Goal: Task Accomplishment & Management: Manage account settings

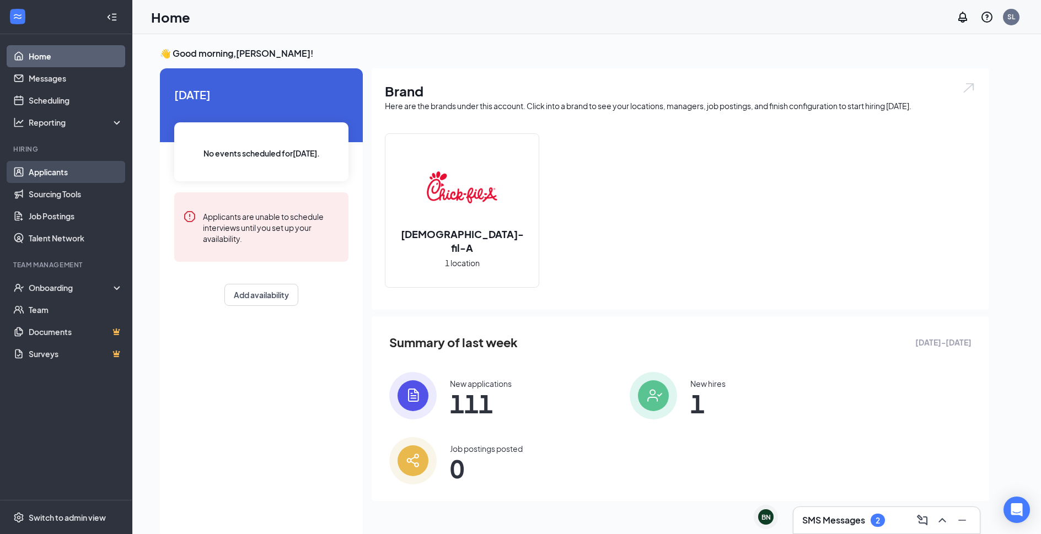
click at [75, 176] on link "Applicants" at bounding box center [76, 172] width 94 height 22
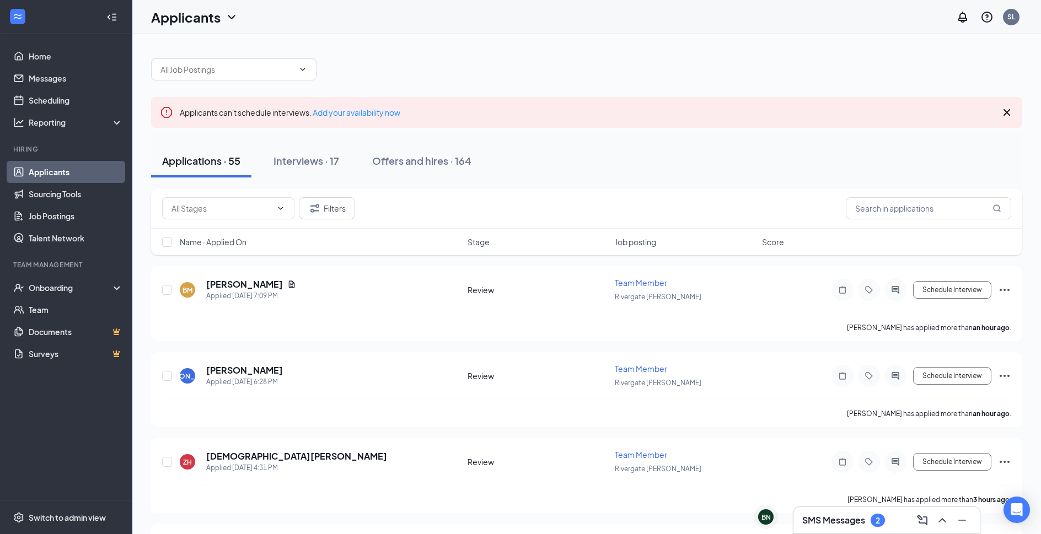
click at [247, 238] on span "Name · Applied On" at bounding box center [213, 242] width 67 height 11
click at [253, 283] on h5 "[PERSON_NAME]" at bounding box center [244, 285] width 77 height 12
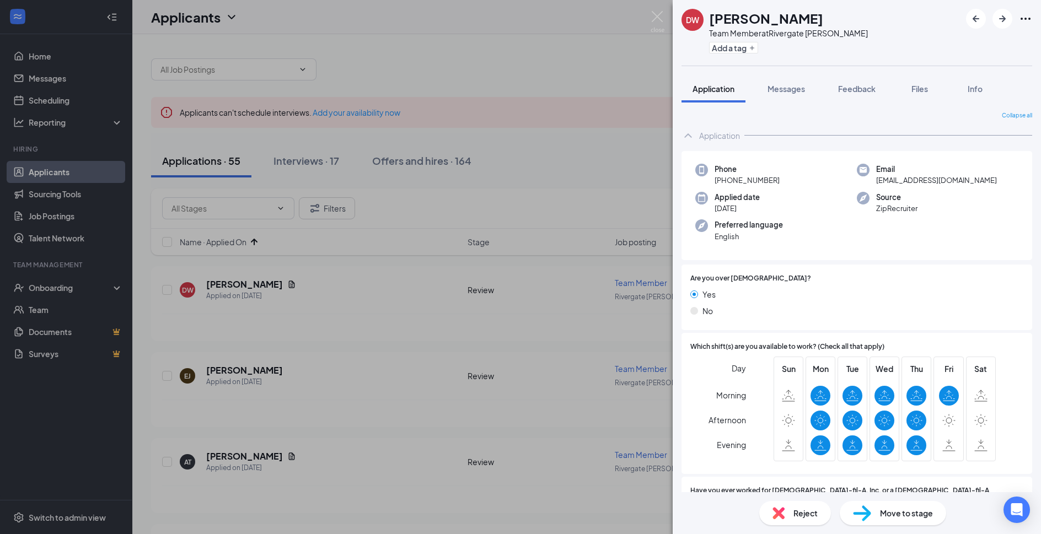
scroll to position [238, 0]
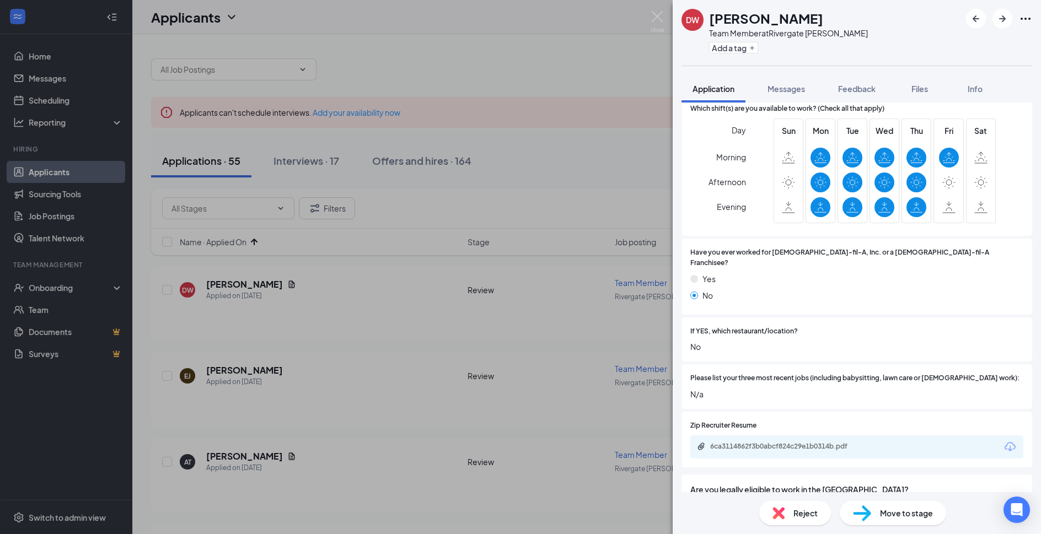
click at [786, 520] on div "Reject" at bounding box center [795, 513] width 72 height 24
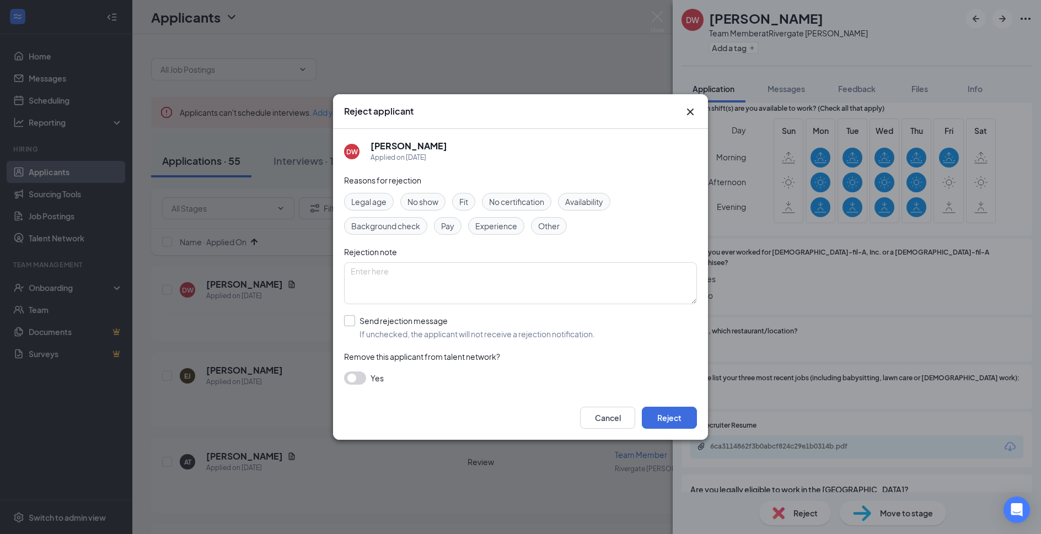
click at [438, 325] on input "Send rejection message If unchecked, the applicant will not receive a rejection…" at bounding box center [469, 327] width 251 height 24
checkbox input "true"
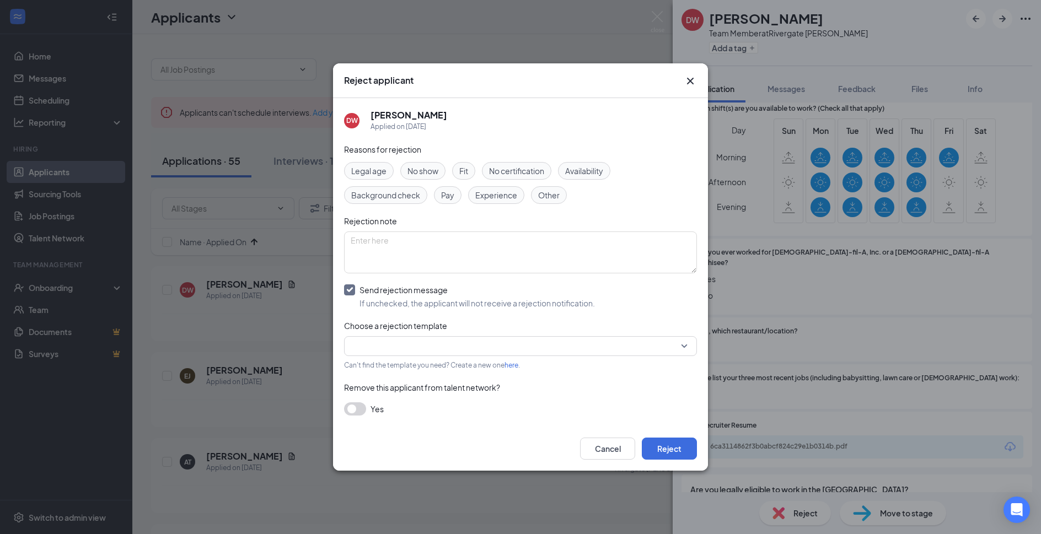
click at [436, 344] on input "search" at bounding box center [517, 346] width 332 height 19
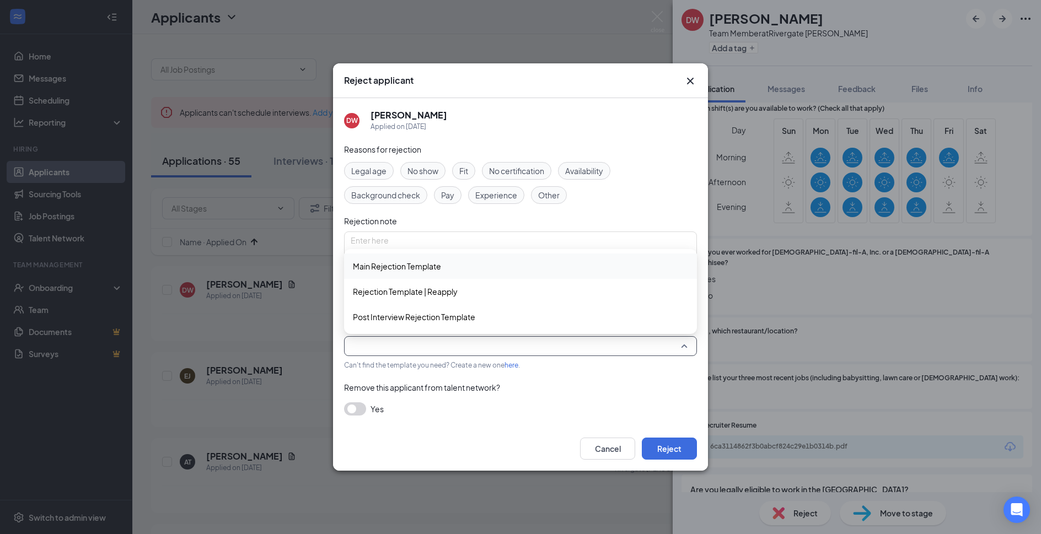
click at [464, 264] on span "Main Rejection Template" at bounding box center [520, 266] width 335 height 12
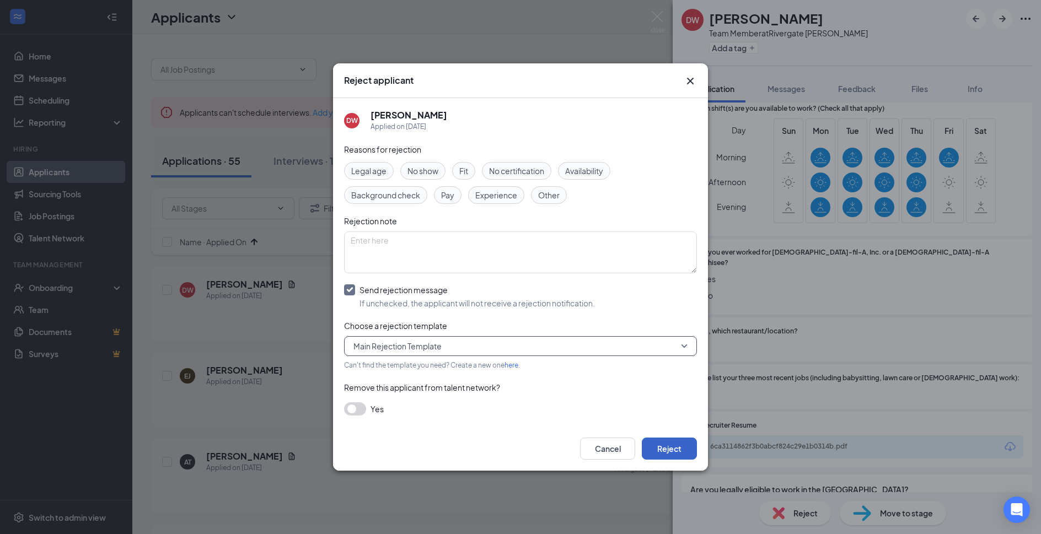
drag, startPoint x: 663, startPoint y: 444, endPoint x: 671, endPoint y: 352, distance: 92.4
click at [663, 444] on button "Reject" at bounding box center [669, 449] width 55 height 22
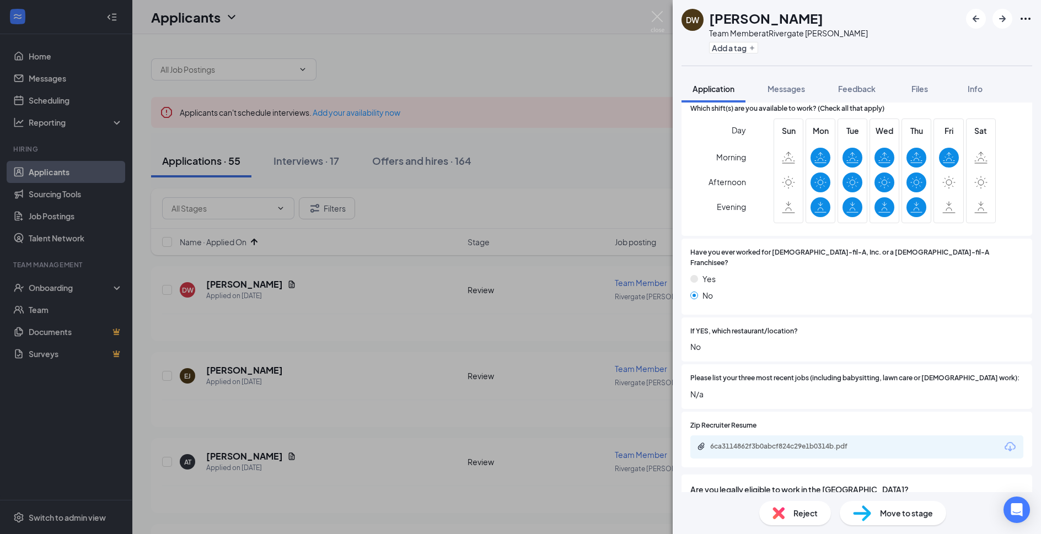
click at [653, 2] on div "DW Dasianae Wright Team Member at Rivergate Cordova Add a tag Application Messa…" at bounding box center [520, 267] width 1041 height 534
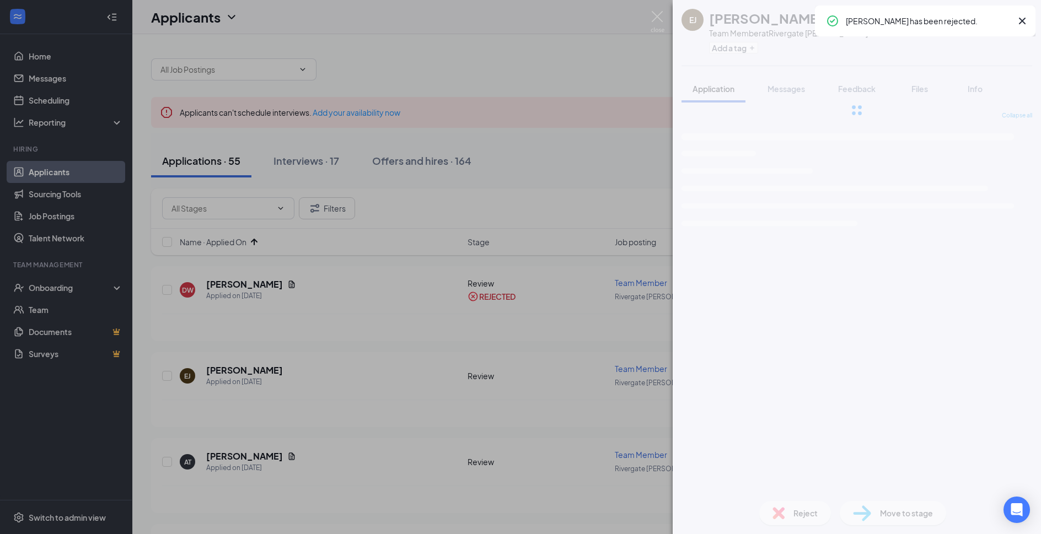
click at [652, 10] on div "EJ Ernest Johnson Team Member at Rivergate Cordova Add a tag Application Messag…" at bounding box center [520, 267] width 1041 height 534
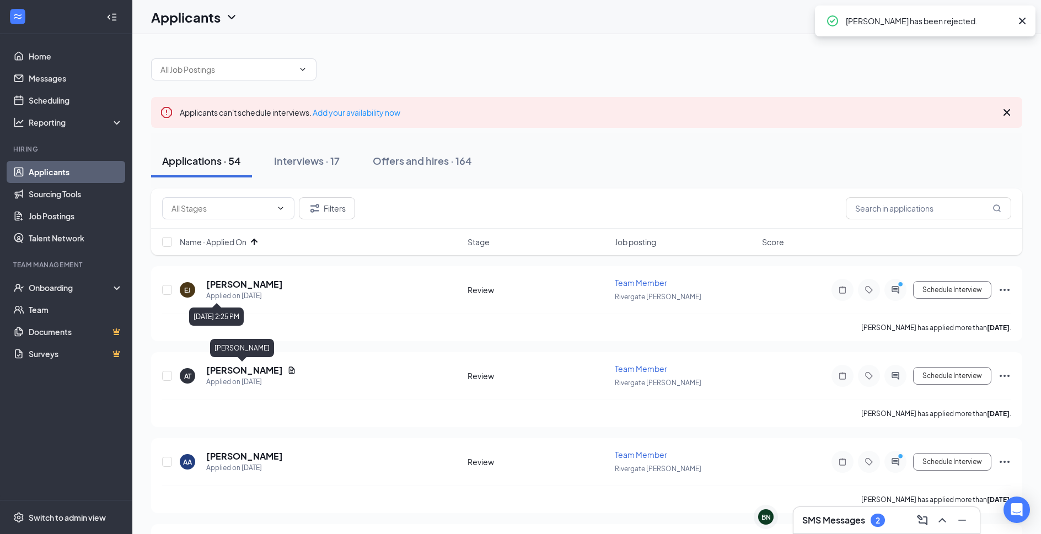
click at [250, 270] on div "Ernest Johnson" at bounding box center [243, 262] width 64 height 18
click at [248, 280] on h5 "Ernest Johnson" at bounding box center [244, 285] width 77 height 12
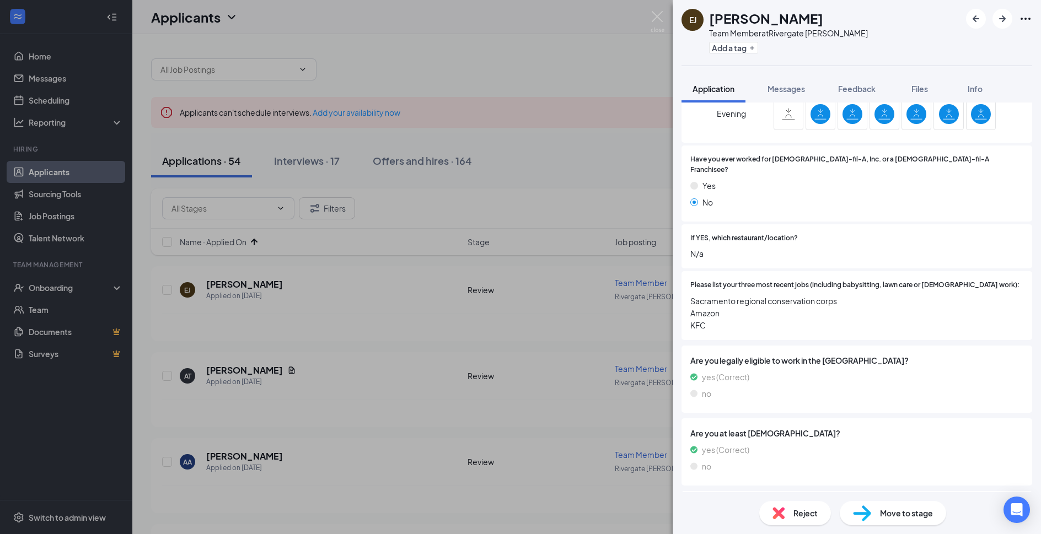
scroll to position [357, 0]
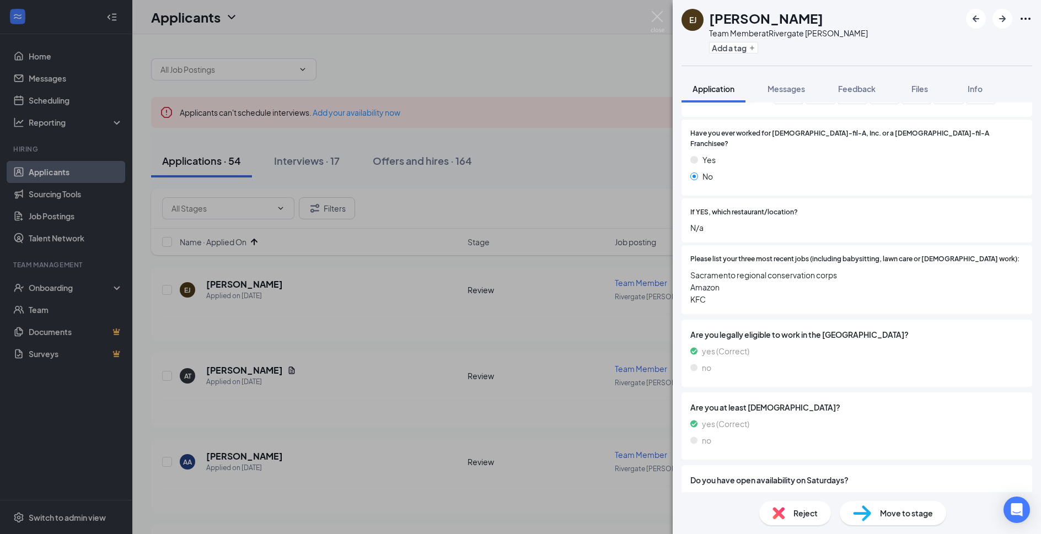
click at [805, 518] on span "Reject" at bounding box center [806, 513] width 24 height 12
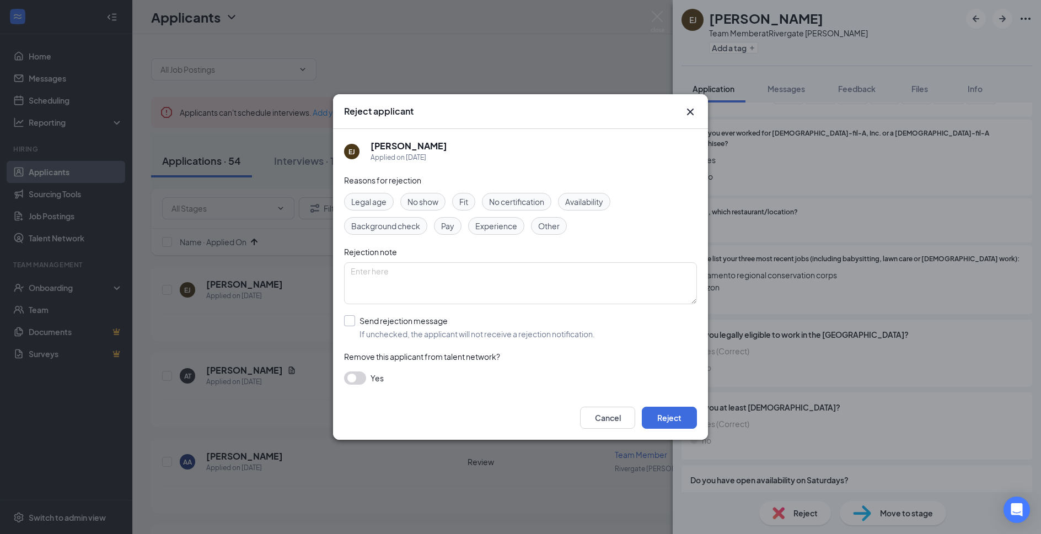
click at [452, 325] on input "Send rejection message If unchecked, the applicant will not receive a rejection…" at bounding box center [469, 327] width 251 height 24
checkbox input "true"
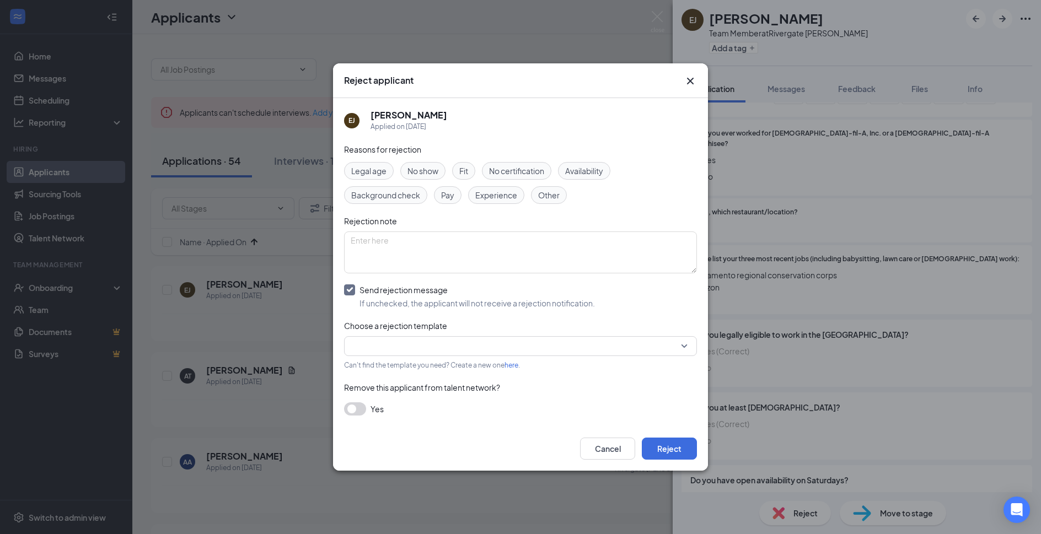
click at [444, 342] on input "search" at bounding box center [517, 346] width 332 height 19
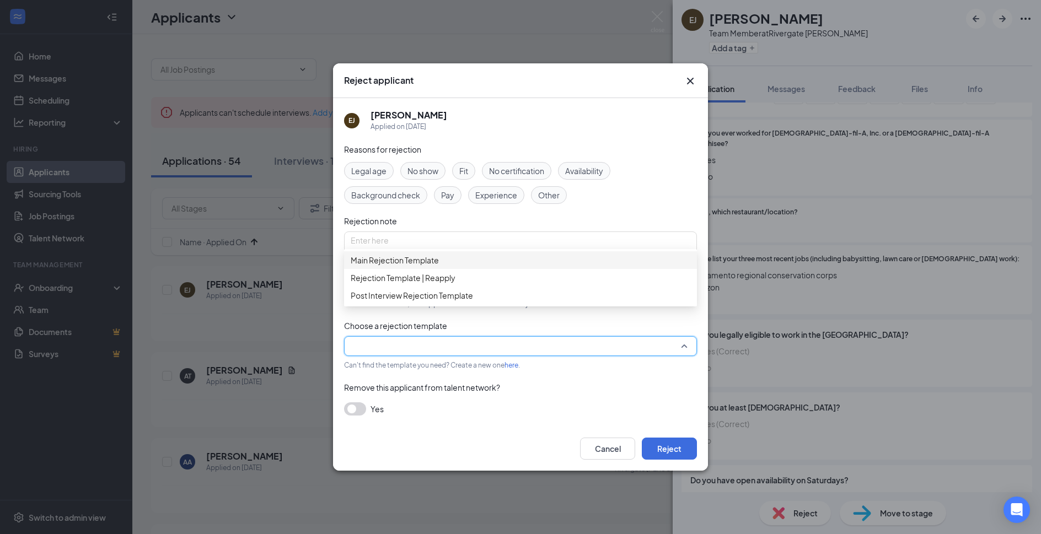
click at [466, 266] on span "Main Rejection Template" at bounding box center [521, 260] width 340 height 12
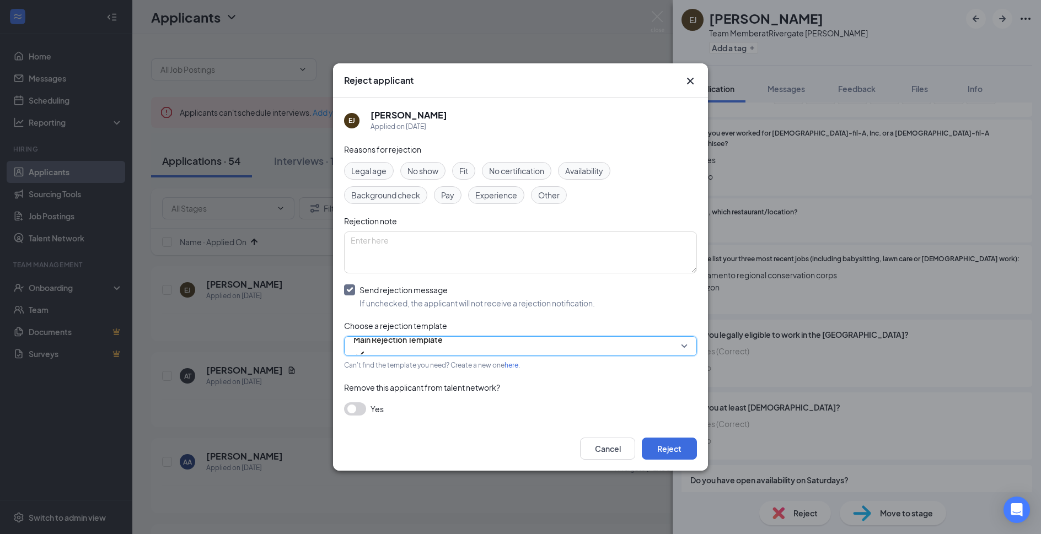
click at [665, 434] on div "Cancel Reject" at bounding box center [520, 449] width 375 height 44
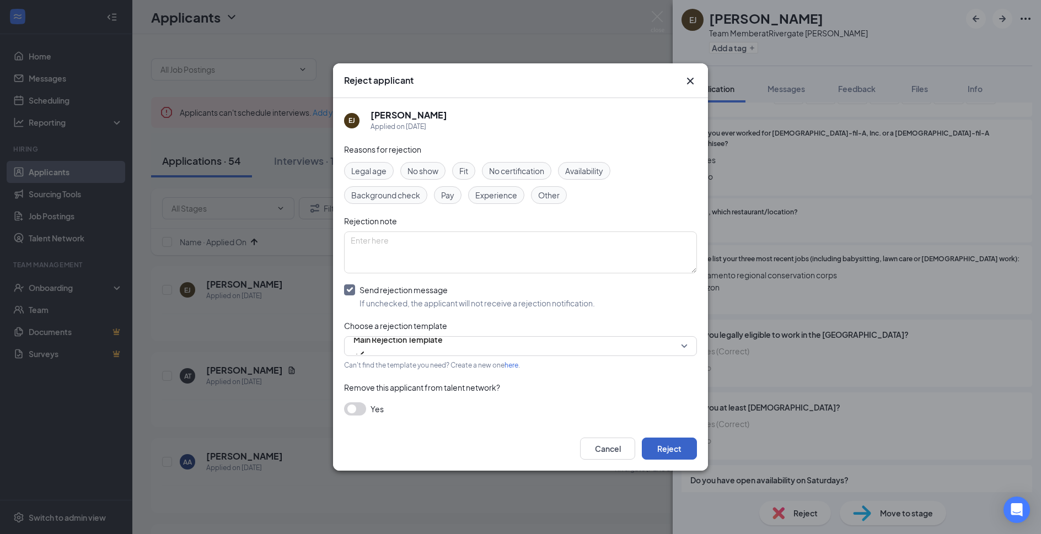
click at [666, 441] on button "Reject" at bounding box center [669, 449] width 55 height 22
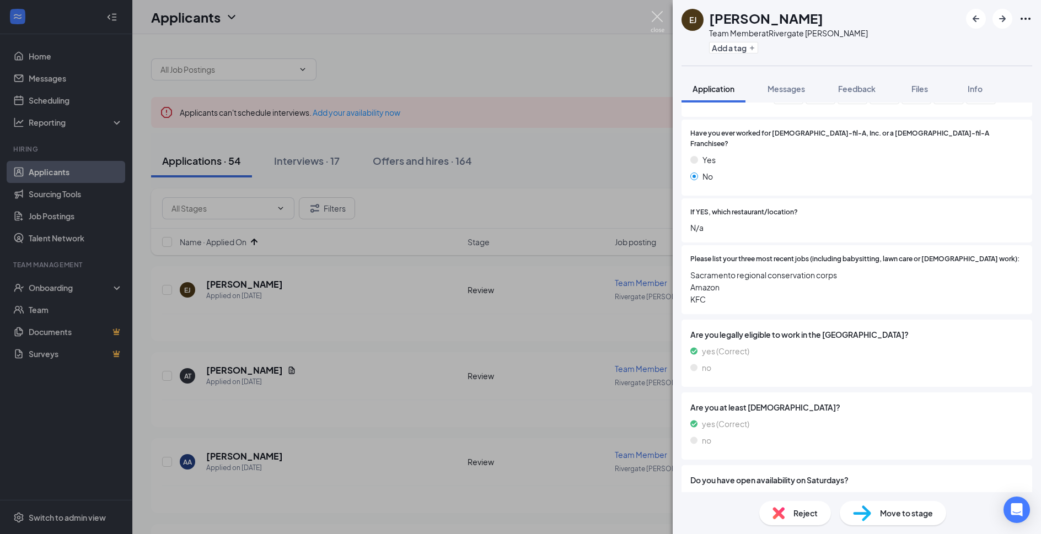
click at [657, 18] on img at bounding box center [658, 22] width 14 height 22
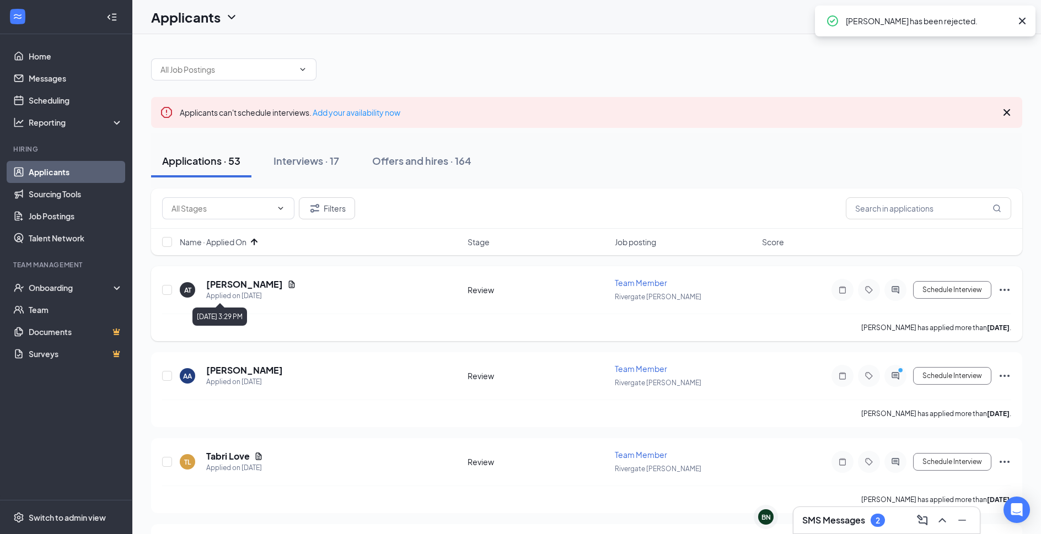
click at [245, 292] on div "Applied on Sep 12" at bounding box center [251, 296] width 90 height 11
click at [246, 283] on h5 "Ashley Trujillo" at bounding box center [244, 285] width 77 height 12
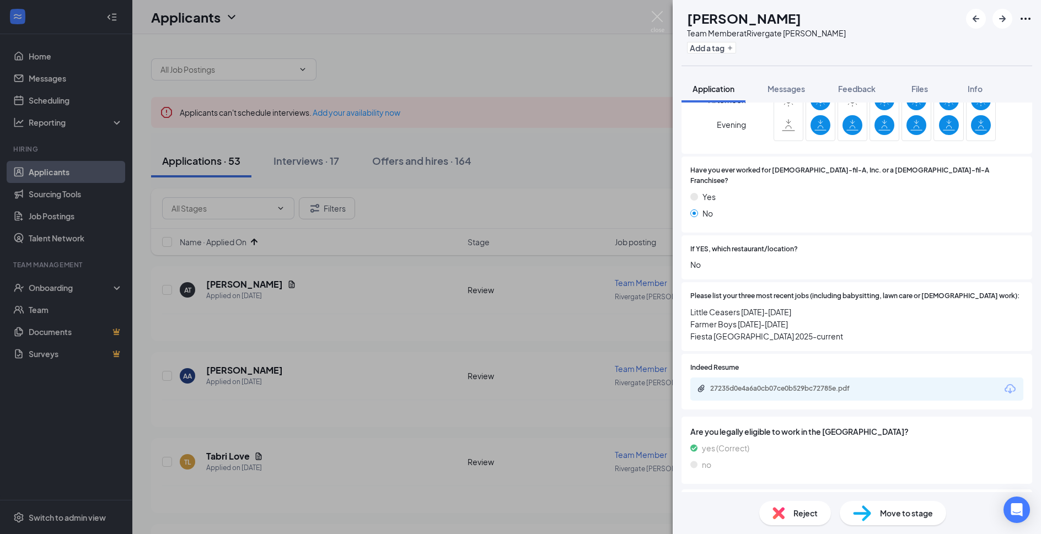
scroll to position [357, 0]
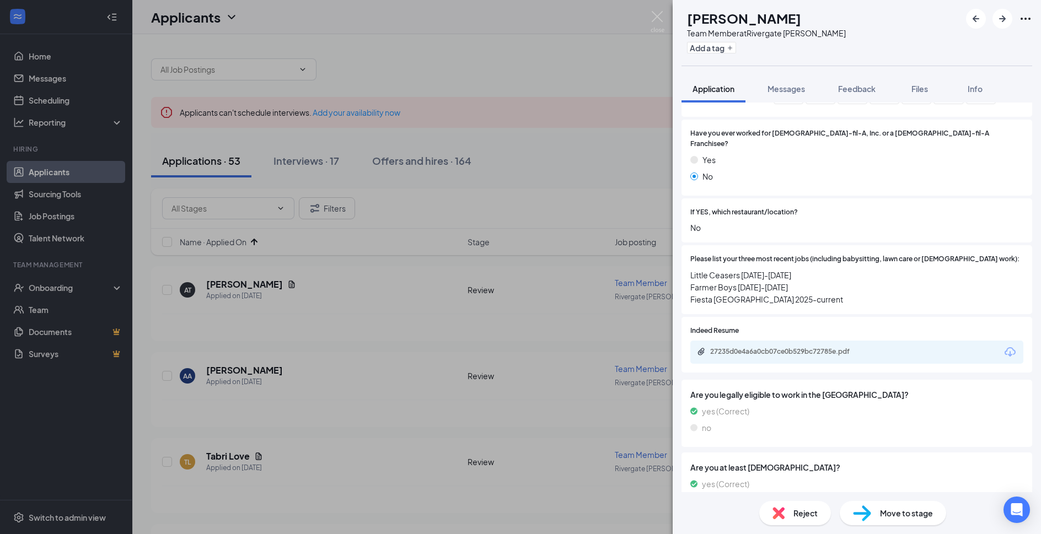
click at [822, 349] on div "27235d0e4a6a0cb07ce0b529bc72785e.pdf" at bounding box center [856, 352] width 333 height 23
click at [824, 347] on div "27235d0e4a6a0cb07ce0b529bc72785e.pdf" at bounding box center [787, 351] width 154 height 9
click at [803, 505] on div "Reject" at bounding box center [795, 513] width 72 height 24
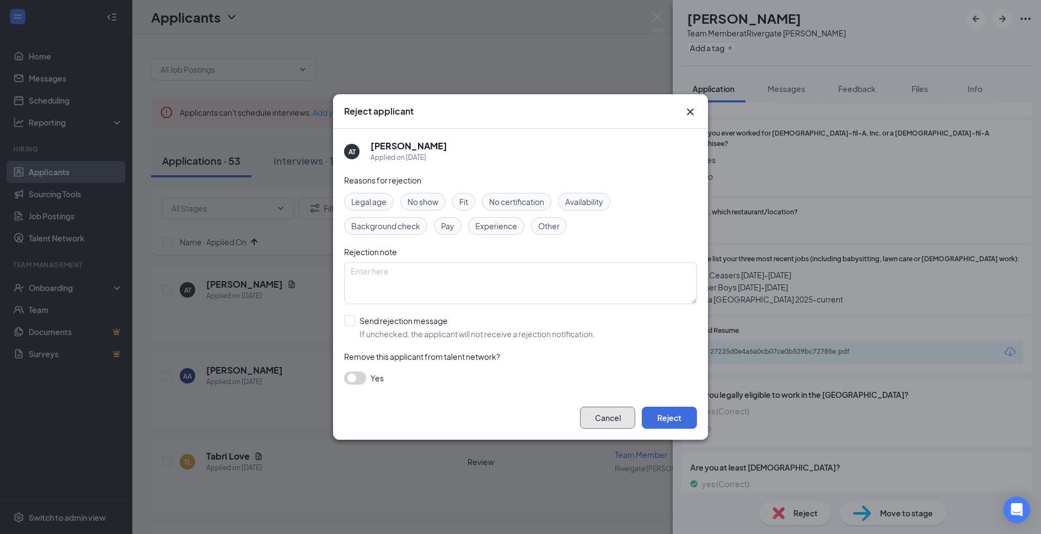
click at [616, 422] on button "Cancel" at bounding box center [607, 418] width 55 height 22
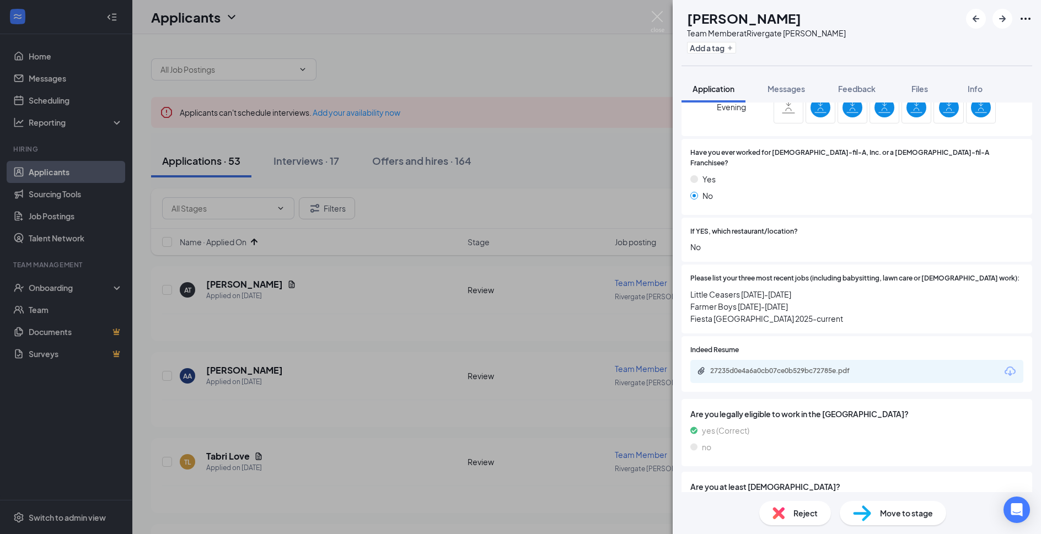
scroll to position [271, 0]
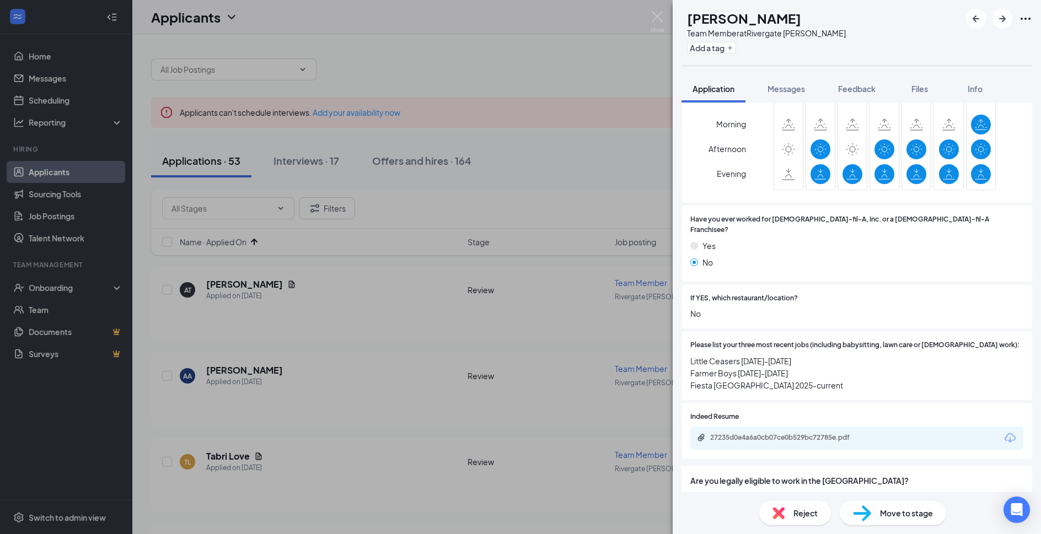
click at [788, 507] on div "Reject" at bounding box center [795, 513] width 72 height 24
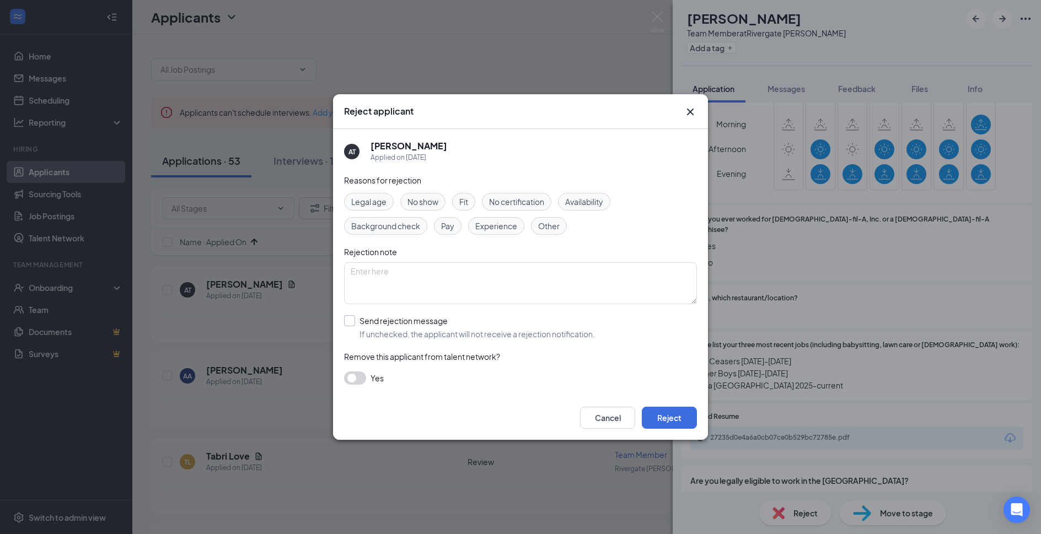
click at [417, 325] on input "Send rejection message If unchecked, the applicant will not receive a rejection…" at bounding box center [469, 327] width 251 height 24
checkbox input "true"
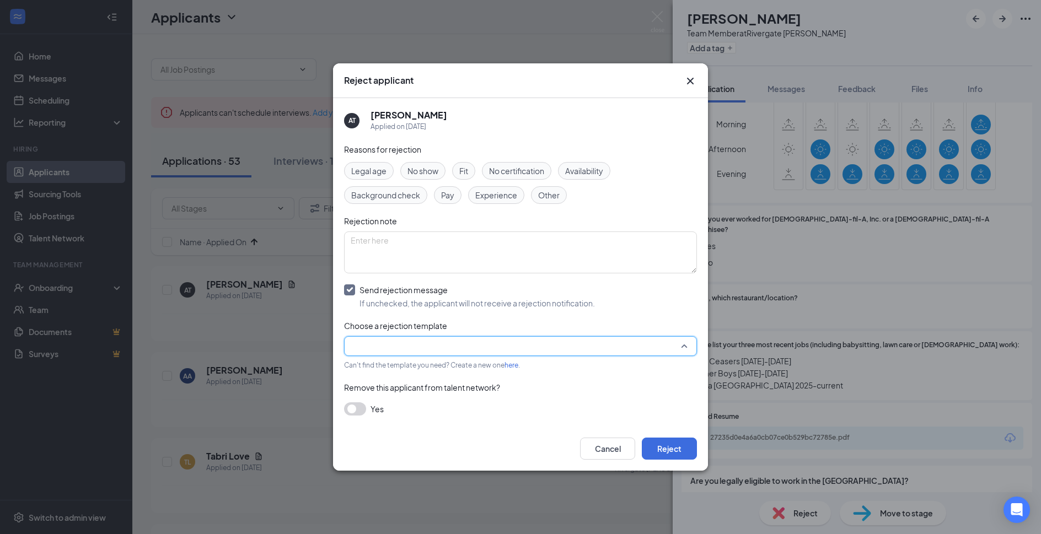
click at [419, 341] on input "search" at bounding box center [517, 346] width 332 height 19
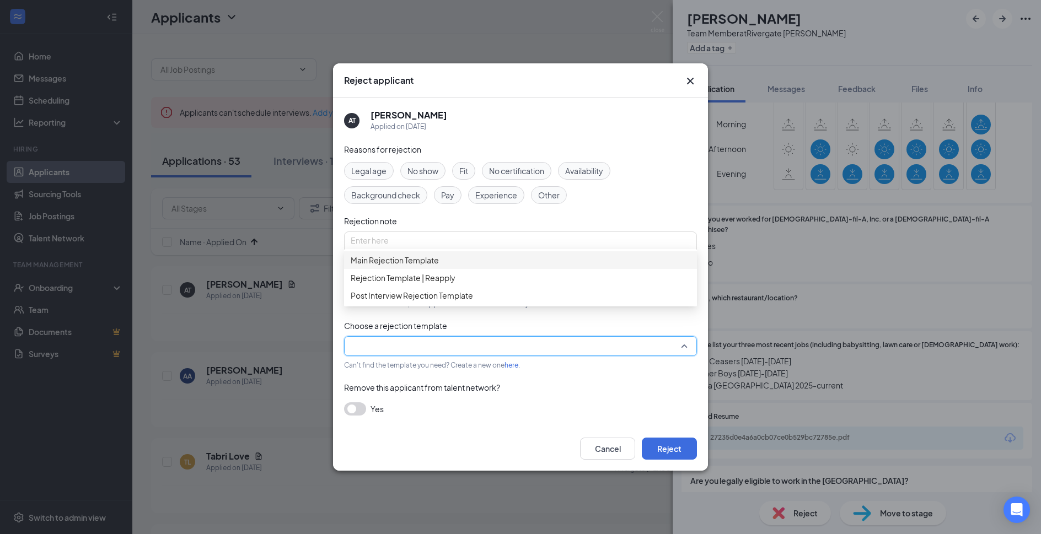
click at [465, 266] on span "Main Rejection Template" at bounding box center [521, 260] width 340 height 12
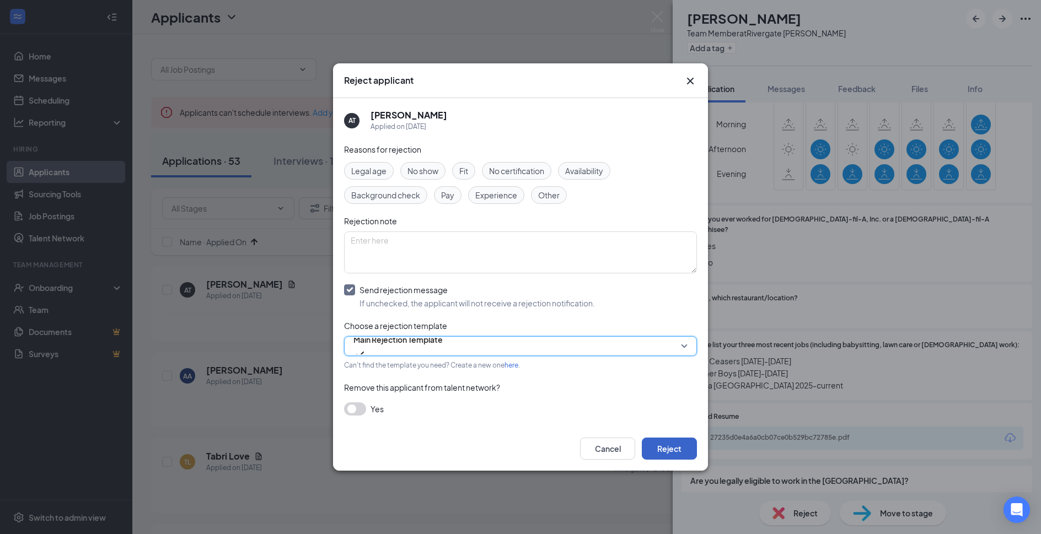
click at [660, 446] on button "Reject" at bounding box center [669, 449] width 55 height 22
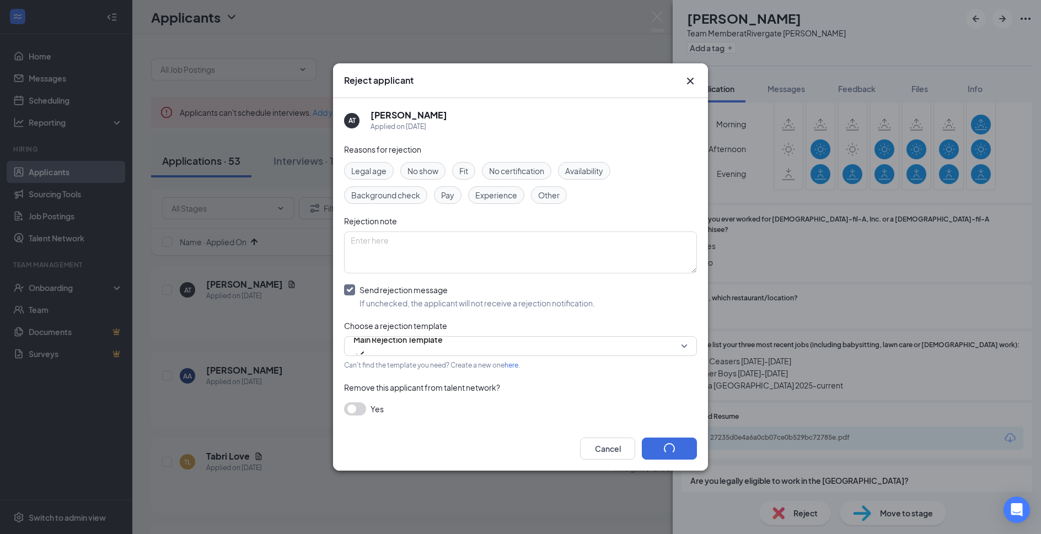
click at [660, 22] on div "Reject applicant AT Ashley Trujillo Applied on Sep 12 Reasons for rejection Leg…" at bounding box center [520, 267] width 1041 height 534
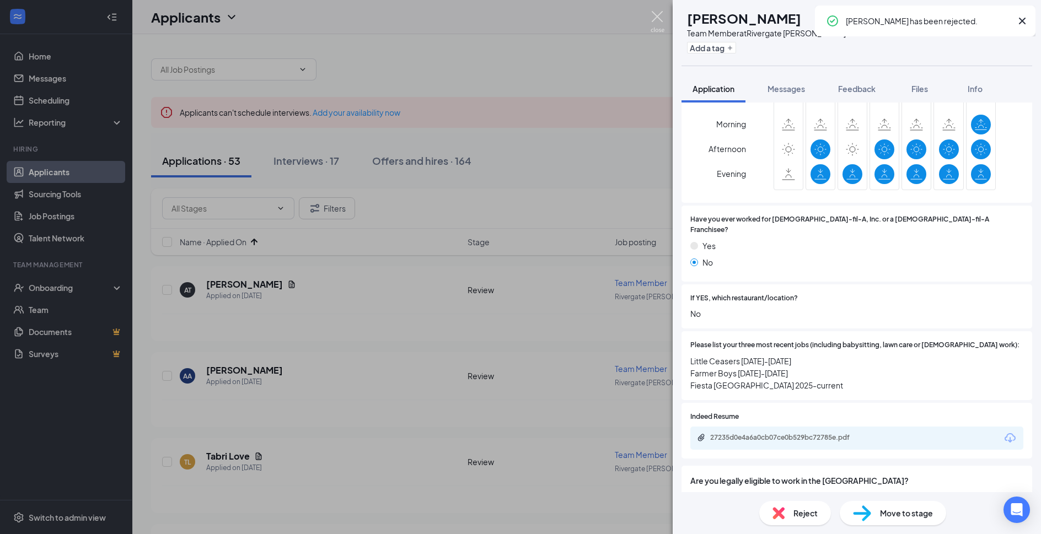
click at [660, 16] on img at bounding box center [658, 22] width 14 height 22
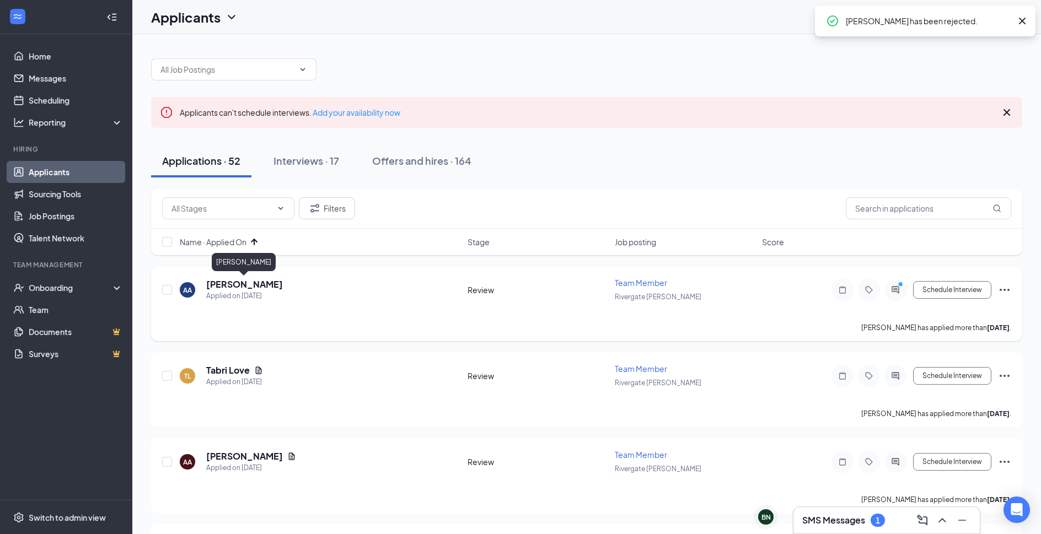
click at [258, 283] on h5 "Amber Alvarado" at bounding box center [244, 285] width 77 height 12
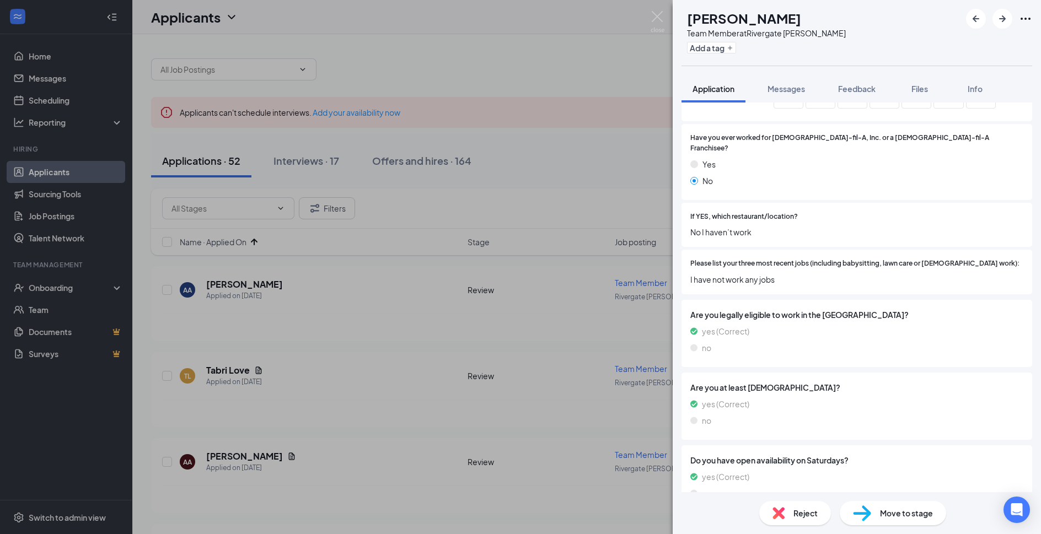
scroll to position [357, 0]
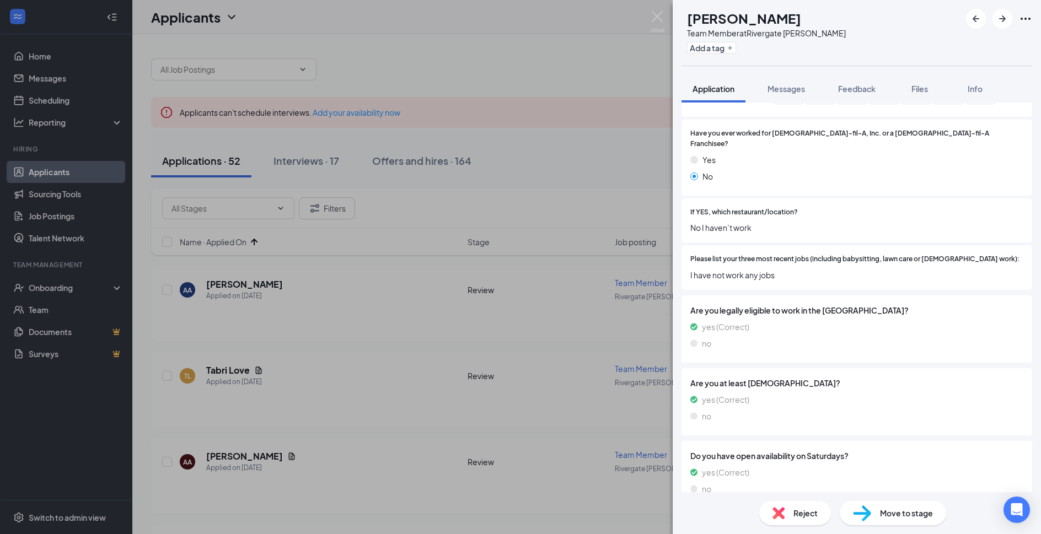
click at [800, 520] on div "Reject" at bounding box center [795, 513] width 72 height 24
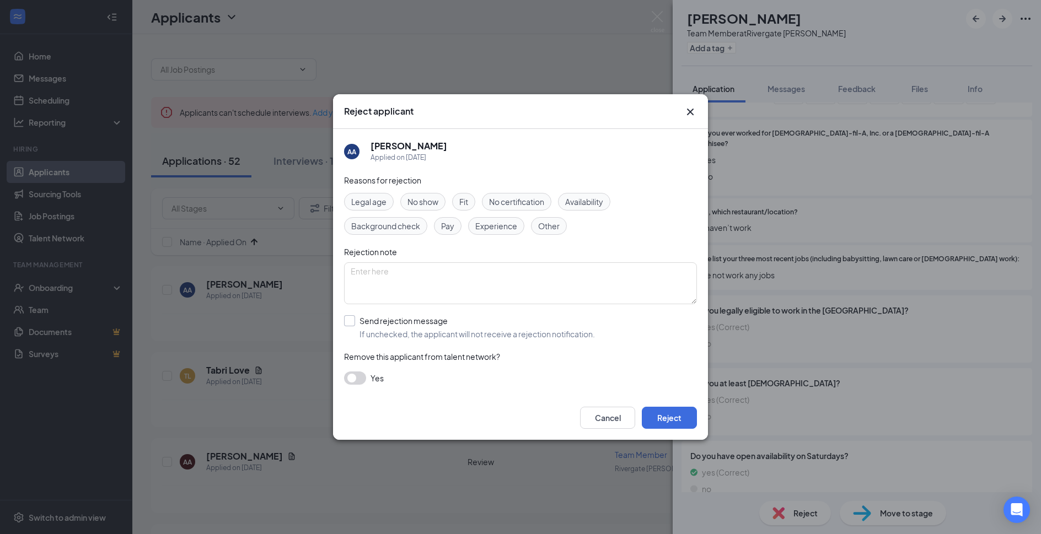
click at [432, 330] on input "Send rejection message If unchecked, the applicant will not receive a rejection…" at bounding box center [469, 327] width 251 height 24
checkbox input "true"
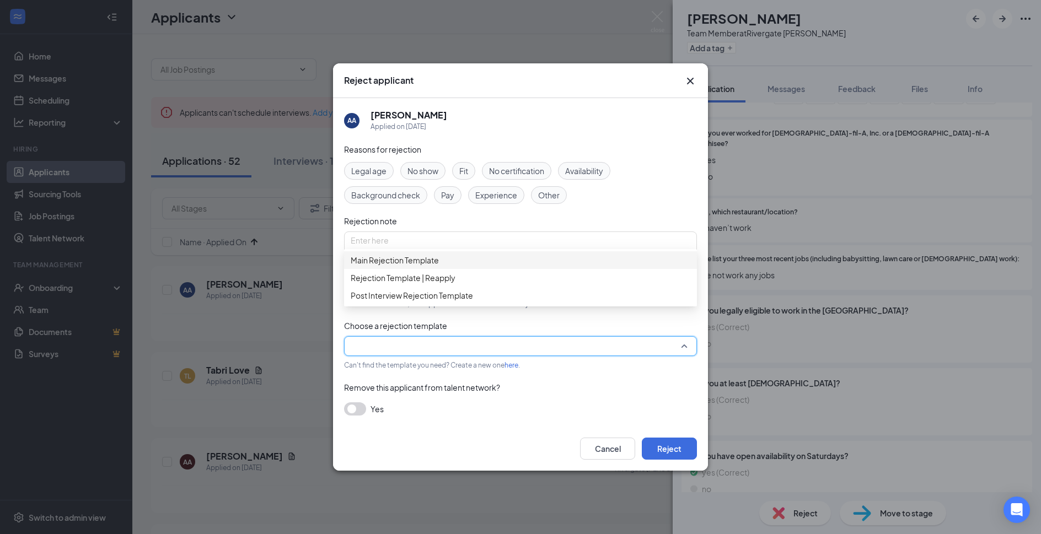
click at [432, 353] on input "search" at bounding box center [517, 346] width 332 height 19
click at [470, 266] on span "Main Rejection Template" at bounding box center [521, 260] width 340 height 12
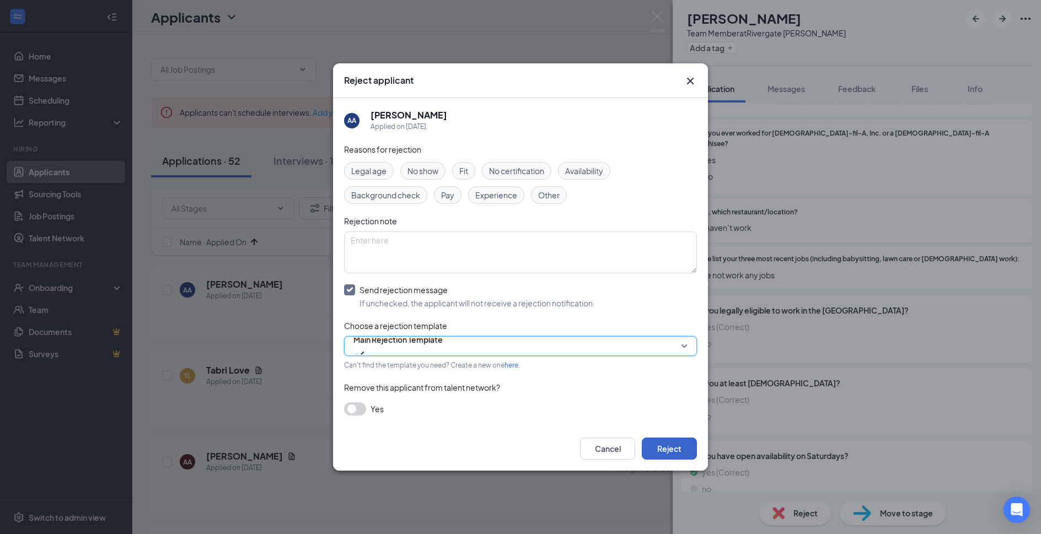
drag, startPoint x: 667, startPoint y: 441, endPoint x: 668, endPoint y: 435, distance: 5.6
click at [667, 442] on button "Reject" at bounding box center [669, 449] width 55 height 22
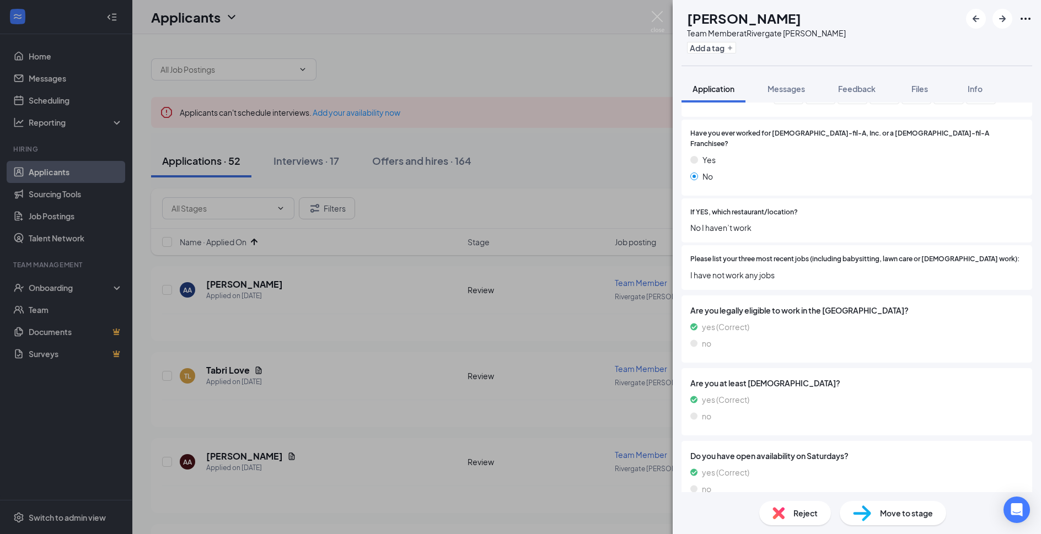
click at [660, 27] on img at bounding box center [658, 22] width 14 height 22
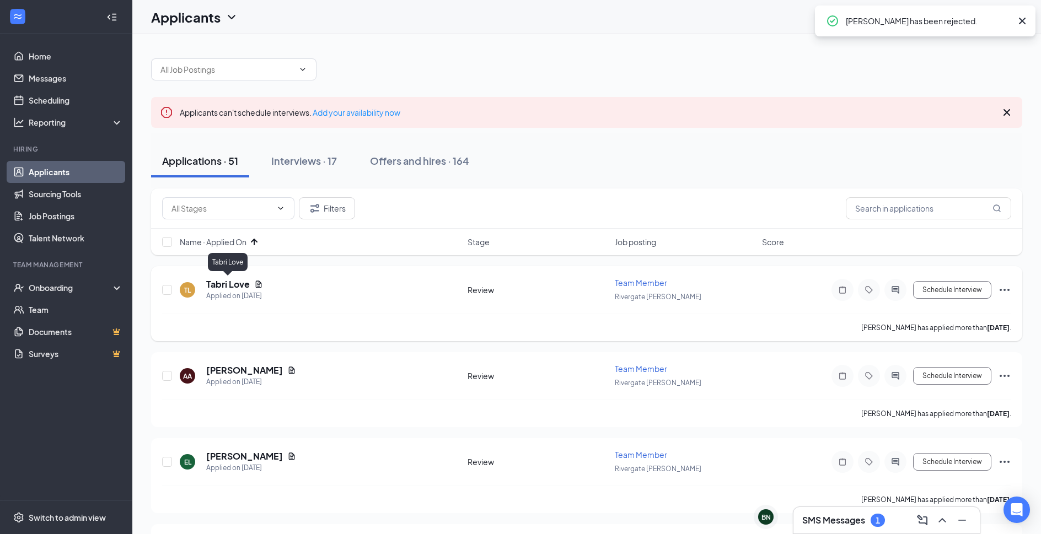
click at [210, 282] on h5 "Tabri Love" at bounding box center [228, 285] width 44 height 12
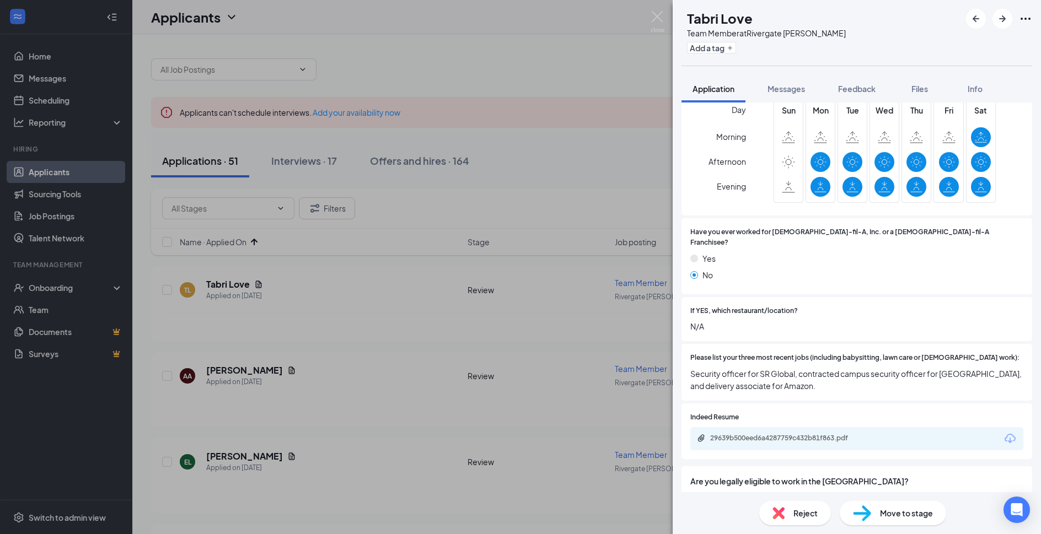
scroll to position [298, 0]
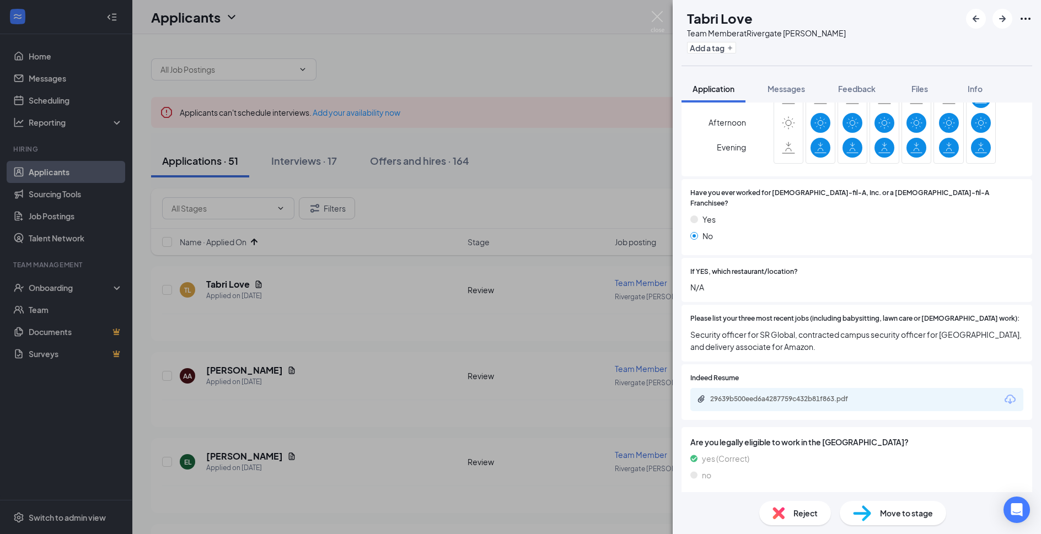
click at [801, 503] on div "Reject" at bounding box center [795, 513] width 72 height 24
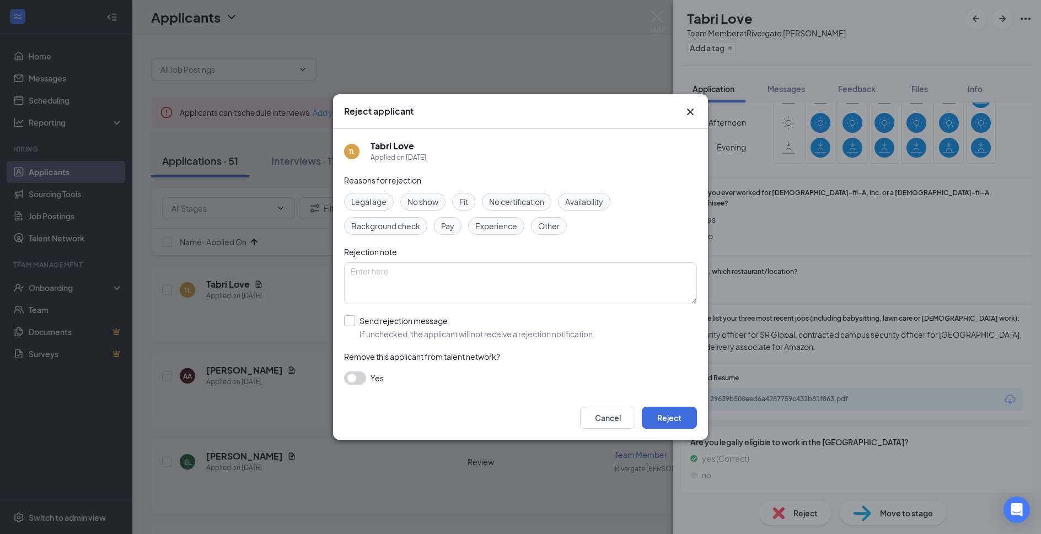
click at [452, 330] on input "Send rejection message If unchecked, the applicant will not receive a rejection…" at bounding box center [469, 327] width 251 height 24
checkbox input "true"
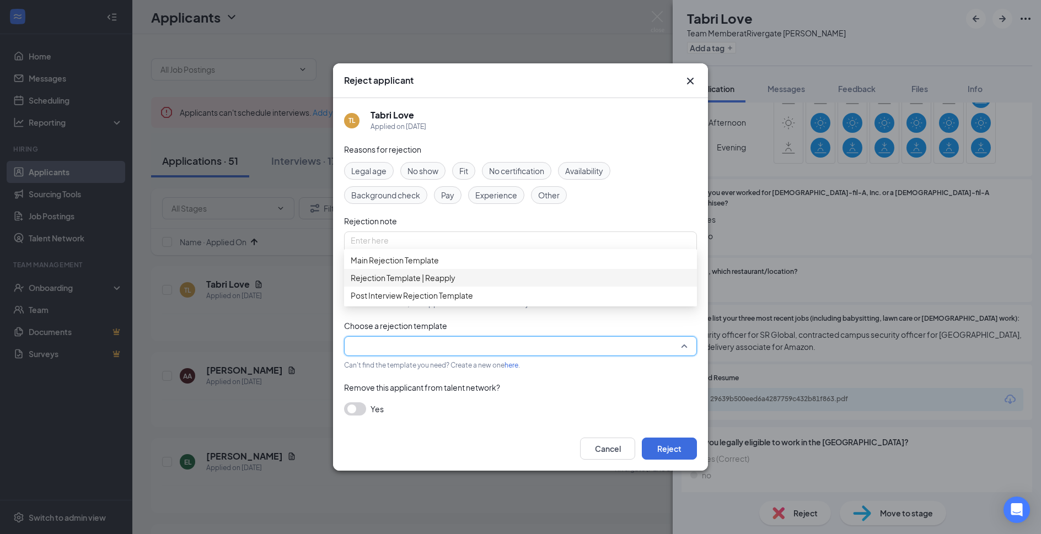
click at [499, 266] on span "Main Rejection Template" at bounding box center [521, 260] width 340 height 12
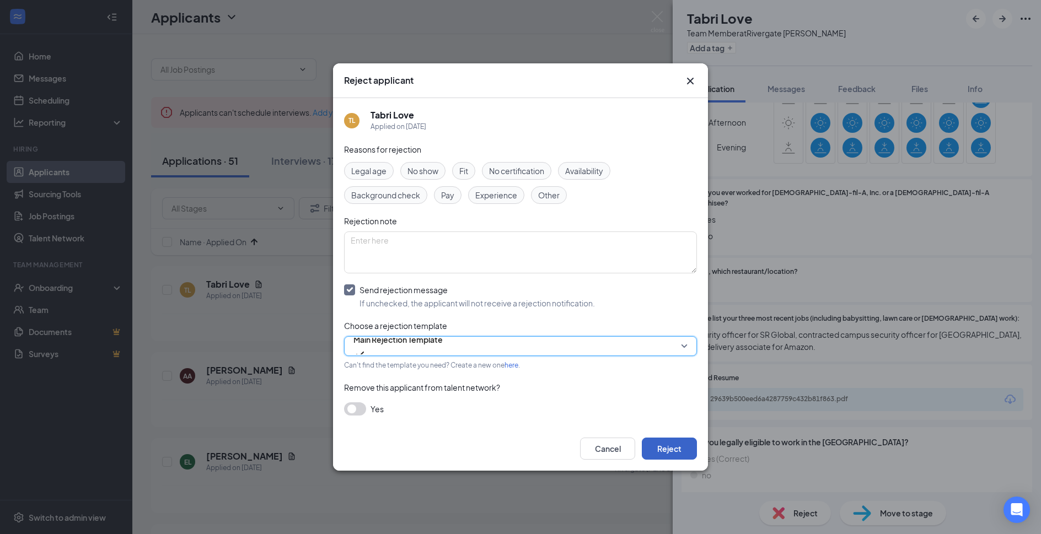
click at [656, 445] on button "Reject" at bounding box center [669, 449] width 55 height 22
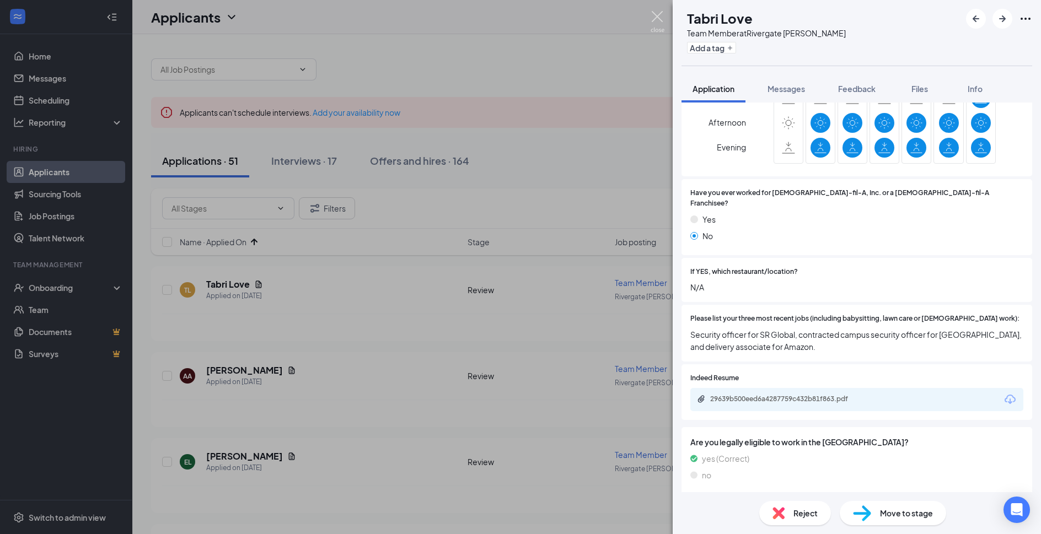
click at [651, 21] on img at bounding box center [658, 22] width 14 height 22
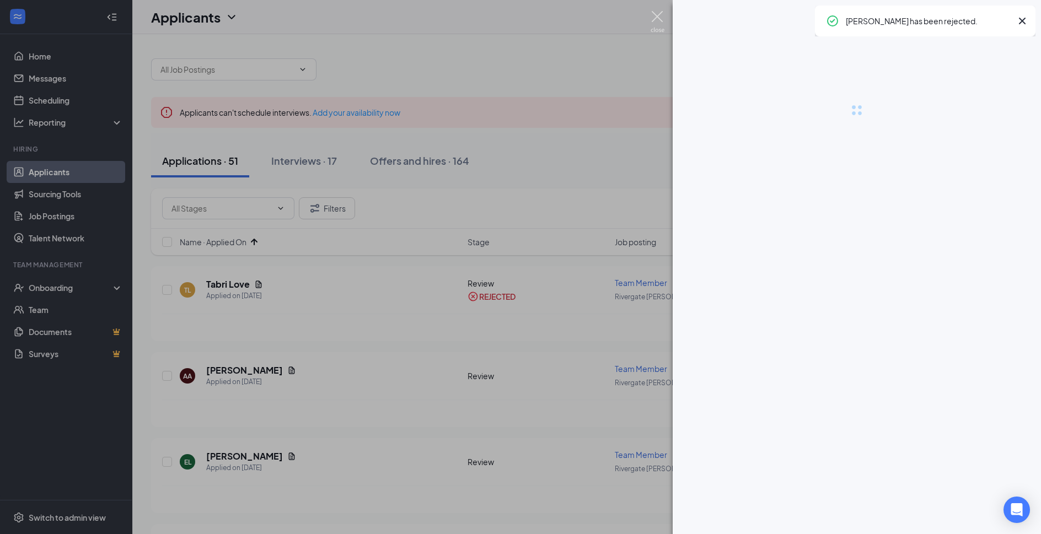
click at [655, 19] on div "Applicants SL" at bounding box center [586, 17] width 909 height 34
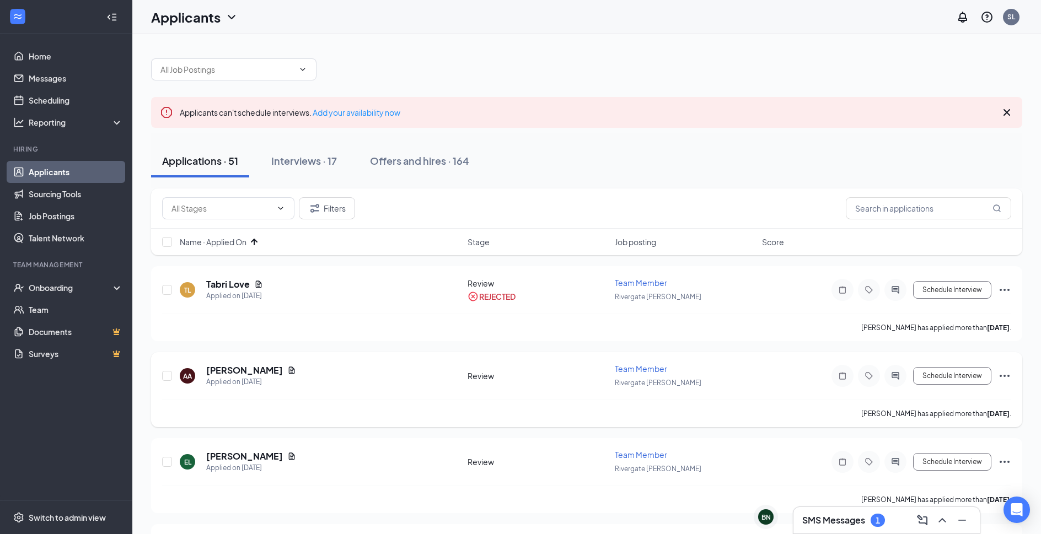
click at [254, 379] on div "Applied on Sep 12" at bounding box center [251, 382] width 90 height 11
click at [255, 367] on h5 "Adrina Anderson" at bounding box center [244, 371] width 77 height 12
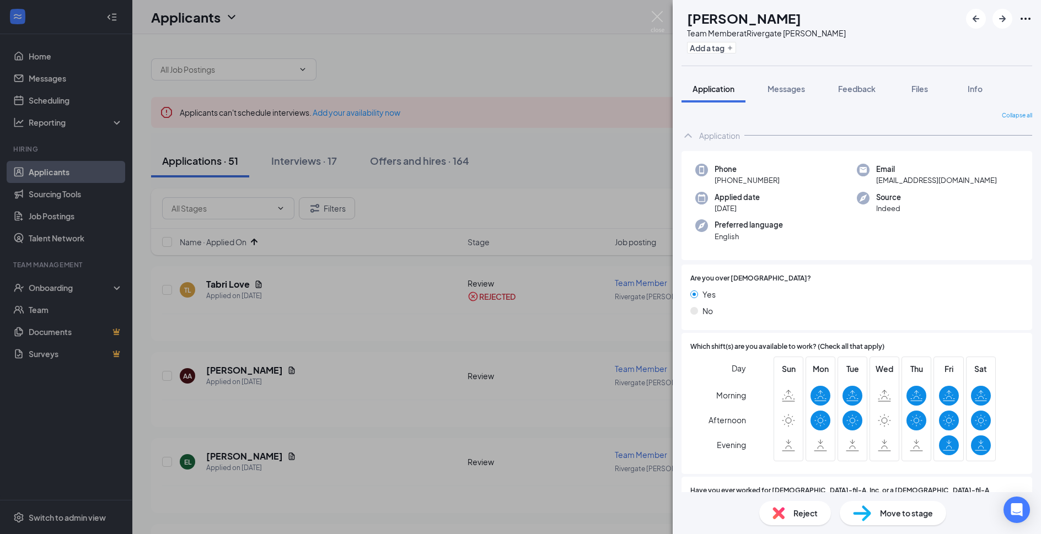
scroll to position [298, 0]
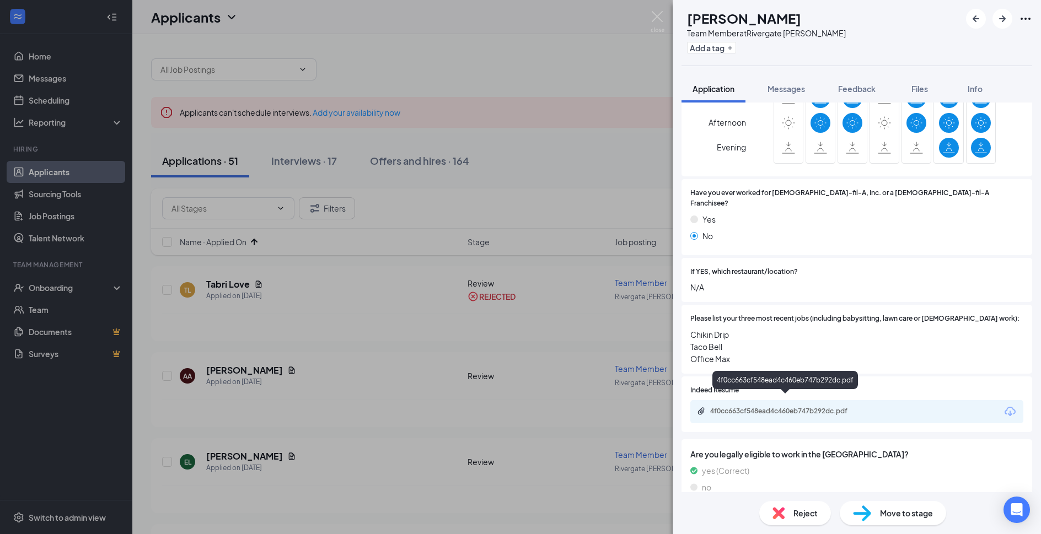
click at [795, 407] on div "4f0cc663cf548ead4c460eb747b292dc.pdf" at bounding box center [787, 411] width 154 height 9
click at [804, 513] on span "Reject" at bounding box center [806, 513] width 24 height 12
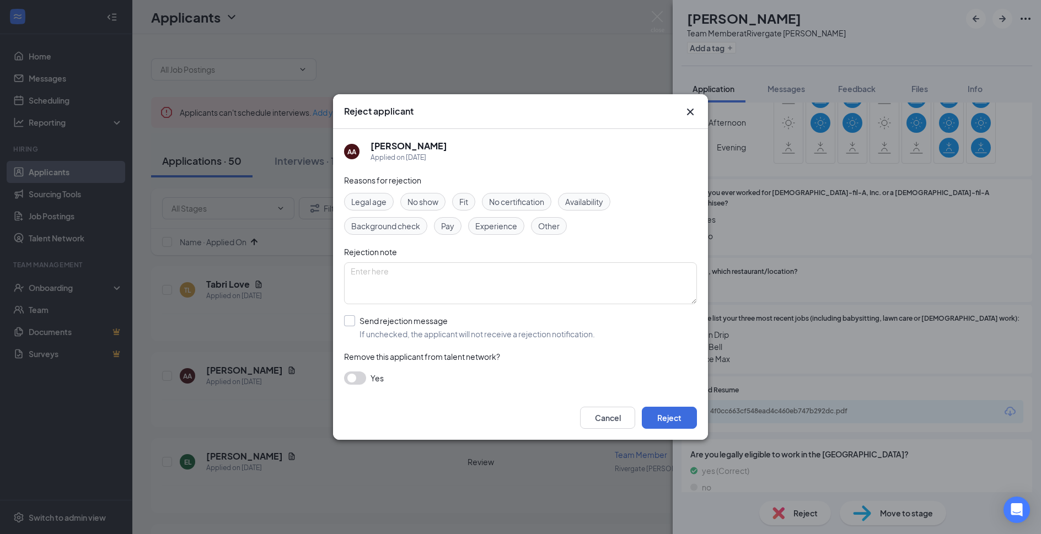
click at [462, 335] on input "Send rejection message If unchecked, the applicant will not receive a rejection…" at bounding box center [469, 327] width 251 height 24
checkbox input "true"
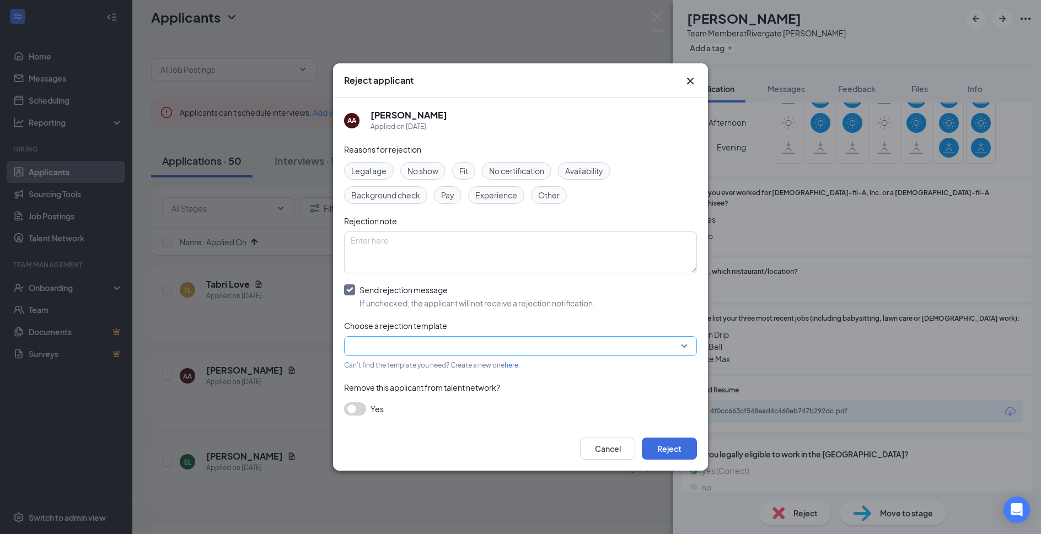
click at [462, 341] on input "search" at bounding box center [517, 346] width 332 height 19
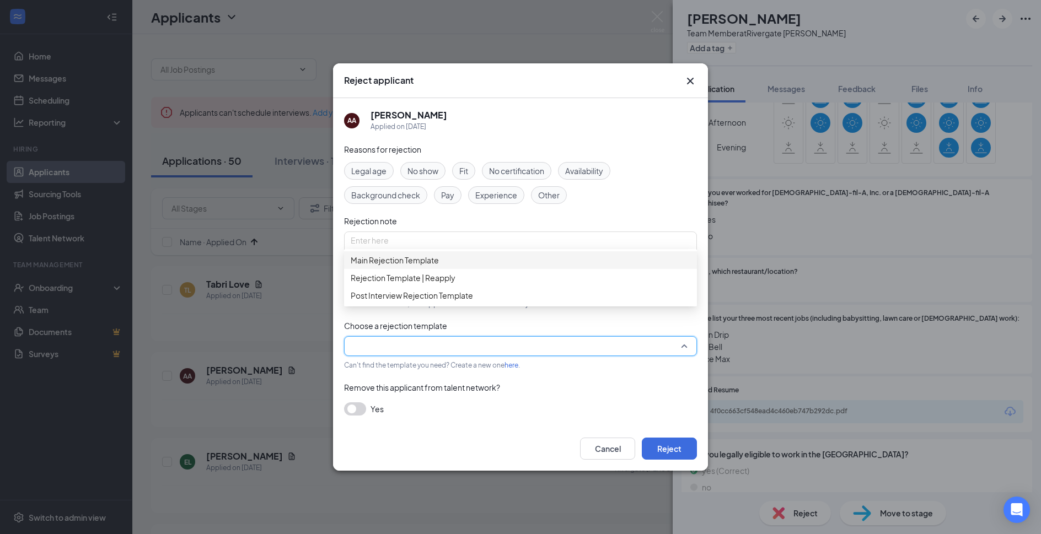
click at [487, 266] on span "Main Rejection Template" at bounding box center [521, 260] width 340 height 12
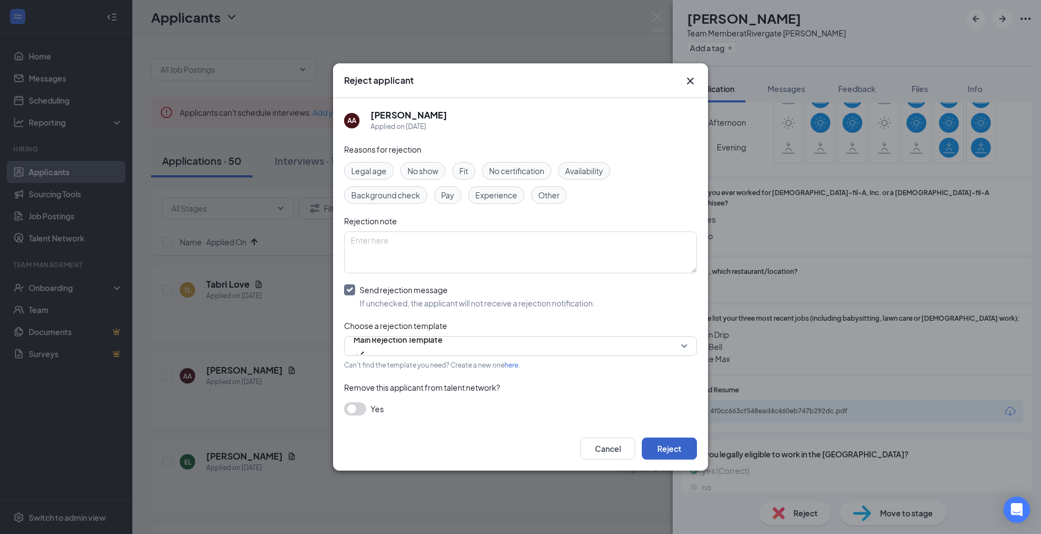
drag, startPoint x: 667, startPoint y: 444, endPoint x: 667, endPoint y: 416, distance: 28.7
click at [667, 441] on button "Reject" at bounding box center [669, 449] width 55 height 22
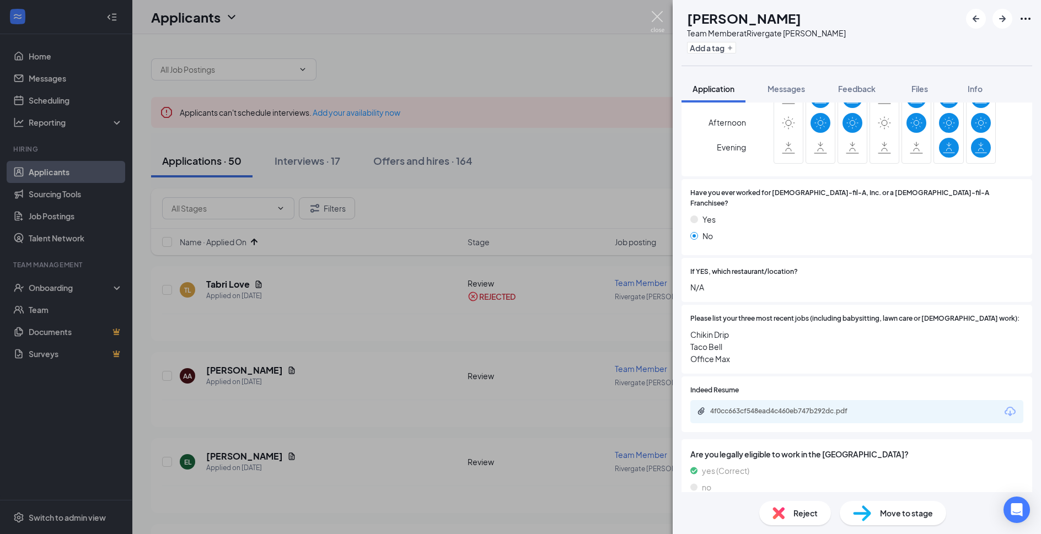
click at [651, 15] on img at bounding box center [658, 22] width 14 height 22
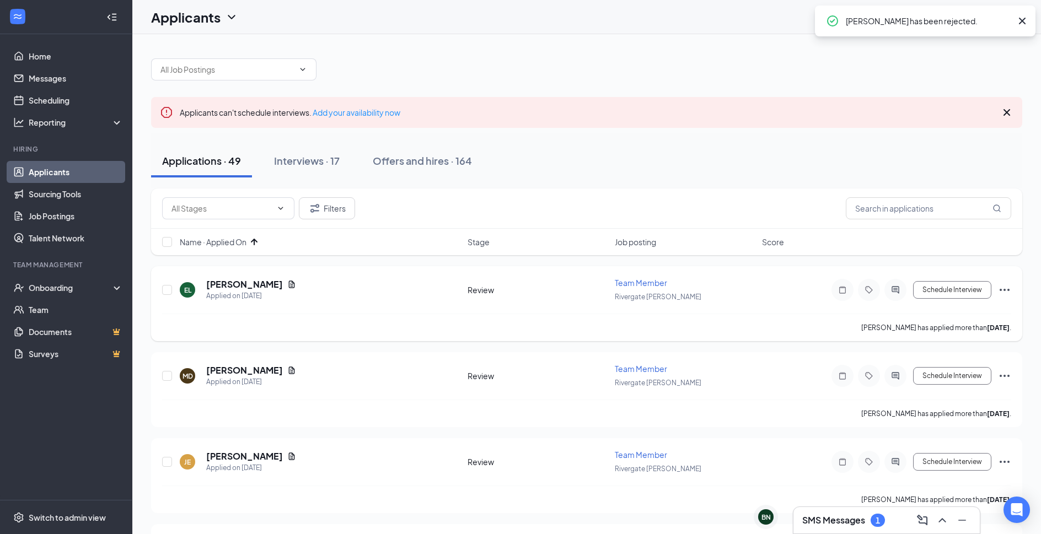
click at [244, 286] on h5 "Ella Londeree" at bounding box center [244, 285] width 77 height 12
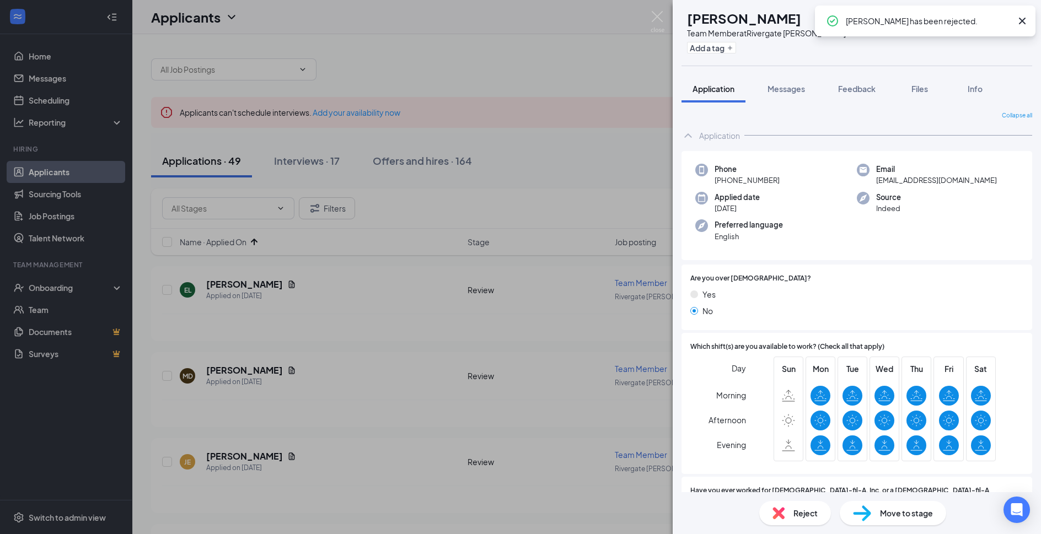
scroll to position [357, 0]
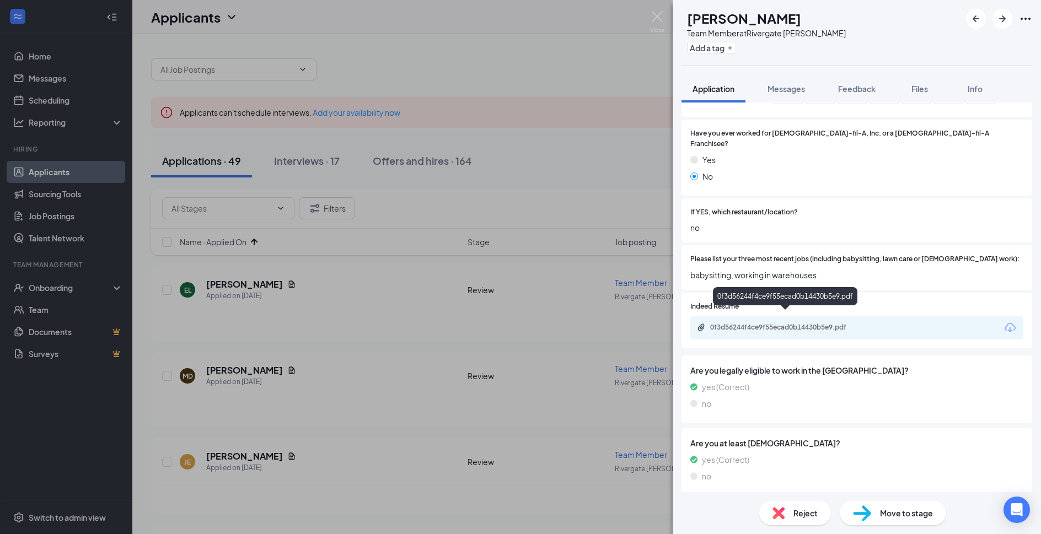
click at [820, 323] on div "0f3d56244f4ce9f55ecad0b14430b5e9.pdf" at bounding box center [787, 327] width 154 height 9
click at [814, 515] on span "Reject" at bounding box center [806, 513] width 24 height 12
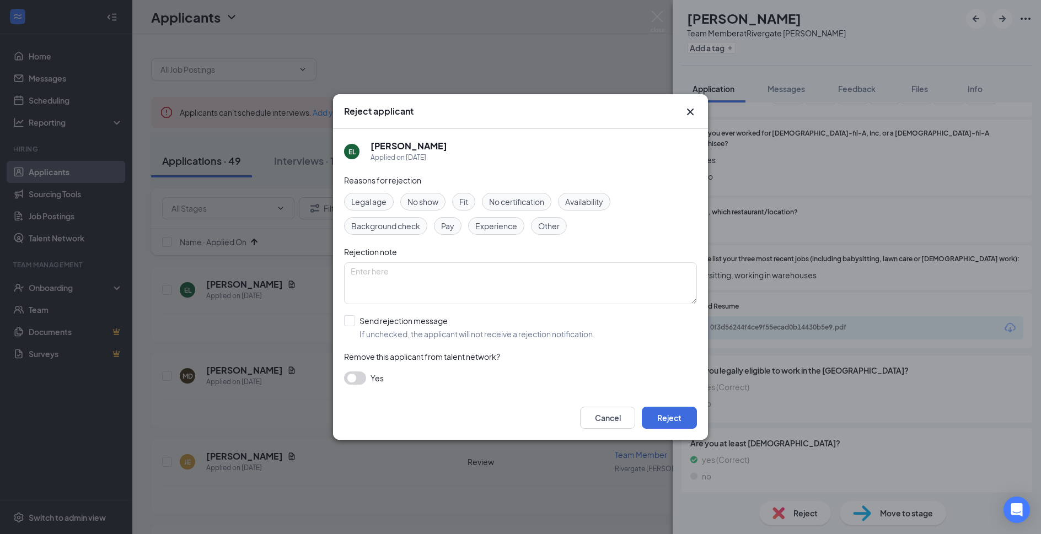
click at [384, 315] on div "Reasons for rejection Legal age No show Fit No certification Availability Backg…" at bounding box center [520, 285] width 353 height 222
click at [386, 322] on input "Send rejection message If unchecked, the applicant will not receive a rejection…" at bounding box center [469, 327] width 251 height 24
checkbox input "true"
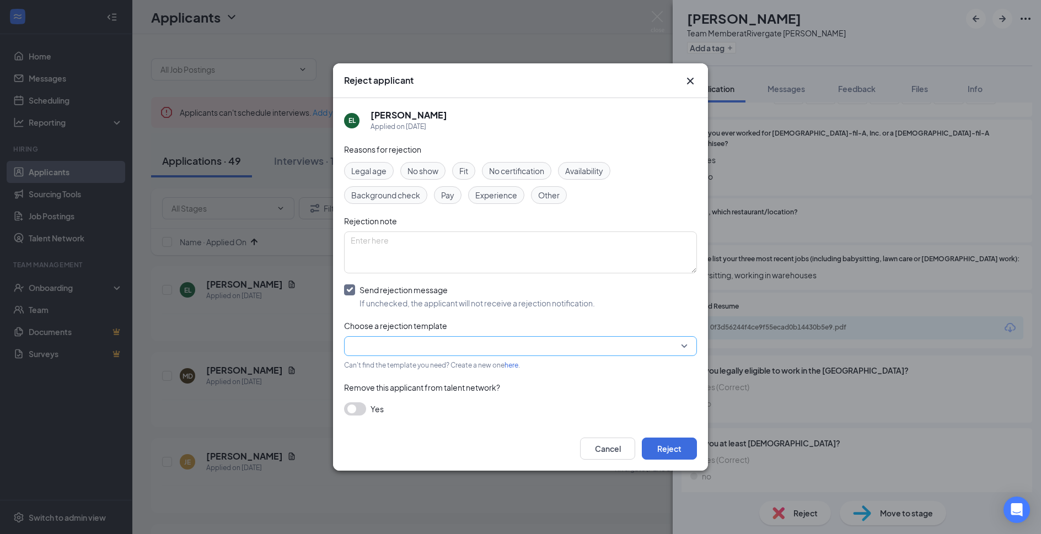
click at [399, 355] on input "search" at bounding box center [517, 346] width 332 height 19
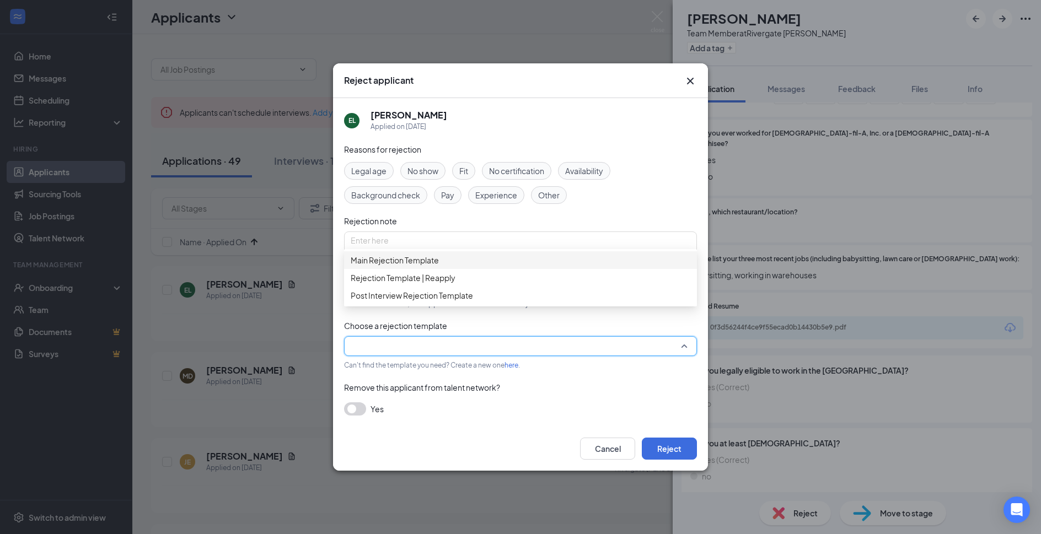
click at [432, 269] on div "Main Rejection Template" at bounding box center [520, 260] width 353 height 18
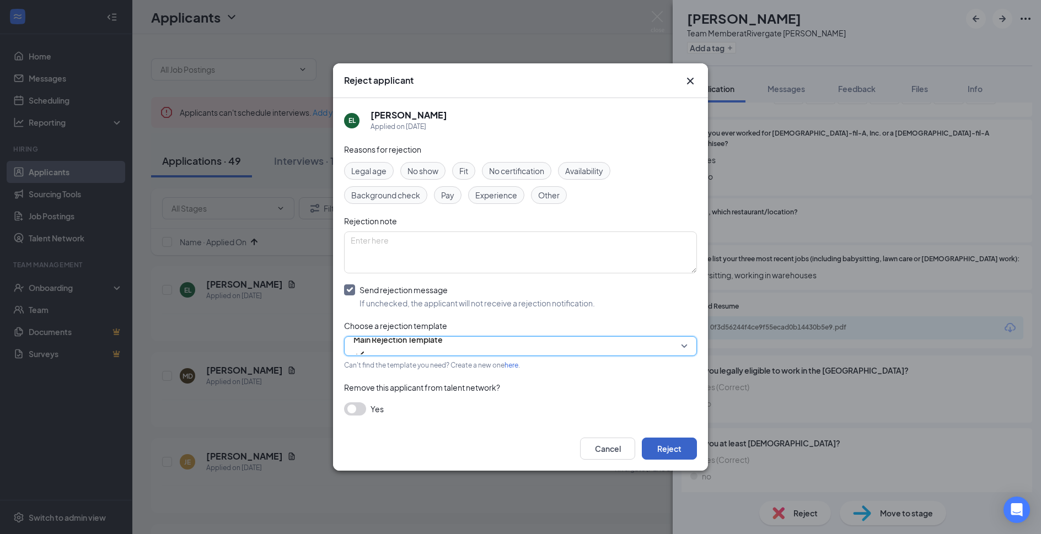
click at [685, 455] on button "Reject" at bounding box center [669, 449] width 55 height 22
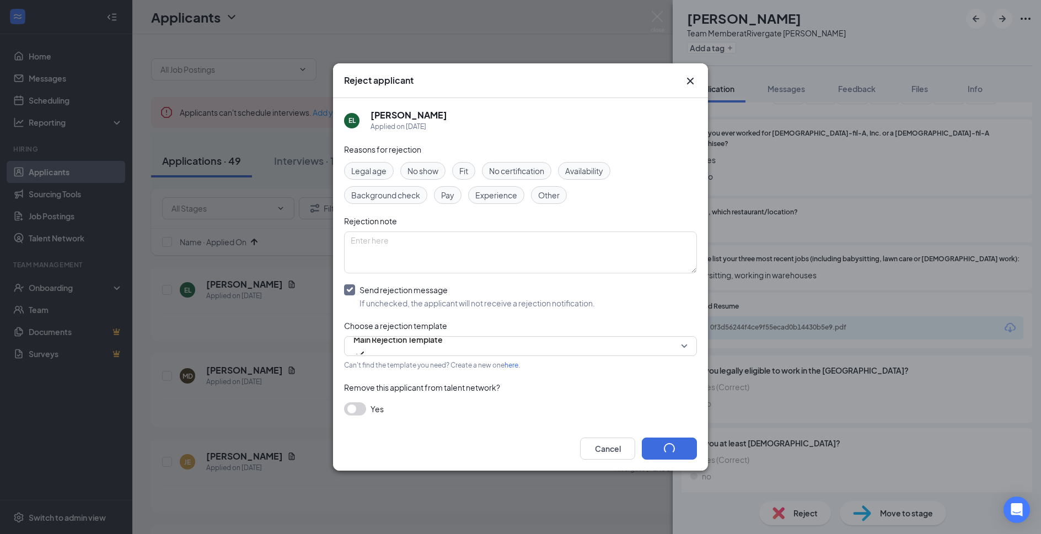
click at [652, 16] on img at bounding box center [658, 22] width 14 height 22
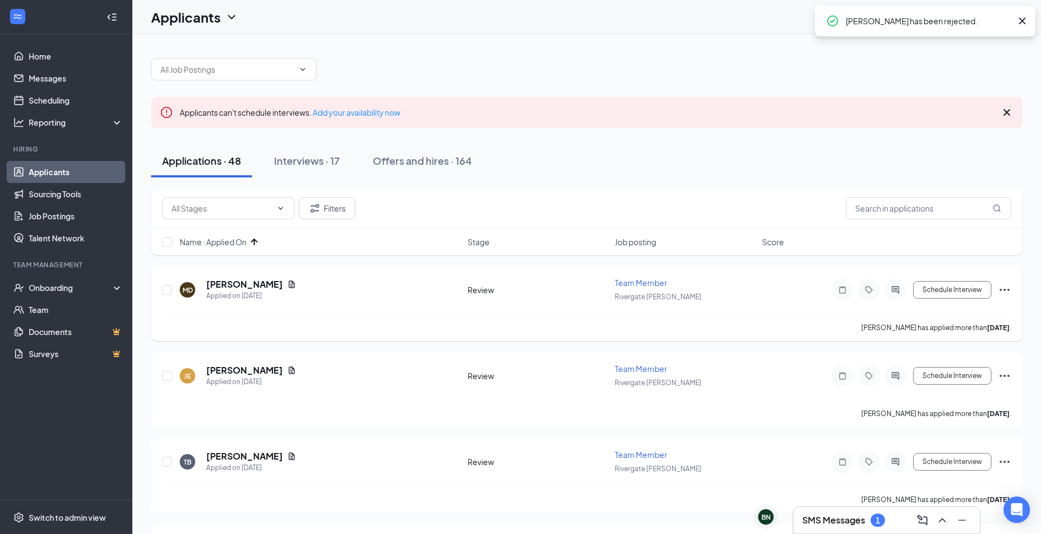
click at [247, 295] on div "Applied on Sep 12" at bounding box center [251, 296] width 90 height 11
click at [250, 285] on h5 "Mariana Damian" at bounding box center [244, 285] width 77 height 12
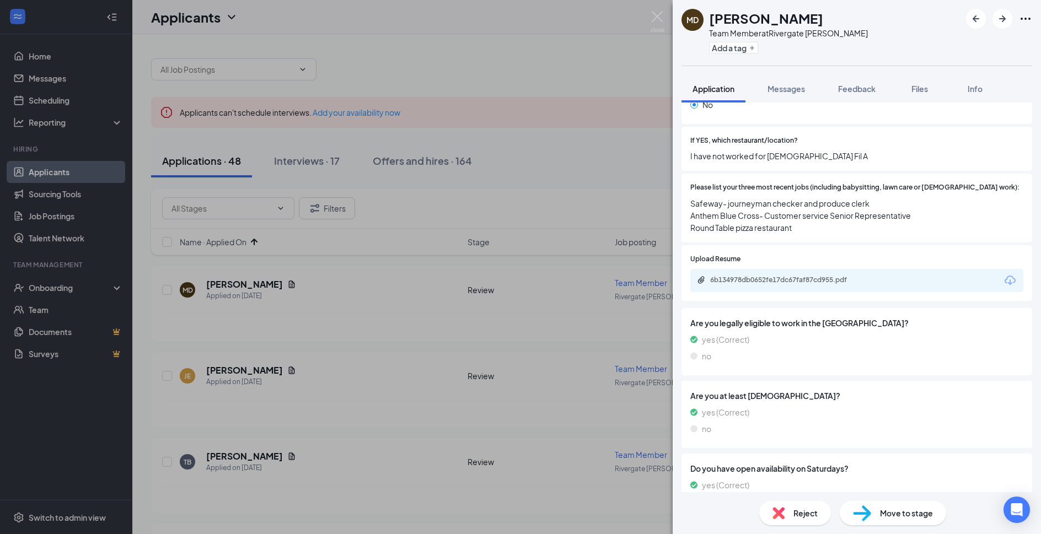
scroll to position [390, 0]
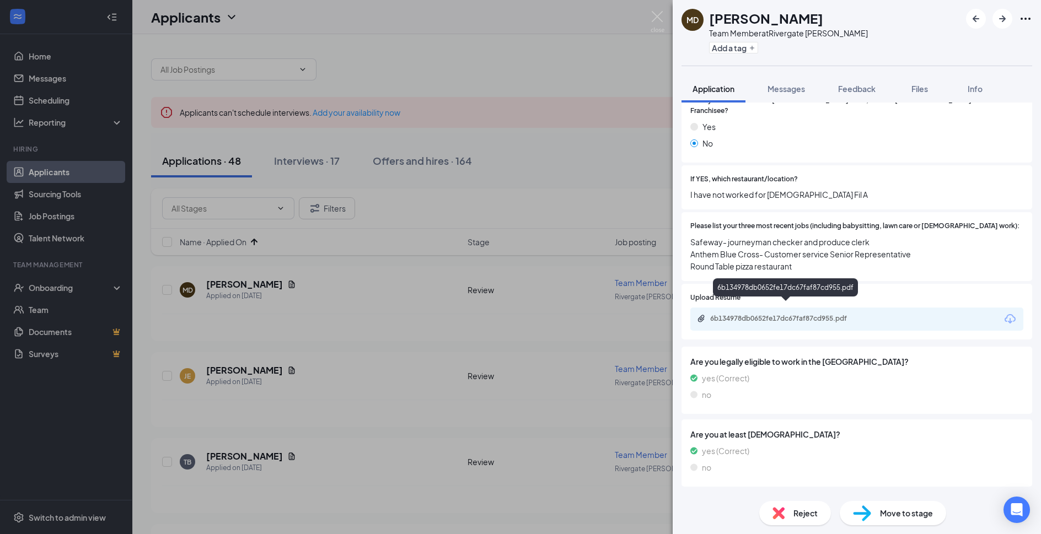
click at [825, 314] on div "6b134978db0652fe17dc67faf87cd955.pdf" at bounding box center [787, 318] width 154 height 9
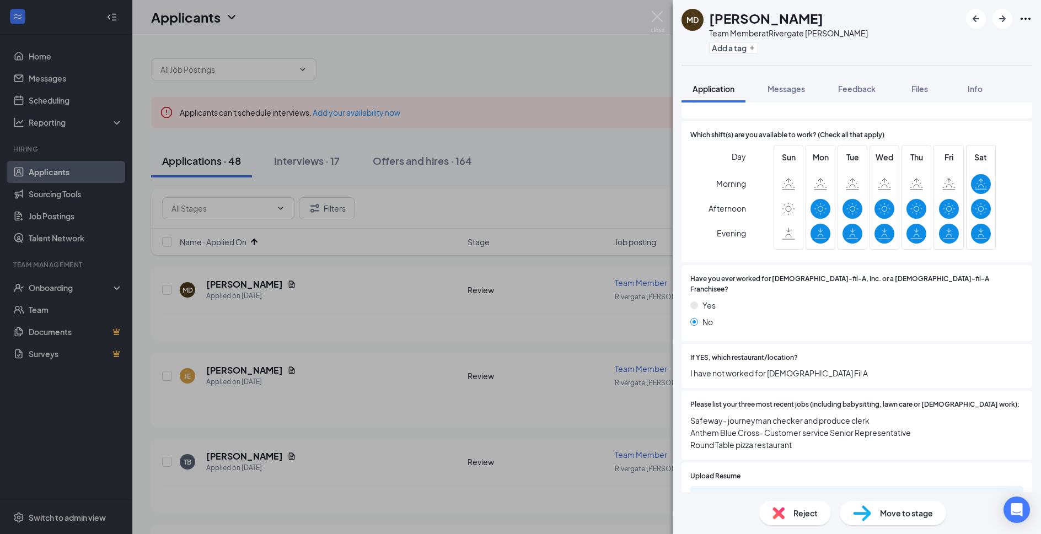
scroll to position [331, 0]
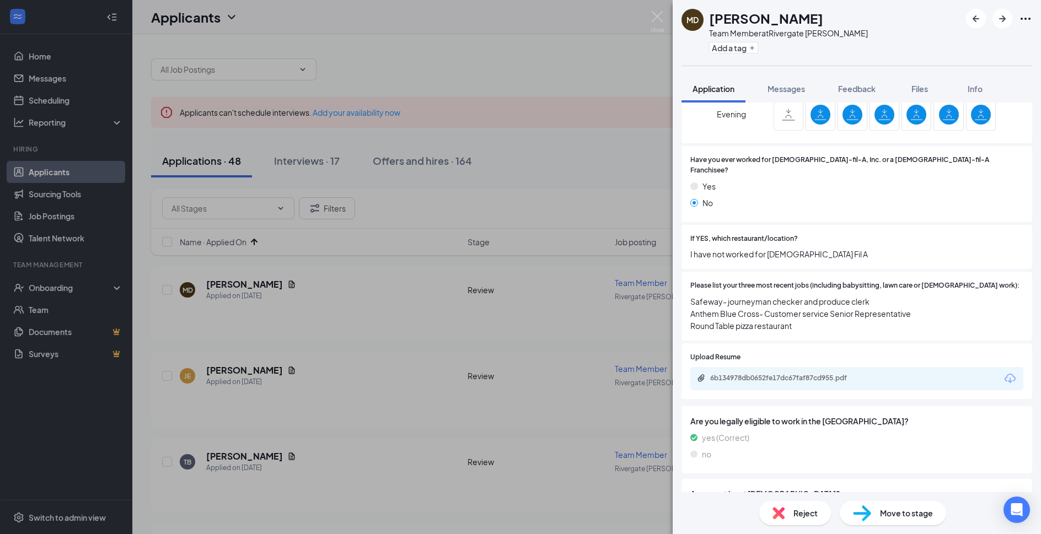
click at [903, 522] on div "Move to stage" at bounding box center [893, 513] width 106 height 24
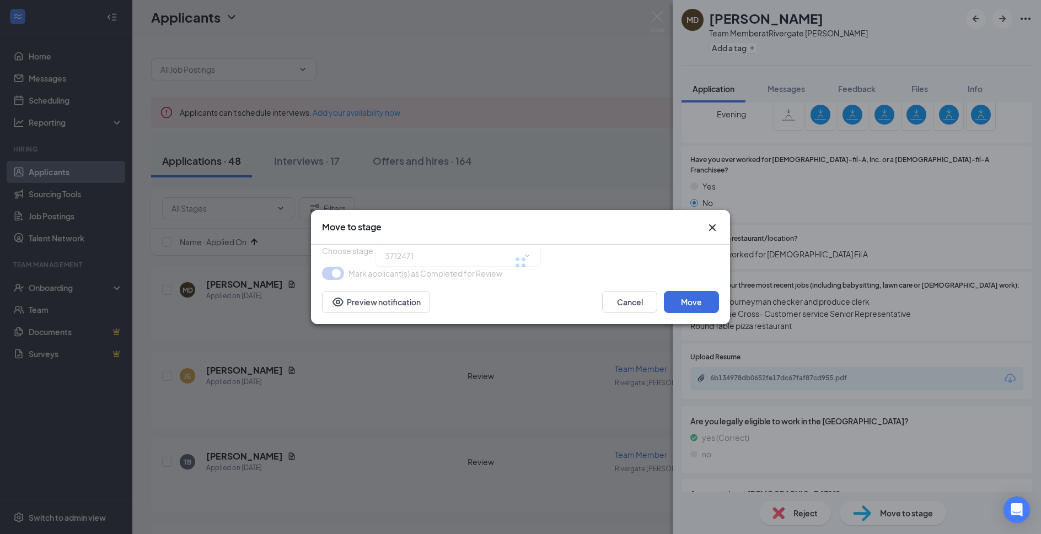
type input "Phone Interviews (next stage)"
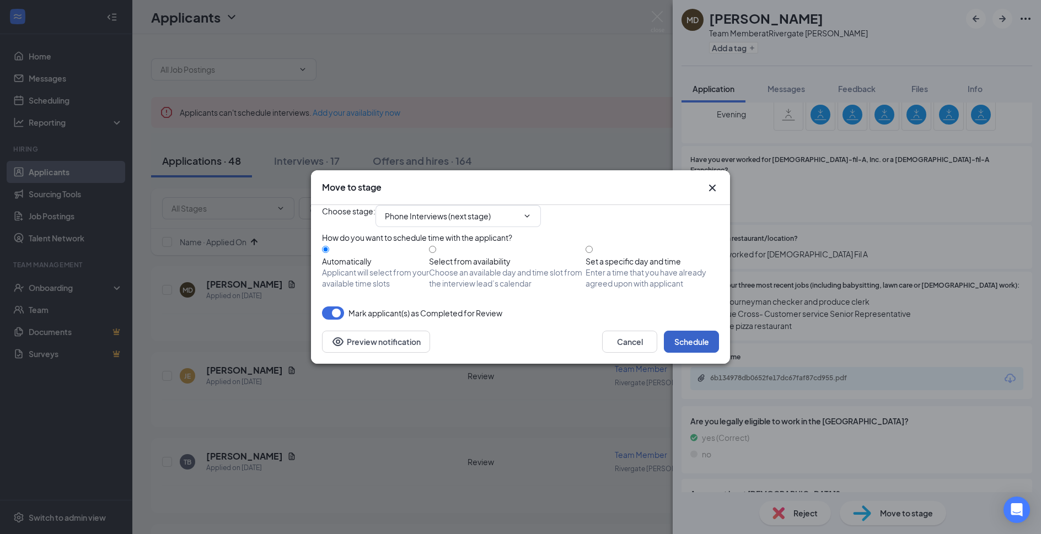
click at [687, 353] on button "Schedule" at bounding box center [691, 342] width 55 height 22
click at [656, 18] on div "Move to stage Choose stage : Phone Interviews (next stage) How do you want to s…" at bounding box center [520, 267] width 1041 height 534
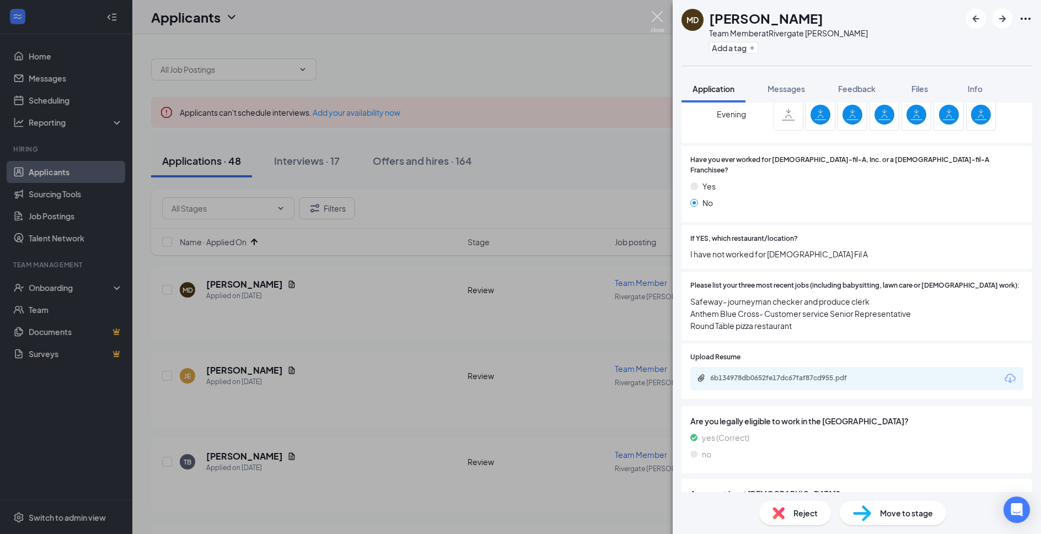
click at [657, 20] on img at bounding box center [658, 22] width 14 height 22
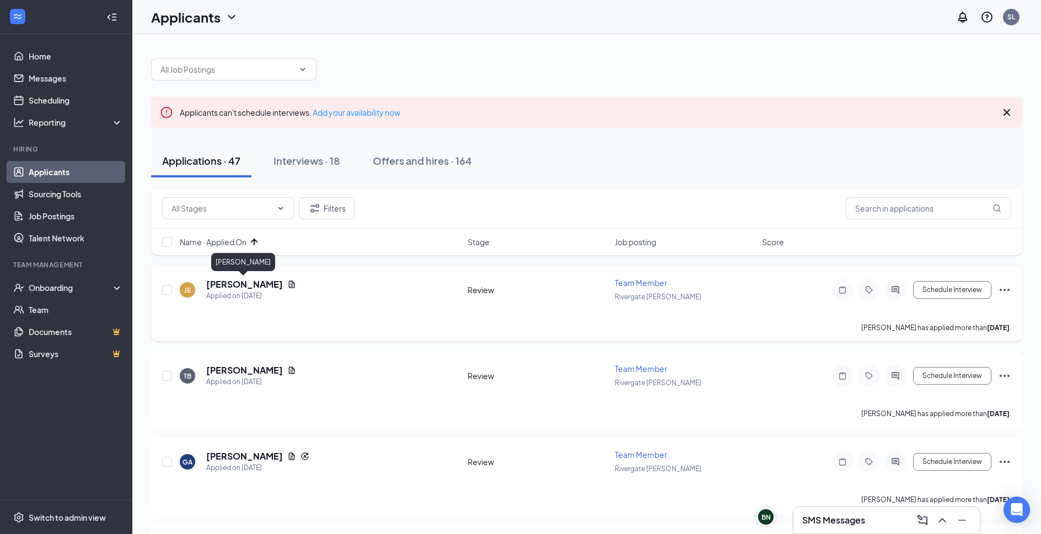
click at [260, 285] on h5 "Jasmine Evanger" at bounding box center [244, 285] width 77 height 12
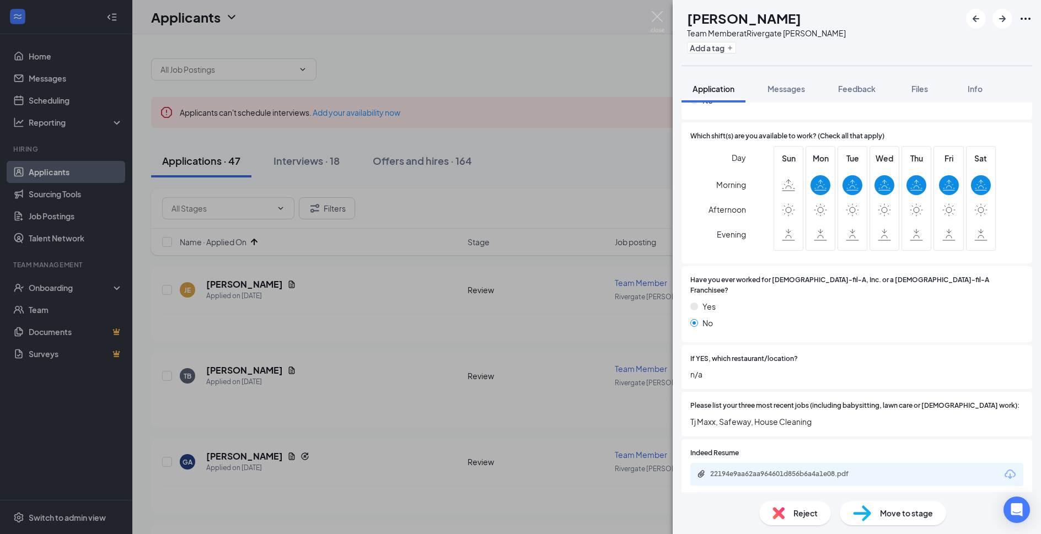
scroll to position [238, 0]
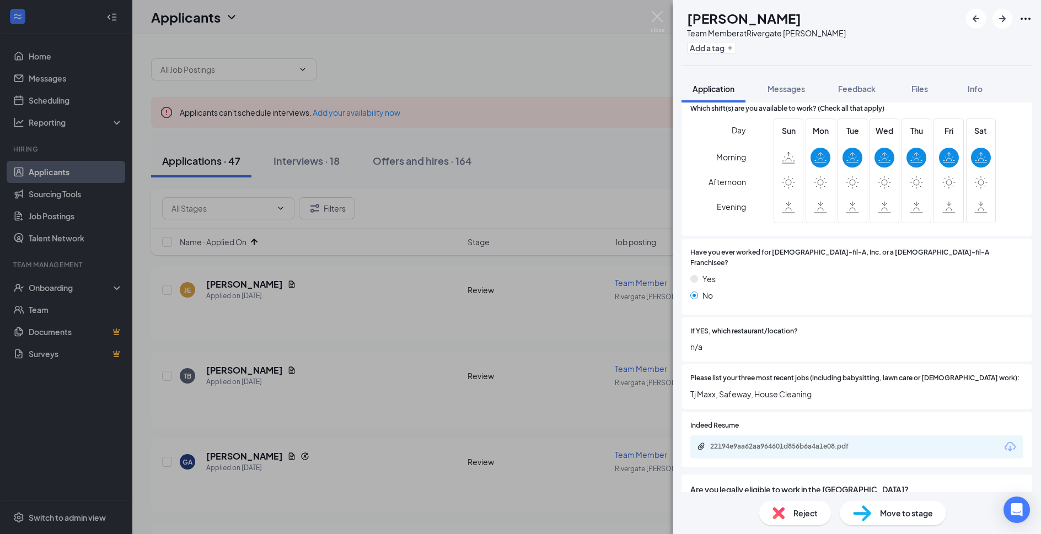
click at [794, 522] on div "Reject" at bounding box center [795, 513] width 72 height 24
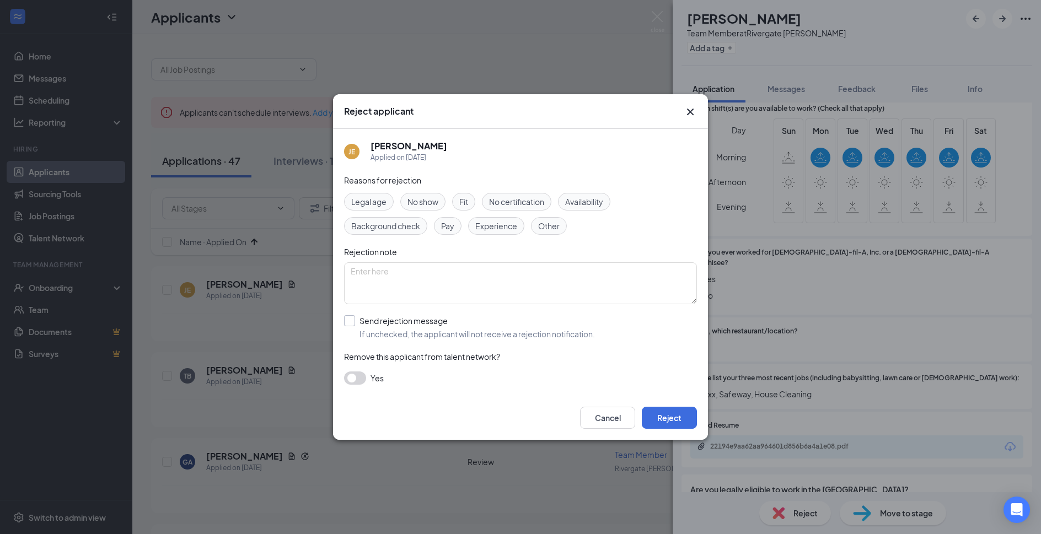
click at [420, 322] on input "Send rejection message If unchecked, the applicant will not receive a rejection…" at bounding box center [469, 327] width 251 height 24
checkbox input "true"
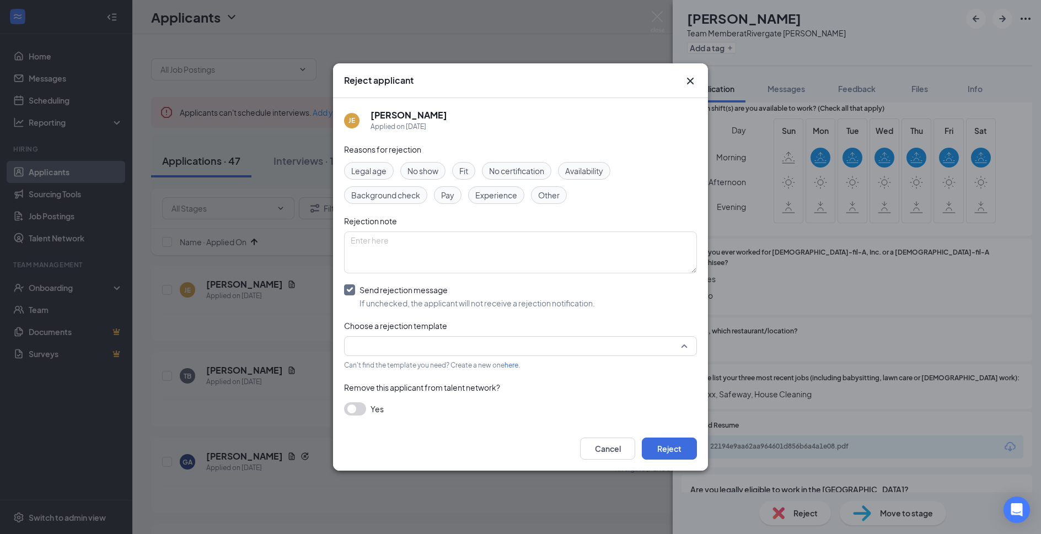
click at [425, 345] on input "search" at bounding box center [517, 346] width 332 height 19
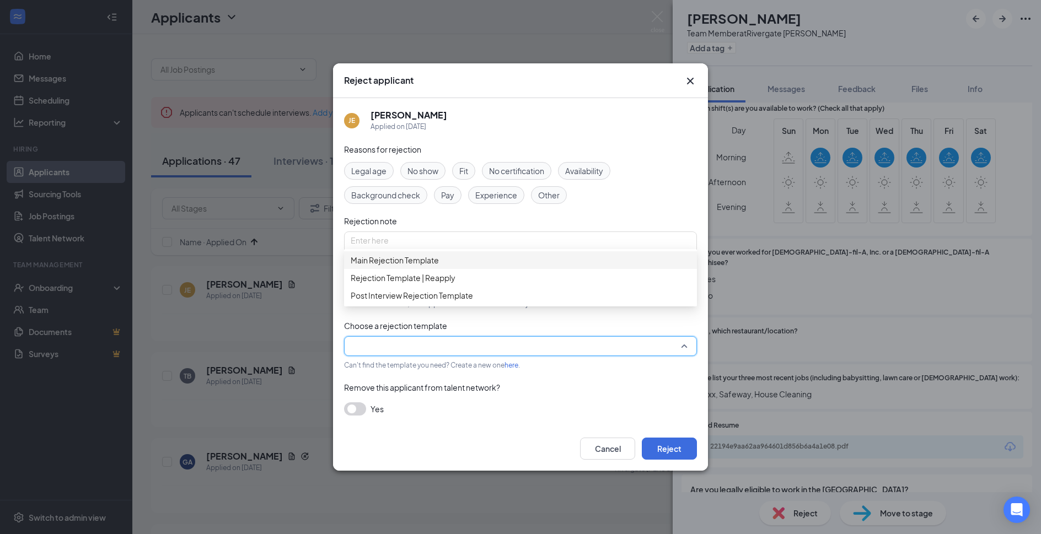
click at [443, 266] on span "Main Rejection Template" at bounding box center [521, 260] width 340 height 12
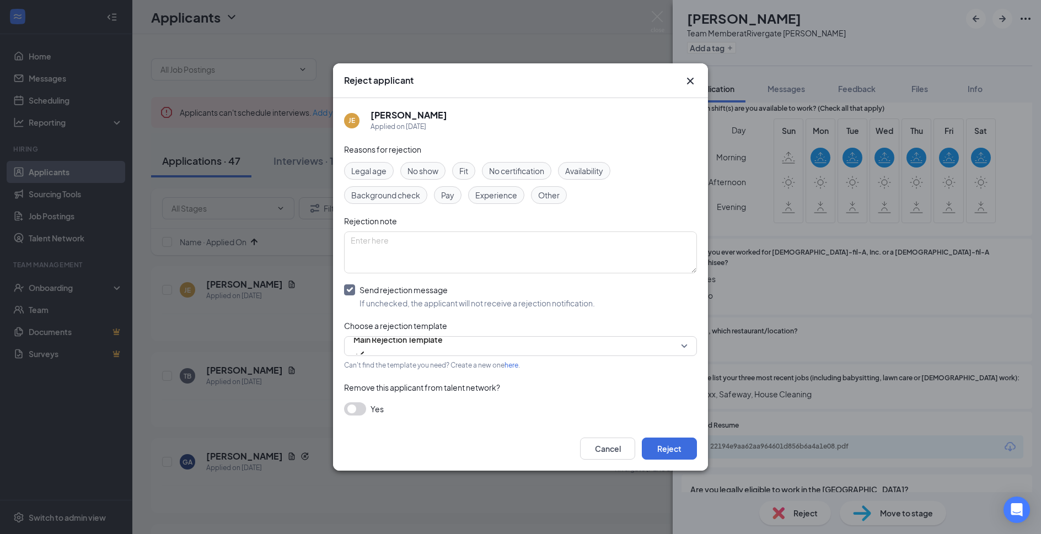
click at [660, 437] on div "Cancel Reject" at bounding box center [520, 449] width 375 height 44
click at [675, 457] on button "Reject" at bounding box center [669, 449] width 55 height 22
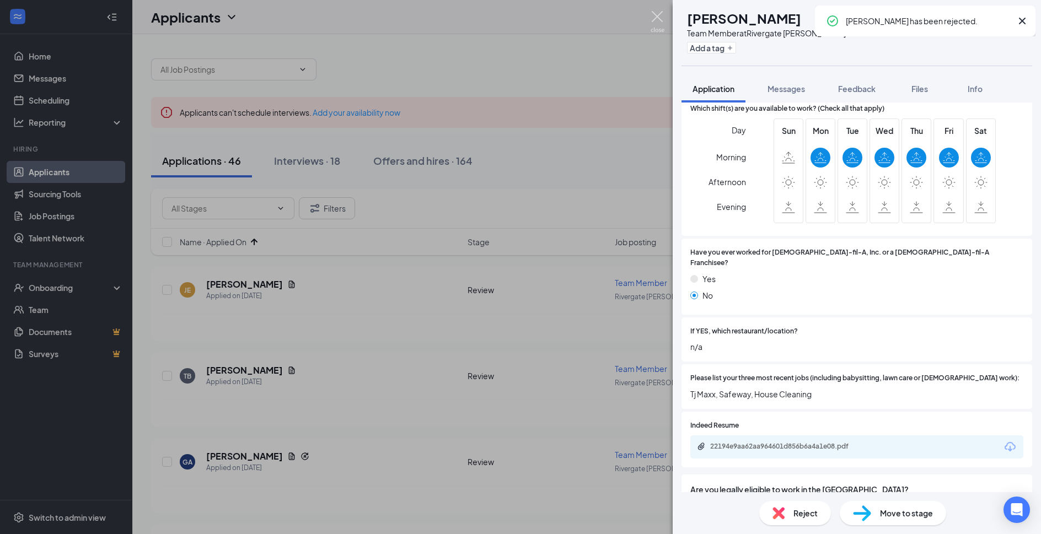
click at [655, 20] on img at bounding box center [658, 22] width 14 height 22
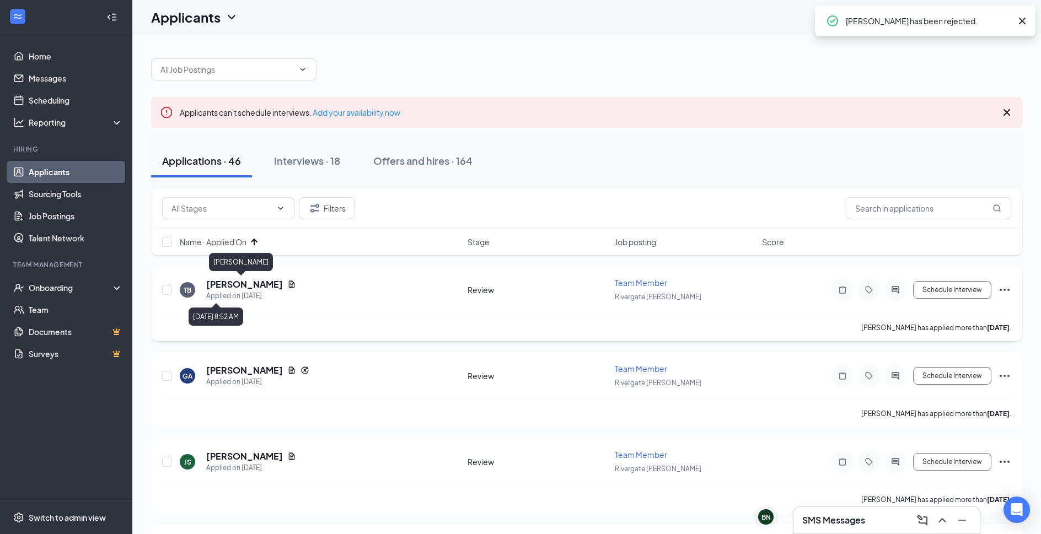
click at [249, 277] on div "TB Travis Bollig Applied on Sep 13 Review Team Member Rivergate Cordova Schedul…" at bounding box center [586, 303] width 871 height 75
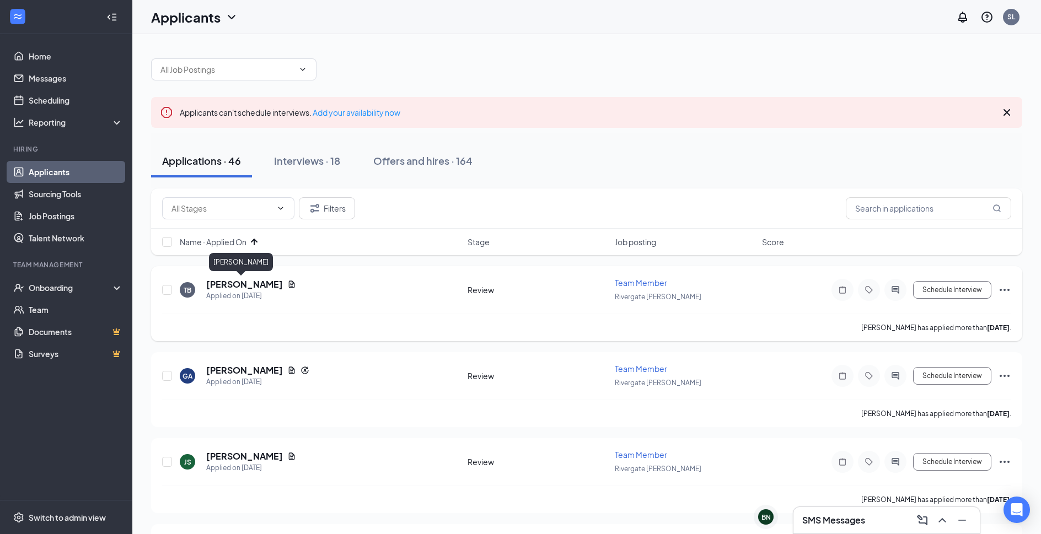
click at [247, 282] on h5 "Travis Bollig" at bounding box center [244, 285] width 77 height 12
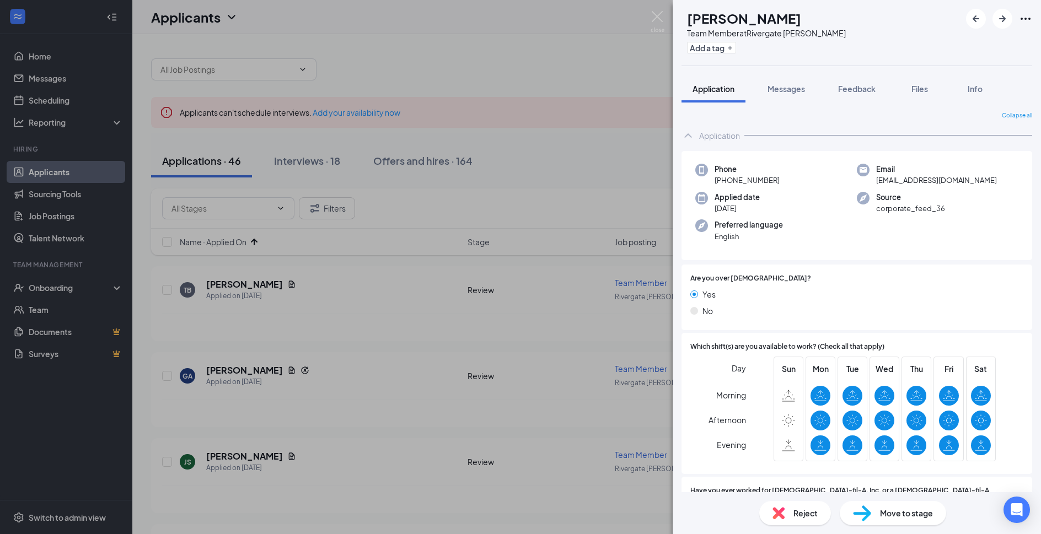
scroll to position [357, 0]
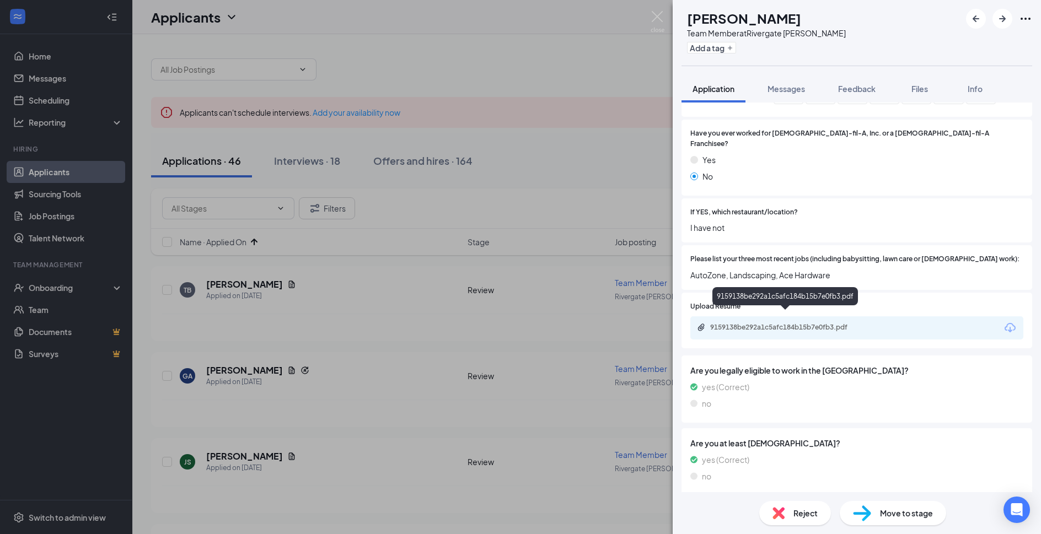
click at [820, 323] on div "9159138be292a1c5afc184b15b7e0fb3.pdf" at bounding box center [787, 327] width 154 height 9
click at [795, 524] on div "Reject" at bounding box center [795, 513] width 72 height 24
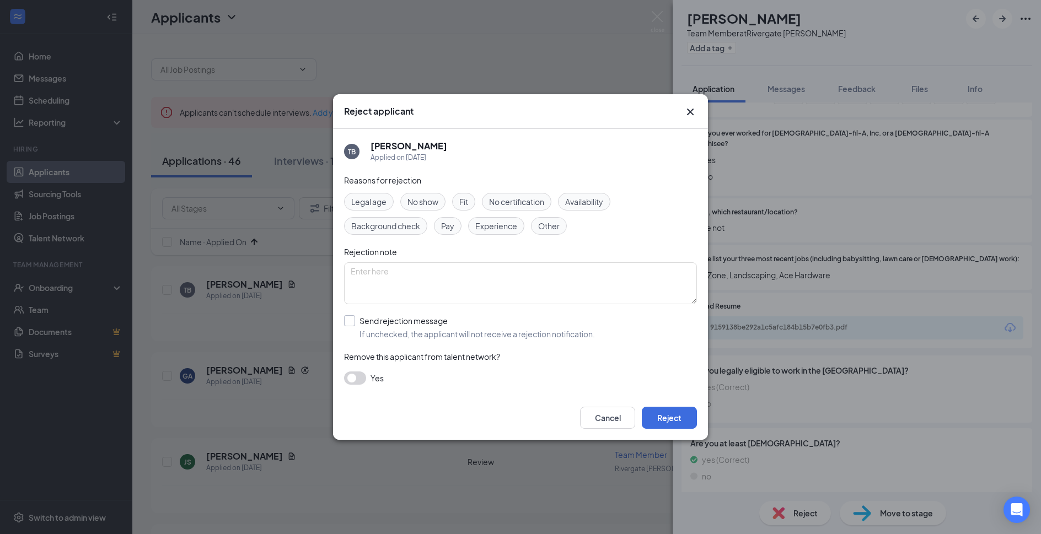
click at [410, 331] on input "Send rejection message If unchecked, the applicant will not receive a rejection…" at bounding box center [469, 327] width 251 height 24
checkbox input "true"
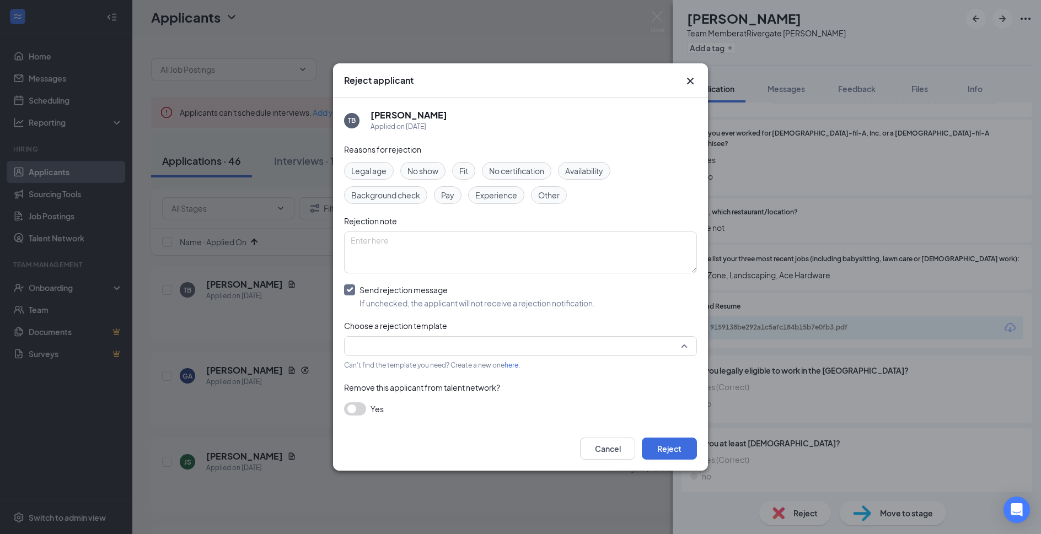
click at [411, 341] on input "search" at bounding box center [517, 346] width 332 height 19
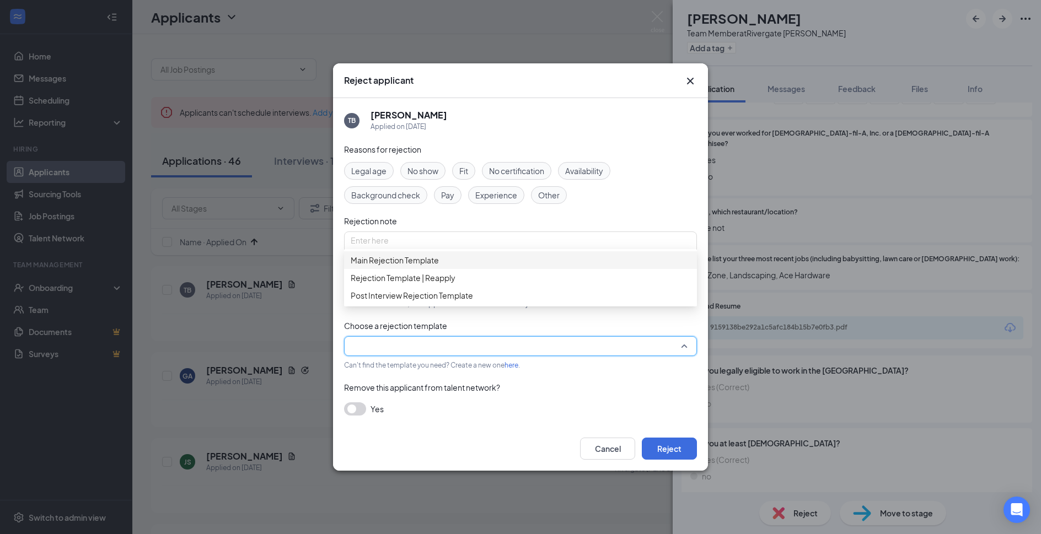
click at [461, 269] on div "Main Rejection Template" at bounding box center [520, 260] width 353 height 18
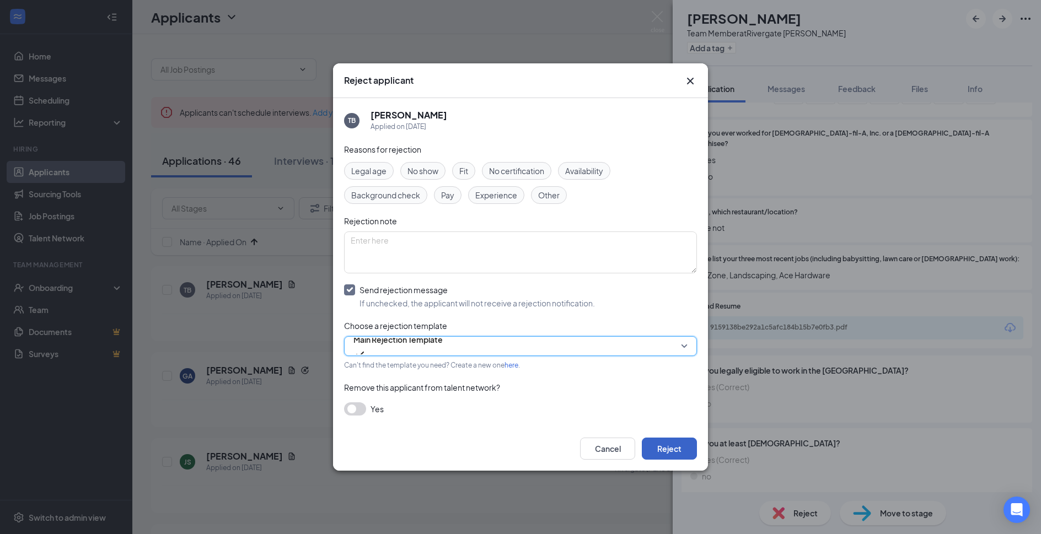
click at [674, 448] on button "Reject" at bounding box center [669, 449] width 55 height 22
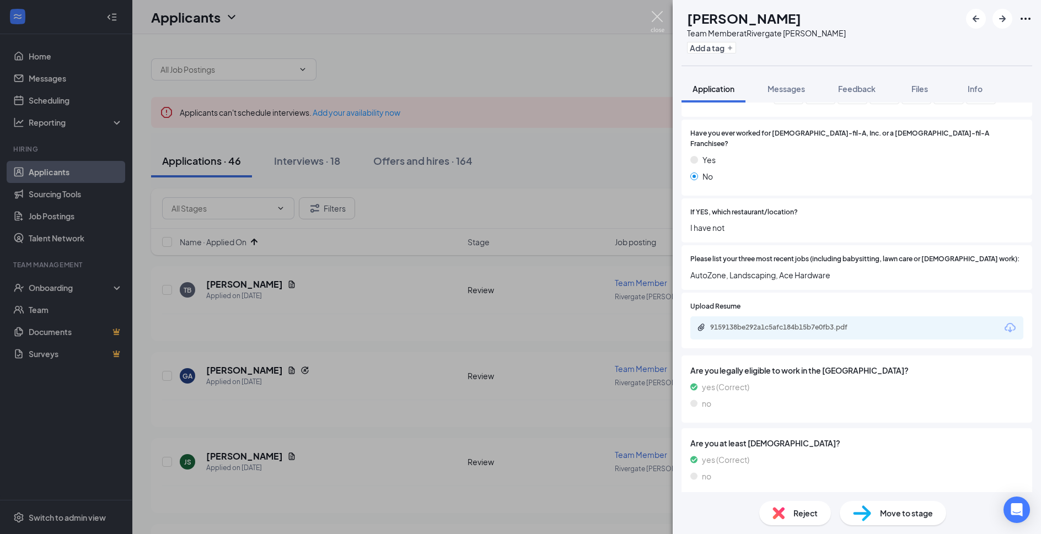
click at [661, 23] on img at bounding box center [658, 22] width 14 height 22
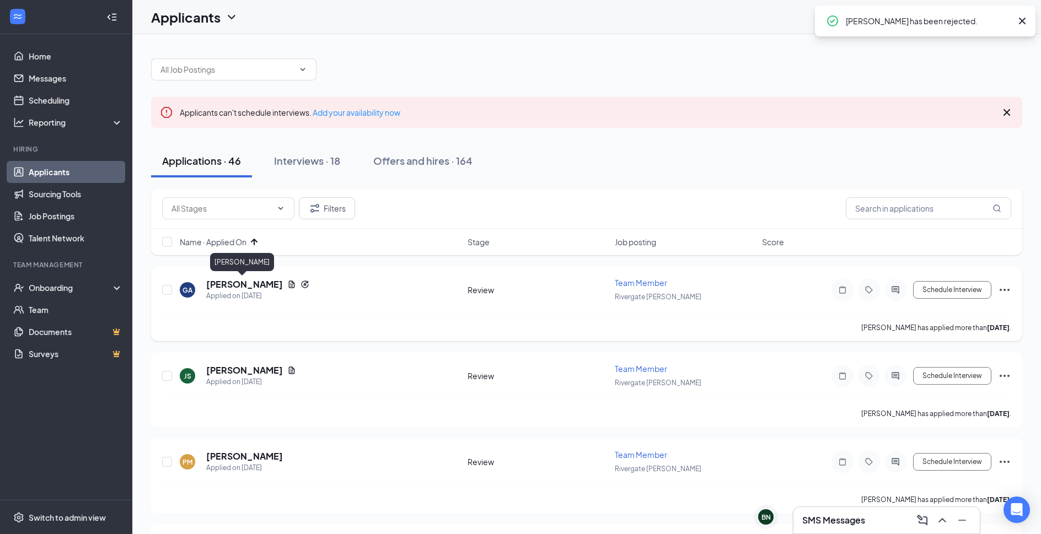
click at [262, 283] on h5 "Gabrielle Agee" at bounding box center [244, 285] width 77 height 12
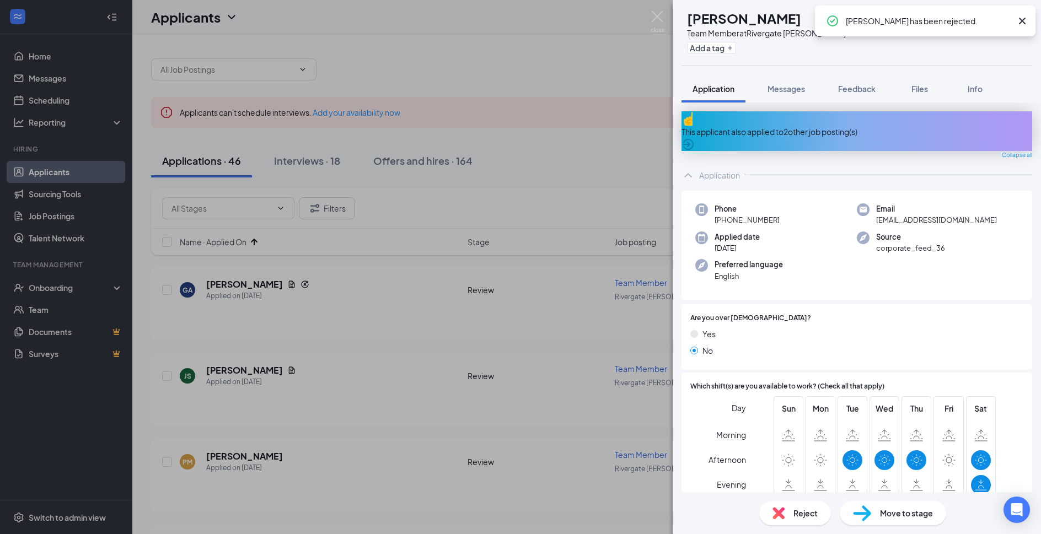
click at [788, 126] on div "This applicant also applied to 2 other job posting(s)" at bounding box center [857, 132] width 351 height 12
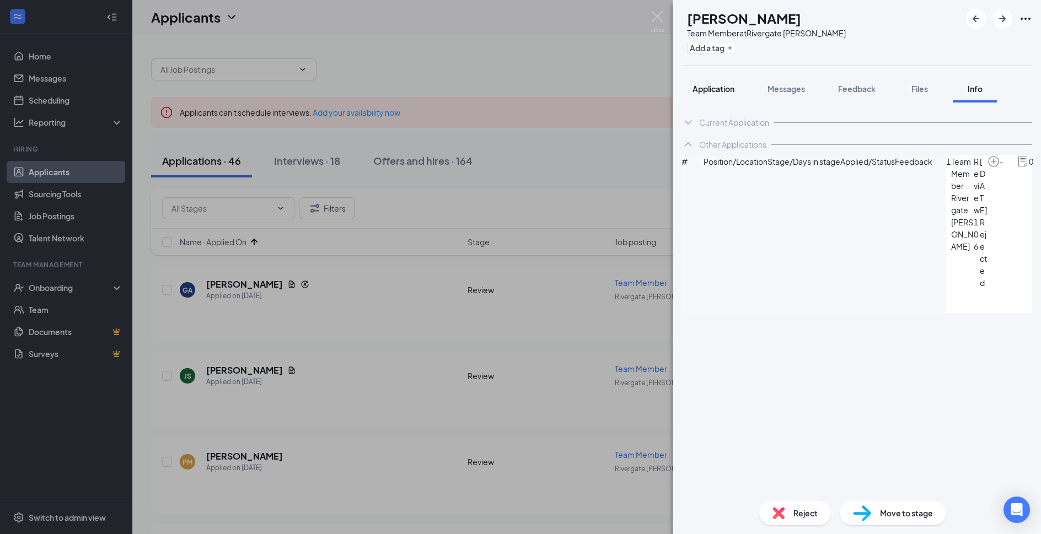
click at [716, 85] on span "Application" at bounding box center [714, 89] width 42 height 10
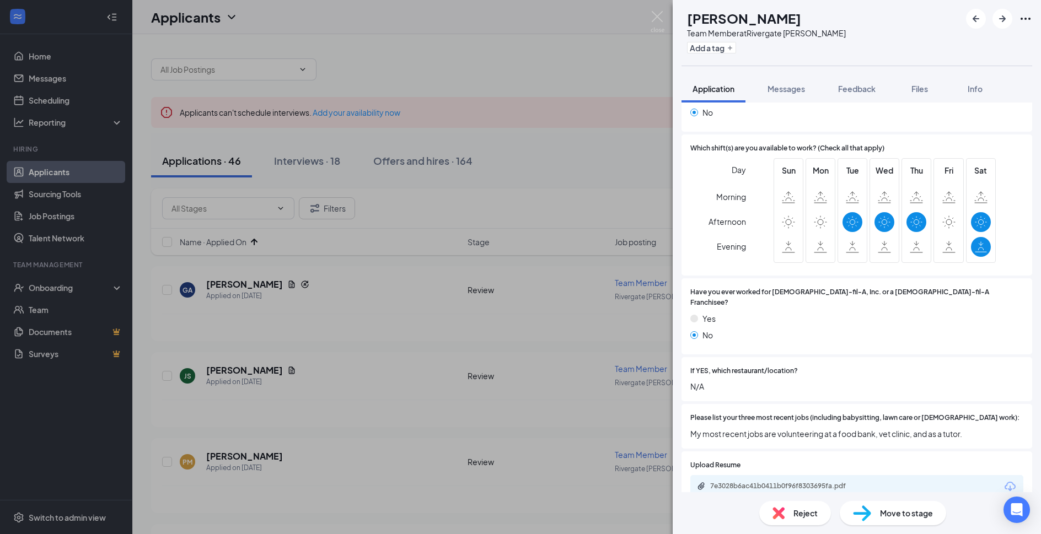
scroll to position [417, 0]
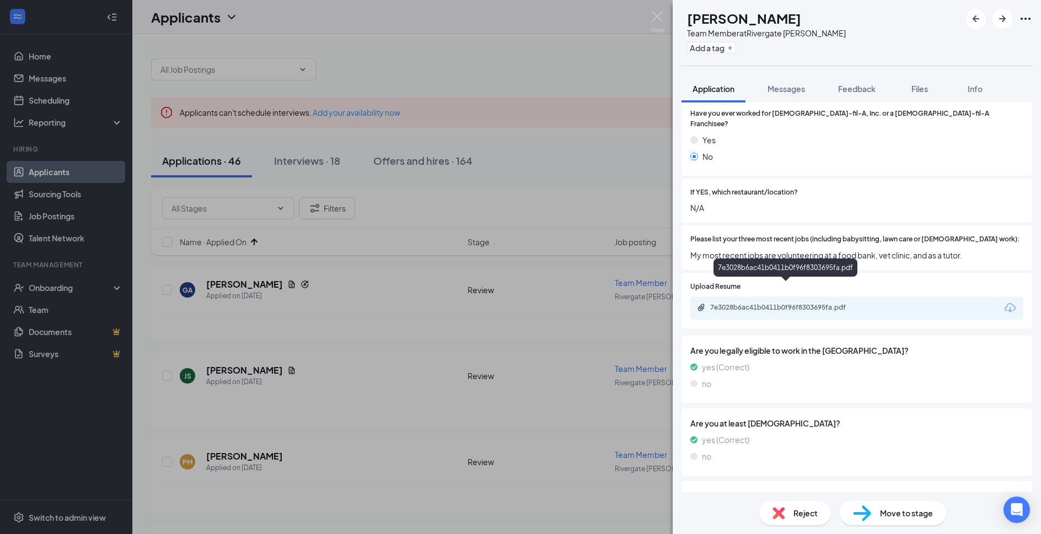
click at [823, 303] on div "7e3028b6ac41b0411b0f96f8303695fa.pdf" at bounding box center [787, 307] width 154 height 9
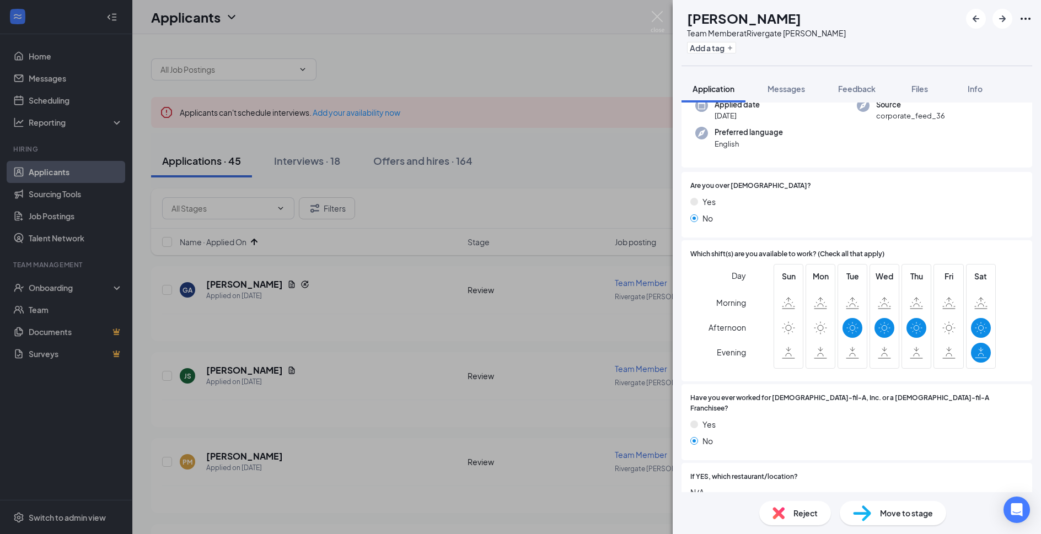
scroll to position [60, 0]
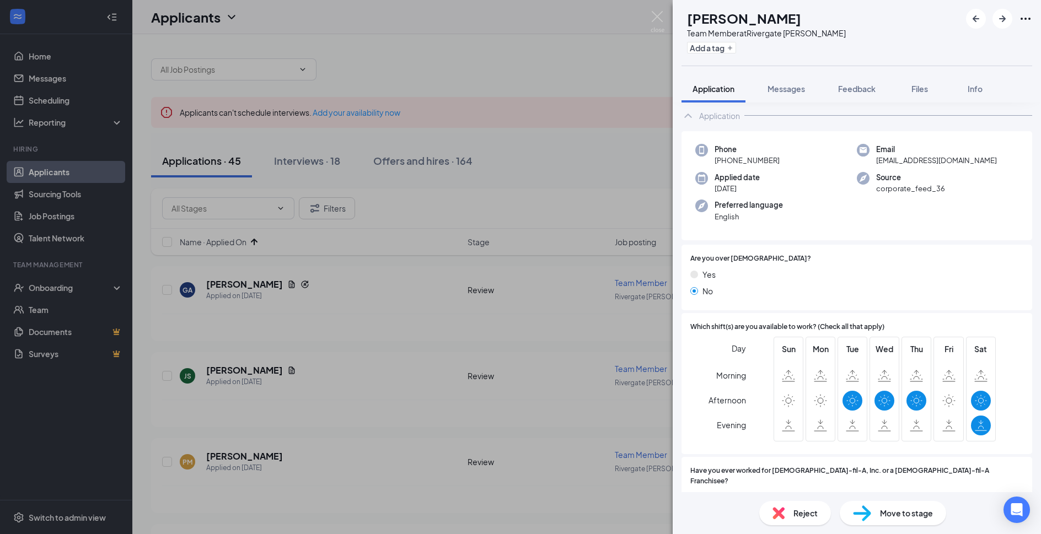
click at [815, 509] on span "Reject" at bounding box center [806, 513] width 24 height 12
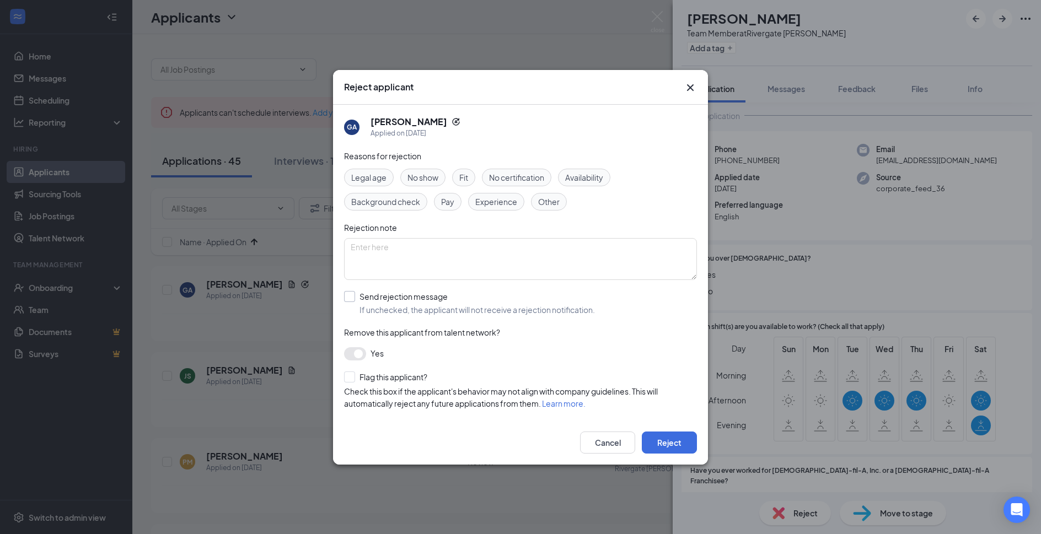
click at [421, 296] on input "Send rejection message If unchecked, the applicant will not receive a rejection…" at bounding box center [469, 303] width 251 height 24
checkbox input "true"
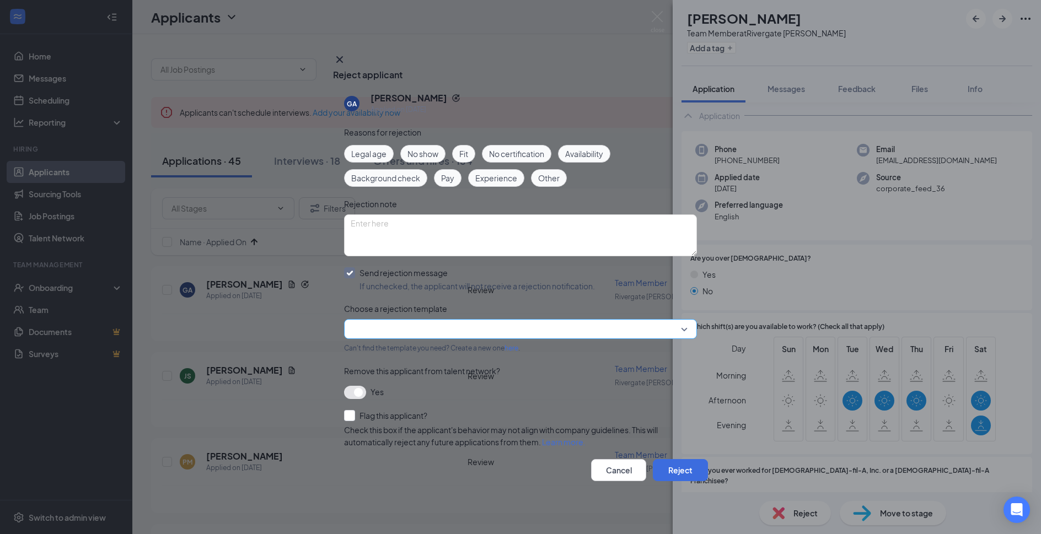
click at [422, 334] on input "search" at bounding box center [517, 329] width 332 height 19
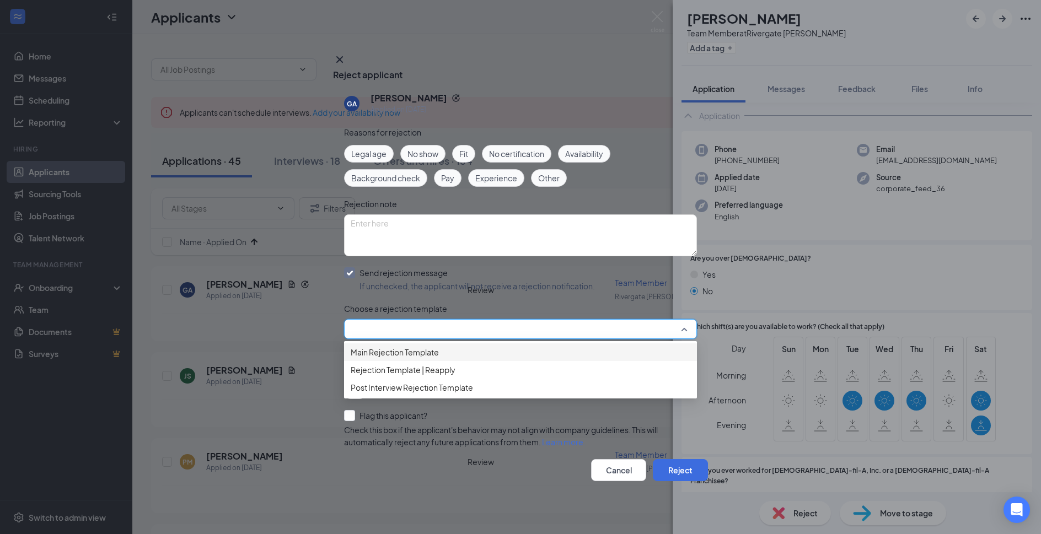
click at [430, 357] on span "Main Rejection Template" at bounding box center [395, 352] width 88 height 12
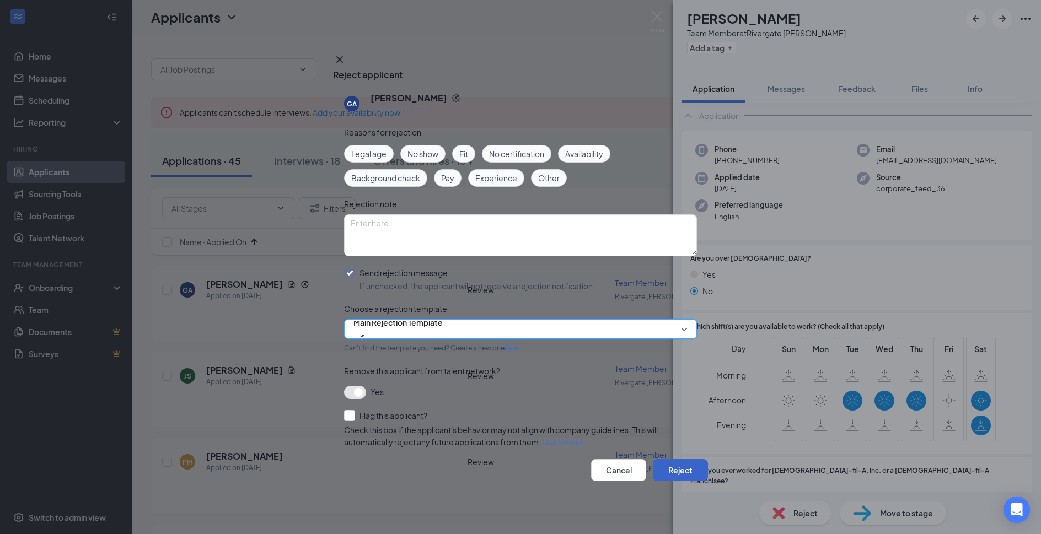
click at [662, 467] on button "Reject" at bounding box center [680, 470] width 55 height 22
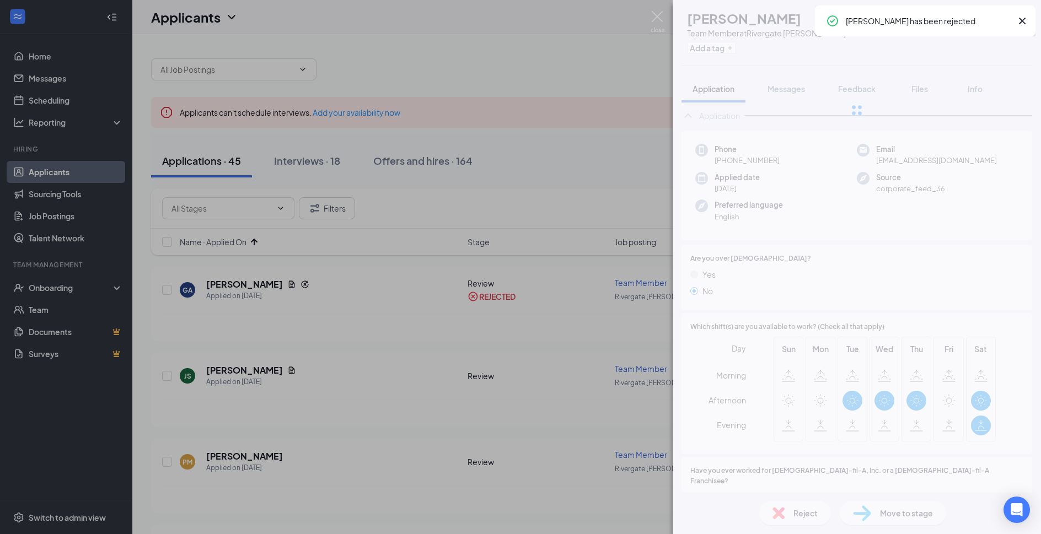
click at [658, 18] on img at bounding box center [658, 22] width 14 height 22
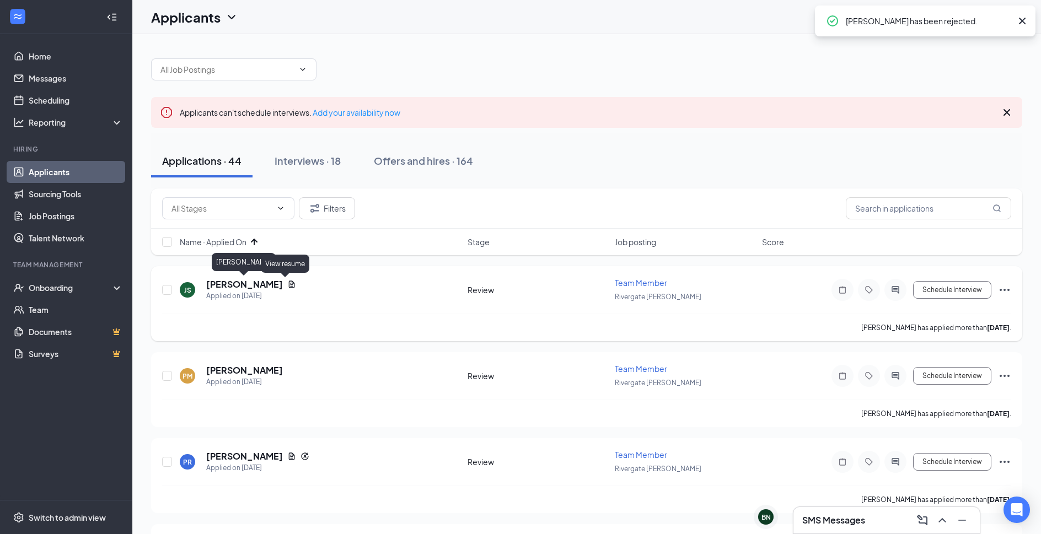
click at [253, 290] on h5 "Julius Stevenson" at bounding box center [244, 285] width 77 height 12
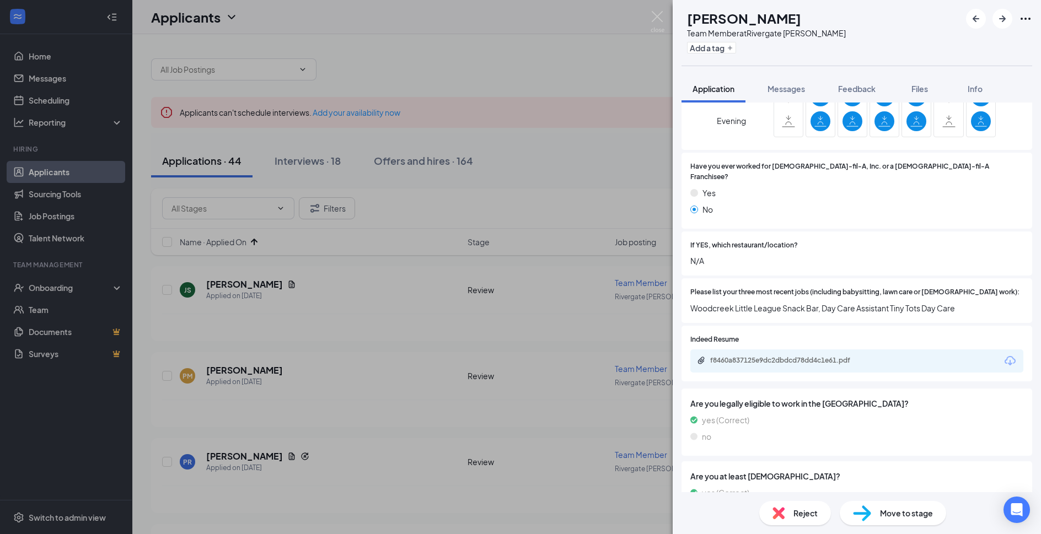
scroll to position [357, 0]
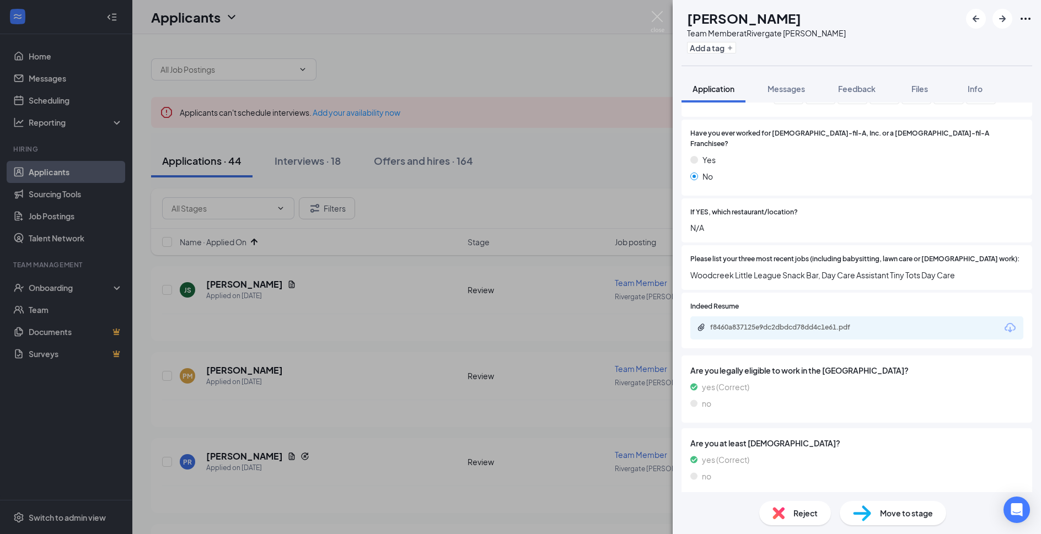
click at [852, 323] on div "f8460a837125e9dc2dbdcd78dd4c1e61.pdf" at bounding box center [787, 327] width 154 height 9
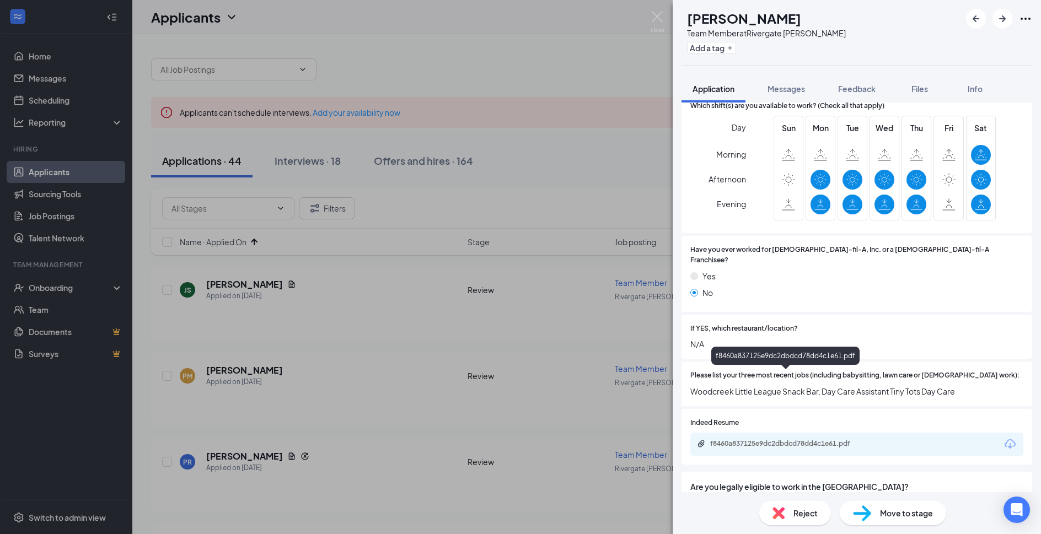
scroll to position [238, 0]
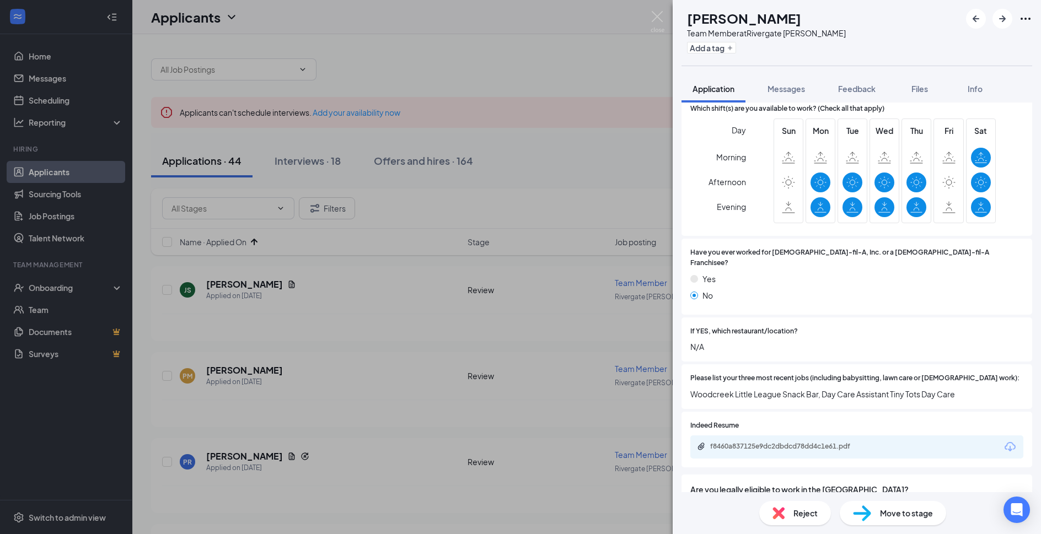
click at [655, 14] on img at bounding box center [658, 22] width 14 height 22
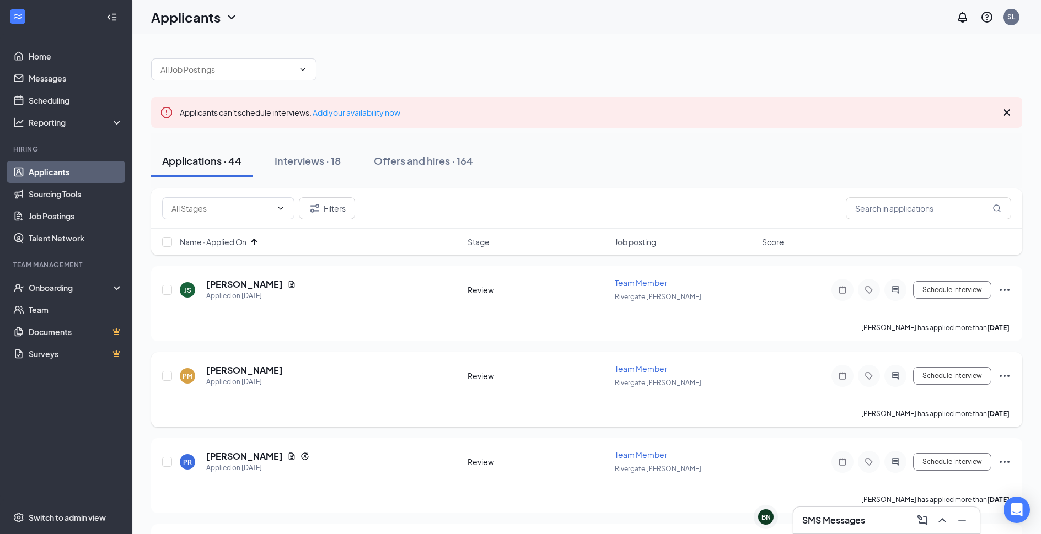
click at [240, 363] on div "PM Patrick Murphy Applied on Sep 13 Review Team Member Rivergate Cordova Schedu…" at bounding box center [586, 381] width 849 height 36
click at [239, 372] on h5 "Patrick Murphy" at bounding box center [244, 371] width 77 height 12
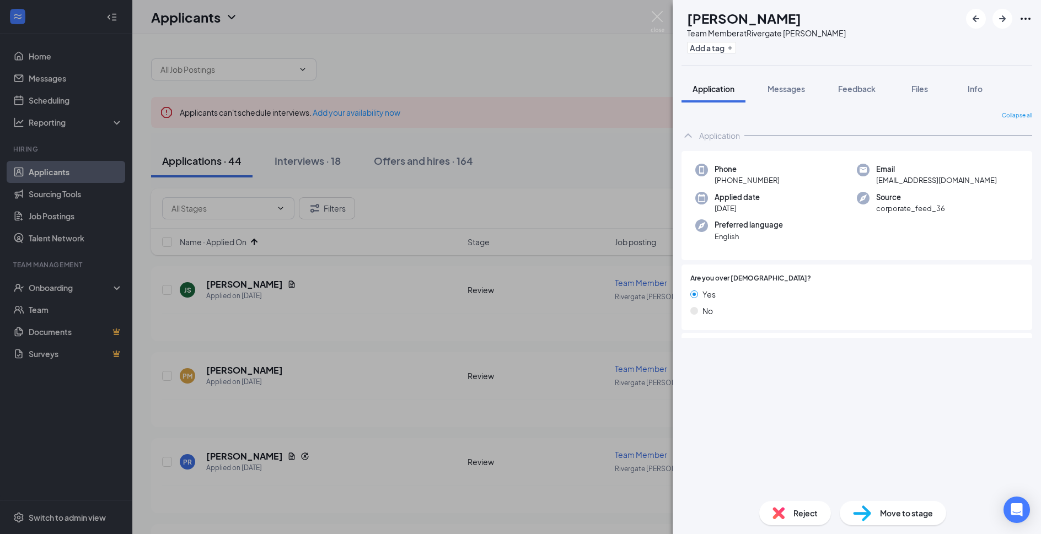
click at [797, 516] on span "Reject" at bounding box center [806, 513] width 24 height 12
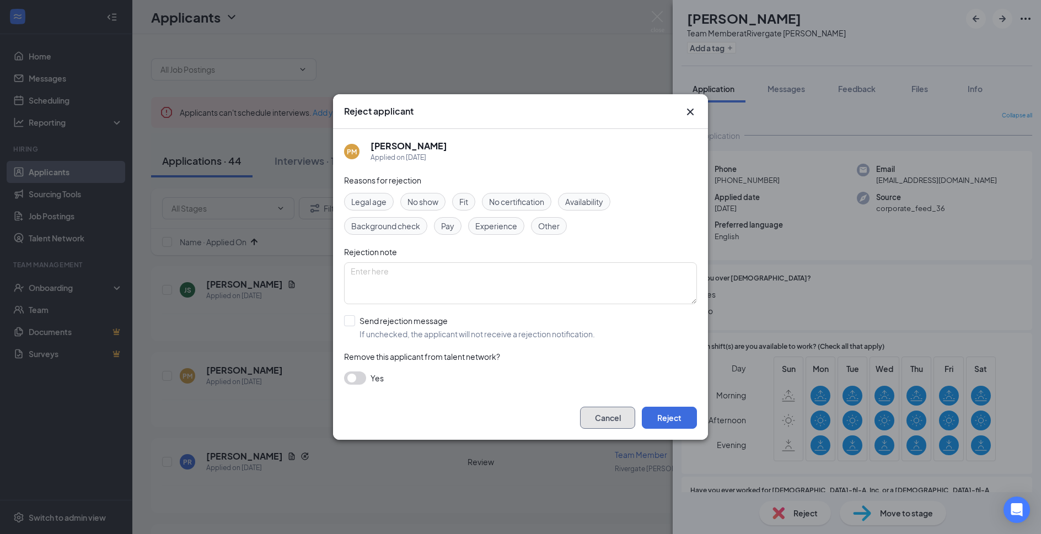
click at [622, 417] on button "Cancel" at bounding box center [607, 418] width 55 height 22
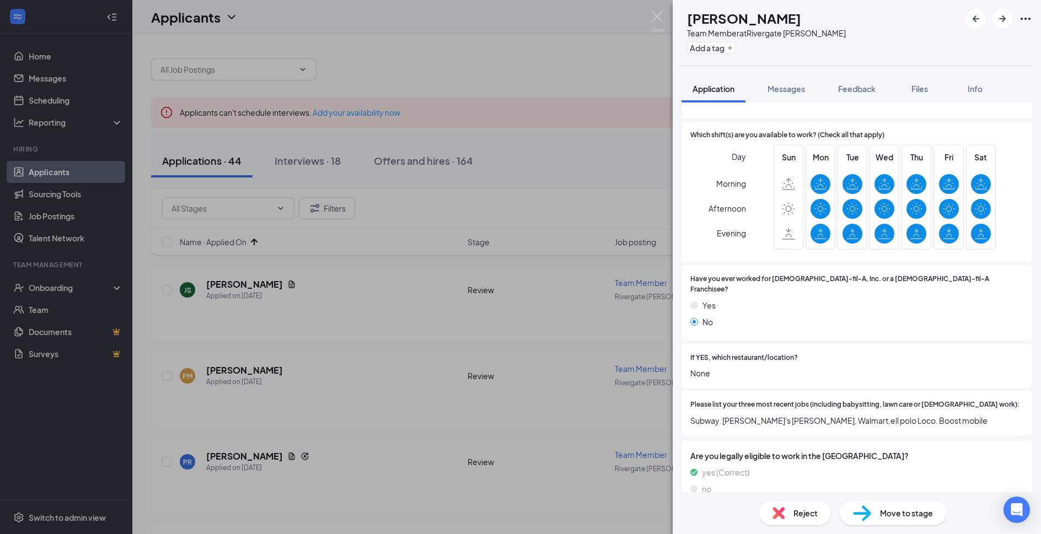
scroll to position [357, 0]
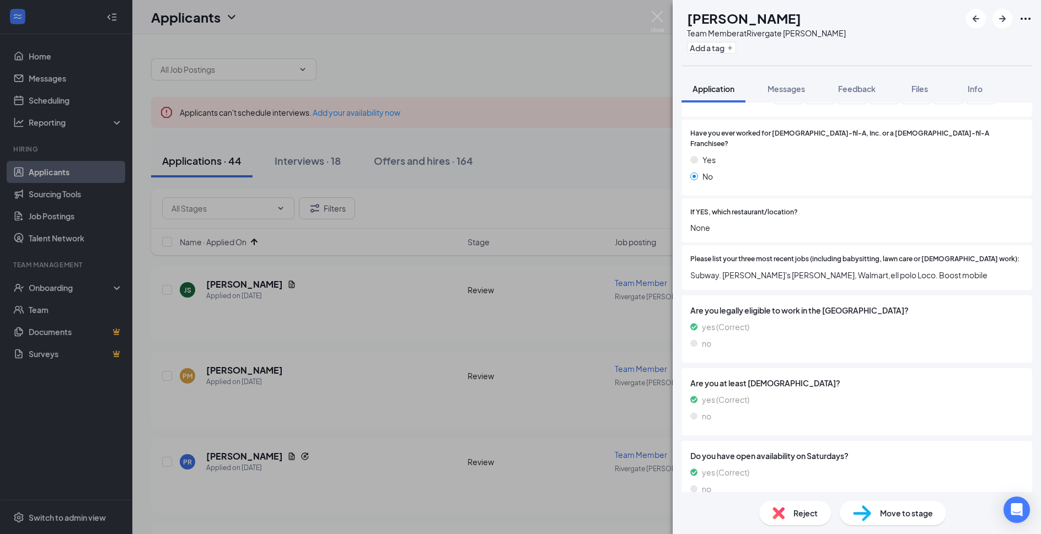
click at [801, 511] on span "Reject" at bounding box center [806, 513] width 24 height 12
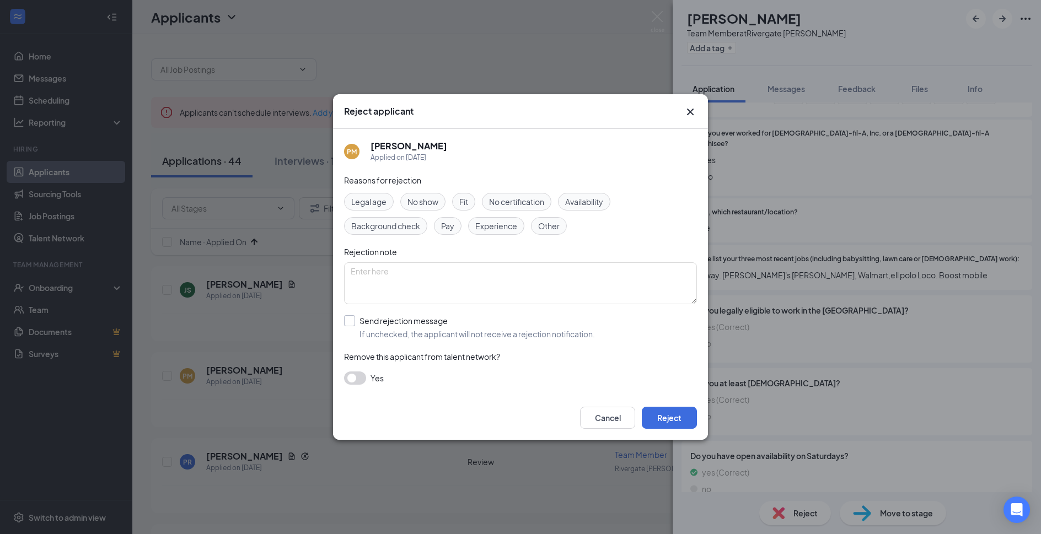
click at [435, 327] on input "Send rejection message If unchecked, the applicant will not receive a rejection…" at bounding box center [469, 327] width 251 height 24
checkbox input "true"
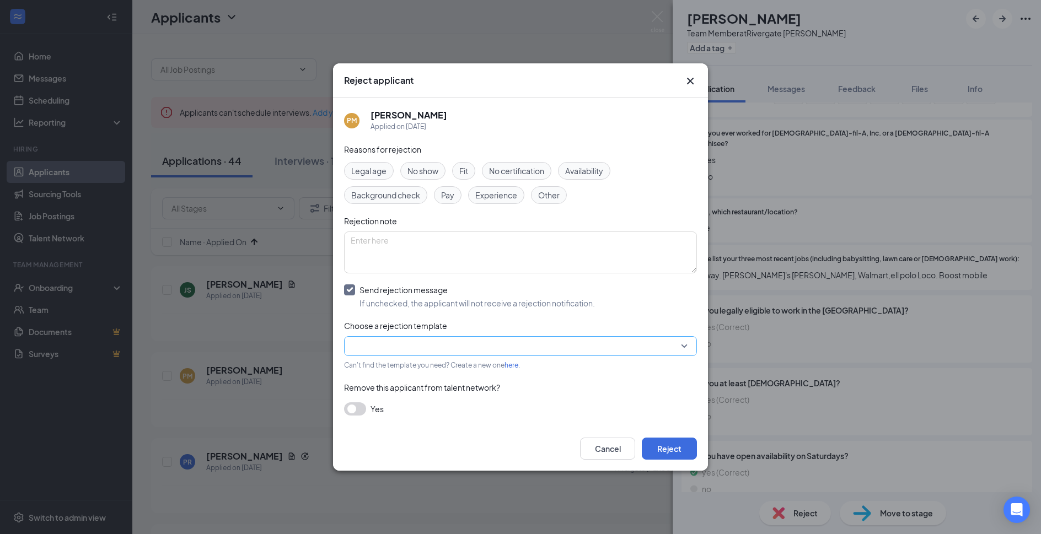
click at [487, 347] on input "search" at bounding box center [517, 346] width 332 height 19
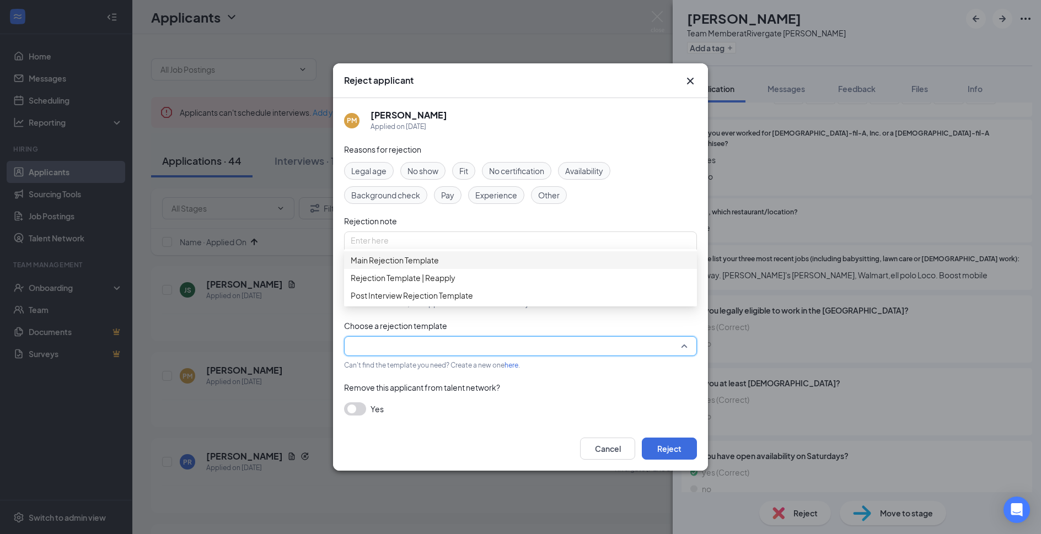
click at [439, 266] on span "Main Rejection Template" at bounding box center [395, 260] width 88 height 12
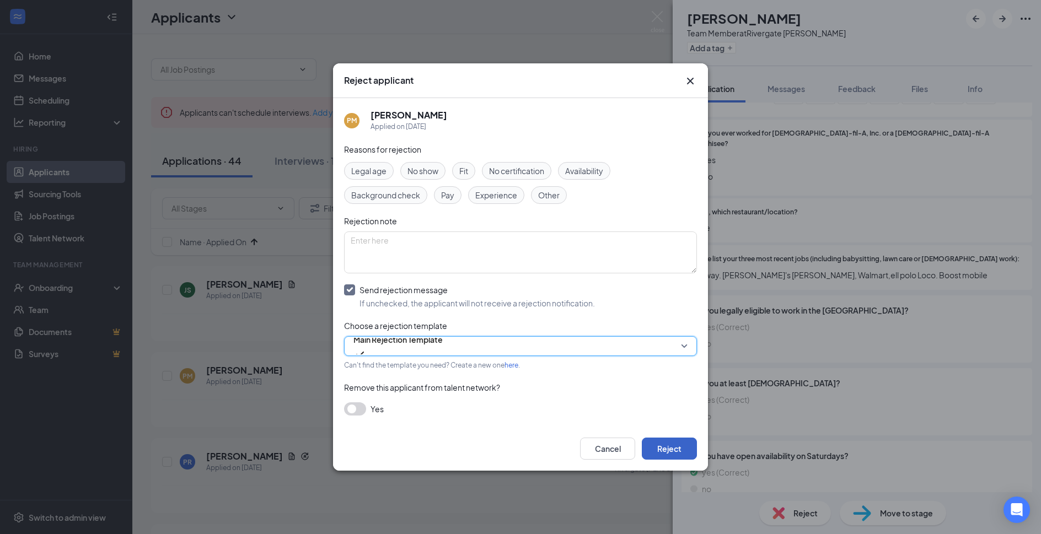
click at [661, 440] on button "Reject" at bounding box center [669, 449] width 55 height 22
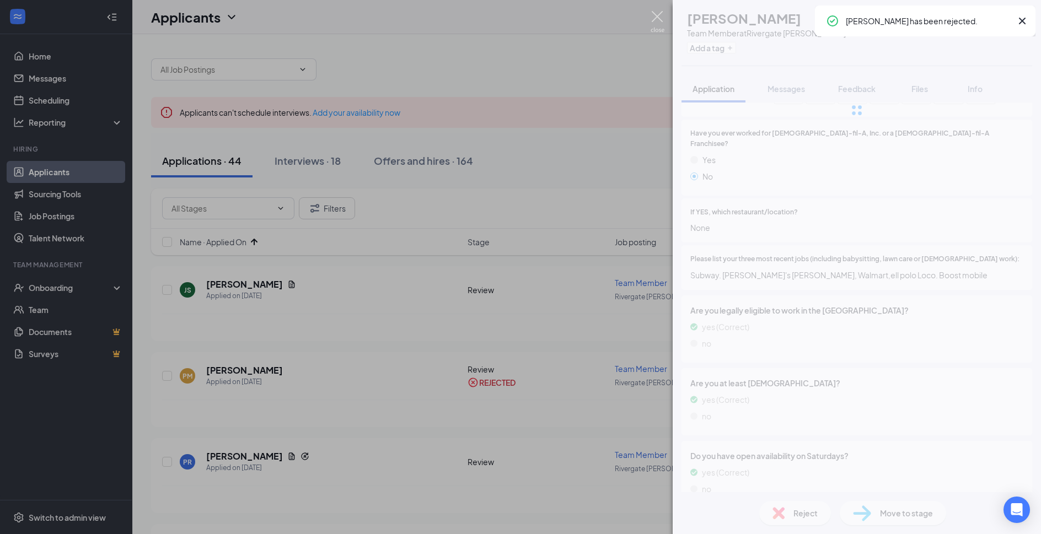
click at [652, 22] on img at bounding box center [658, 22] width 14 height 22
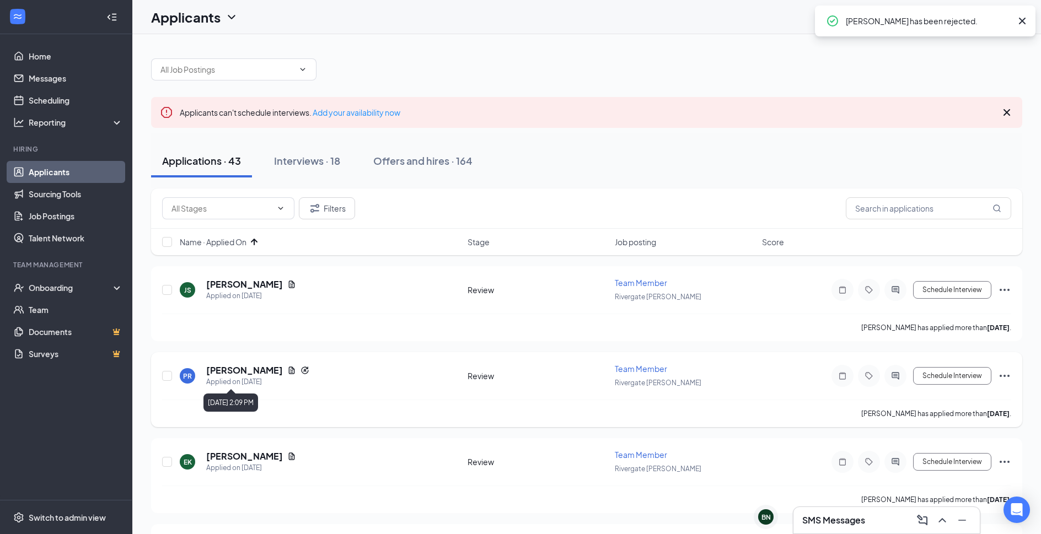
click at [239, 372] on h5 "Priscilla Rascon" at bounding box center [244, 371] width 77 height 12
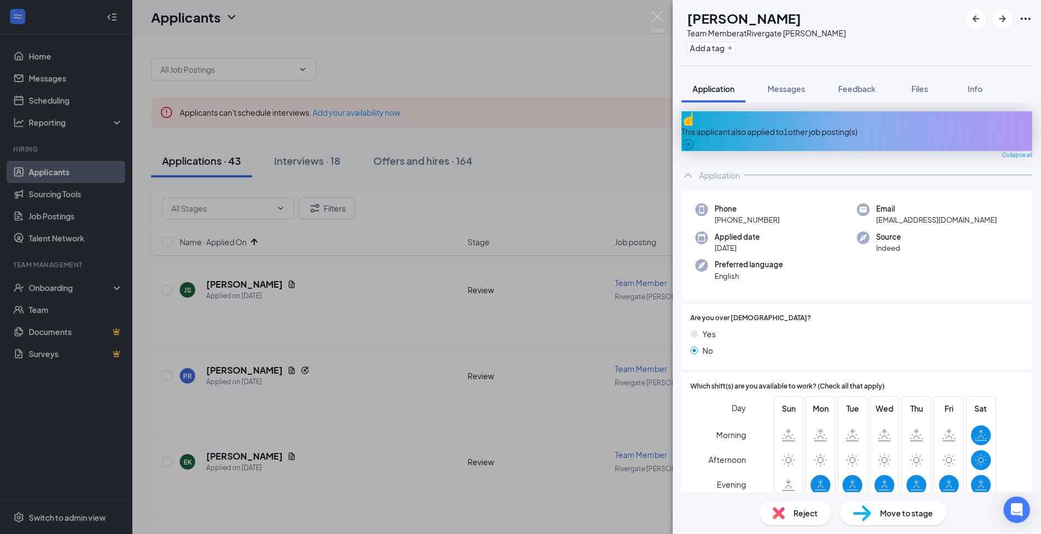
click at [834, 119] on div "This applicant also applied to 1 other job posting(s)" at bounding box center [857, 131] width 351 height 40
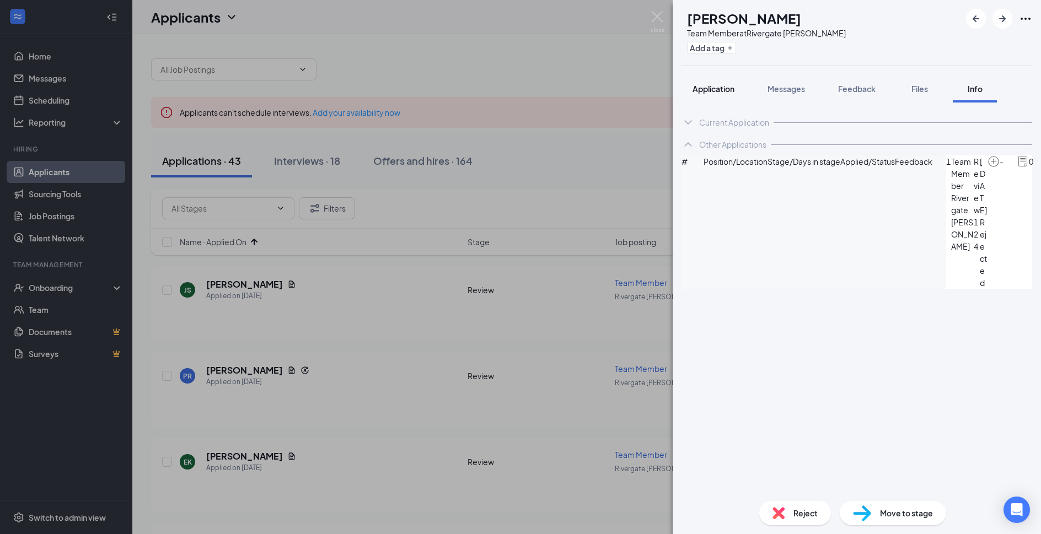
click at [734, 92] on span "Application" at bounding box center [714, 89] width 42 height 10
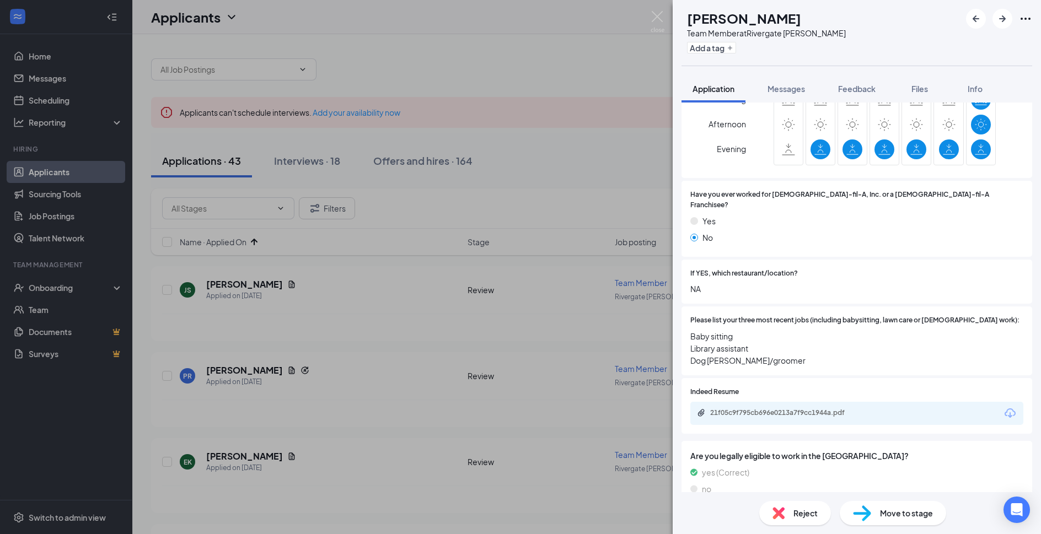
scroll to position [357, 0]
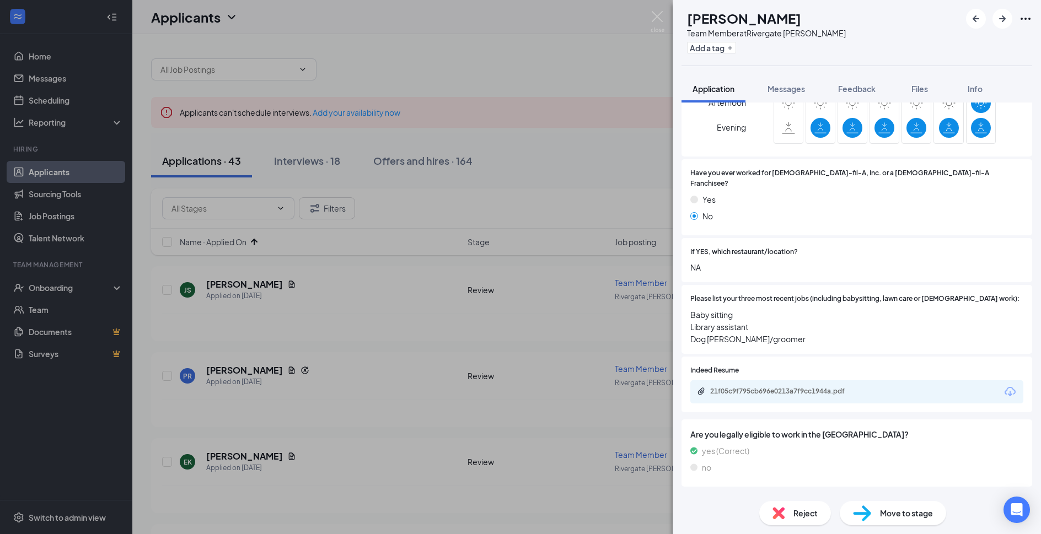
click at [832, 383] on div "21f05c9f795cb696e0213a7f9cc1944a.pdf" at bounding box center [856, 392] width 333 height 23
click at [834, 387] on div "21f05c9f795cb696e0213a7f9cc1944a.pdf" at bounding box center [787, 391] width 154 height 9
click at [880, 505] on div "Move to stage" at bounding box center [893, 513] width 106 height 24
click at [880, 506] on div "Move to stage Choose stage : 3712471 Name Status Message format Priscilla Rasco…" at bounding box center [520, 267] width 1041 height 534
click at [902, 516] on span "Move to stage" at bounding box center [906, 513] width 53 height 12
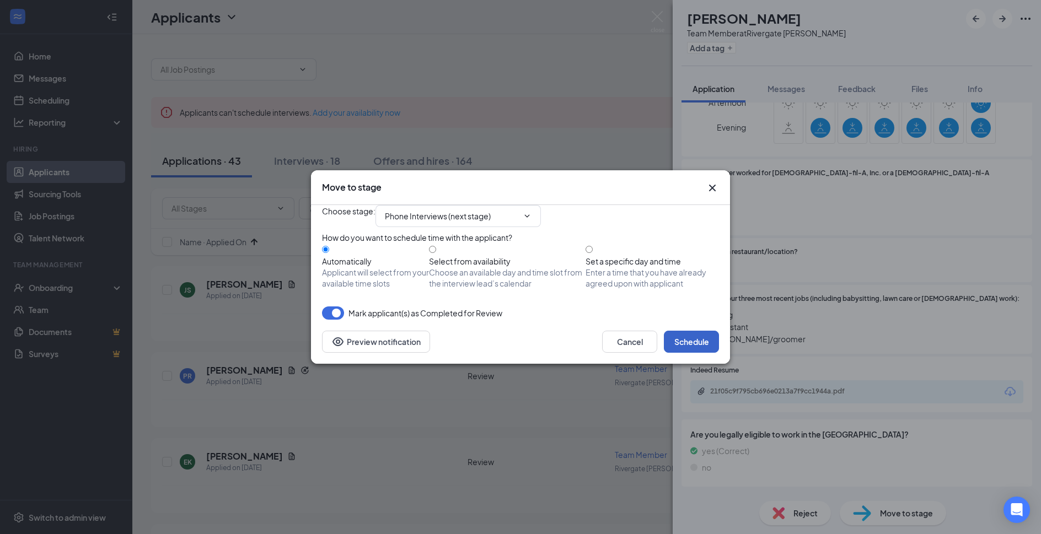
click at [701, 353] on button "Schedule" at bounding box center [691, 342] width 55 height 22
click at [658, 16] on div "Move to stage Choose stage : Phone Interviews (next stage) How do you want to s…" at bounding box center [520, 267] width 1041 height 534
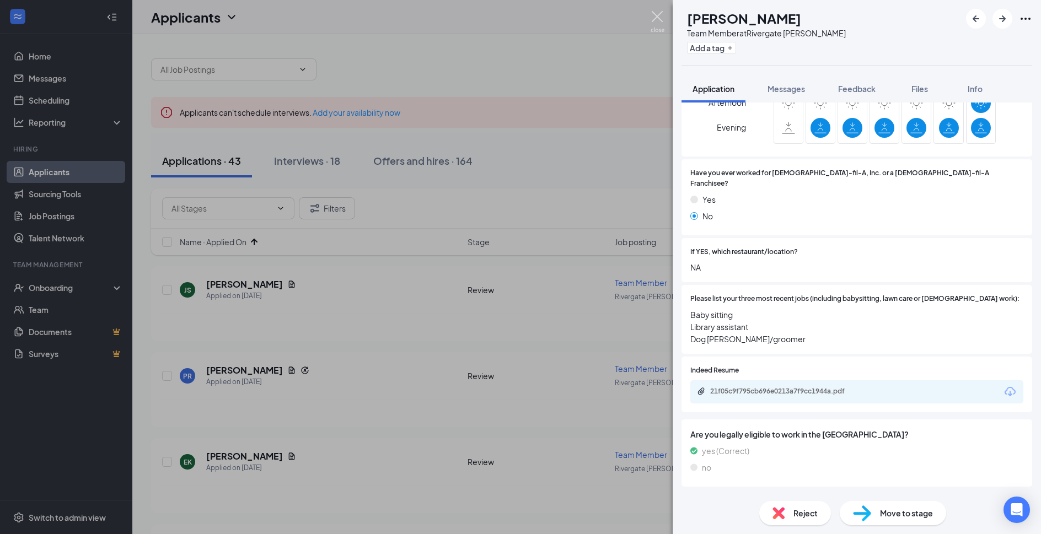
click at [656, 17] on img at bounding box center [658, 22] width 14 height 22
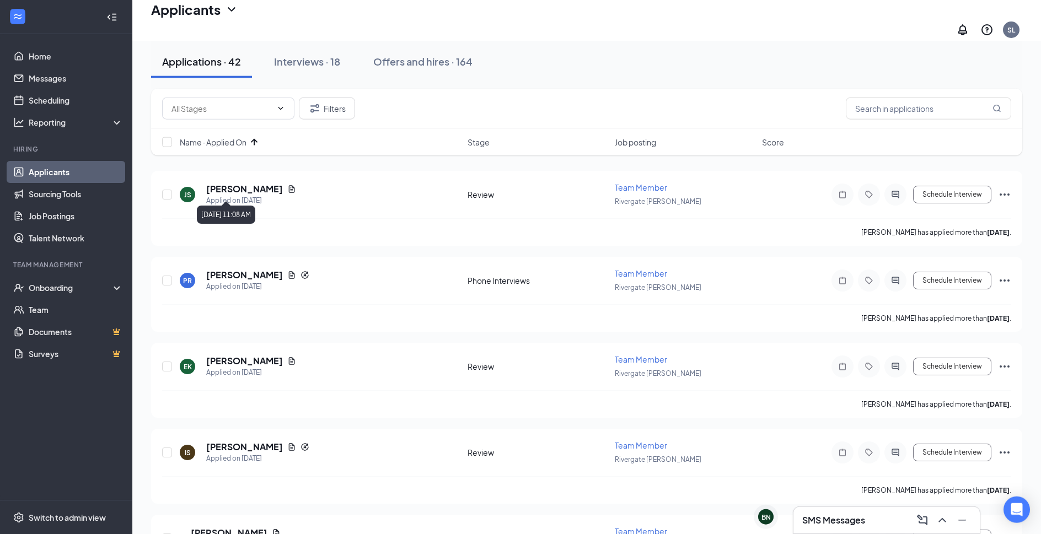
scroll to position [113, 0]
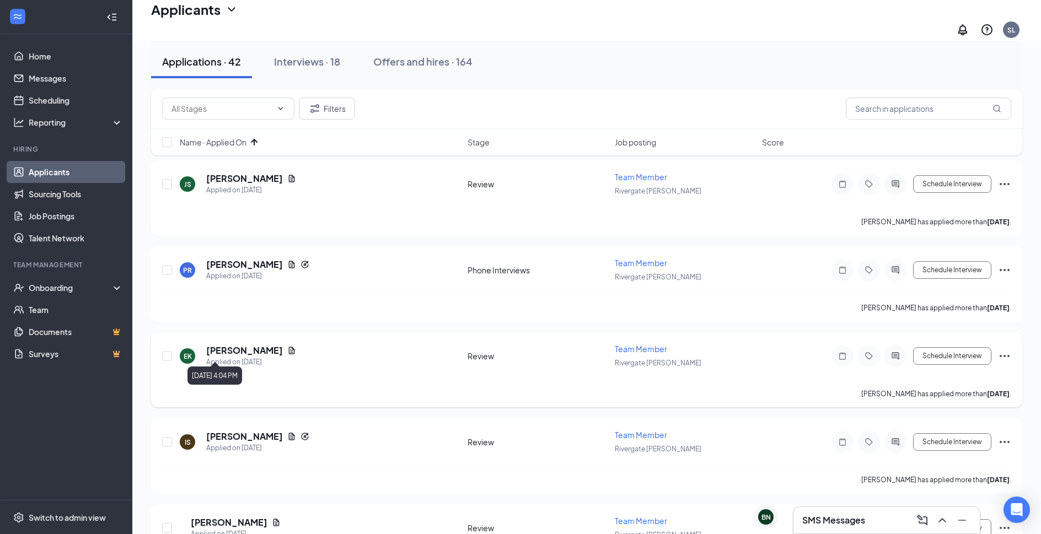
click at [234, 345] on h5 "Elicia Kirvin" at bounding box center [244, 351] width 77 height 12
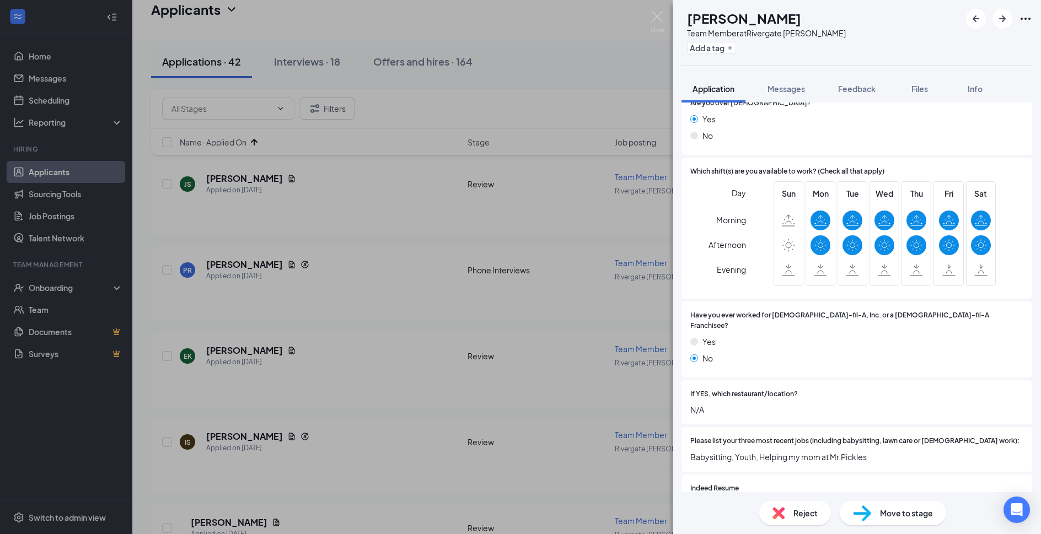
scroll to position [298, 0]
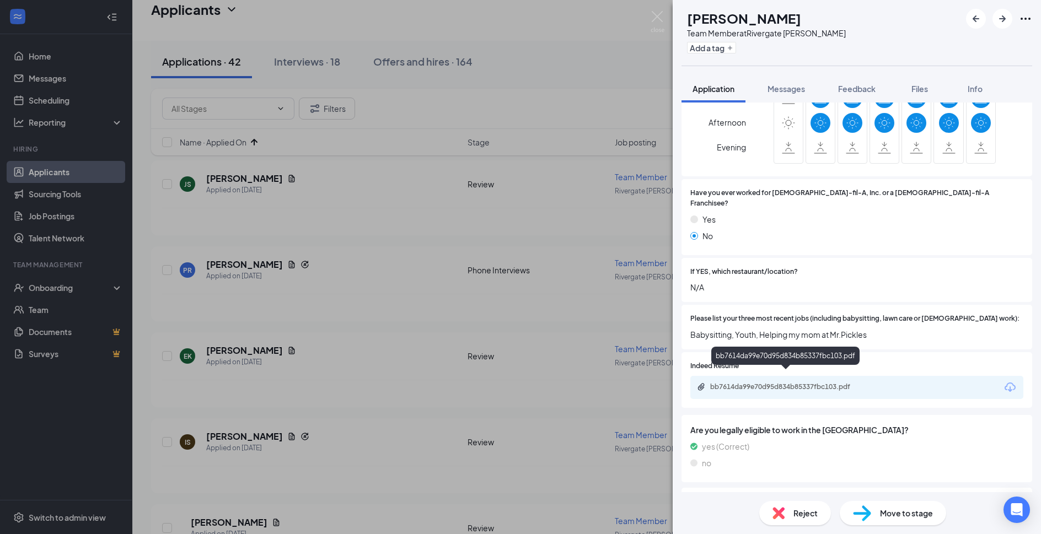
click at [825, 383] on div "bb7614da99e70d95d834b85337fbc103.pdf" at bounding box center [787, 387] width 154 height 9
click at [800, 511] on span "Reject" at bounding box center [806, 513] width 24 height 12
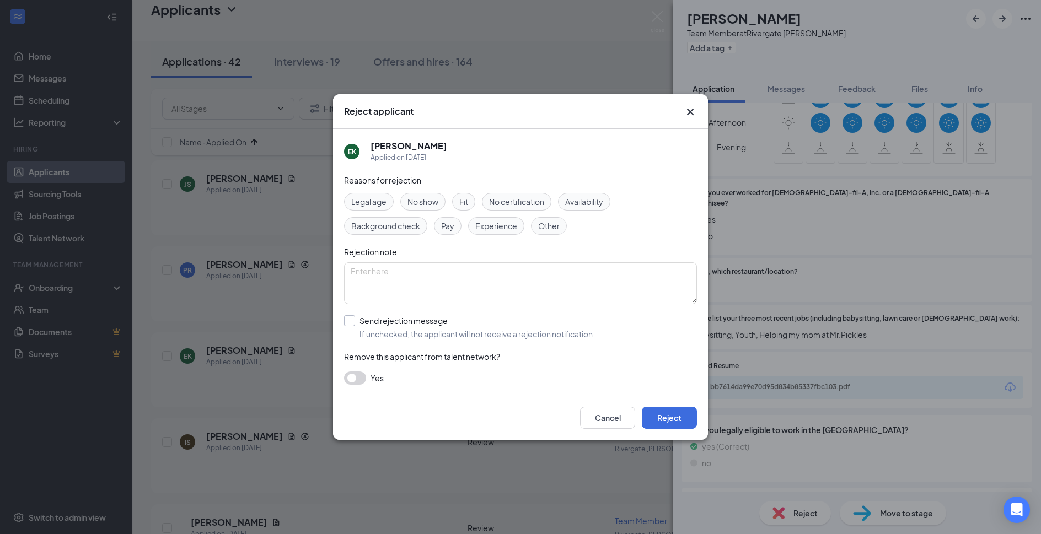
click at [428, 318] on input "Send rejection message If unchecked, the applicant will not receive a rejection…" at bounding box center [469, 327] width 251 height 24
checkbox input "true"
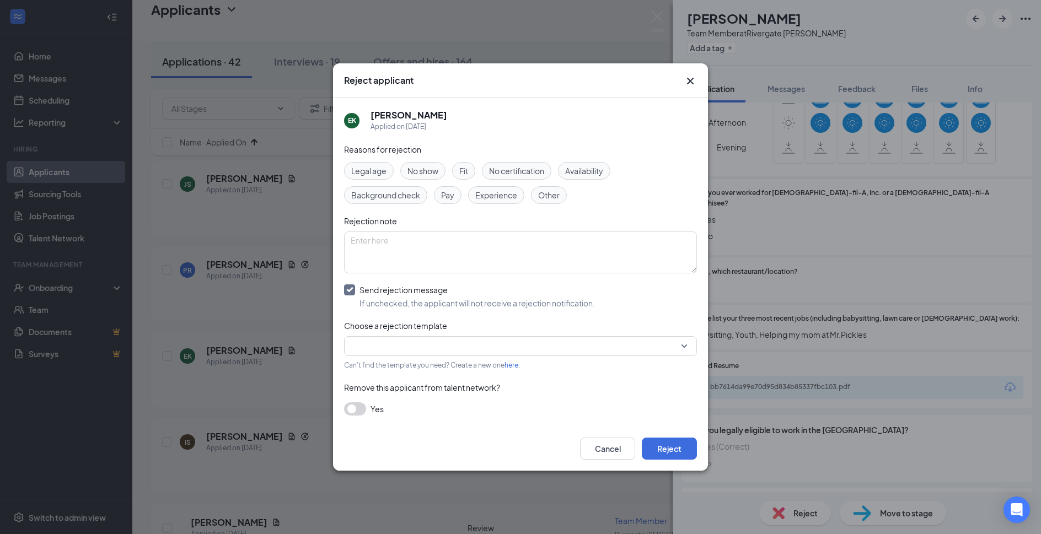
click at [428, 341] on input "search" at bounding box center [517, 346] width 332 height 19
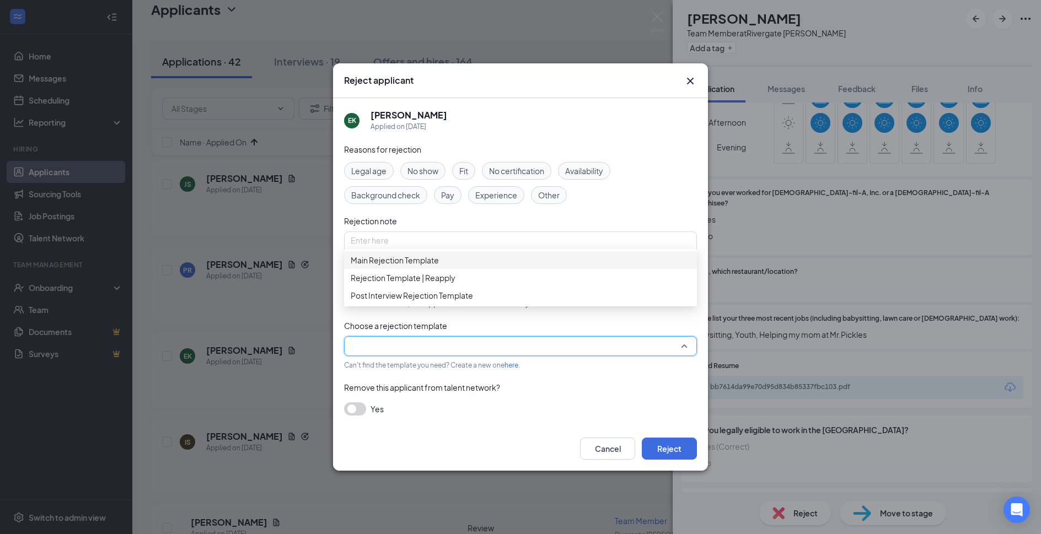
click at [446, 266] on span "Main Rejection Template" at bounding box center [521, 260] width 340 height 12
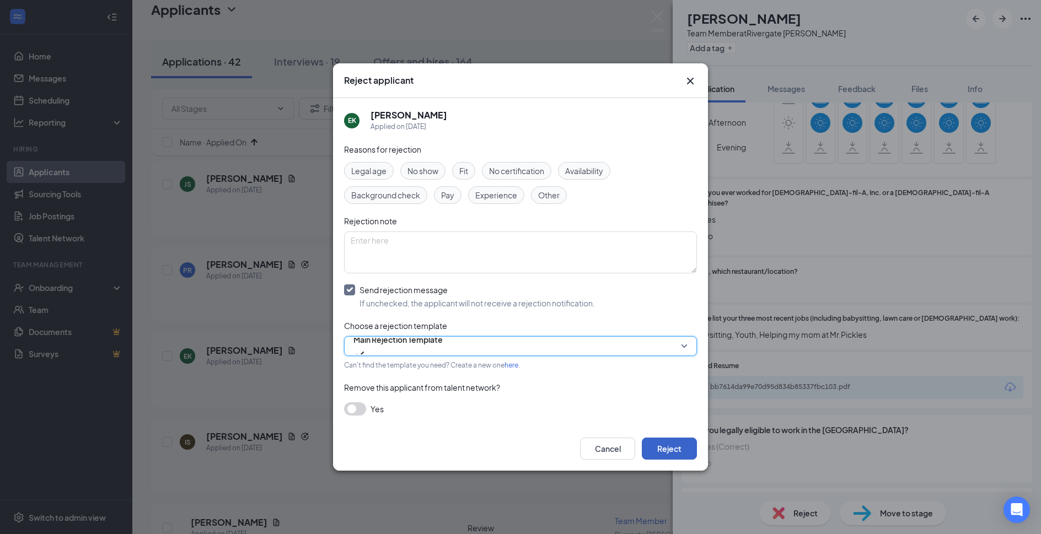
click at [692, 453] on button "Reject" at bounding box center [669, 449] width 55 height 22
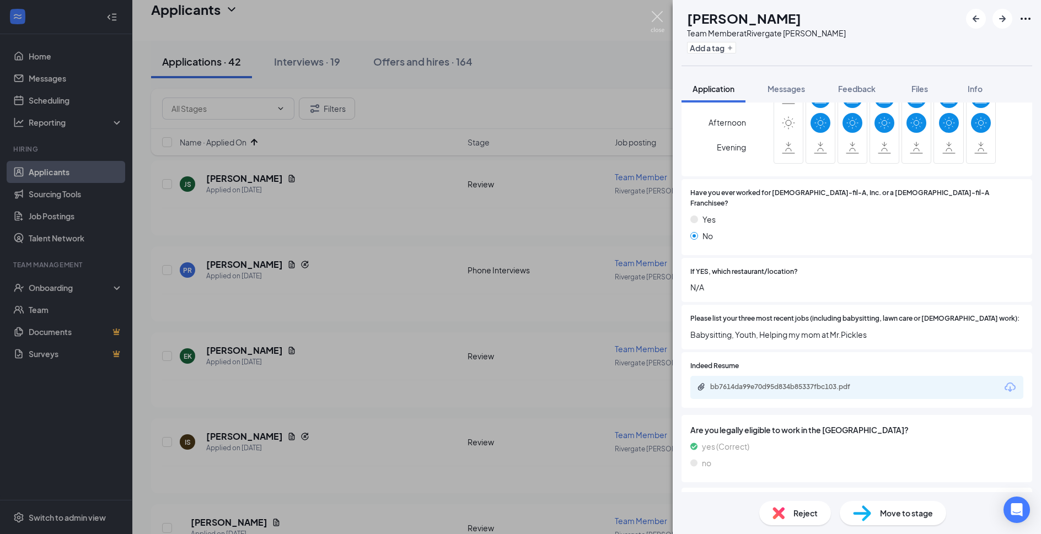
click at [660, 15] on img at bounding box center [658, 22] width 14 height 22
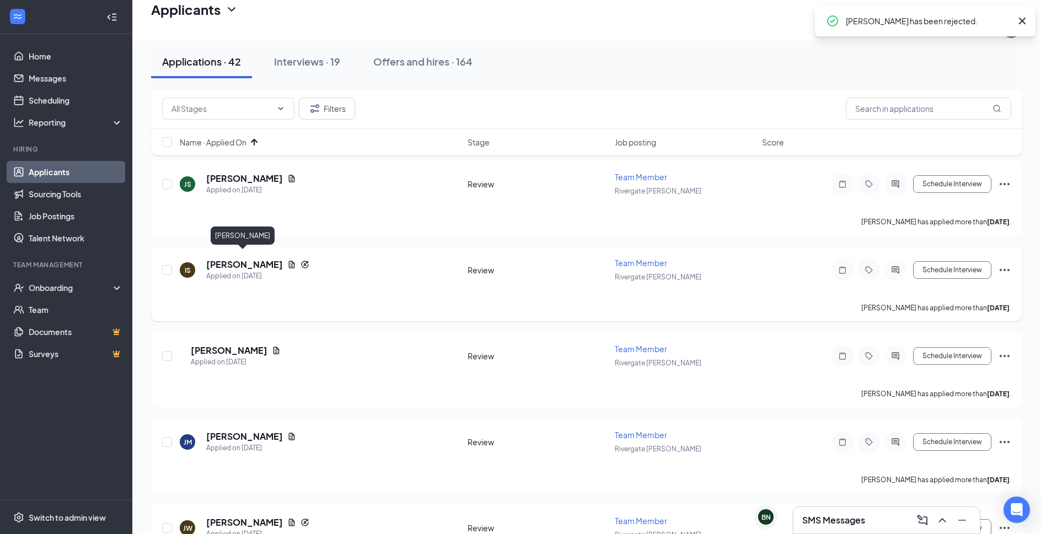
click at [251, 259] on h5 "Imran Samaawi" at bounding box center [244, 265] width 77 height 12
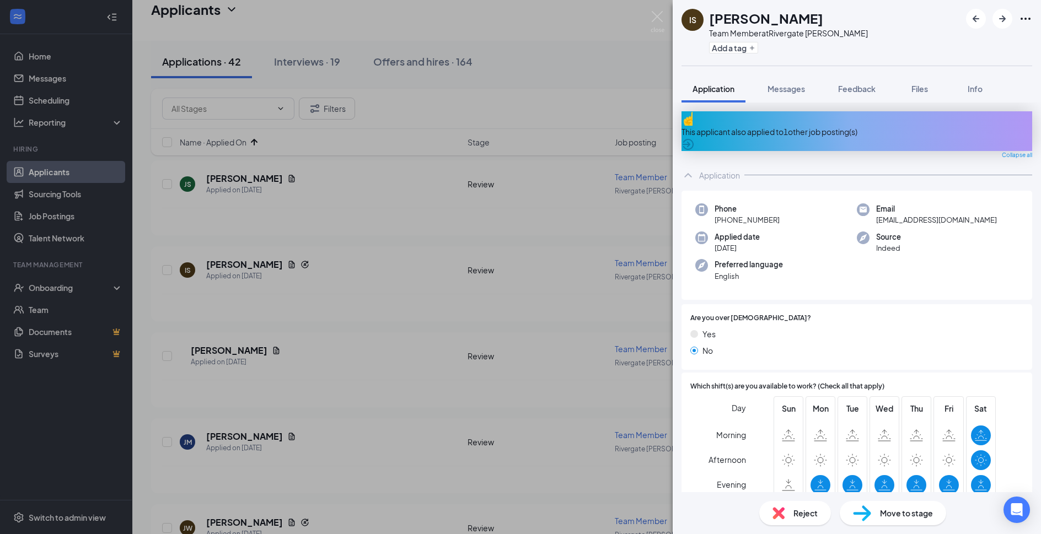
click at [826, 135] on div "This applicant also applied to 1 other job posting(s)" at bounding box center [857, 131] width 351 height 40
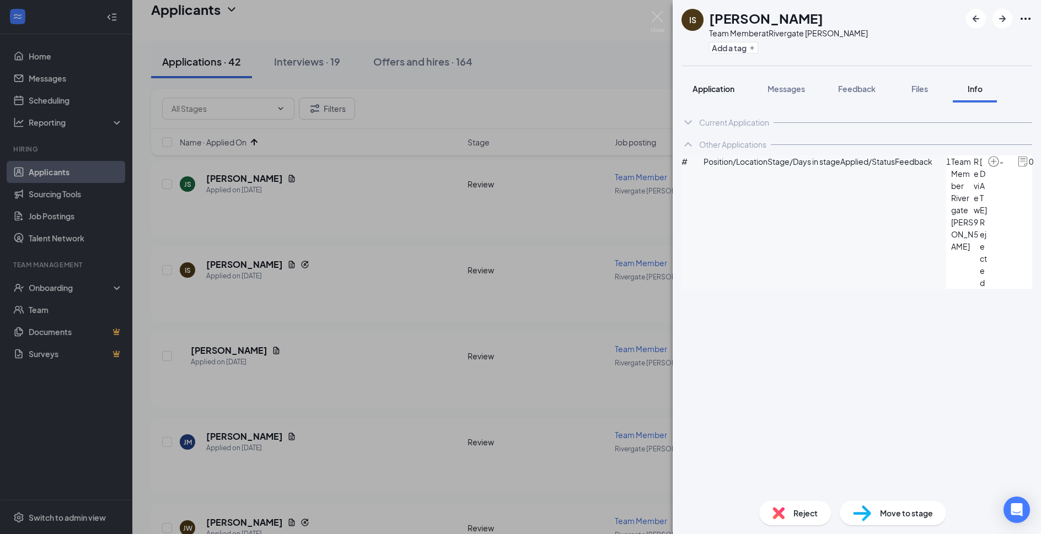
click at [722, 91] on span "Application" at bounding box center [714, 89] width 42 height 10
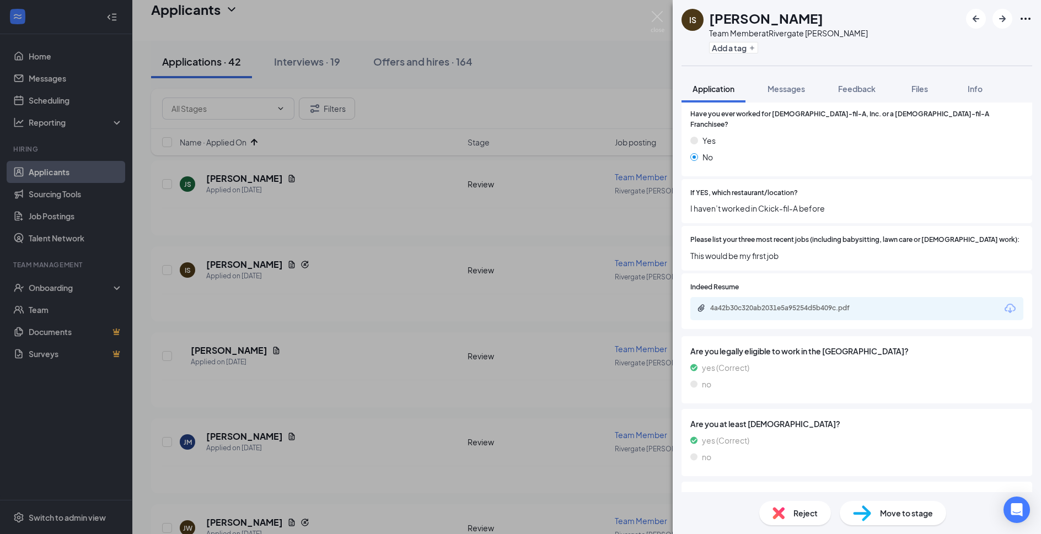
scroll to position [417, 0]
click at [833, 303] on div "4a42b30c320ab2031e5a95254d5b409c.pdf" at bounding box center [787, 307] width 154 height 9
click at [436, 171] on div "IS Imran Samaawi Team Member at Rivergate Cordova Add a tag Application Message…" at bounding box center [520, 267] width 1041 height 534
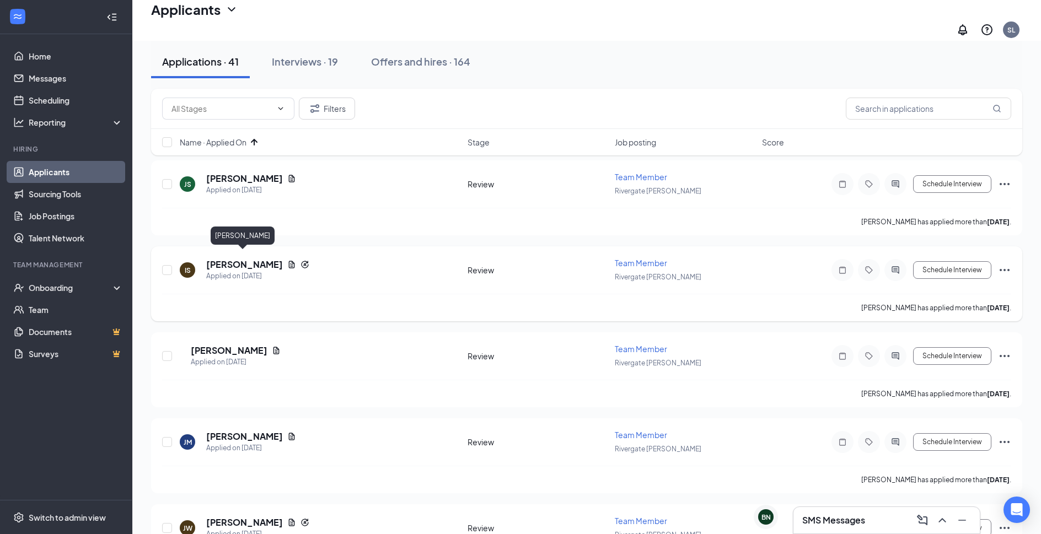
click at [263, 259] on h5 "Imran Samaawi" at bounding box center [244, 265] width 77 height 12
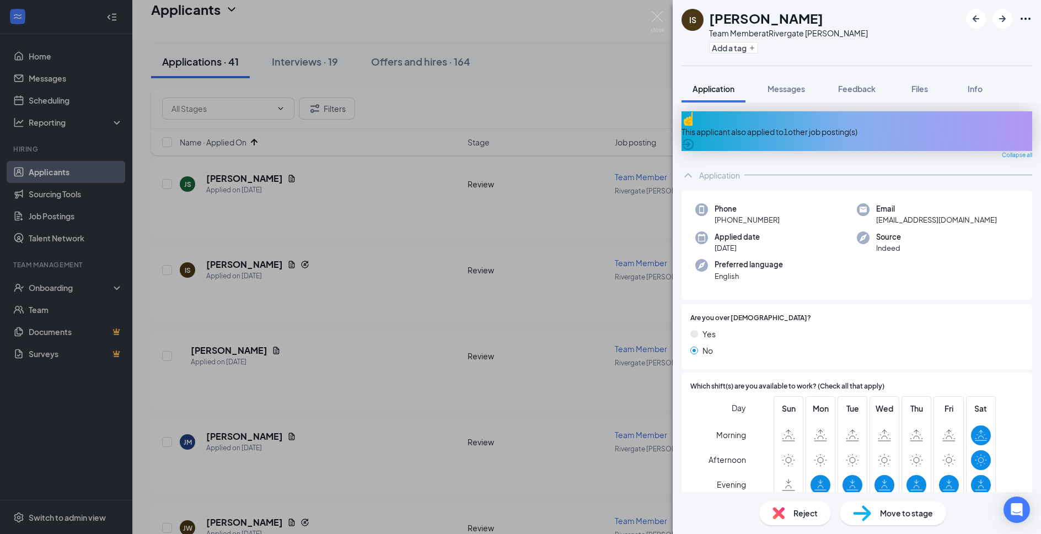
click at [805, 128] on div "This applicant also applied to 1 other job posting(s)" at bounding box center [857, 132] width 351 height 12
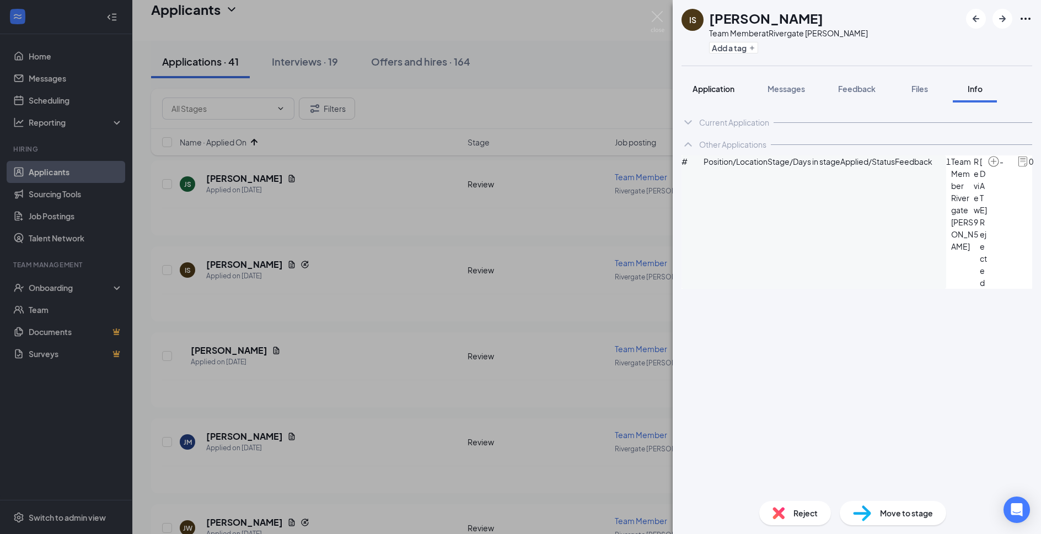
click at [714, 92] on span "Application" at bounding box center [714, 89] width 42 height 10
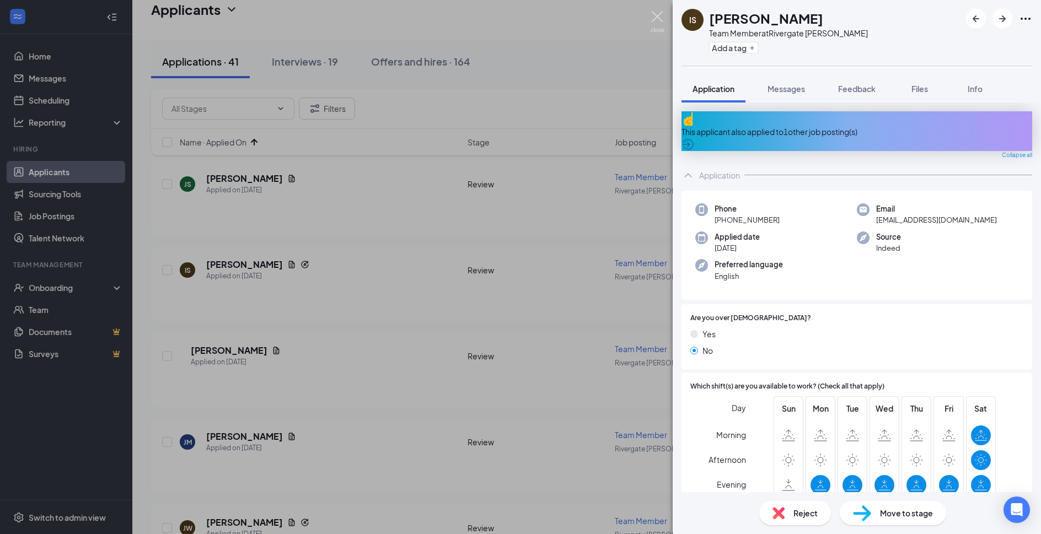
click at [660, 11] on img at bounding box center [658, 22] width 14 height 22
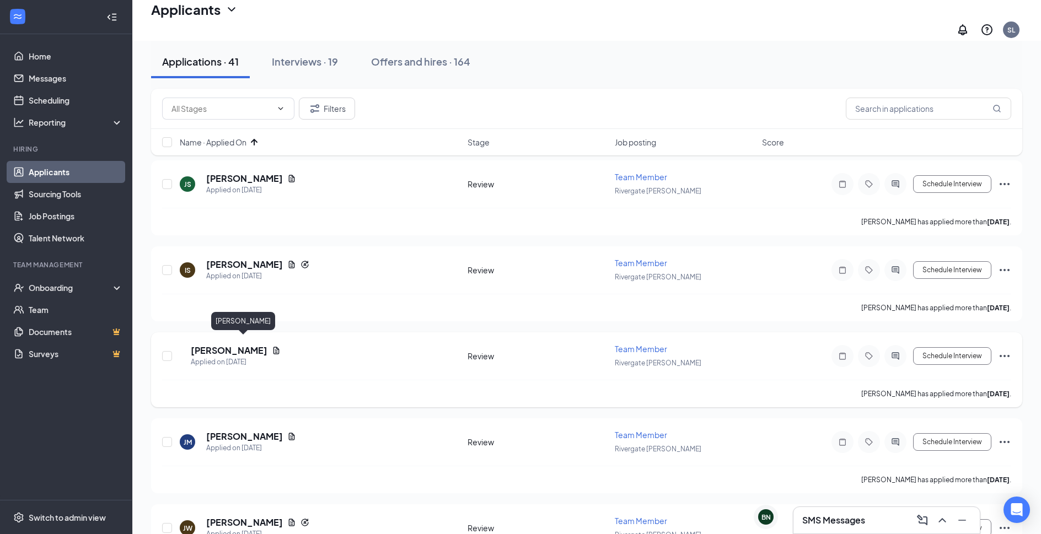
click at [254, 345] on h5 "Jacob Thompson" at bounding box center [229, 351] width 77 height 12
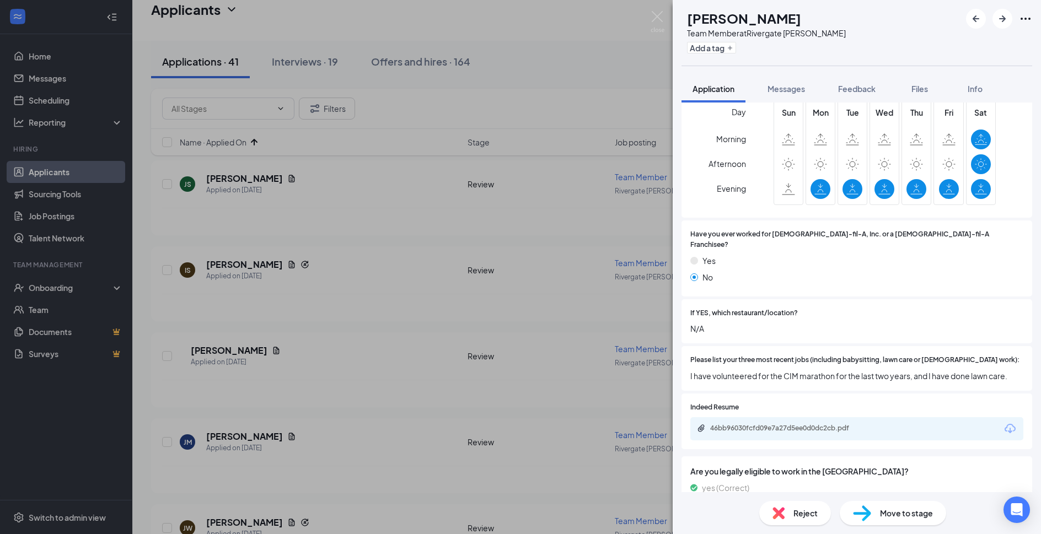
scroll to position [417, 0]
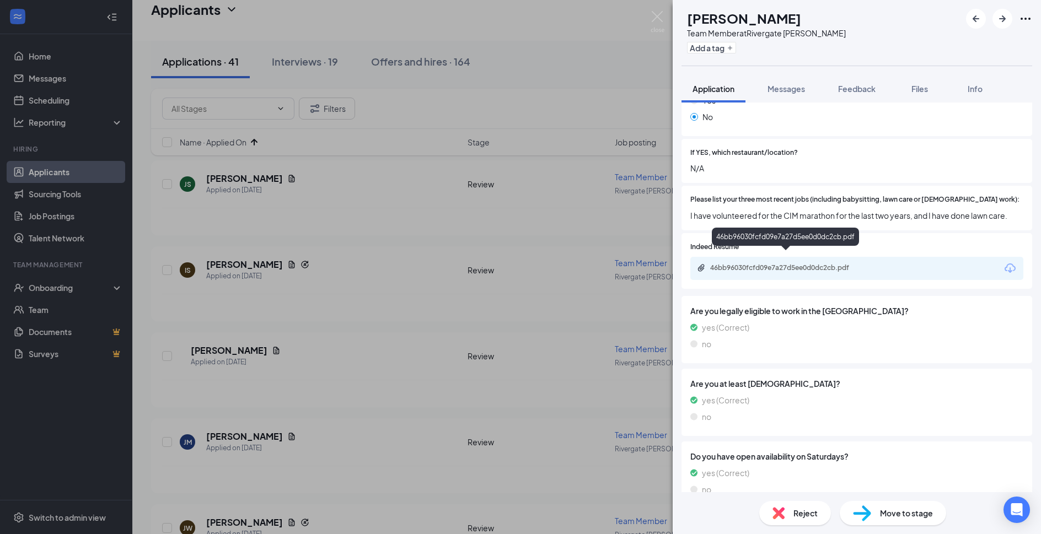
click at [799, 264] on div "46bb96030fcfd09e7a27d5ee0d0dc2cb.pdf" at bounding box center [787, 268] width 154 height 9
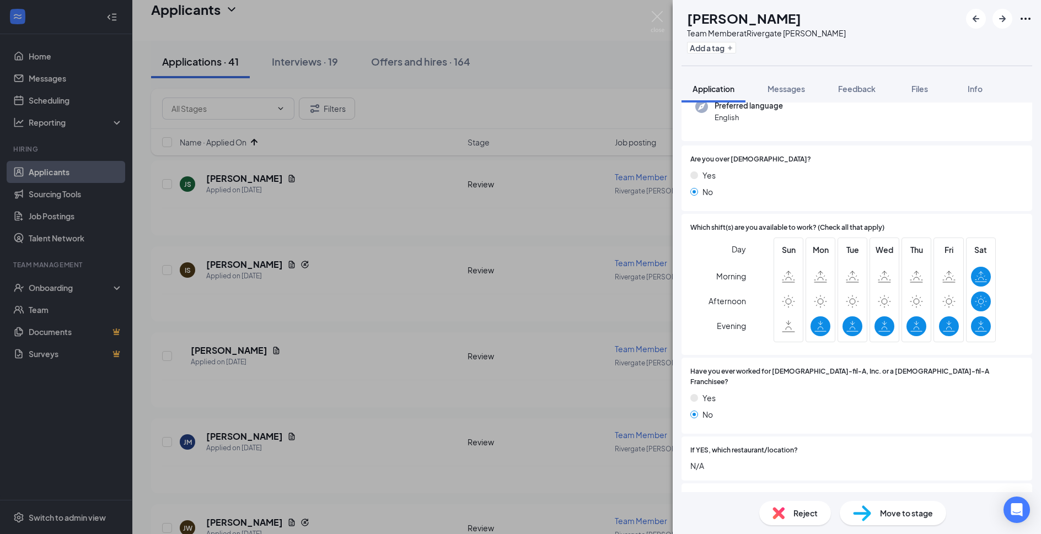
scroll to position [298, 0]
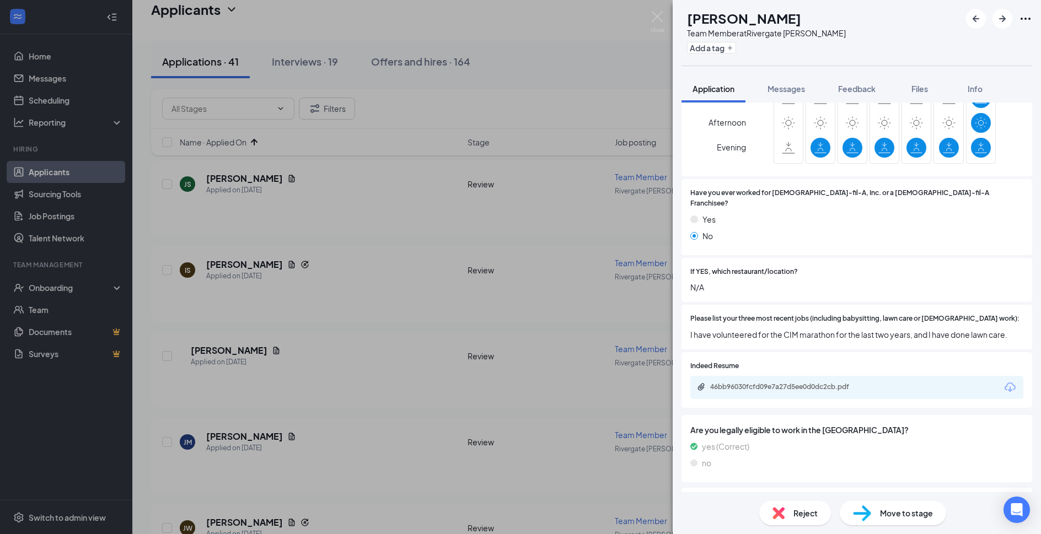
click at [911, 508] on span "Move to stage" at bounding box center [906, 513] width 53 height 12
type input "Phone Interviews (next stage)"
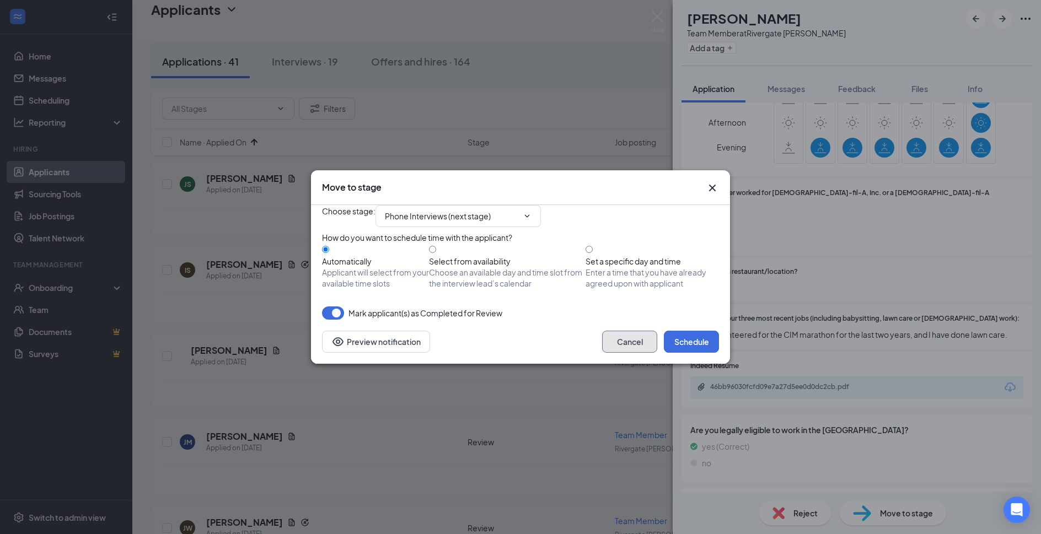
click at [635, 353] on button "Cancel" at bounding box center [629, 342] width 55 height 22
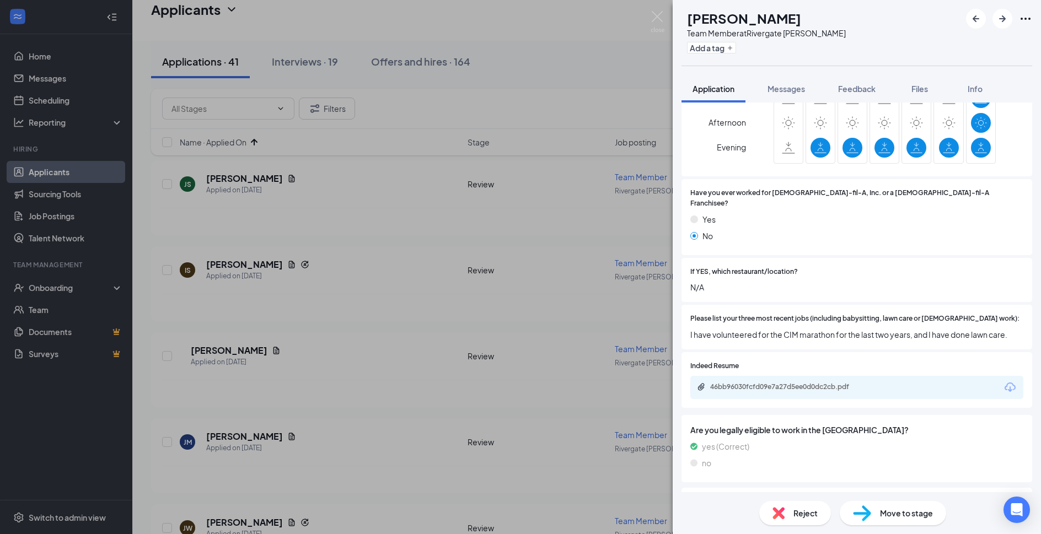
click at [308, 324] on div "JT Jacob Thompson Team Member at Rivergate Cordova Add a tag Application Messag…" at bounding box center [520, 267] width 1041 height 534
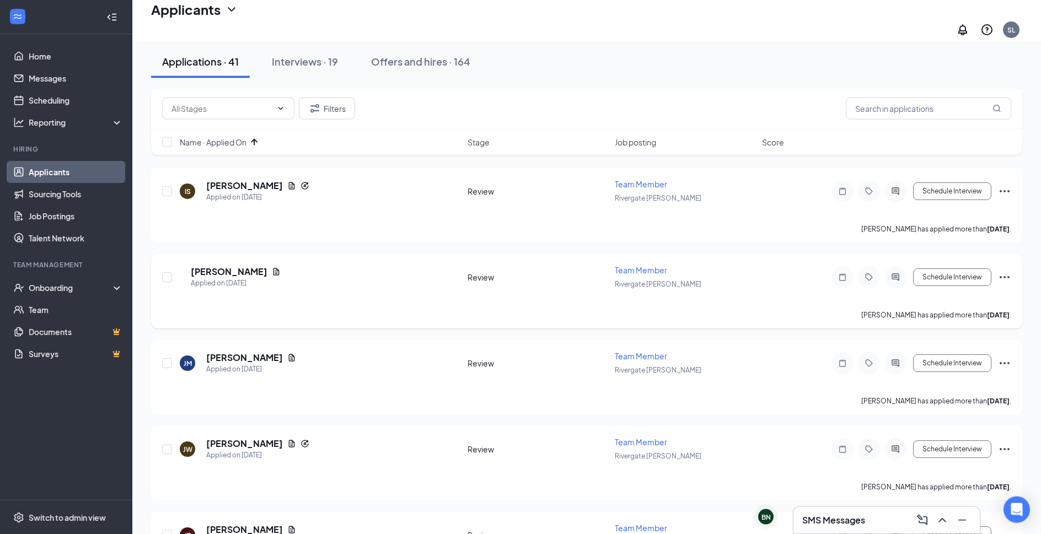
scroll to position [225, 0]
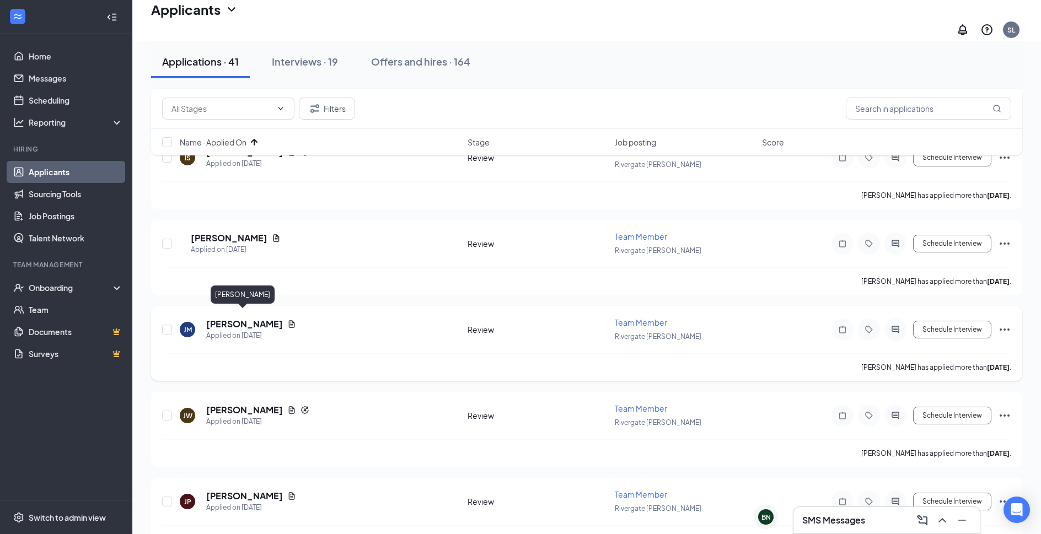
click at [236, 318] on h5 "Jonathan Matta" at bounding box center [244, 324] width 77 height 12
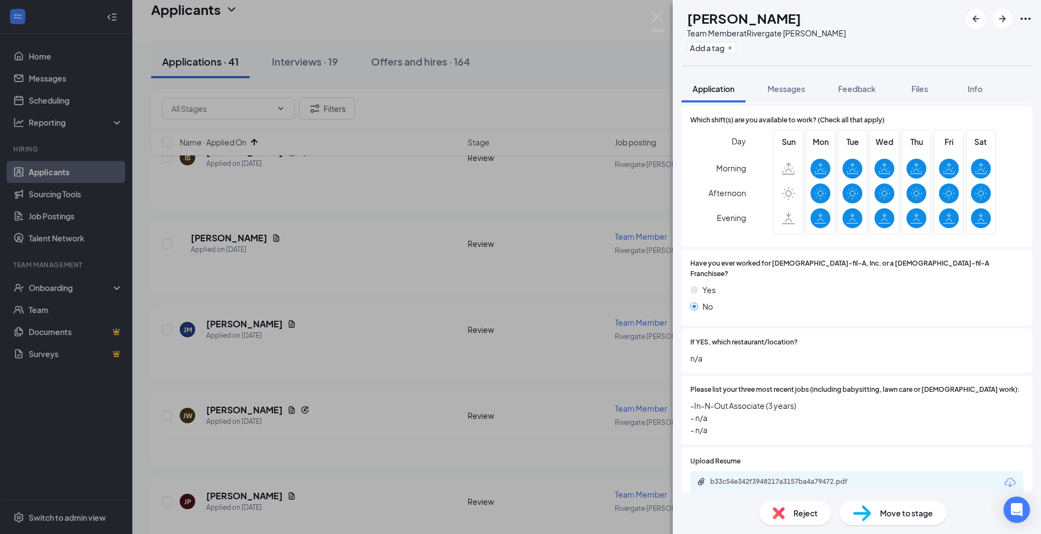
scroll to position [298, 0]
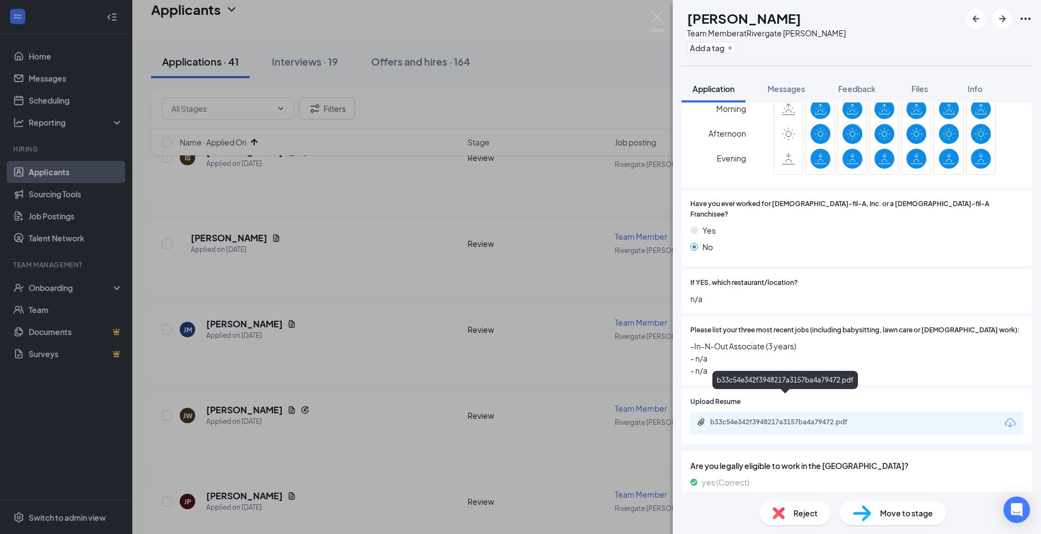
click at [840, 418] on div "b33c54e342f3948217a3157ba4a79472.pdf" at bounding box center [787, 422] width 154 height 9
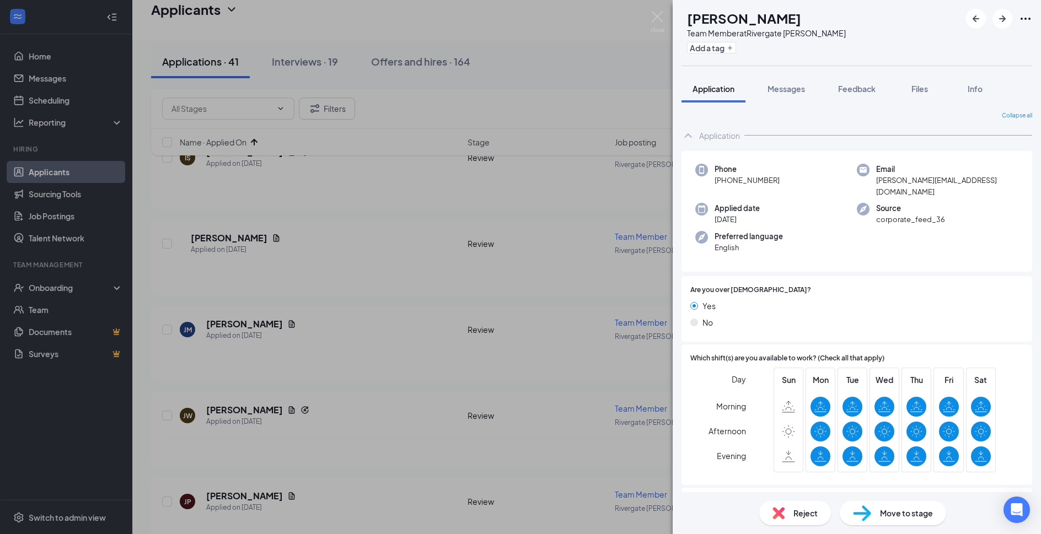
click at [899, 515] on span "Move to stage" at bounding box center [906, 513] width 53 height 12
type input "Phone Interviews (next stage)"
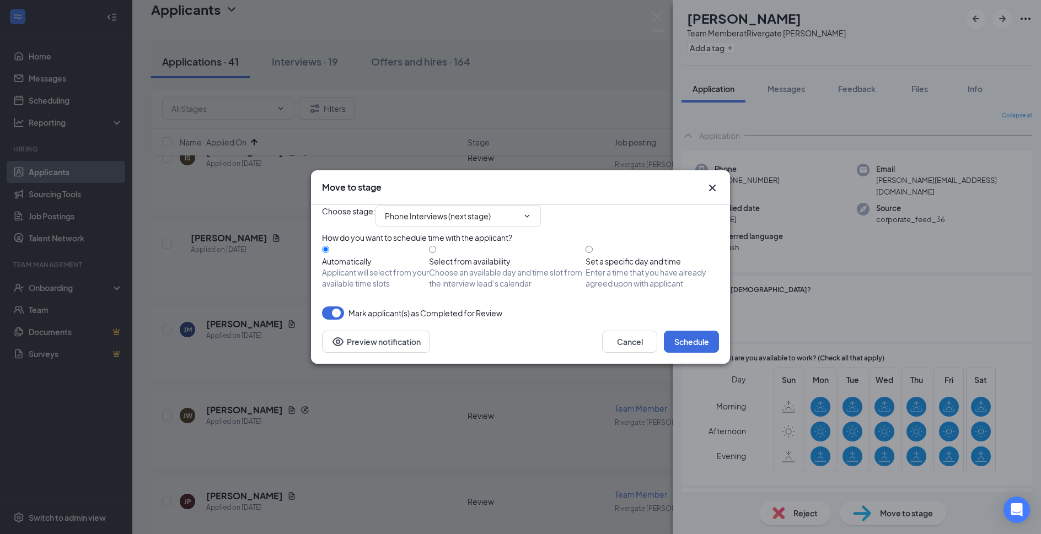
click at [681, 364] on div "Cancel Schedule Preview notification" at bounding box center [520, 342] width 419 height 44
click at [687, 353] on button "Schedule" at bounding box center [691, 342] width 55 height 22
click at [657, 17] on div "Move to stage Choose stage : Phone Interviews (next stage) How do you want to s…" at bounding box center [520, 267] width 1041 height 534
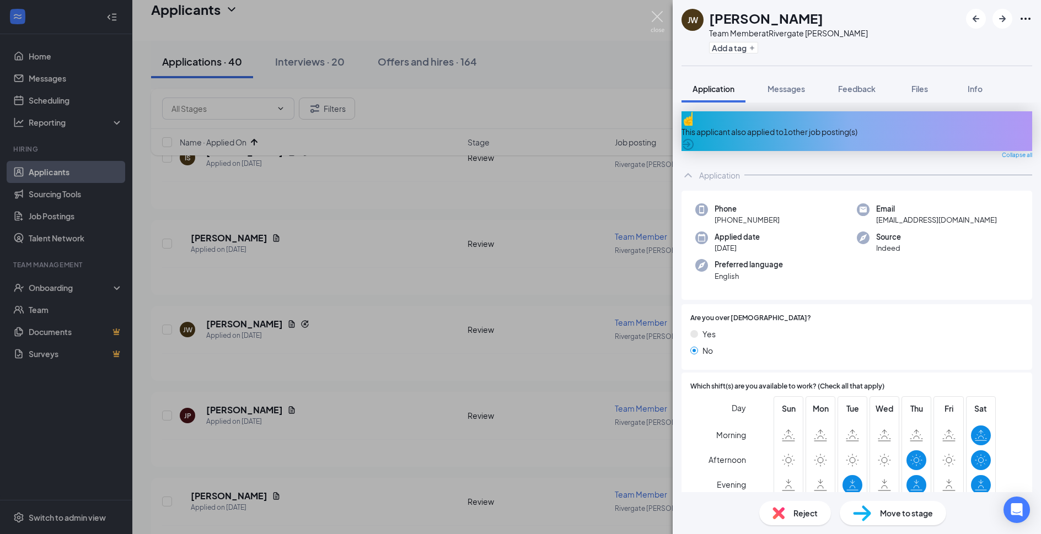
click at [660, 20] on img at bounding box center [658, 22] width 14 height 22
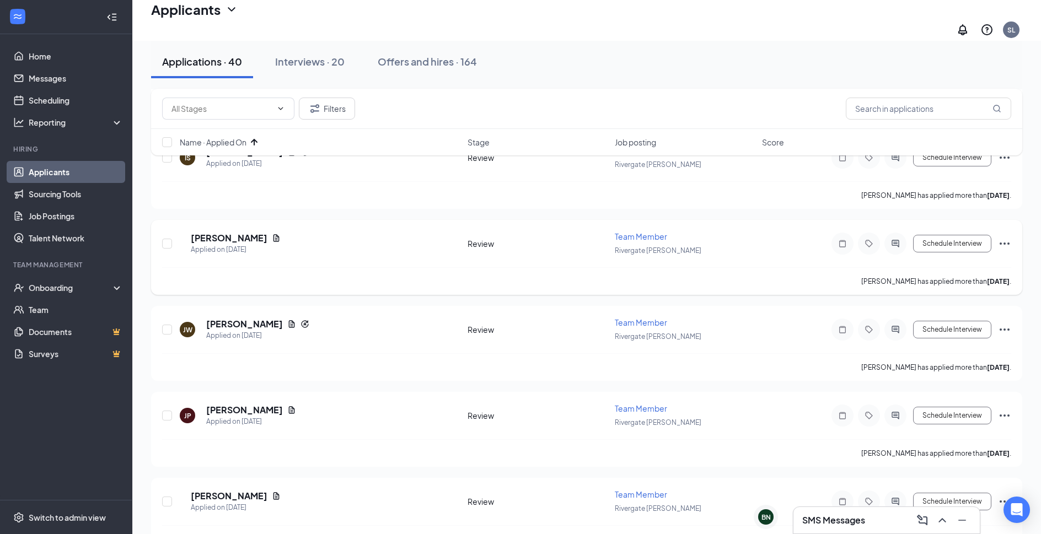
drag, startPoint x: 376, startPoint y: 273, endPoint x: 389, endPoint y: 270, distance: 13.1
click at [266, 318] on h5 "Jayla Wilkerson" at bounding box center [244, 324] width 77 height 12
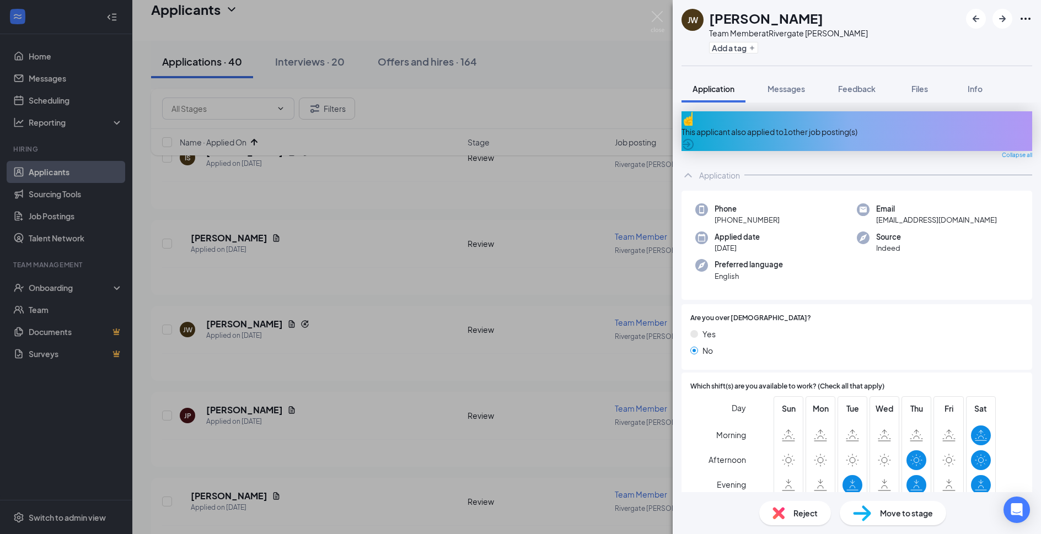
click at [800, 135] on div "This applicant also applied to 1 other job posting(s)" at bounding box center [857, 131] width 351 height 40
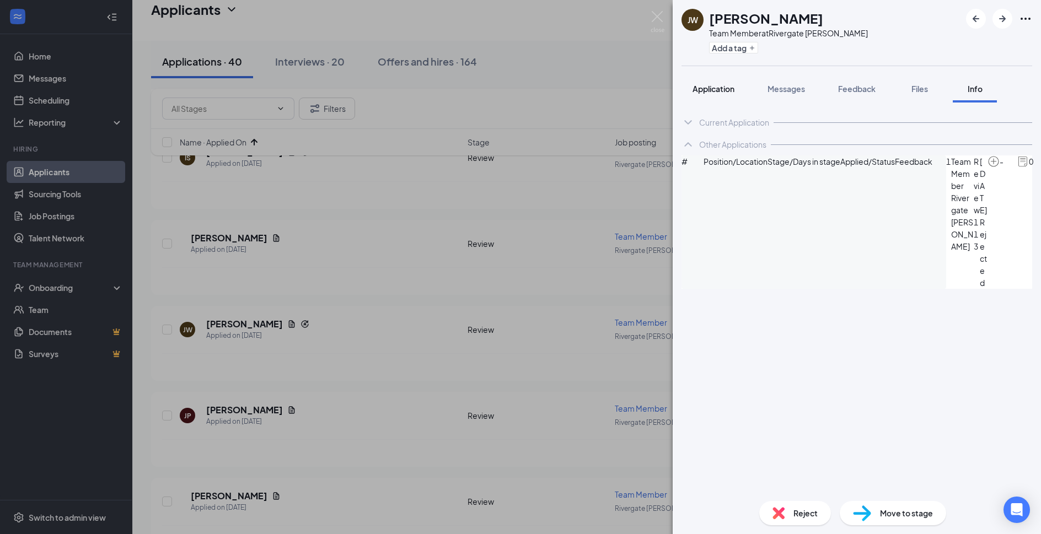
click at [730, 89] on span "Application" at bounding box center [714, 89] width 42 height 10
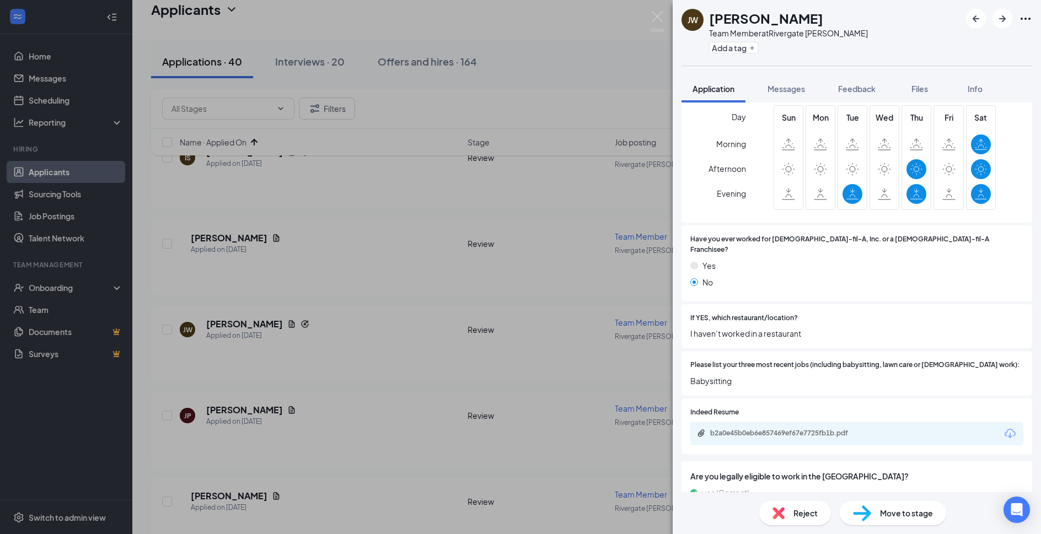
scroll to position [298, 0]
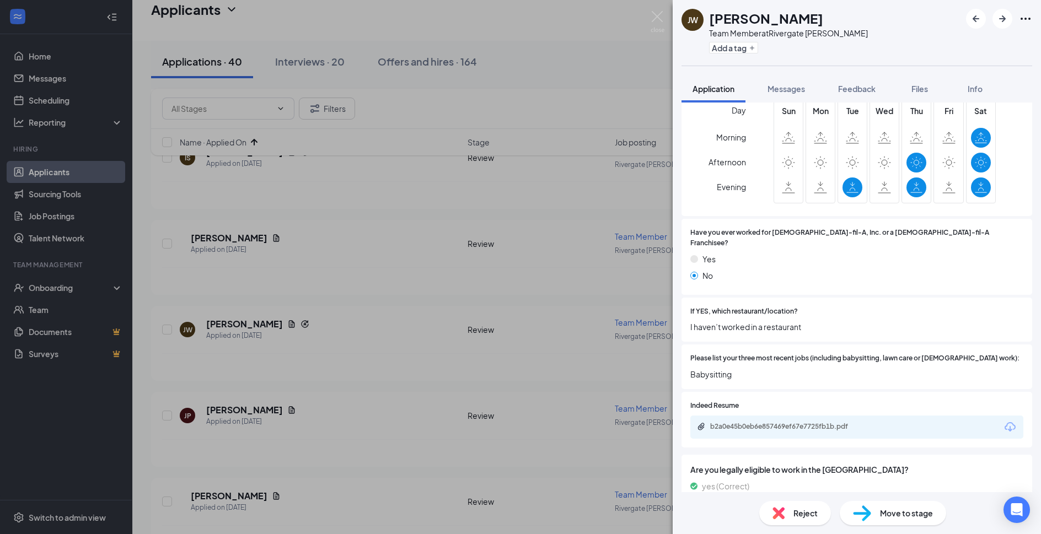
click at [800, 519] on span "Reject" at bounding box center [806, 513] width 24 height 12
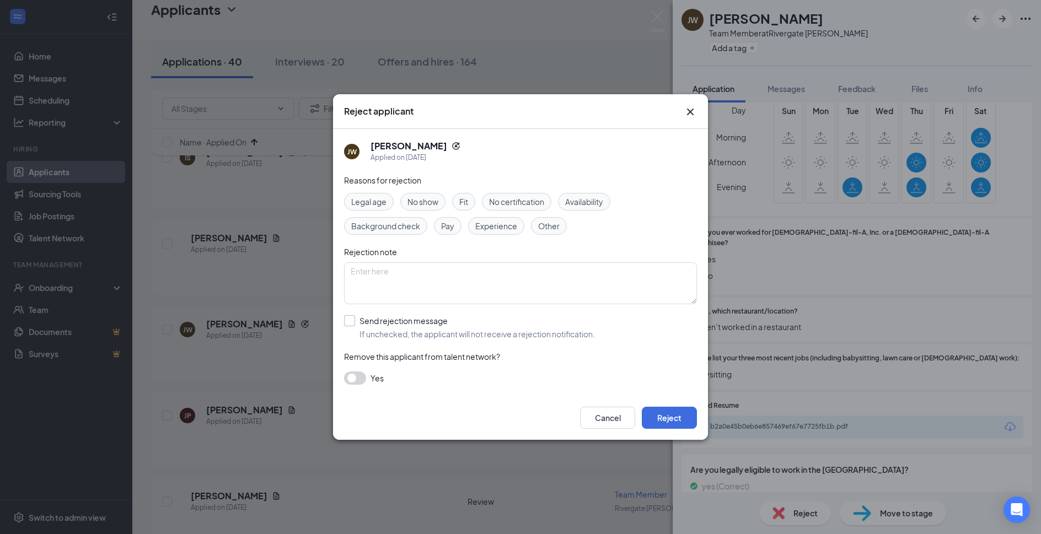
click at [442, 328] on input "Send rejection message If unchecked, the applicant will not receive a rejection…" at bounding box center [469, 327] width 251 height 24
checkbox input "true"
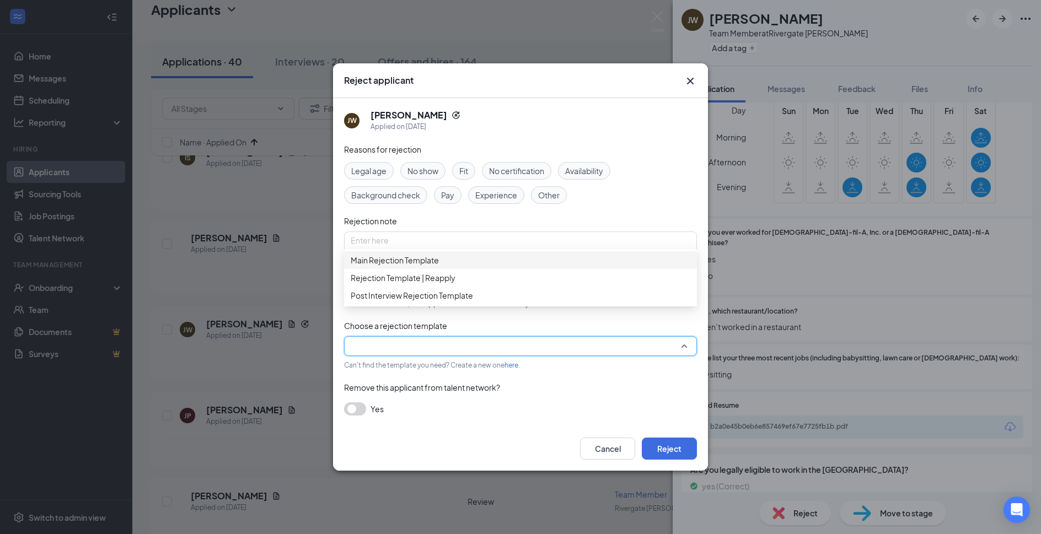
click at [442, 347] on input "search" at bounding box center [517, 346] width 332 height 19
click at [464, 261] on span "Main Rejection Template" at bounding box center [521, 260] width 340 height 12
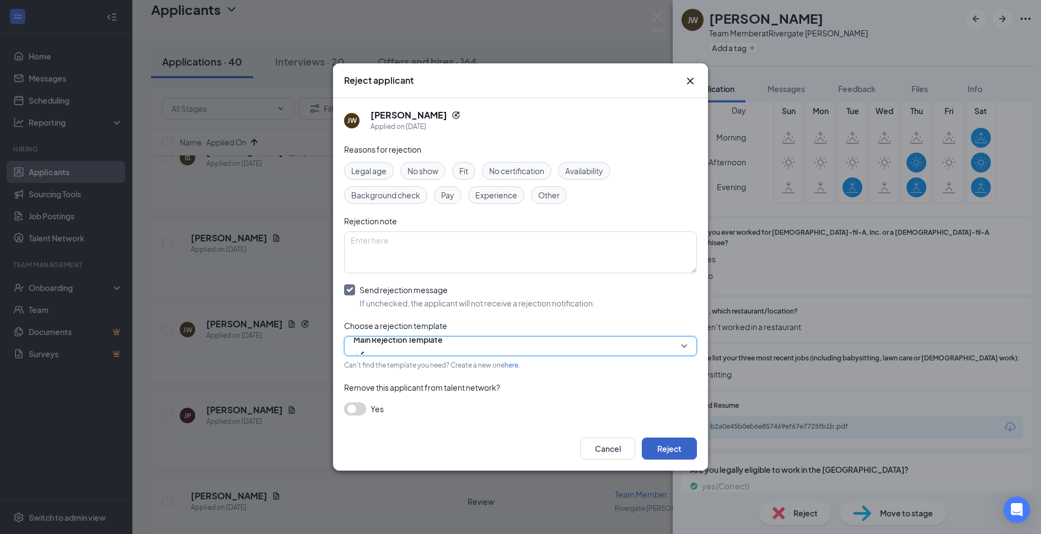
click at [678, 443] on button "Reject" at bounding box center [669, 449] width 55 height 22
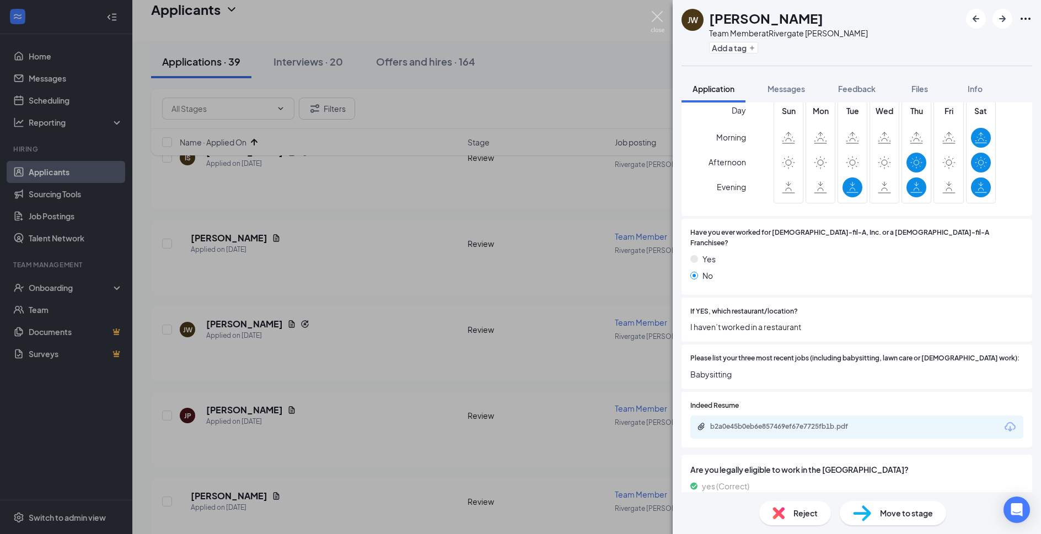
click at [657, 16] on img at bounding box center [658, 22] width 14 height 22
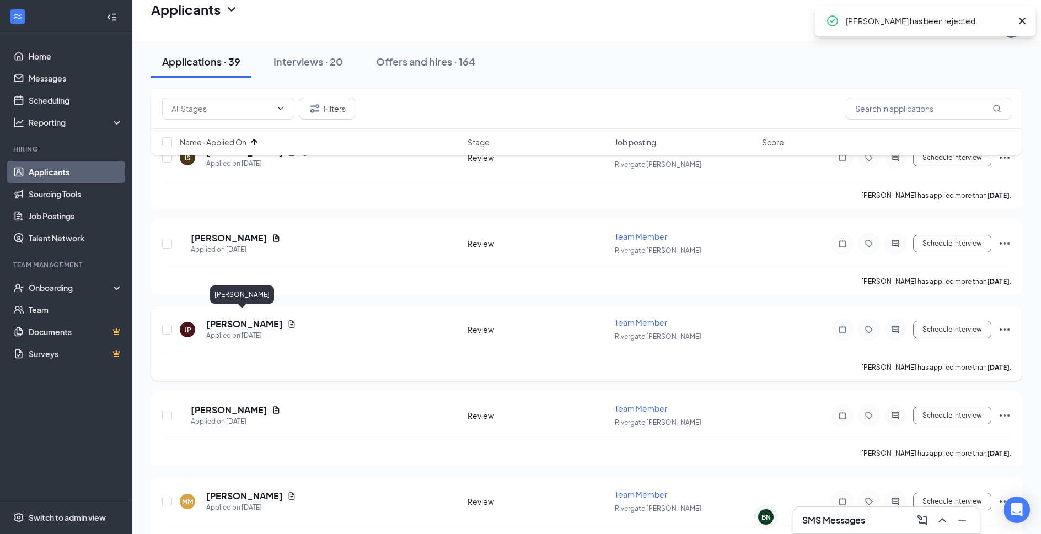
click at [254, 323] on h5 "Jennifer Perez" at bounding box center [244, 324] width 77 height 12
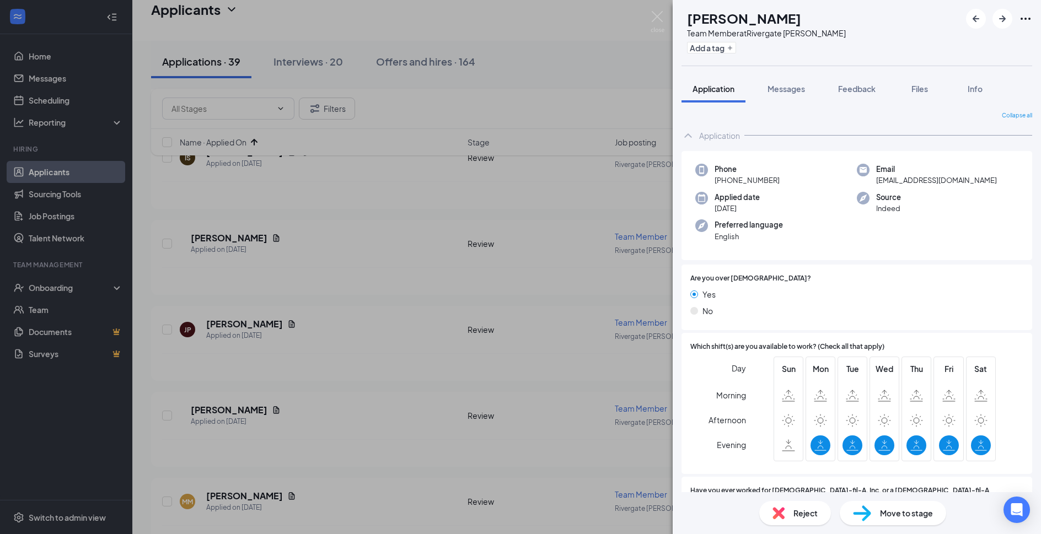
scroll to position [238, 0]
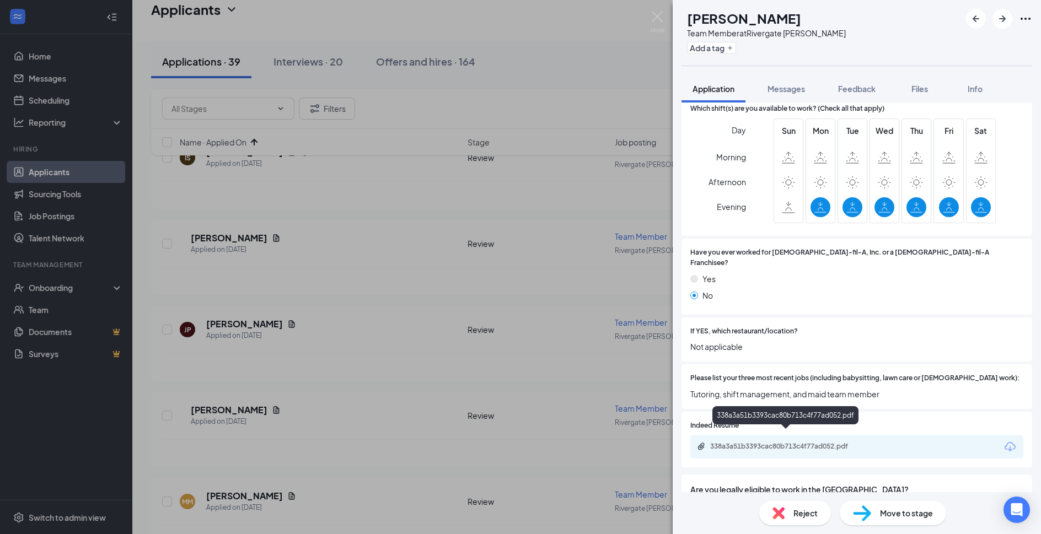
click at [807, 442] on div "338a3a51b3393cac80b713c4f77ad052.pdf" at bounding box center [786, 447] width 179 height 10
click at [787, 515] on div "Reject" at bounding box center [795, 513] width 72 height 24
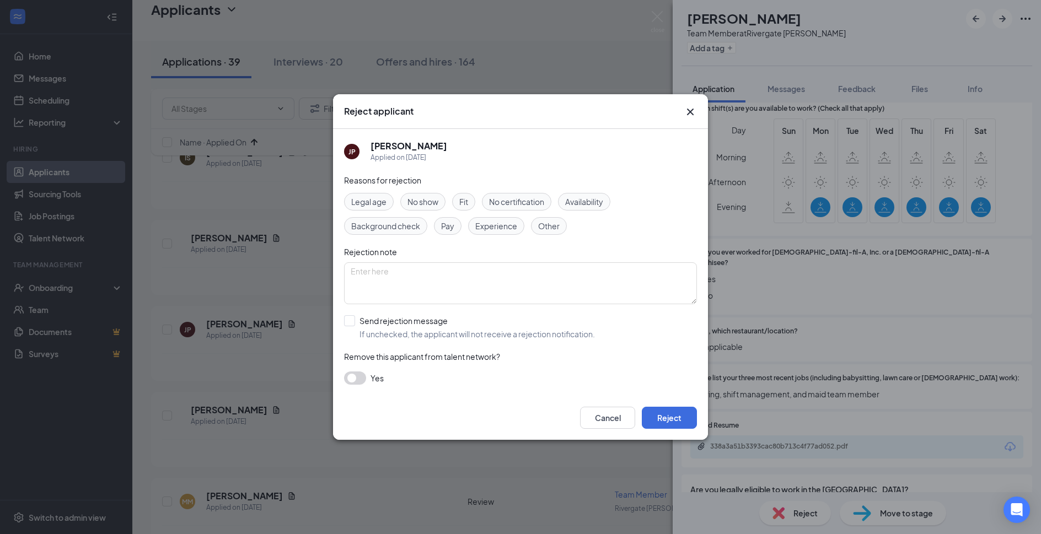
click at [420, 323] on input "Send rejection message If unchecked, the applicant will not receive a rejection…" at bounding box center [469, 327] width 251 height 24
checkbox input "true"
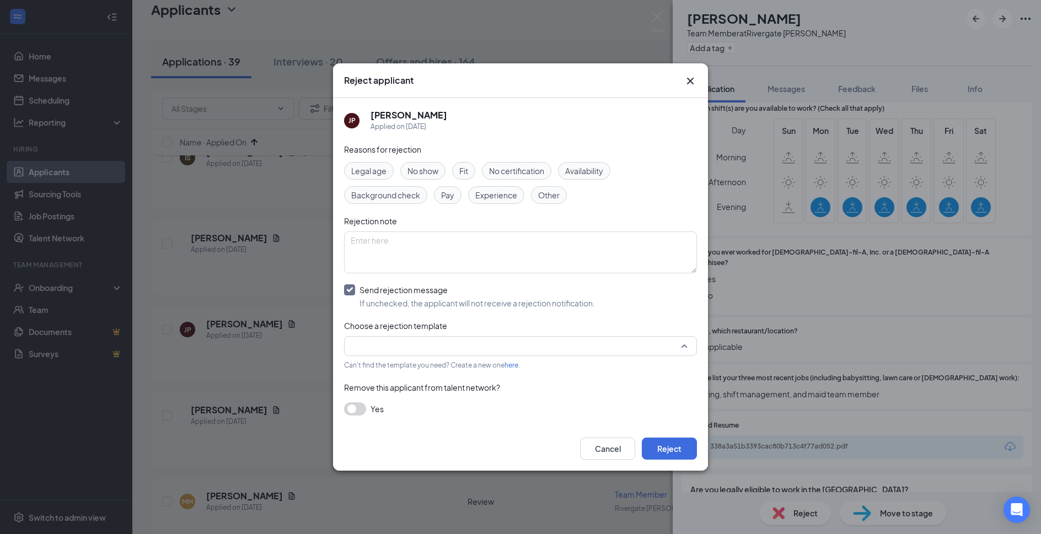
click at [419, 344] on input "search" at bounding box center [517, 346] width 332 height 19
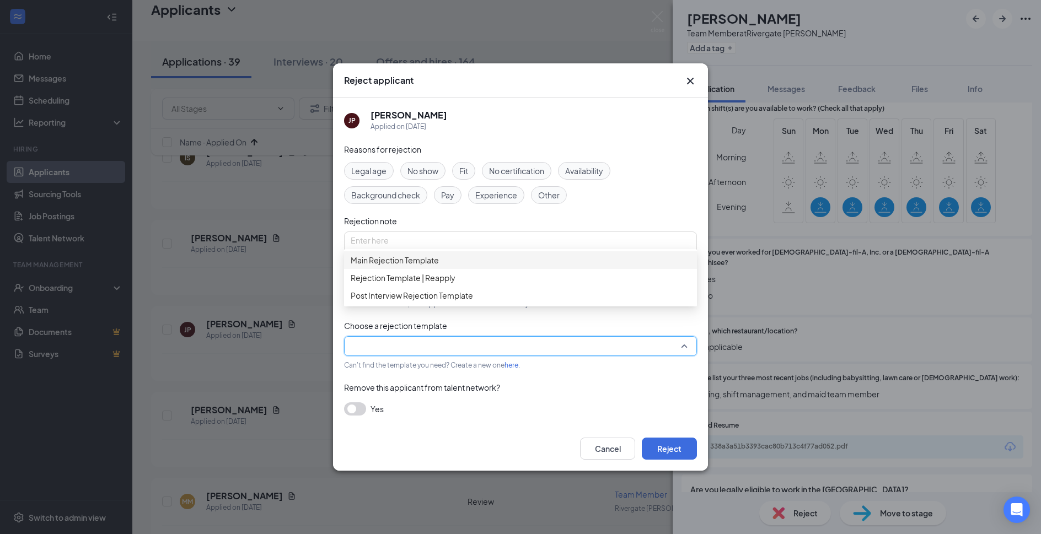
click at [462, 266] on span "Main Rejection Template" at bounding box center [521, 260] width 340 height 12
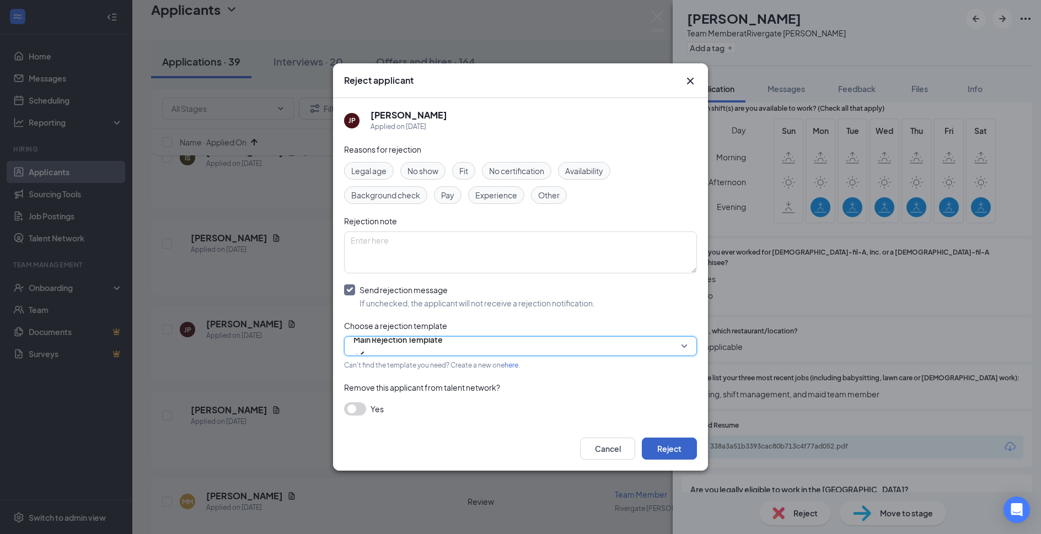
click at [668, 458] on button "Reject" at bounding box center [669, 449] width 55 height 22
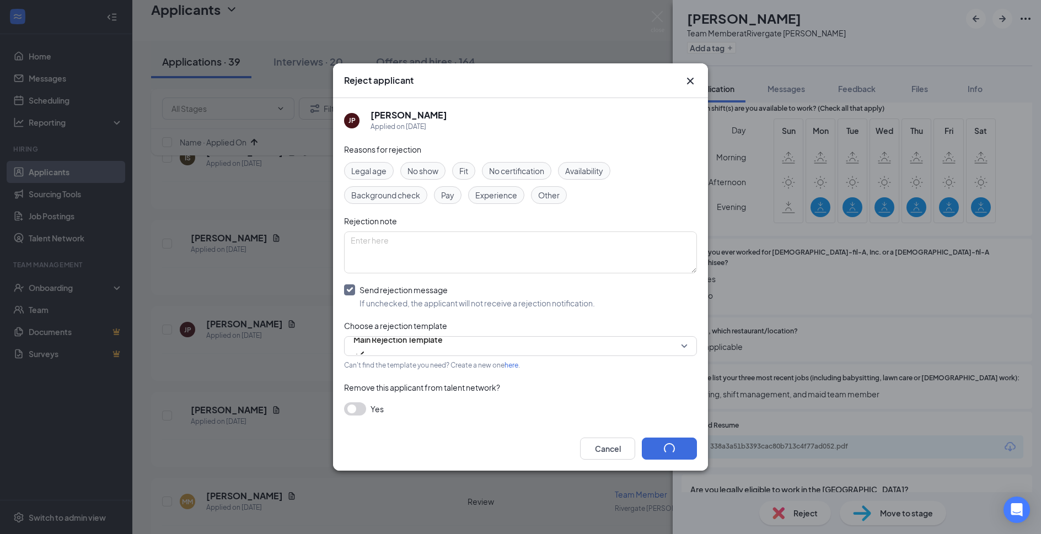
click at [665, 18] on div "Reject applicant JP Jennifer Perez Applied on Sep 13 Reasons for rejection Lega…" at bounding box center [520, 267] width 1041 height 534
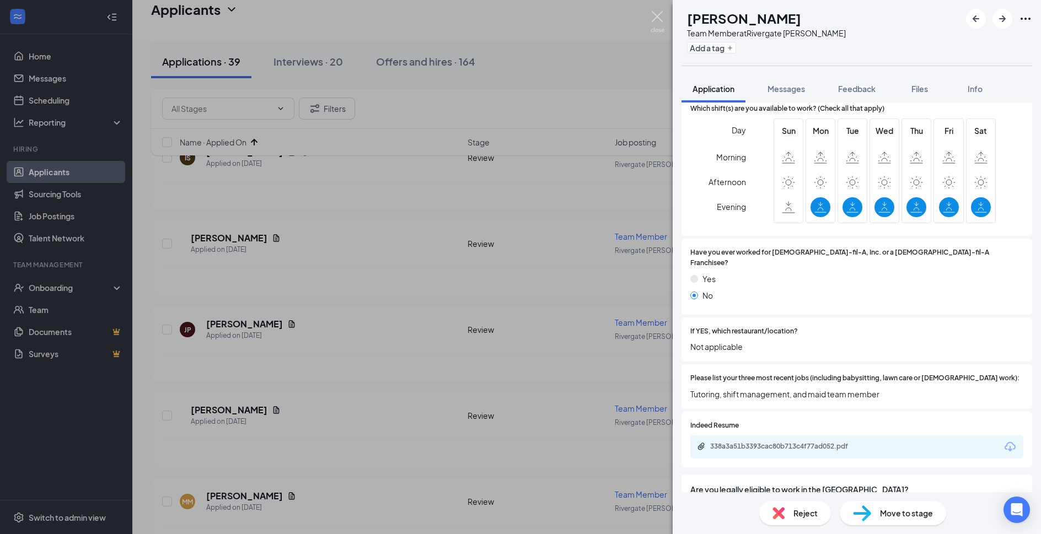
click at [659, 18] on img at bounding box center [658, 22] width 14 height 22
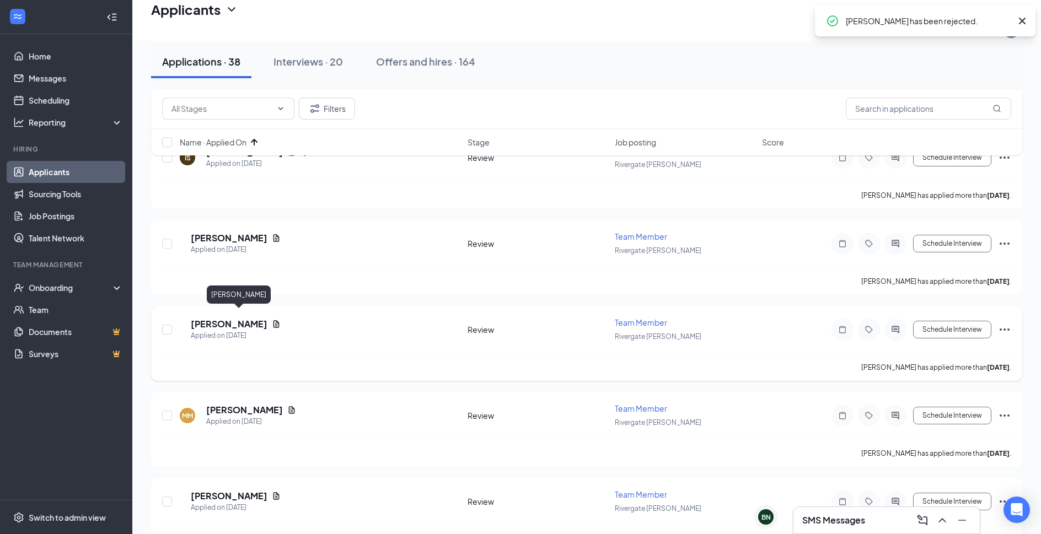
click at [237, 320] on h5 "Rick Kue" at bounding box center [229, 324] width 77 height 12
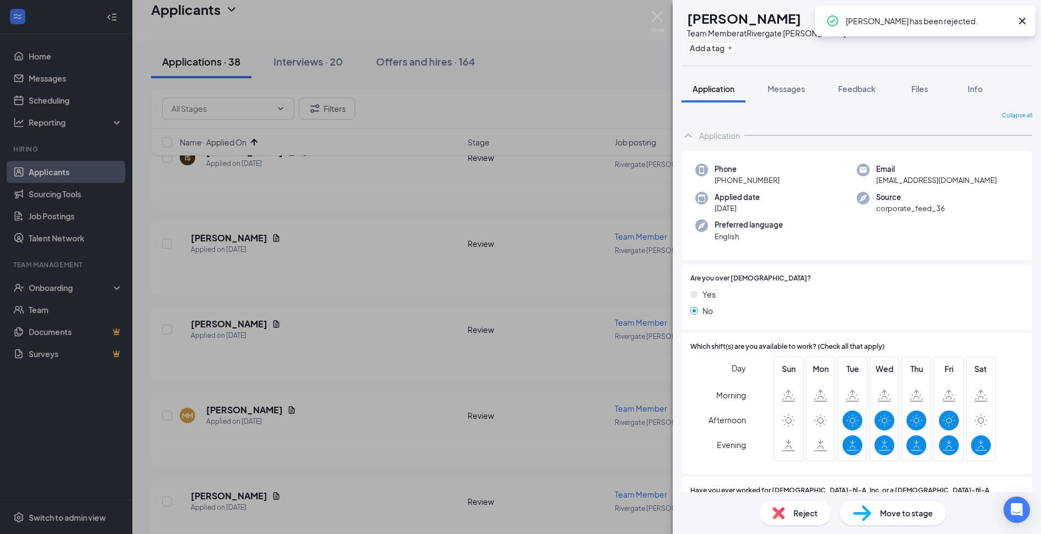
scroll to position [238, 0]
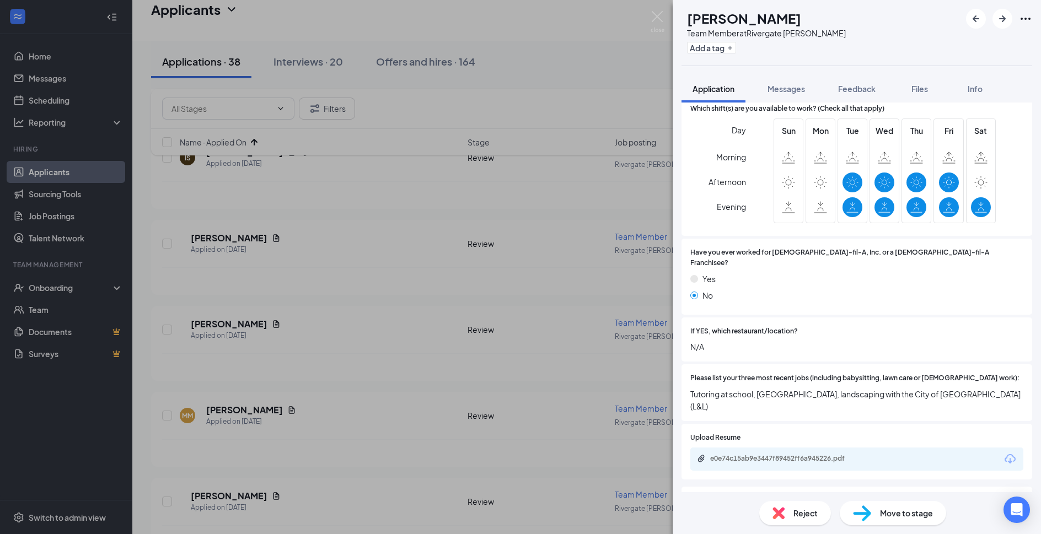
click at [796, 510] on span "Reject" at bounding box center [806, 513] width 24 height 12
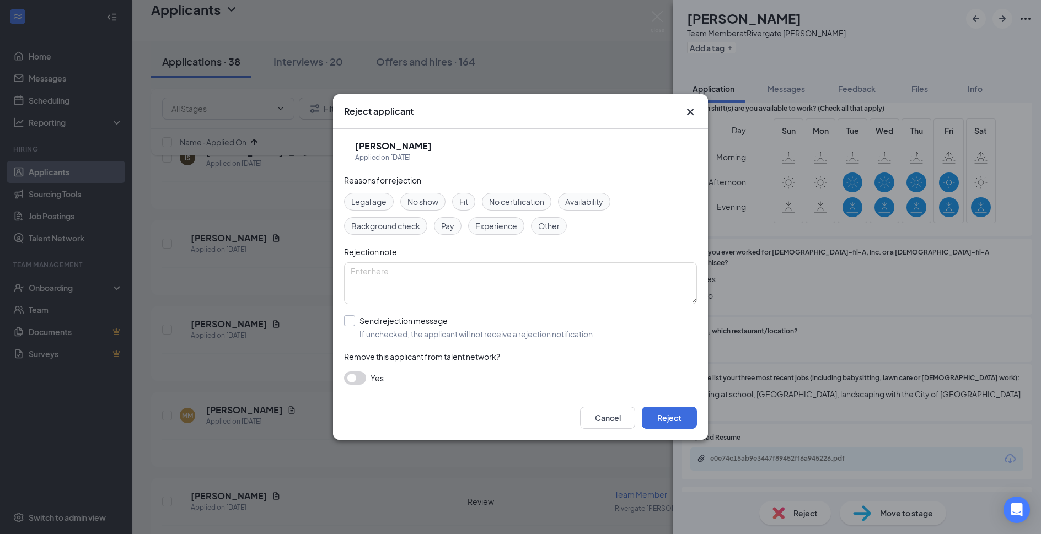
click at [408, 322] on input "Send rejection message If unchecked, the applicant will not receive a rejection…" at bounding box center [469, 327] width 251 height 24
checkbox input "true"
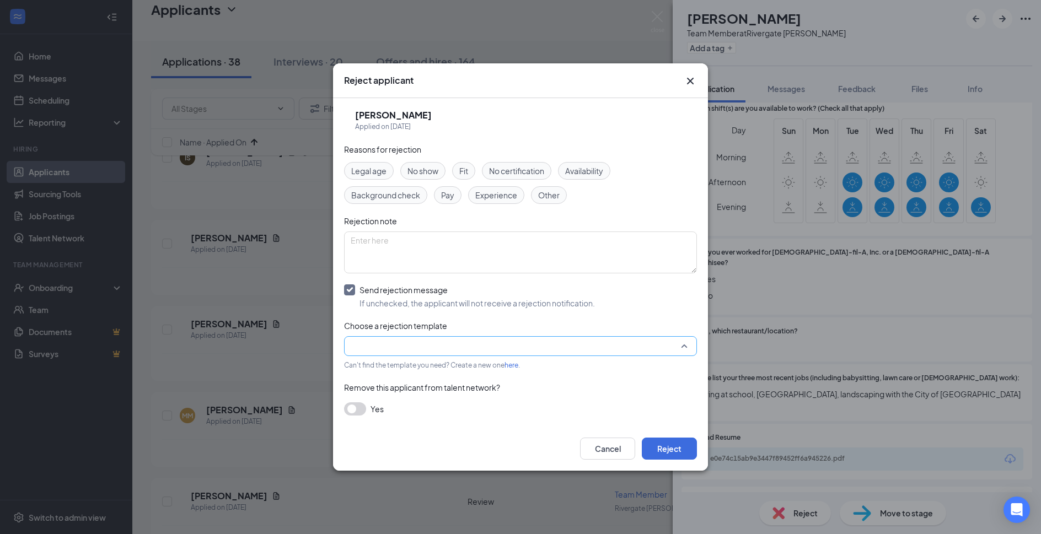
click at [407, 343] on input "search" at bounding box center [517, 346] width 332 height 19
click at [425, 266] on span "Main Rejection Template" at bounding box center [395, 260] width 88 height 12
click at [672, 438] on button "Reject" at bounding box center [669, 449] width 55 height 22
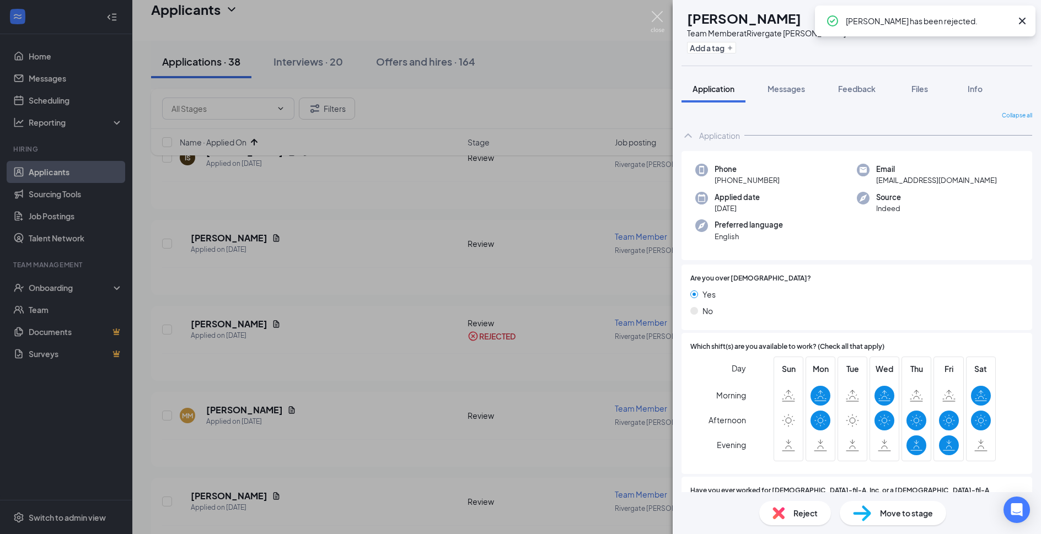
drag, startPoint x: 656, startPoint y: 18, endPoint x: 700, endPoint y: 0, distance: 48.0
click at [656, 18] on img at bounding box center [658, 22] width 14 height 22
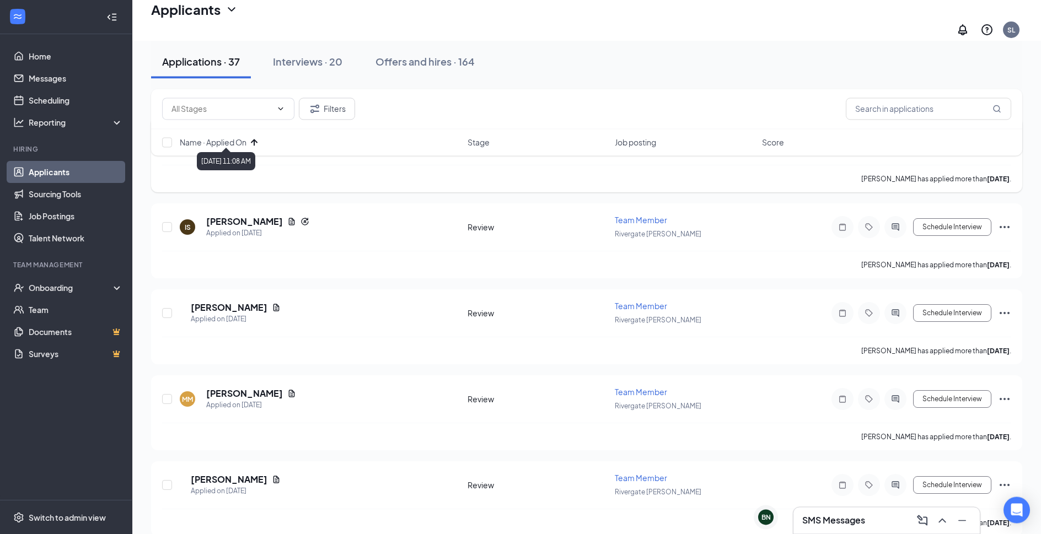
scroll to position [281, 0]
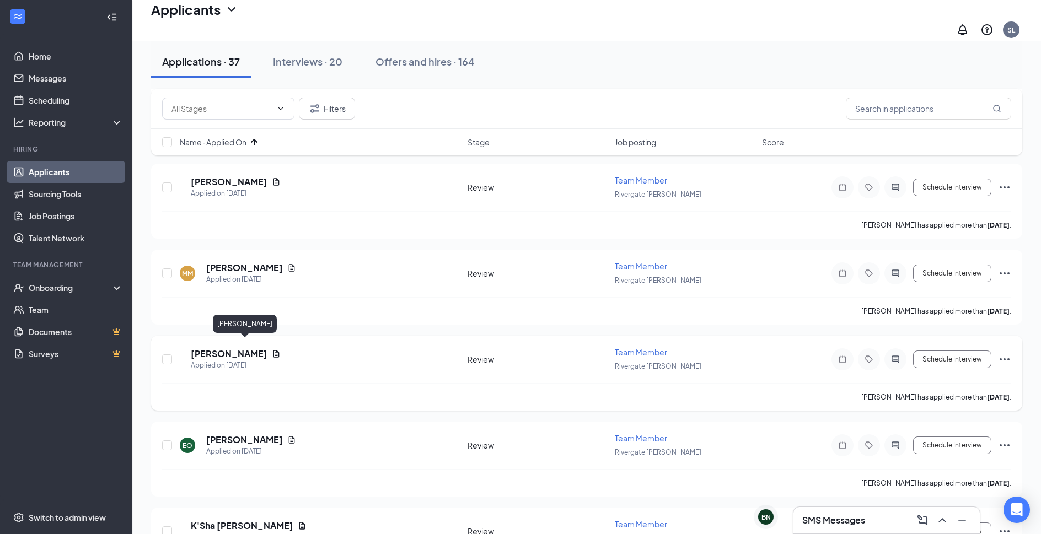
click at [262, 348] on h5 "Marharyta Skazka" at bounding box center [229, 354] width 77 height 12
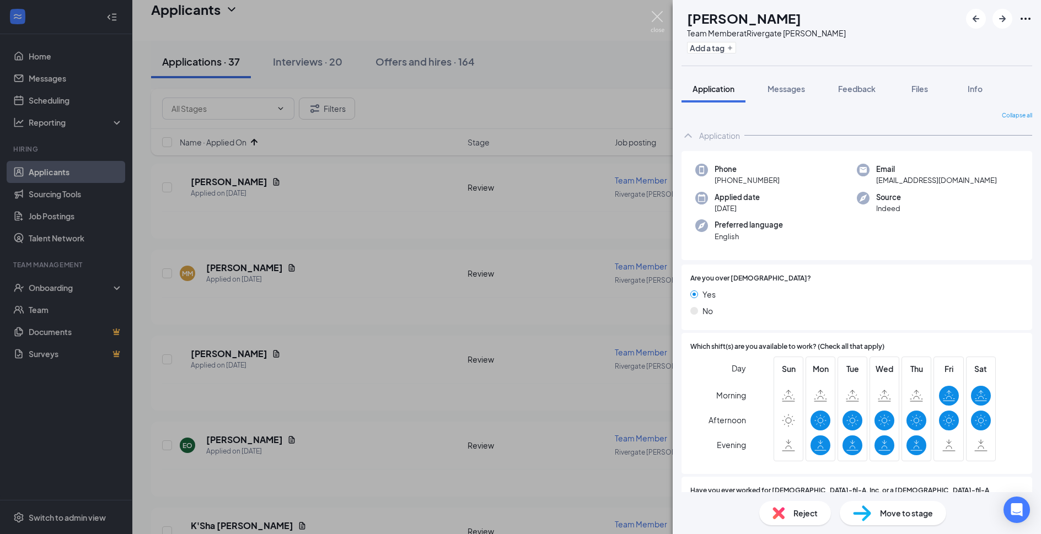
click at [660, 15] on img at bounding box center [658, 22] width 14 height 22
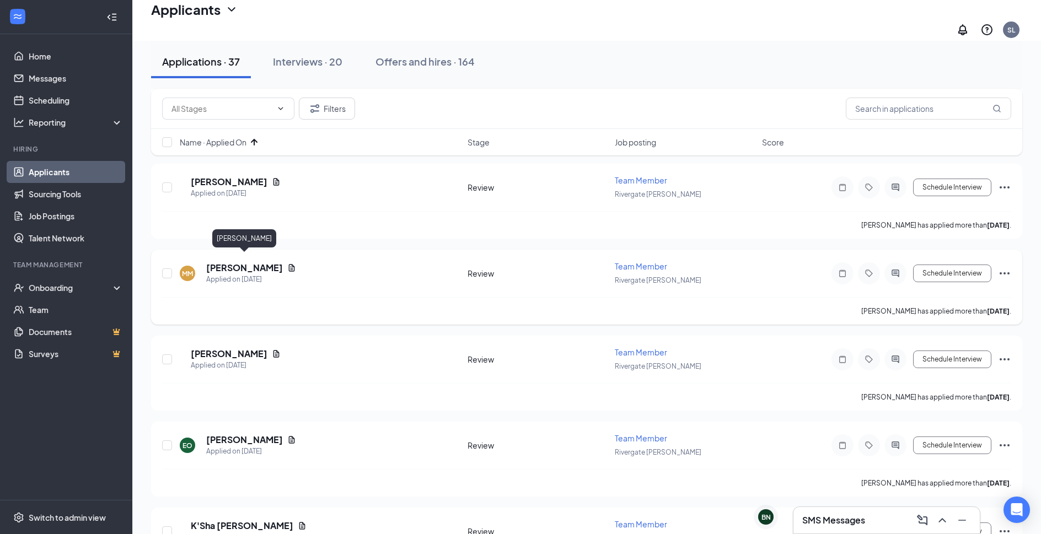
click at [270, 262] on h5 "makayla martinez" at bounding box center [244, 268] width 77 height 12
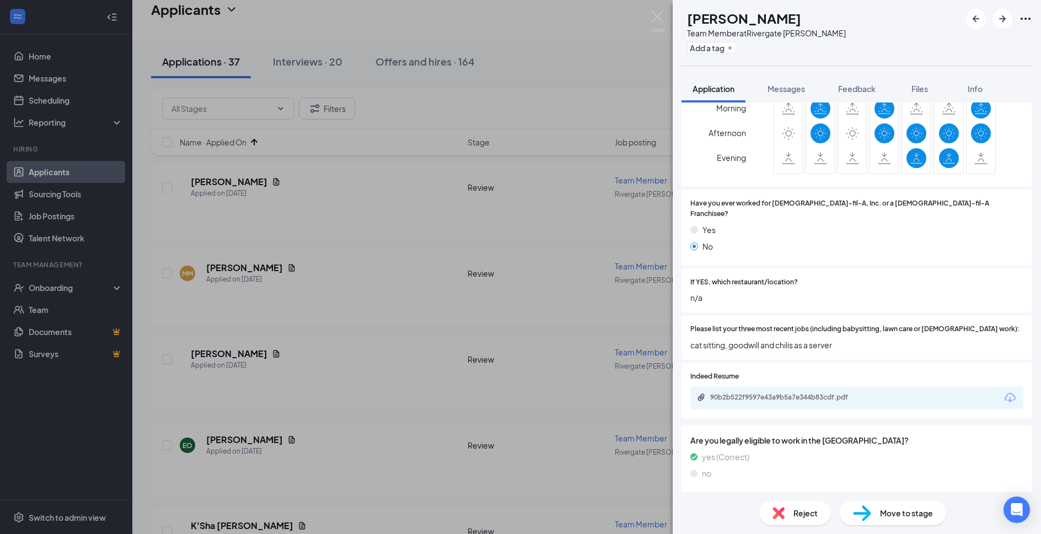
scroll to position [411, 0]
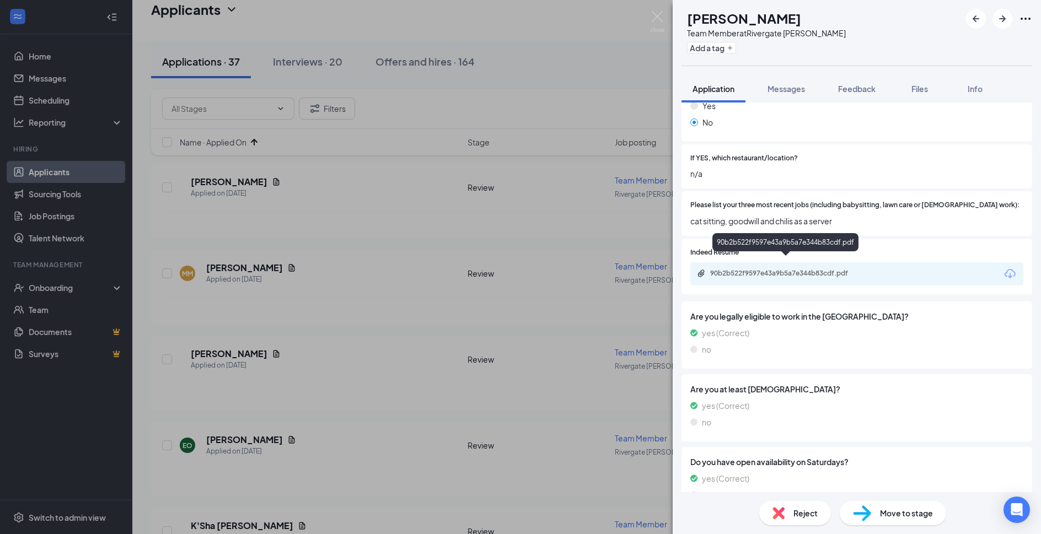
click at [826, 269] on div "90b2b522f9597e43a9b5a7e344b83cdf.pdf" at bounding box center [786, 274] width 179 height 10
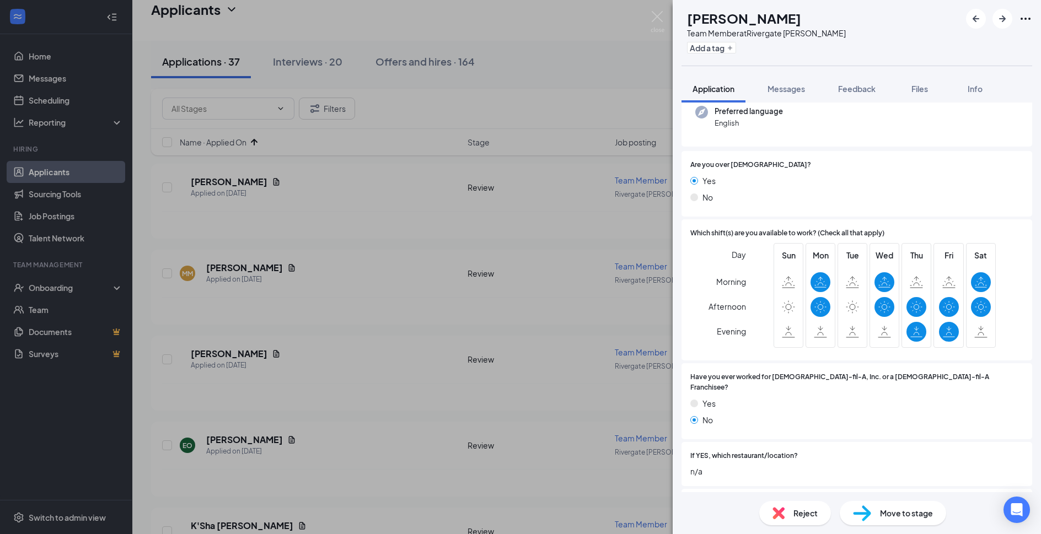
scroll to position [292, 0]
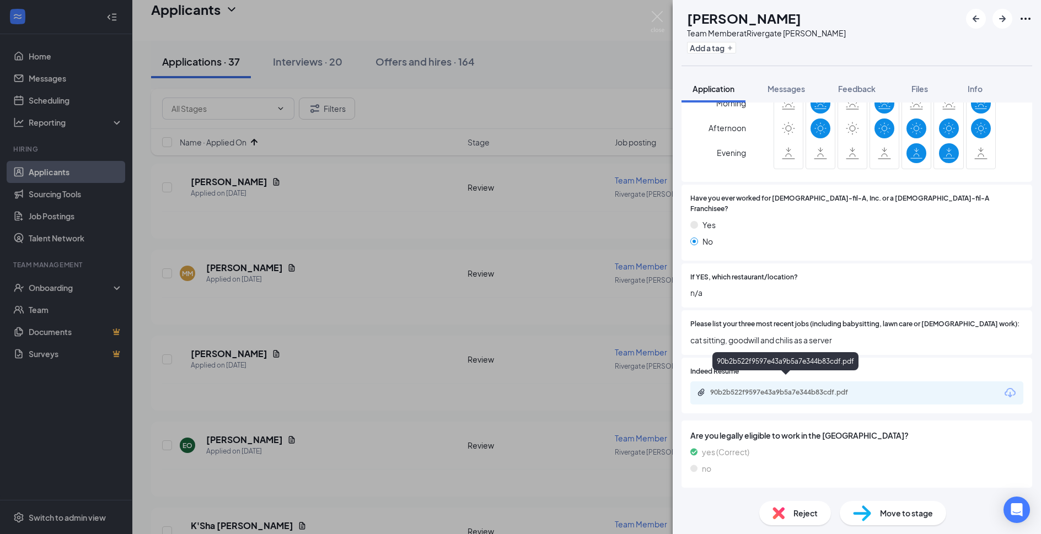
click at [850, 388] on div "90b2b522f9597e43a9b5a7e344b83cdf.pdf" at bounding box center [787, 392] width 154 height 9
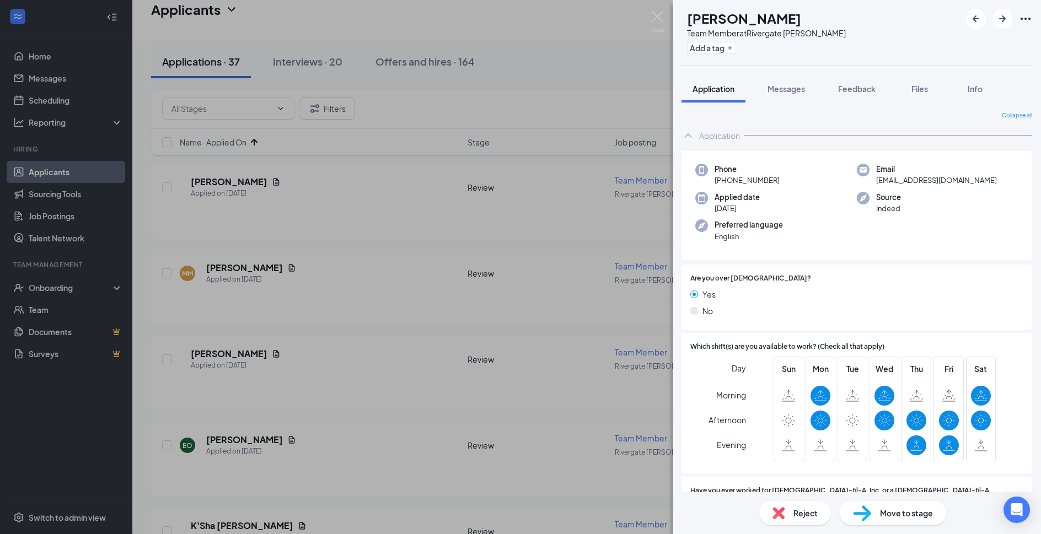
scroll to position [417, 0]
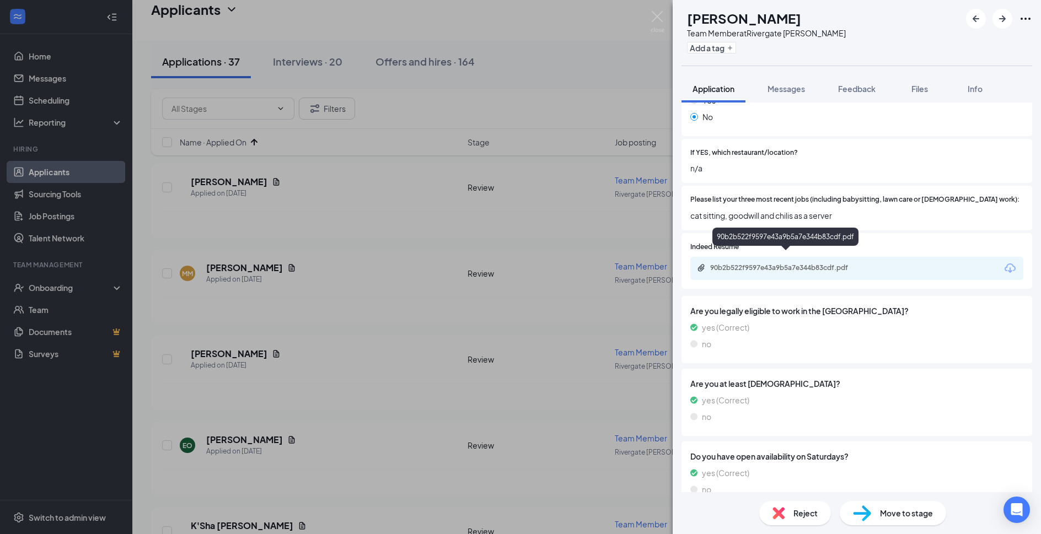
click at [649, 248] on div "MM makayla martinez Team Member at Rivergate Cordova Add a tag Application Mess…" at bounding box center [520, 267] width 1041 height 534
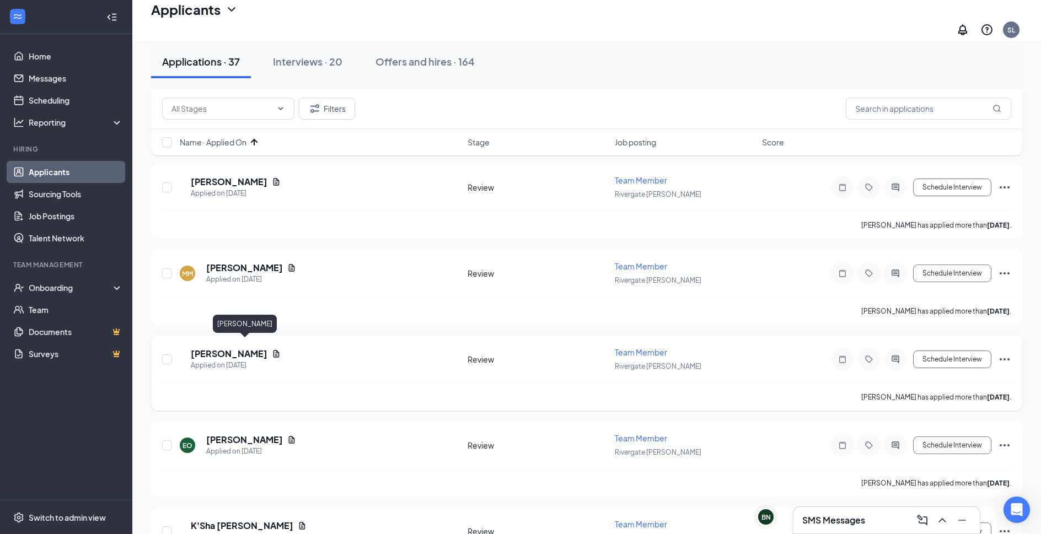
click at [259, 360] on div "Applied on Sep 13" at bounding box center [236, 365] width 90 height 11
click at [260, 348] on h5 "Marharyta Skazka" at bounding box center [229, 354] width 77 height 12
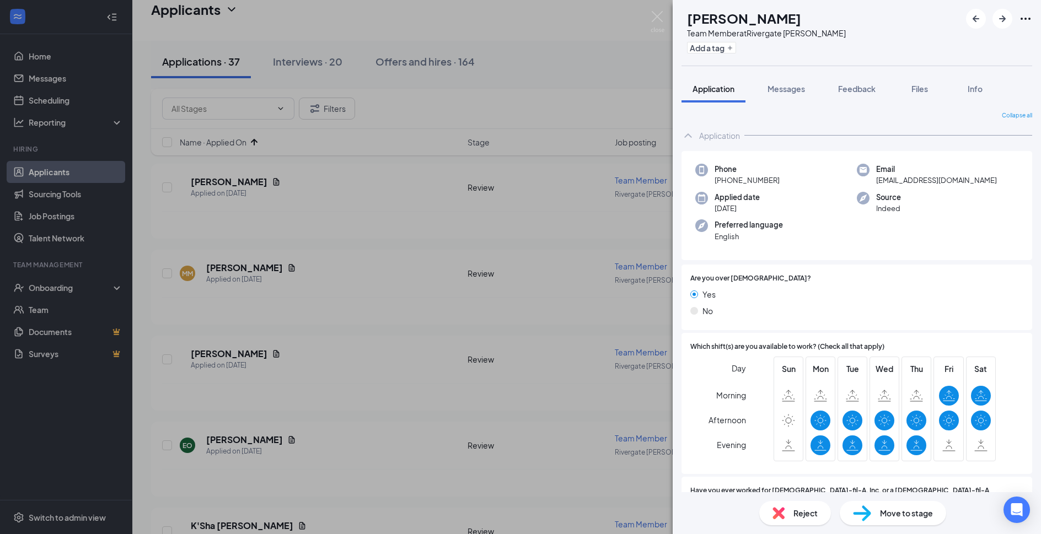
scroll to position [238, 0]
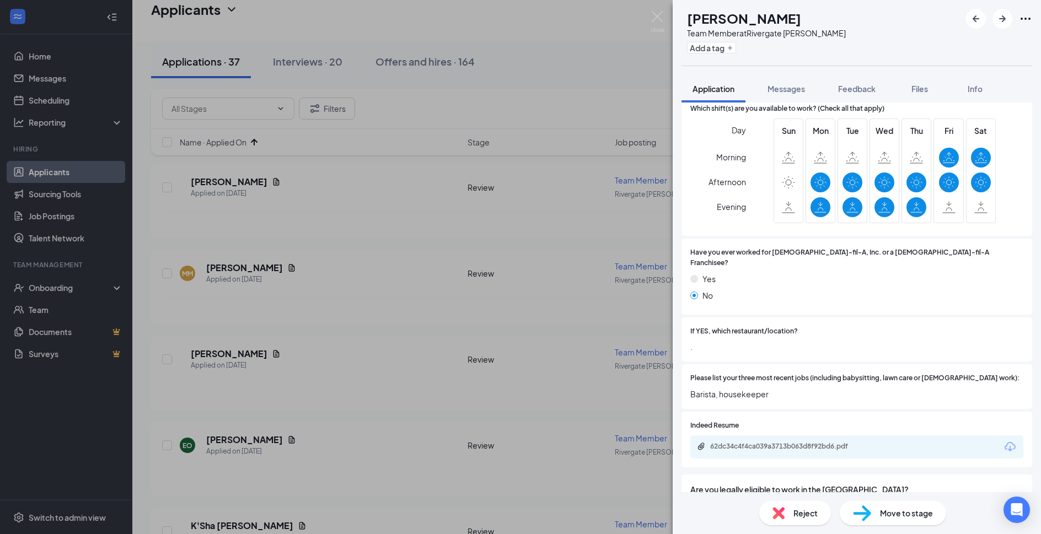
click at [821, 442] on div "62dc34c4f4ca039a3713b063d8f92bd6.pdf" at bounding box center [856, 447] width 333 height 23
click at [822, 442] on div "62dc34c4f4ca039a3713b063d8f92bd6.pdf" at bounding box center [787, 446] width 154 height 9
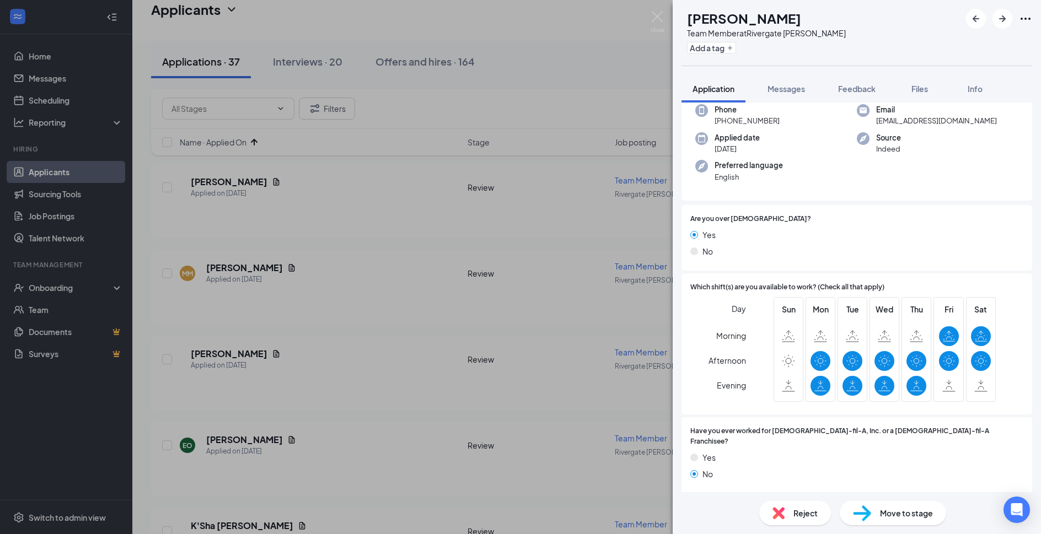
click at [913, 524] on div "Move to stage" at bounding box center [893, 513] width 106 height 24
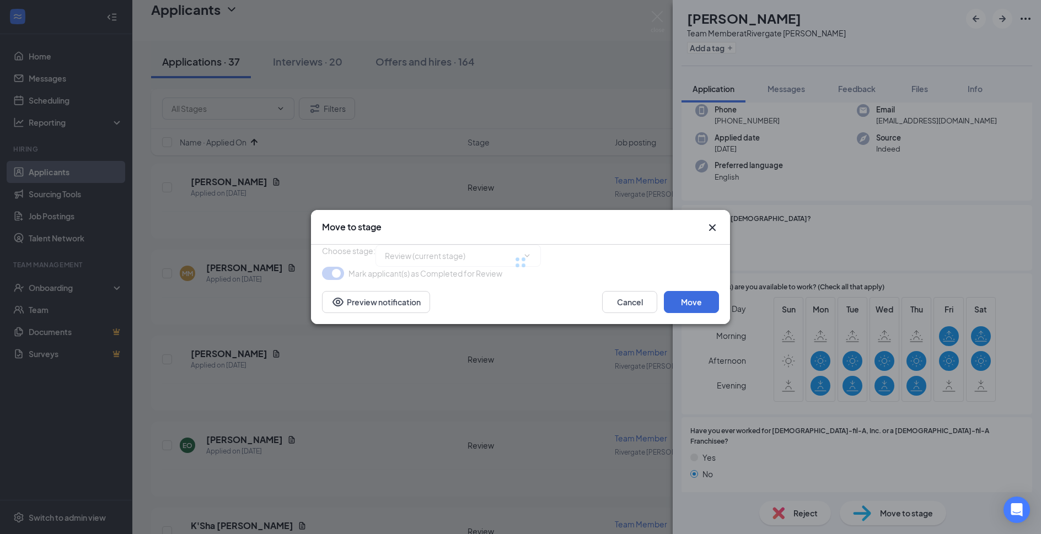
type input "Phone Interviews (next stage)"
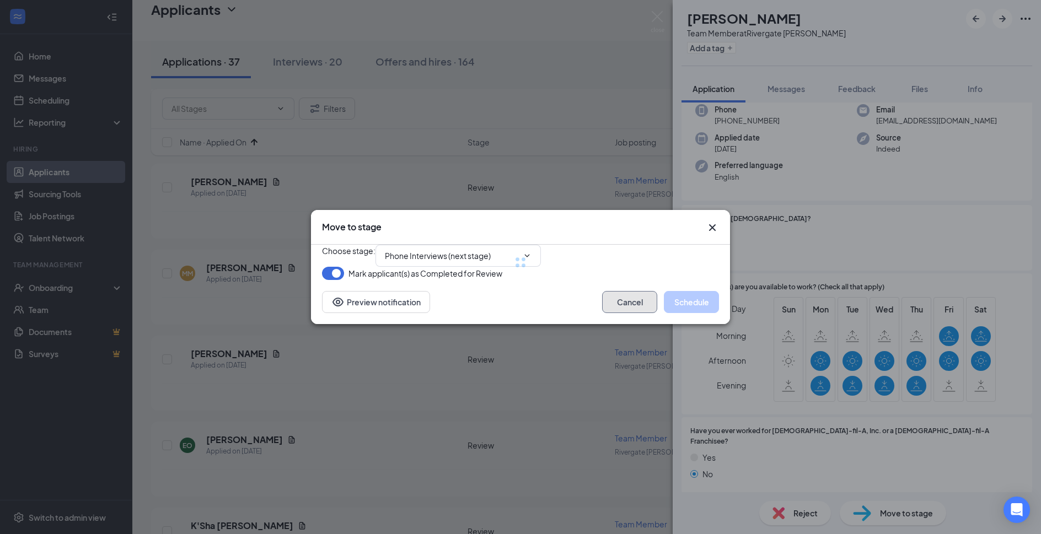
click at [628, 313] on button "Cancel" at bounding box center [629, 302] width 55 height 22
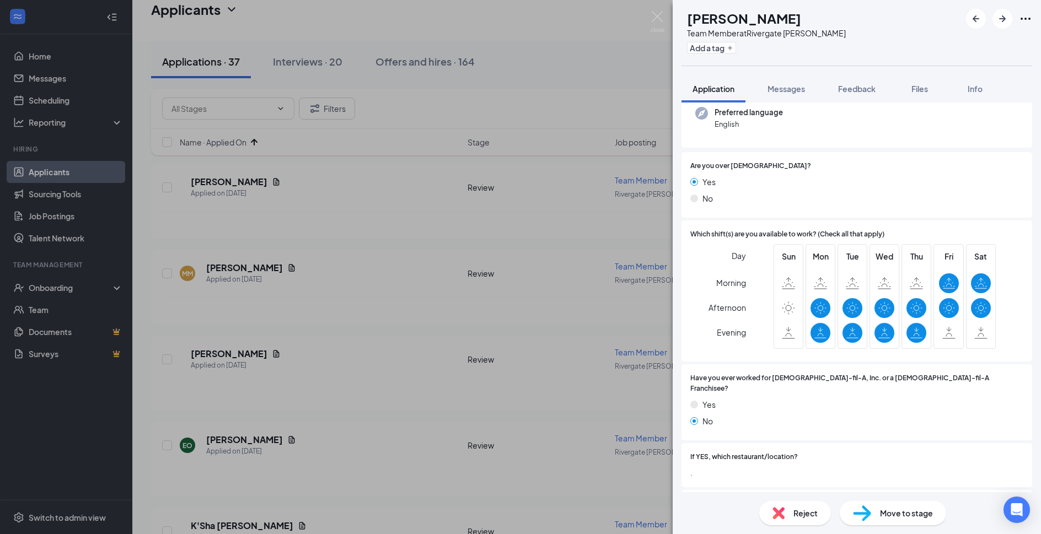
scroll to position [357, 0]
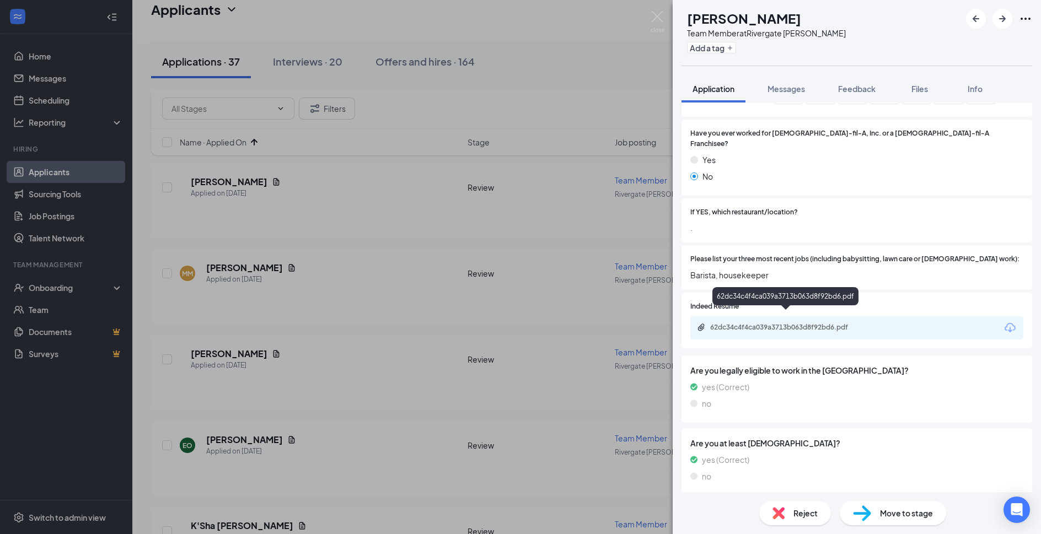
click at [799, 323] on div "62dc34c4f4ca039a3713b063d8f92bd6.pdf" at bounding box center [787, 327] width 154 height 9
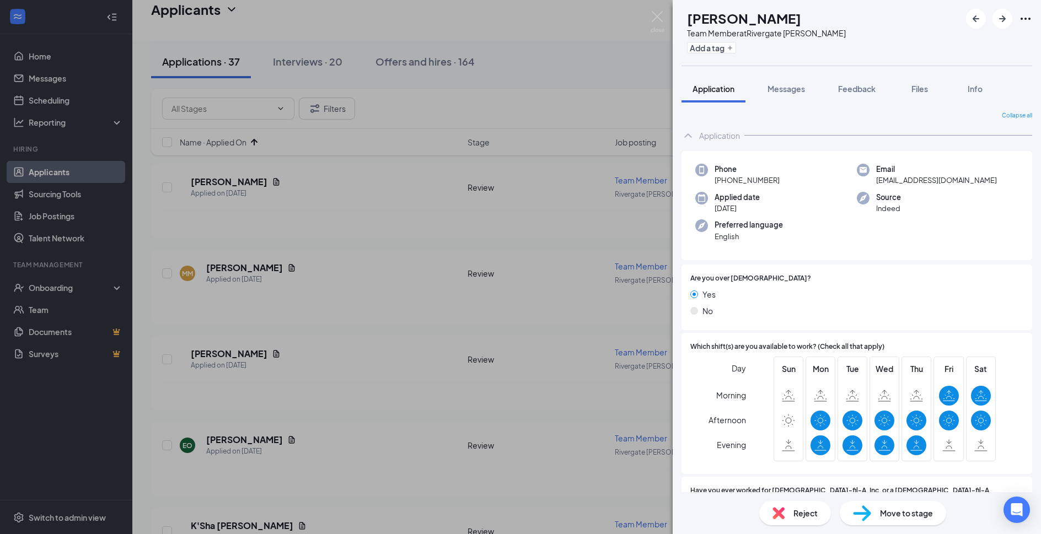
click at [930, 512] on span "Move to stage" at bounding box center [906, 513] width 53 height 12
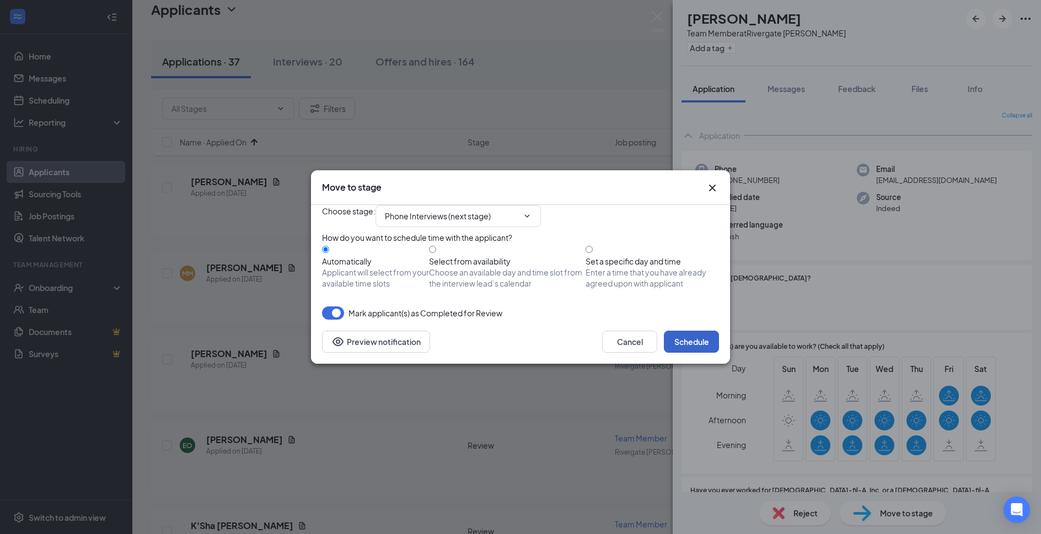
click at [698, 353] on button "Schedule" at bounding box center [691, 342] width 55 height 22
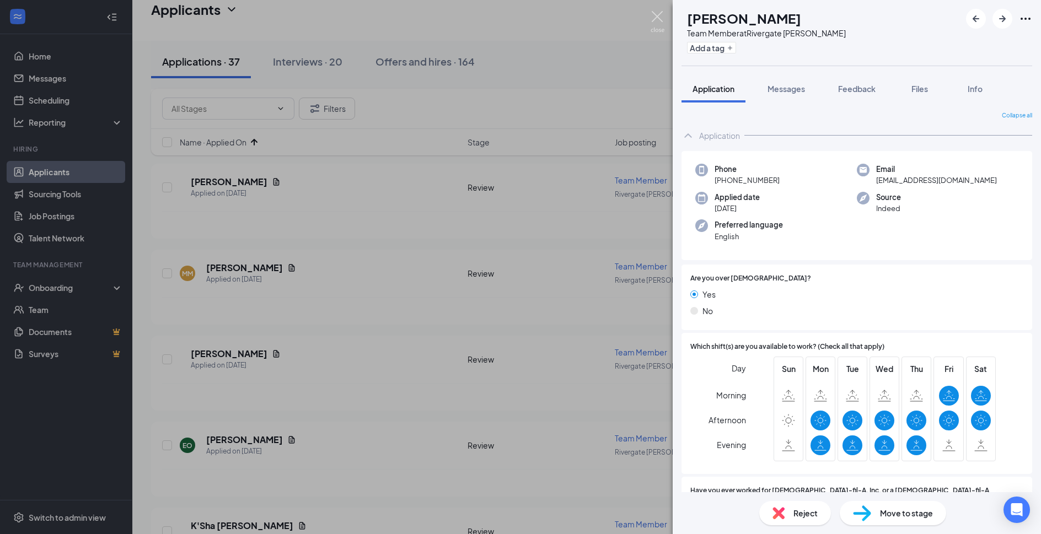
click at [656, 17] on img at bounding box center [658, 22] width 14 height 22
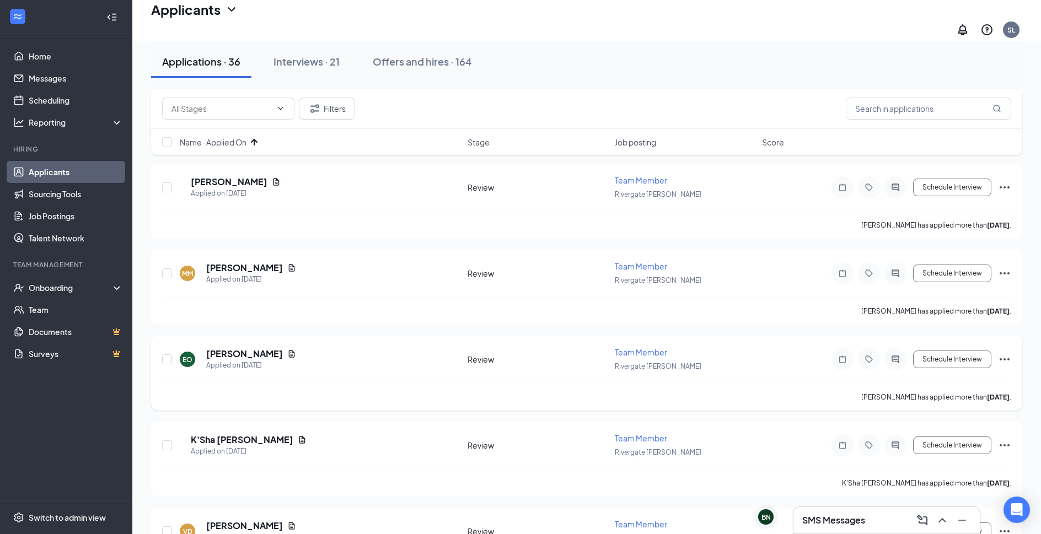
click at [243, 348] on h5 "Elijah O’Brien" at bounding box center [244, 354] width 77 height 12
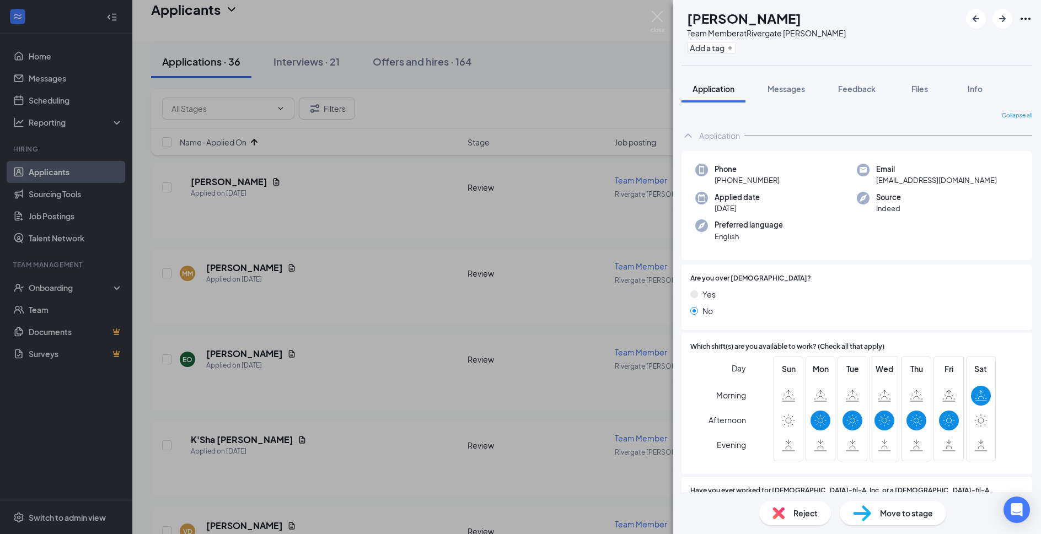
scroll to position [238, 0]
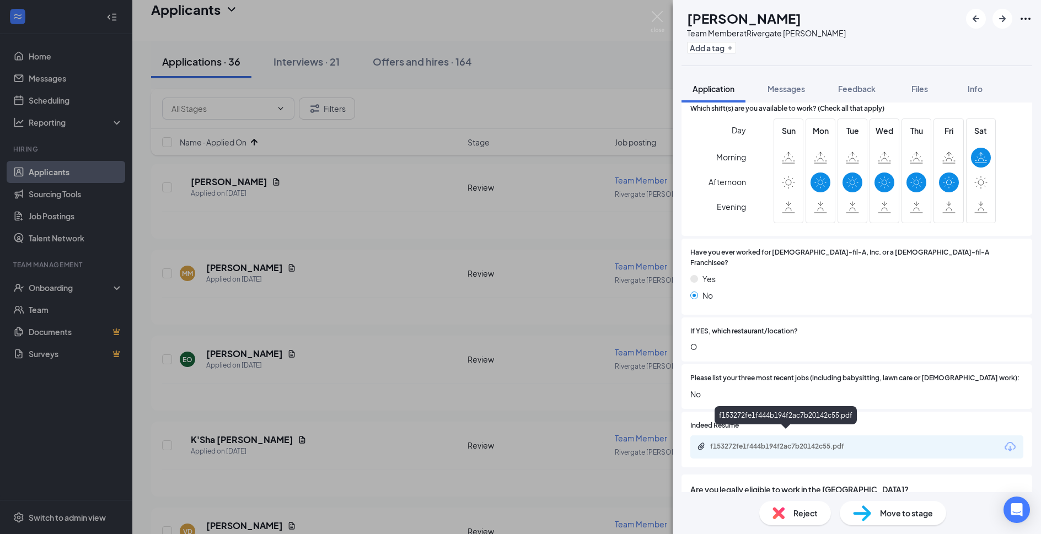
click at [807, 442] on div "f153272fe1f444b194f2ac7b20142c55.pdf" at bounding box center [787, 446] width 154 height 9
click at [780, 530] on div "Reject Move to stage" at bounding box center [857, 513] width 368 height 42
click at [789, 515] on div "Reject" at bounding box center [795, 513] width 72 height 24
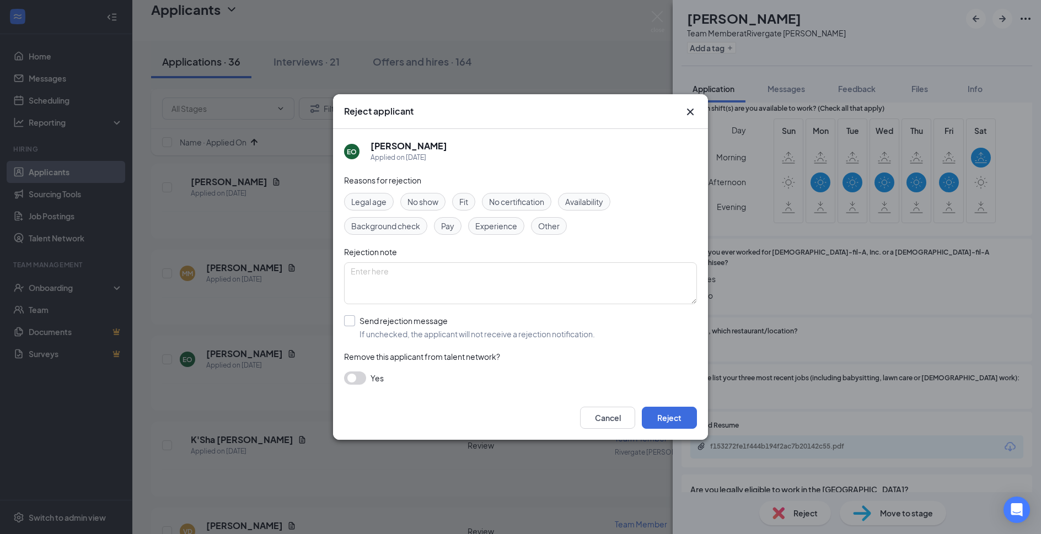
click at [393, 324] on input "Send rejection message If unchecked, the applicant will not receive a rejection…" at bounding box center [469, 327] width 251 height 24
checkbox input "true"
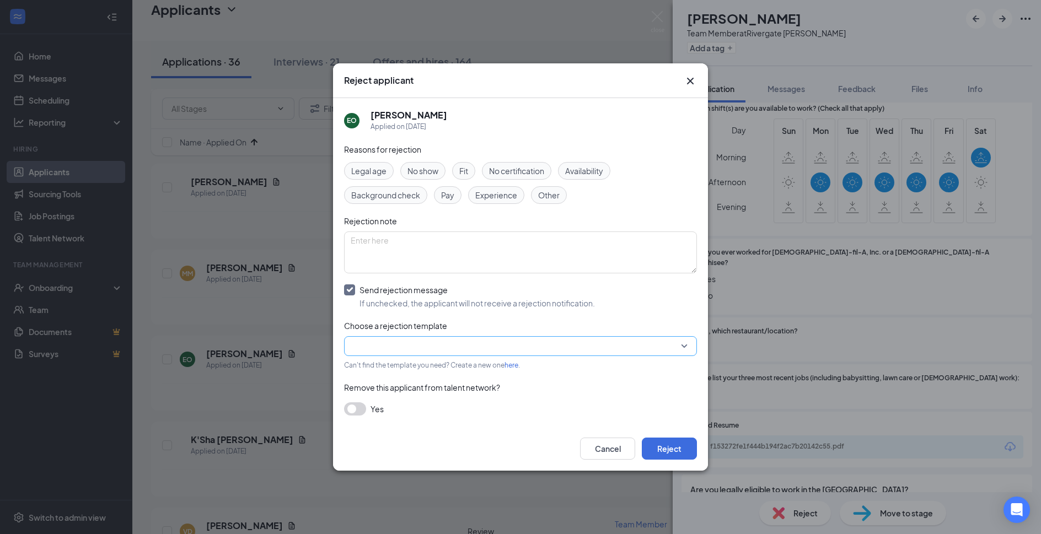
click at [393, 346] on input "search" at bounding box center [517, 346] width 332 height 19
click at [424, 269] on div "Main Rejection Template" at bounding box center [520, 260] width 353 height 18
click at [673, 438] on button "Reject" at bounding box center [669, 449] width 55 height 22
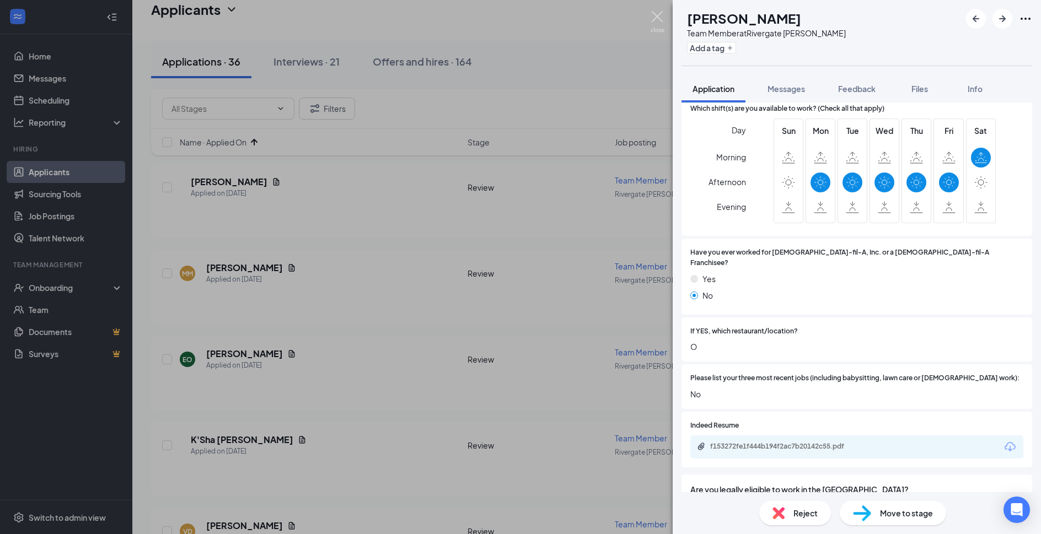
click at [651, 18] on img at bounding box center [658, 22] width 14 height 22
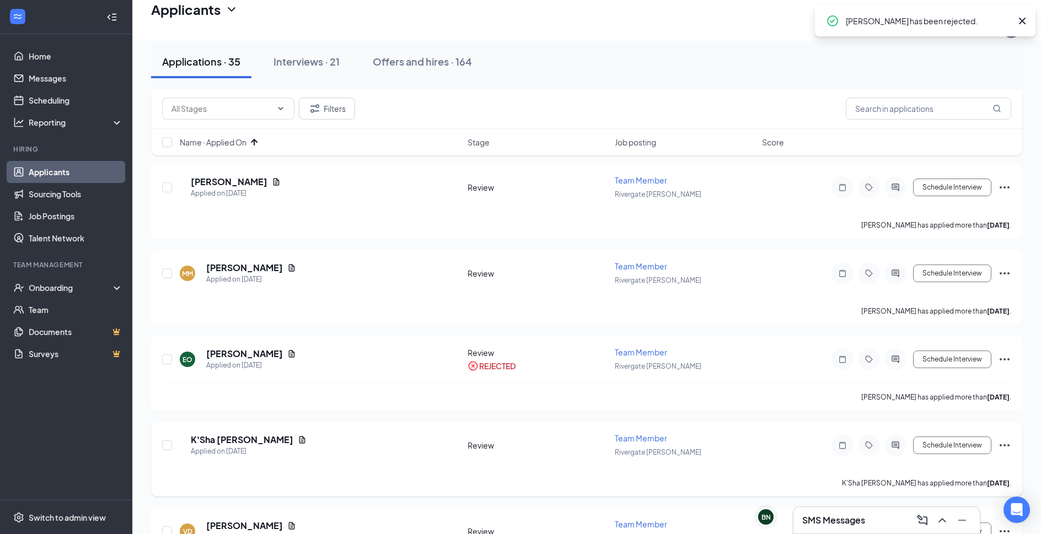
click at [257, 446] on div "Applied on Sep 13" at bounding box center [249, 451] width 116 height 11
click at [262, 434] on h5 "K'Sha Miles-jackson" at bounding box center [242, 440] width 103 height 12
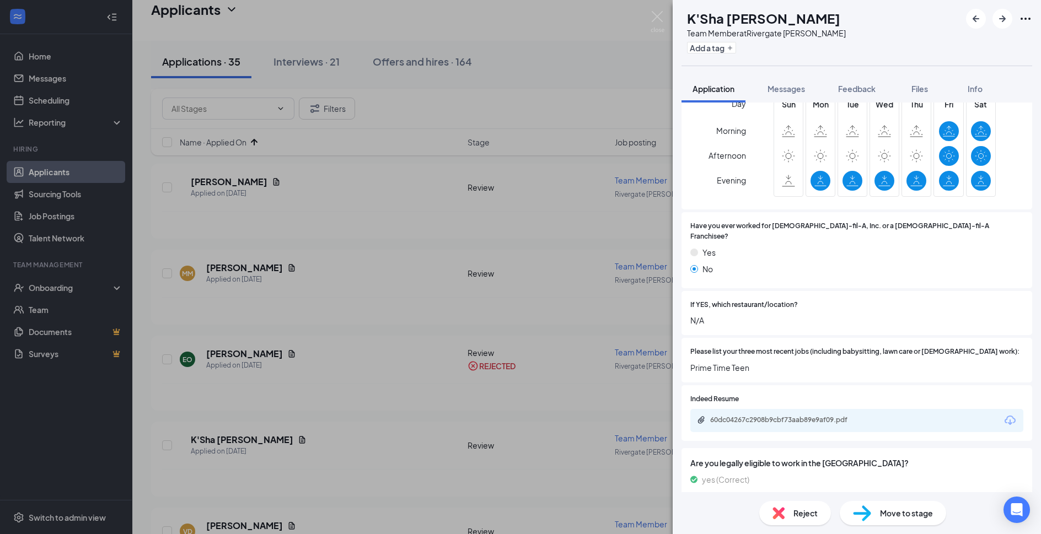
scroll to position [298, 0]
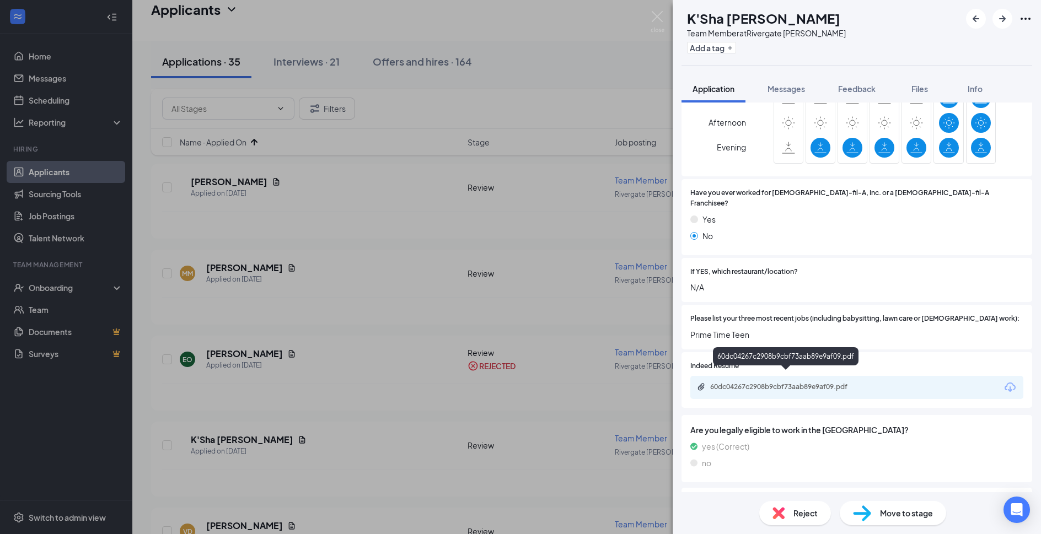
click at [850, 394] on div "Indeed Resume 60dc04267c2908b9cbf73aab89e9af09.pdf" at bounding box center [857, 380] width 351 height 56
click at [850, 383] on div "60dc04267c2908b9cbf73aab89e9af09.pdf" at bounding box center [856, 387] width 333 height 23
click at [847, 376] on div "60dc04267c2908b9cbf73aab89e9af09.pdf" at bounding box center [856, 387] width 333 height 23
click at [844, 383] on div "60dc04267c2908b9cbf73aab89e9af09.pdf" at bounding box center [787, 387] width 154 height 9
click at [802, 516] on span "Reject" at bounding box center [806, 513] width 24 height 12
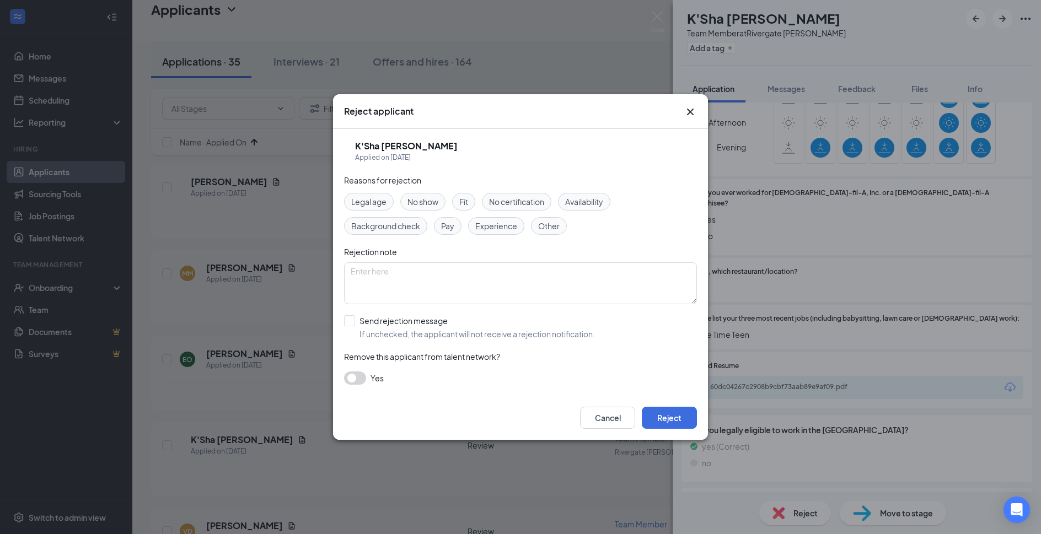
click at [618, 406] on div "Cancel Reject" at bounding box center [520, 418] width 375 height 44
click at [618, 411] on button "Cancel" at bounding box center [607, 418] width 55 height 22
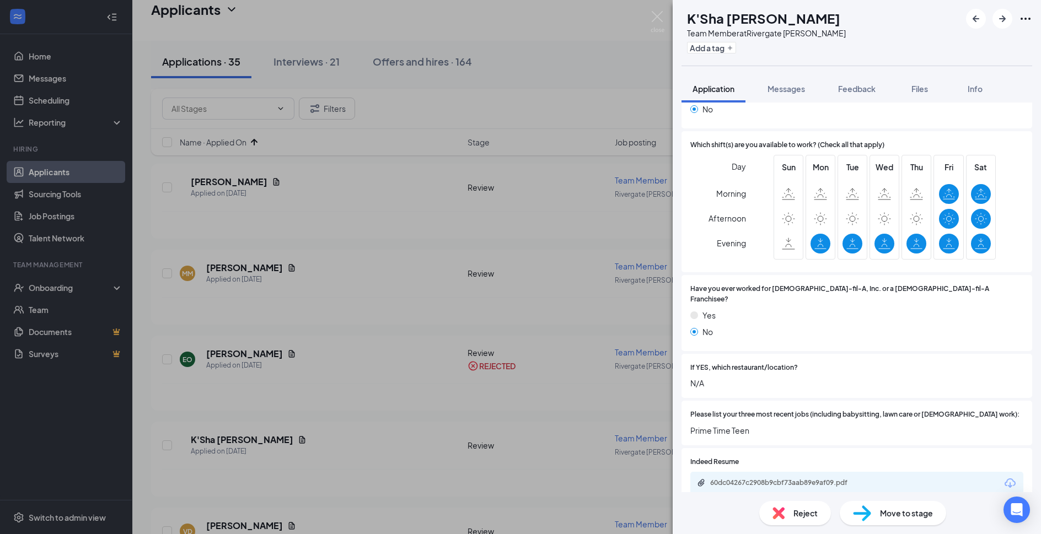
scroll to position [357, 0]
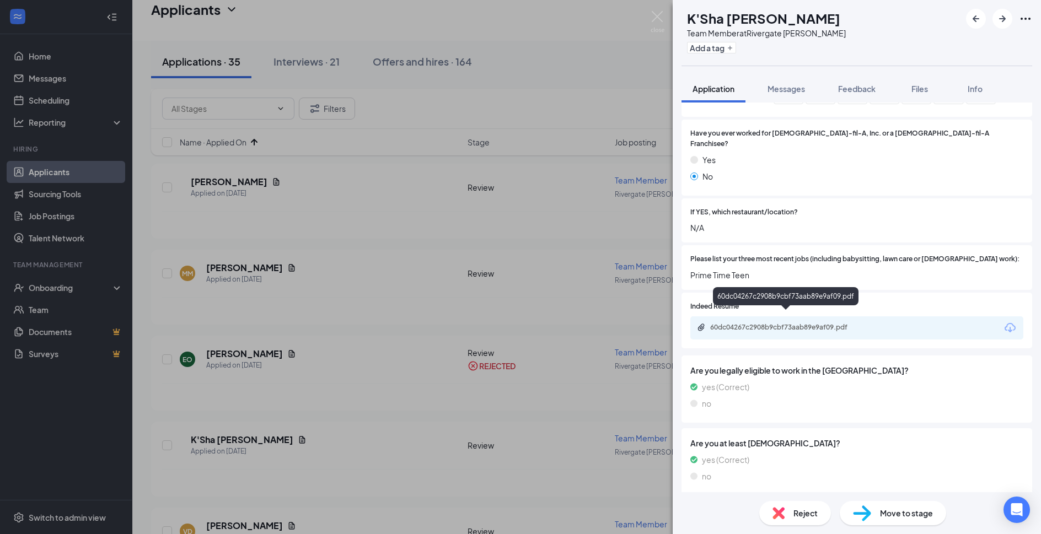
click at [796, 323] on div "60dc04267c2908b9cbf73aab89e9af09.pdf" at bounding box center [787, 327] width 154 height 9
click at [894, 501] on div "Do you have open availability on Saturdays? yes (Correct) no" at bounding box center [857, 534] width 351 height 67
click at [896, 511] on span "Move to stage" at bounding box center [906, 513] width 53 height 12
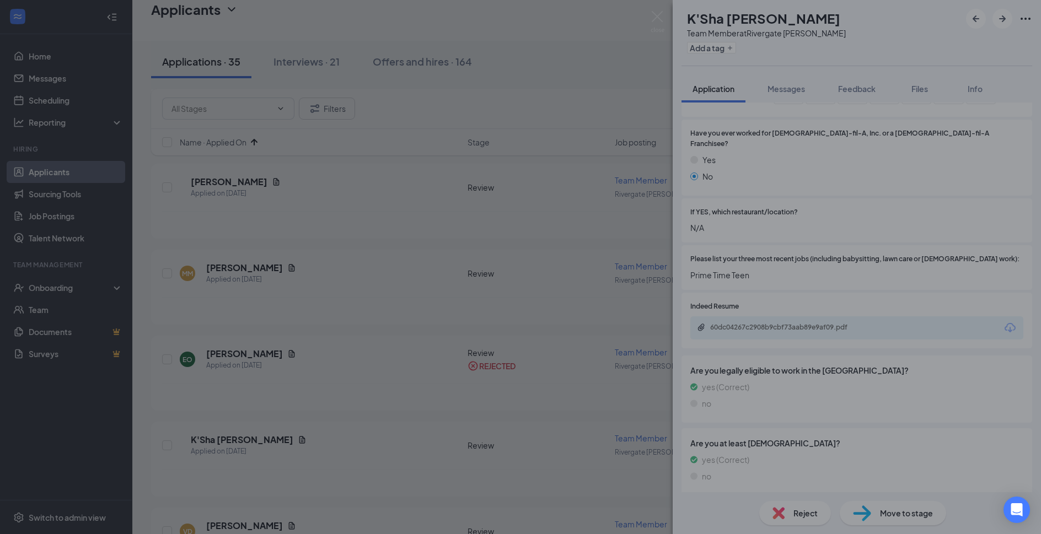
type input "Phone Interviews (next stage)"
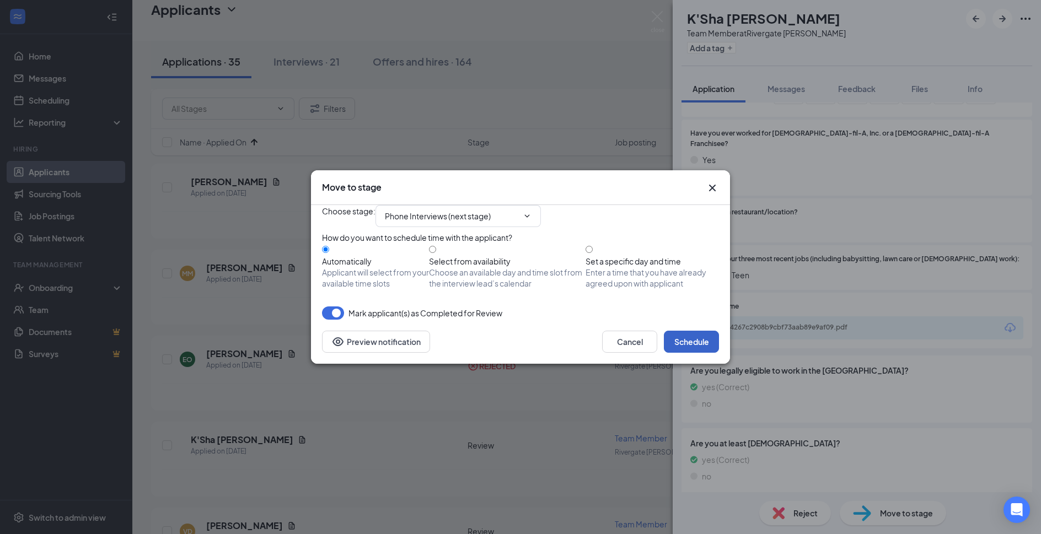
click at [698, 353] on button "Schedule" at bounding box center [691, 342] width 55 height 22
click at [663, 20] on div "Move to stage Choose stage : Phone Interviews (next stage) How do you want to s…" at bounding box center [520, 267] width 1041 height 534
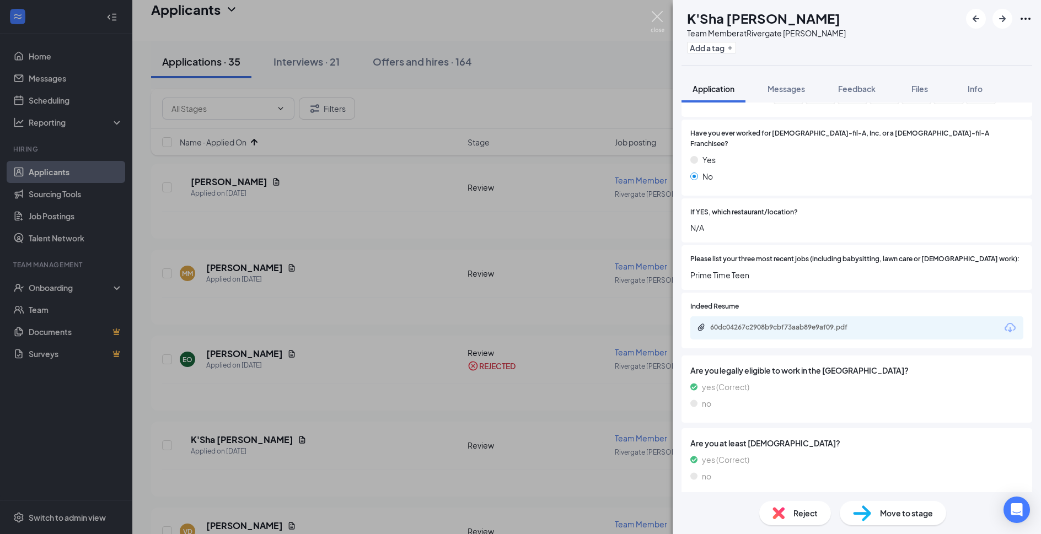
click at [660, 20] on img at bounding box center [658, 22] width 14 height 22
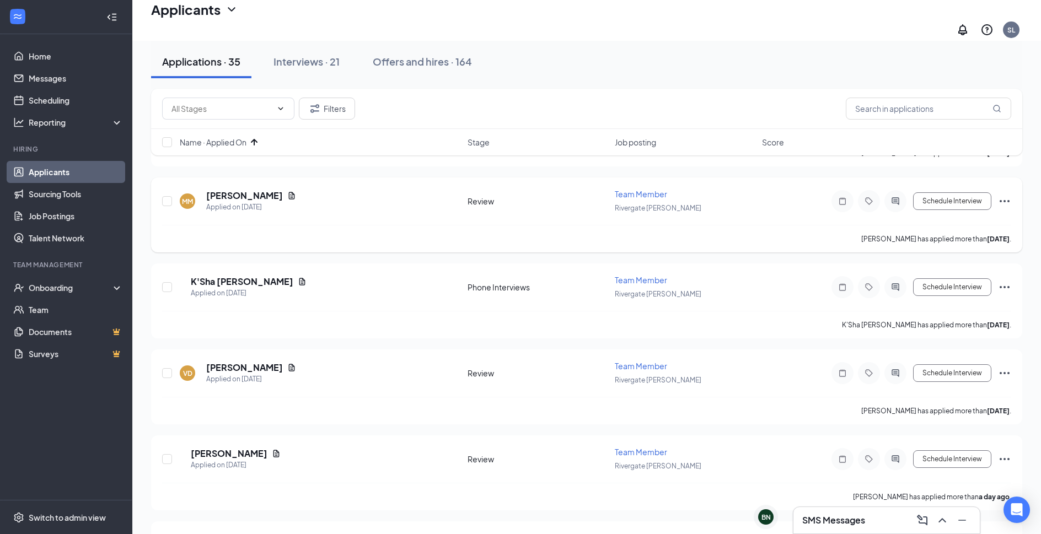
scroll to position [450, 0]
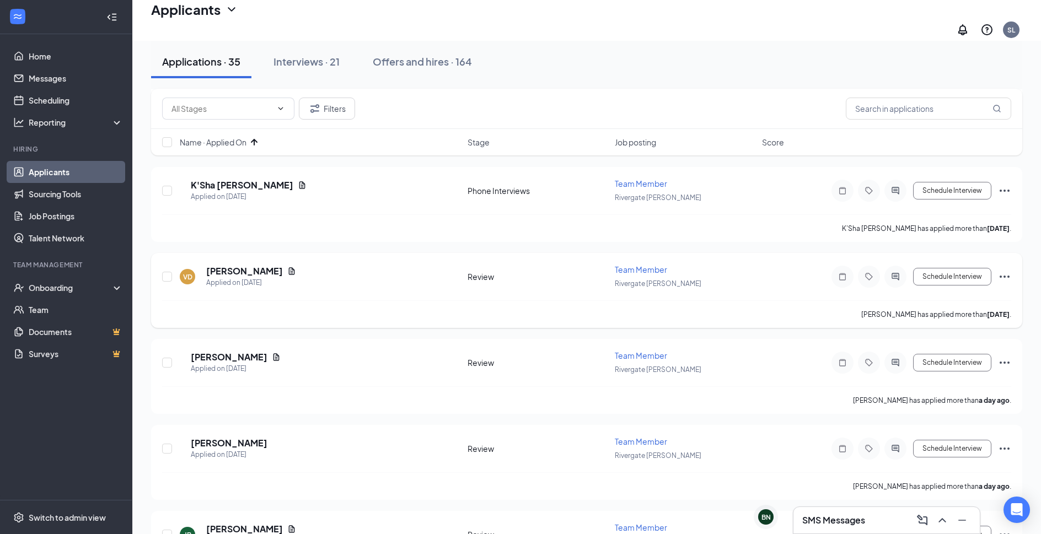
click at [243, 265] on h5 "Victor Diaz" at bounding box center [244, 271] width 77 height 12
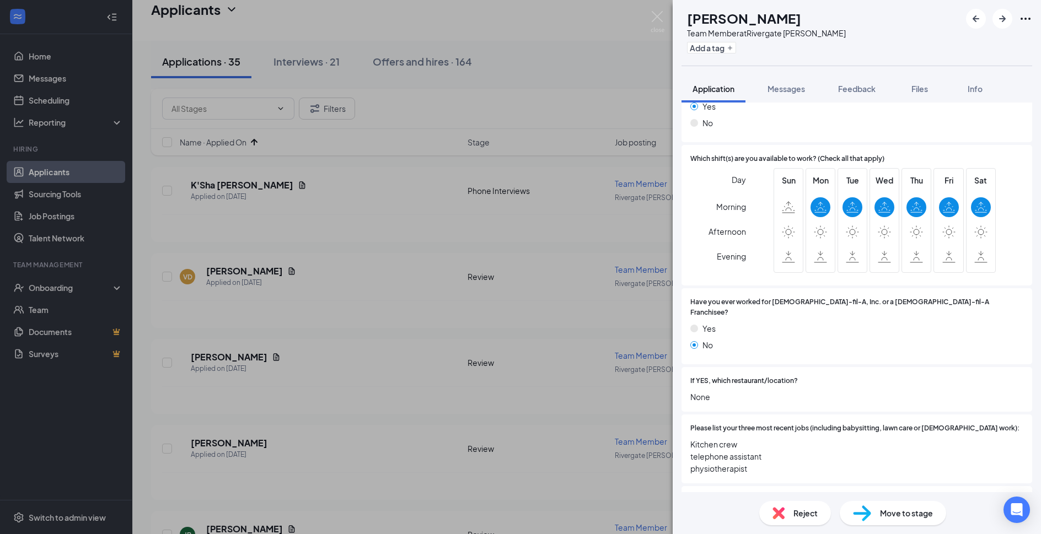
scroll to position [238, 0]
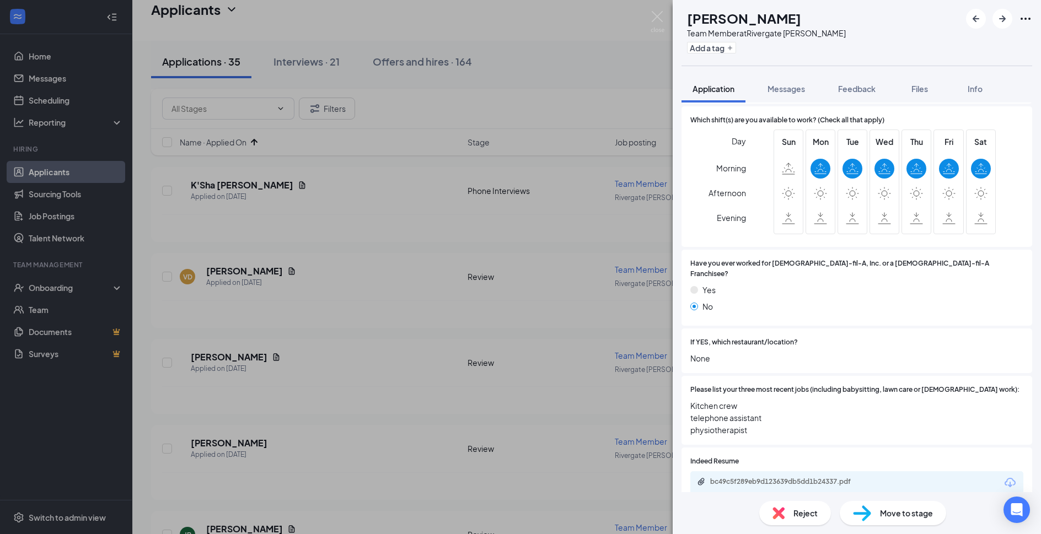
click at [779, 513] on img at bounding box center [779, 513] width 12 height 12
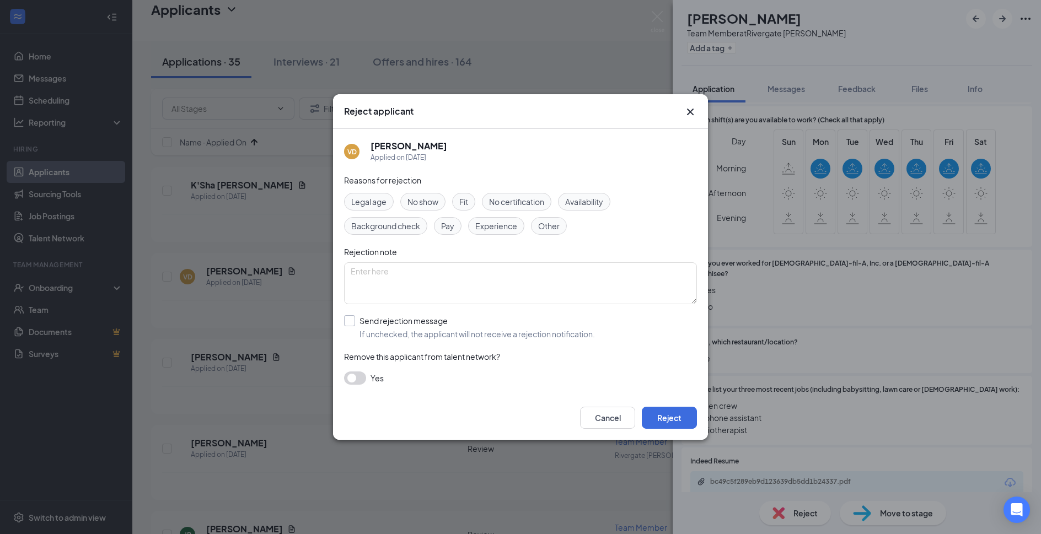
click at [453, 315] on input "Send rejection message If unchecked, the applicant will not receive a rejection…" at bounding box center [469, 327] width 251 height 24
checkbox input "true"
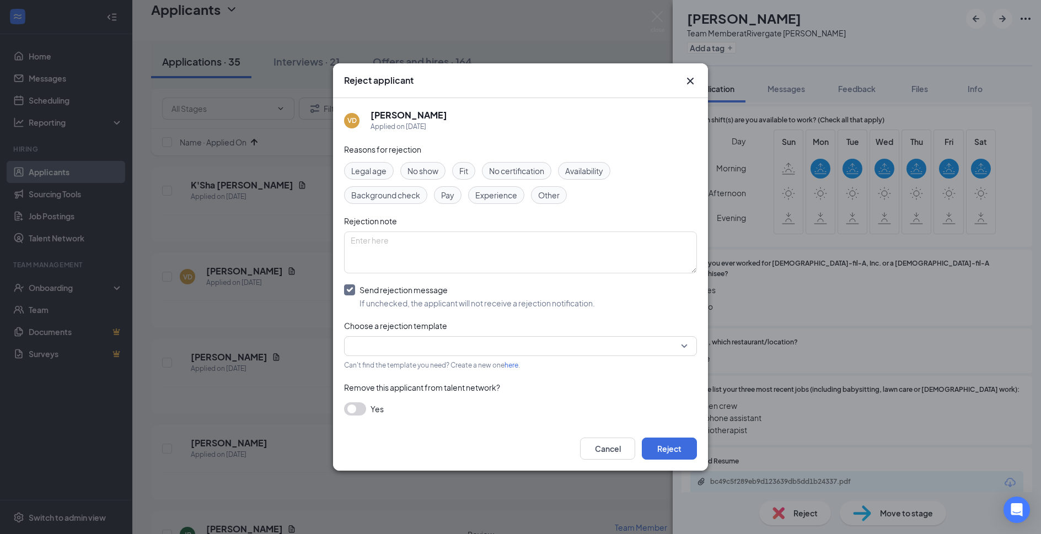
click at [445, 348] on input "search" at bounding box center [517, 346] width 332 height 19
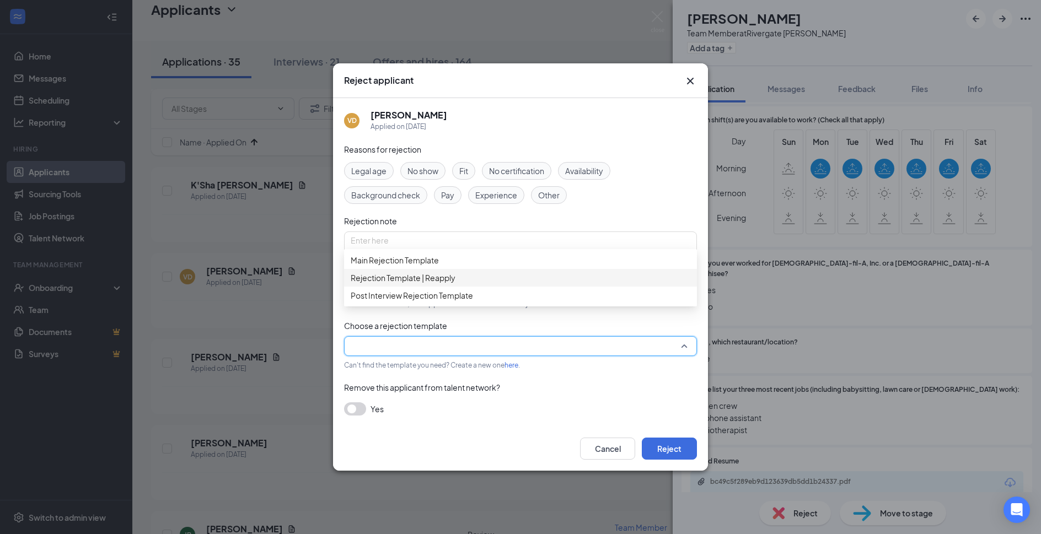
click at [505, 266] on span "Main Rejection Template" at bounding box center [521, 260] width 340 height 12
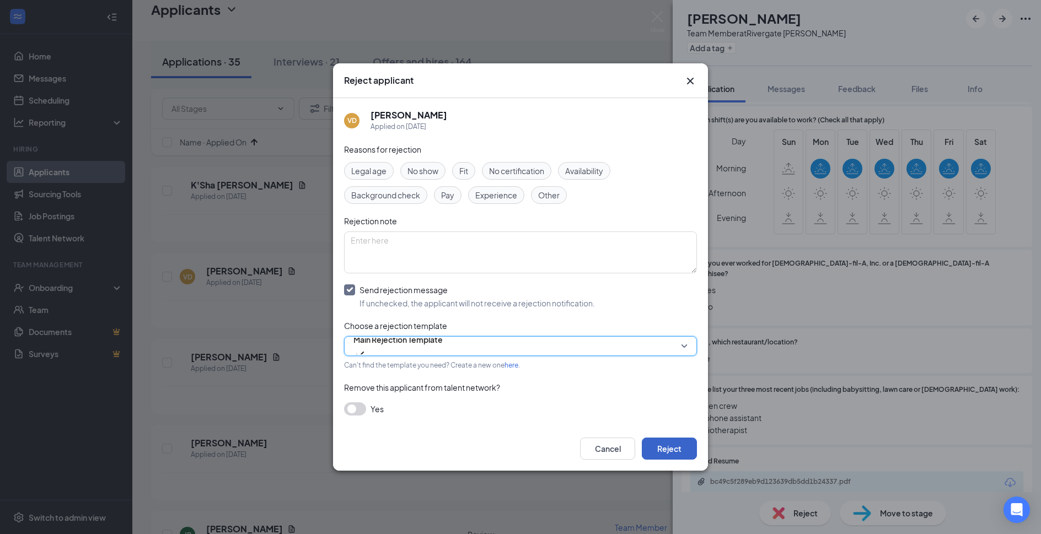
click at [674, 447] on button "Reject" at bounding box center [669, 449] width 55 height 22
click at [656, 10] on div "VD Victor Diaz Team Member at Rivergate Cordova Add a tag Application Messages …" at bounding box center [520, 267] width 1041 height 534
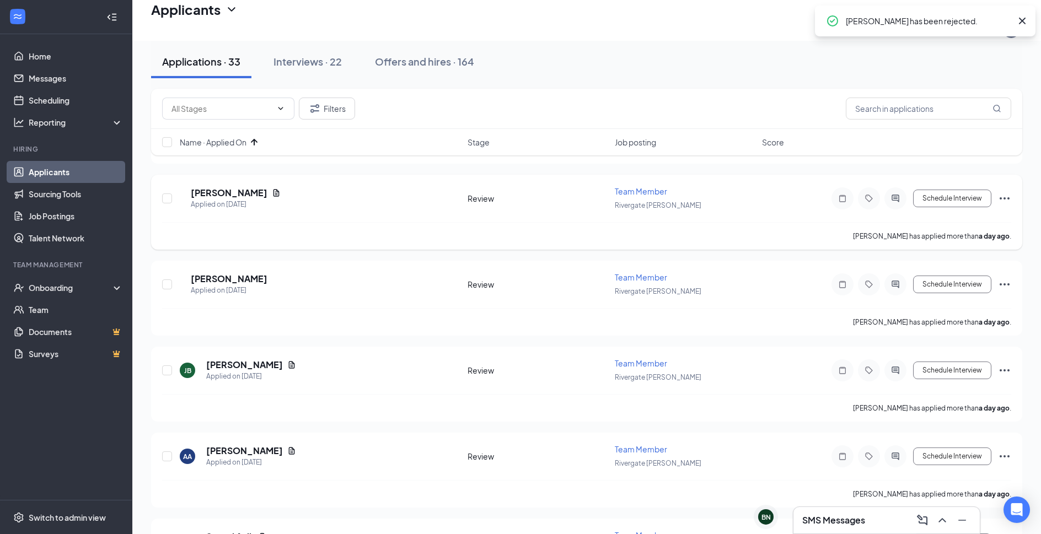
scroll to position [394, 0]
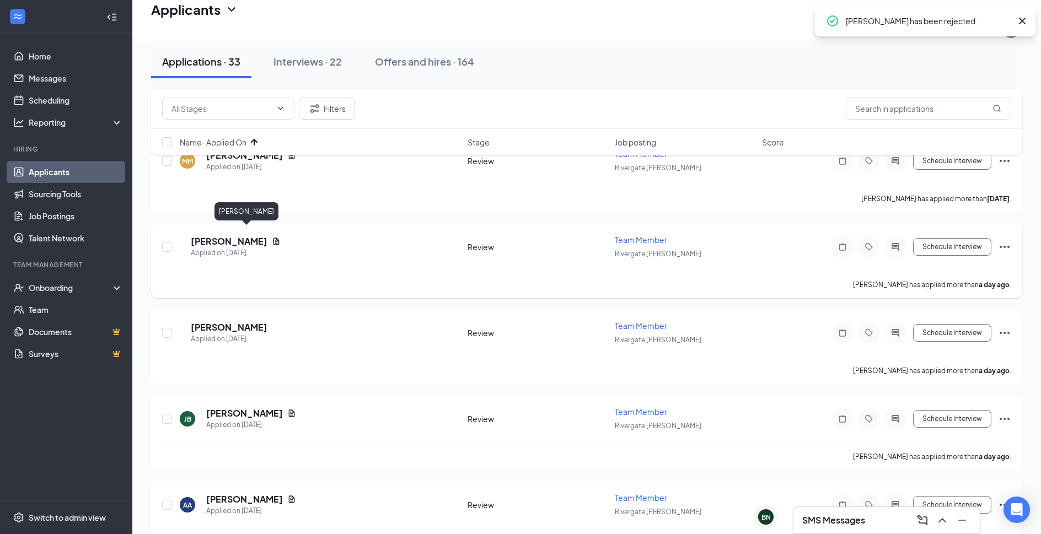
click at [267, 235] on h5 "nancy cacho mendoza" at bounding box center [229, 241] width 77 height 12
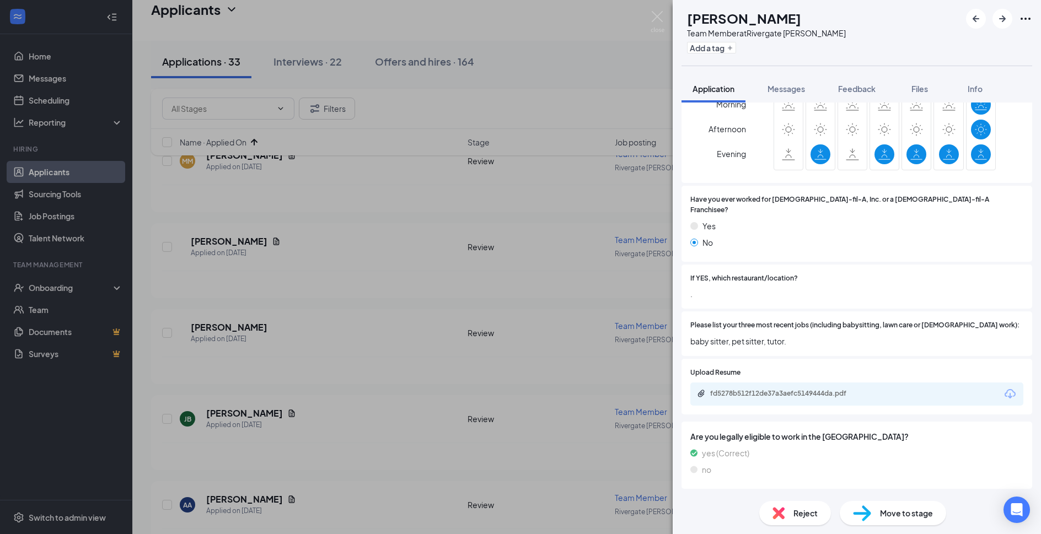
scroll to position [298, 0]
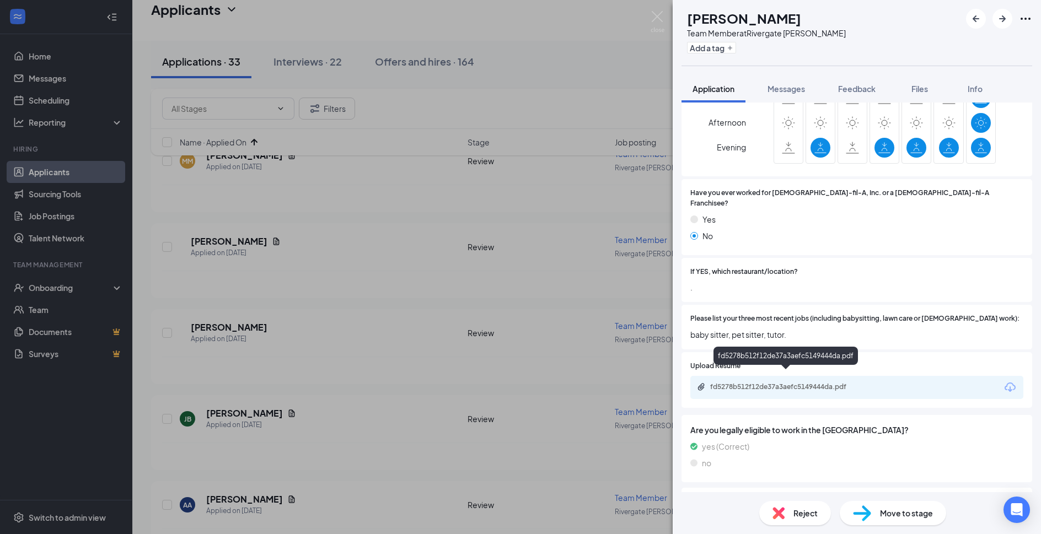
click at [835, 383] on div "fd5278b512f12de37a3aefc5149444da.pdf" at bounding box center [787, 387] width 154 height 9
click at [517, 239] on div "NC nancy cacho mendoza Team Member at Rivergate Cordova Add a tag Application M…" at bounding box center [520, 267] width 1041 height 534
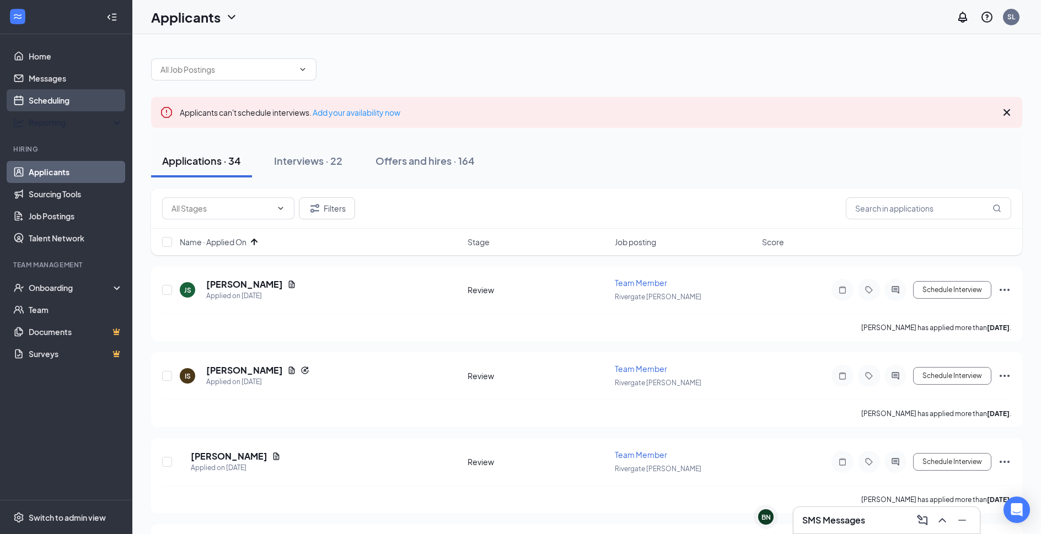
click at [62, 92] on link "Scheduling" at bounding box center [76, 100] width 94 height 22
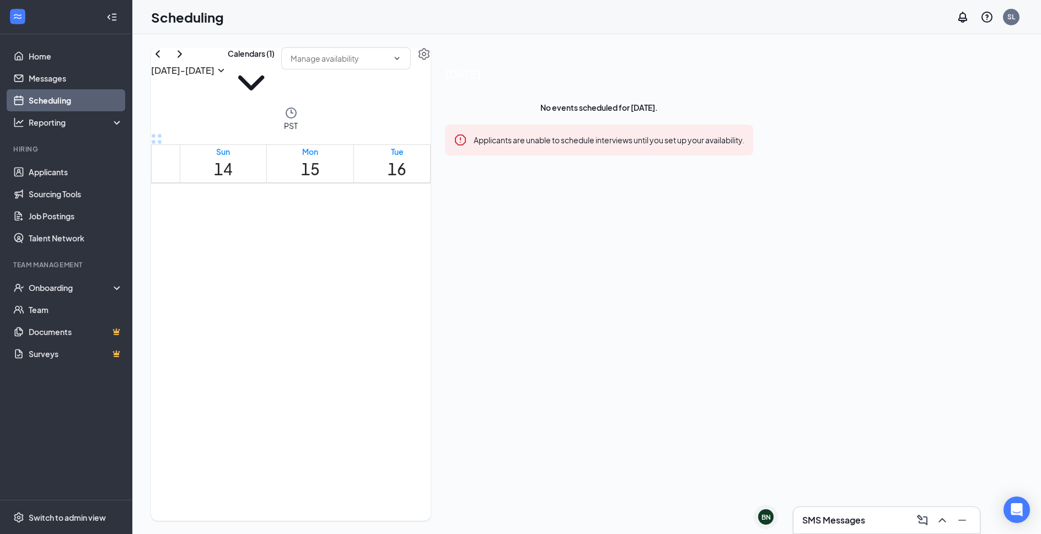
scroll to position [542, 0]
click at [275, 72] on button "Calendars (1)" at bounding box center [251, 76] width 47 height 59
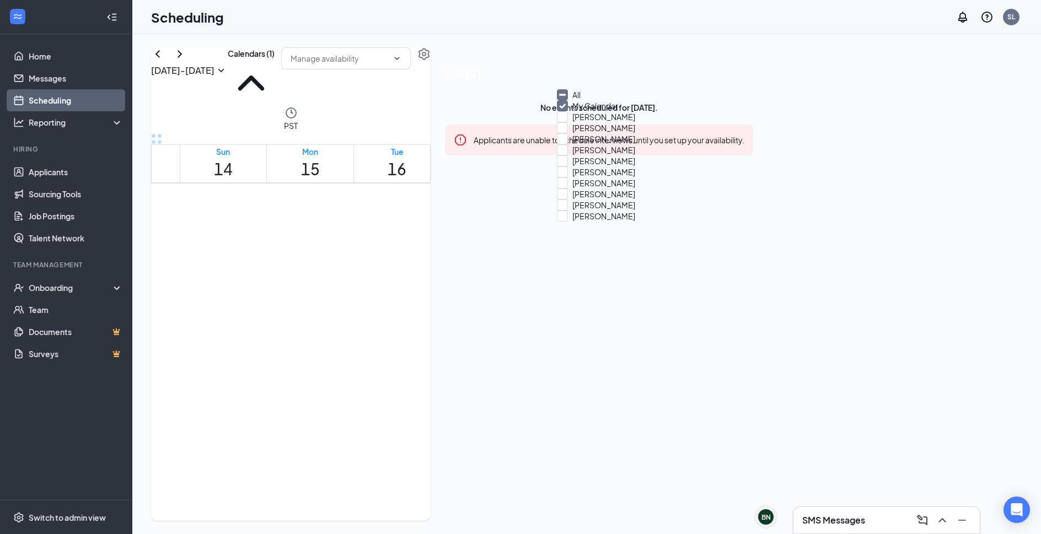
click at [569, 99] on input "All" at bounding box center [569, 94] width 24 height 11
checkbox input "true"
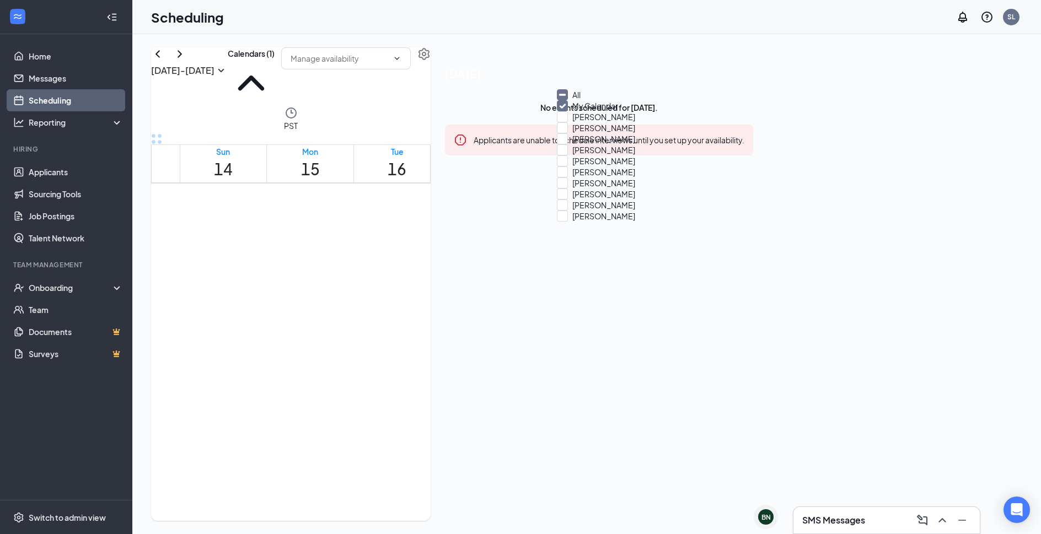
checkbox input "true"
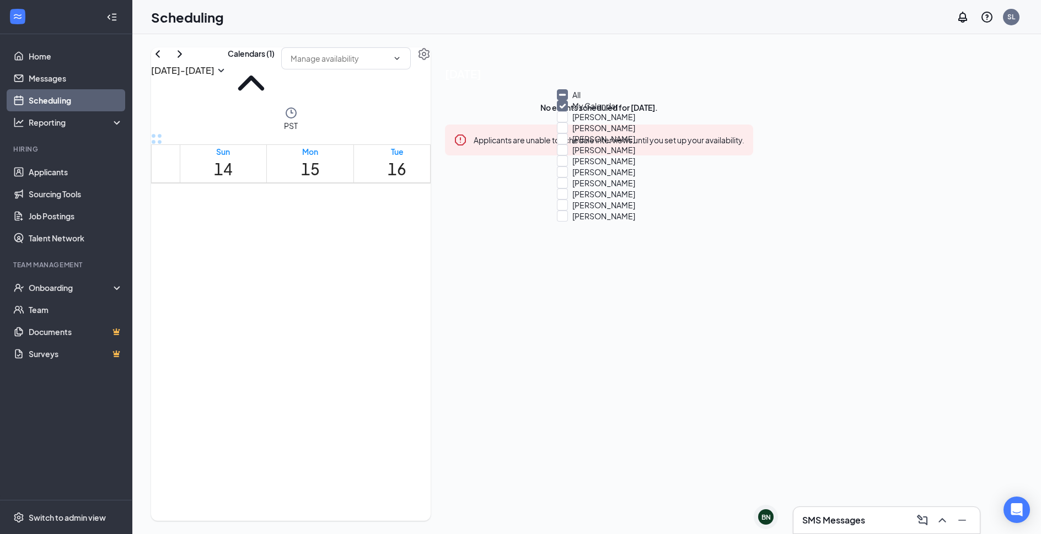
checkbox input "true"
click at [543, 23] on div "Scheduling SL" at bounding box center [586, 17] width 909 height 34
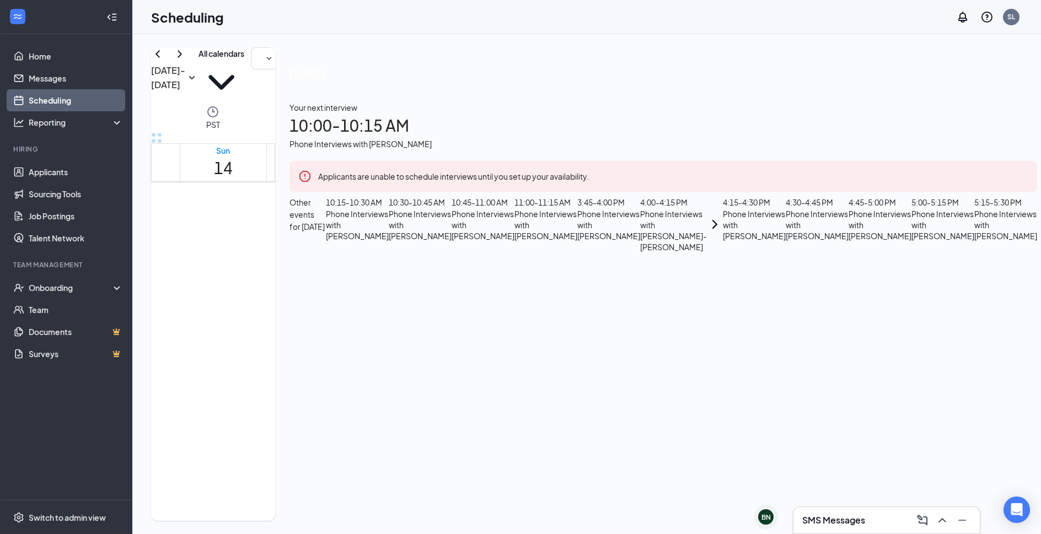
scroll to position [959, 0]
click at [672, 217] on div at bounding box center [672, 197] width 0 height 41
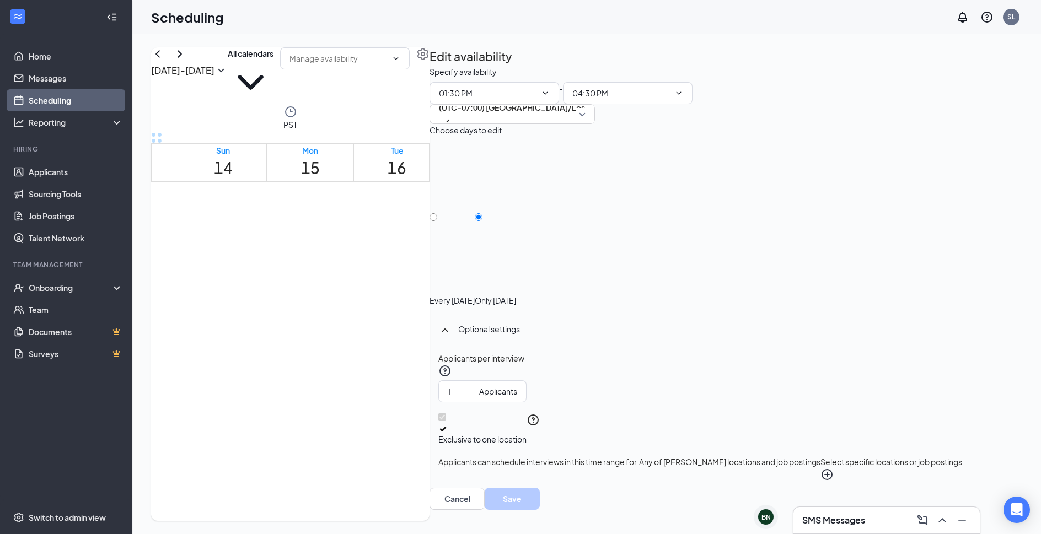
click at [833, 469] on icon "PlusCircle" at bounding box center [827, 474] width 11 height 11
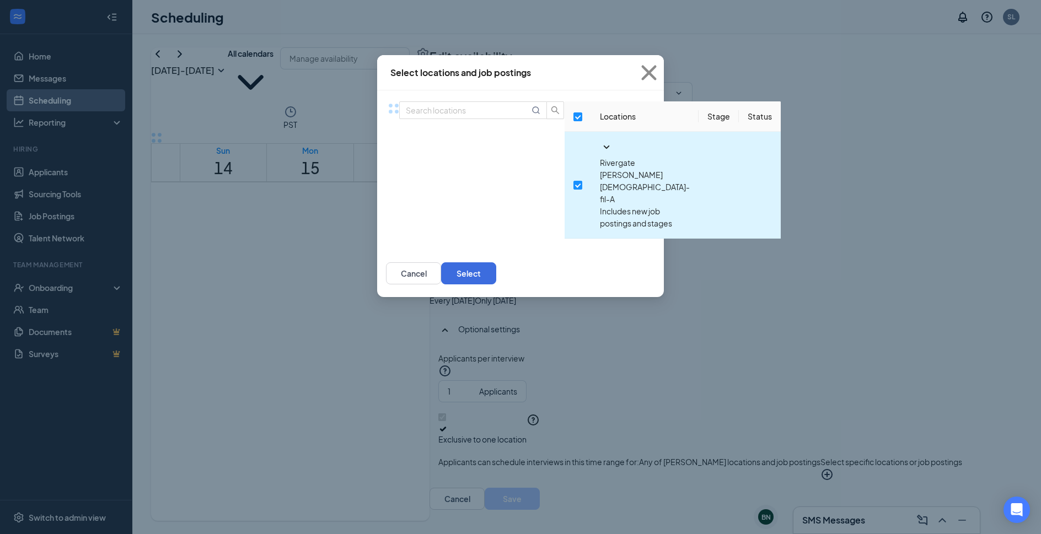
click at [600, 154] on icon "SmallChevronDown" at bounding box center [606, 147] width 13 height 13
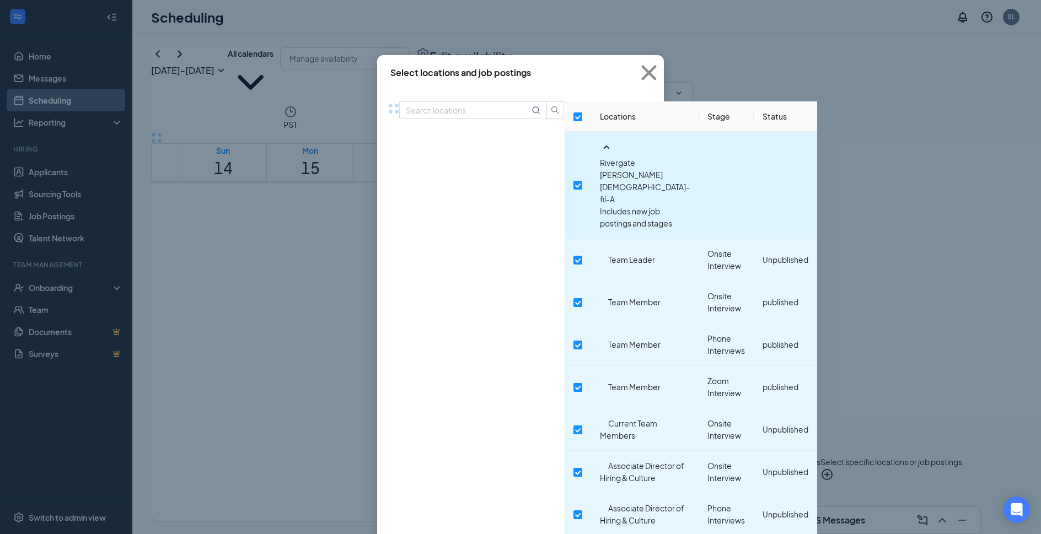
click at [574, 181] on input "checkbox" at bounding box center [578, 185] width 9 height 9
checkbox input "false"
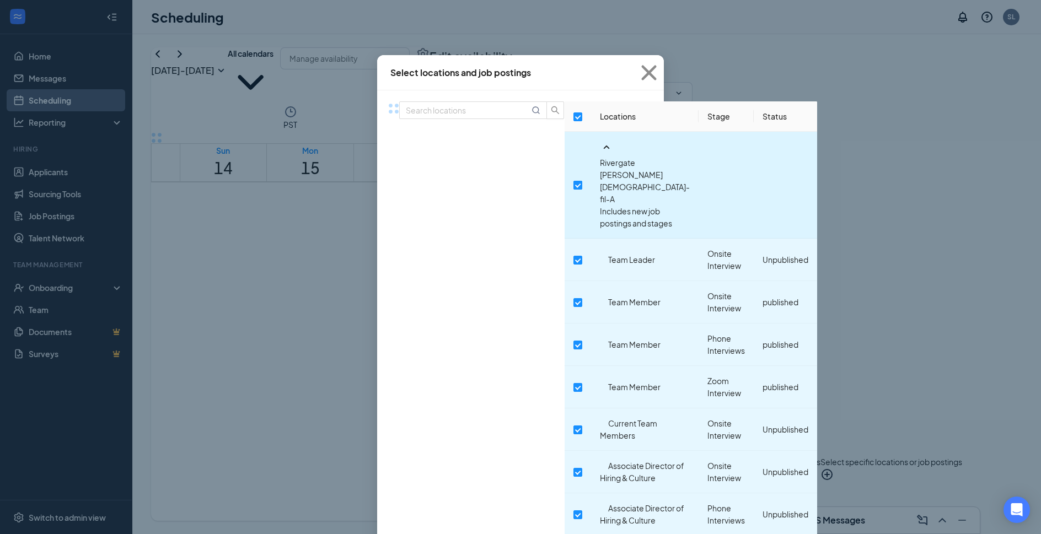
checkbox input "false"
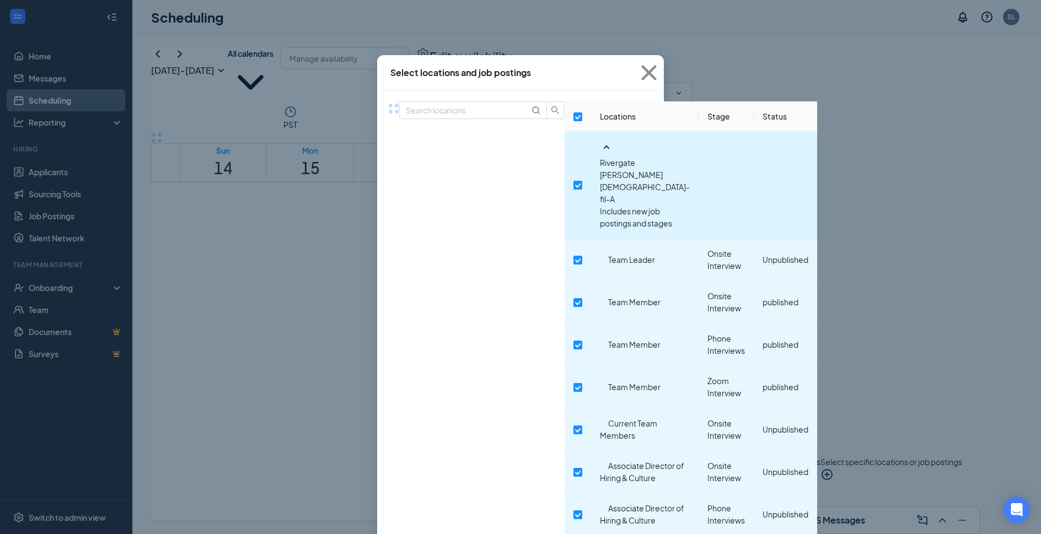
checkbox input "false"
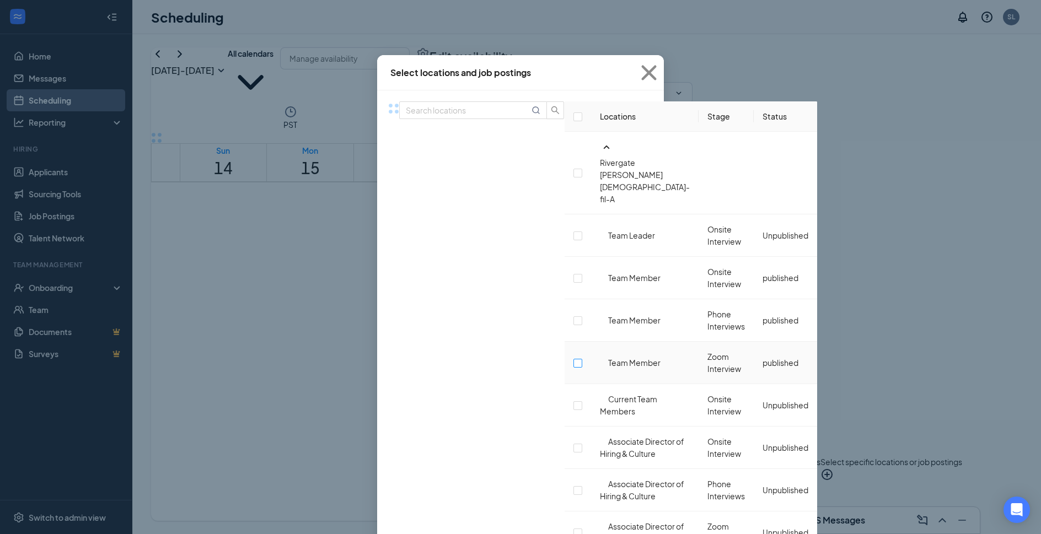
click at [574, 359] on input "checkbox" at bounding box center [578, 363] width 9 height 9
checkbox input "false"
checkbox input "true"
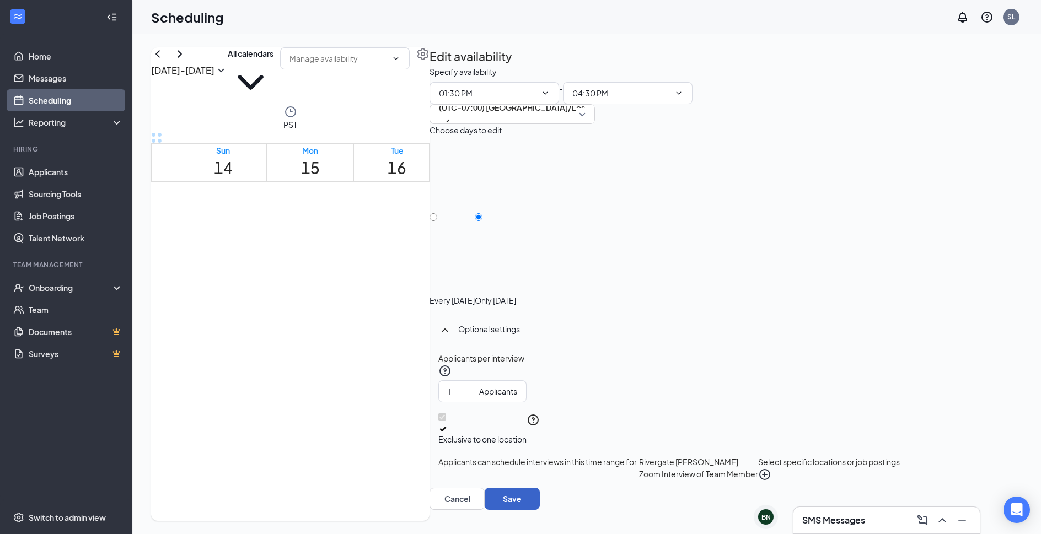
click at [540, 490] on button "Save" at bounding box center [512, 499] width 55 height 22
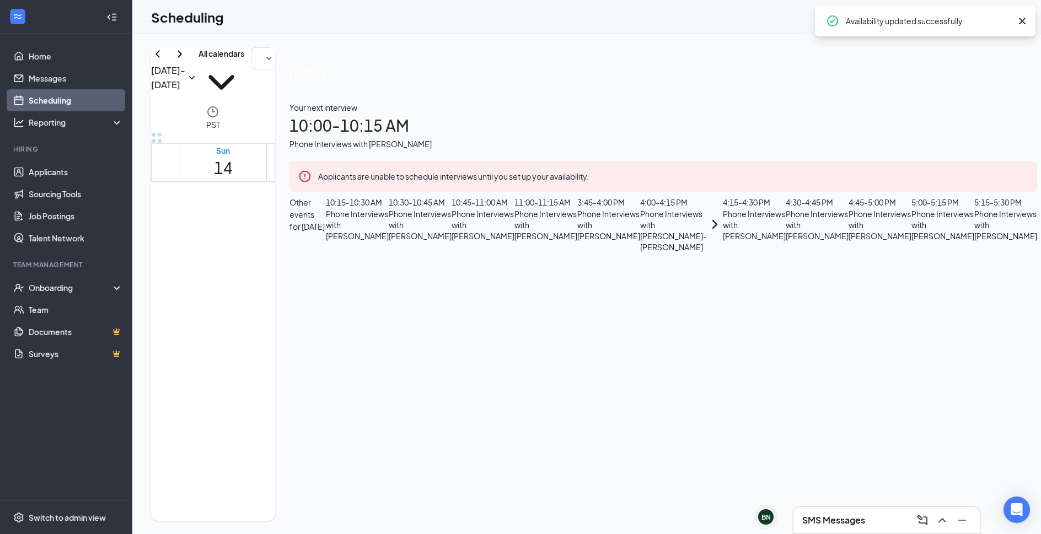
scroll to position [899, 0]
click at [672, 247] on div at bounding box center [672, 242] width 0 height 10
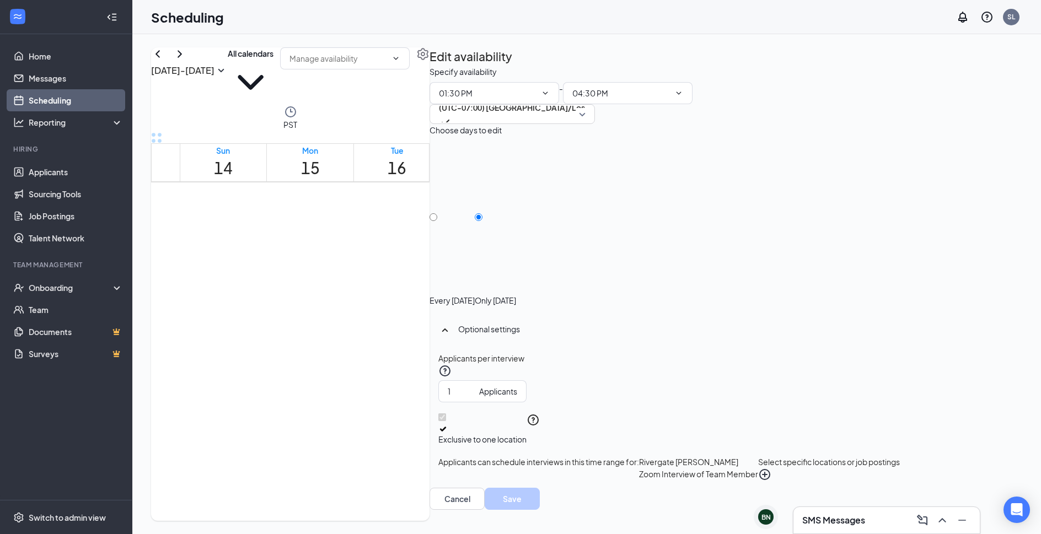
click at [672, 247] on div at bounding box center [672, 242] width 0 height 10
click at [770, 469] on icon "PlusCircle" at bounding box center [764, 474] width 11 height 11
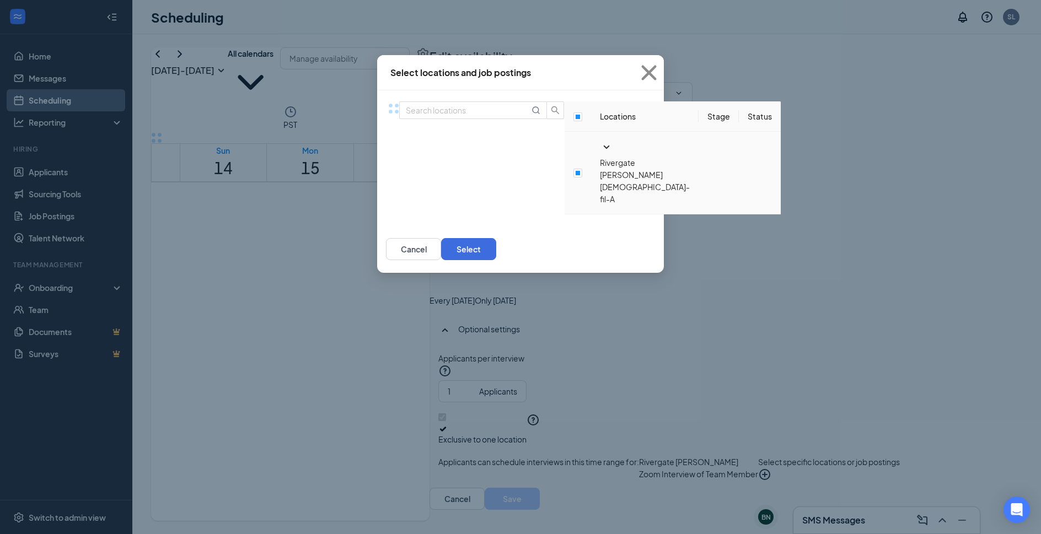
click at [591, 174] on td "Rivergate Cordova Chick-fil-A" at bounding box center [645, 173] width 108 height 83
click at [600, 154] on icon "SmallChevronDown" at bounding box center [606, 147] width 13 height 13
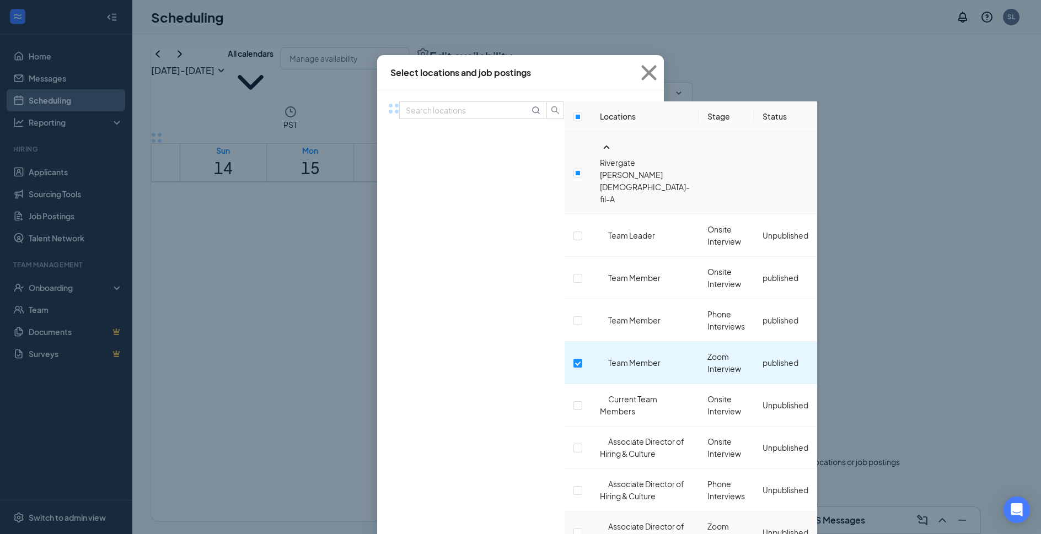
scroll to position [115, 0]
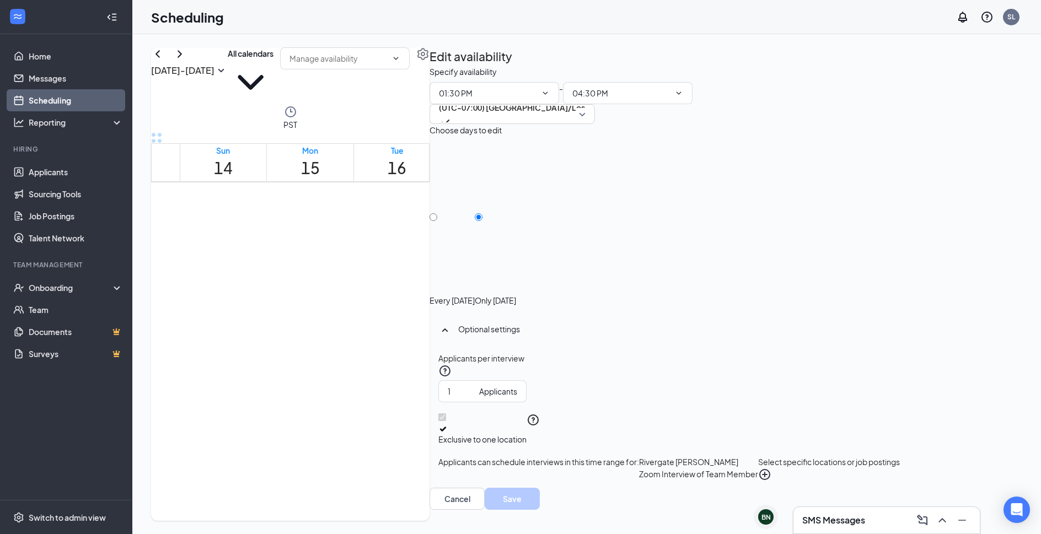
scroll to position [1013, 0]
click at [61, 166] on link "Applicants" at bounding box center [76, 172] width 94 height 22
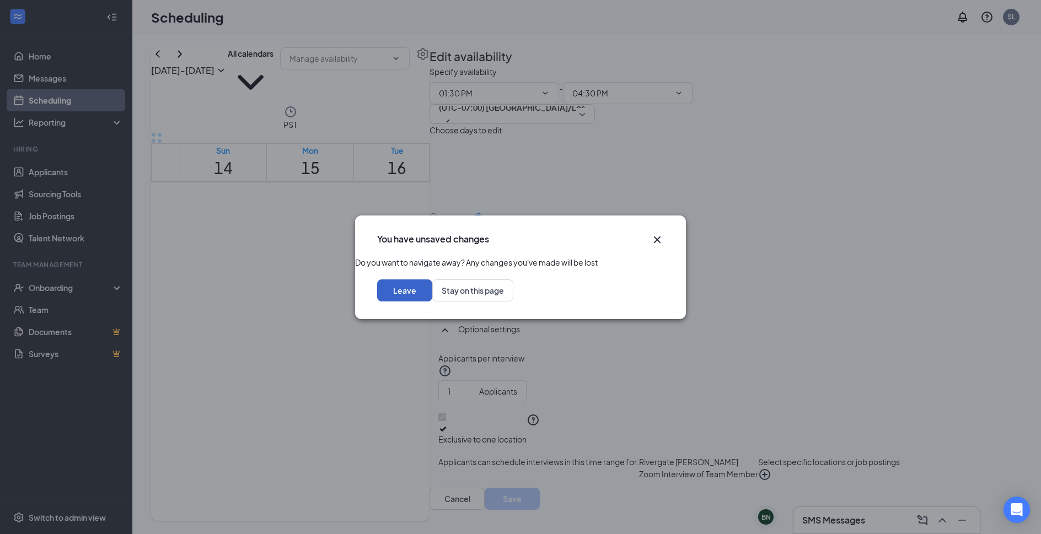
click at [432, 302] on button "Leave" at bounding box center [404, 291] width 55 height 22
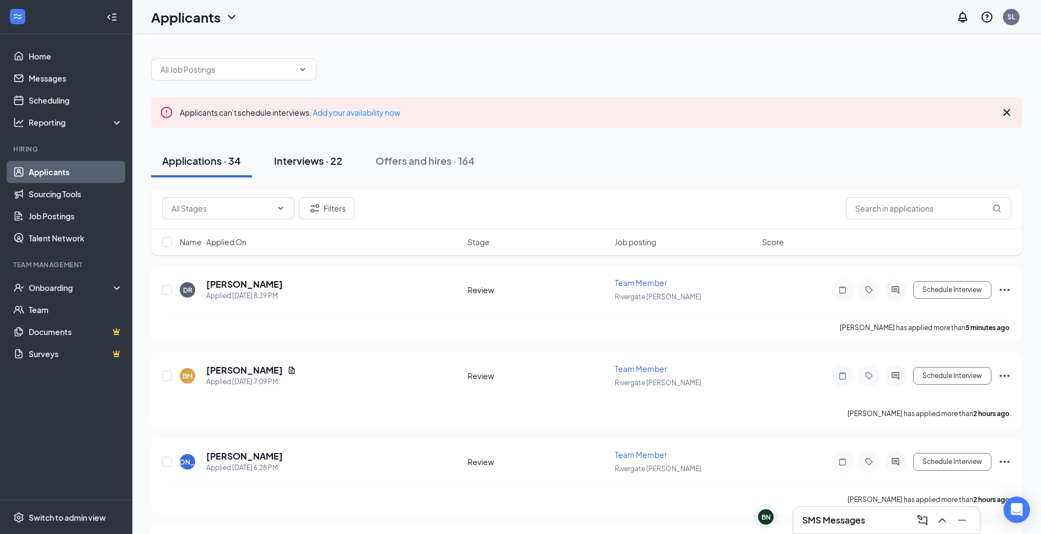
click at [303, 157] on div "Interviews · 22" at bounding box center [308, 161] width 68 height 14
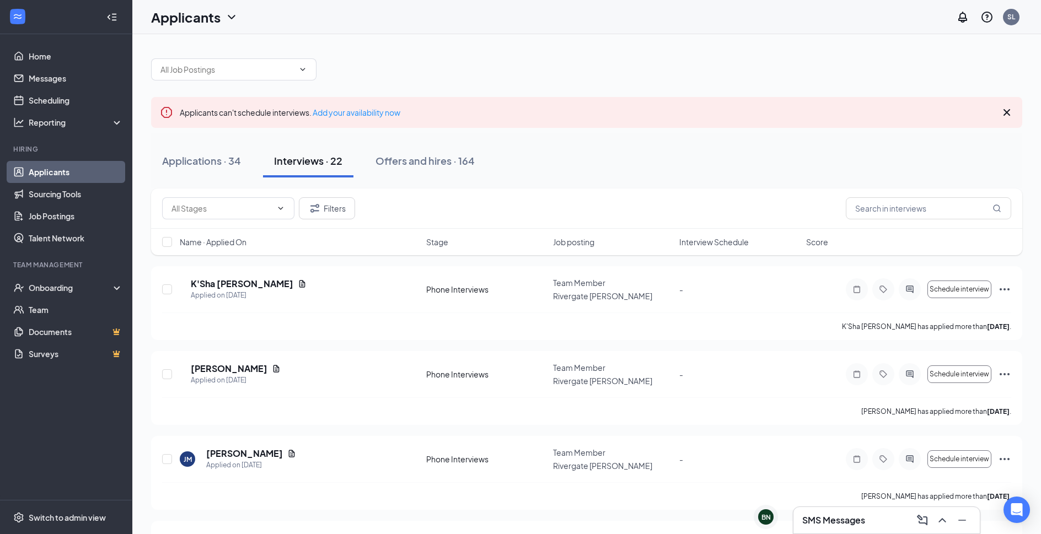
click at [447, 240] on span "Stage" at bounding box center [437, 242] width 22 height 11
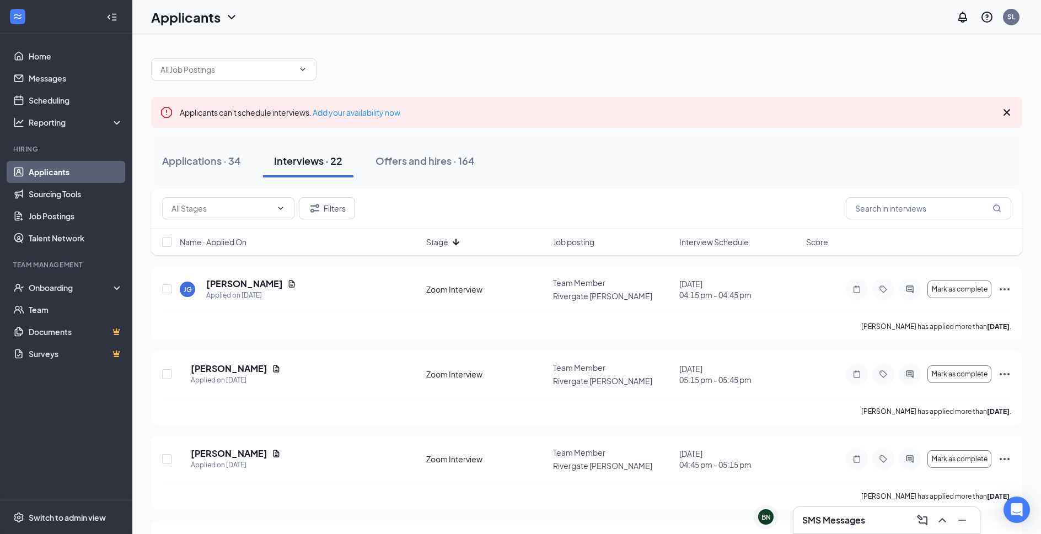
click at [447, 240] on span "Stage" at bounding box center [437, 242] width 22 height 11
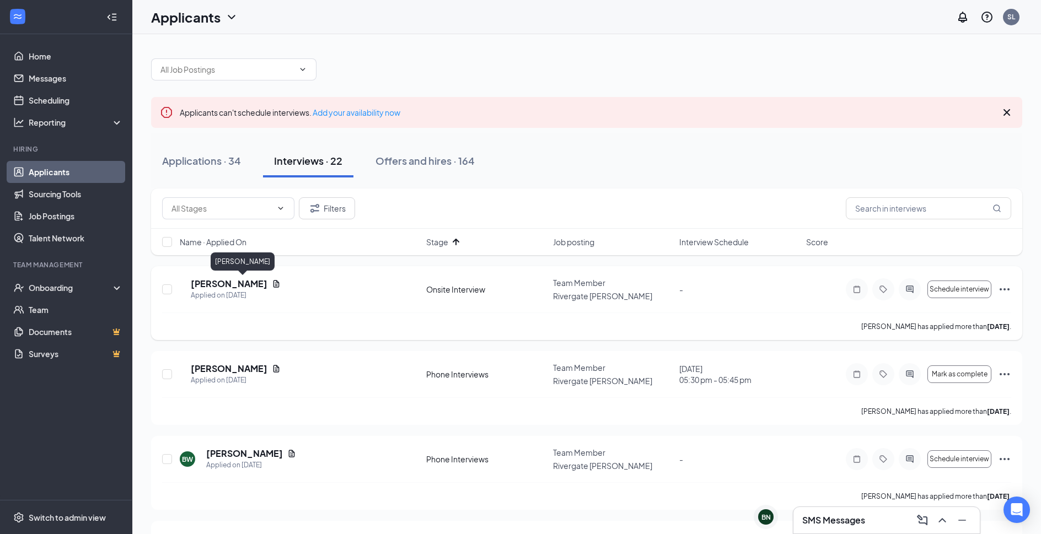
click at [239, 282] on h5 "Gavin Candreia" at bounding box center [229, 284] width 77 height 12
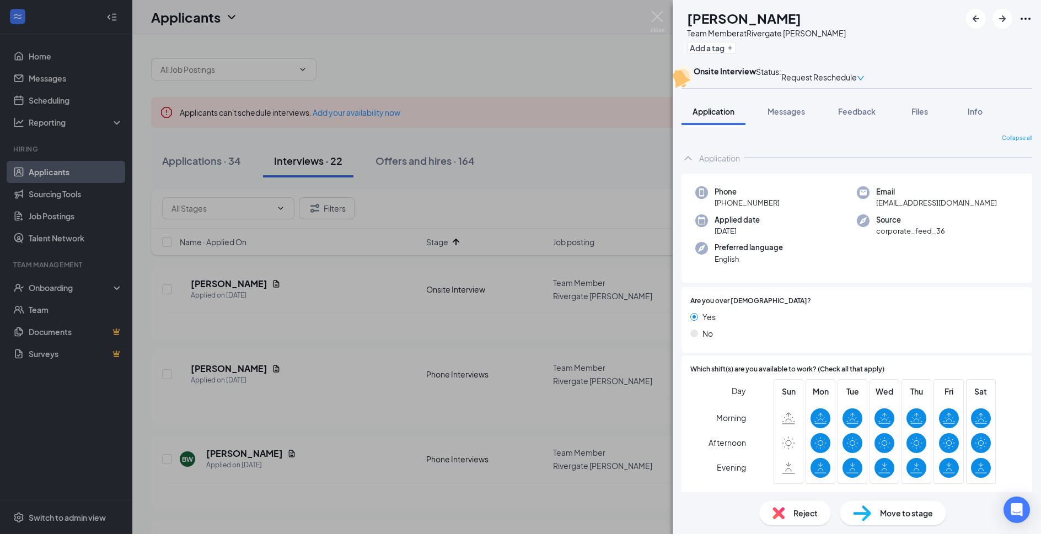
click at [654, 9] on div "GC Gavin Candreia Team Member at Rivergate Cordova Add a tag Onsite Interview S…" at bounding box center [520, 267] width 1041 height 534
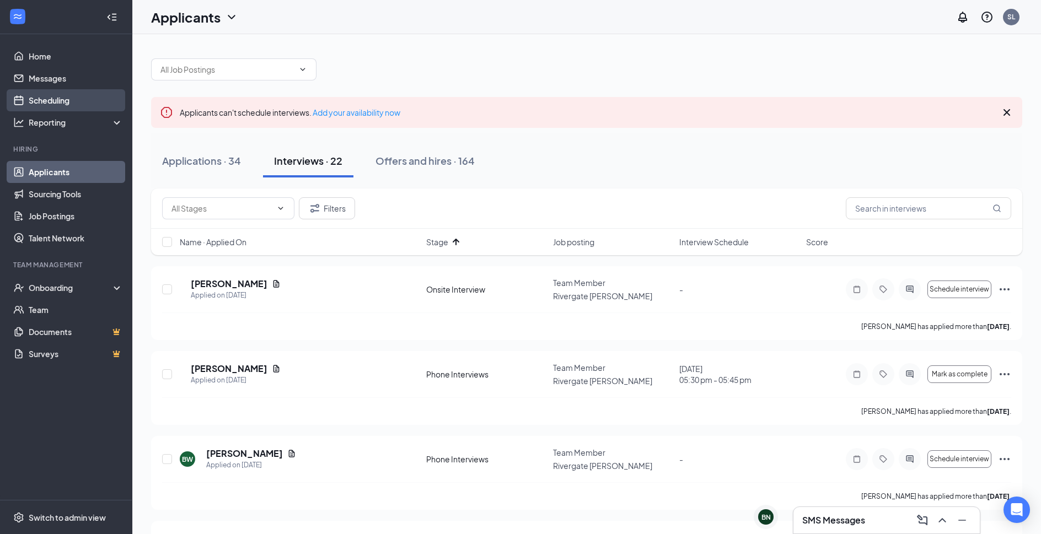
click at [59, 94] on link "Scheduling" at bounding box center [76, 100] width 94 height 22
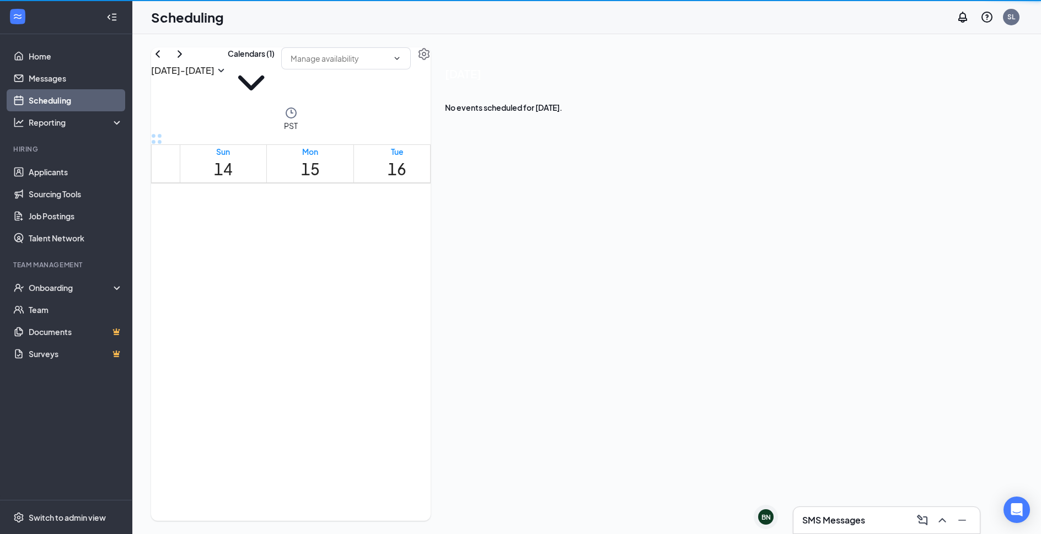
scroll to position [542, 0]
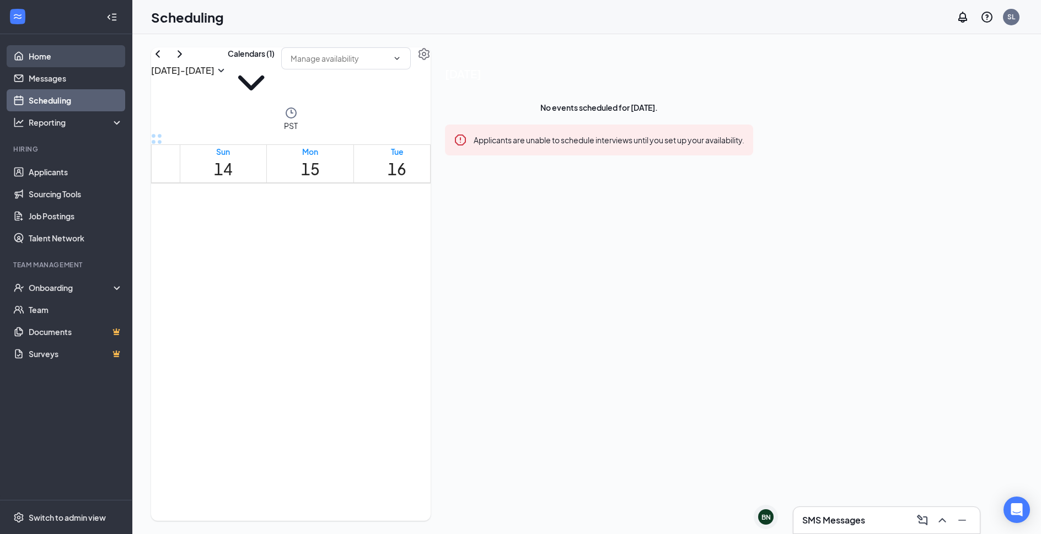
click at [75, 55] on link "Home" at bounding box center [76, 56] width 94 height 22
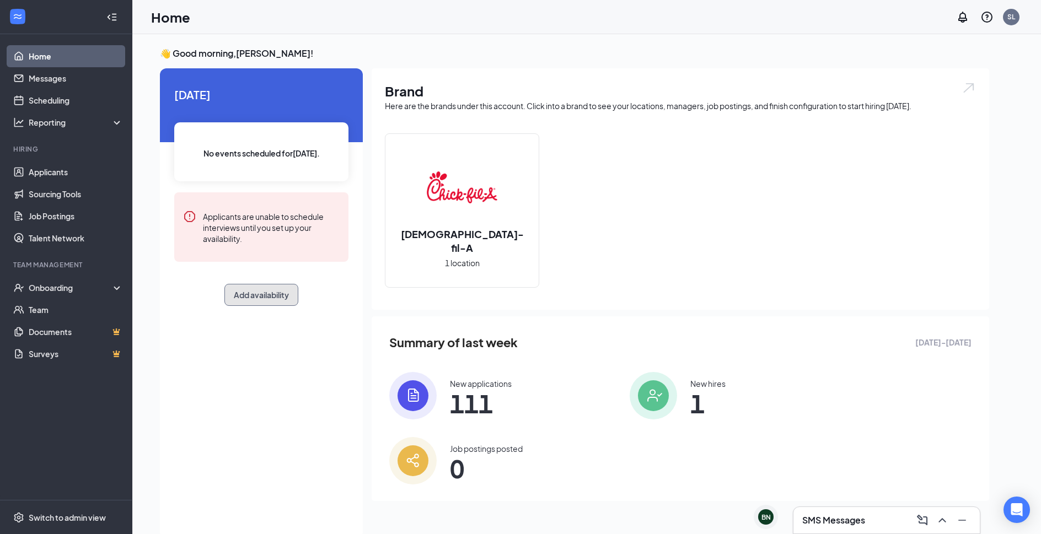
click at [265, 286] on button "Add availability" at bounding box center [261, 295] width 74 height 22
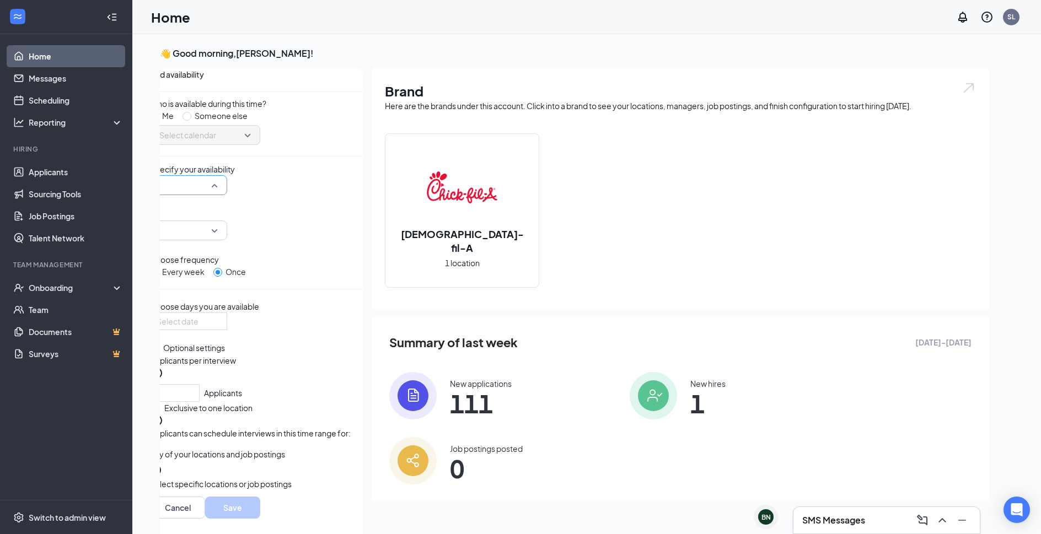
click at [213, 195] on input "search" at bounding box center [185, 185] width 56 height 19
click at [213, 226] on input "search" at bounding box center [185, 230] width 56 height 19
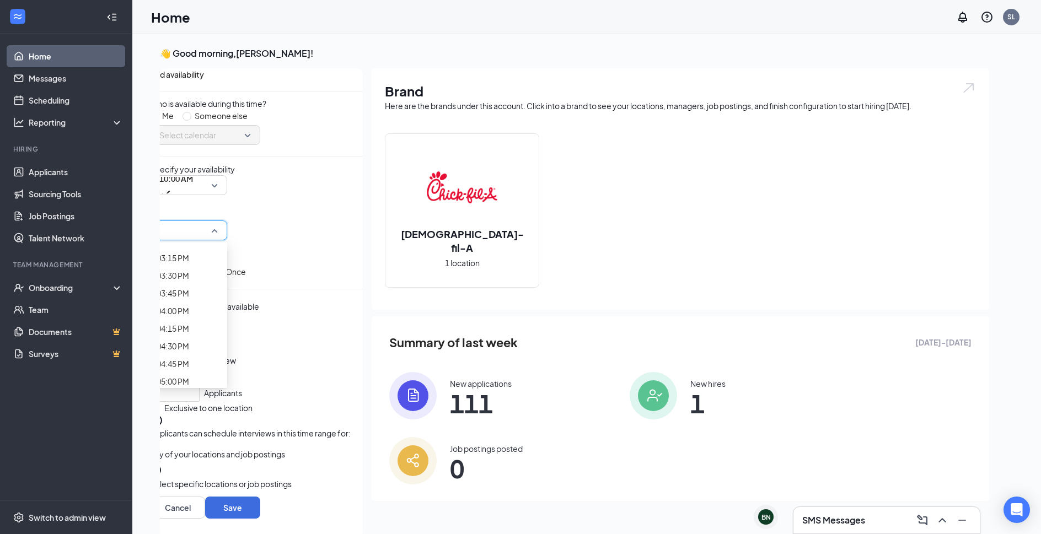
click at [315, 188] on div "Who is available during this time? Me Someone else Select calendar Specify your…" at bounding box center [256, 297] width 213 height 399
click at [218, 328] on input at bounding box center [188, 321] width 62 height 12
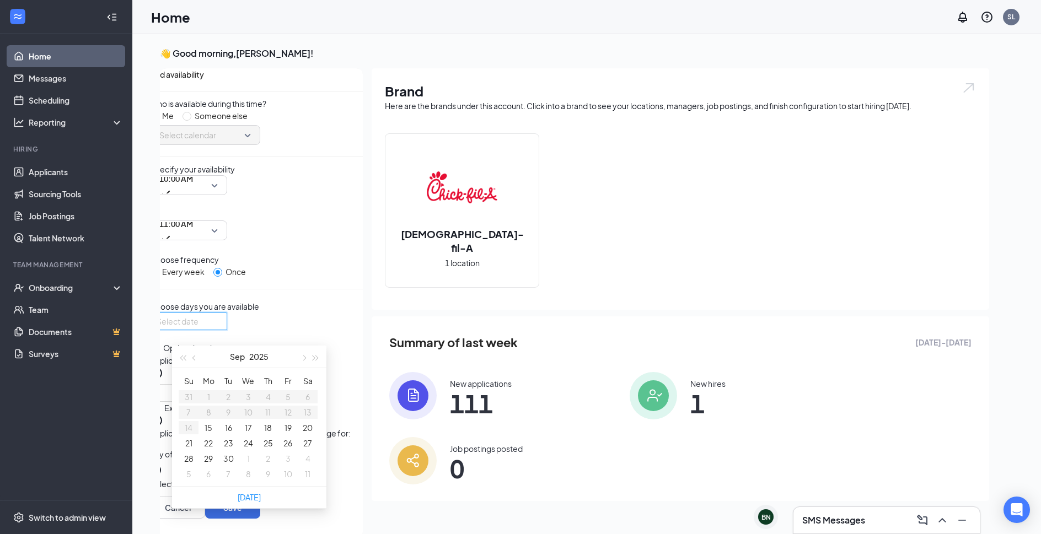
type input "2025-09-20"
click at [312, 433] on button "20" at bounding box center [308, 428] width 10 height 12
click at [331, 298] on div "Who is available during this time? Me Someone else Select calendar Specify your…" at bounding box center [256, 323] width 213 height 451
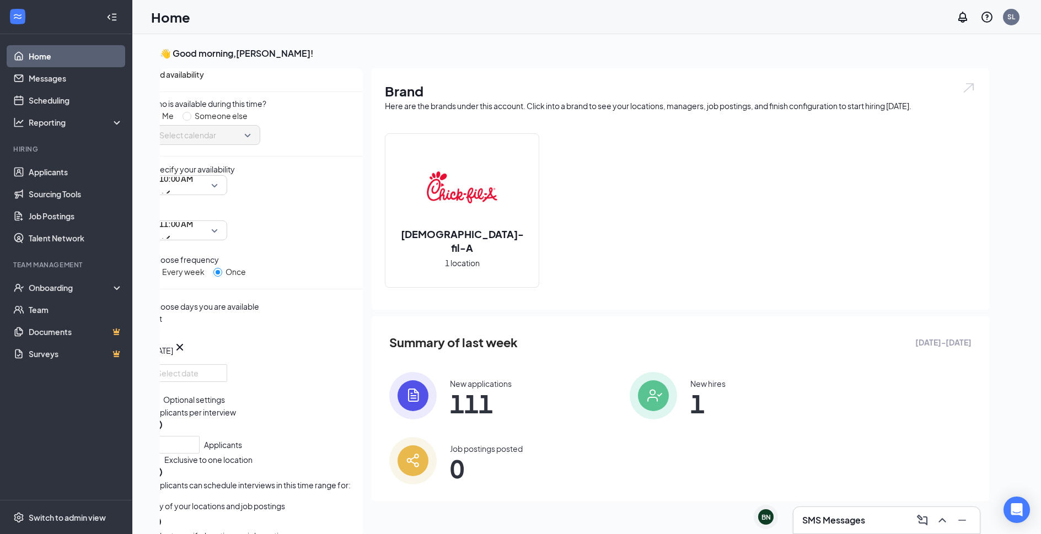
scroll to position [72, 0]
click at [163, 517] on icon "CirclePlus" at bounding box center [156, 523] width 13 height 13
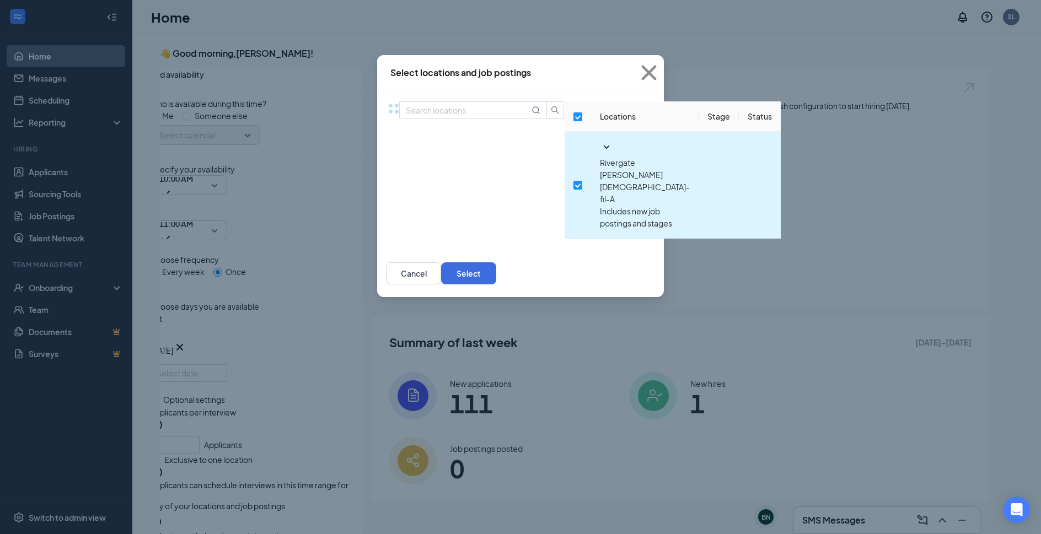
click at [591, 178] on td "Rivergate Cordova Chick-fil-A Includes new job postings and stages" at bounding box center [645, 185] width 108 height 107
click at [600, 154] on icon "SmallChevronDown" at bounding box center [606, 147] width 13 height 13
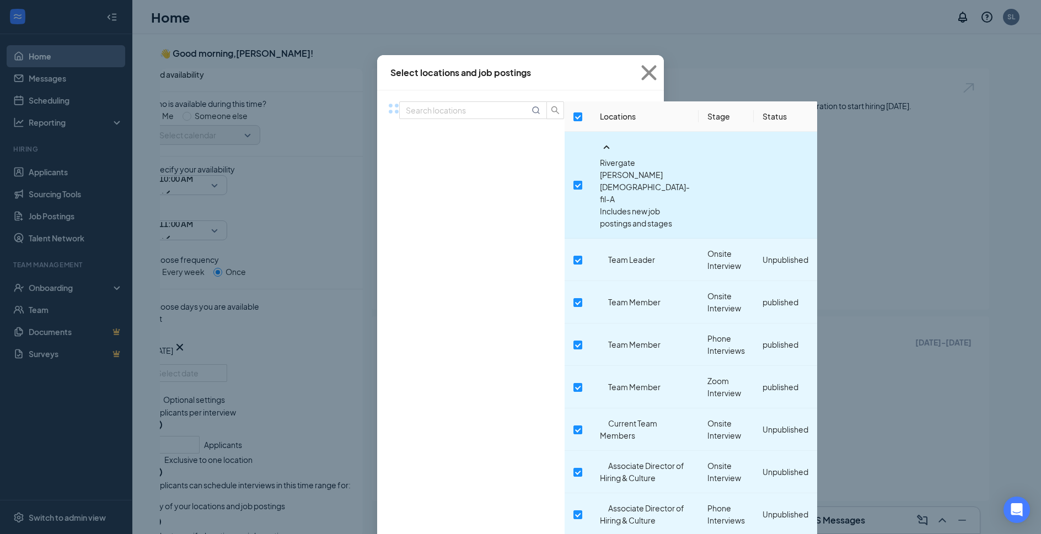
click at [565, 174] on td at bounding box center [578, 185] width 26 height 107
click at [574, 181] on input "checkbox" at bounding box center [578, 185] width 9 height 9
checkbox input "false"
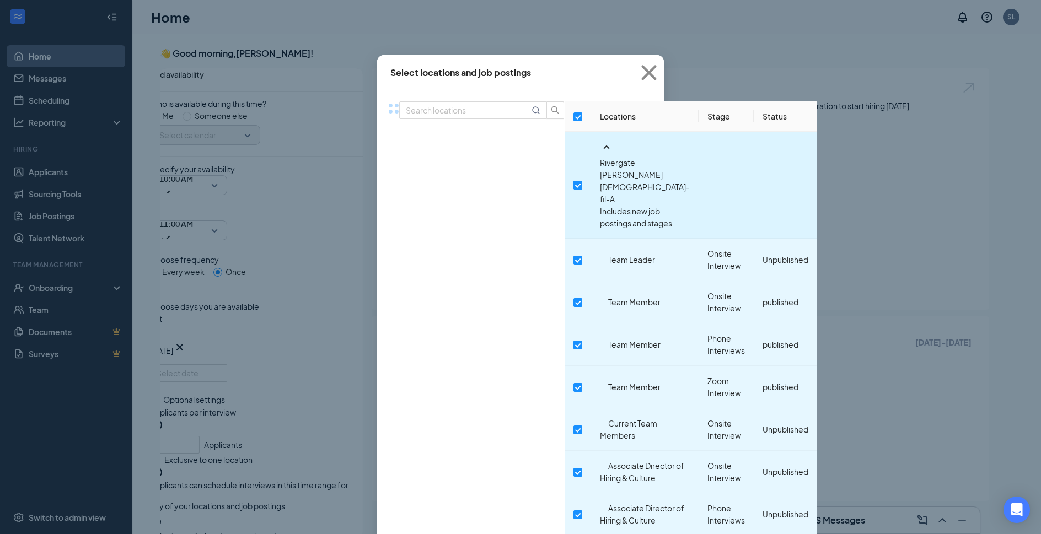
checkbox input "false"
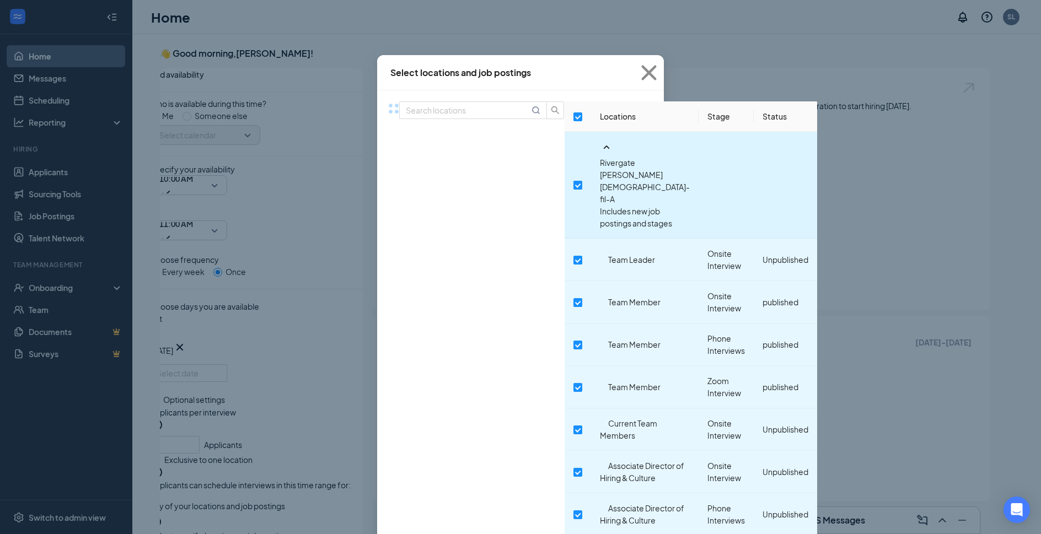
checkbox input "false"
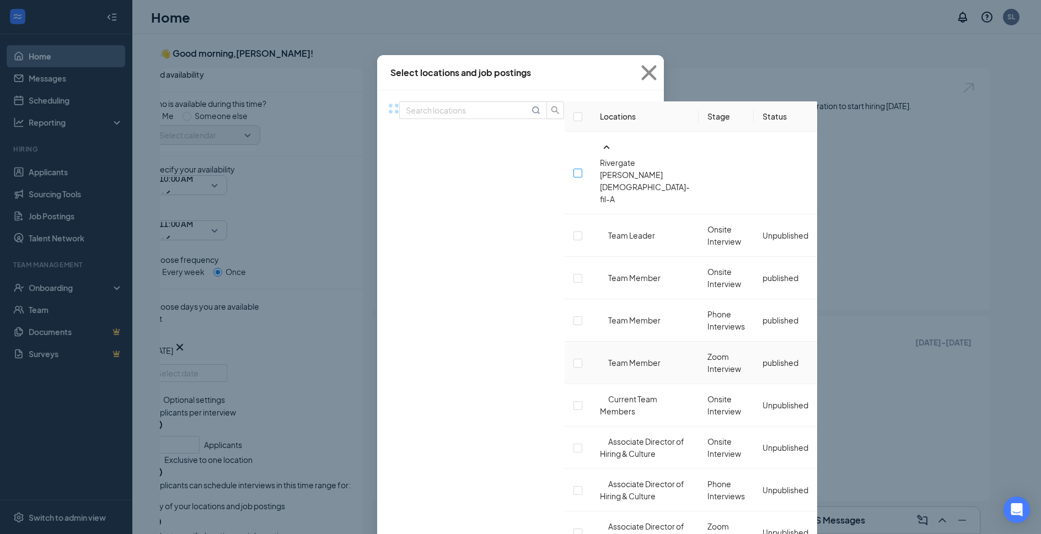
scroll to position [60, 0]
click at [574, 274] on input "checkbox" at bounding box center [578, 278] width 9 height 9
checkbox input "false"
checkbox input "true"
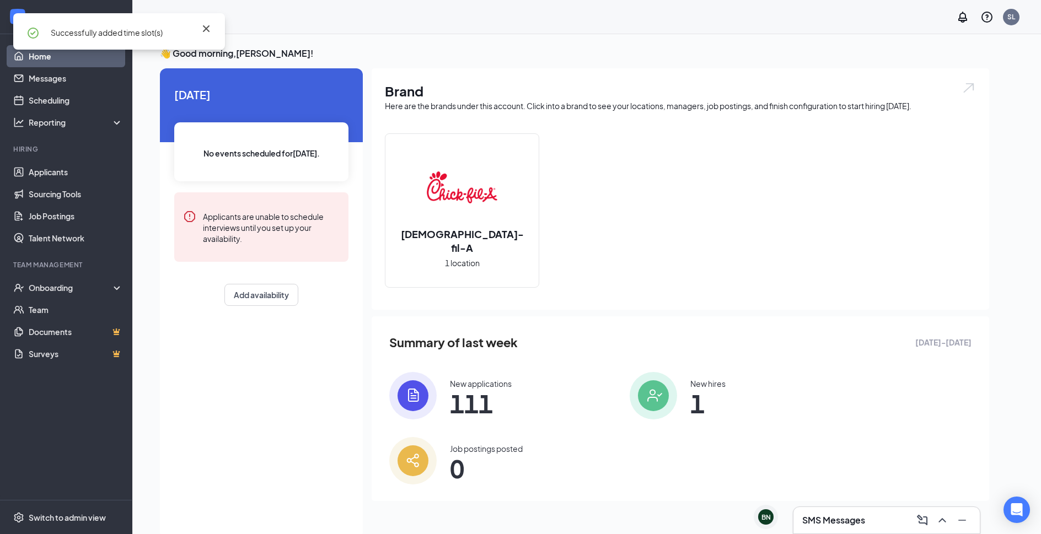
click at [207, 29] on icon "Cross" at bounding box center [206, 28] width 13 height 13
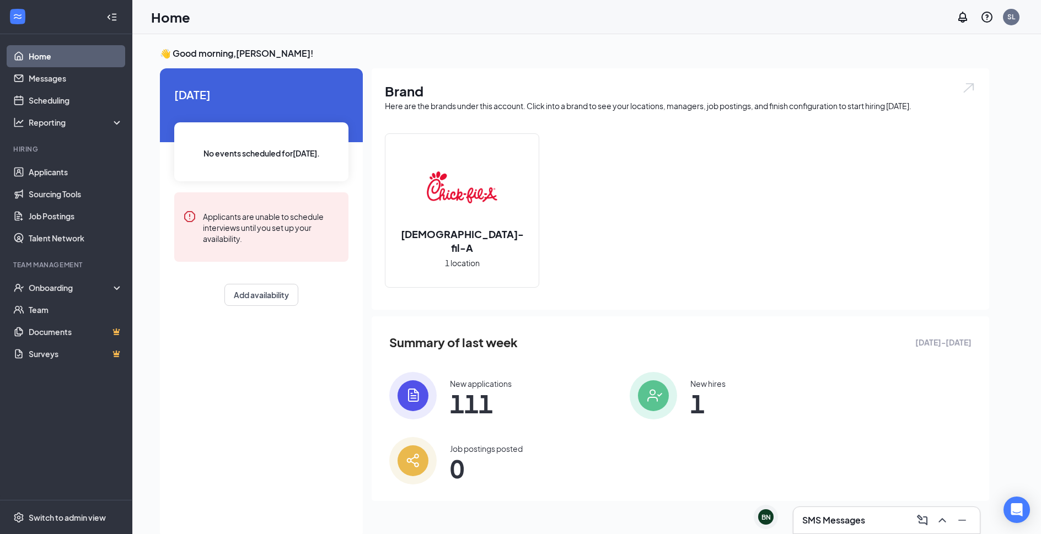
click at [71, 55] on link "Home" at bounding box center [76, 56] width 94 height 22
click at [61, 165] on link "Applicants" at bounding box center [76, 172] width 94 height 22
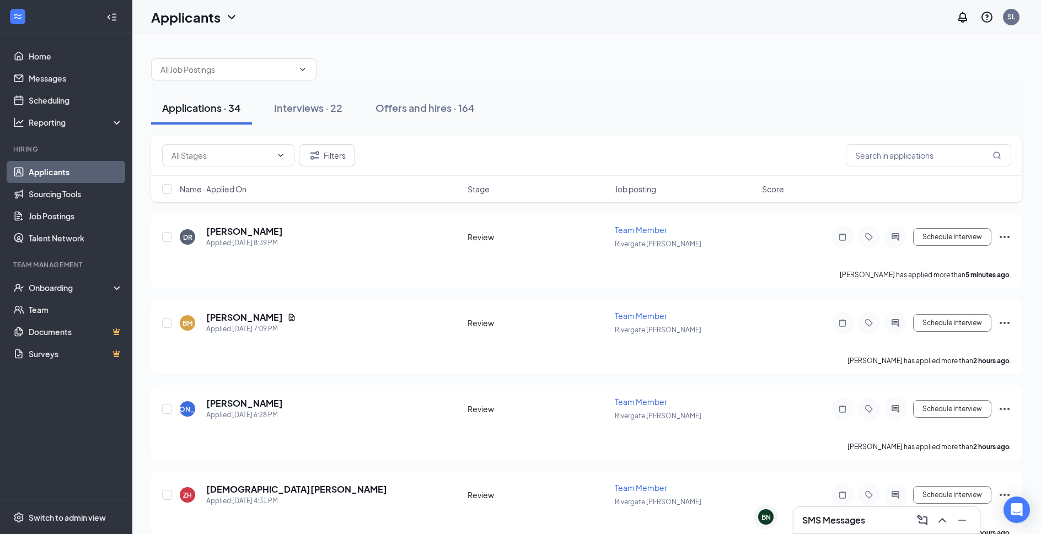
click at [236, 201] on div "Name · Applied On Stage Job posting Score" at bounding box center [586, 189] width 871 height 26
click at [236, 196] on div "Name · Applied On Stage Job posting Score" at bounding box center [586, 189] width 871 height 26
click at [237, 189] on span "Name · Applied On" at bounding box center [213, 189] width 67 height 11
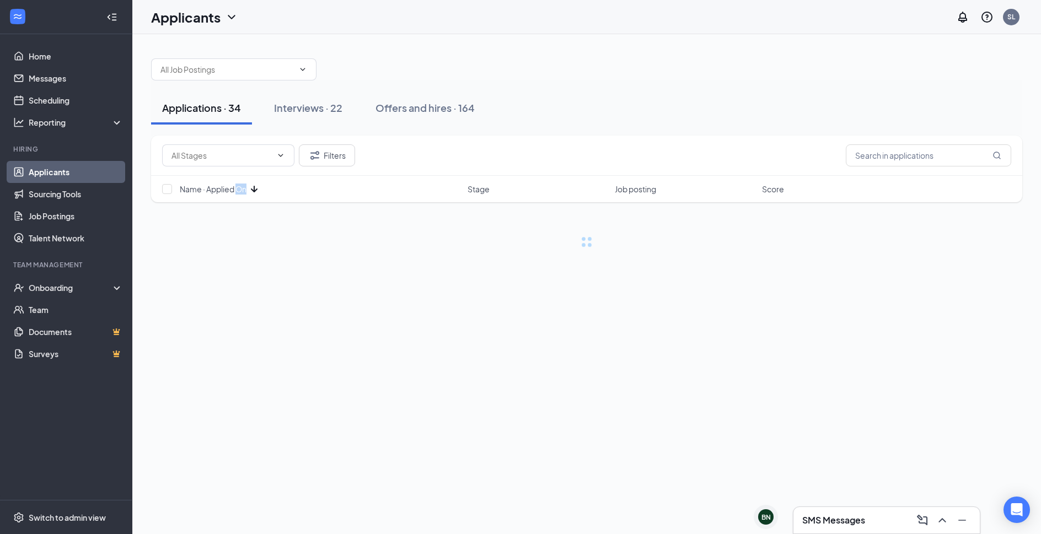
click at [237, 189] on span "Name · Applied On" at bounding box center [213, 189] width 67 height 11
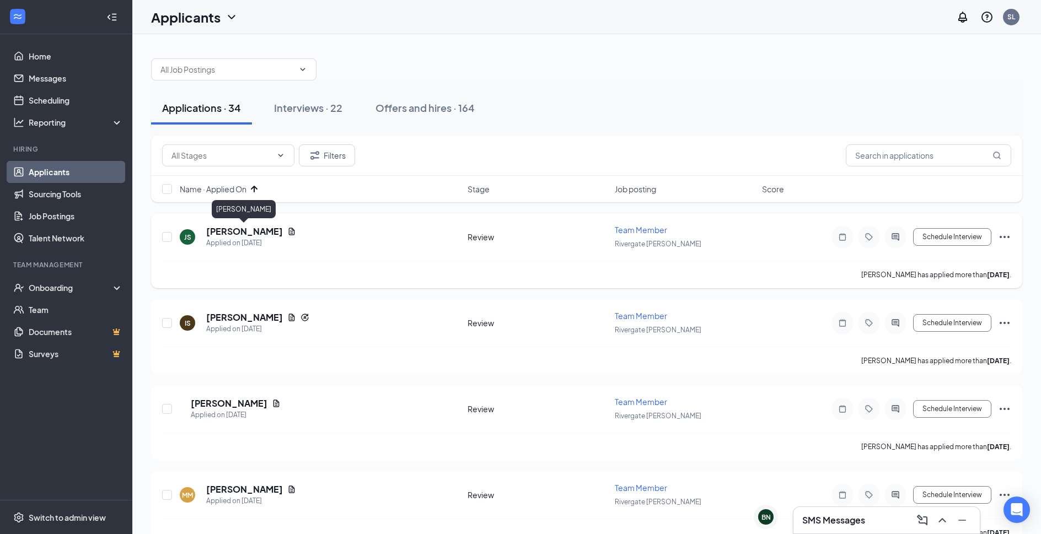
click at [260, 231] on h5 "Julius Stevenson" at bounding box center [244, 232] width 77 height 12
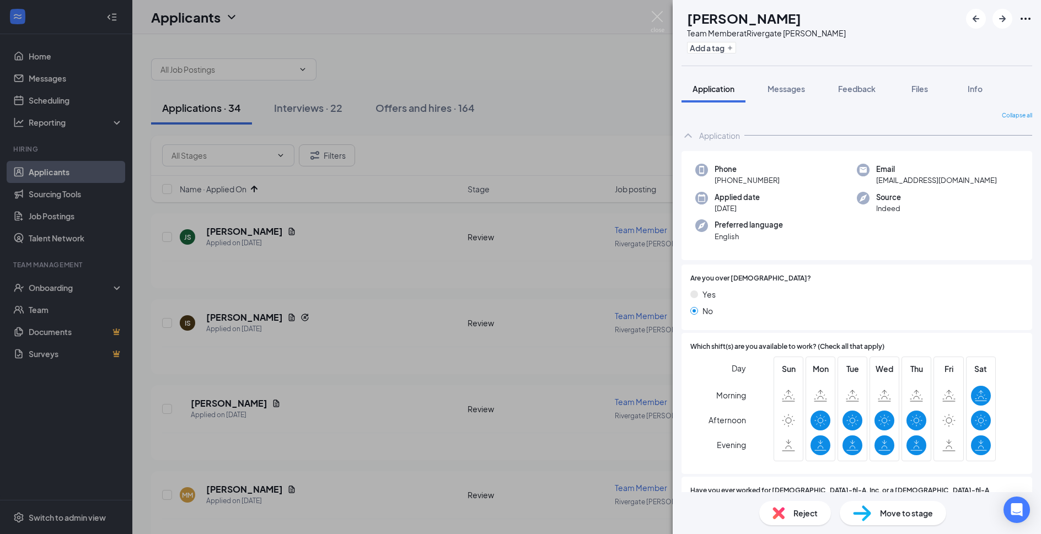
click at [657, 15] on img at bounding box center [658, 22] width 14 height 22
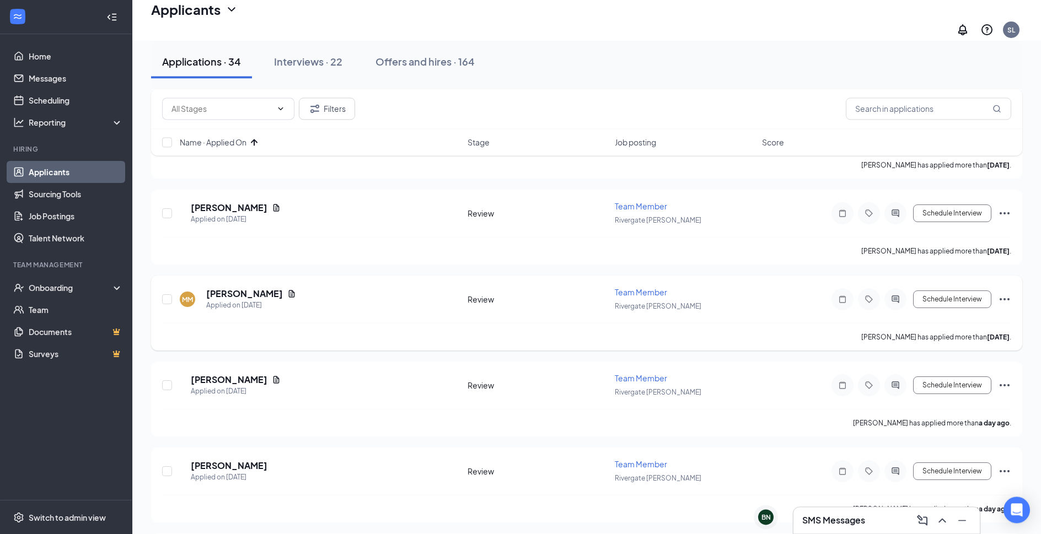
scroll to position [225, 0]
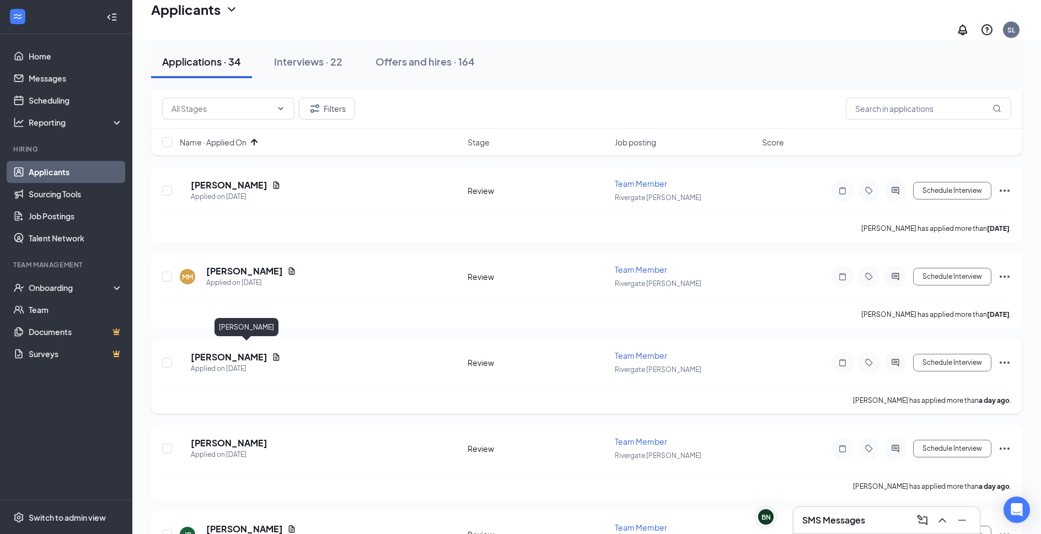
click at [267, 351] on h5 "nancy cacho mendoza" at bounding box center [229, 357] width 77 height 12
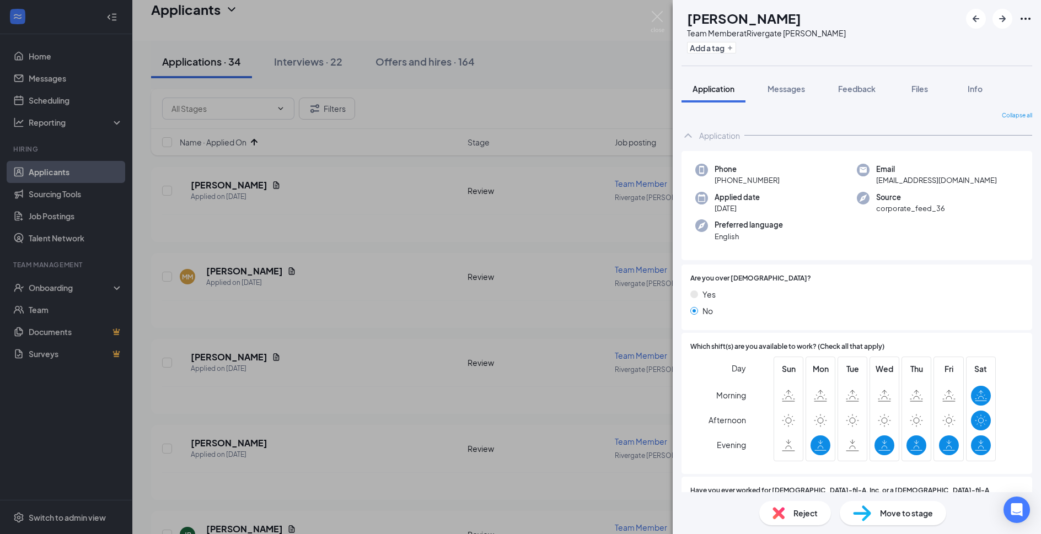
scroll to position [298, 0]
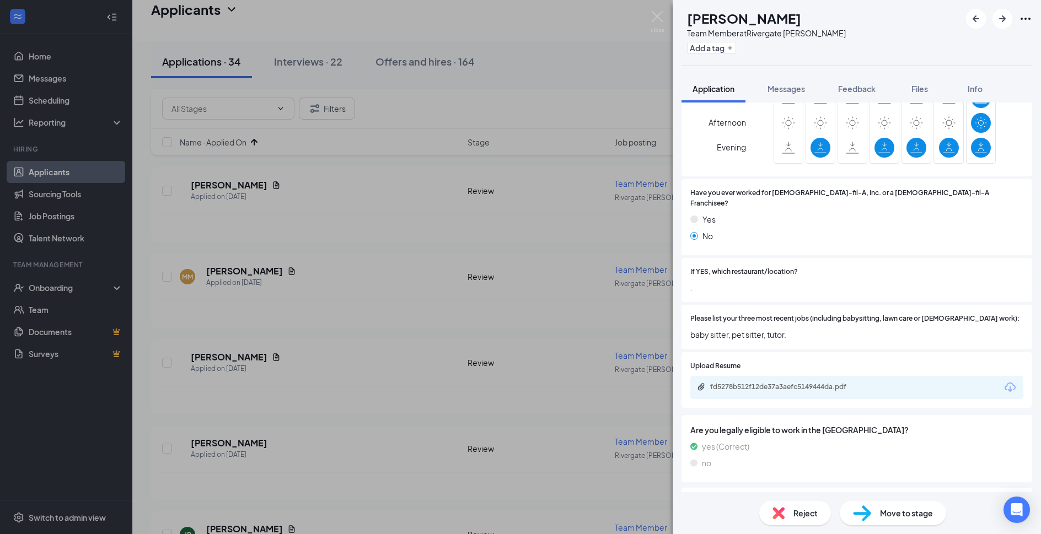
click at [798, 520] on div "Reject" at bounding box center [795, 513] width 72 height 24
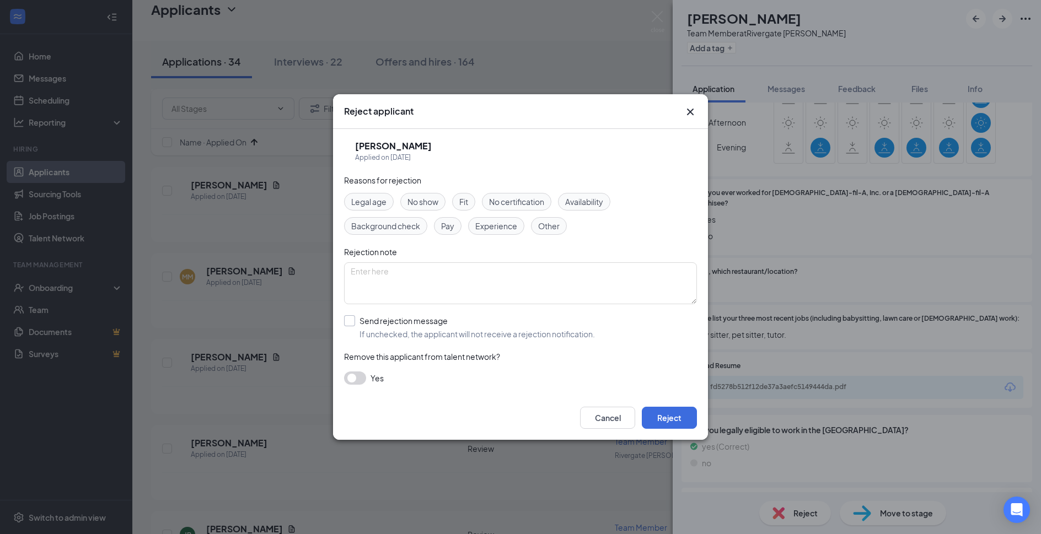
click at [436, 326] on input "Send rejection message If unchecked, the applicant will not receive a rejection…" at bounding box center [469, 327] width 251 height 24
checkbox input "true"
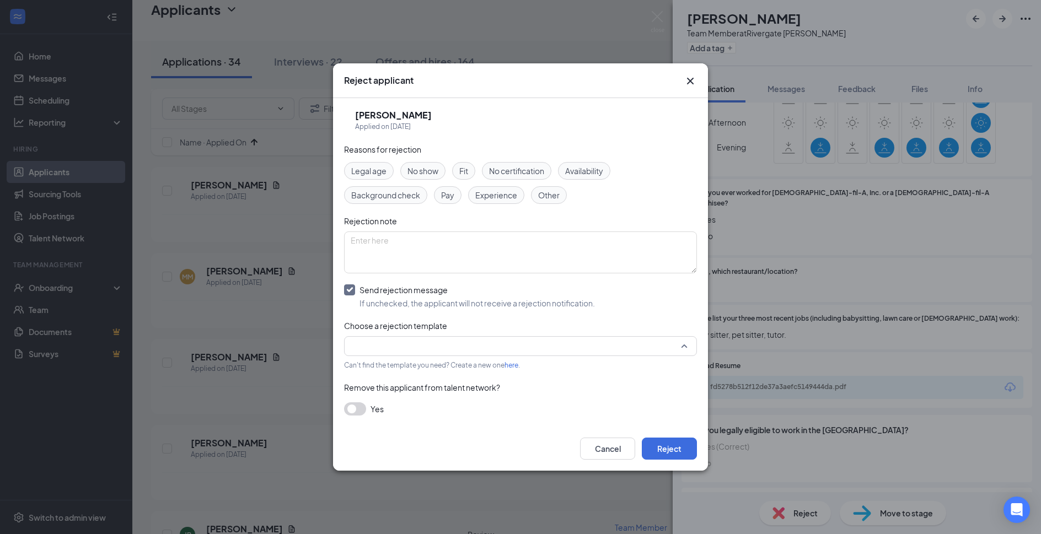
click at [432, 349] on input "search" at bounding box center [517, 346] width 332 height 19
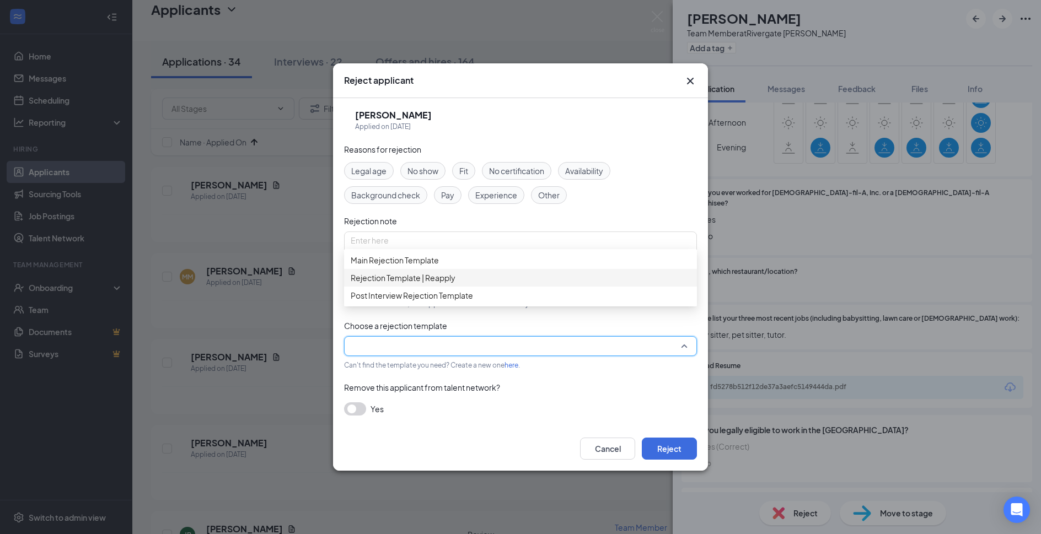
click at [463, 266] on span "Main Rejection Template" at bounding box center [521, 260] width 340 height 12
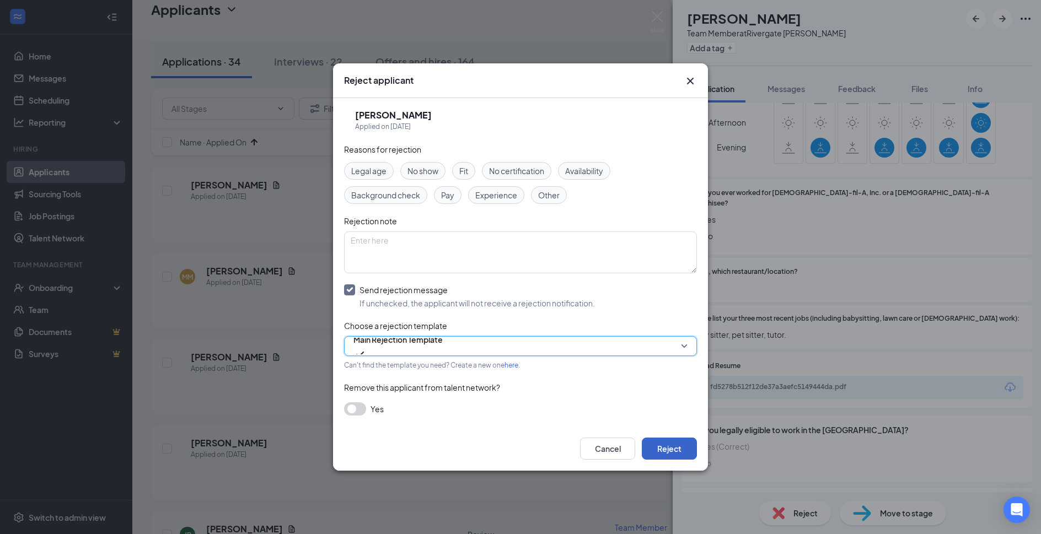
click at [690, 453] on button "Reject" at bounding box center [669, 449] width 55 height 22
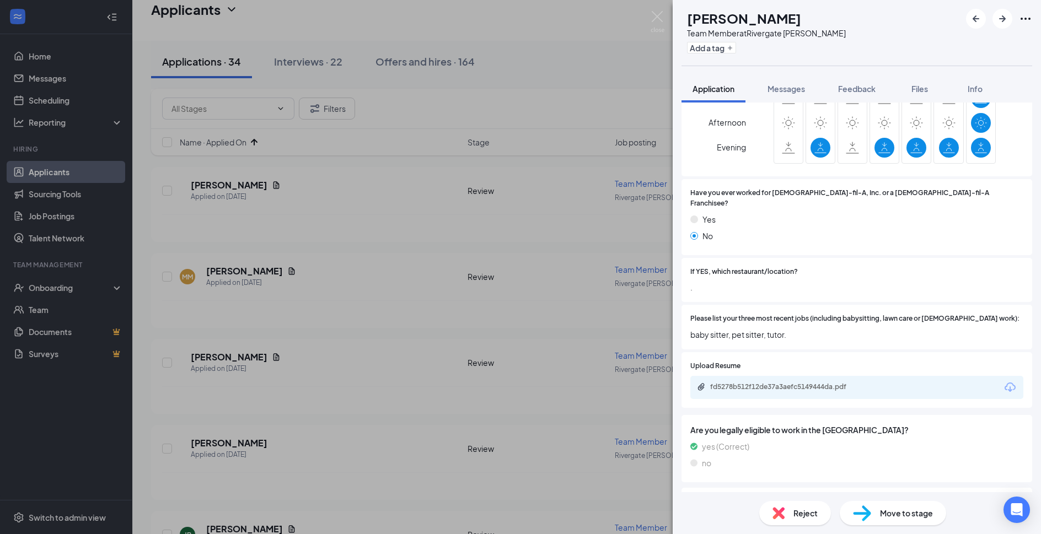
click at [658, 6] on div "NC nancy cacho mendoza Team Member at Rivergate Cordova Add a tag Application M…" at bounding box center [520, 267] width 1041 height 534
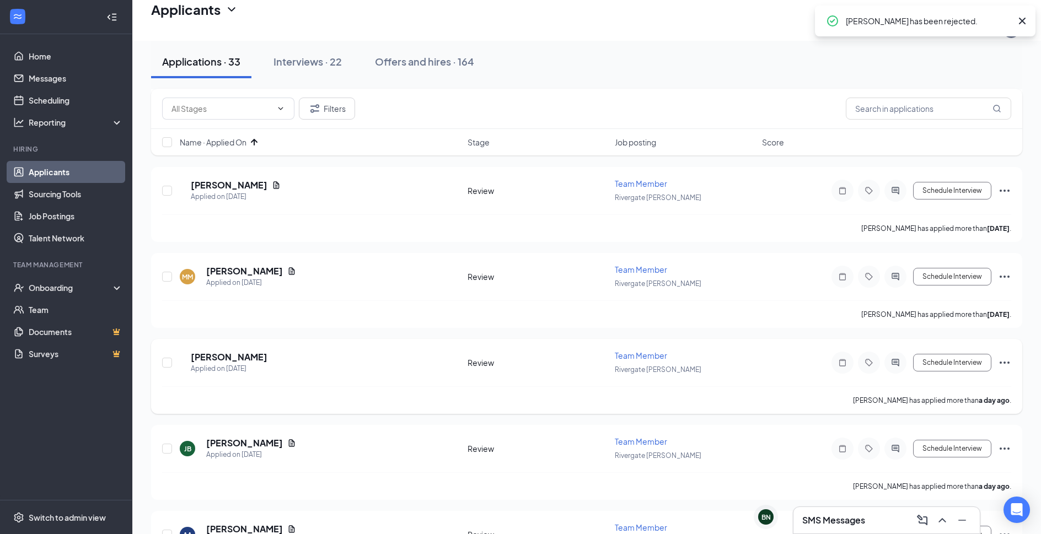
click at [244, 339] on div "CZ carmen zunino Applied on Sep 14 Review Team Member Rivergate Cordova Schedul…" at bounding box center [586, 376] width 871 height 75
click at [251, 265] on h5 "makayla martinez" at bounding box center [244, 271] width 77 height 12
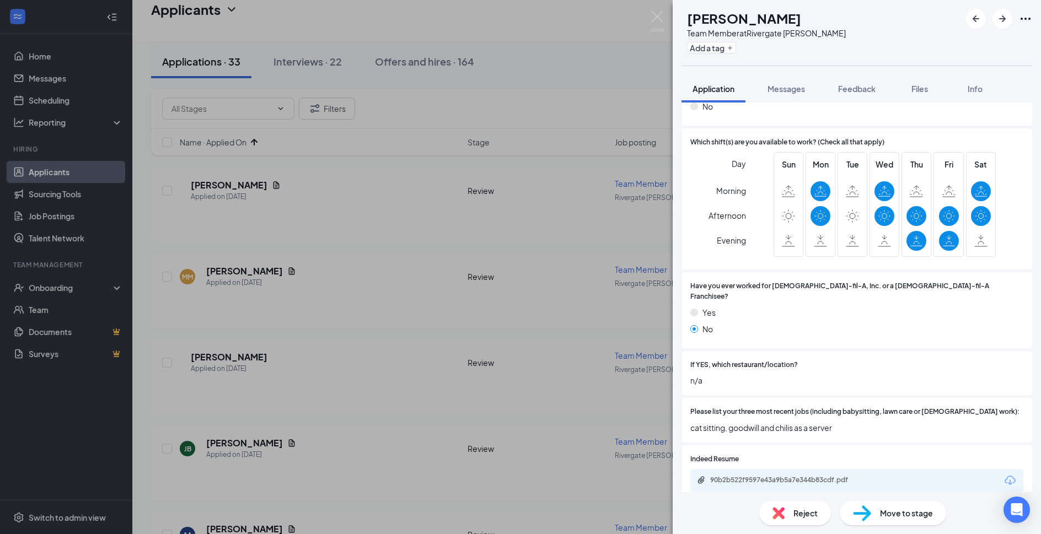
scroll to position [238, 0]
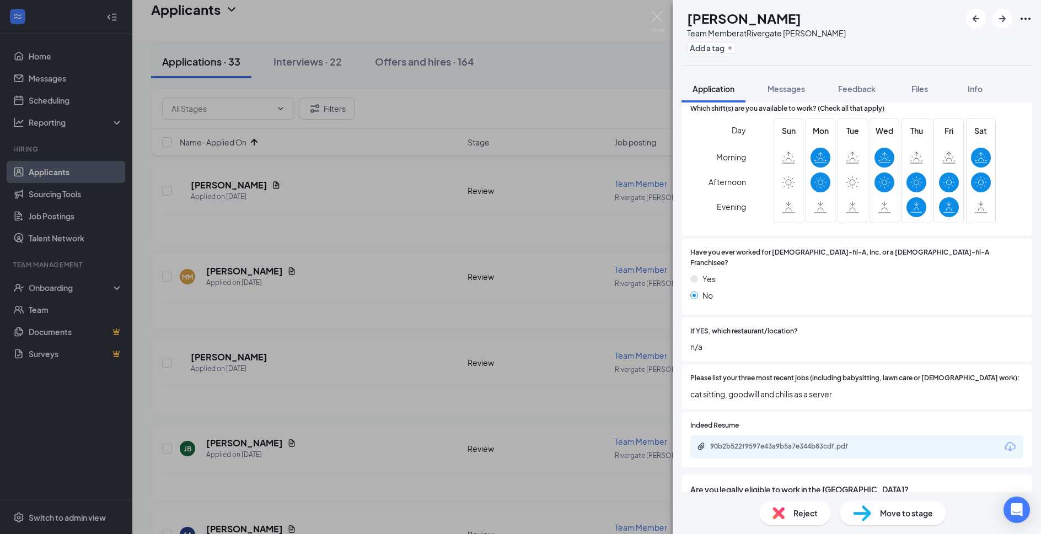
click at [797, 515] on span "Reject" at bounding box center [806, 513] width 24 height 12
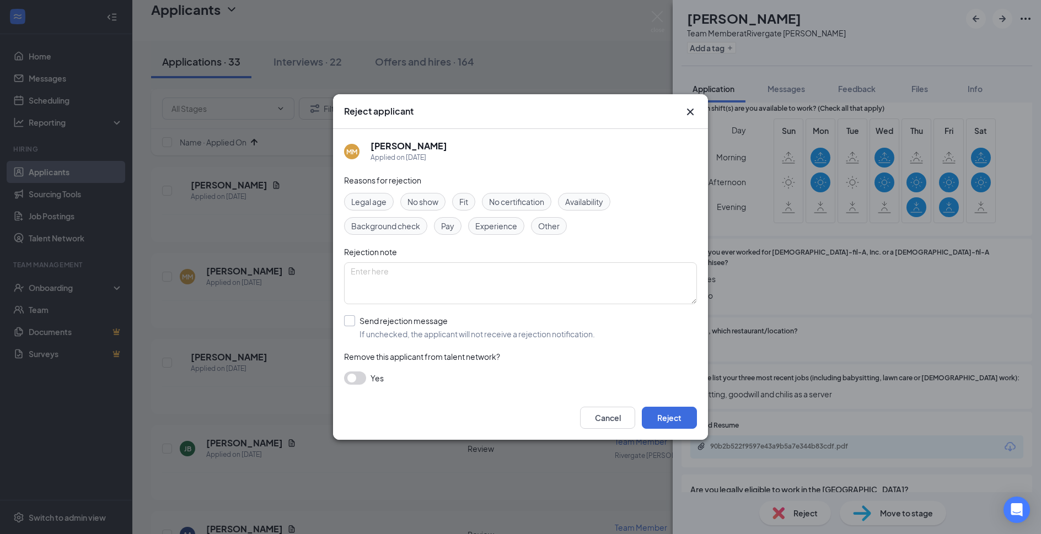
click at [378, 323] on input "Send rejection message If unchecked, the applicant will not receive a rejection…" at bounding box center [469, 327] width 251 height 24
checkbox input "true"
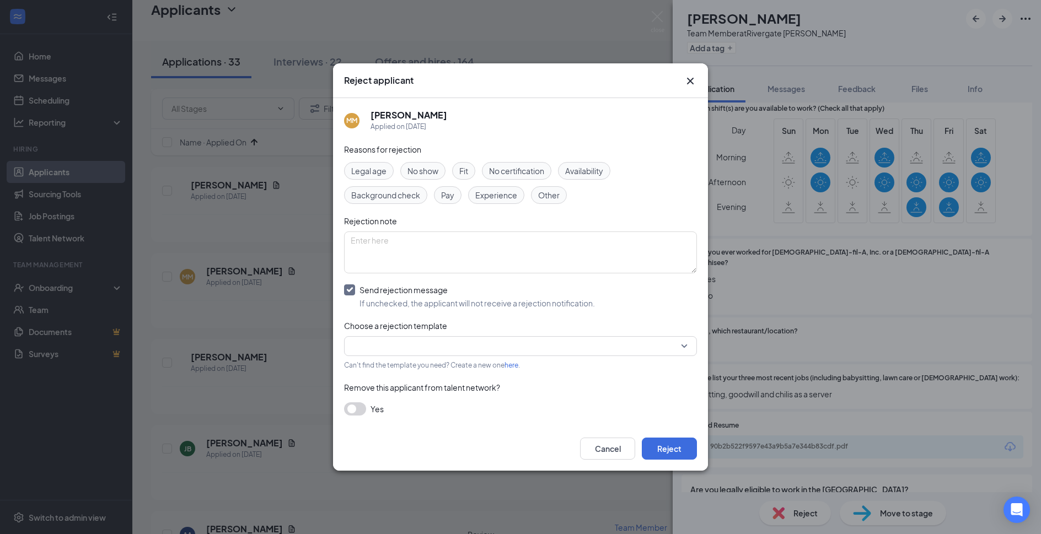
click at [378, 339] on input "search" at bounding box center [517, 346] width 332 height 19
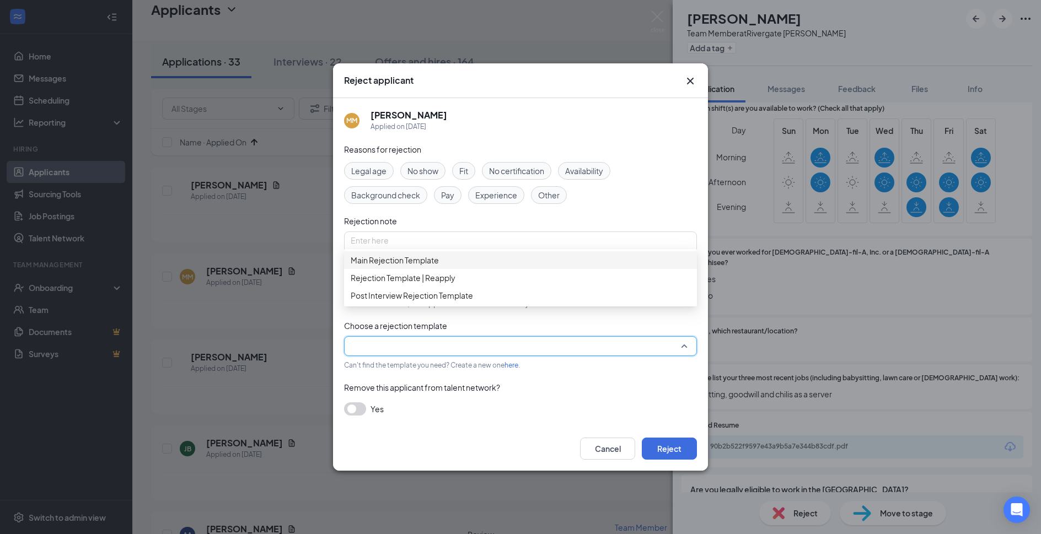
click at [434, 266] on span "Main Rejection Template" at bounding box center [395, 260] width 88 height 12
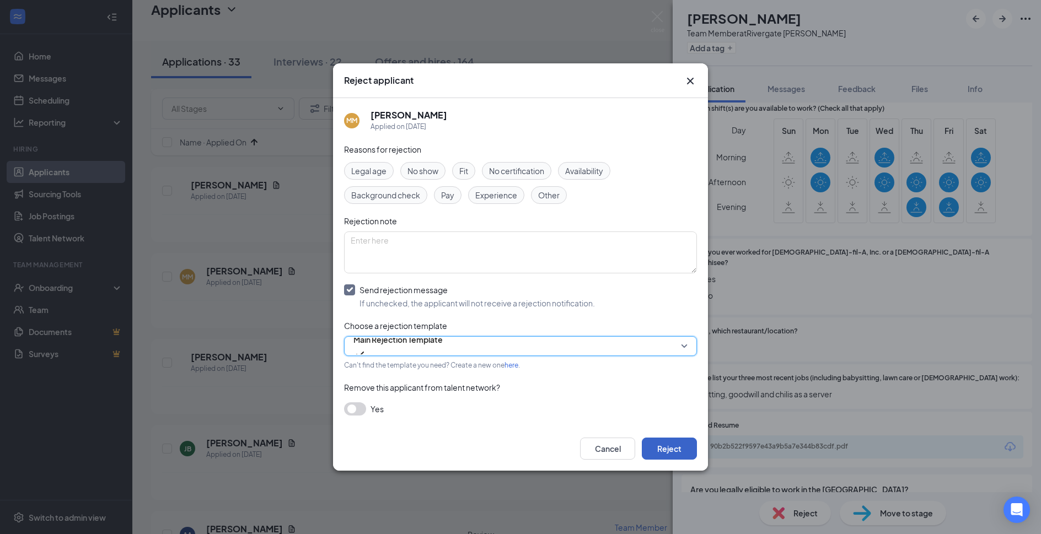
click at [677, 451] on button "Reject" at bounding box center [669, 449] width 55 height 22
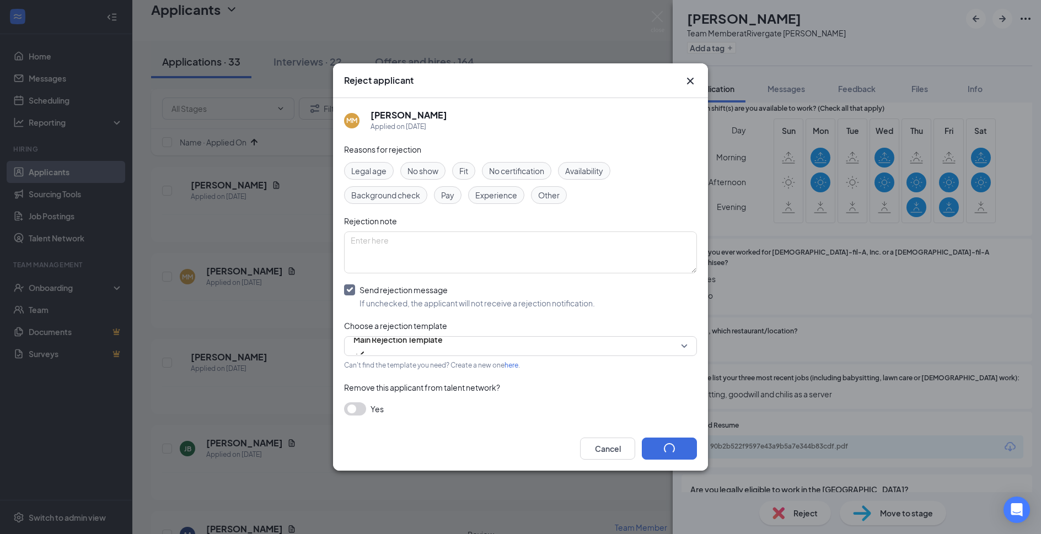
click at [658, 19] on img at bounding box center [658, 22] width 14 height 22
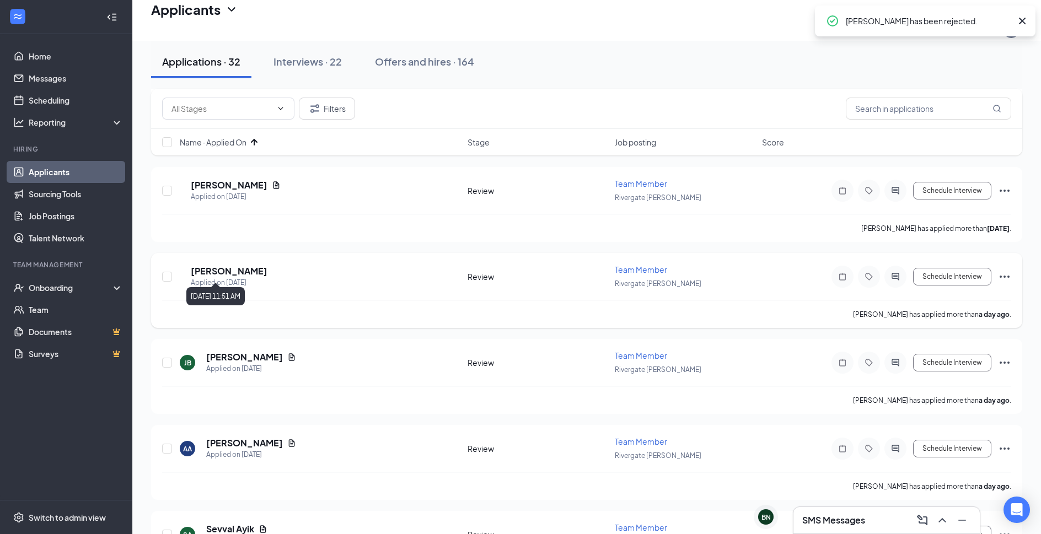
click at [248, 265] on h5 "carmen zunino" at bounding box center [229, 271] width 77 height 12
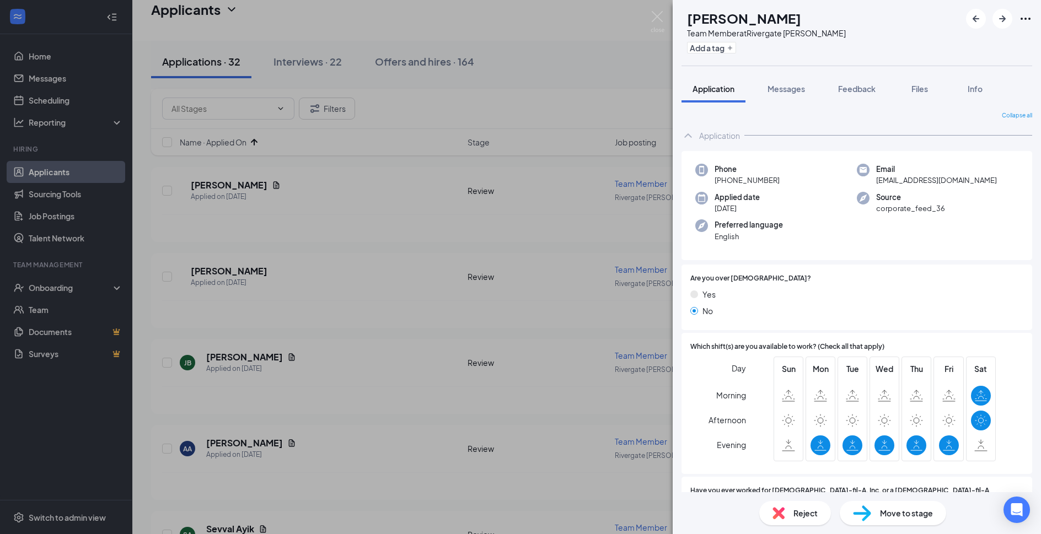
click at [822, 510] on div "Reject" at bounding box center [795, 513] width 72 height 24
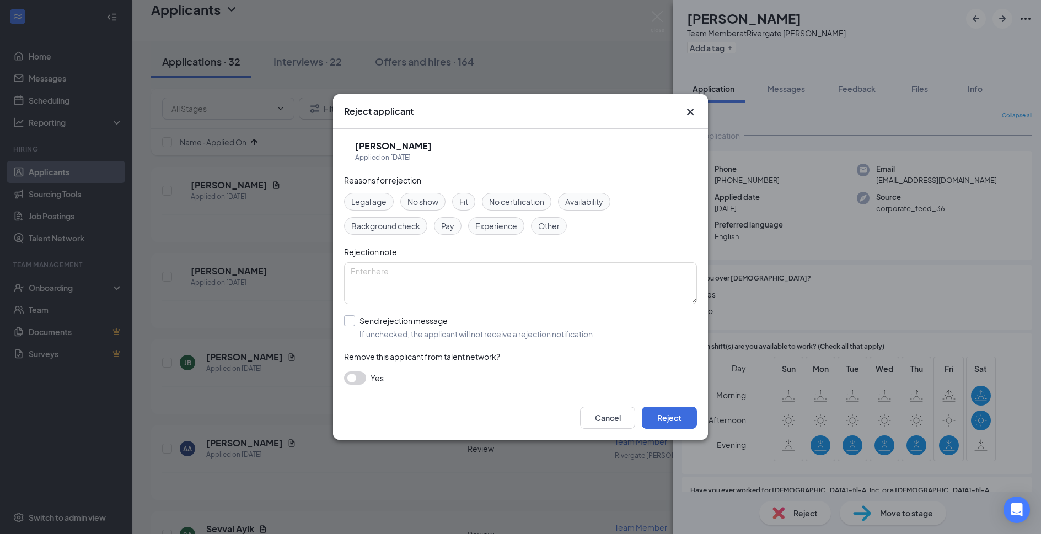
click at [427, 320] on input "Send rejection message If unchecked, the applicant will not receive a rejection…" at bounding box center [469, 327] width 251 height 24
checkbox input "true"
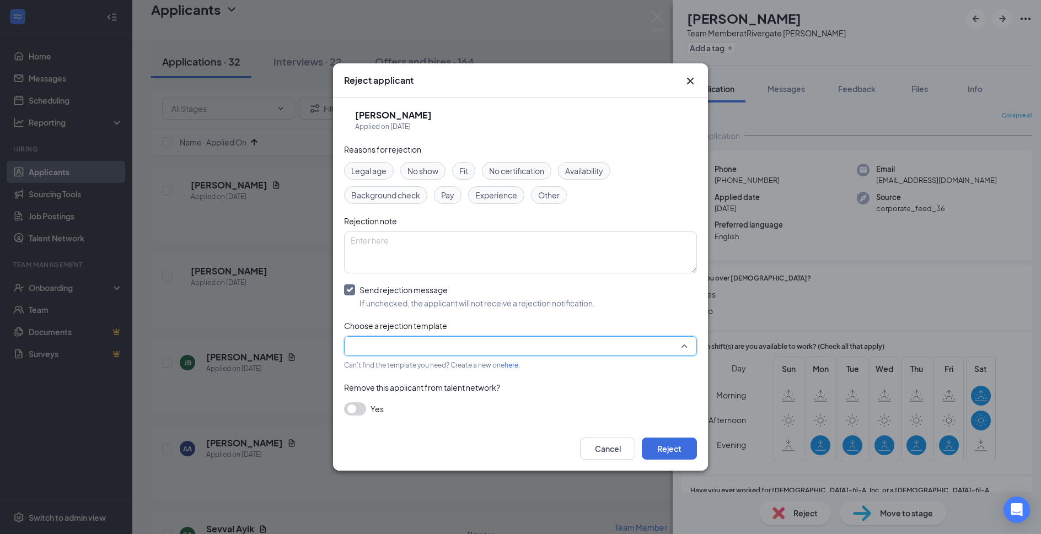
click at [426, 342] on input "search" at bounding box center [517, 346] width 332 height 19
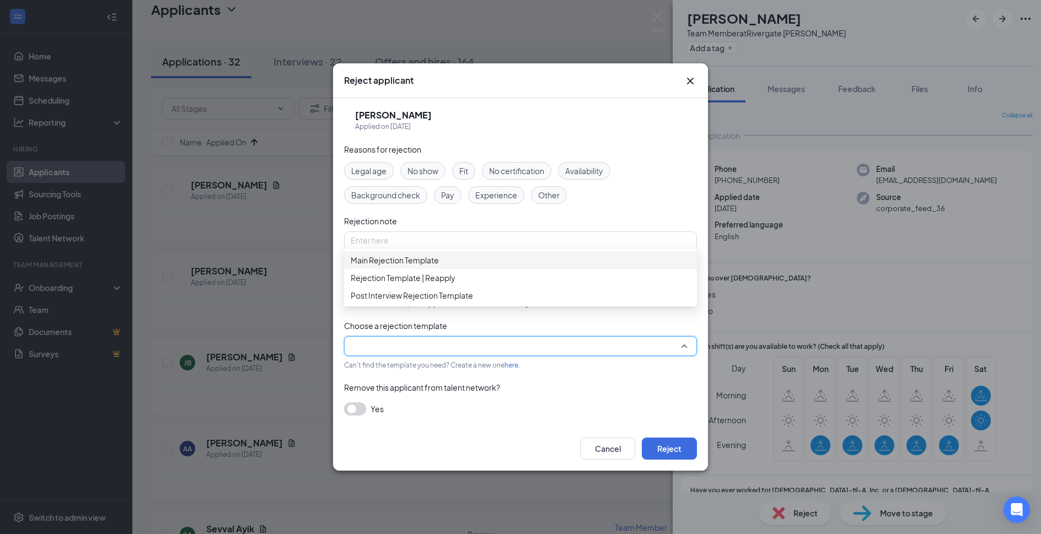
click at [460, 258] on div "Main Rejection Template" at bounding box center [520, 260] width 353 height 18
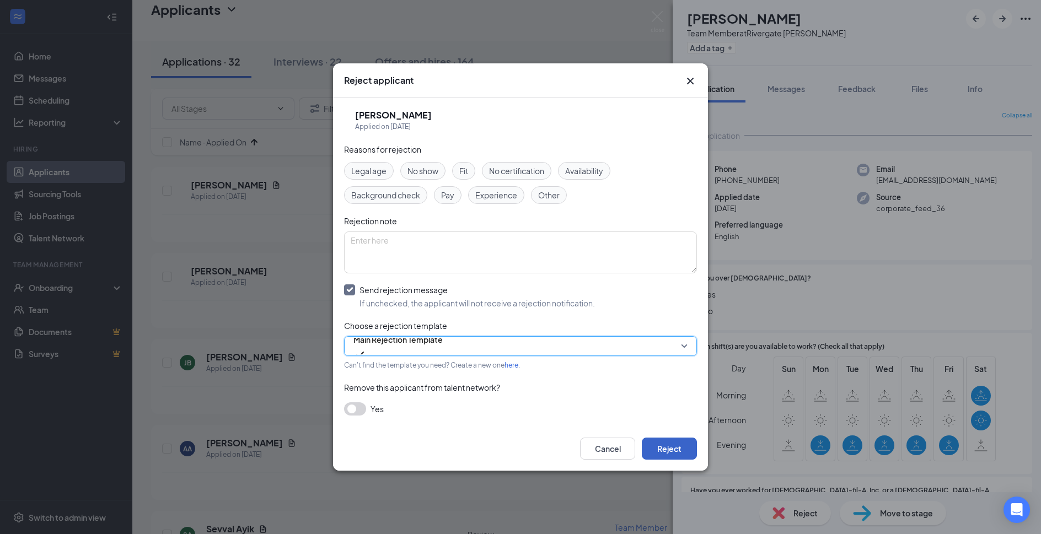
click at [647, 440] on button "Reject" at bounding box center [669, 449] width 55 height 22
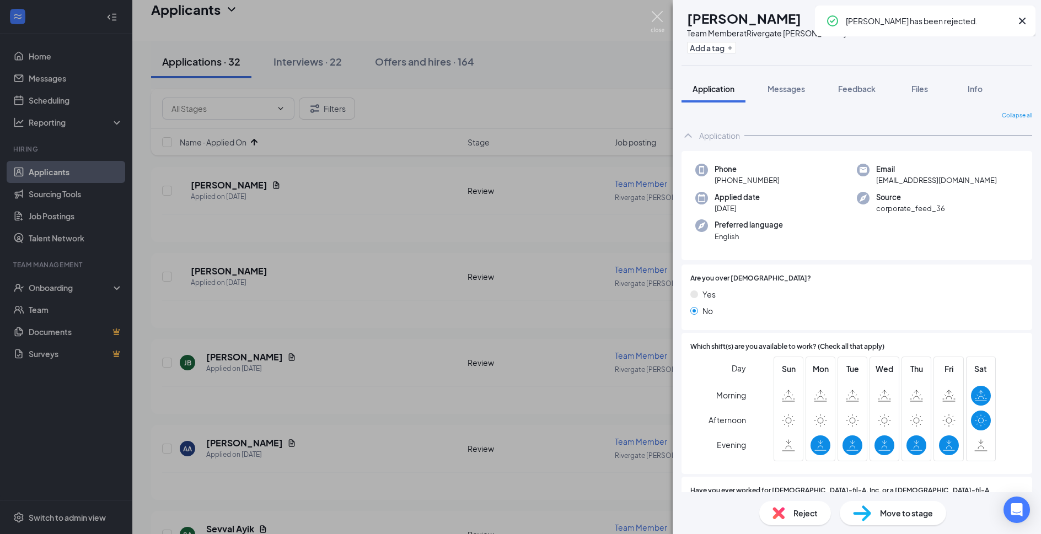
click at [651, 15] on img at bounding box center [658, 22] width 14 height 22
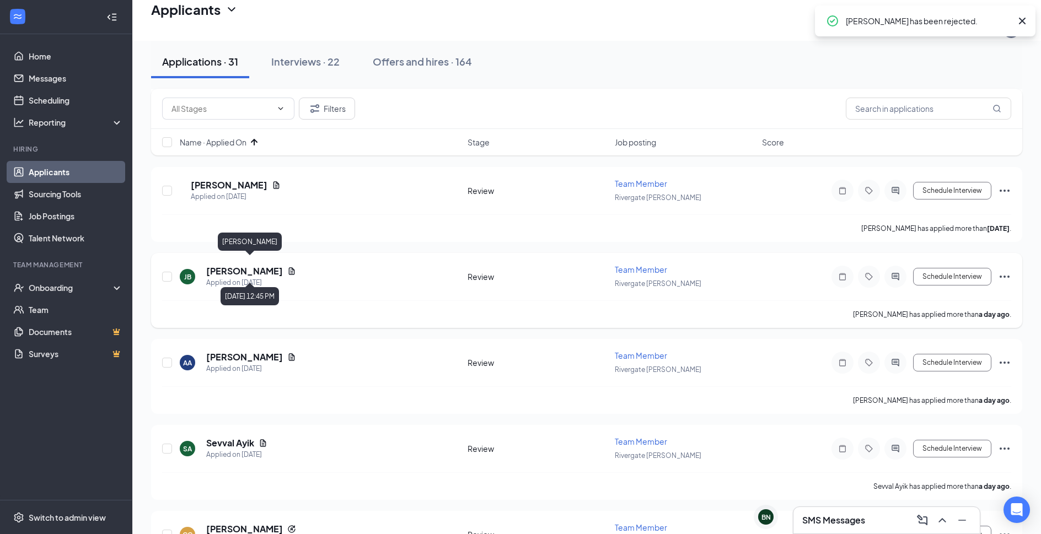
click at [283, 269] on h5 "Joseph Anthony Bernardino" at bounding box center [244, 271] width 77 height 12
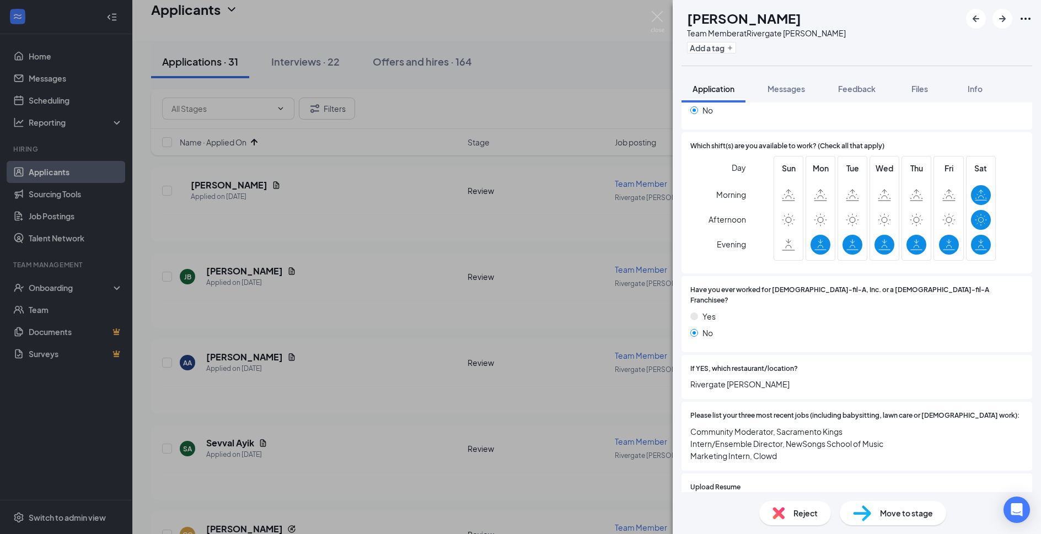
scroll to position [298, 0]
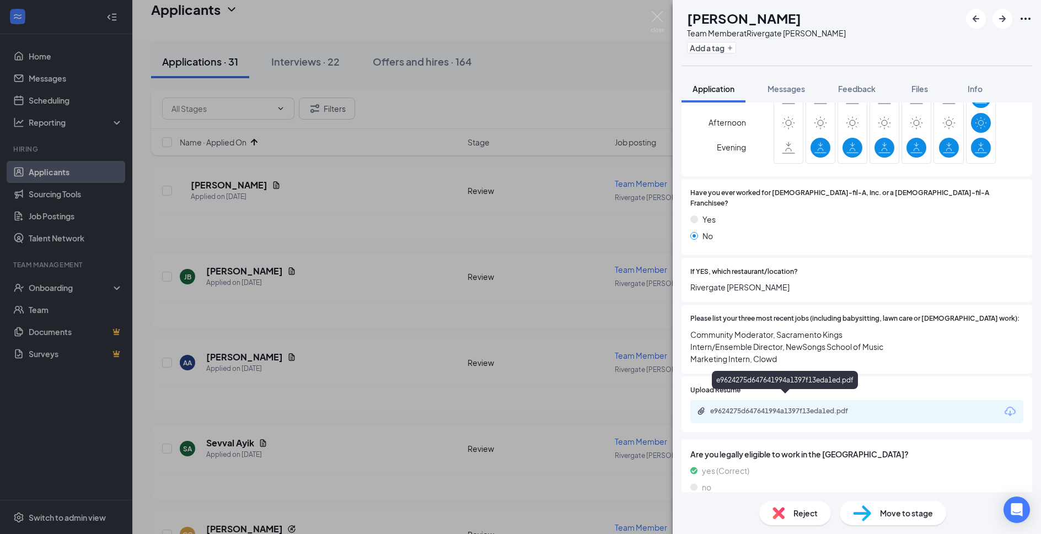
click at [830, 407] on div "e9624275d647641994a1397f13eda1ed.pdf" at bounding box center [787, 411] width 154 height 9
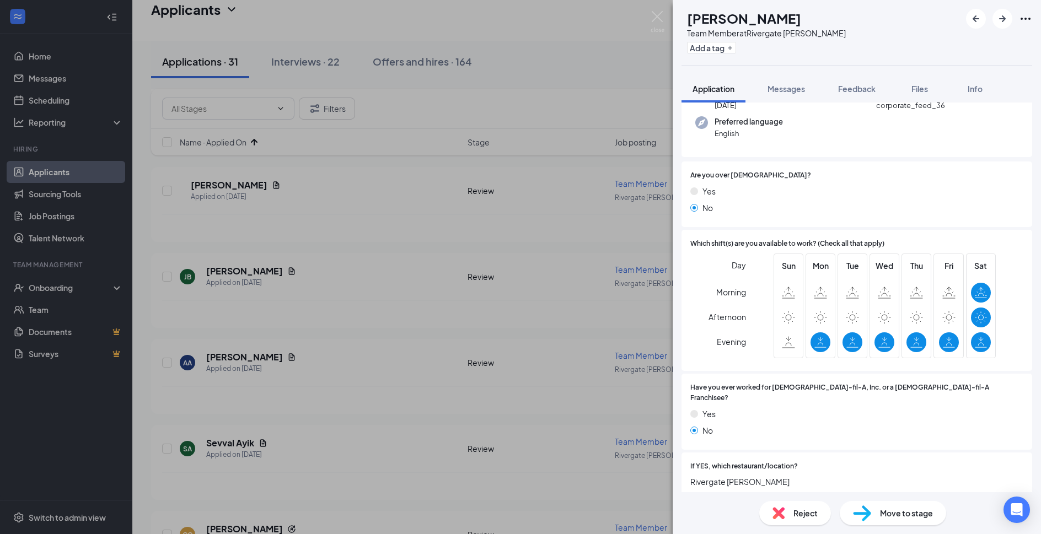
scroll to position [119, 0]
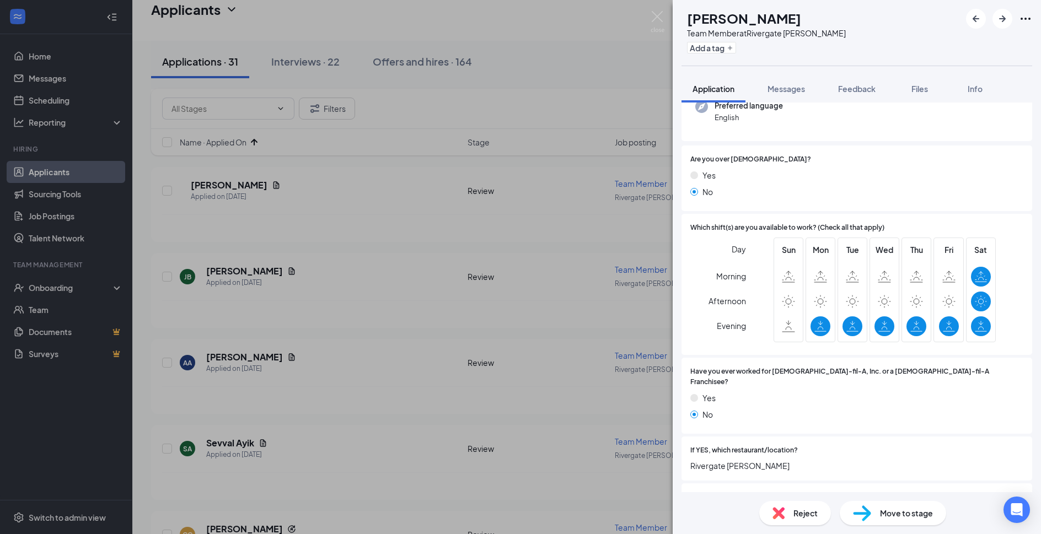
click at [914, 519] on span "Move to stage" at bounding box center [906, 513] width 53 height 12
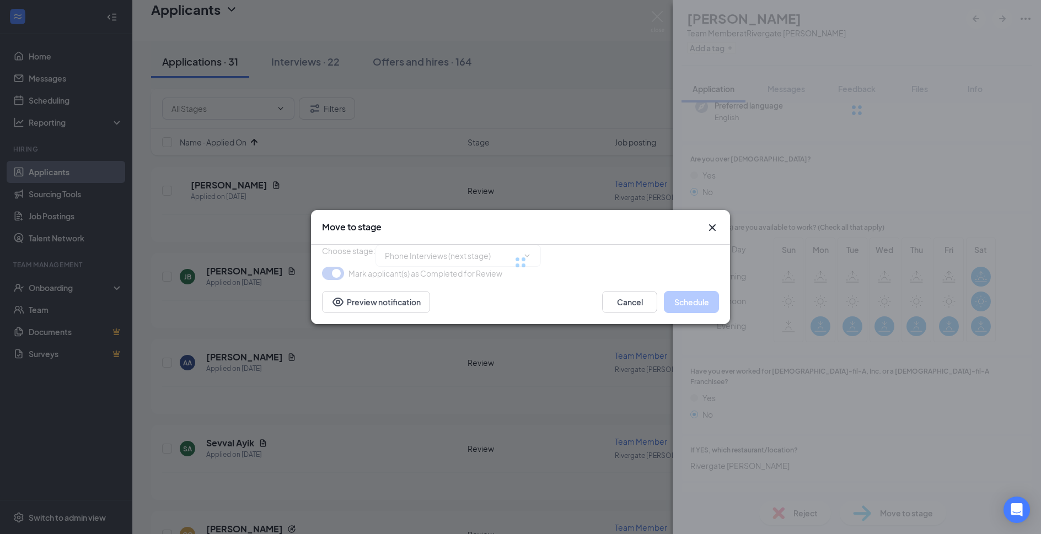
type input "Phone Interviews (next stage)"
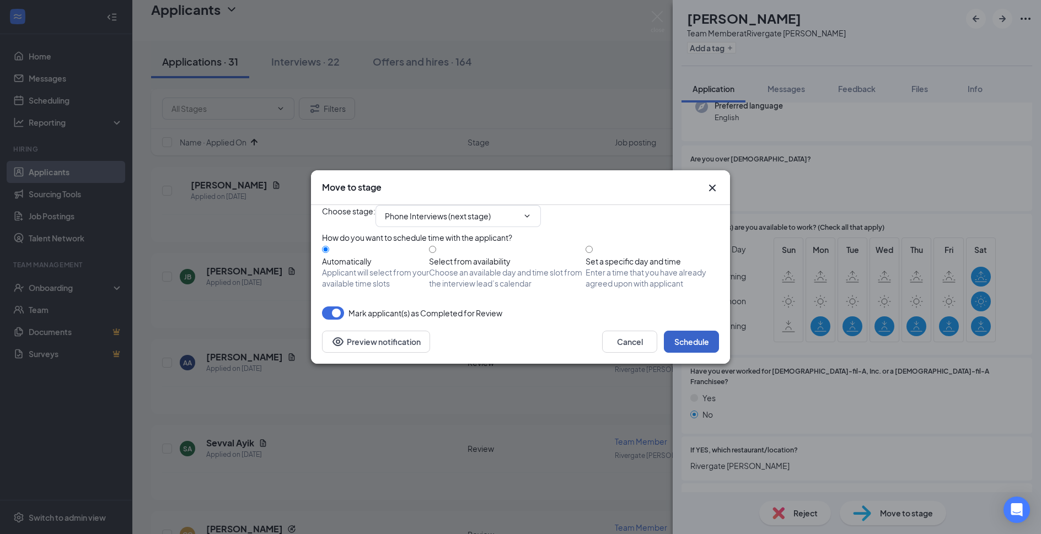
click at [697, 353] on button "Schedule" at bounding box center [691, 342] width 55 height 22
click at [659, 15] on div "Move to stage Choose stage : Phone Interviews (next stage) How do you want to s…" at bounding box center [520, 267] width 1041 height 534
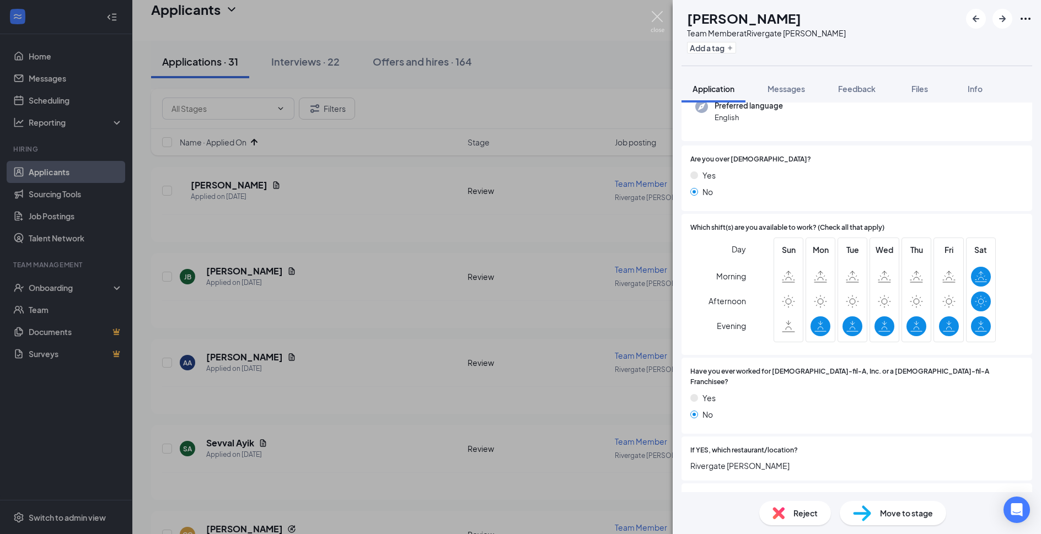
click at [657, 18] on img at bounding box center [658, 22] width 14 height 22
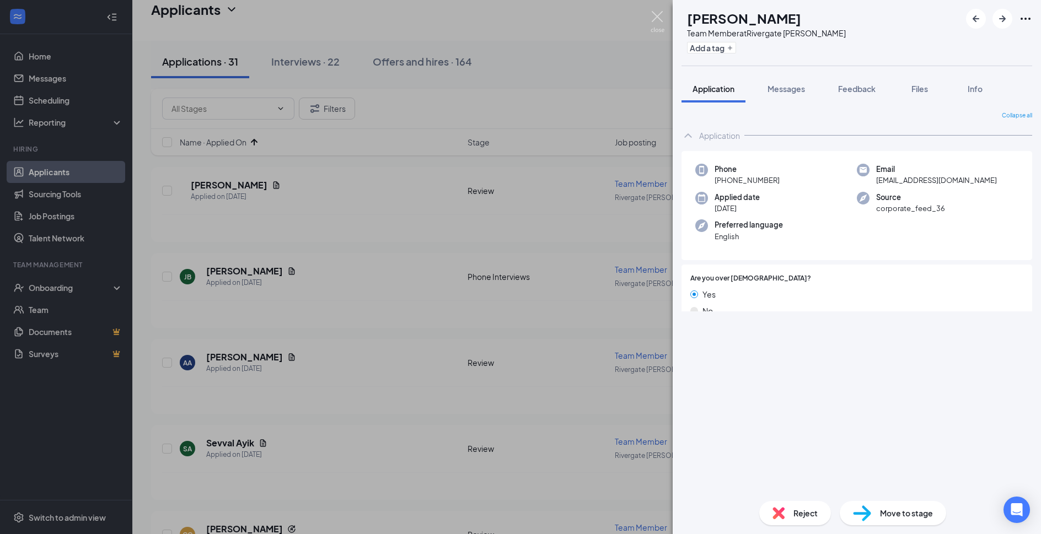
click at [660, 18] on img at bounding box center [658, 22] width 14 height 22
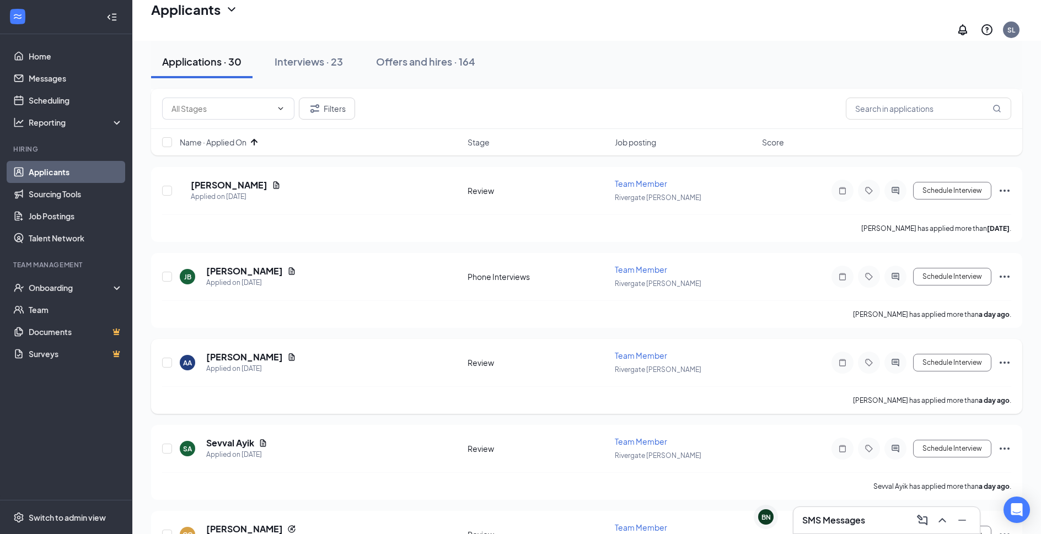
click at [261, 350] on div "AA Anthony Ammari Applied on Sep 14 Review Team Member Rivergate Cordova Schedu…" at bounding box center [586, 368] width 849 height 36
click at [261, 351] on h5 "Anthony Ammari" at bounding box center [244, 357] width 77 height 12
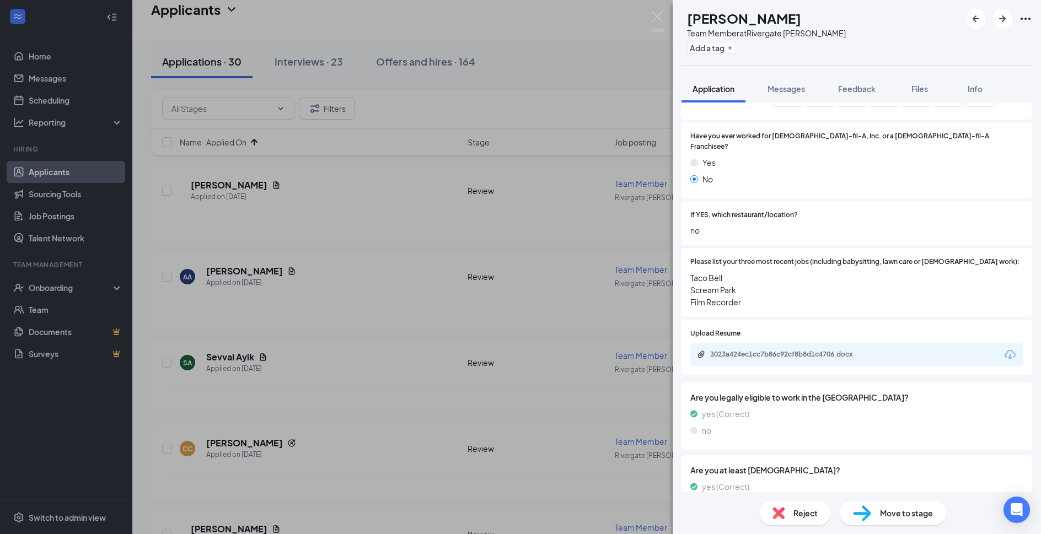
scroll to position [357, 0]
click at [825, 334] on div "3023a424ec1cc7b86c92cf8b8d1c4706.docx" at bounding box center [785, 323] width 151 height 23
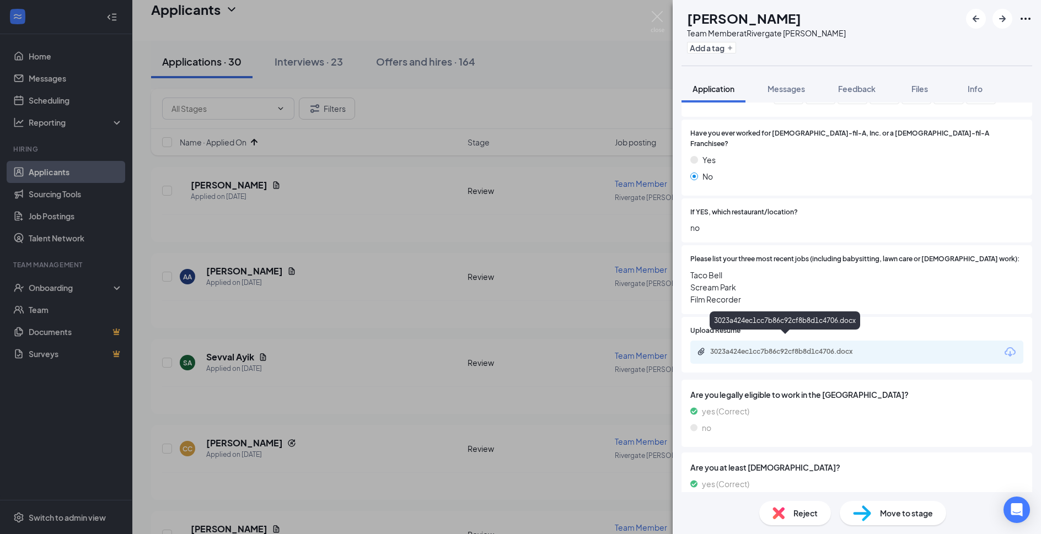
click at [826, 347] on div "3023a424ec1cc7b86c92cf8b8d1c4706.docx" at bounding box center [787, 351] width 154 height 9
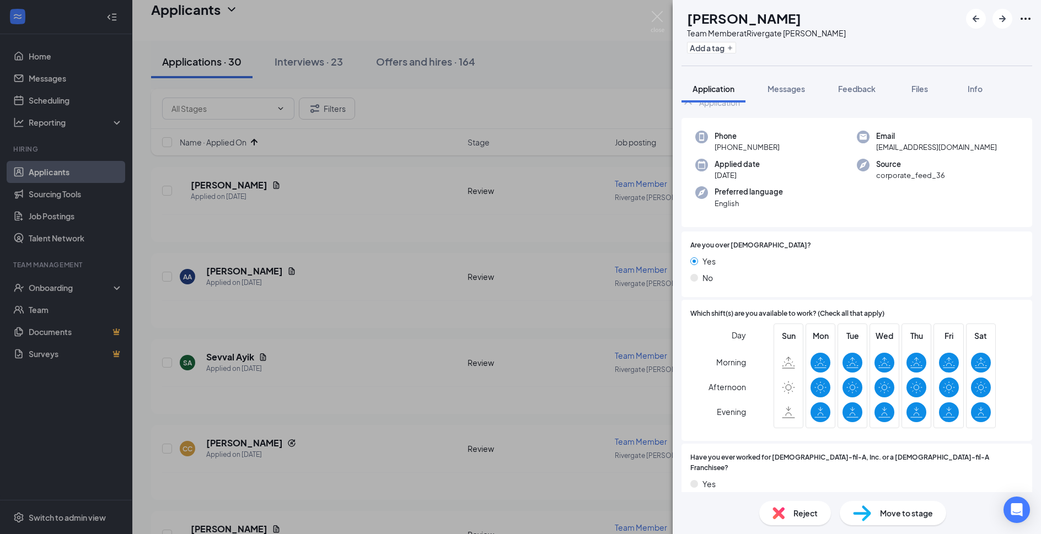
scroll to position [271, 0]
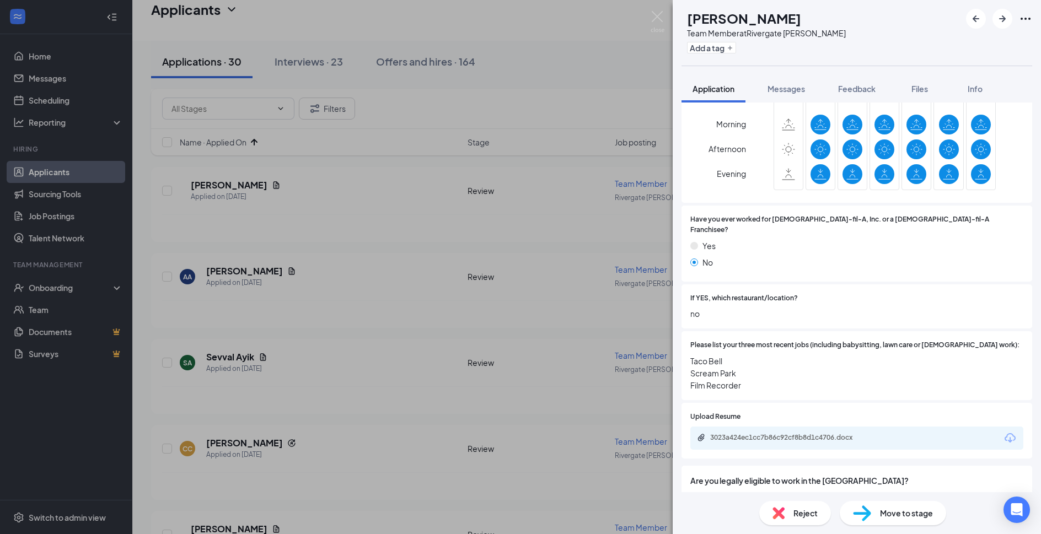
click at [792, 427] on div "3023a424ec1cc7b86c92cf8b8d1c4706.docx" at bounding box center [856, 438] width 333 height 23
click at [796, 433] on div "3023a424ec1cc7b86c92cf8b8d1c4706.docx" at bounding box center [787, 437] width 154 height 9
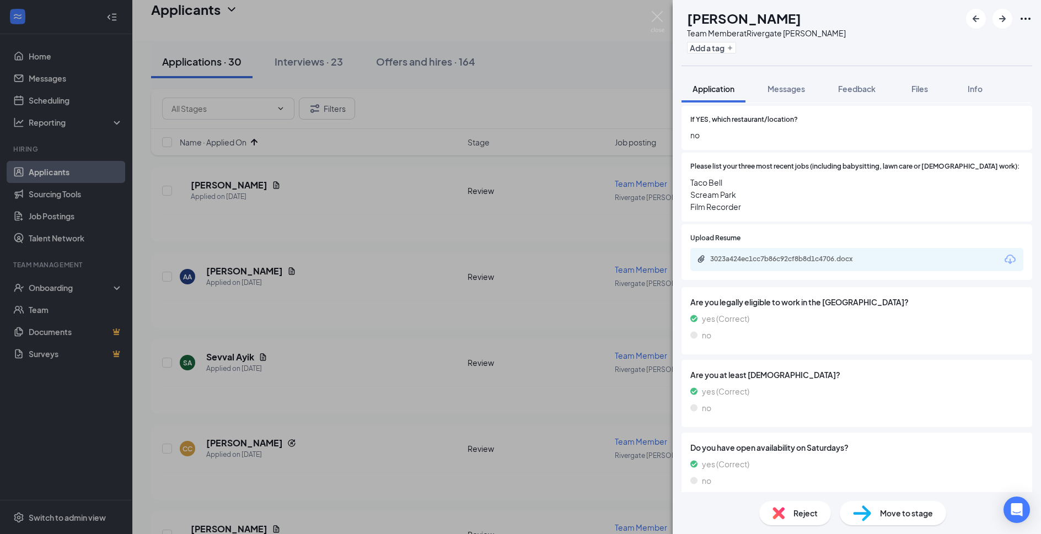
scroll to position [446, 0]
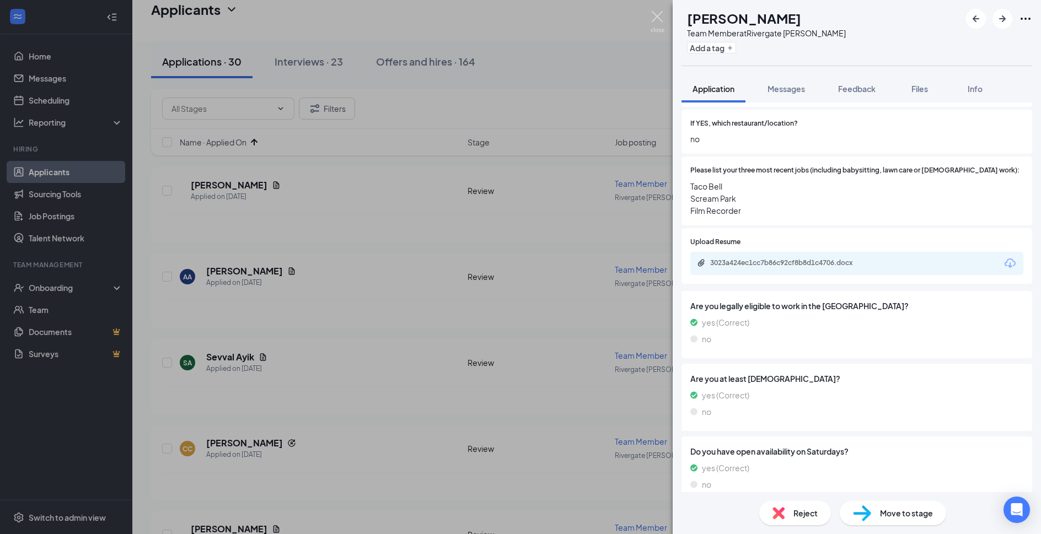
click at [660, 19] on img at bounding box center [658, 22] width 14 height 22
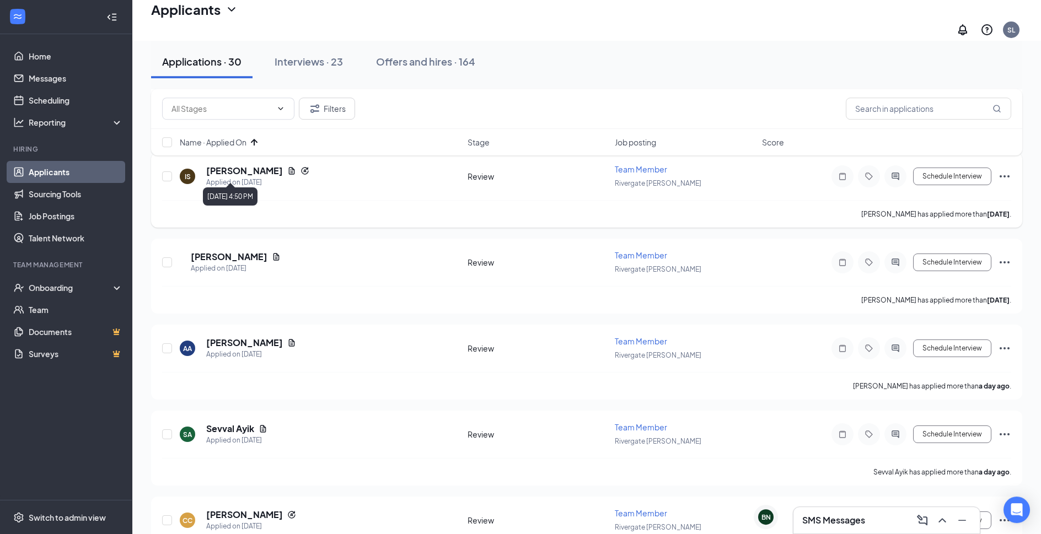
scroll to position [169, 0]
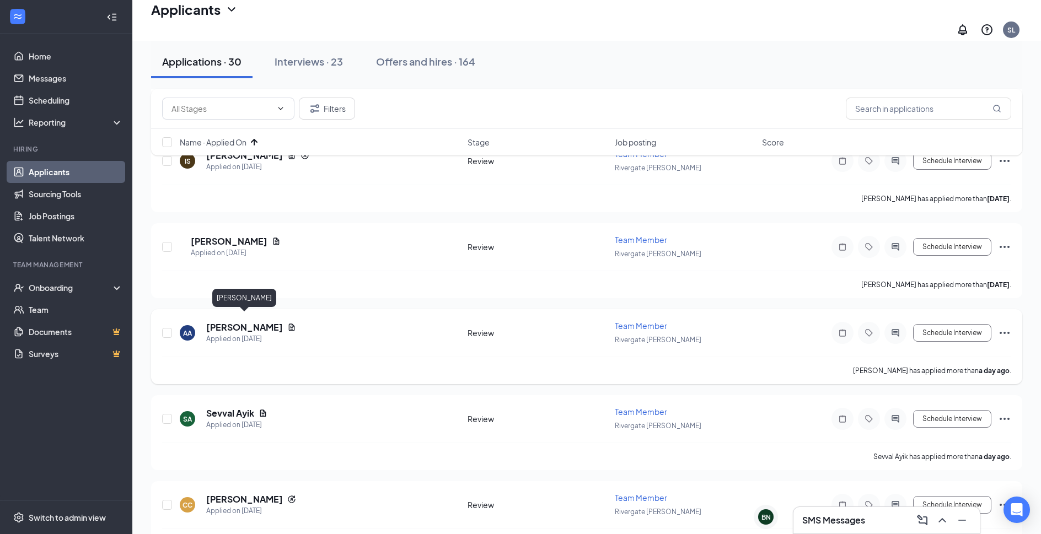
click at [260, 322] on h5 "Anthony Ammari" at bounding box center [244, 328] width 77 height 12
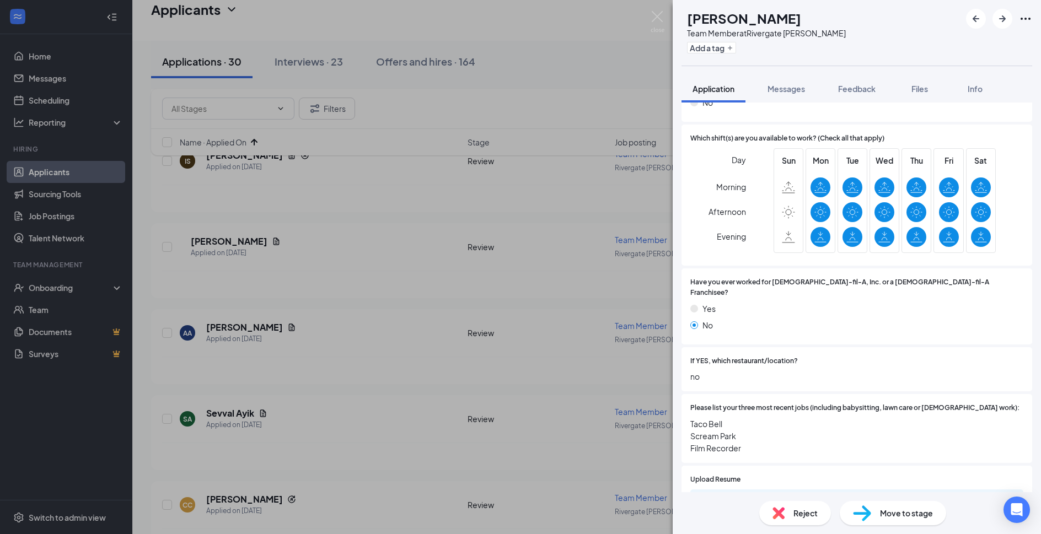
scroll to position [357, 0]
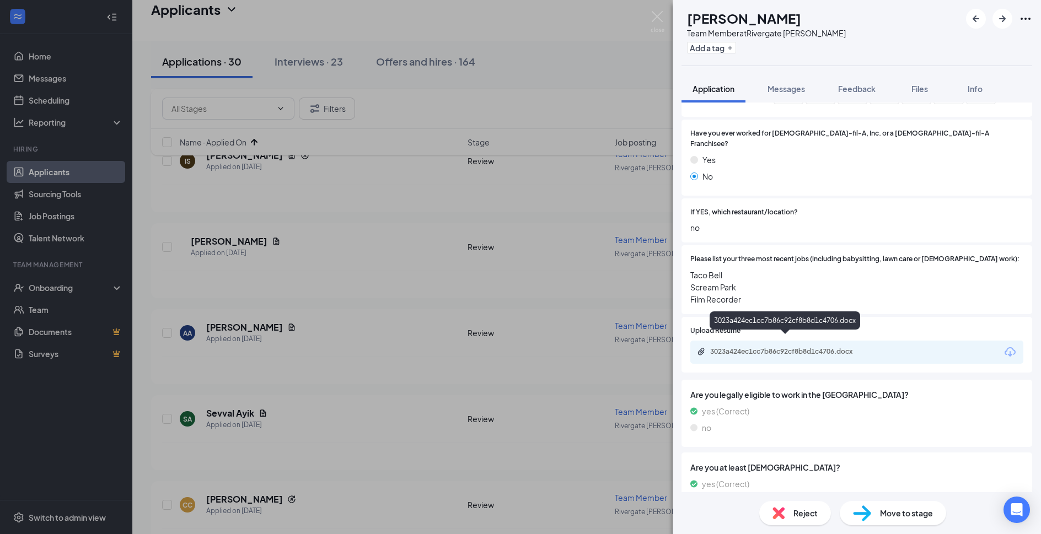
click at [805, 347] on div "3023a424ec1cc7b86c92cf8b8d1c4706.docx" at bounding box center [787, 351] width 154 height 9
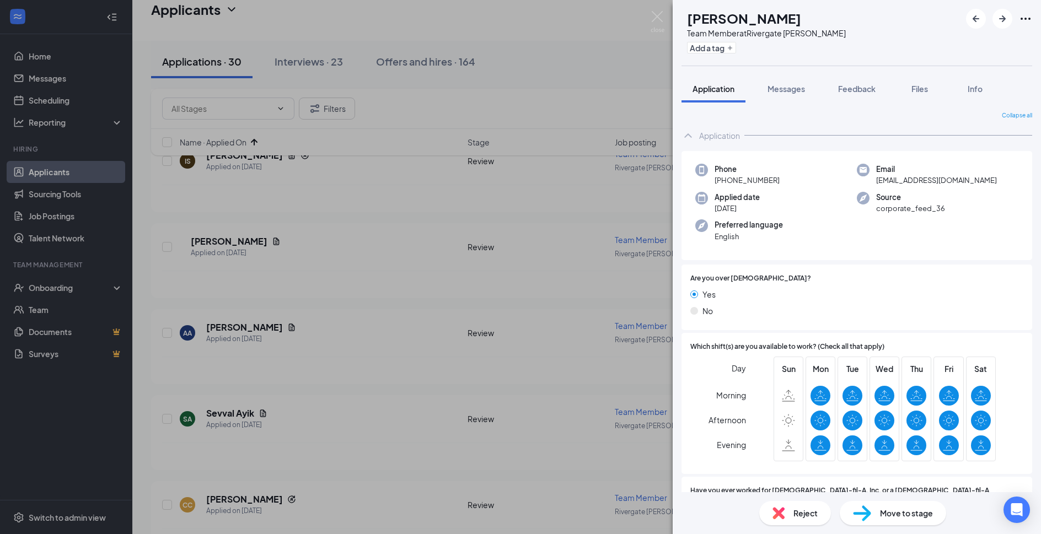
click at [863, 515] on img at bounding box center [862, 514] width 18 height 16
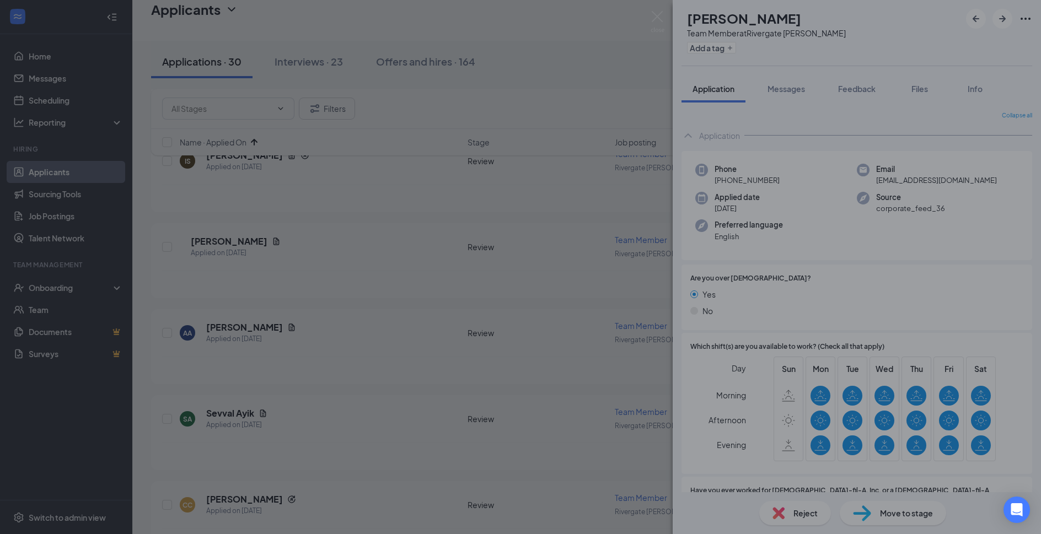
type input "Phone Interviews (next stage)"
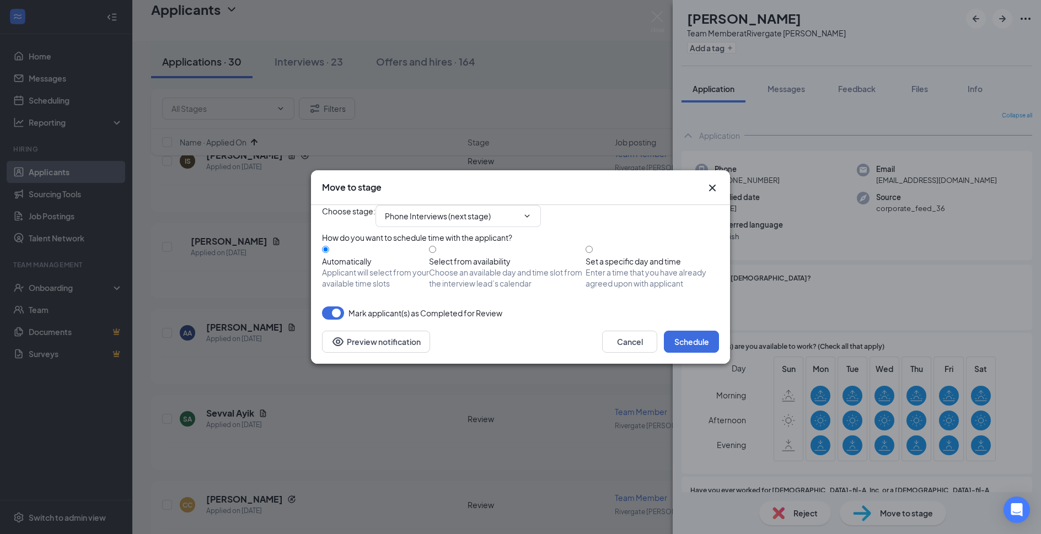
click at [695, 352] on div "Cancel Schedule Preview notification" at bounding box center [520, 342] width 419 height 44
click at [699, 353] on button "Schedule" at bounding box center [691, 342] width 55 height 22
click at [659, 23] on div "Move to stage Choose stage : Phone Interviews (next stage) How do you want to s…" at bounding box center [520, 267] width 1041 height 534
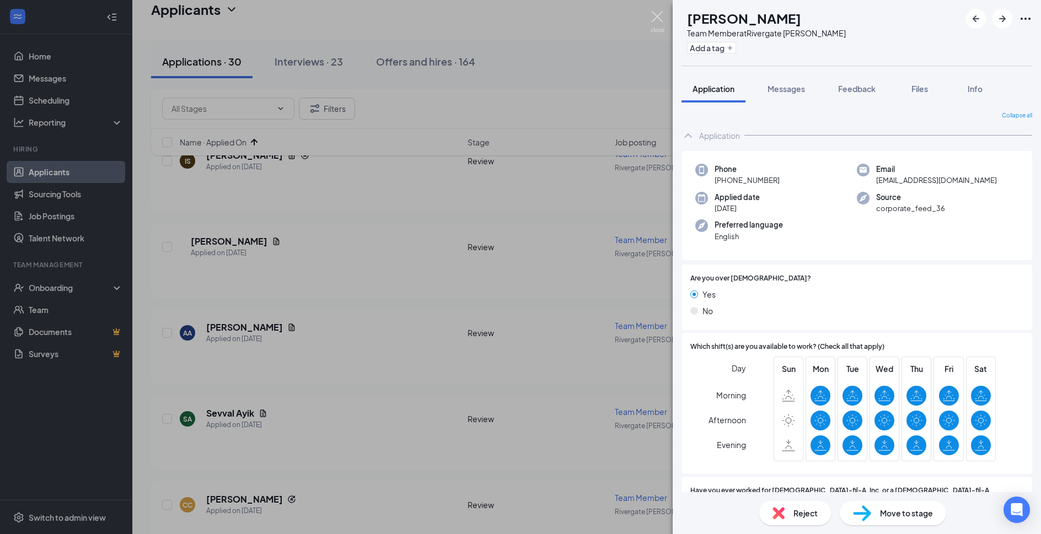
click at [658, 19] on img at bounding box center [658, 22] width 14 height 22
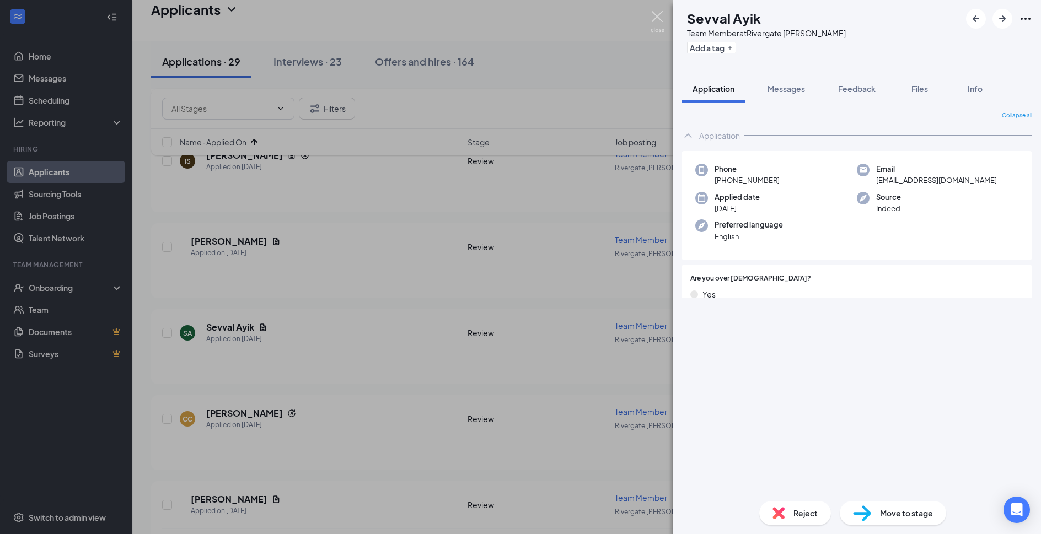
click at [657, 18] on img at bounding box center [658, 22] width 14 height 22
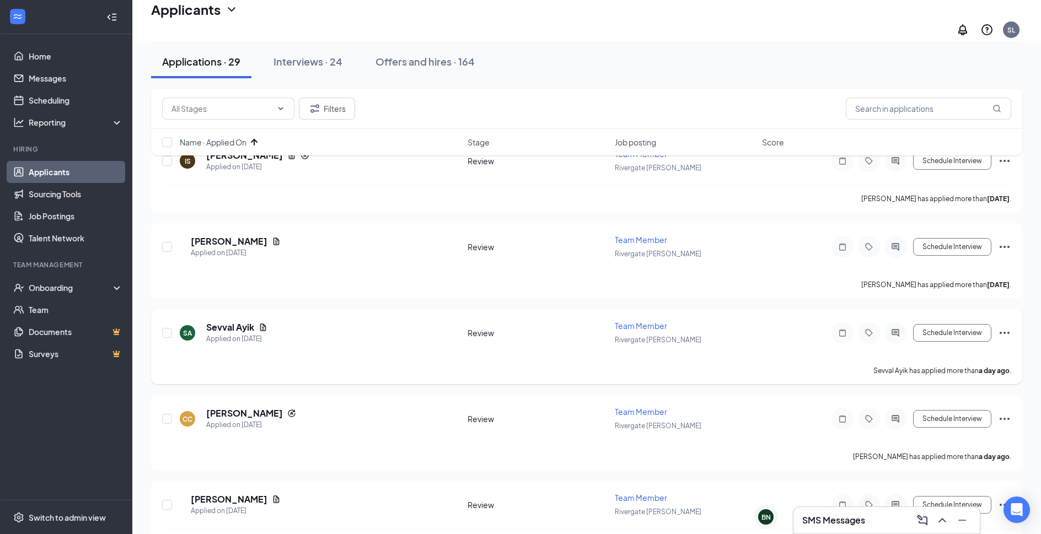
click at [243, 322] on h5 "Sevval Ayik" at bounding box center [230, 328] width 48 height 12
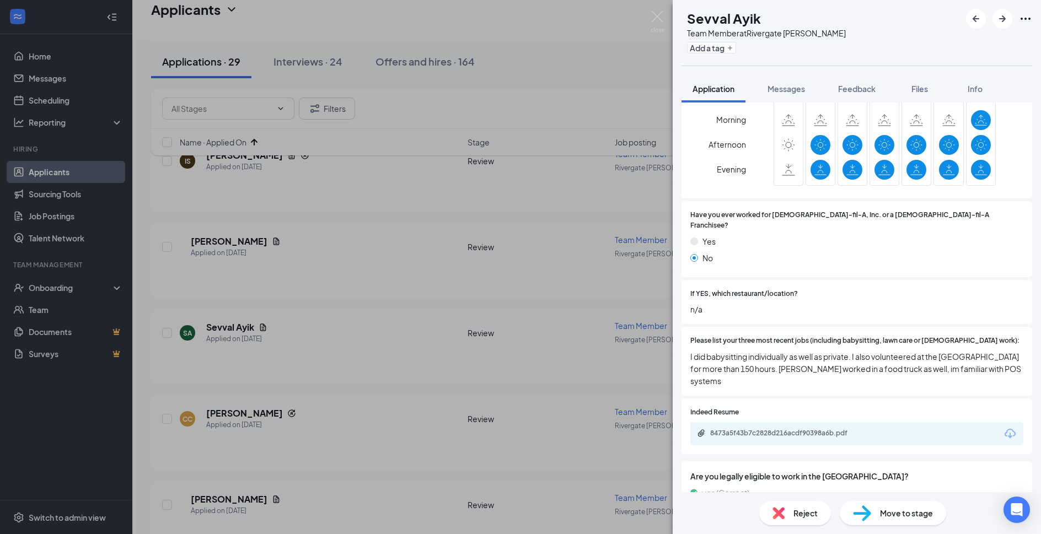
scroll to position [298, 0]
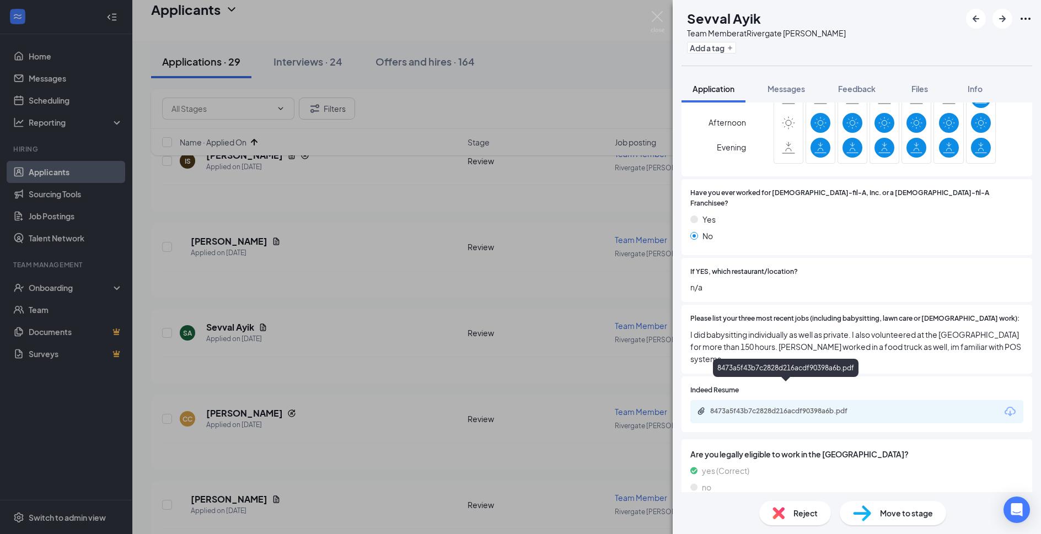
click at [815, 407] on div "8473a5f43b7c2828d216acdf90398a6b.pdf" at bounding box center [786, 412] width 179 height 10
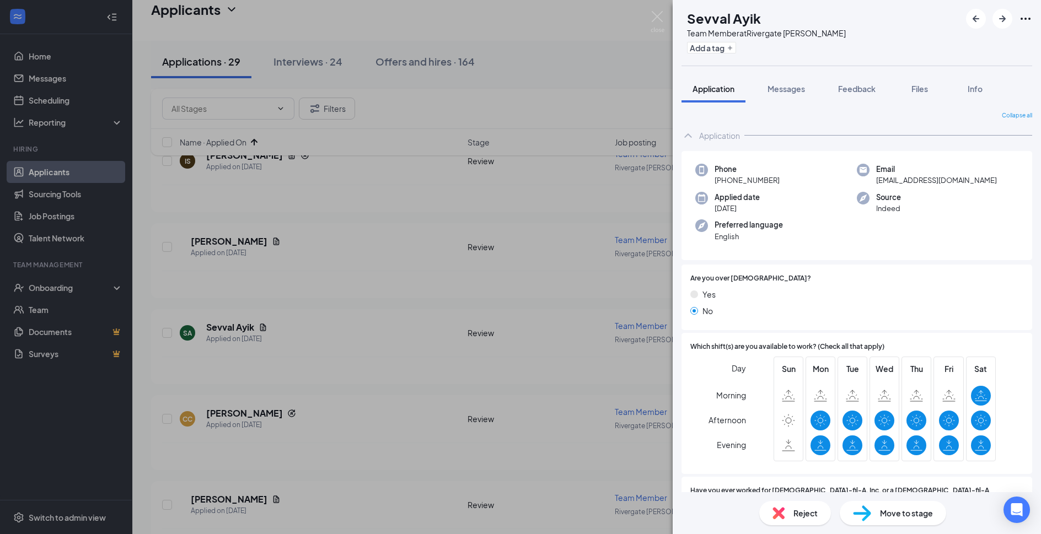
click at [926, 516] on span "Move to stage" at bounding box center [906, 513] width 53 height 12
type input "Phone Interviews (next stage)"
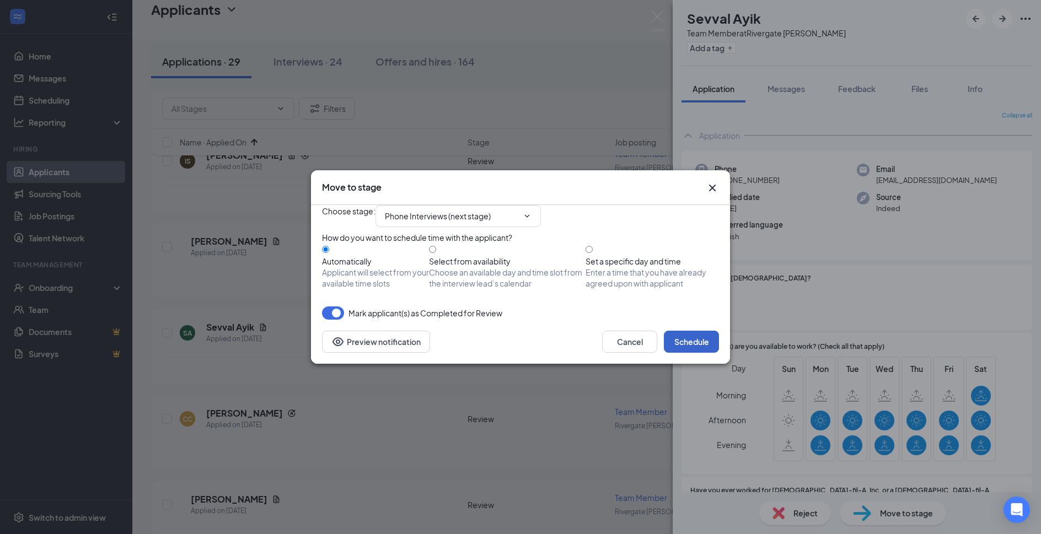
click at [701, 353] on button "Schedule" at bounding box center [691, 342] width 55 height 22
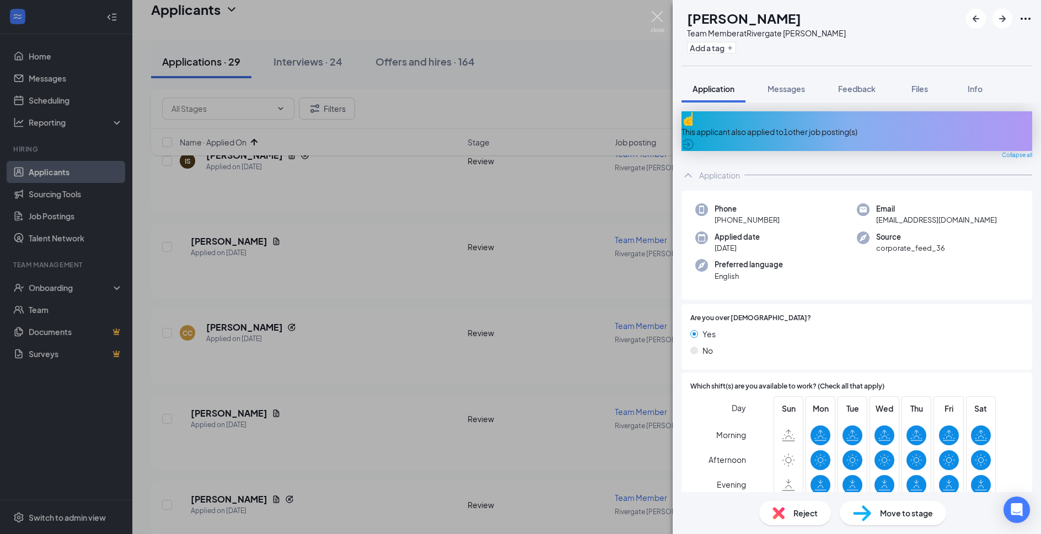
click at [662, 22] on img at bounding box center [658, 22] width 14 height 22
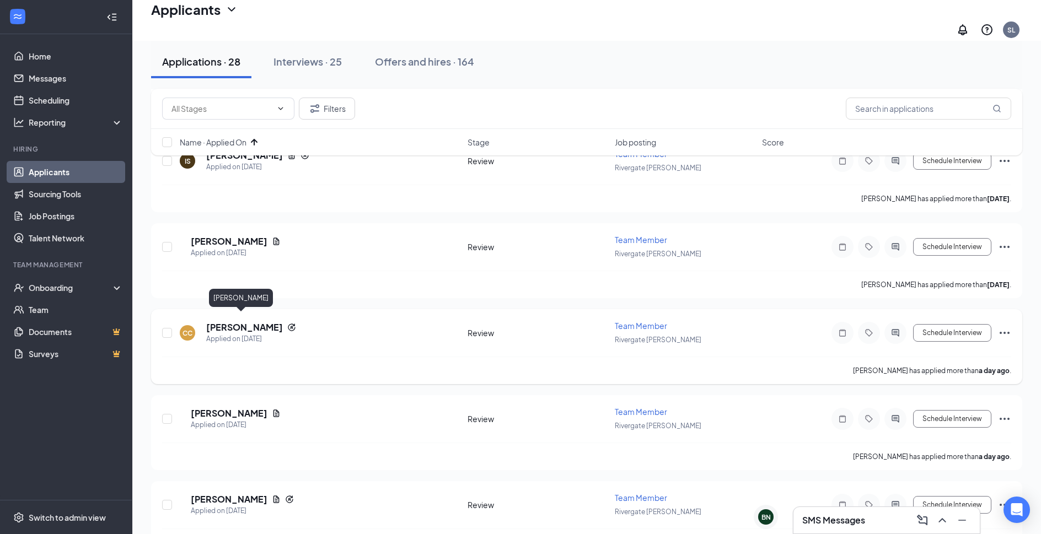
click at [240, 322] on h5 "Cierra Clark" at bounding box center [244, 328] width 77 height 12
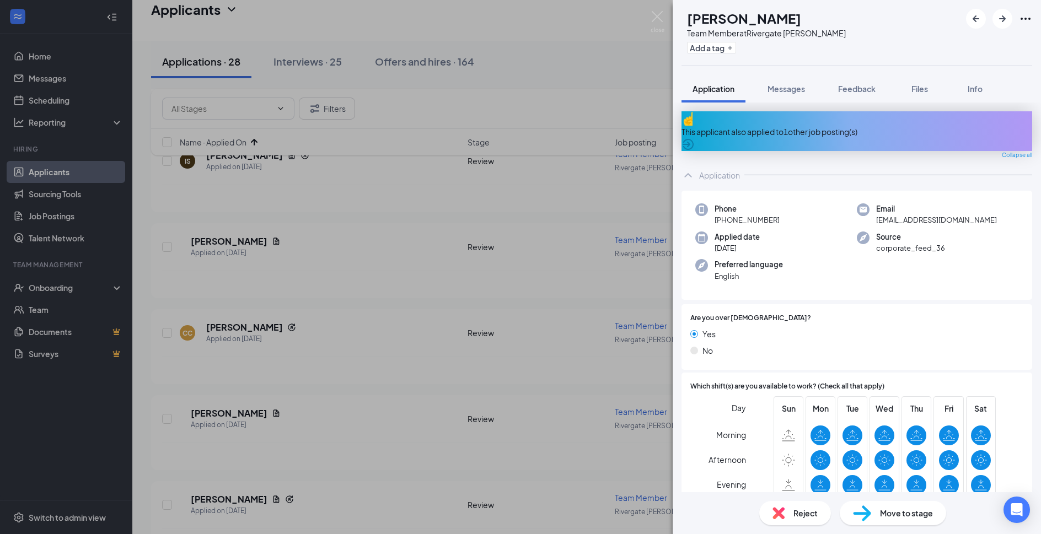
click at [849, 126] on div "This applicant also applied to 1 other job posting(s)" at bounding box center [857, 132] width 351 height 12
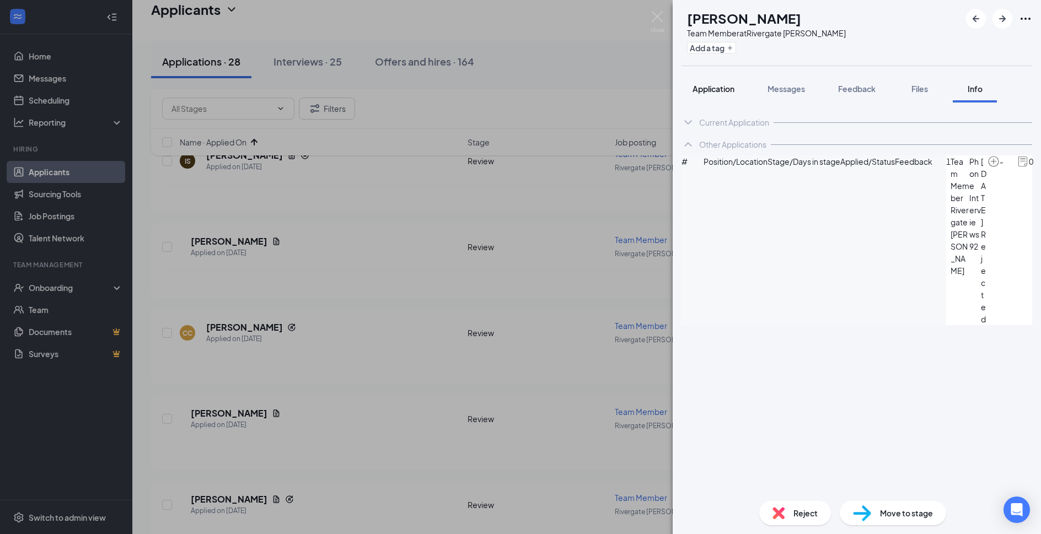
click at [725, 94] on button "Application" at bounding box center [714, 89] width 64 height 28
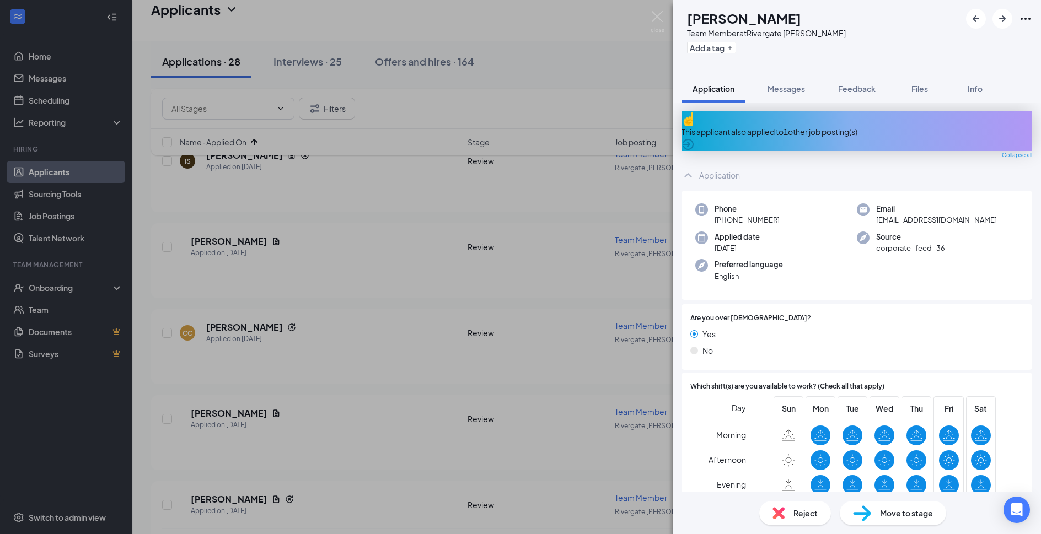
click at [797, 515] on span "Reject" at bounding box center [806, 513] width 24 height 12
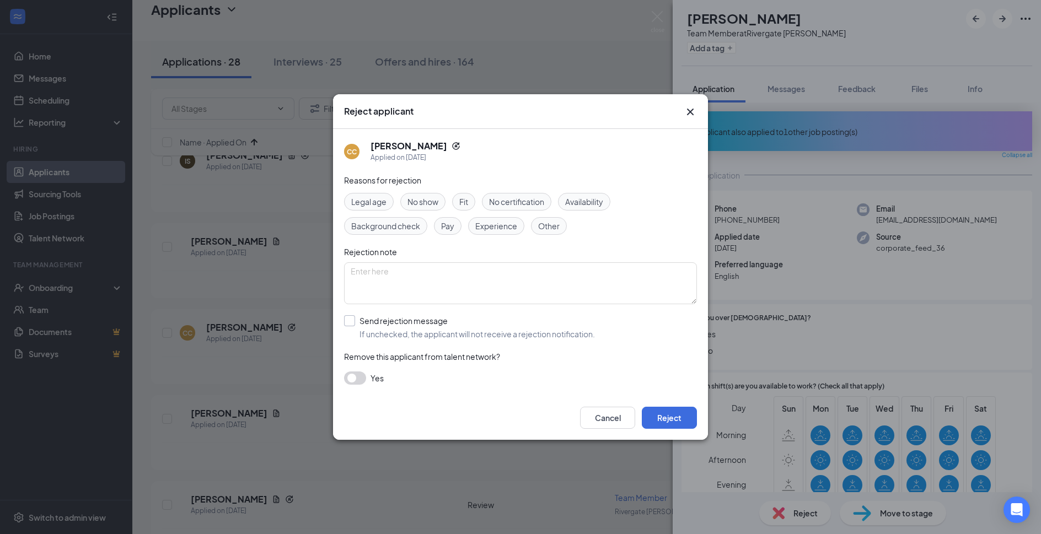
click at [420, 318] on input "Send rejection message If unchecked, the applicant will not receive a rejection…" at bounding box center [469, 327] width 251 height 24
checkbox input "true"
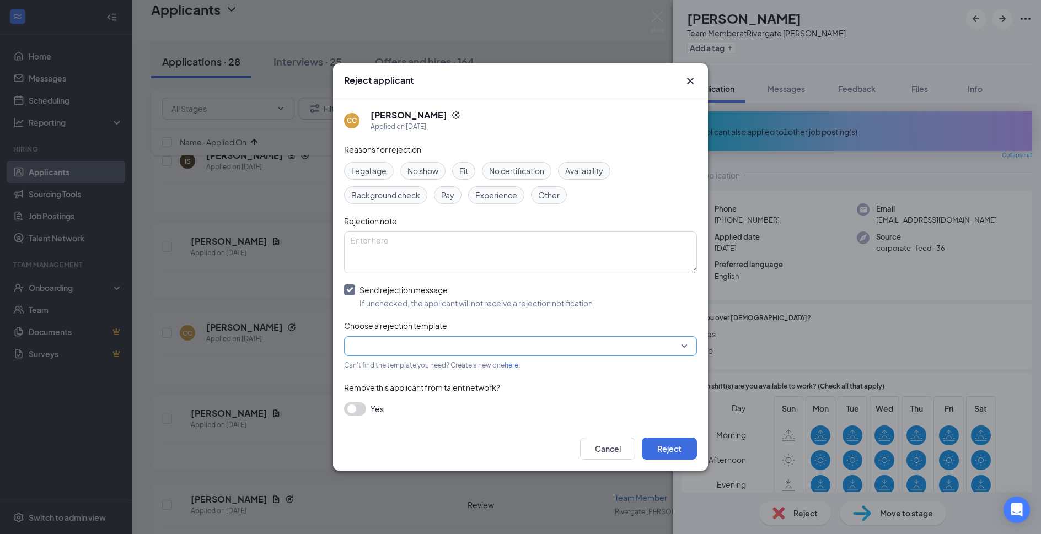
click at [417, 340] on input "search" at bounding box center [517, 346] width 332 height 19
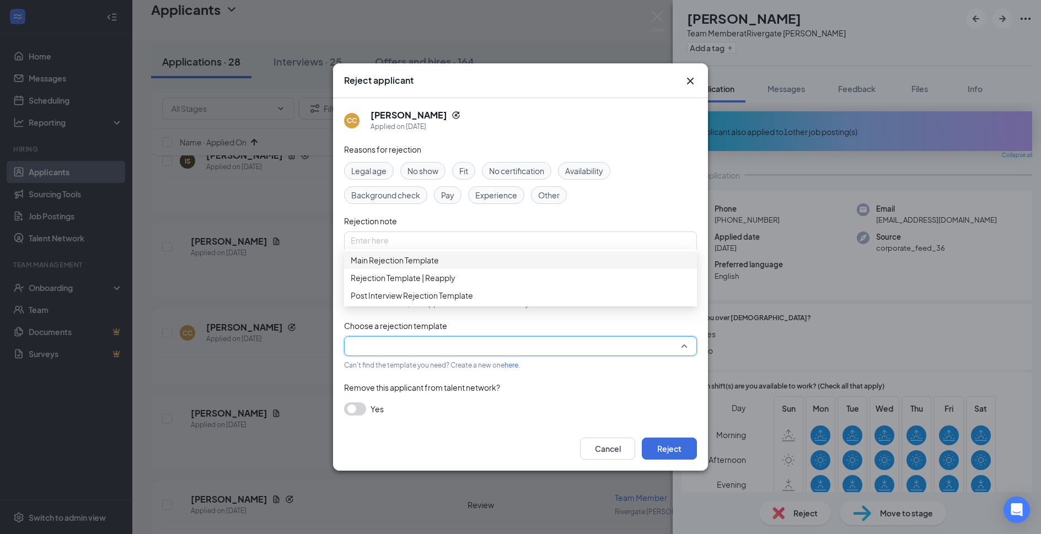
click at [447, 269] on div "Main Rejection Template" at bounding box center [520, 260] width 353 height 18
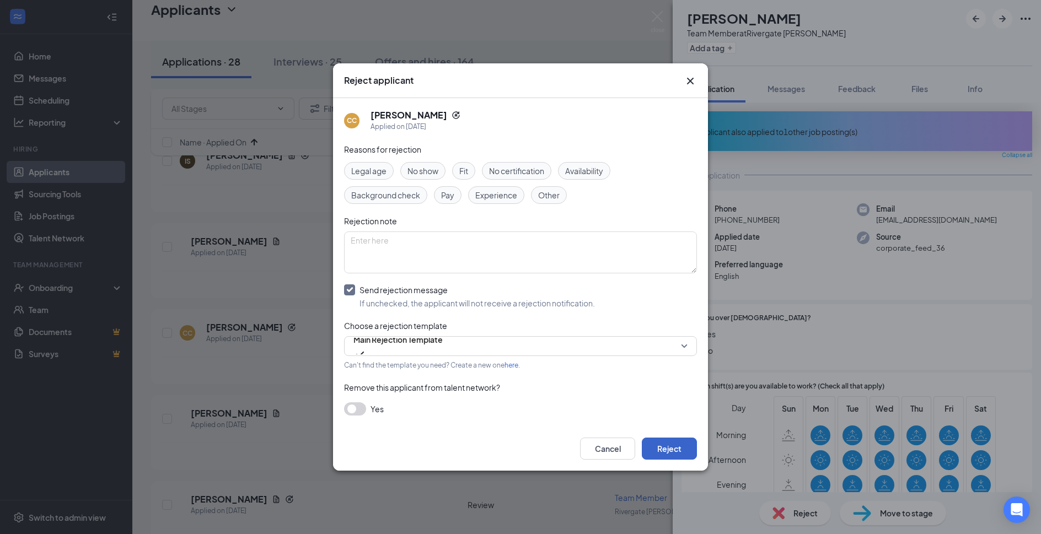
click at [644, 459] on button "Reject" at bounding box center [669, 449] width 55 height 22
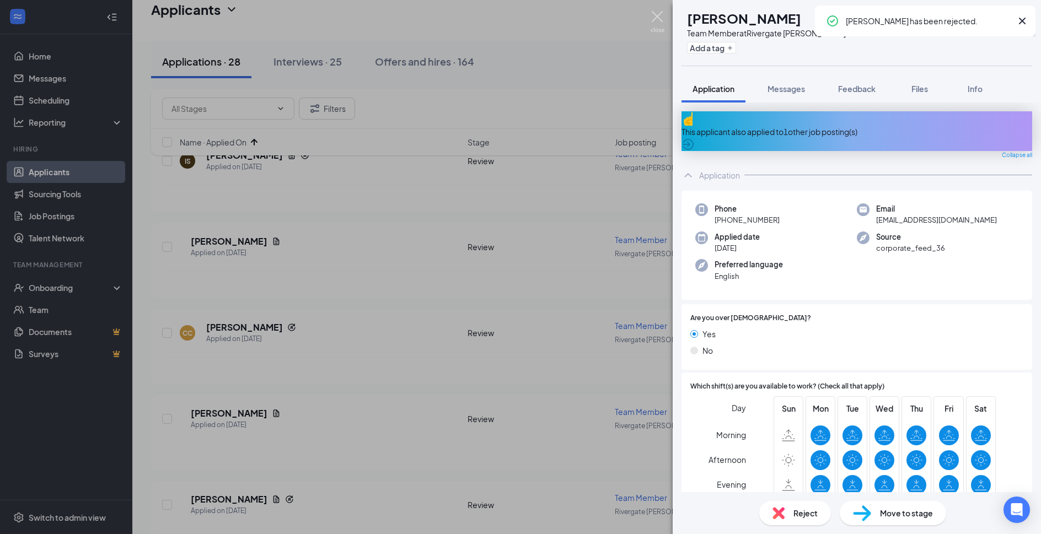
click at [654, 14] on img at bounding box center [658, 22] width 14 height 22
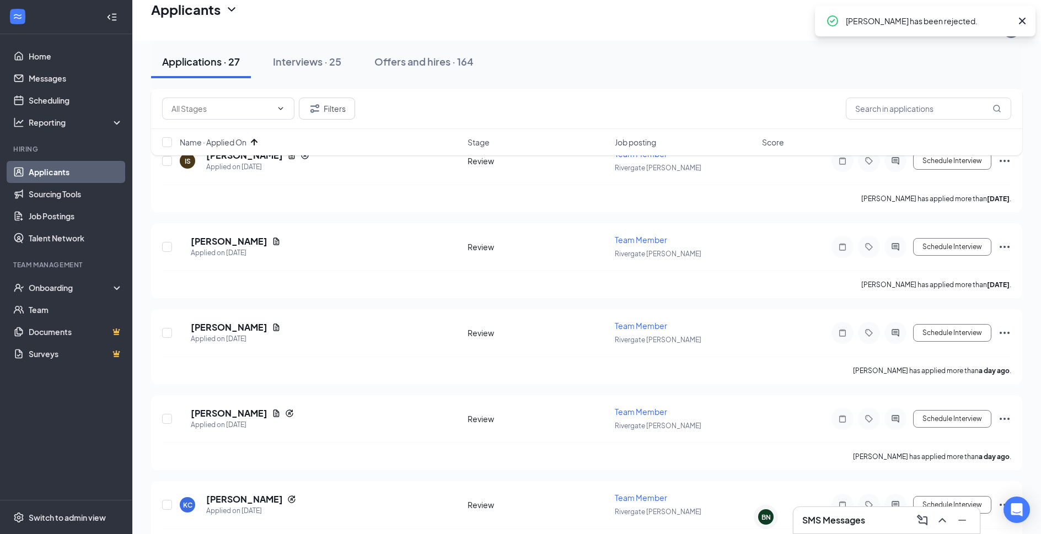
scroll to position [281, 0]
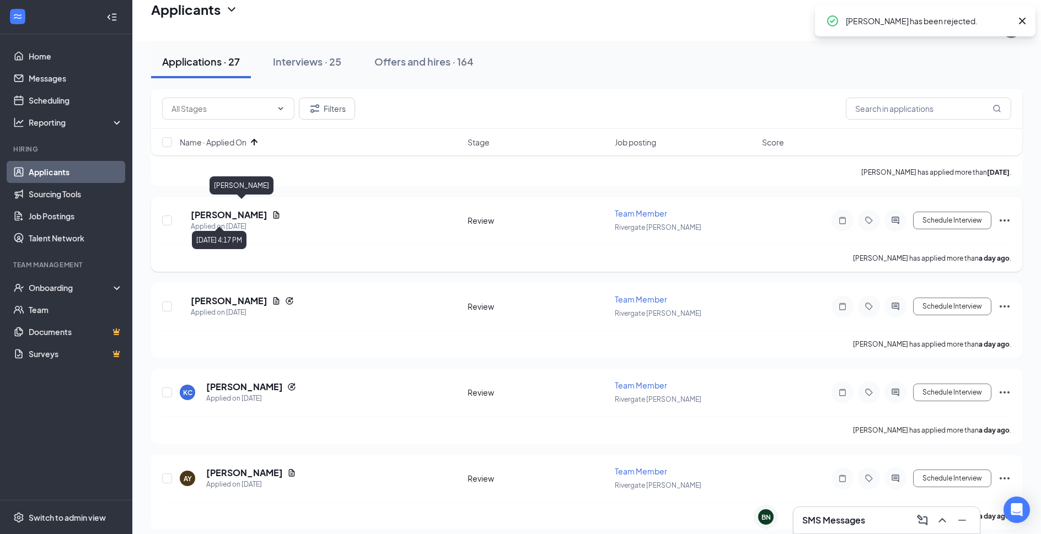
click at [249, 208] on div "RM Rosa Morales Applied on Sep 14 Review Team Member Rivergate Cordova Schedule…" at bounding box center [586, 226] width 849 height 36
click at [248, 209] on h5 "Rosa Morales" at bounding box center [229, 215] width 77 height 12
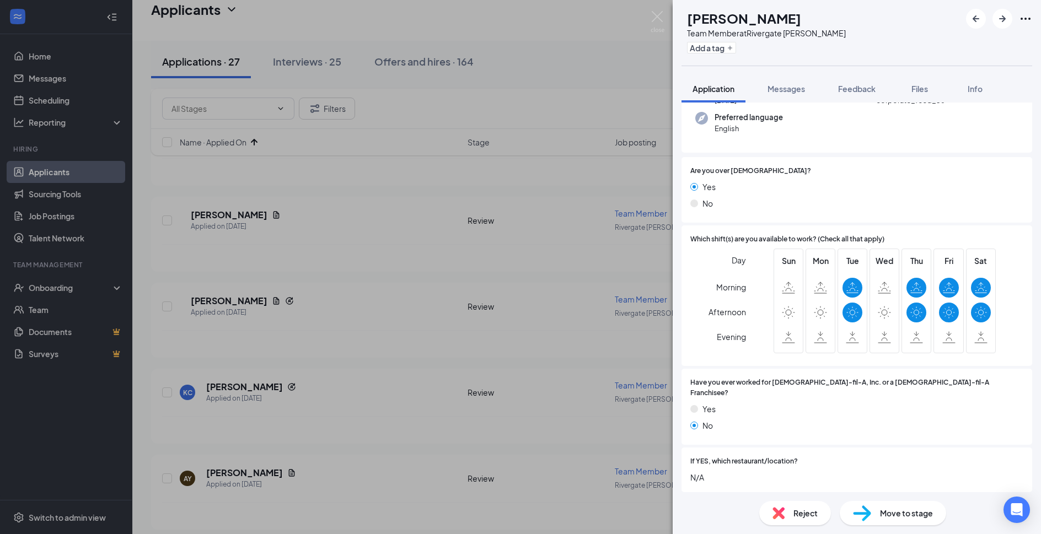
scroll to position [357, 0]
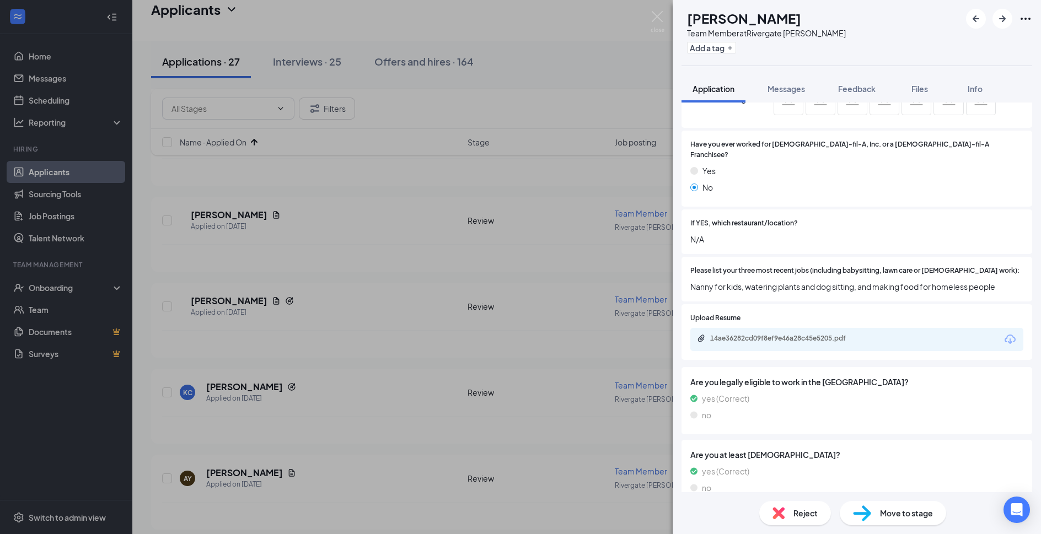
click at [818, 511] on div "Reject" at bounding box center [795, 513] width 72 height 24
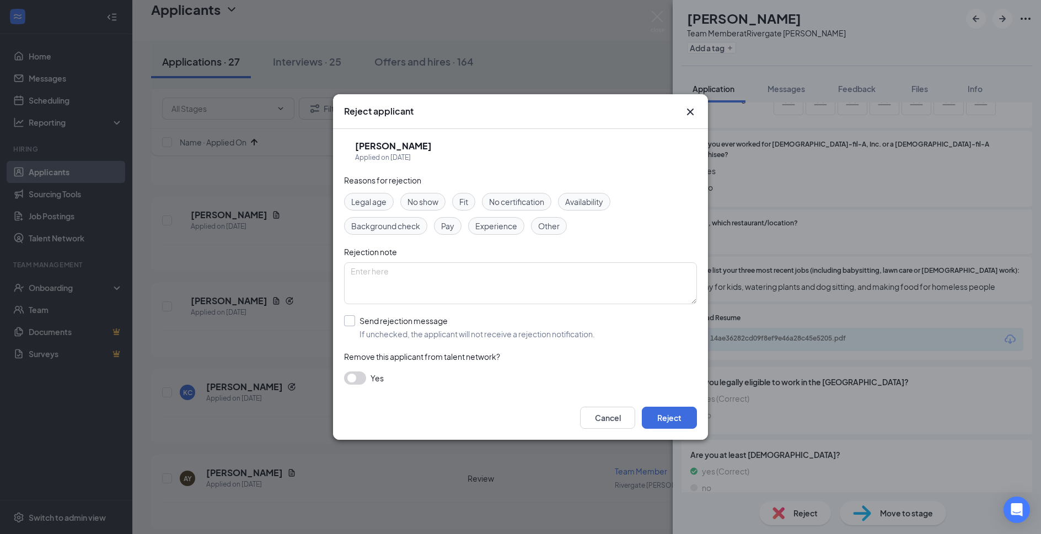
click at [460, 331] on input "Send rejection message If unchecked, the applicant will not receive a rejection…" at bounding box center [469, 327] width 251 height 24
checkbox input "true"
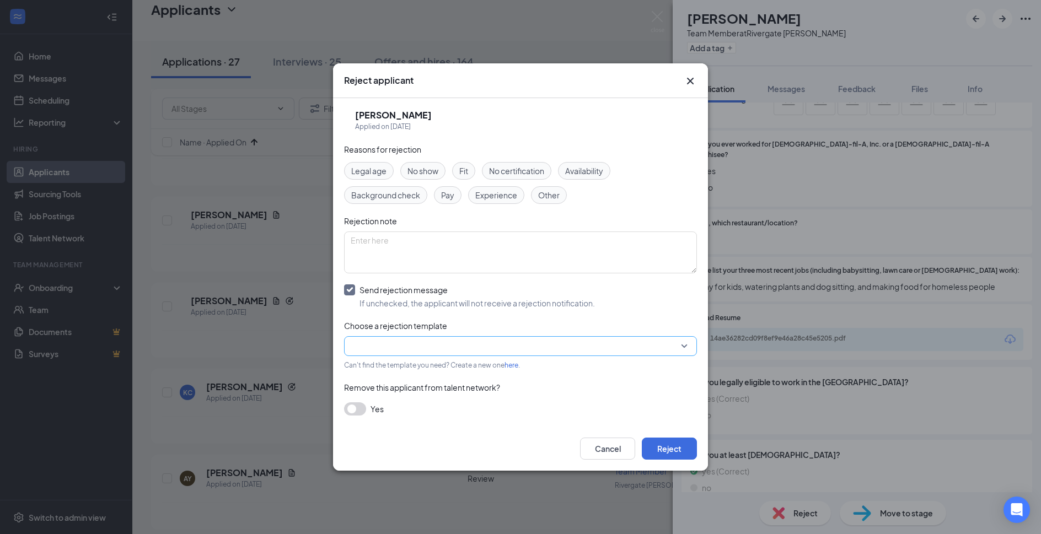
click at [457, 346] on input "search" at bounding box center [517, 346] width 332 height 19
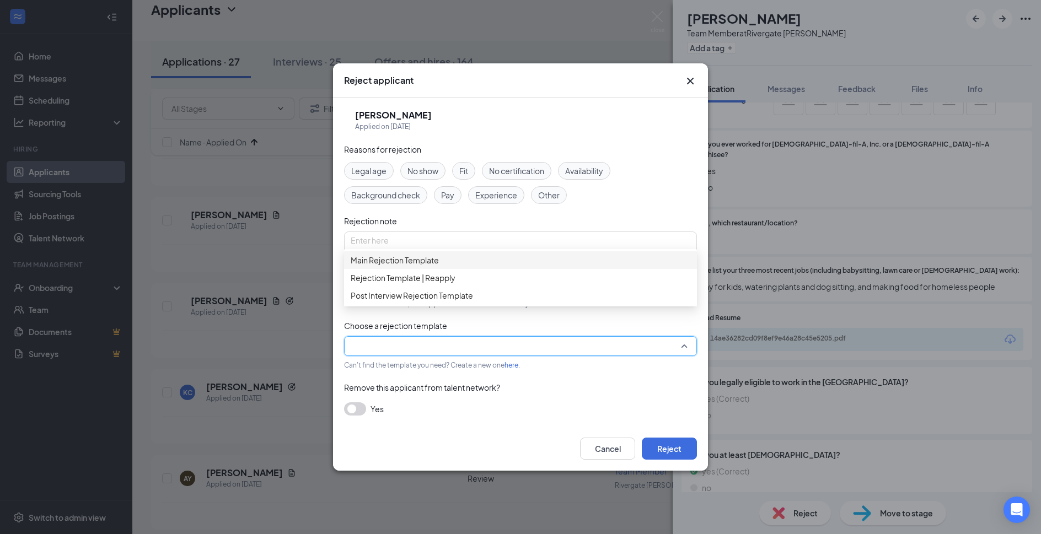
click at [506, 266] on span "Main Rejection Template" at bounding box center [521, 260] width 340 height 12
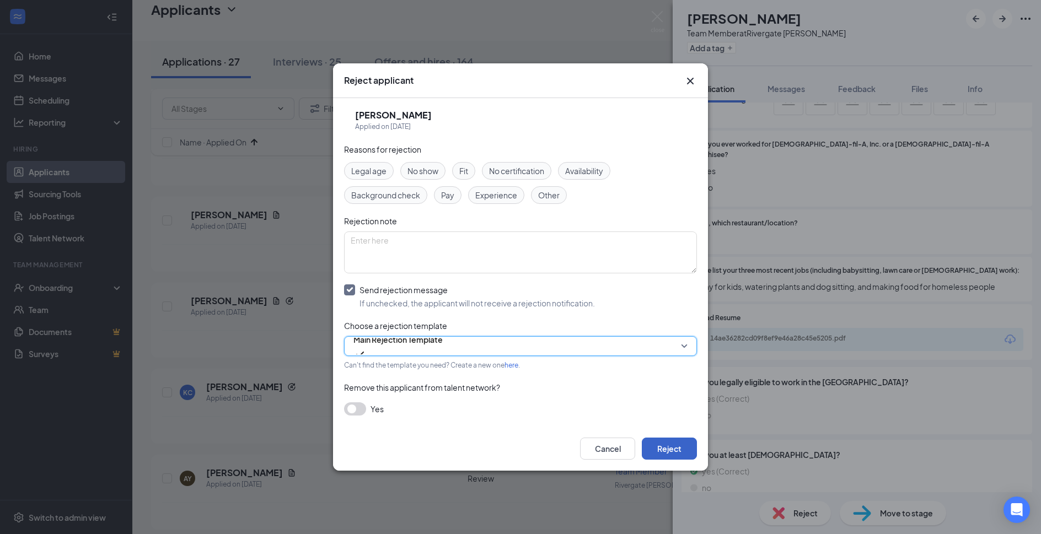
click at [662, 451] on button "Reject" at bounding box center [669, 449] width 55 height 22
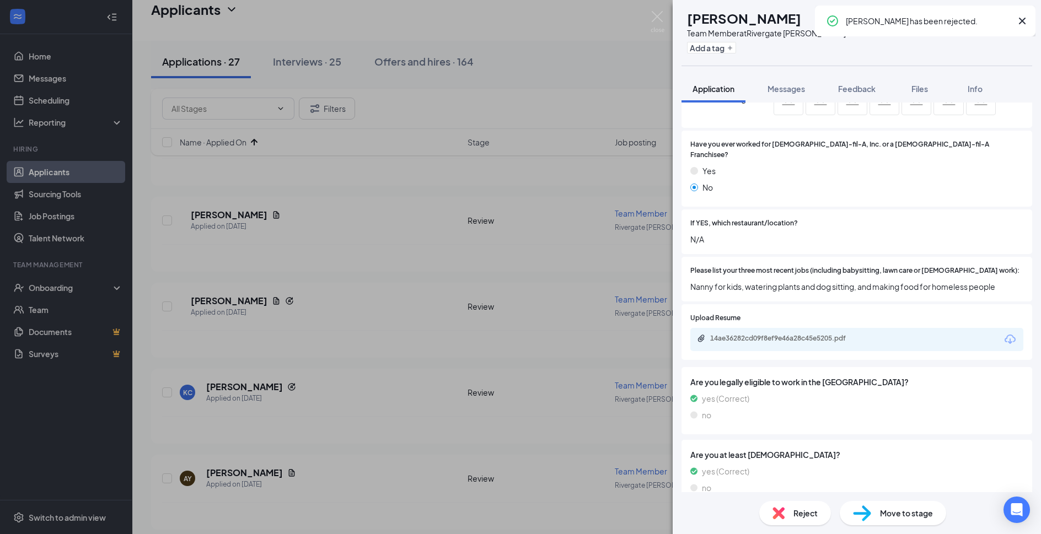
click at [661, 20] on img at bounding box center [658, 22] width 14 height 22
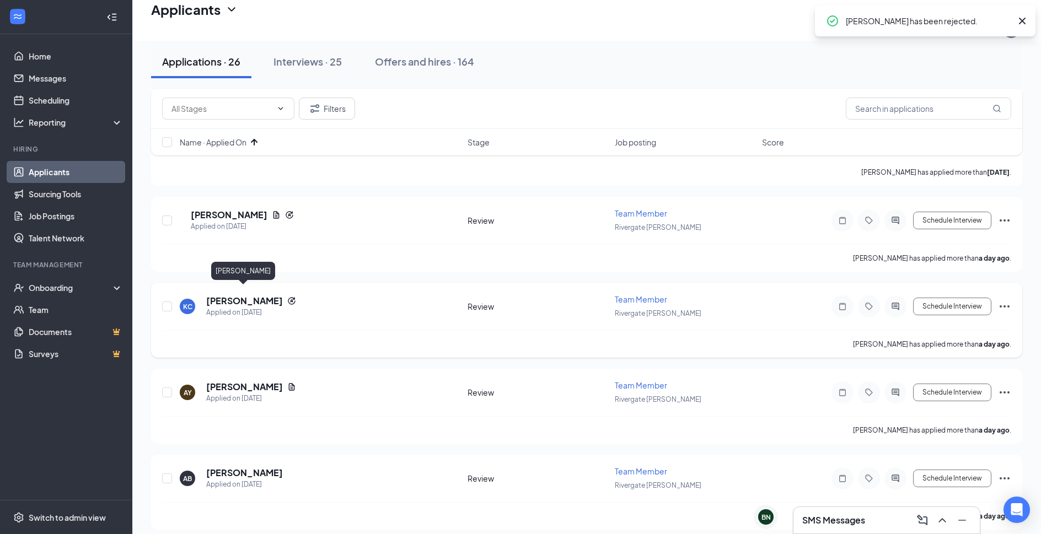
click at [281, 295] on div "kailey chidester" at bounding box center [251, 301] width 90 height 12
click at [266, 209] on h5 "Nabaa mohammed fatih" at bounding box center [229, 215] width 77 height 12
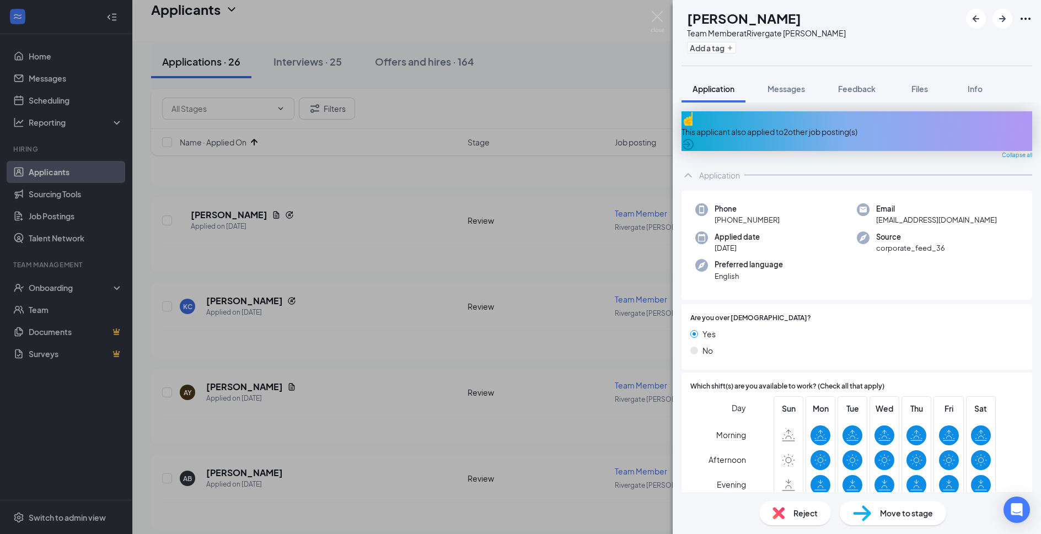
click at [826, 110] on div "This applicant also applied to 2 other job posting(s) Collapse all Application …" at bounding box center [857, 298] width 368 height 390
click at [823, 126] on div "This applicant also applied to 2 other job posting(s)" at bounding box center [857, 132] width 351 height 12
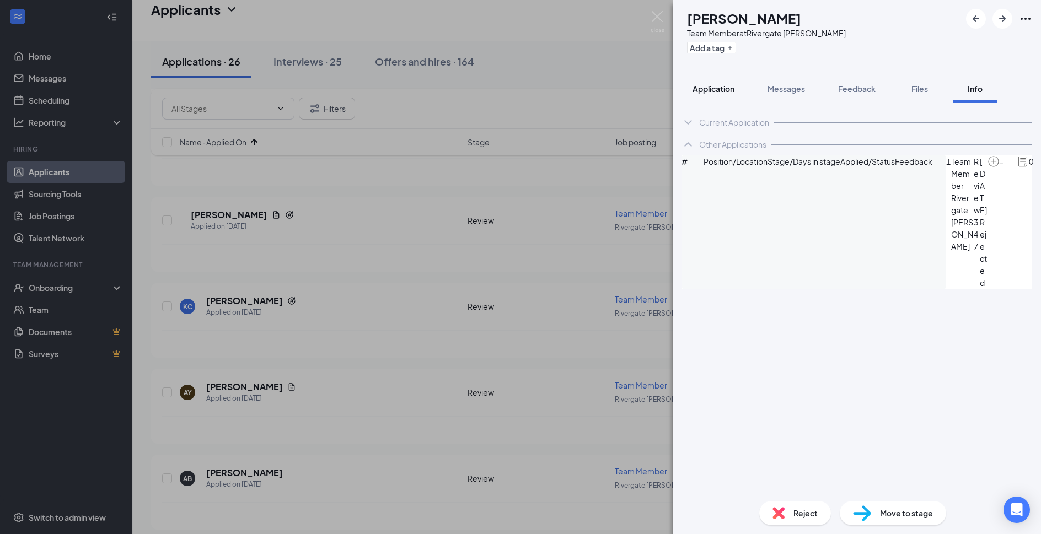
click at [732, 90] on span "Application" at bounding box center [714, 89] width 42 height 10
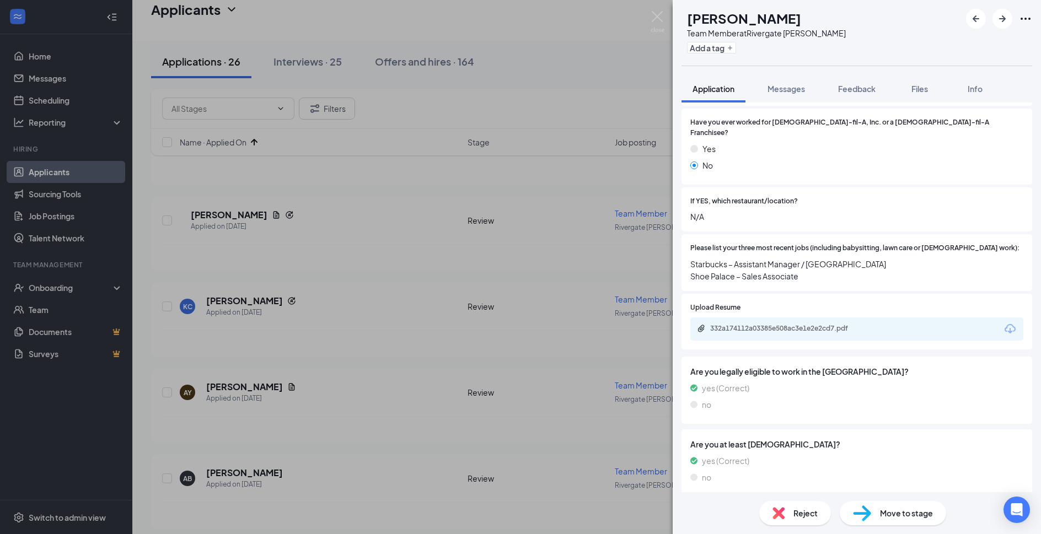
scroll to position [417, 0]
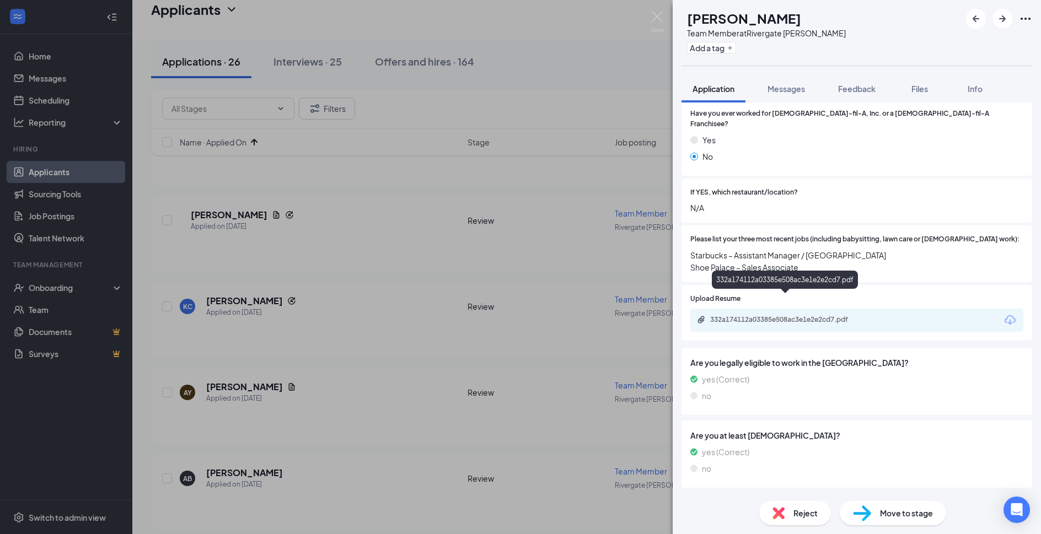
click at [848, 315] on div "332a174112a03385e508ac3e1e2e2cd7.pdf" at bounding box center [787, 319] width 154 height 9
click at [909, 518] on span "Move to stage" at bounding box center [906, 513] width 53 height 12
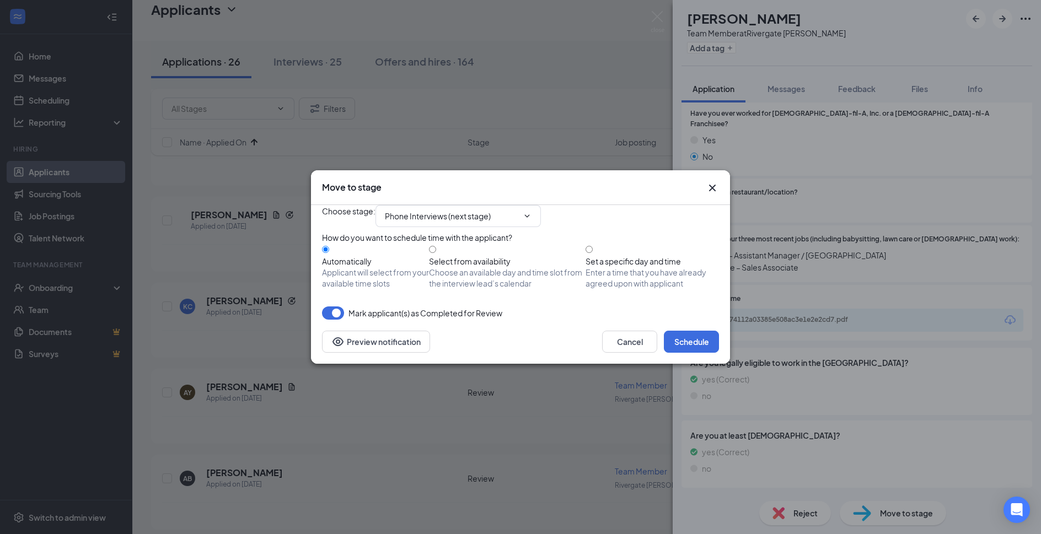
click at [698, 320] on div "Choose stage : Phone Interviews (next stage) How do you want to schedule time w…" at bounding box center [520, 262] width 397 height 115
click at [702, 353] on button "Schedule" at bounding box center [691, 342] width 55 height 22
click at [655, 19] on div "Move to stage Choose stage : Phone Interviews (next stage) How do you want to s…" at bounding box center [520, 267] width 1041 height 534
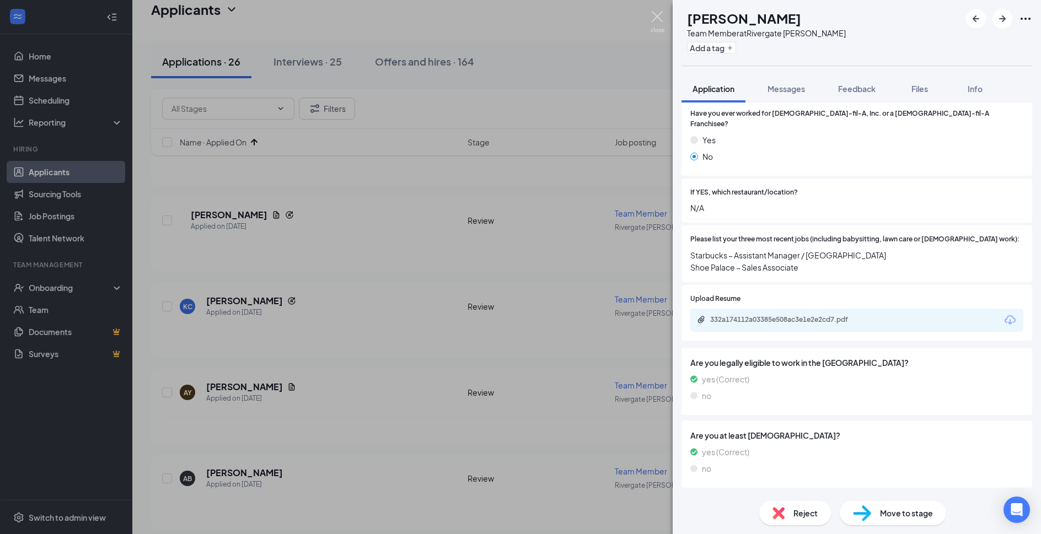
click at [658, 20] on img at bounding box center [658, 22] width 14 height 22
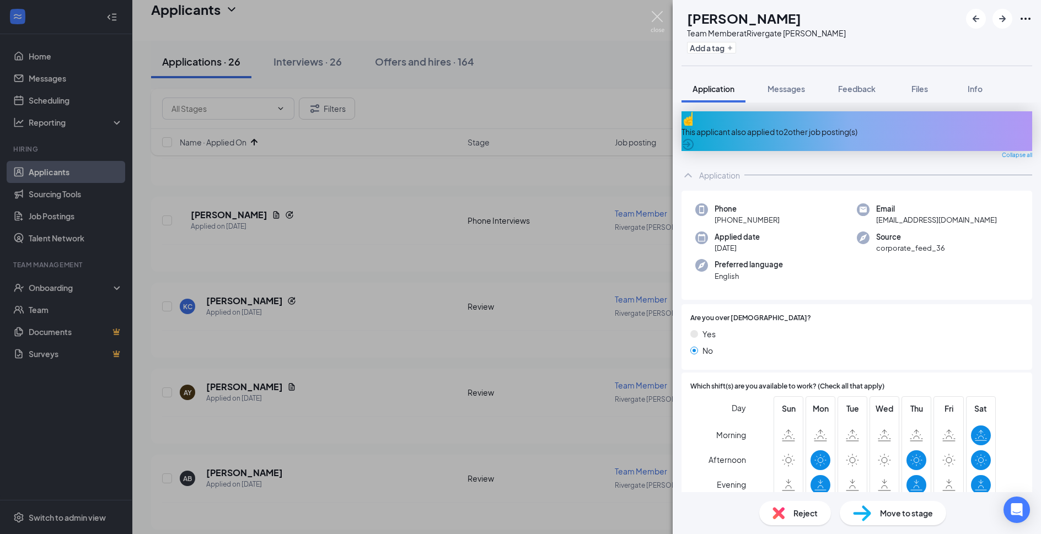
click at [663, 18] on img at bounding box center [658, 22] width 14 height 22
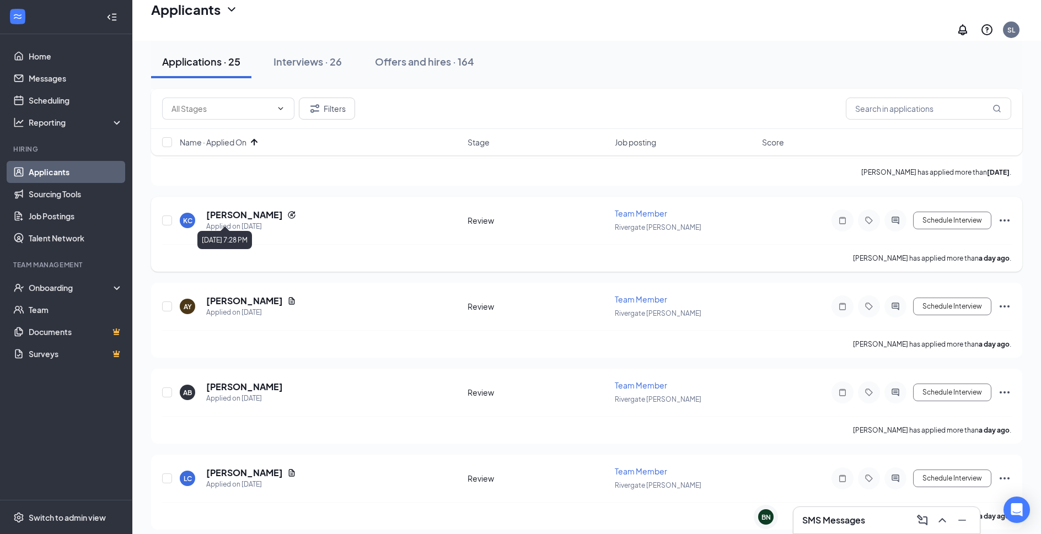
click at [254, 209] on h5 "kailey chidester" at bounding box center [244, 215] width 77 height 12
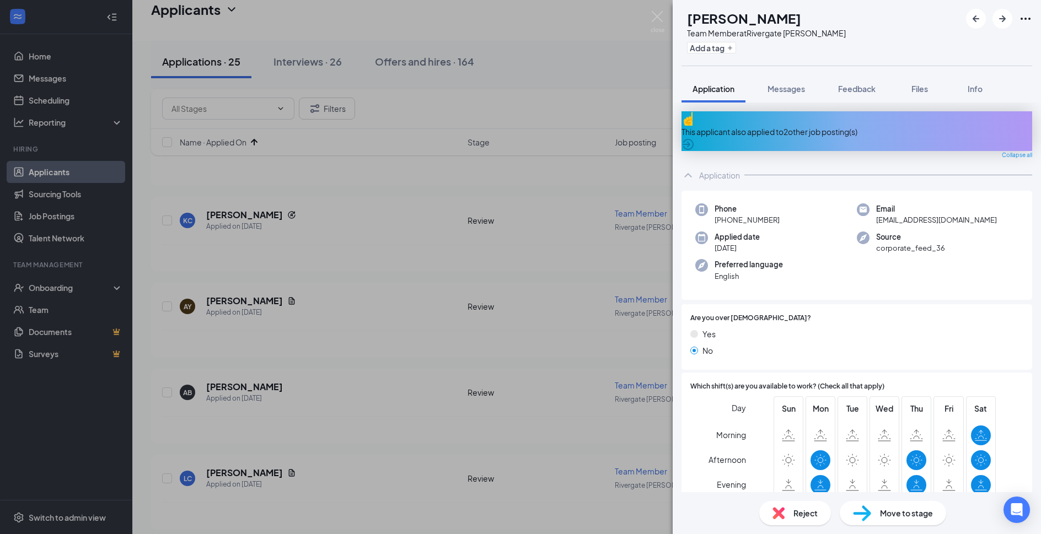
click at [828, 126] on div "This applicant also applied to 2 other job posting(s)" at bounding box center [857, 132] width 351 height 12
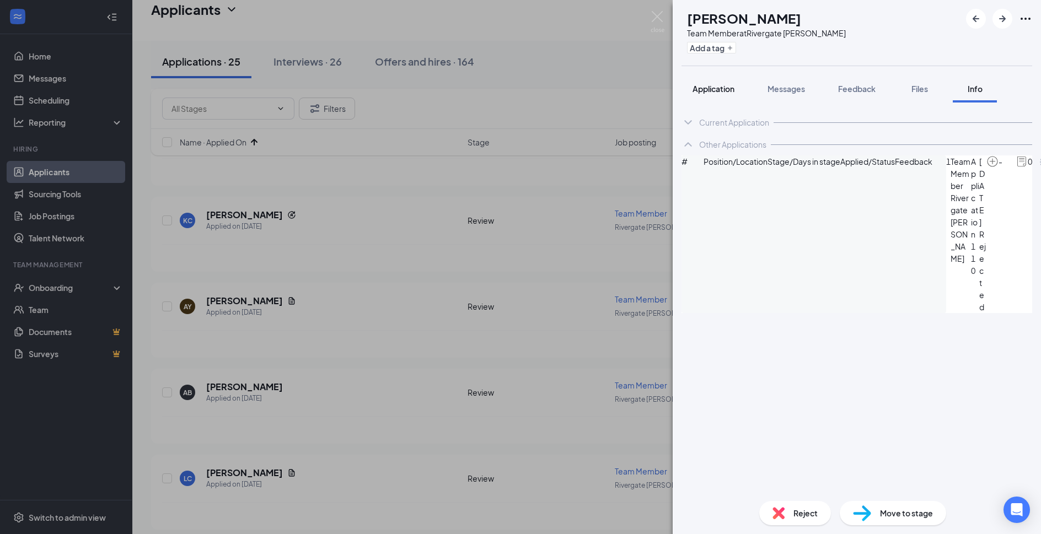
click at [726, 90] on span "Application" at bounding box center [714, 89] width 42 height 10
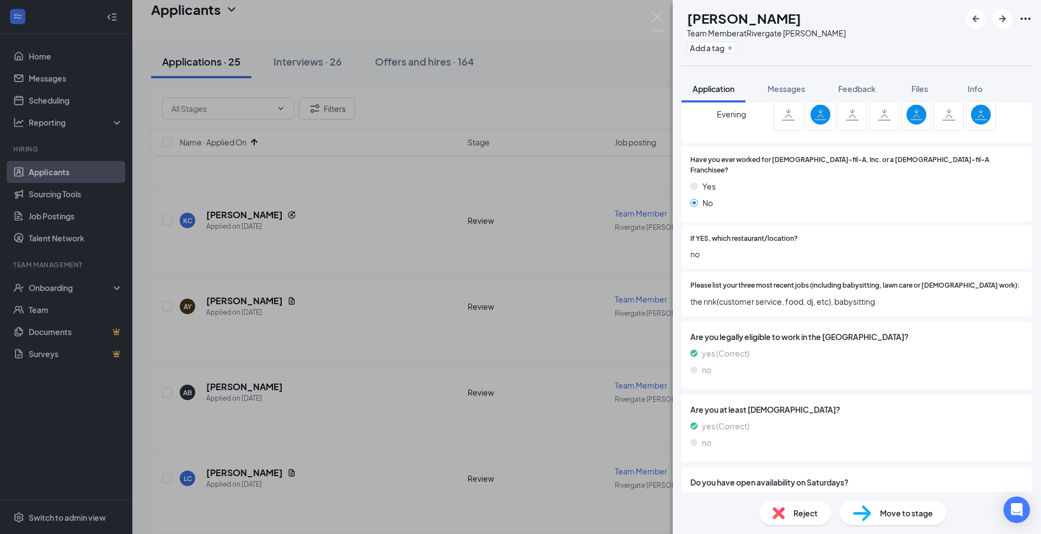
scroll to position [391, 0]
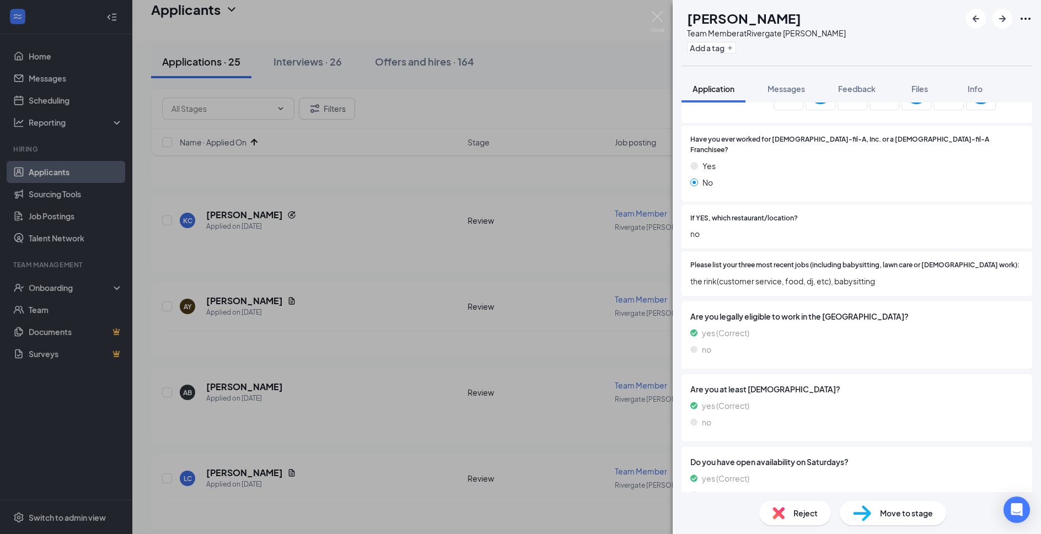
click at [797, 507] on span "Reject" at bounding box center [806, 513] width 24 height 12
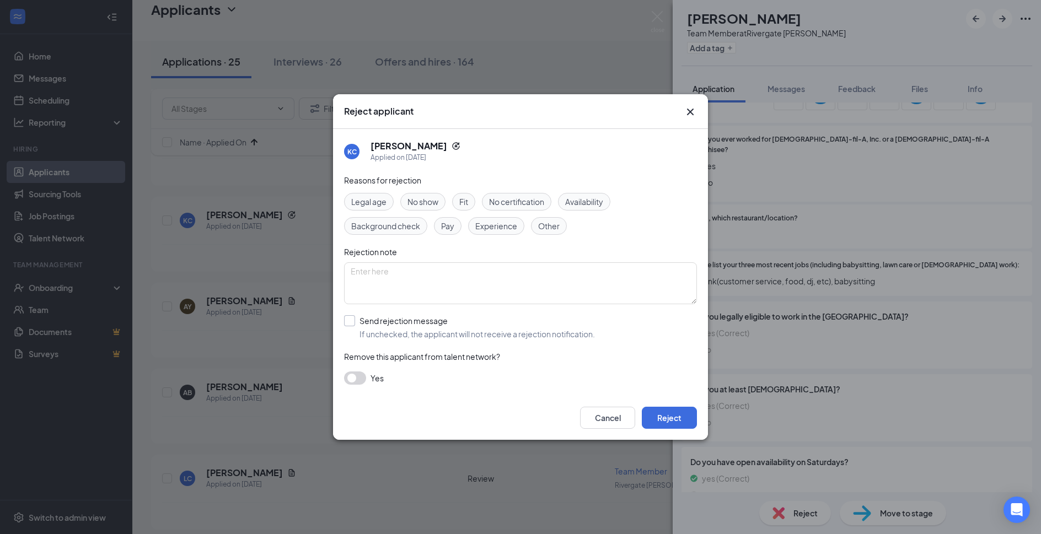
click at [431, 324] on input "Send rejection message If unchecked, the applicant will not receive a rejection…" at bounding box center [469, 327] width 251 height 24
checkbox input "true"
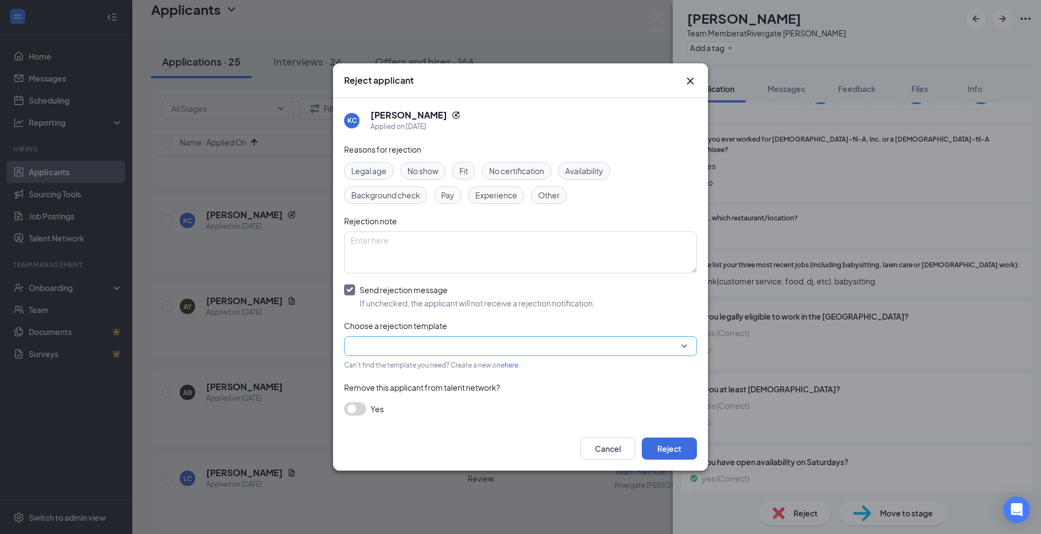
click at [428, 338] on input "search" at bounding box center [517, 346] width 332 height 19
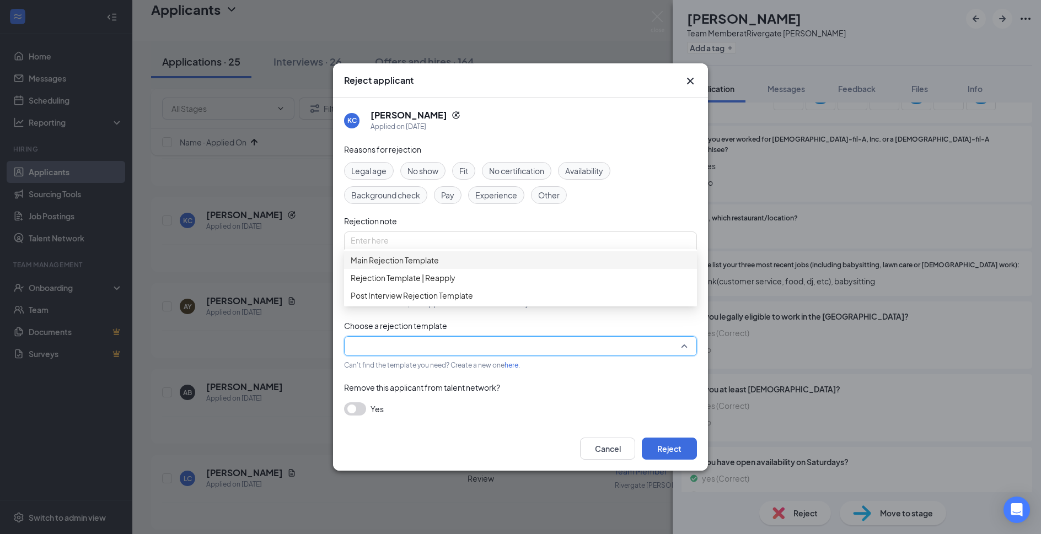
click at [467, 266] on span "Main Rejection Template" at bounding box center [521, 260] width 340 height 12
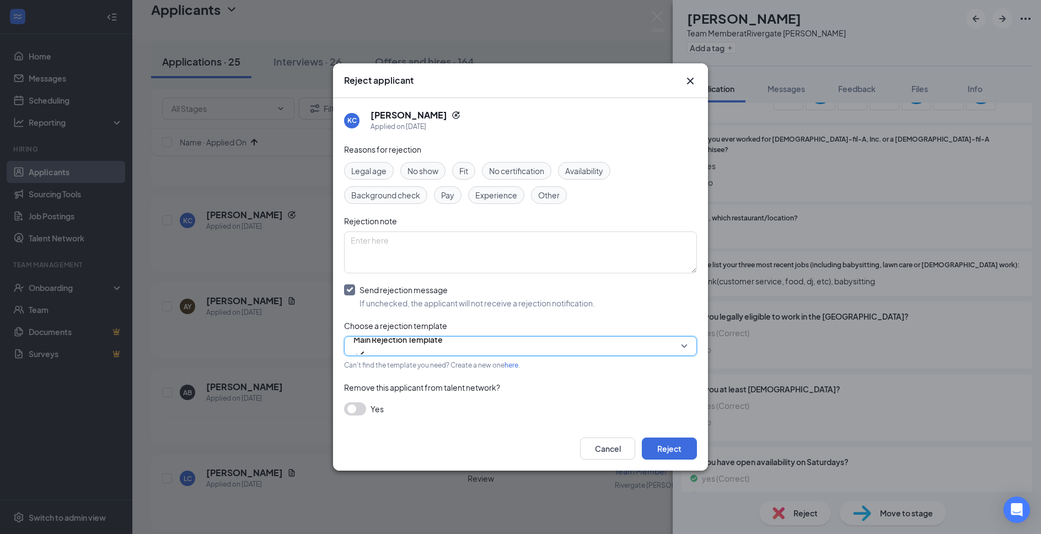
drag, startPoint x: 653, startPoint y: 424, endPoint x: 656, endPoint y: 432, distance: 8.7
click at [653, 426] on div "Reasons for rejection Legal age No show Fit No certification Availability Backg…" at bounding box center [520, 285] width 353 height 284
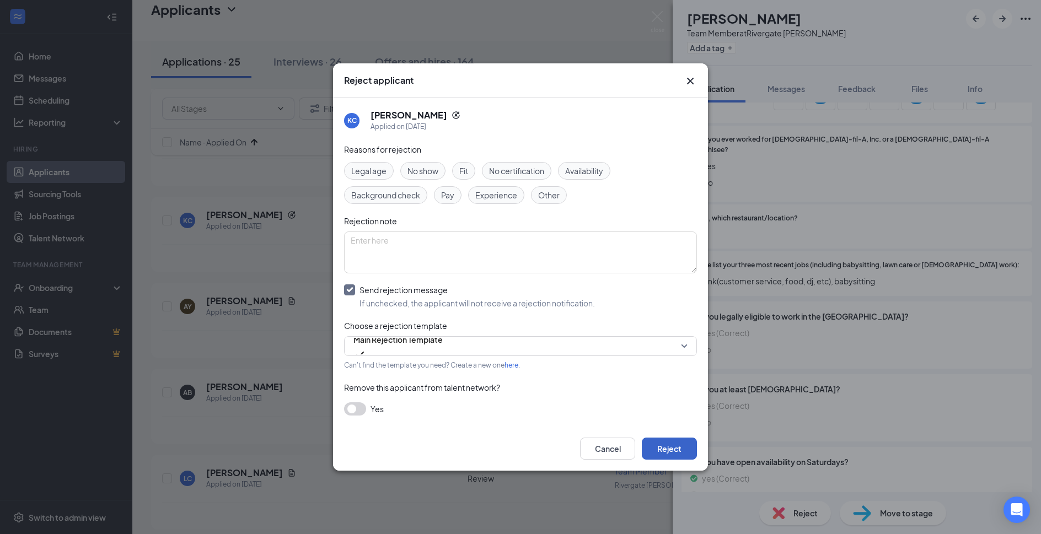
click at [659, 438] on button "Reject" at bounding box center [669, 449] width 55 height 22
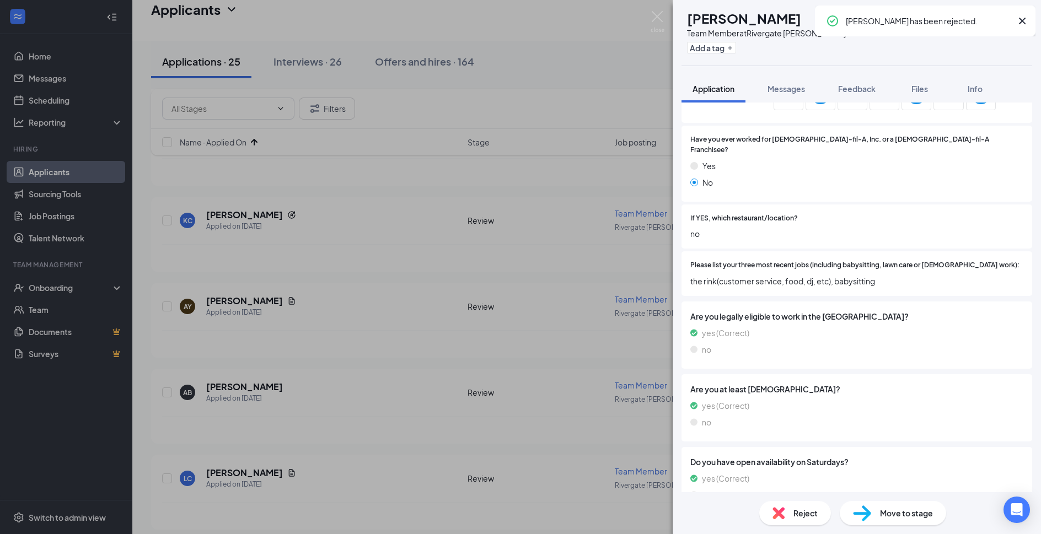
click at [655, 12] on img at bounding box center [658, 22] width 14 height 22
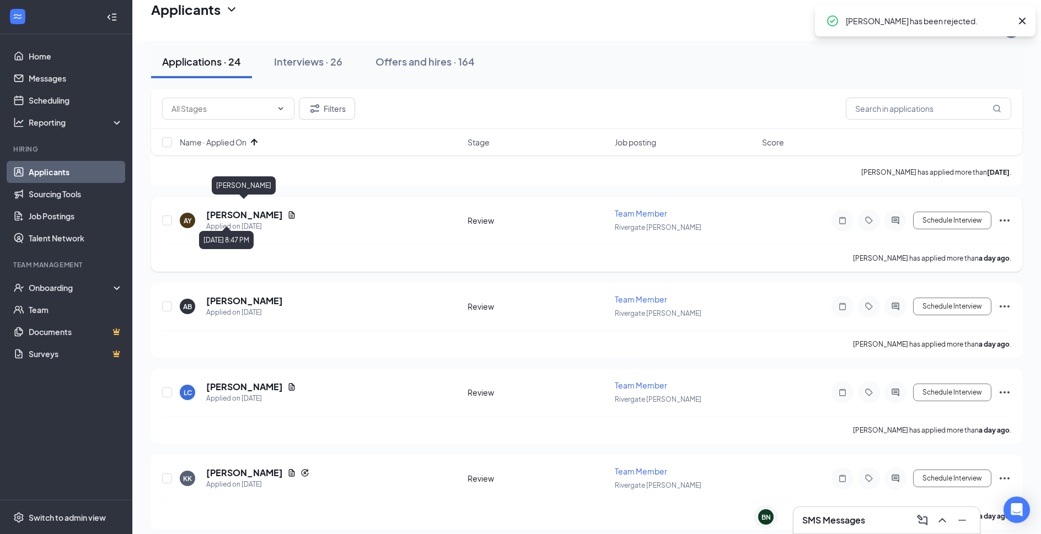
click at [260, 211] on h5 "Alexandra Yepez" at bounding box center [244, 215] width 77 height 12
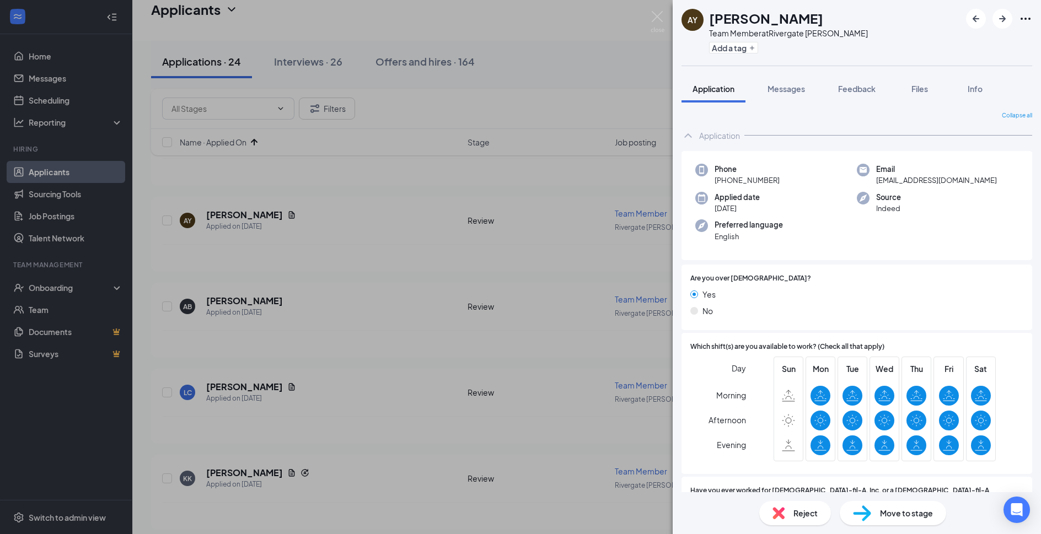
scroll to position [357, 0]
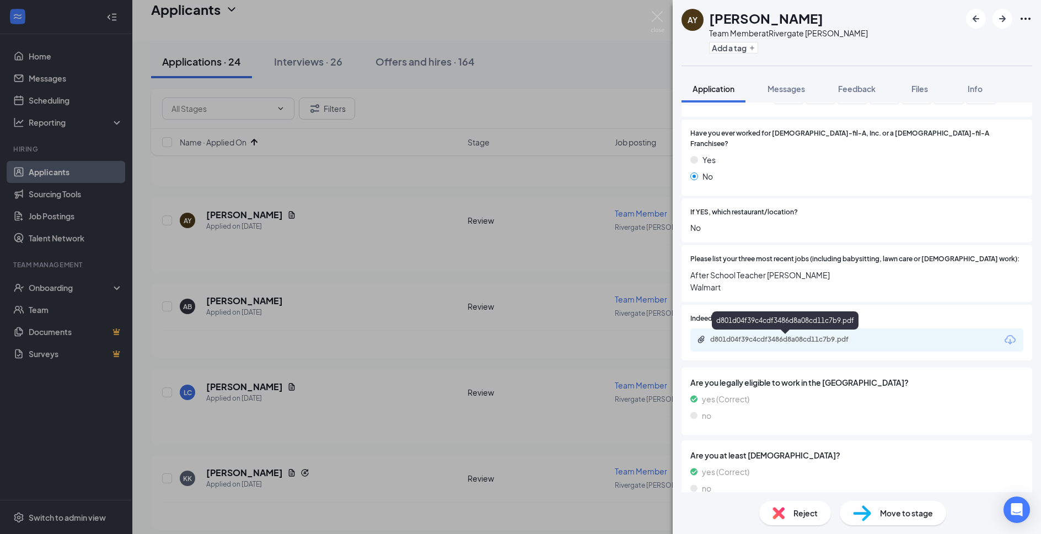
click at [812, 340] on div "d801d04f39c4cdf3486d8a08cd11c7b9.pdf" at bounding box center [787, 339] width 154 height 9
click at [823, 510] on div "Reject" at bounding box center [795, 513] width 72 height 24
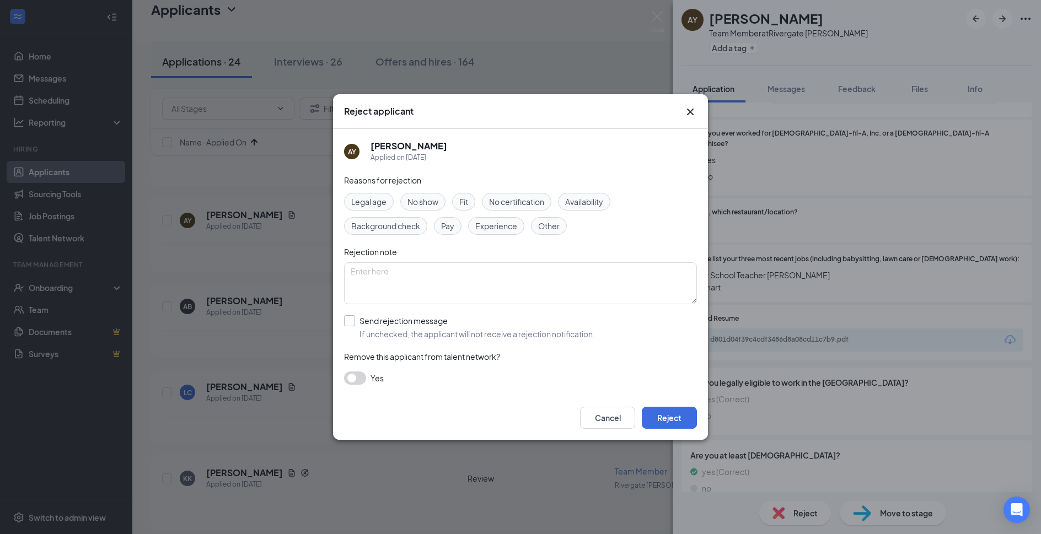
click at [417, 330] on input "Send rejection message If unchecked, the applicant will not receive a rejection…" at bounding box center [469, 327] width 251 height 24
checkbox input "true"
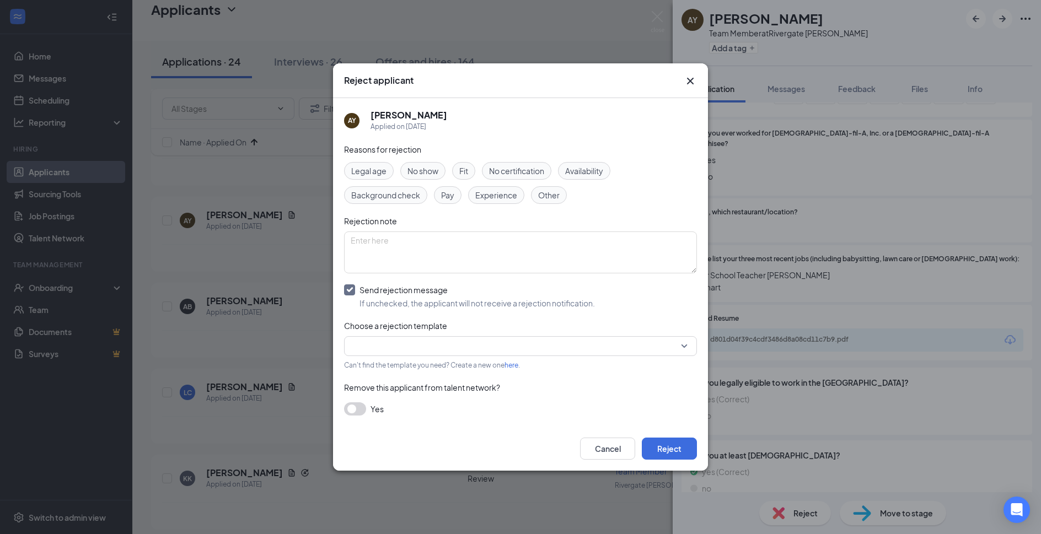
click at [422, 358] on div "Reasons for rejection Legal age No show Fit No certification Availability Backg…" at bounding box center [520, 285] width 353 height 284
drag, startPoint x: 426, startPoint y: 349, endPoint x: 431, endPoint y: 334, distance: 15.4
click at [426, 349] on input "search" at bounding box center [517, 346] width 332 height 19
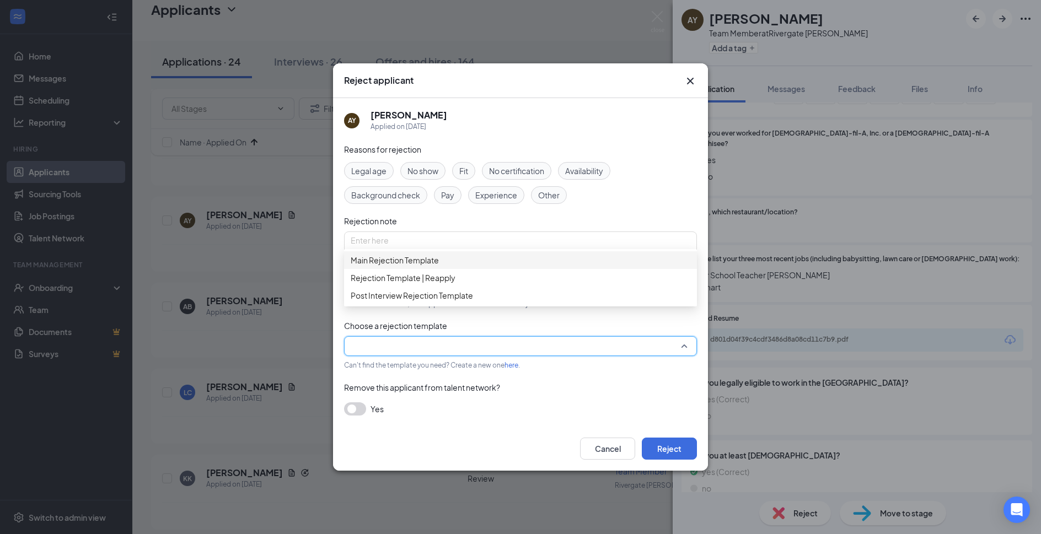
click at [464, 262] on span "Main Rejection Template" at bounding box center [521, 260] width 340 height 12
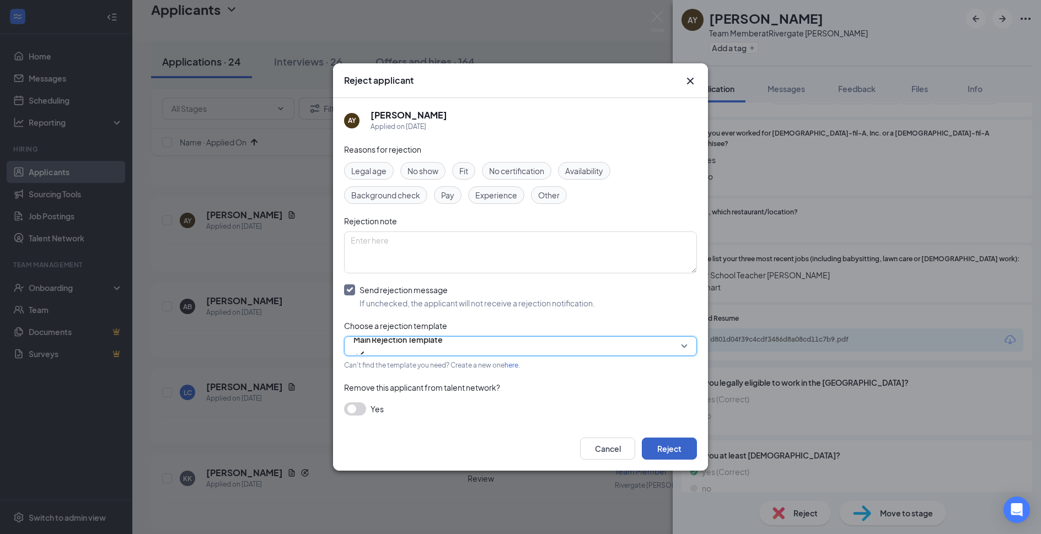
click at [678, 456] on button "Reject" at bounding box center [669, 449] width 55 height 22
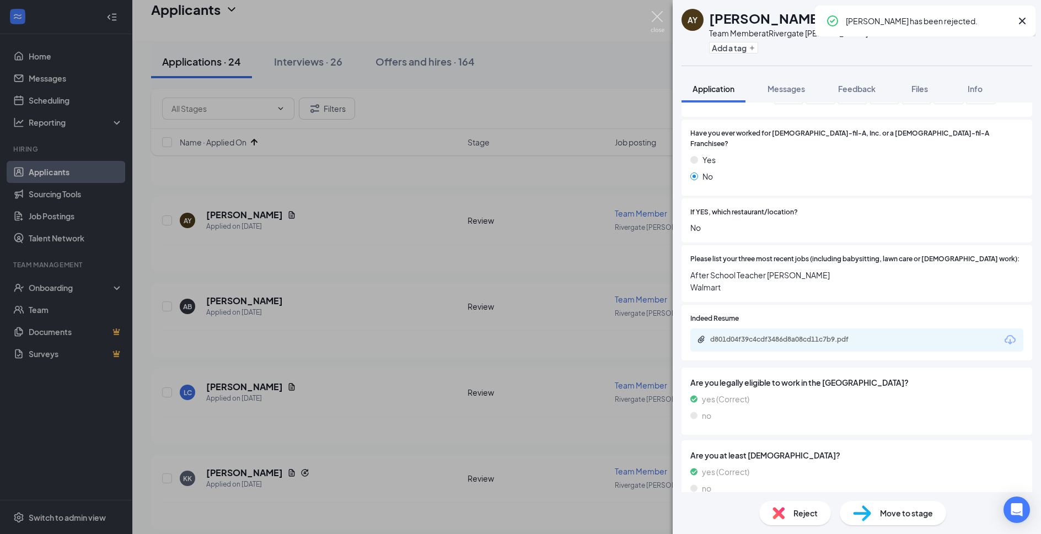
click at [662, 19] on img at bounding box center [658, 22] width 14 height 22
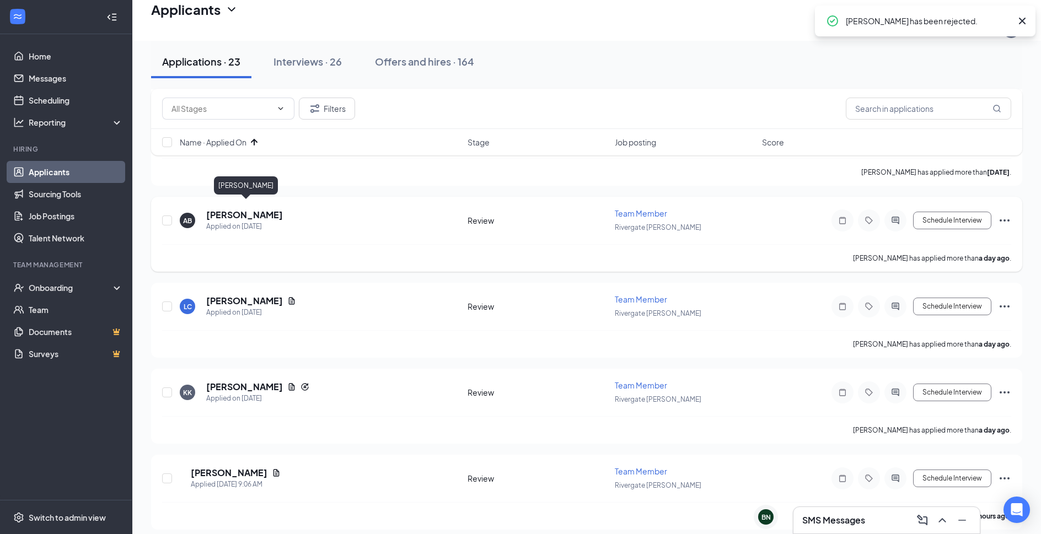
click at [234, 209] on h5 "Aleysha Babaineaux" at bounding box center [244, 215] width 77 height 12
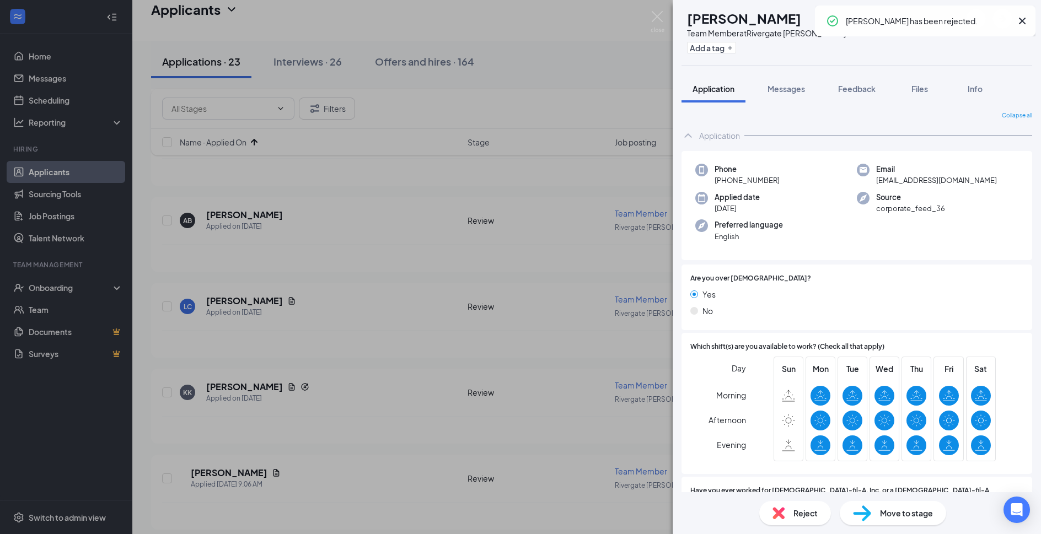
click at [802, 509] on span "Reject" at bounding box center [806, 513] width 24 height 12
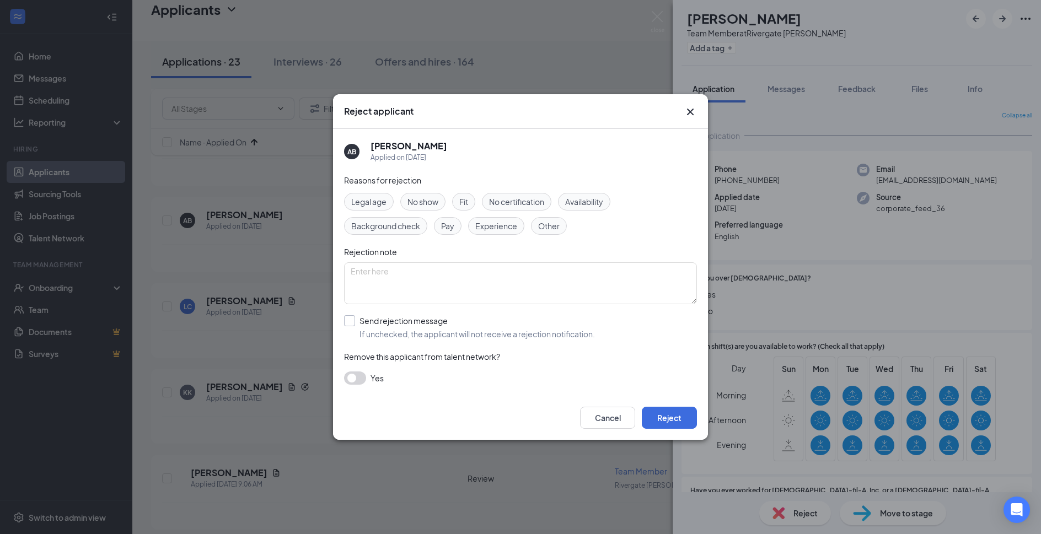
click at [453, 322] on input "Send rejection message If unchecked, the applicant will not receive a rejection…" at bounding box center [469, 327] width 251 height 24
checkbox input "true"
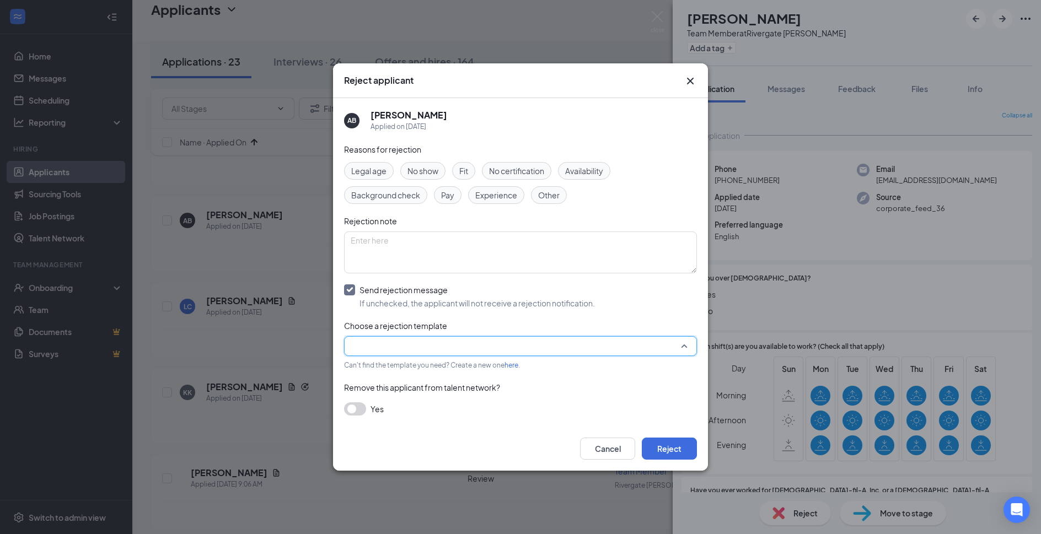
click at [452, 344] on input "search" at bounding box center [517, 346] width 332 height 19
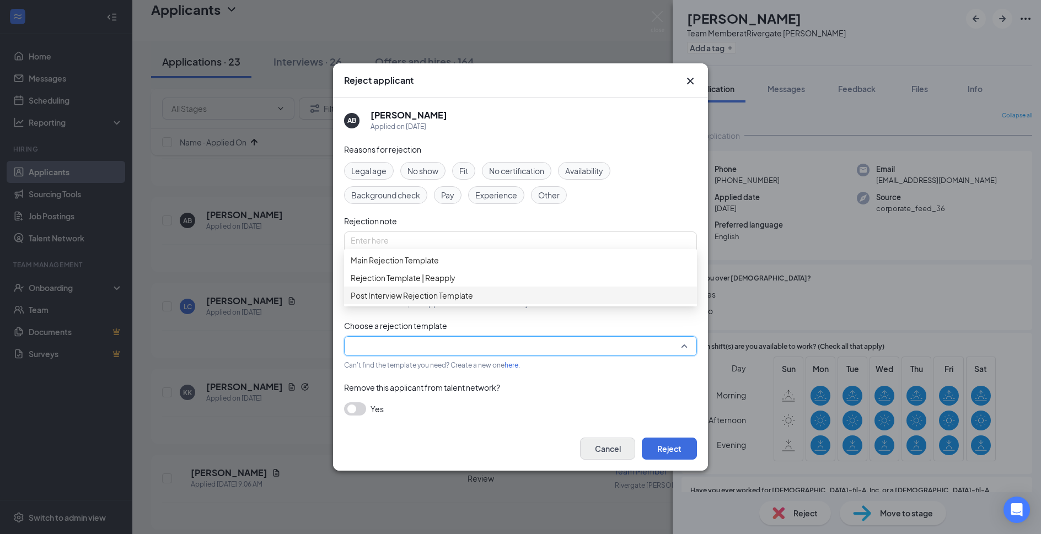
click at [596, 458] on div "Cancel Reject" at bounding box center [520, 449] width 375 height 44
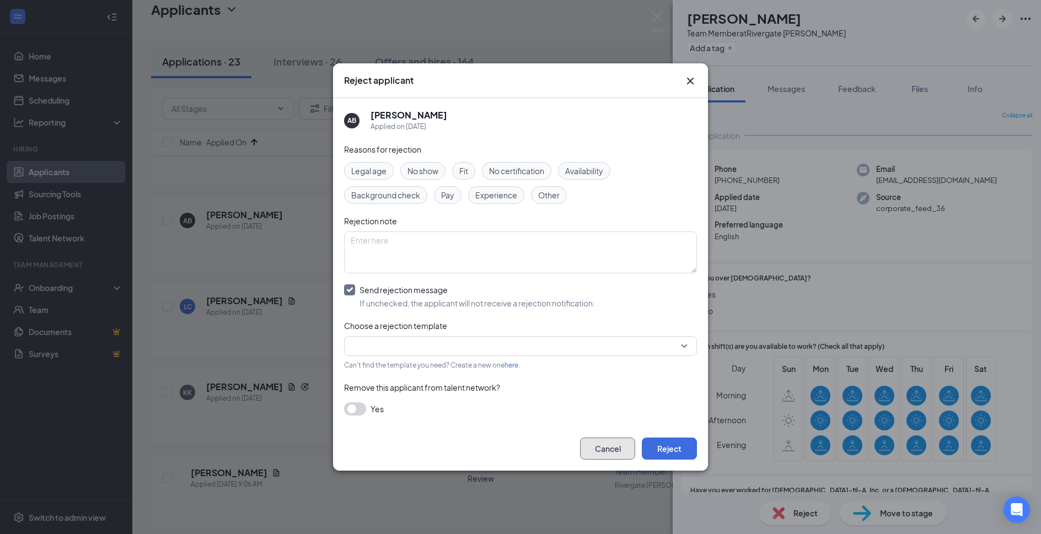
click at [596, 457] on button "Cancel" at bounding box center [607, 449] width 55 height 22
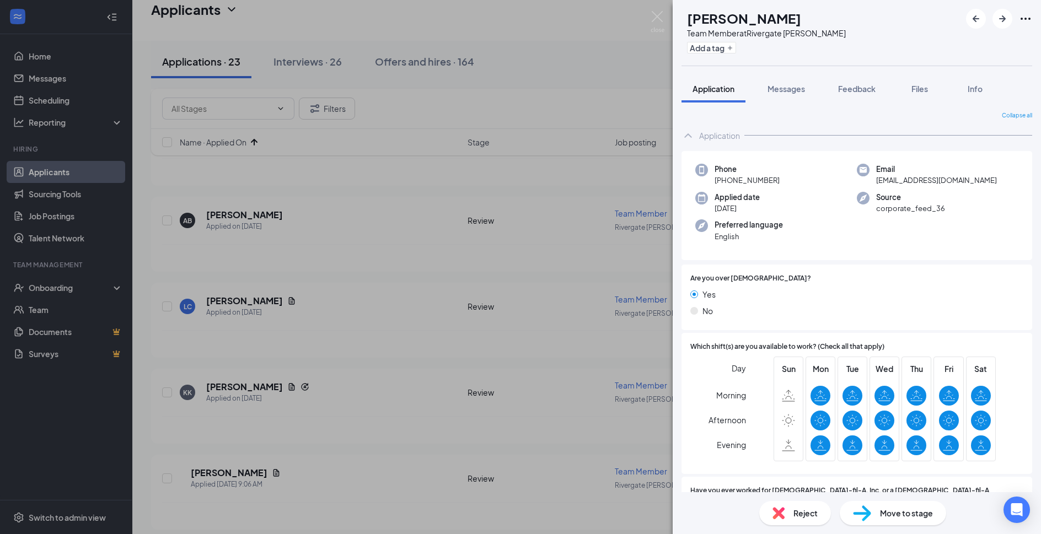
scroll to position [357, 0]
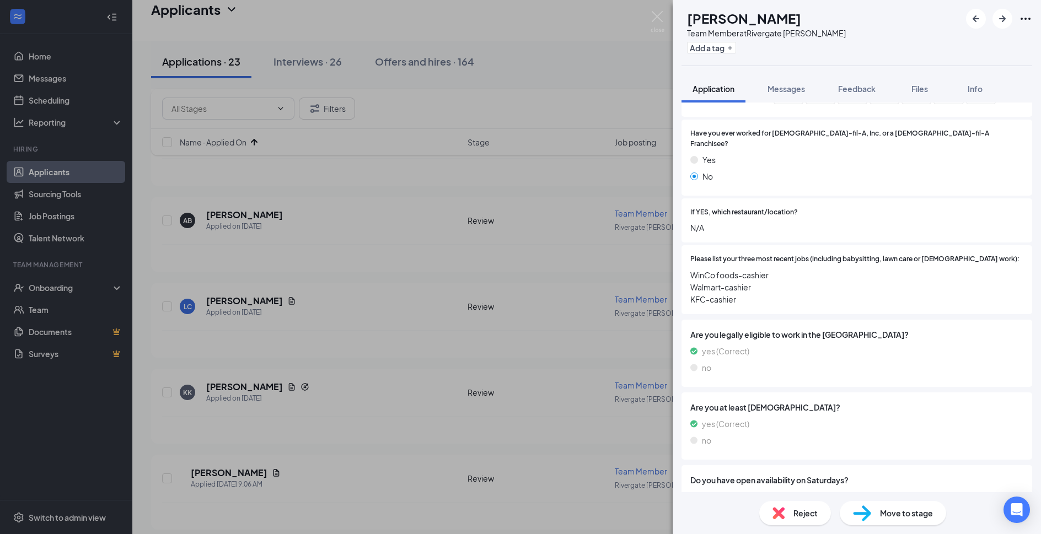
click at [799, 512] on span "Reject" at bounding box center [806, 513] width 24 height 12
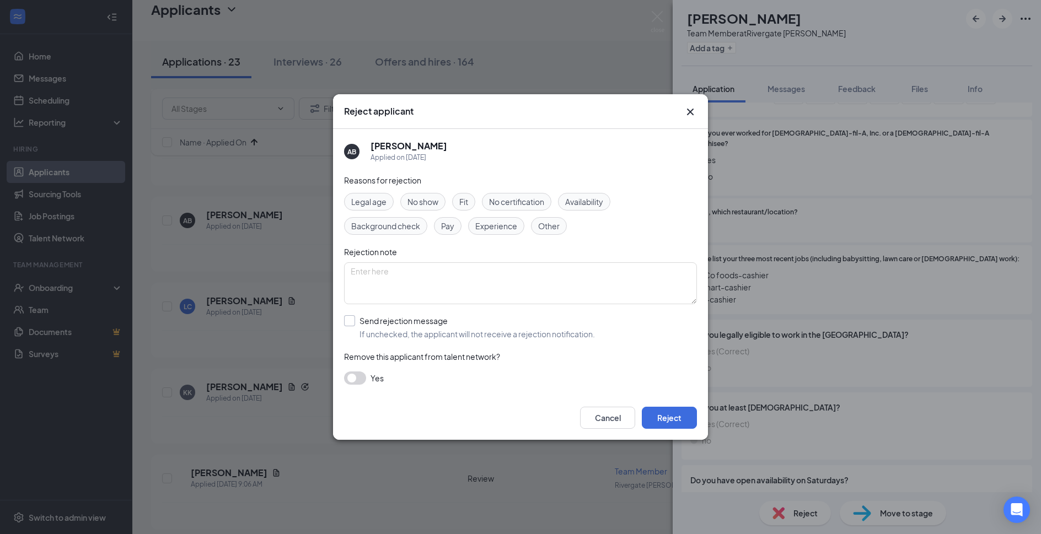
click at [417, 338] on input "Send rejection message If unchecked, the applicant will not receive a rejection…" at bounding box center [469, 327] width 251 height 24
checkbox input "true"
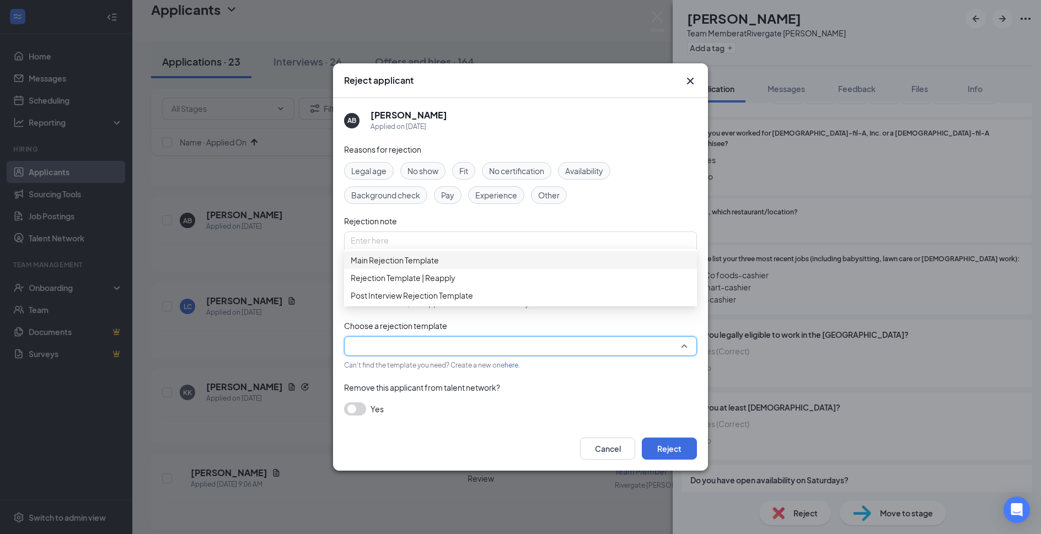
click at [446, 269] on div "Main Rejection Template" at bounding box center [520, 260] width 353 height 18
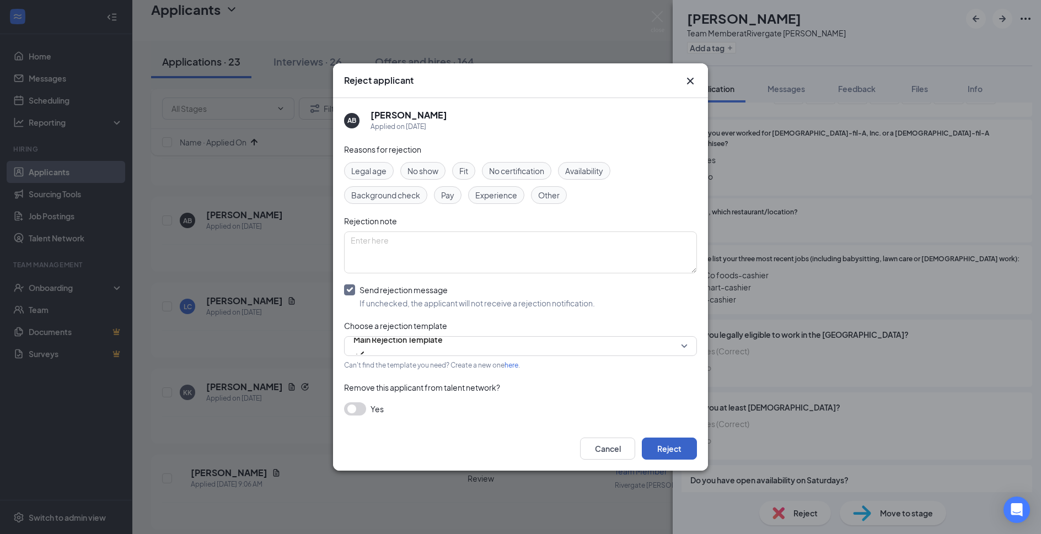
click at [671, 444] on button "Reject" at bounding box center [669, 449] width 55 height 22
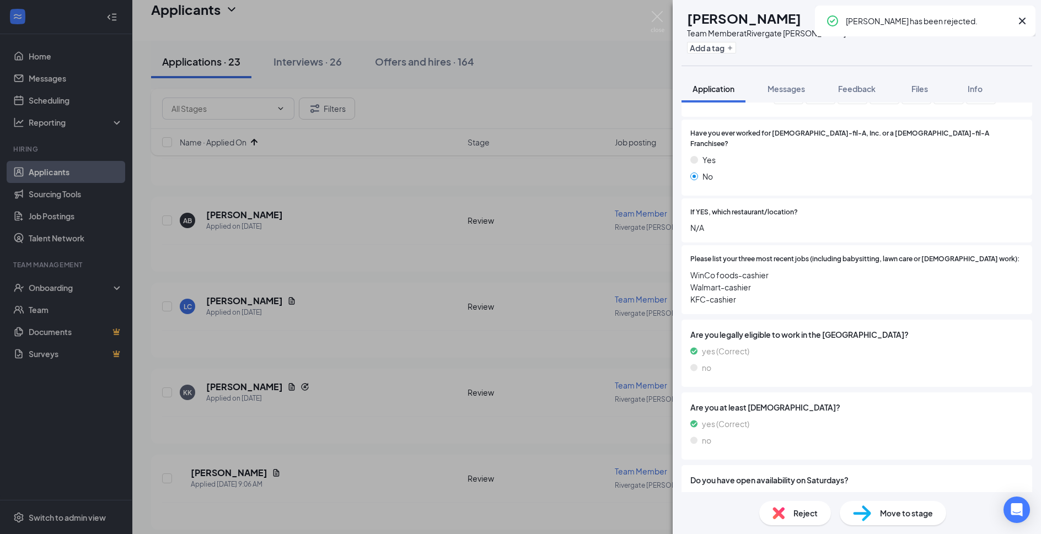
click at [656, 15] on img at bounding box center [658, 22] width 14 height 22
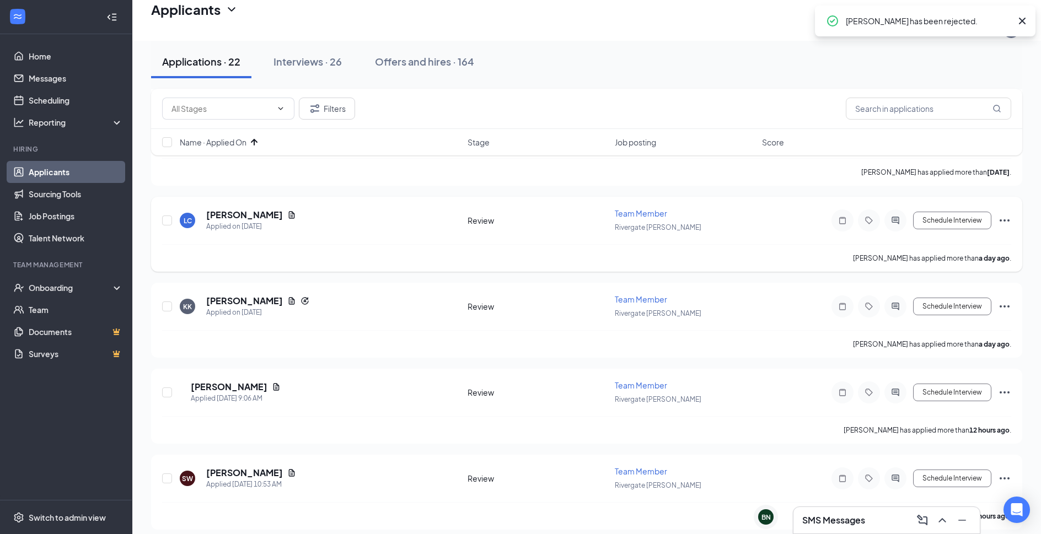
click at [256, 210] on h5 "Lizeth Coronel" at bounding box center [244, 215] width 77 height 12
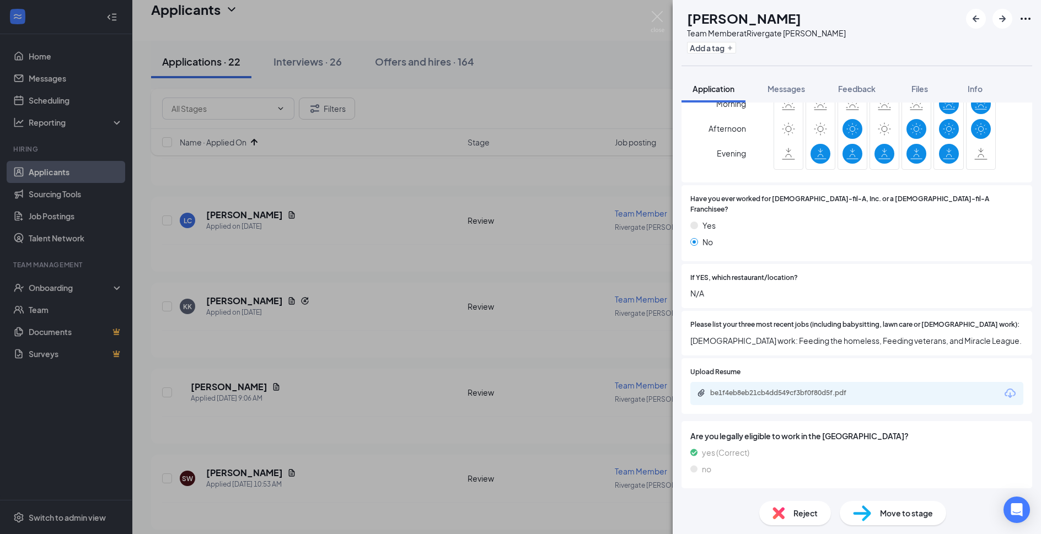
scroll to position [298, 0]
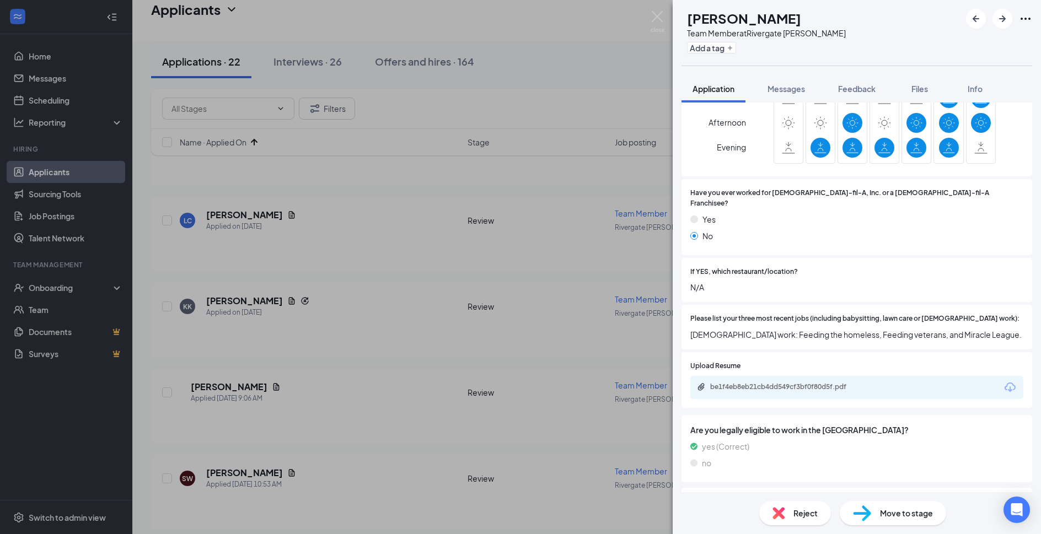
click at [800, 515] on span "Reject" at bounding box center [806, 513] width 24 height 12
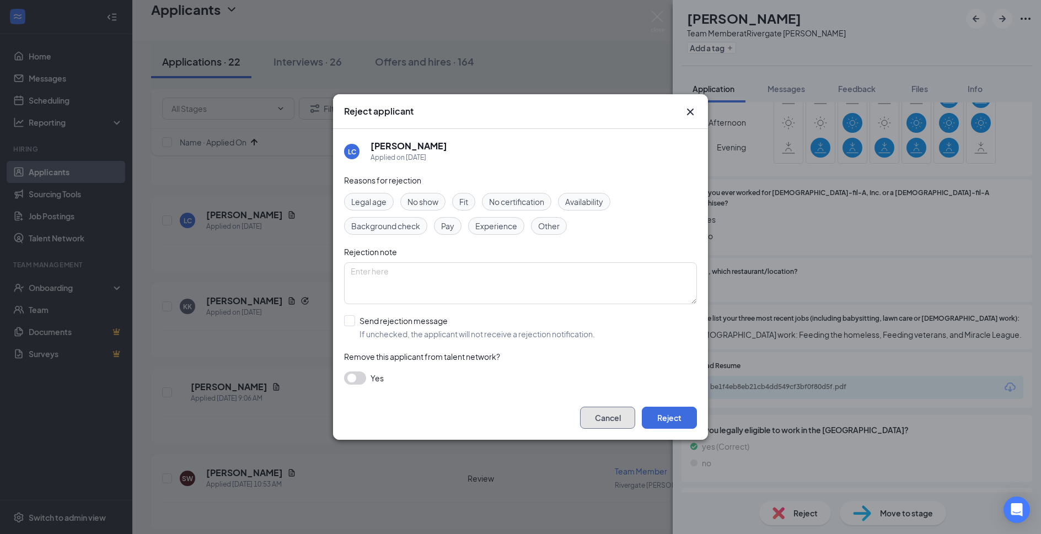
click at [613, 418] on button "Cancel" at bounding box center [607, 418] width 55 height 22
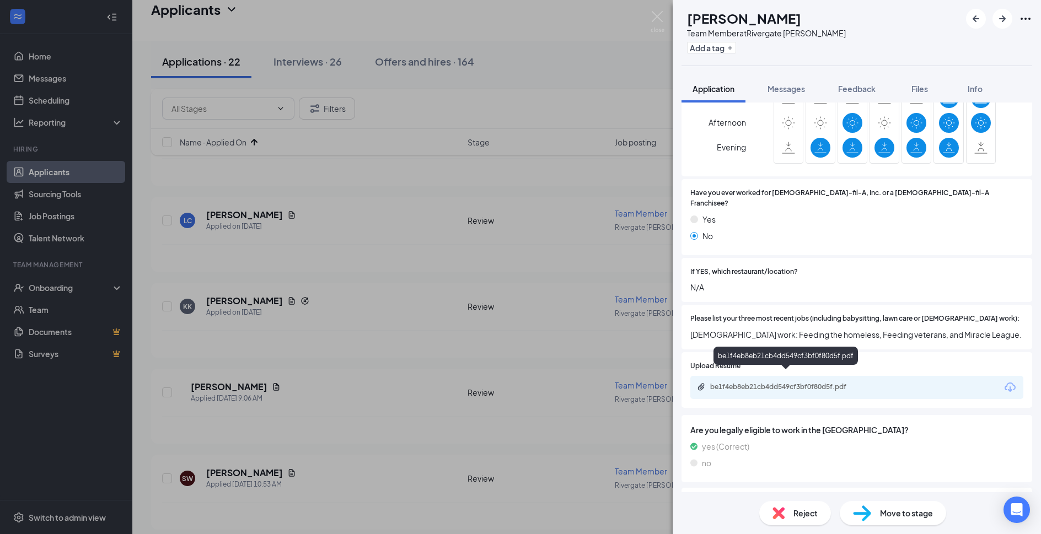
click at [789, 368] on div "be1f4eb8eb21cb4dd549cf3bf0f80d5f.pdf" at bounding box center [786, 358] width 144 height 23
click at [788, 383] on div "be1f4eb8eb21cb4dd549cf3bf0f80d5f.pdf" at bounding box center [786, 388] width 179 height 10
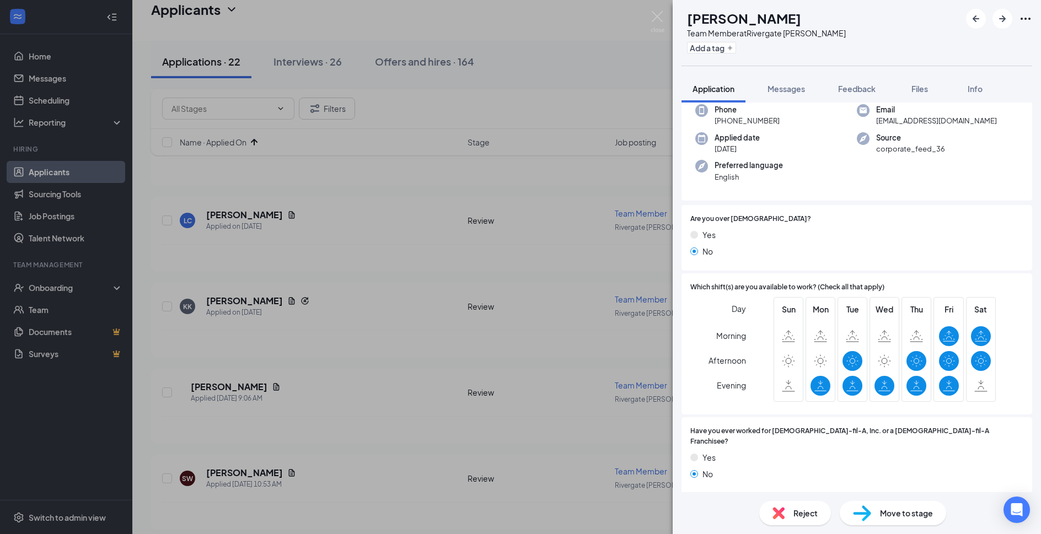
click at [917, 520] on div "Move to stage" at bounding box center [893, 513] width 106 height 24
type input "Phone Interviews (next stage)"
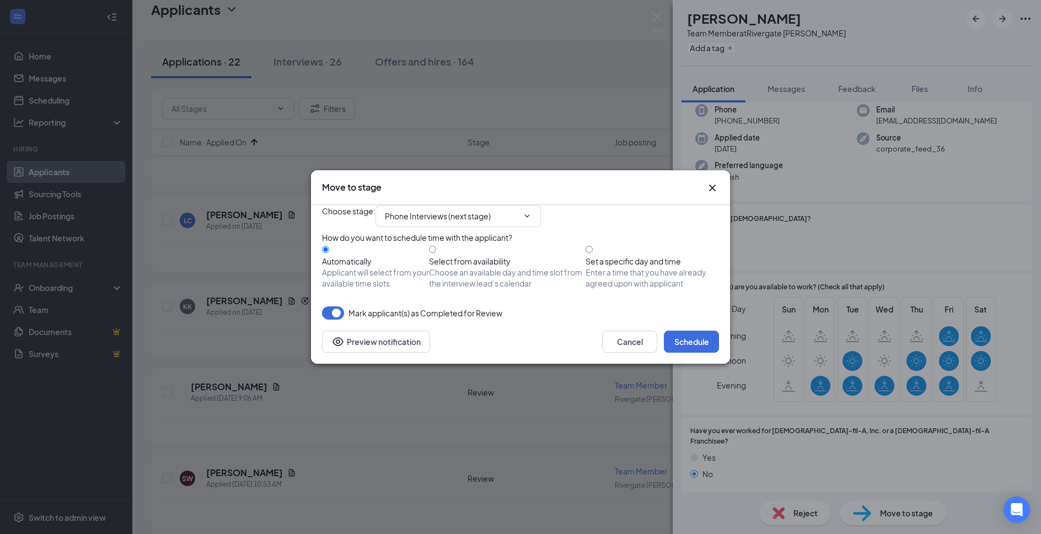
click at [710, 344] on div "Cancel Schedule Preview notification" at bounding box center [520, 342] width 419 height 44
click at [710, 353] on button "Schedule" at bounding box center [691, 342] width 55 height 22
click at [661, 22] on div "Move to stage Choose stage : Phone Interviews (next stage) How do you want to s…" at bounding box center [520, 267] width 1041 height 534
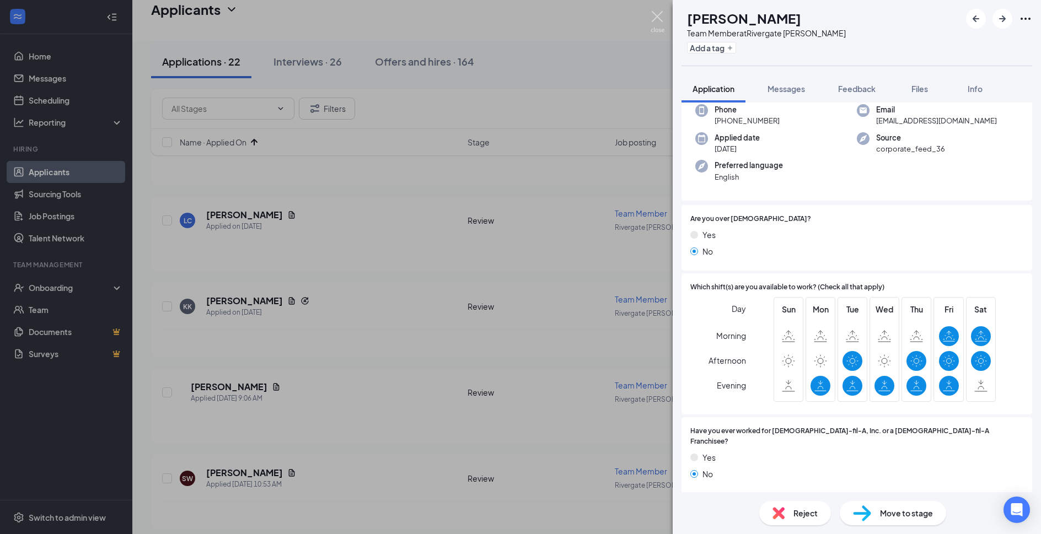
click at [657, 19] on img at bounding box center [658, 22] width 14 height 22
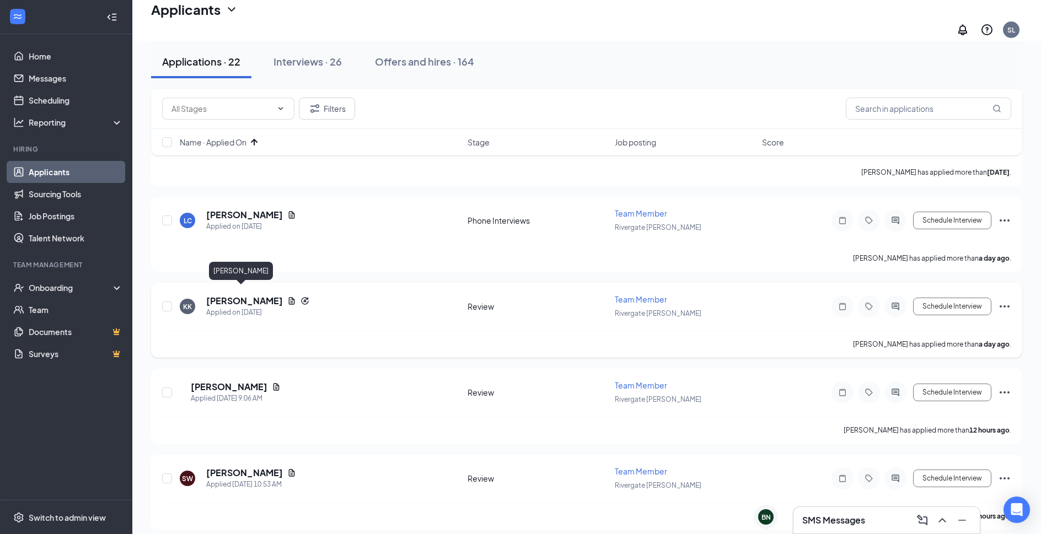
click at [247, 295] on h5 "Kimora King" at bounding box center [244, 301] width 77 height 12
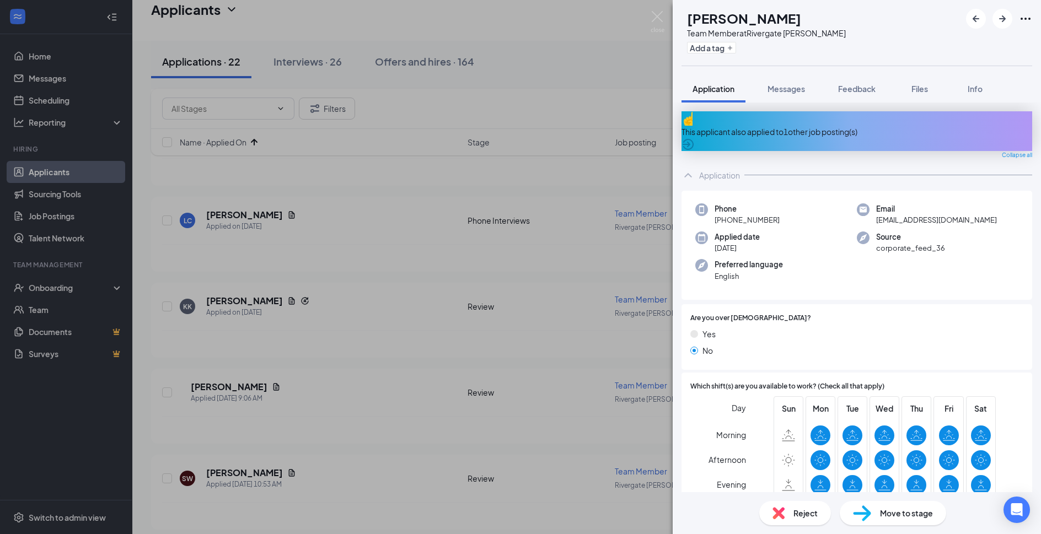
click at [829, 128] on div "This applicant also applied to 1 other job posting(s)" at bounding box center [857, 132] width 351 height 12
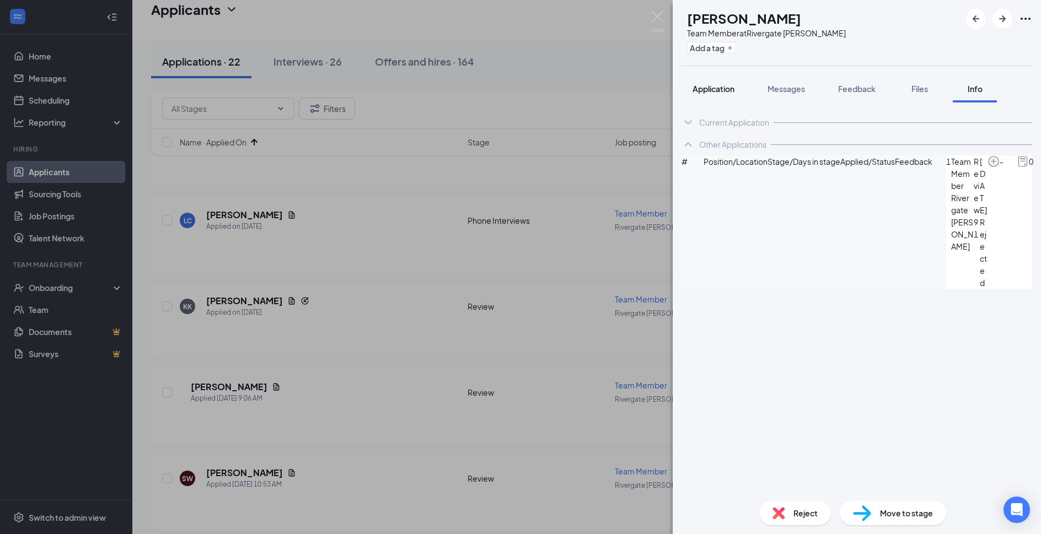
click at [724, 90] on span "Application" at bounding box center [714, 89] width 42 height 10
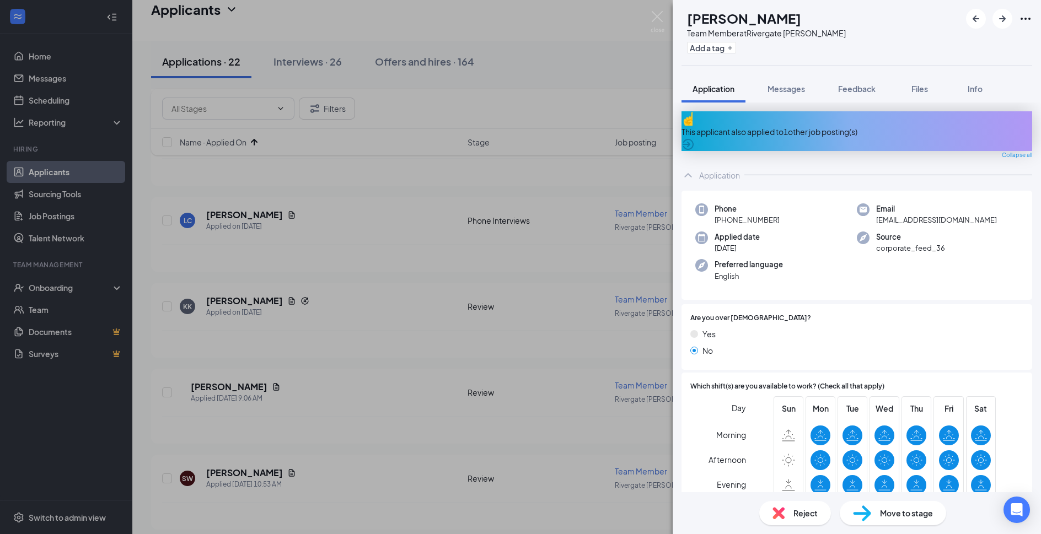
scroll to position [357, 0]
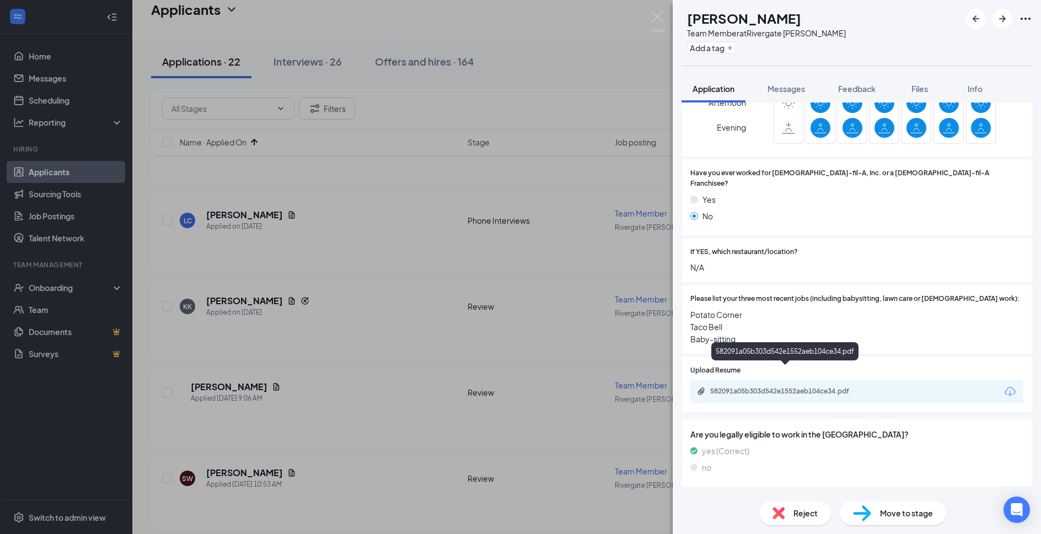
click at [836, 387] on div "582091a05b303d542e1552aeb104ce34.pdf" at bounding box center [787, 391] width 154 height 9
click at [781, 501] on div "Reject Move to stage" at bounding box center [857, 513] width 368 height 42
click at [785, 509] on div "Reject" at bounding box center [795, 513] width 72 height 24
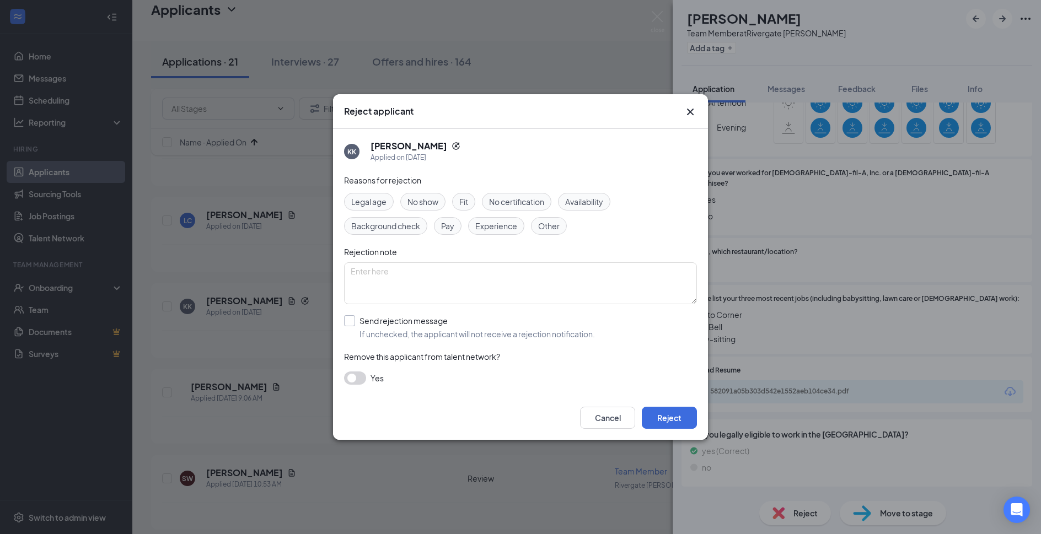
click at [455, 328] on input "Send rejection message If unchecked, the applicant will not receive a rejection…" at bounding box center [469, 327] width 251 height 24
checkbox input "true"
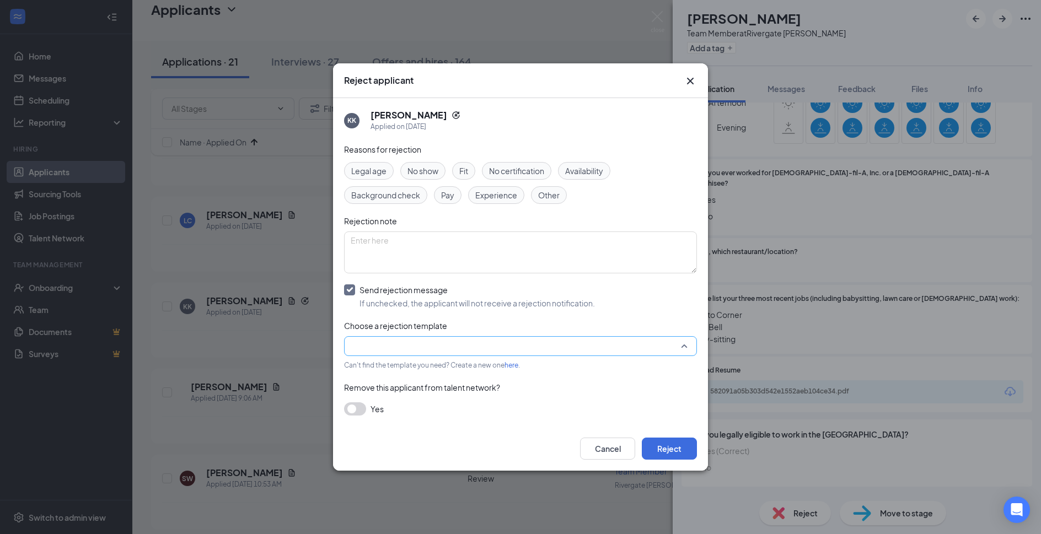
click at [449, 349] on input "search" at bounding box center [517, 346] width 332 height 19
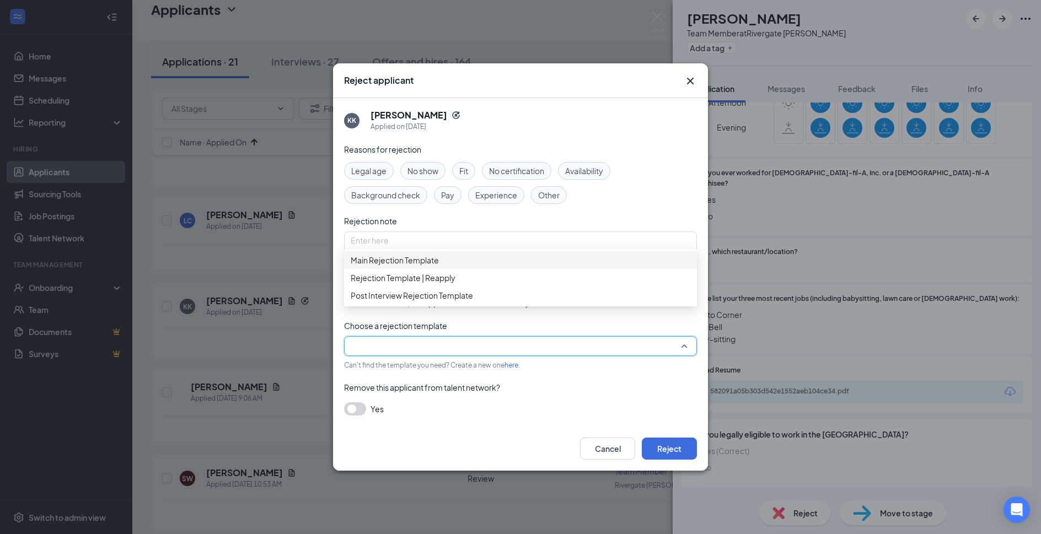
click at [456, 266] on span "Main Rejection Template" at bounding box center [521, 260] width 340 height 12
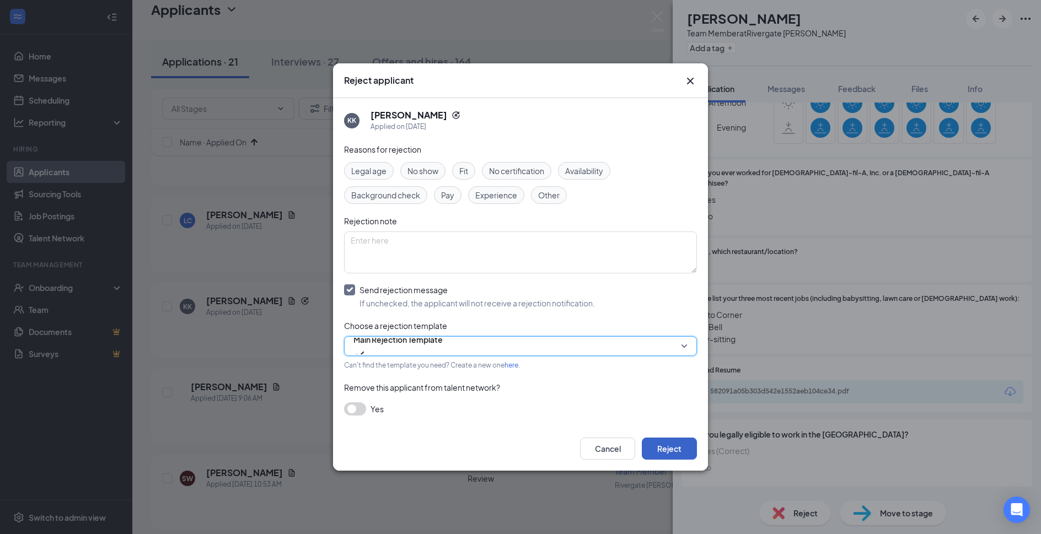
click at [662, 450] on button "Reject" at bounding box center [669, 449] width 55 height 22
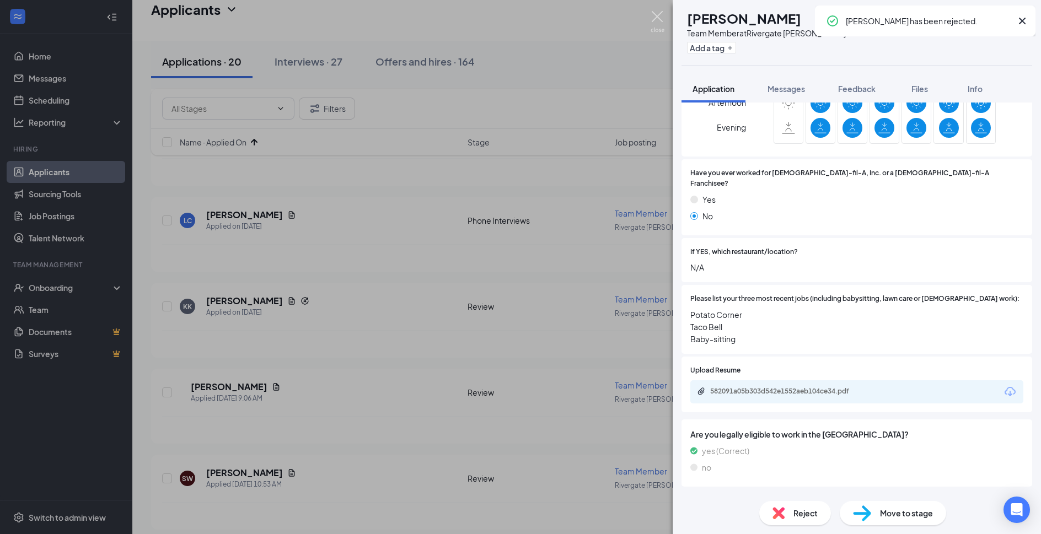
click at [656, 14] on img at bounding box center [658, 22] width 14 height 22
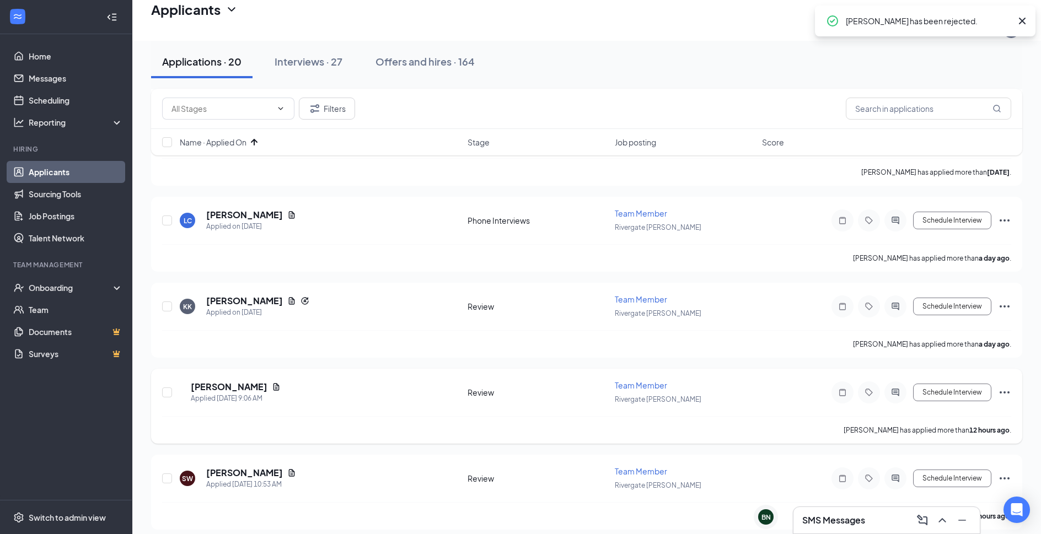
click at [261, 381] on h5 "Beverly Gutierrez" at bounding box center [229, 387] width 77 height 12
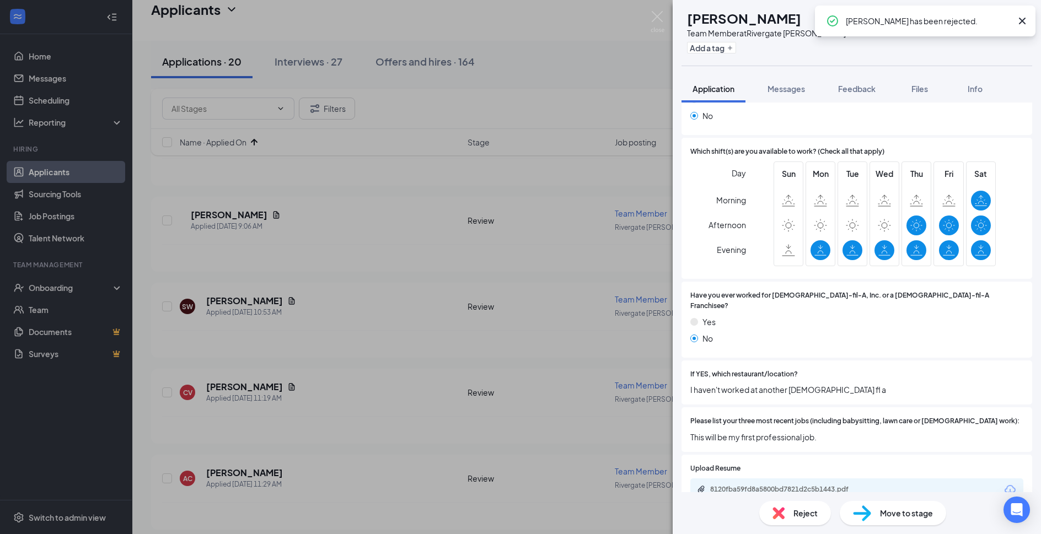
scroll to position [357, 0]
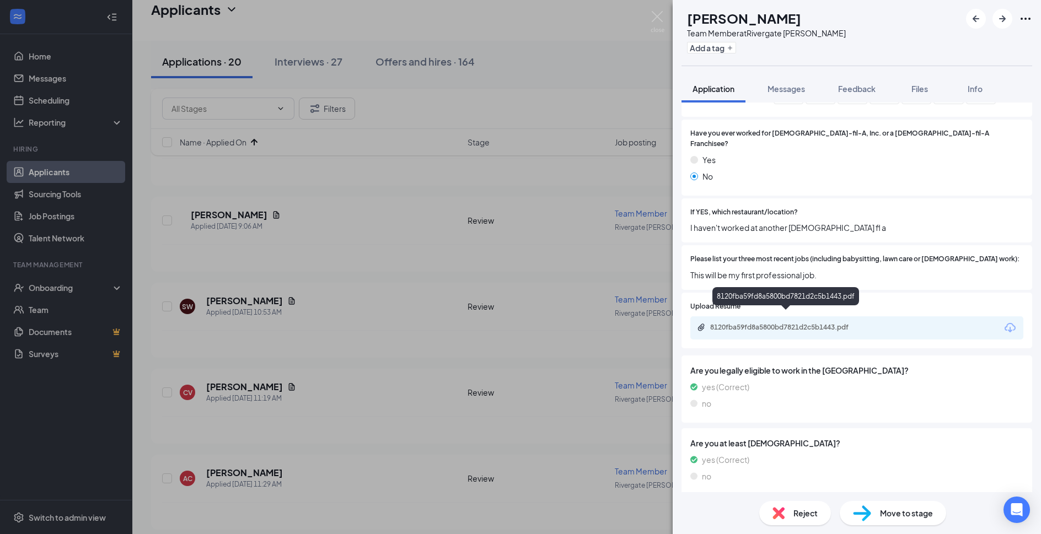
click at [832, 323] on div "8120fba59fd8a5800bd7821d2c5b1443.pdf" at bounding box center [787, 327] width 154 height 9
click at [890, 516] on span "Move to stage" at bounding box center [906, 513] width 53 height 12
type input "Phone Interviews (next stage)"
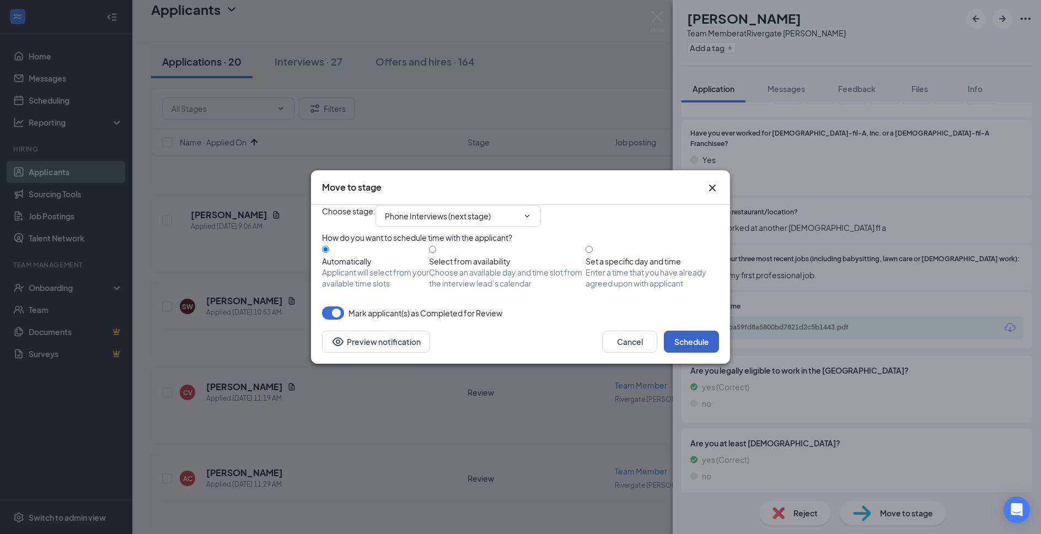
click at [711, 353] on button "Schedule" at bounding box center [691, 342] width 55 height 22
click at [660, 22] on div "Move to stage Choose stage : Phone Interviews (next stage) How do you want to s…" at bounding box center [520, 267] width 1041 height 534
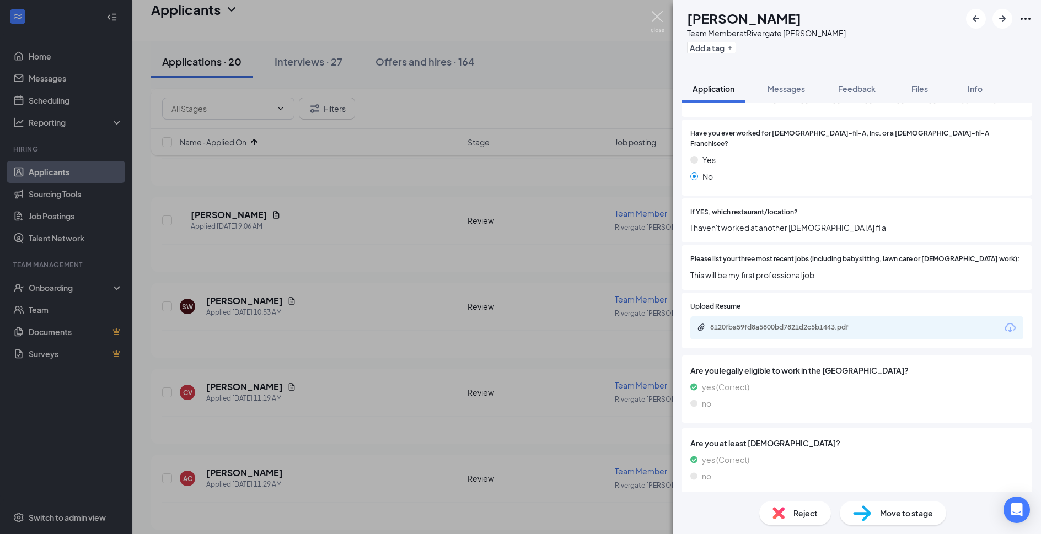
click at [659, 22] on img at bounding box center [658, 22] width 14 height 22
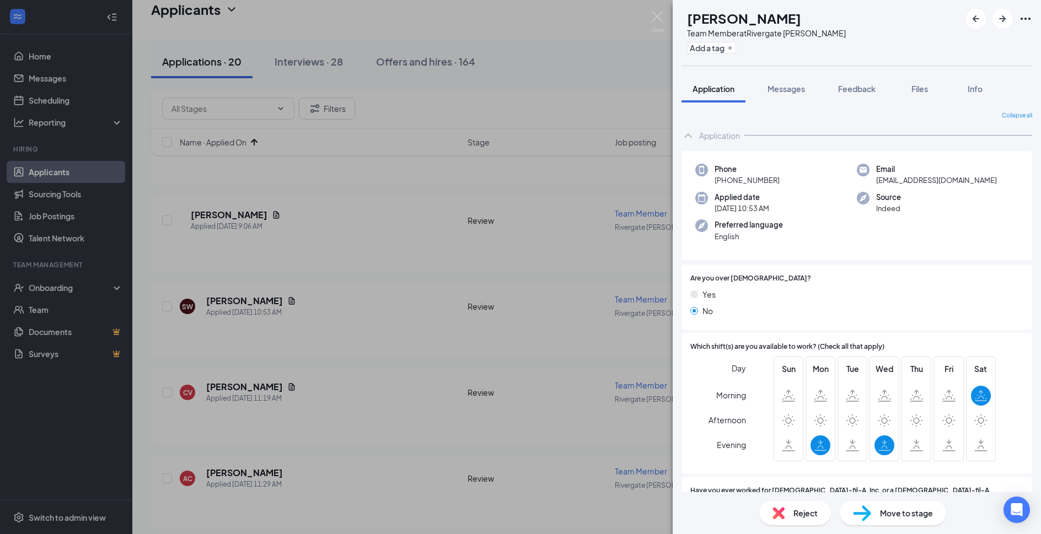
click at [368, 242] on div "SW Saneye Williams Team Member at Rivergate Cordova Add a tag Application Messa…" at bounding box center [520, 267] width 1041 height 534
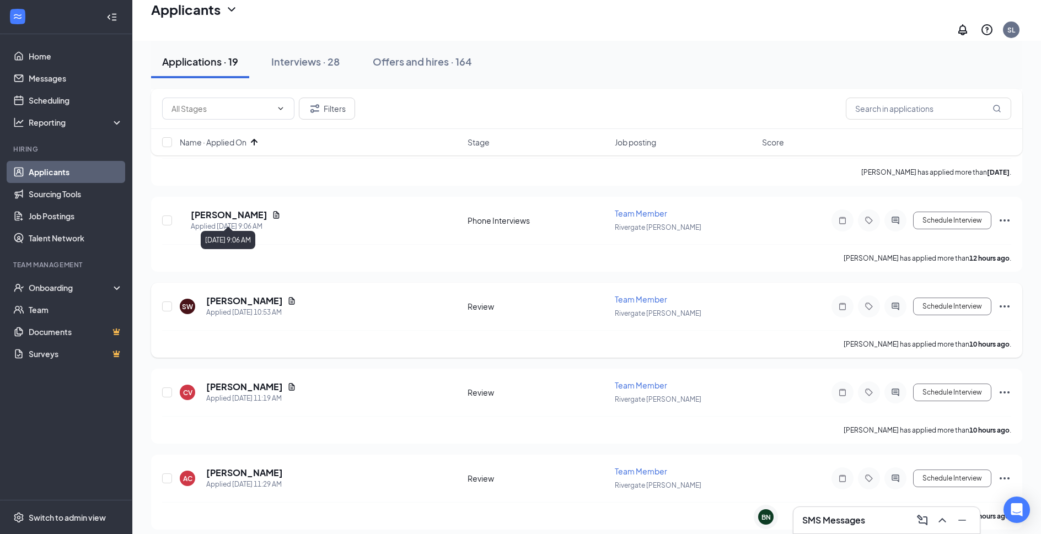
click at [250, 295] on h5 "Saneye Williams" at bounding box center [244, 301] width 77 height 12
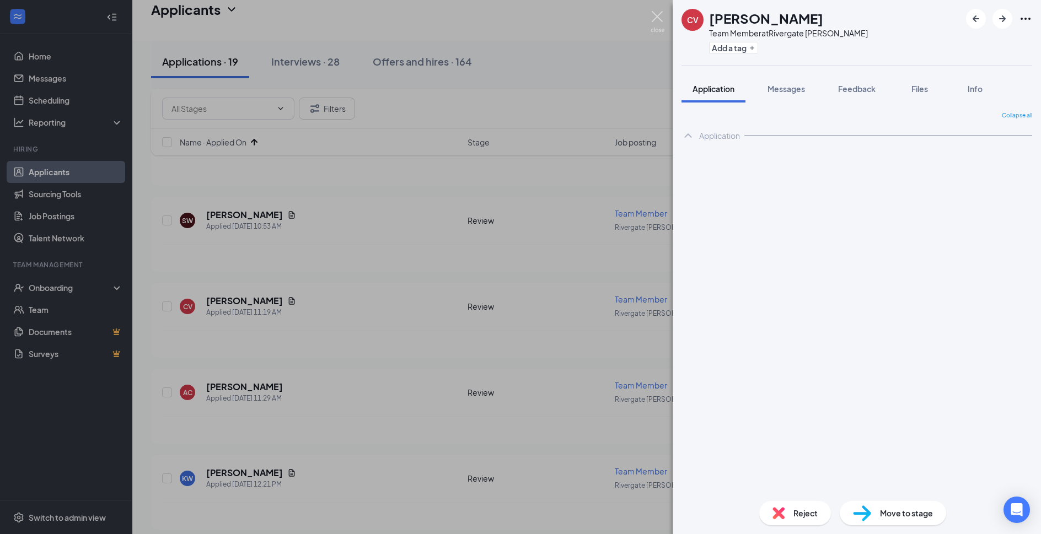
click at [656, 15] on img at bounding box center [658, 22] width 14 height 22
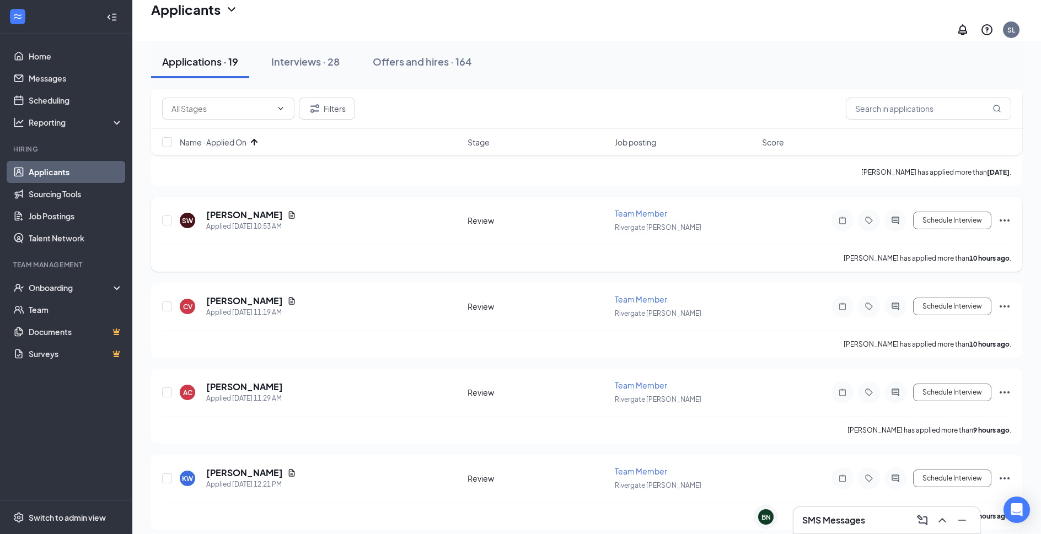
click at [258, 209] on h5 "Saneye Williams" at bounding box center [244, 215] width 77 height 12
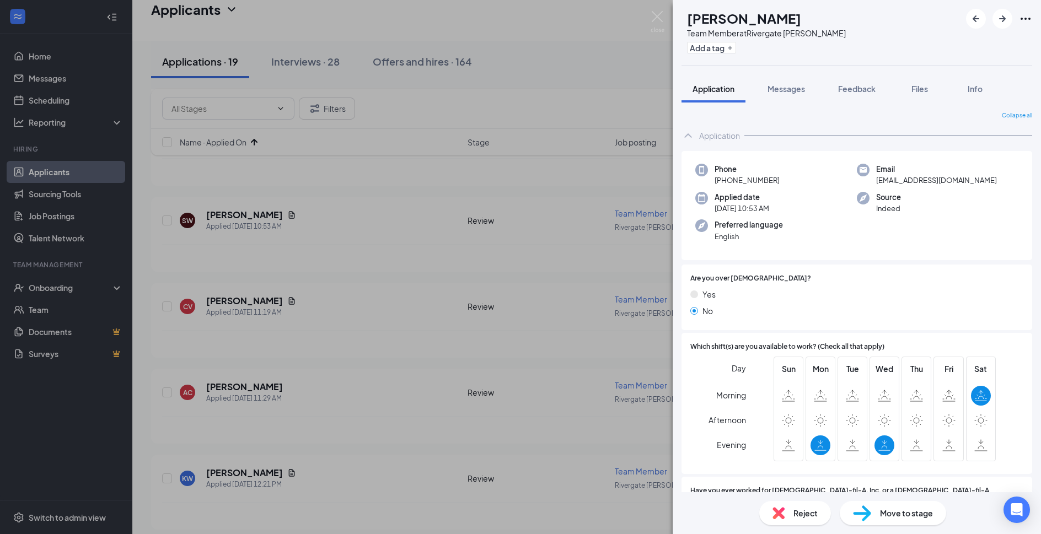
scroll to position [238, 0]
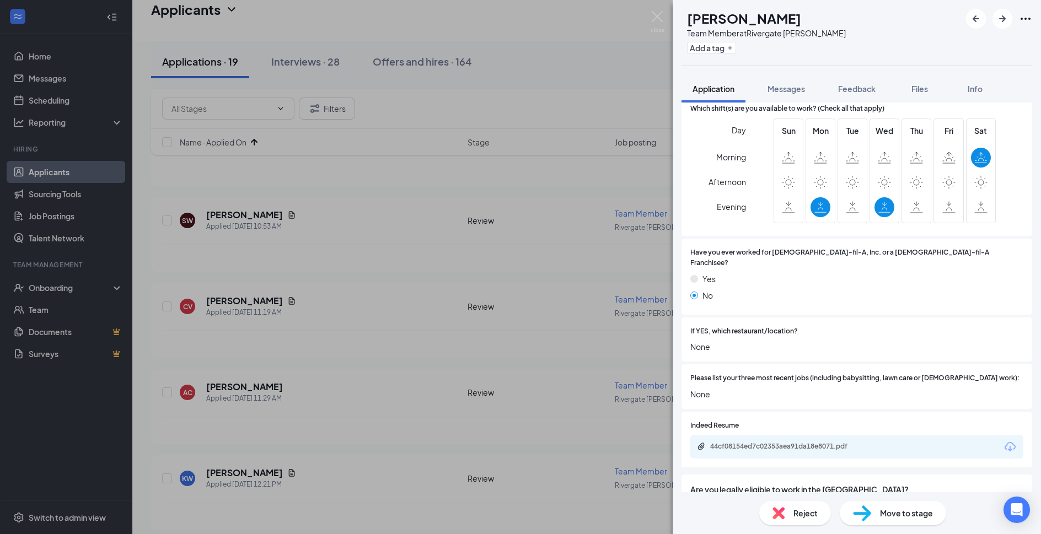
click at [800, 509] on span "Reject" at bounding box center [806, 513] width 24 height 12
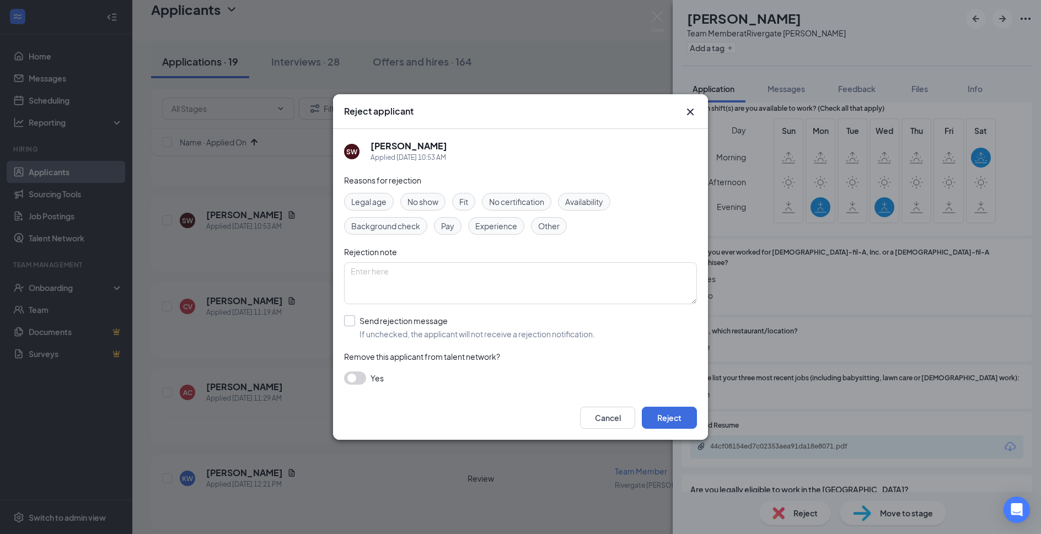
click at [422, 329] on input "Send rejection message If unchecked, the applicant will not receive a rejection…" at bounding box center [469, 327] width 251 height 24
checkbox input "true"
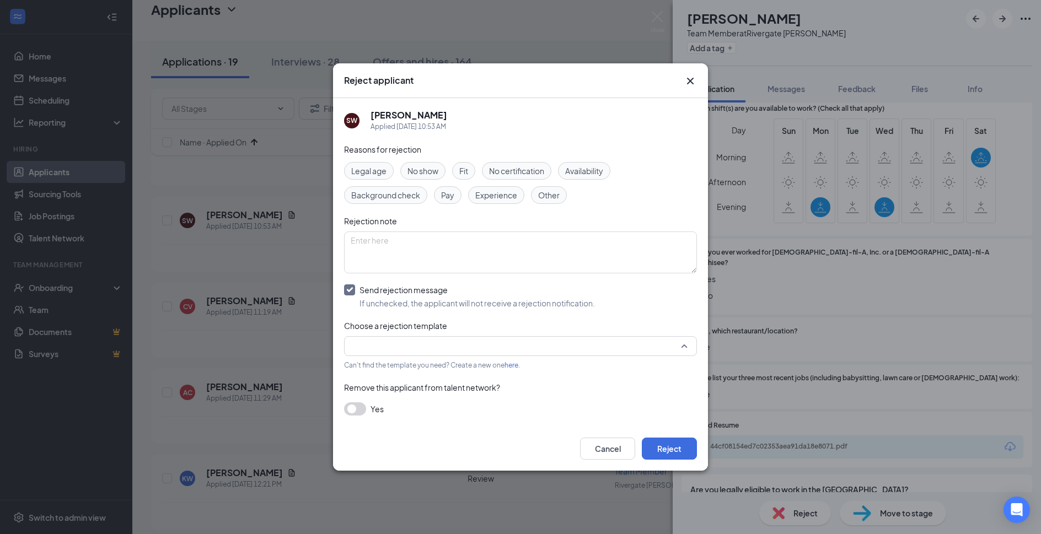
click at [417, 342] on input "search" at bounding box center [517, 346] width 332 height 19
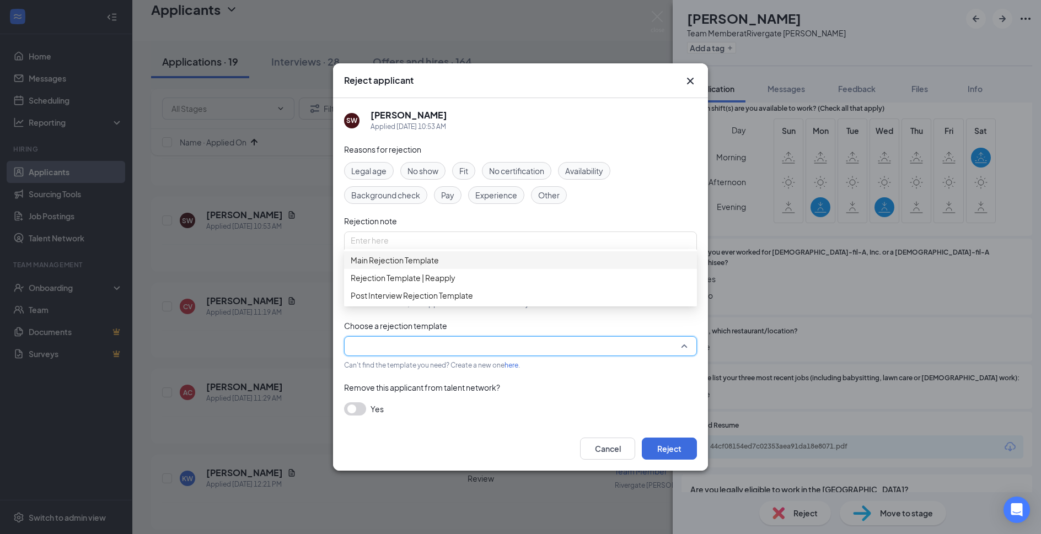
click at [435, 266] on span "Main Rejection Template" at bounding box center [395, 260] width 88 height 12
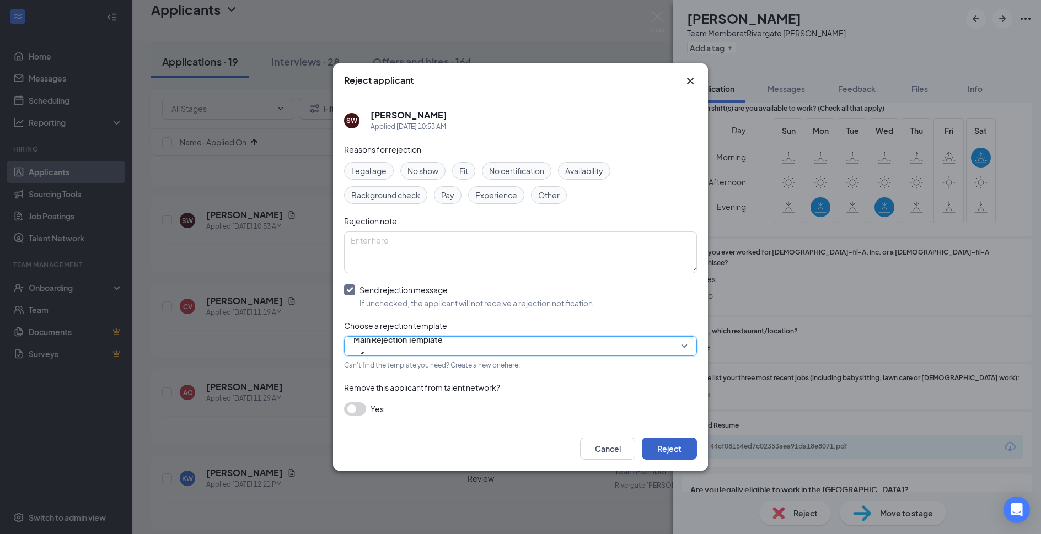
click at [690, 455] on button "Reject" at bounding box center [669, 449] width 55 height 22
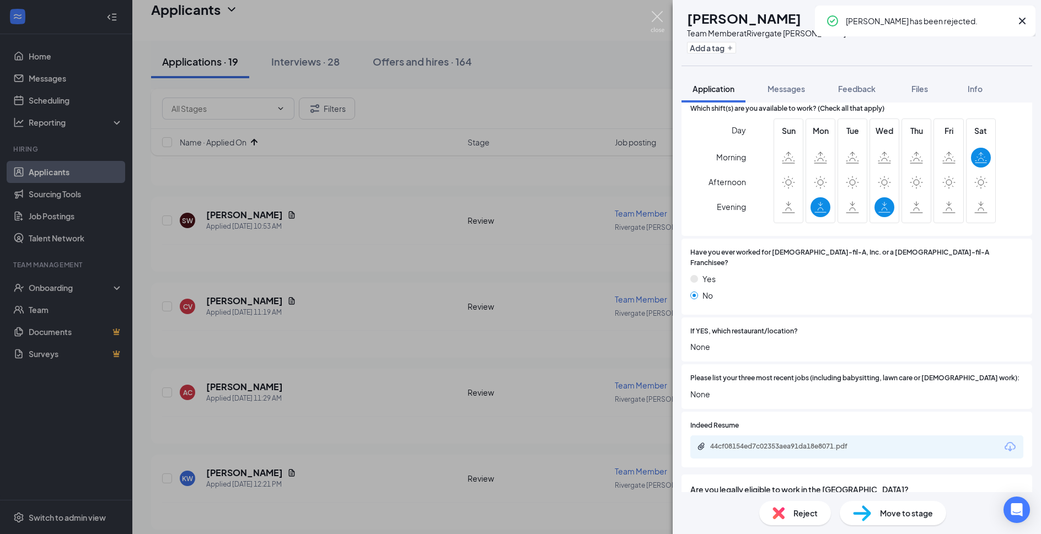
click at [658, 17] on img at bounding box center [658, 22] width 14 height 22
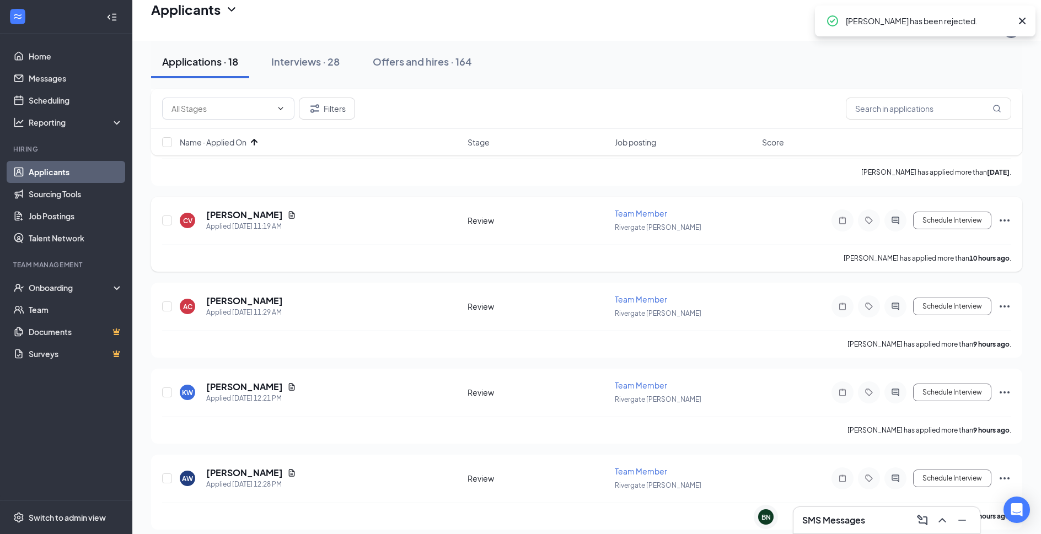
click at [256, 209] on h5 "Carlos Vargas" at bounding box center [244, 215] width 77 height 12
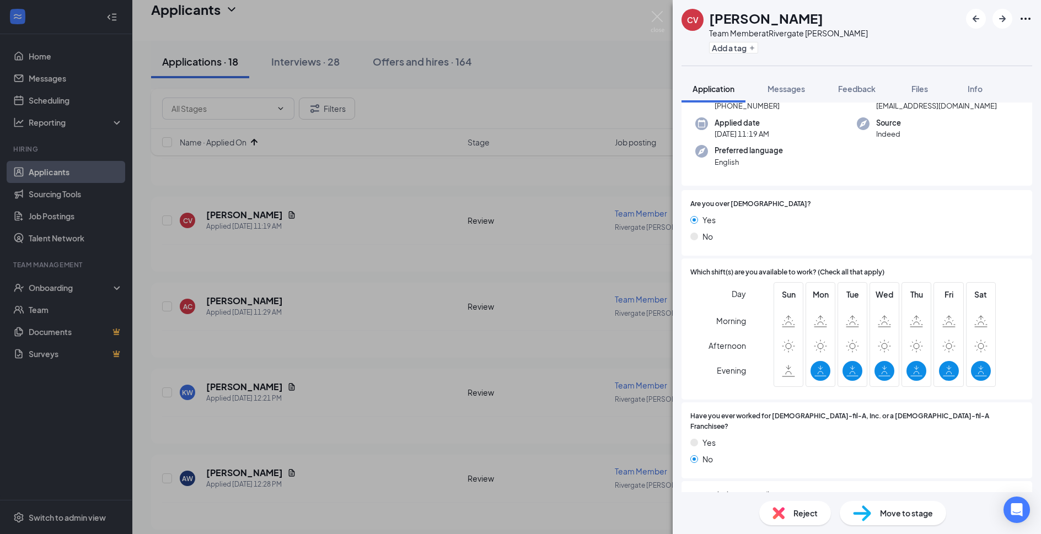
scroll to position [238, 0]
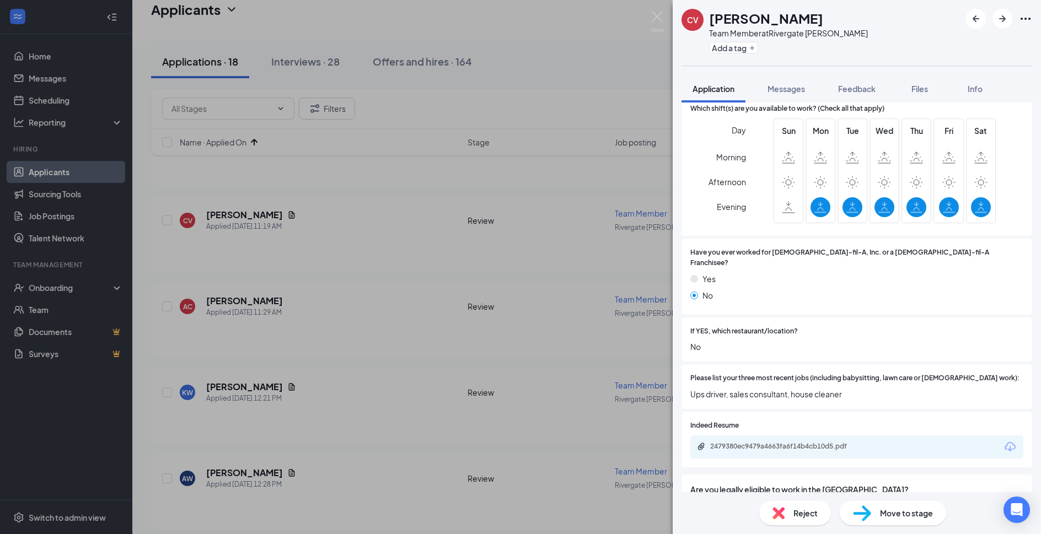
click at [779, 505] on div "Reject" at bounding box center [795, 513] width 72 height 24
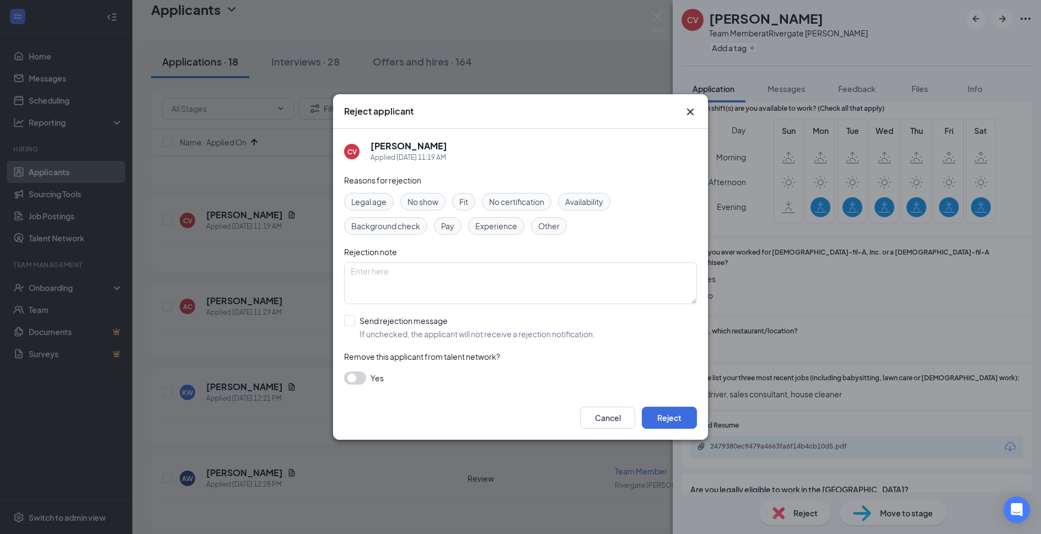
click at [413, 308] on div "Reasons for rejection Legal age No show Fit No certification Availability Backg…" at bounding box center [520, 285] width 353 height 222
click at [414, 322] on input "Send rejection message If unchecked, the applicant will not receive a rejection…" at bounding box center [469, 327] width 251 height 24
checkbox input "true"
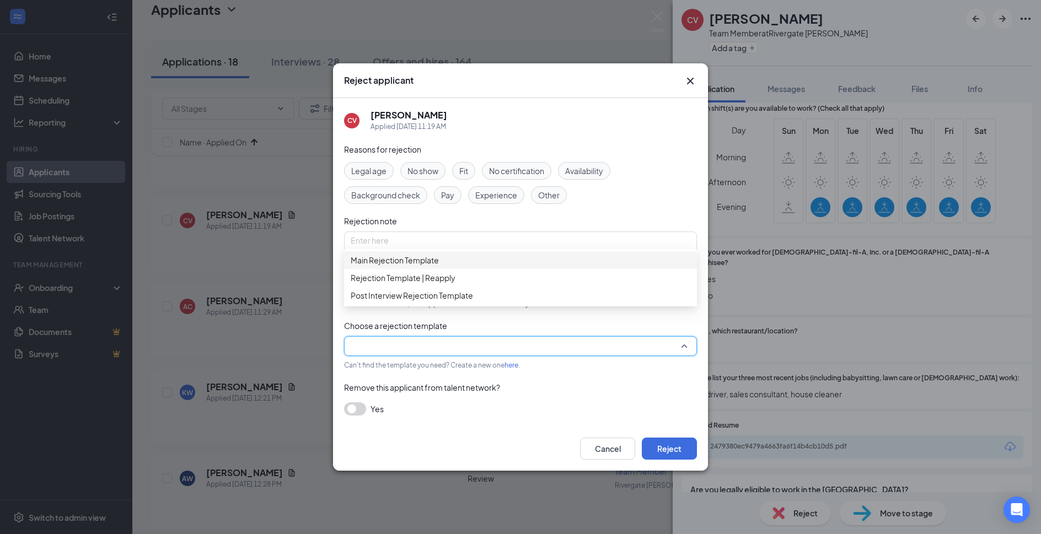
click at [416, 344] on input "search" at bounding box center [517, 346] width 332 height 19
click at [439, 266] on span "Main Rejection Template" at bounding box center [395, 260] width 88 height 12
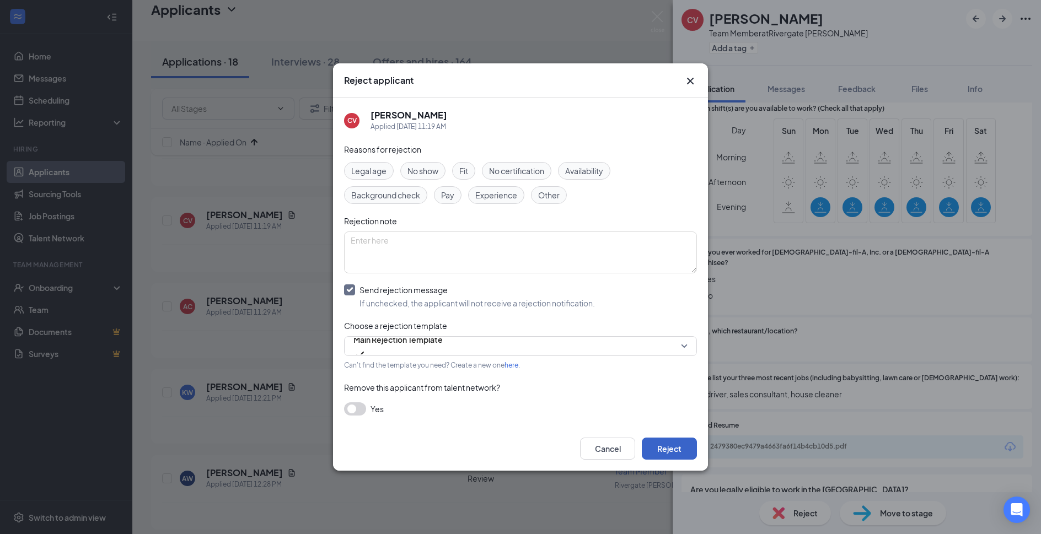
click at [666, 445] on button "Reject" at bounding box center [669, 449] width 55 height 22
click at [661, 18] on img at bounding box center [658, 22] width 14 height 22
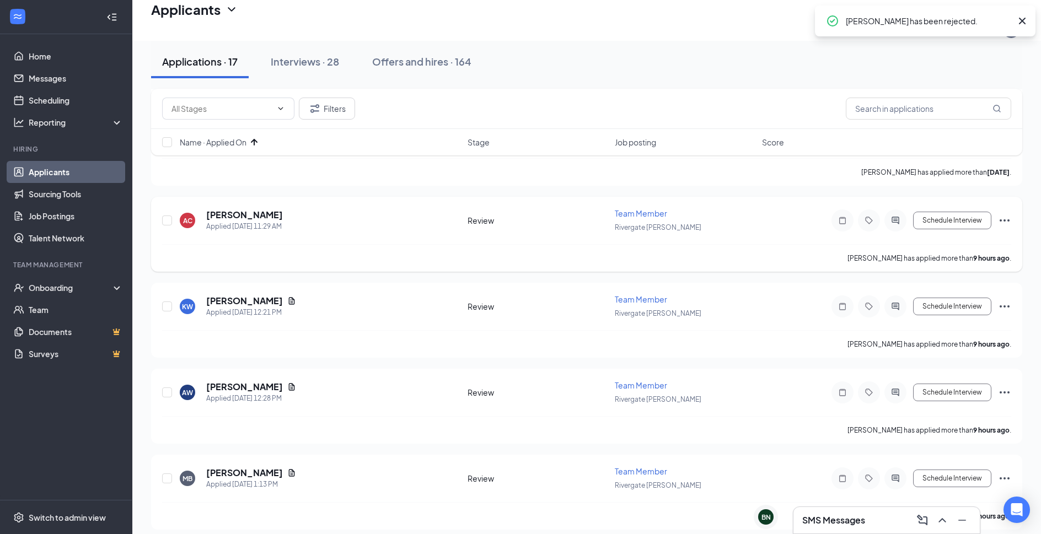
click at [241, 209] on h5 "ANTHONY Cox" at bounding box center [244, 215] width 77 height 12
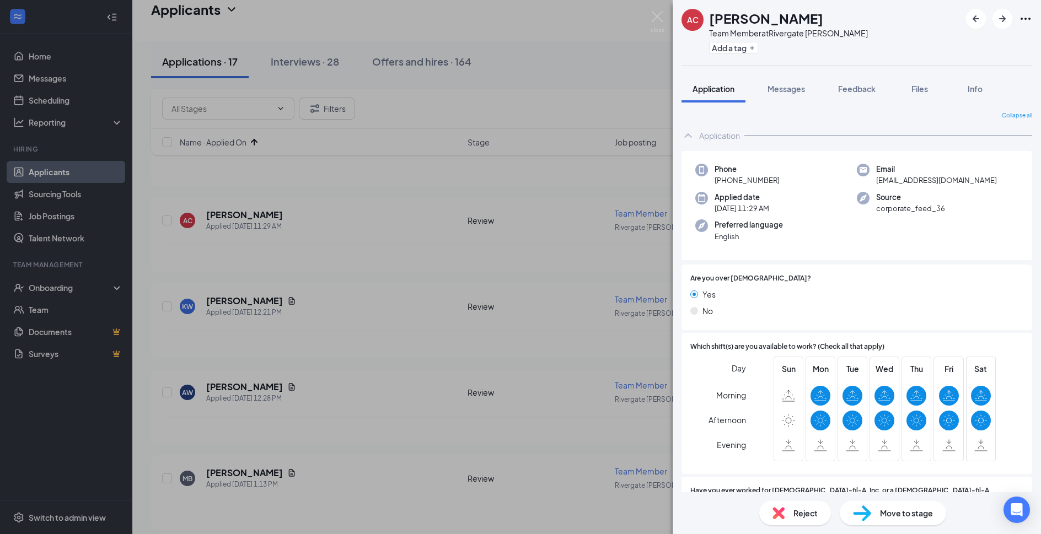
click at [812, 518] on span "Reject" at bounding box center [806, 513] width 24 height 12
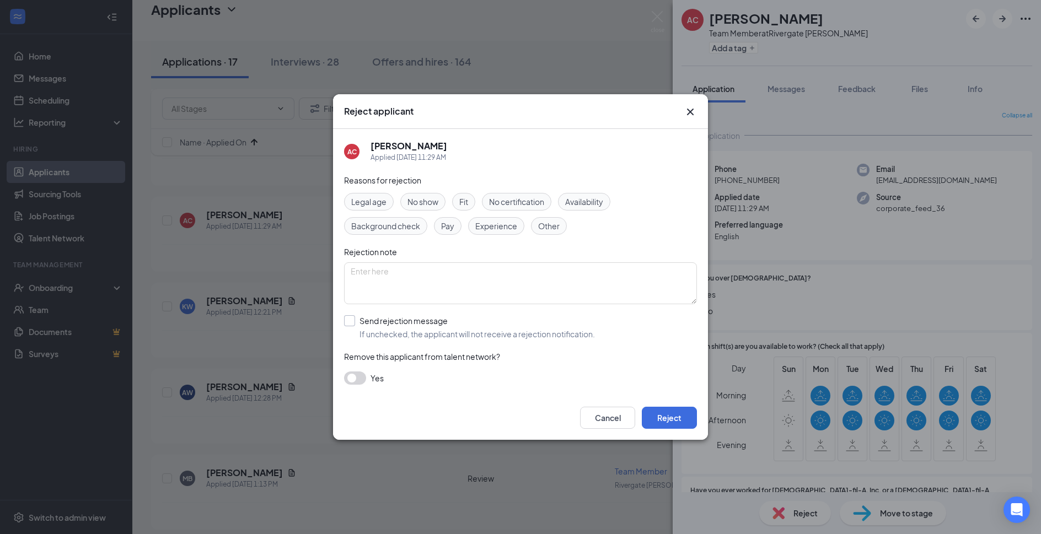
click at [453, 323] on input "Send rejection message If unchecked, the applicant will not receive a rejection…" at bounding box center [469, 327] width 251 height 24
checkbox input "true"
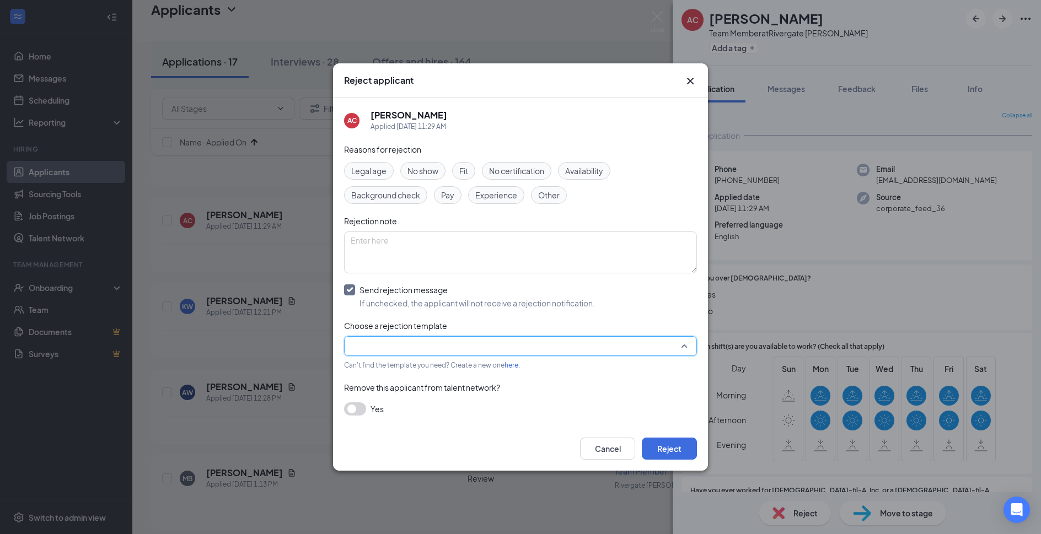
click at [451, 345] on input "search" at bounding box center [517, 346] width 332 height 19
click at [484, 269] on div "Main Rejection Template" at bounding box center [520, 260] width 353 height 18
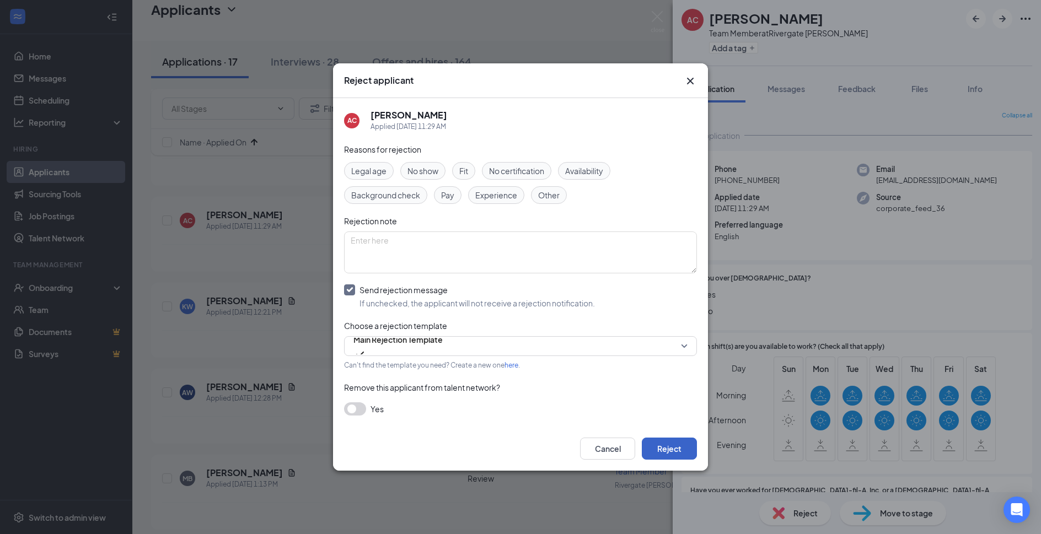
click at [674, 445] on button "Reject" at bounding box center [669, 449] width 55 height 22
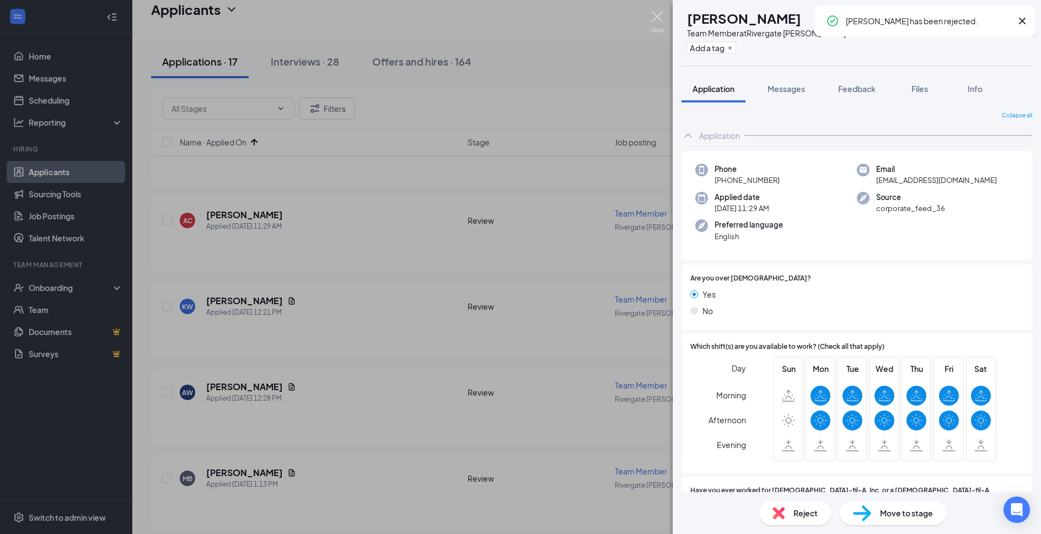
click at [664, 18] on img at bounding box center [658, 22] width 14 height 22
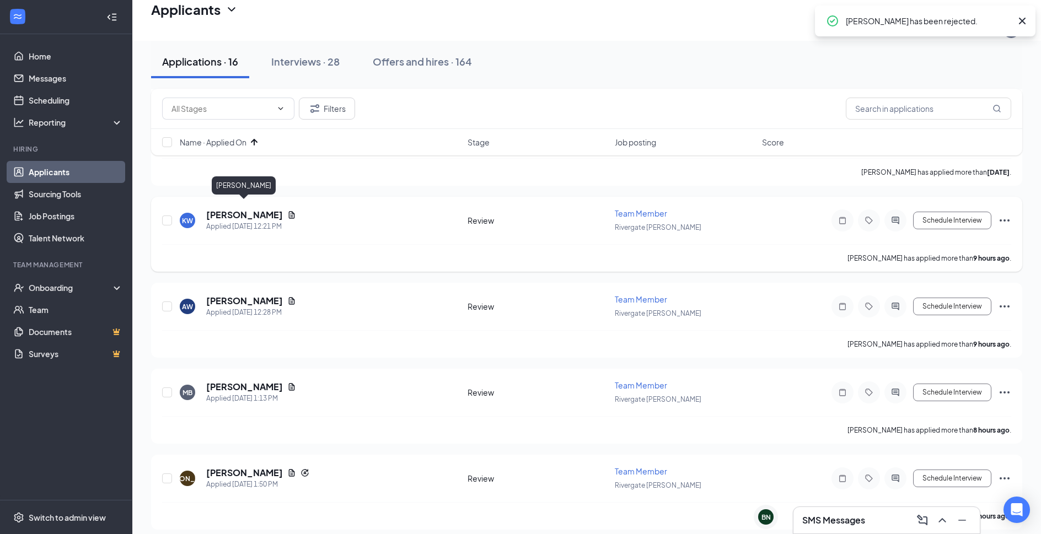
click at [257, 209] on h5 "Katherine Wright" at bounding box center [244, 215] width 77 height 12
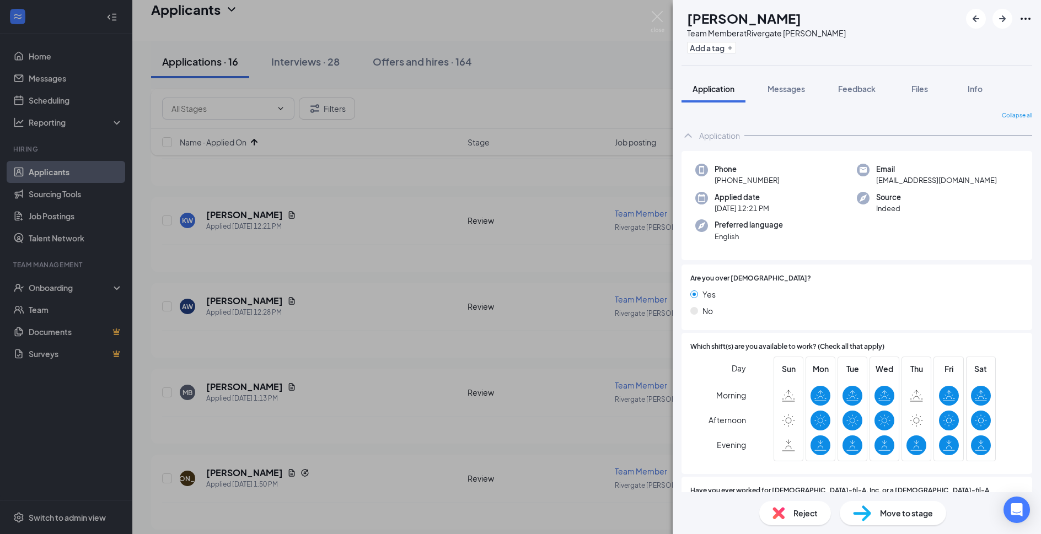
scroll to position [357, 0]
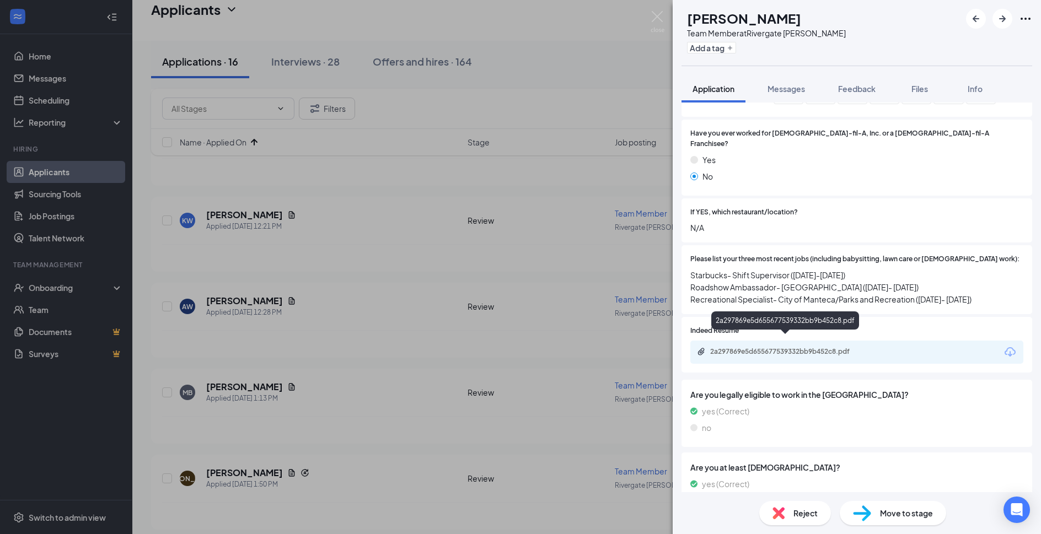
click at [855, 347] on div "2a297869e5d655677539332bb9b452c8.pdf" at bounding box center [787, 351] width 154 height 9
click at [895, 512] on span "Move to stage" at bounding box center [906, 513] width 53 height 12
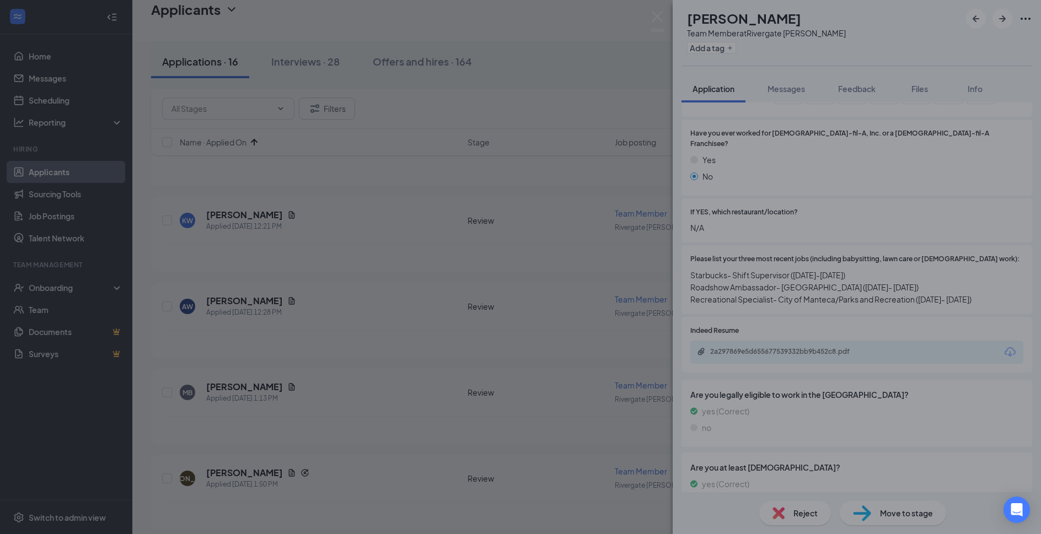
type input "Phone Interviews (next stage)"
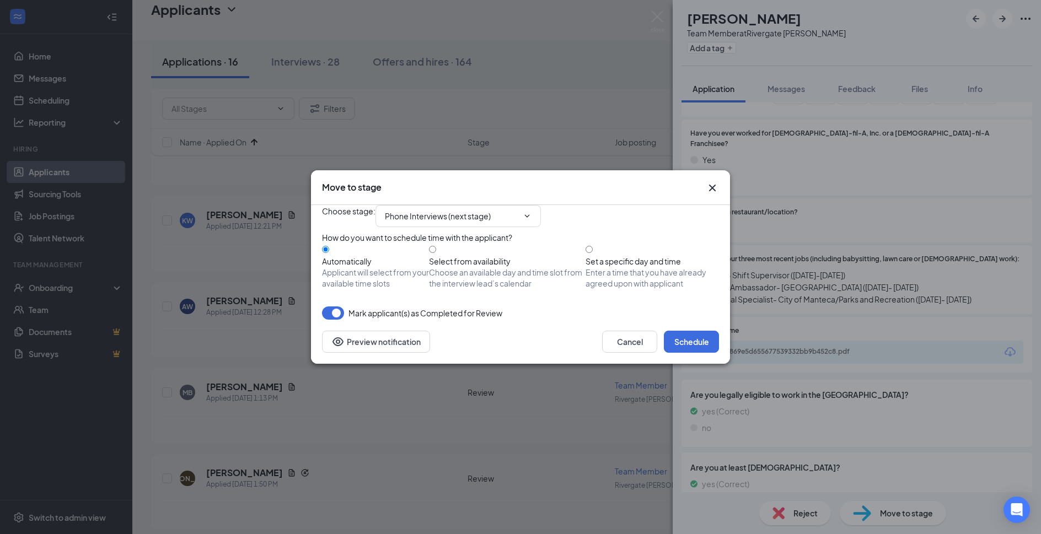
click at [706, 364] on div "Cancel Schedule Preview notification" at bounding box center [520, 342] width 419 height 44
click at [706, 353] on button "Schedule" at bounding box center [691, 342] width 55 height 22
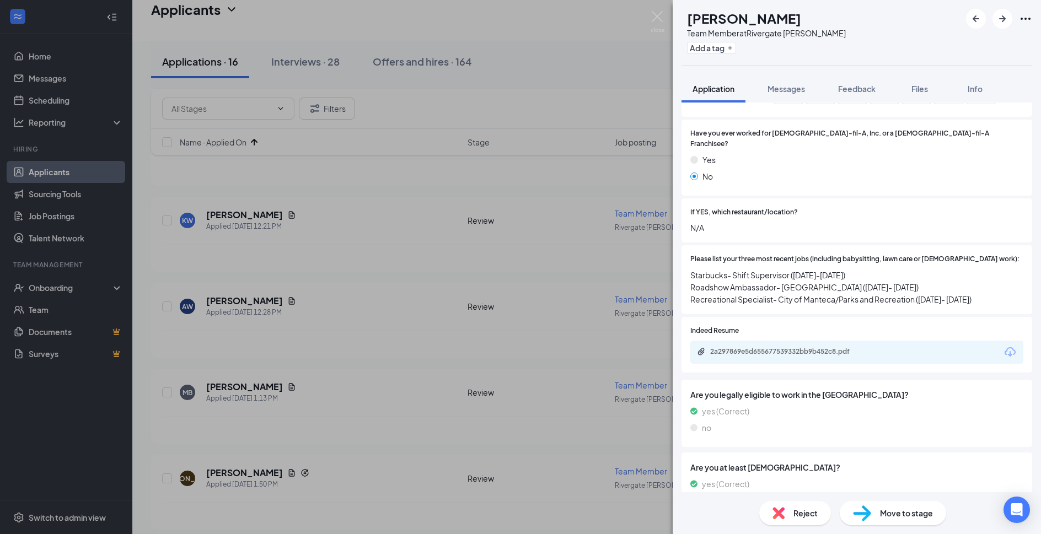
click at [658, 20] on img at bounding box center [658, 22] width 14 height 22
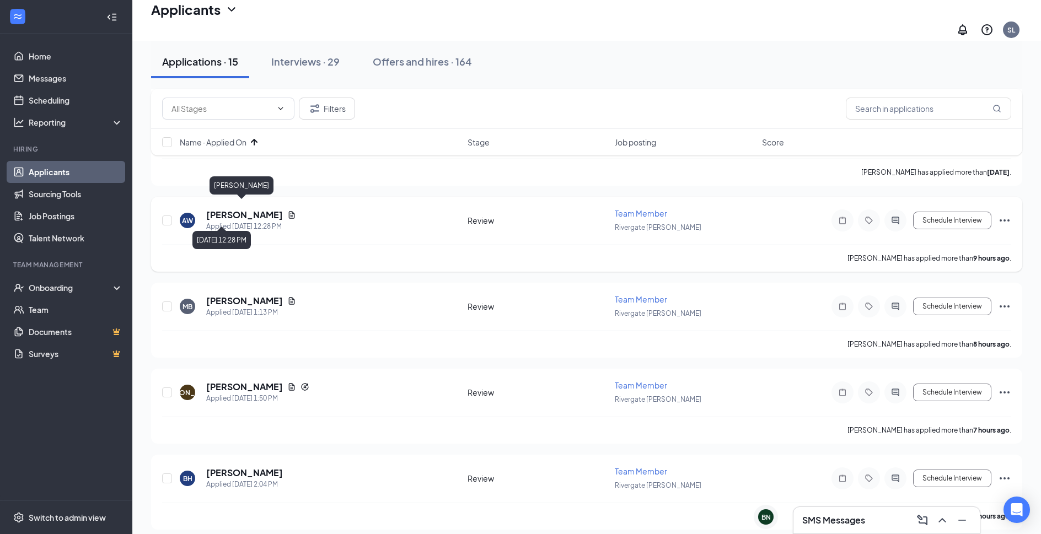
click at [250, 211] on h5 "Aliana Walsh" at bounding box center [244, 215] width 77 height 12
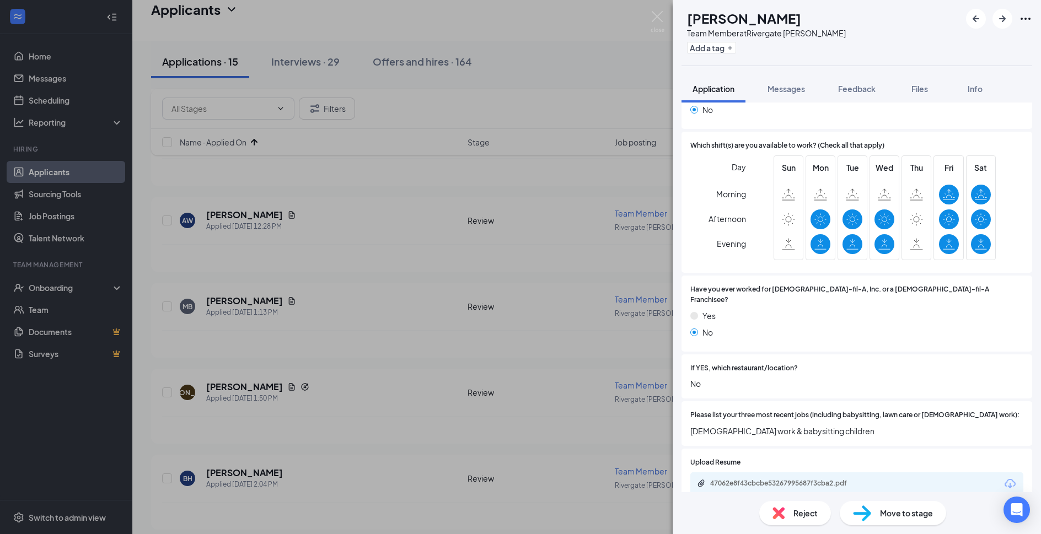
scroll to position [298, 0]
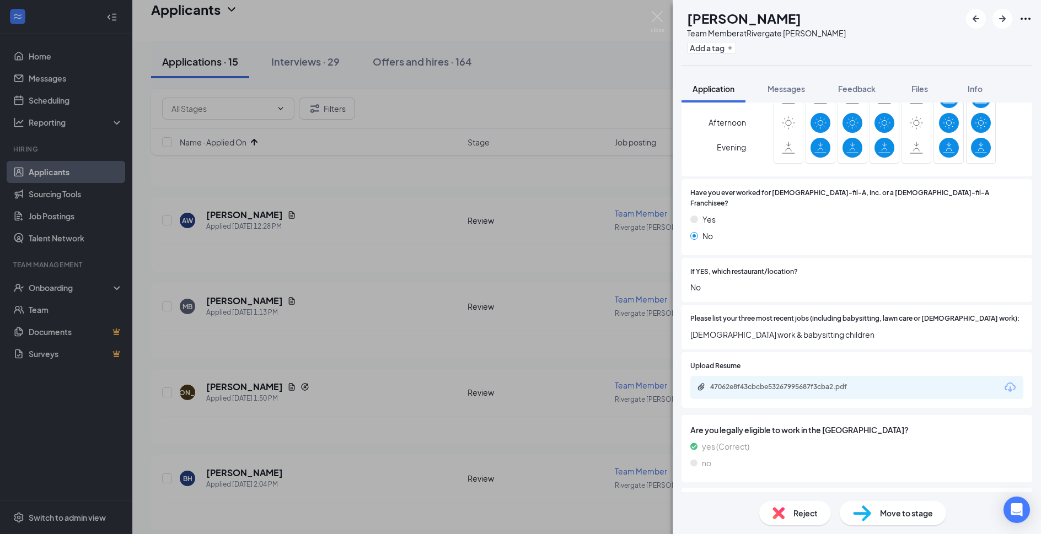
click at [832, 383] on div "47062e8f43cbcbe53267995687f3cba2.pdf" at bounding box center [787, 387] width 154 height 9
click at [791, 515] on div "Reject" at bounding box center [795, 513] width 72 height 24
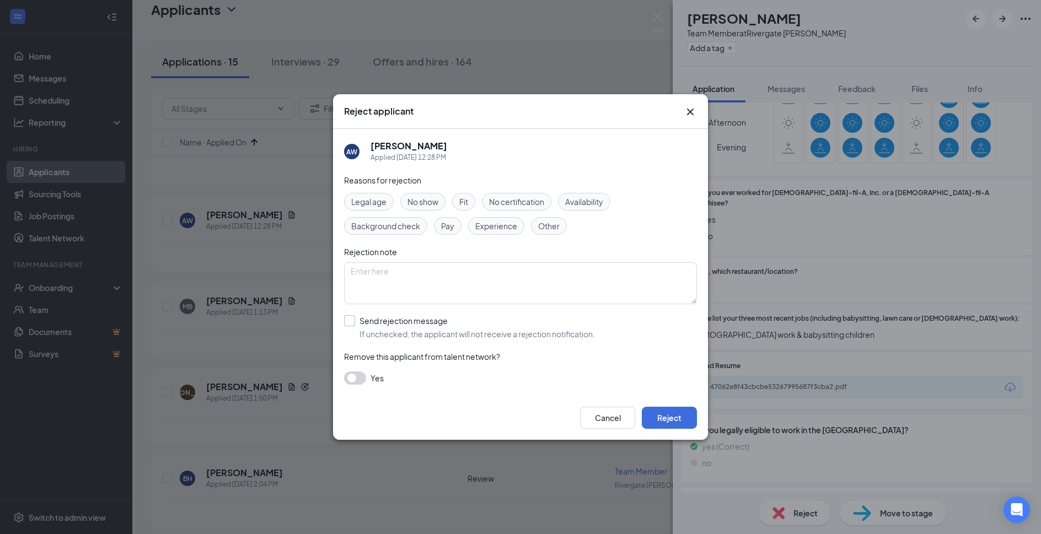
click at [382, 320] on input "Send rejection message If unchecked, the applicant will not receive a rejection…" at bounding box center [469, 327] width 251 height 24
checkbox input "true"
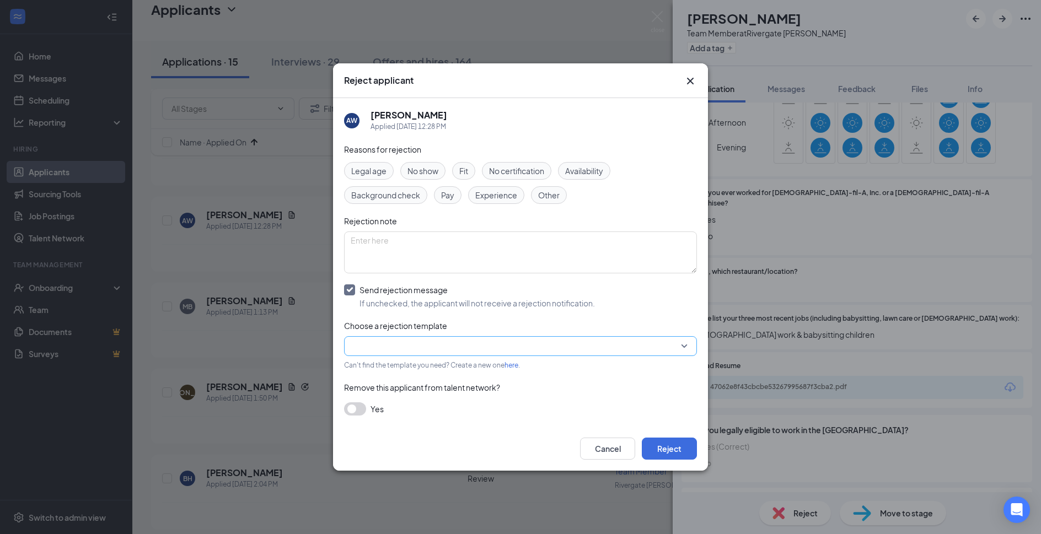
click at [392, 341] on input "search" at bounding box center [517, 346] width 332 height 19
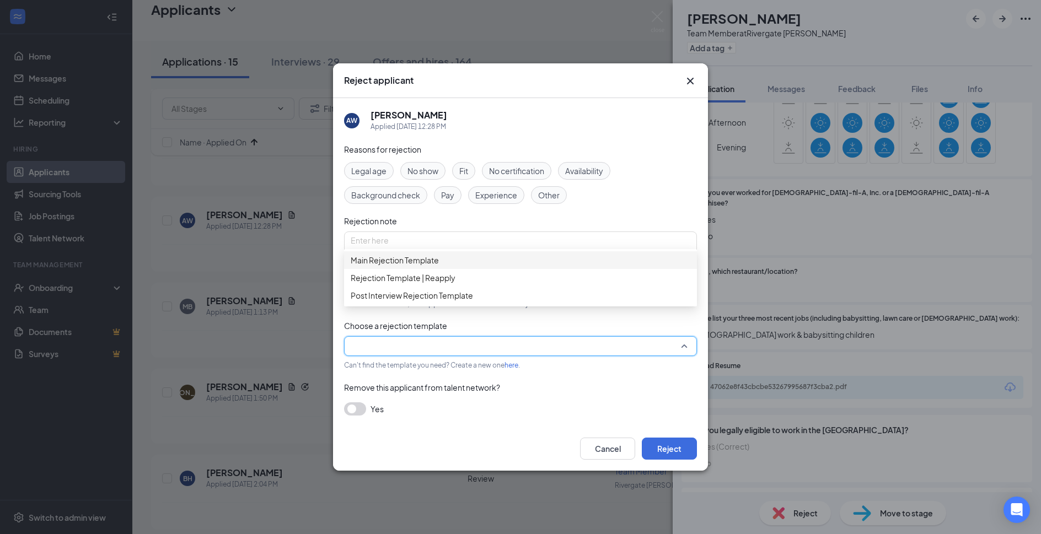
drag, startPoint x: 428, startPoint y: 271, endPoint x: 462, endPoint y: 294, distance: 40.8
click at [428, 266] on span "Main Rejection Template" at bounding box center [395, 260] width 88 height 12
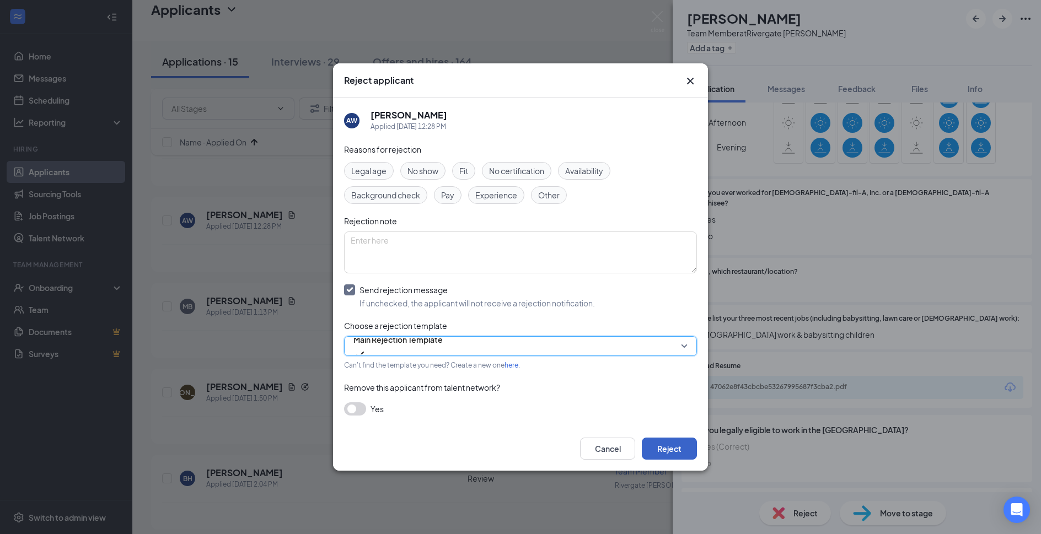
click at [681, 448] on button "Reject" at bounding box center [669, 449] width 55 height 22
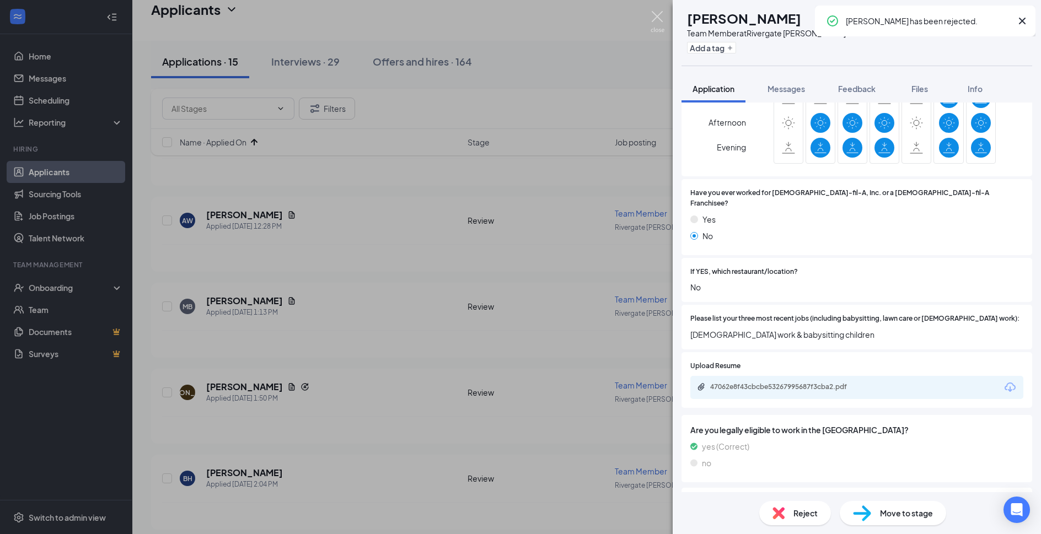
click at [657, 19] on img at bounding box center [658, 22] width 14 height 22
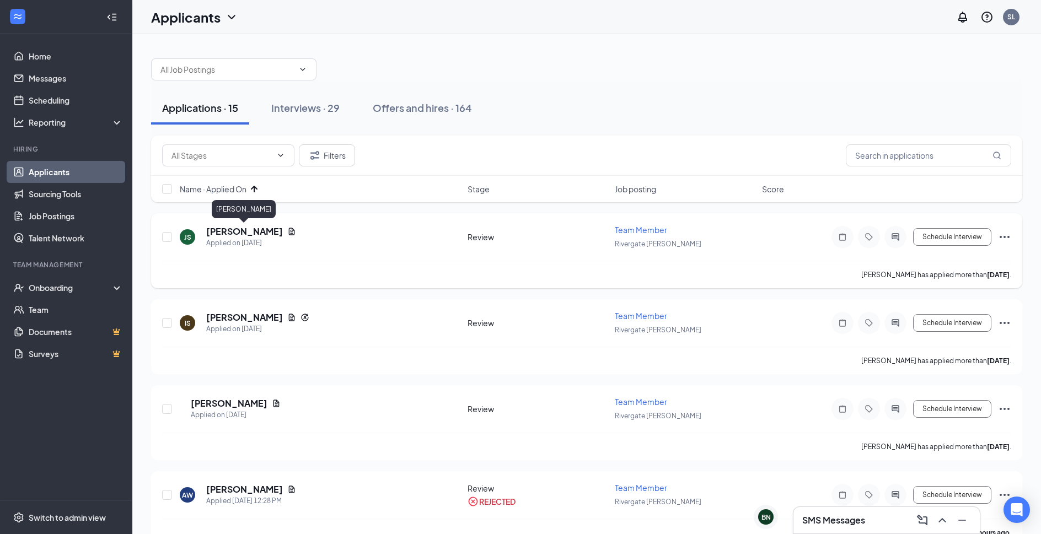
click at [237, 231] on h5 "Julius Stevenson" at bounding box center [244, 232] width 77 height 12
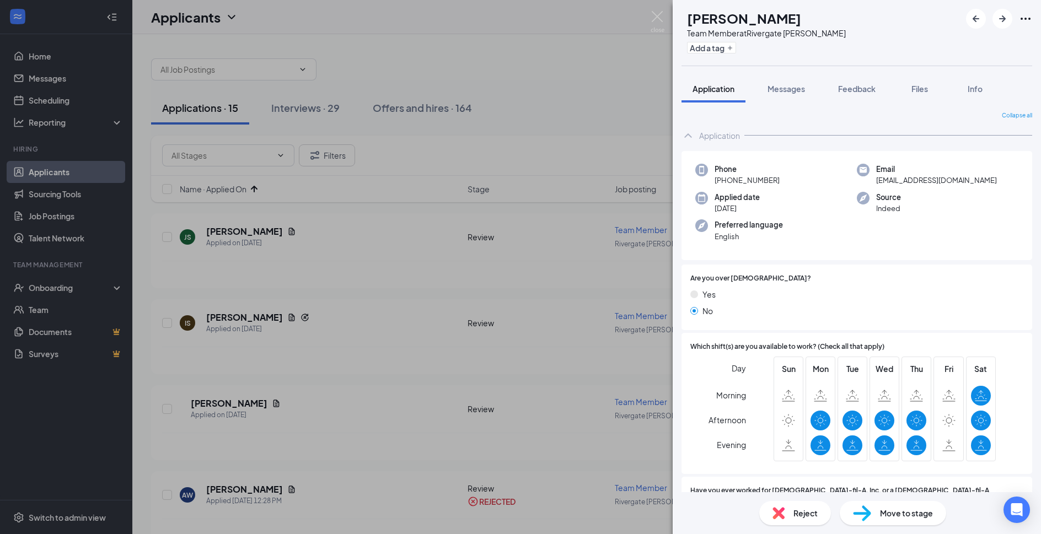
scroll to position [298, 0]
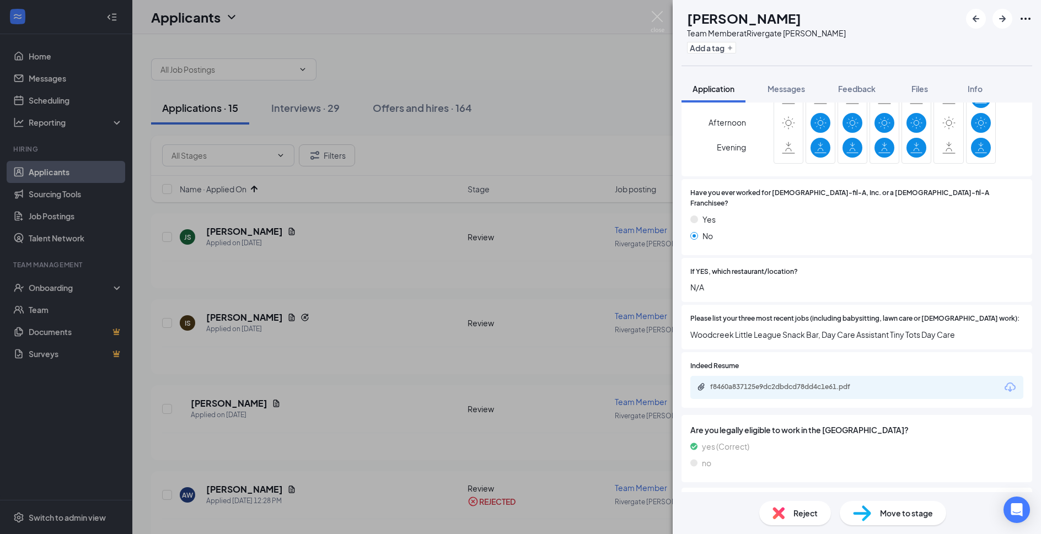
click at [809, 515] on span "Reject" at bounding box center [806, 513] width 24 height 12
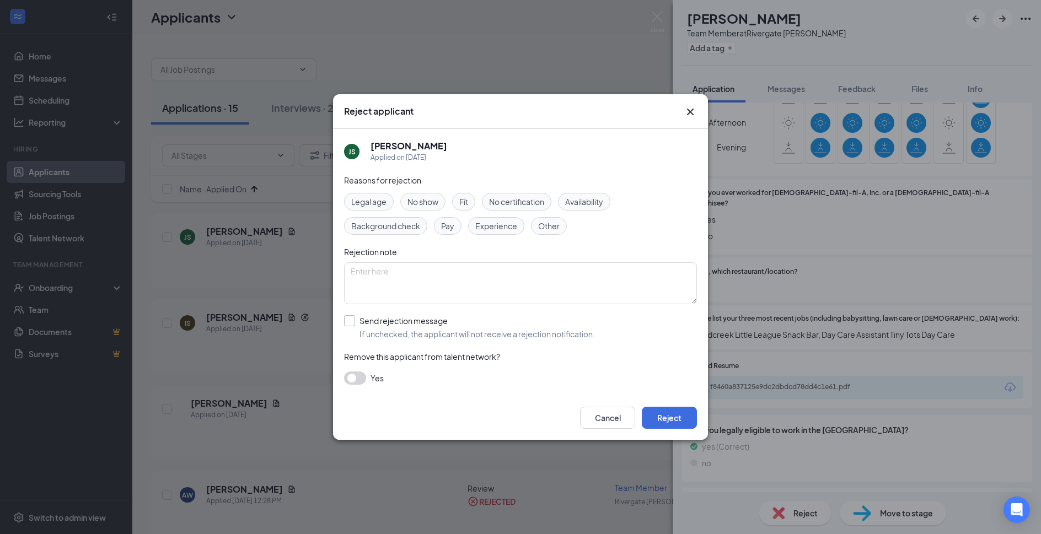
click at [449, 317] on input "Send rejection message If unchecked, the applicant will not receive a rejection…" at bounding box center [469, 327] width 251 height 24
checkbox input "true"
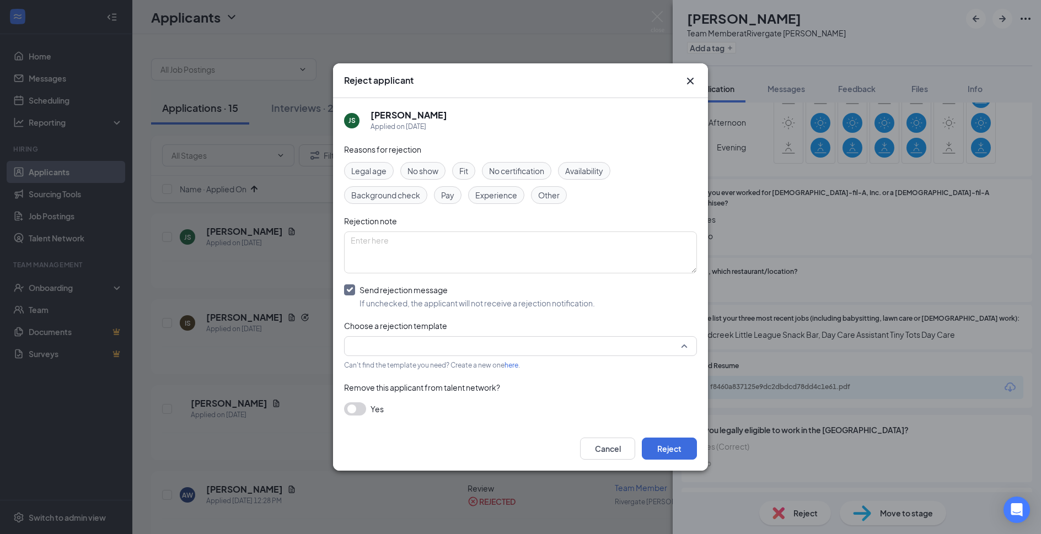
click at [448, 336] on div at bounding box center [520, 346] width 353 height 20
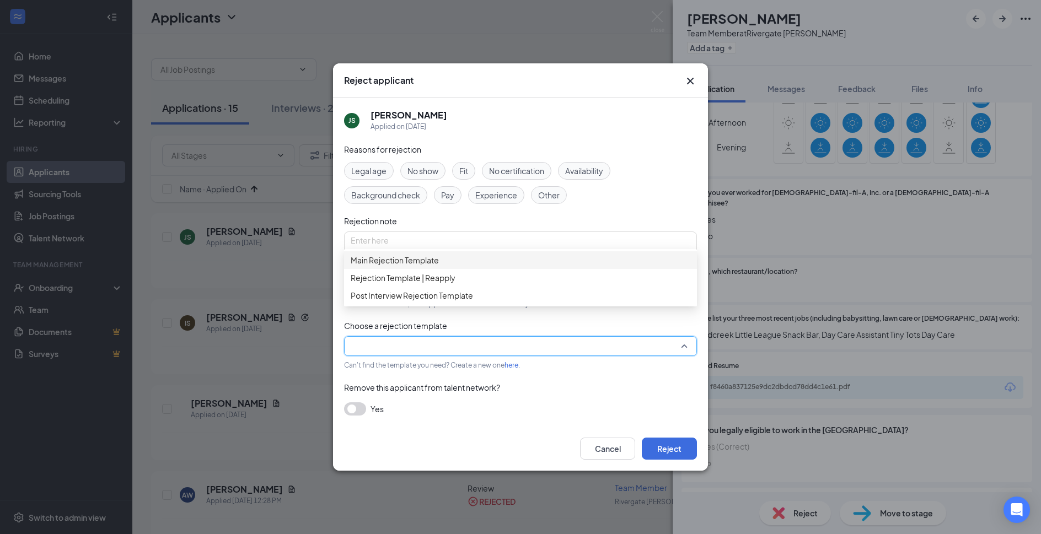
click at [488, 266] on span "Main Rejection Template" at bounding box center [521, 260] width 340 height 12
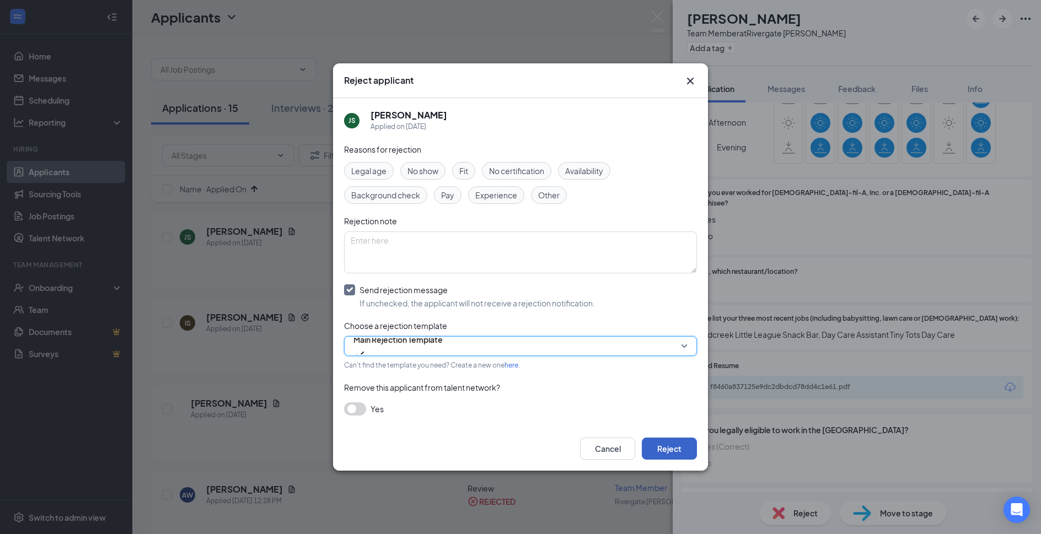
click at [667, 457] on button "Reject" at bounding box center [669, 449] width 55 height 22
click at [653, 9] on div "JS Julius Stevenson Team Member at Rivergate Cordova Add a tag Application Mess…" at bounding box center [520, 267] width 1041 height 534
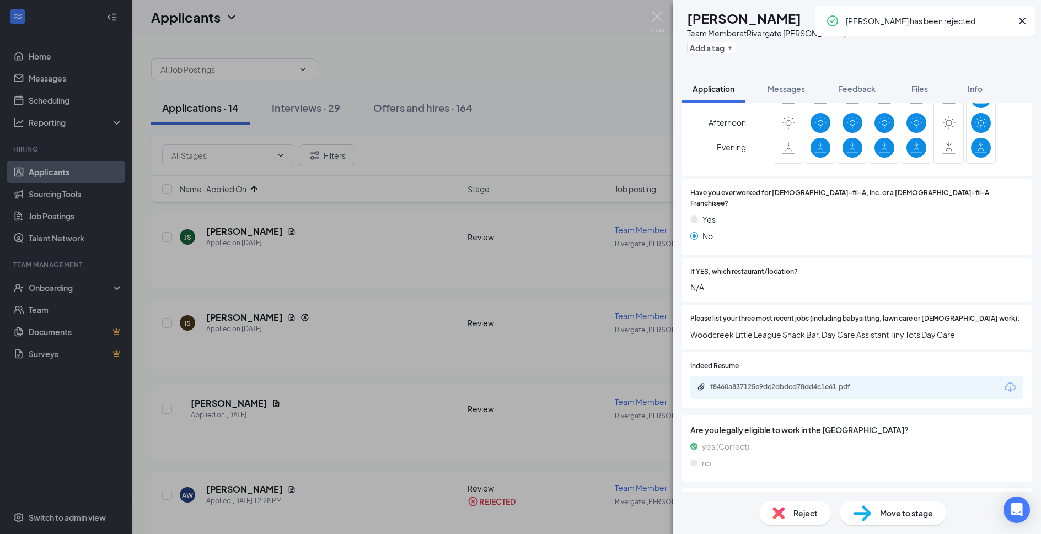
click at [665, 25] on div "JS Julius Stevenson Team Member at Rivergate Cordova Add a tag Application Mess…" at bounding box center [520, 267] width 1041 height 534
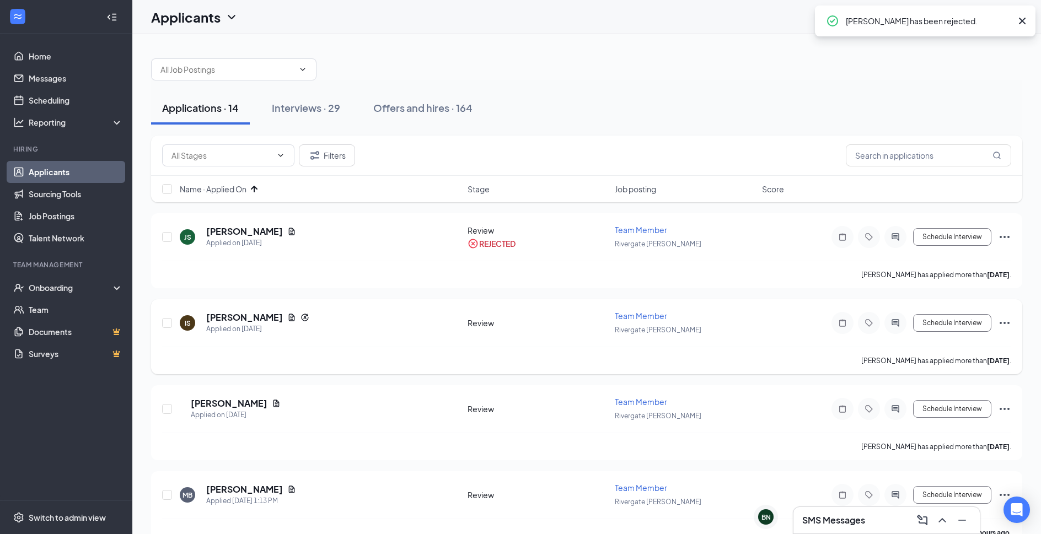
click at [253, 309] on div "IS Imran Samaawi Applied on Sep 13 Review Team Member Rivergate Cordova Schedul…" at bounding box center [586, 336] width 871 height 75
click at [251, 319] on h5 "Imran Samaawi" at bounding box center [244, 318] width 77 height 12
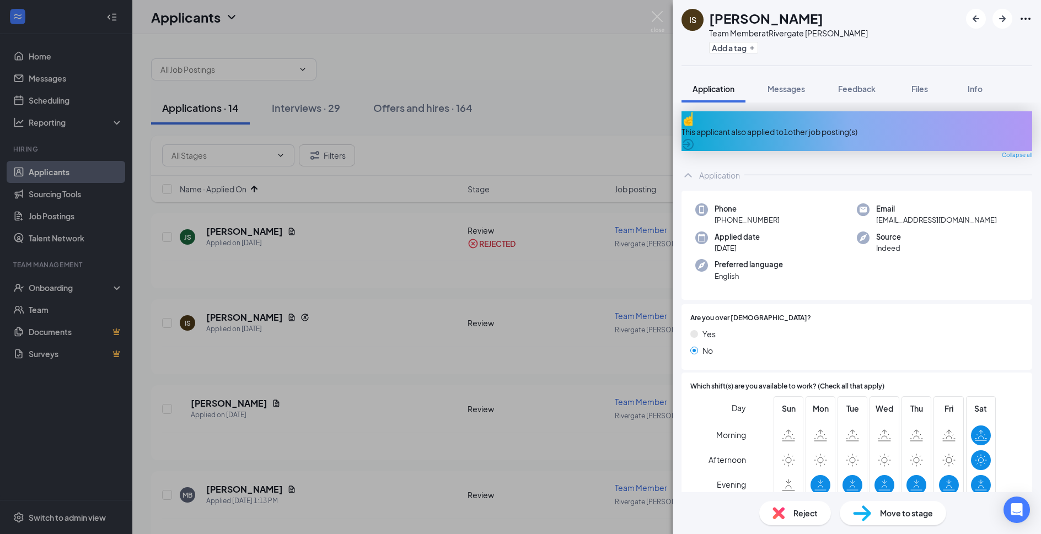
click at [812, 119] on div "This applicant also applied to 1 other job posting(s)" at bounding box center [857, 131] width 351 height 40
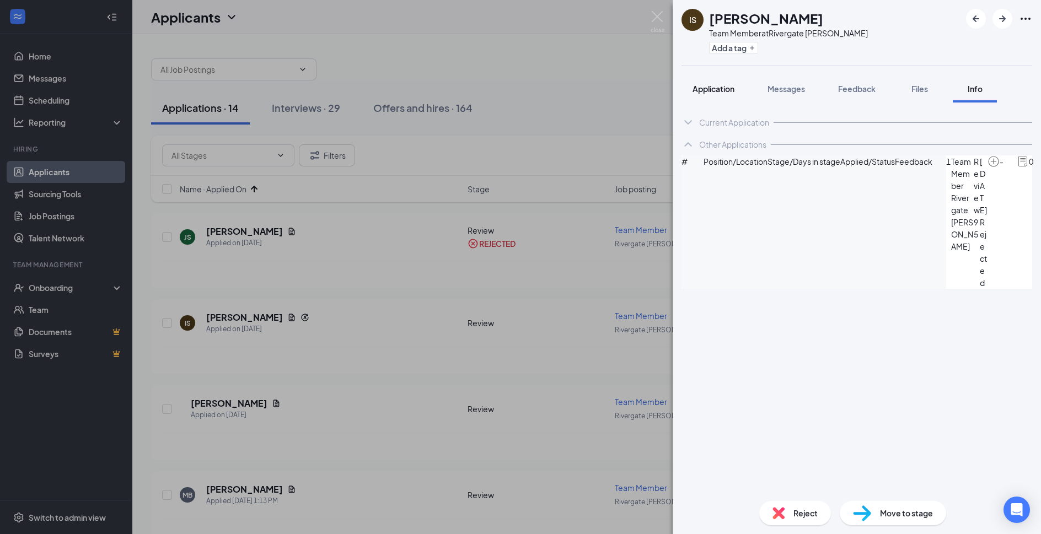
click at [721, 89] on span "Application" at bounding box center [714, 89] width 42 height 10
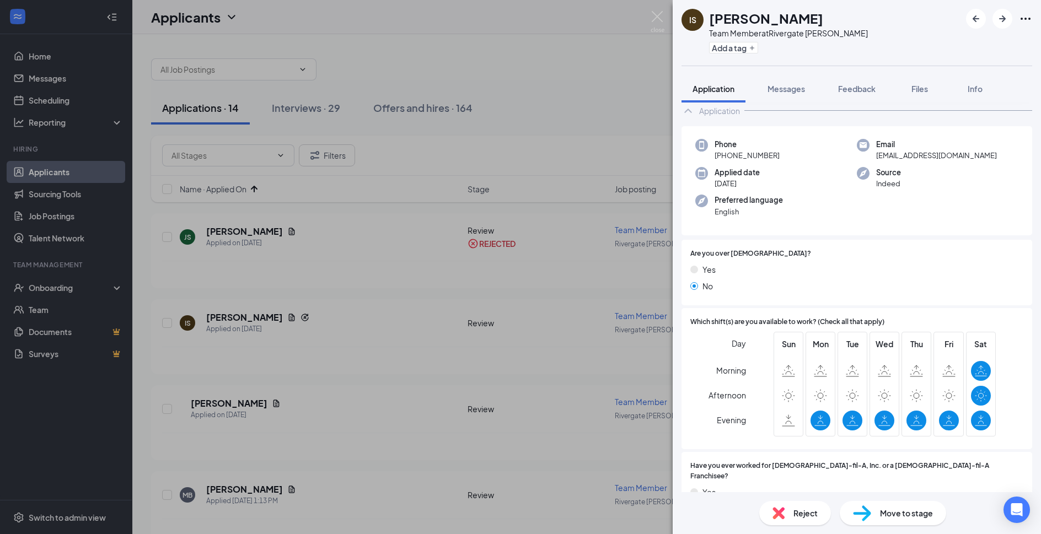
scroll to position [249, 0]
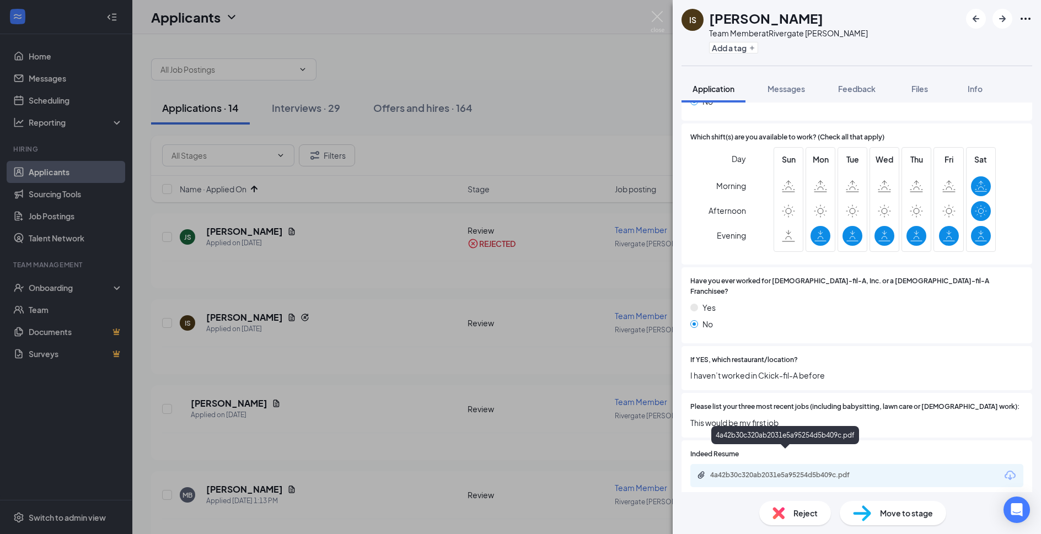
click at [816, 471] on div "4a42b30c320ab2031e5a95254d5b409c.pdf" at bounding box center [787, 475] width 154 height 9
click at [897, 516] on span "Move to stage" at bounding box center [906, 513] width 53 height 12
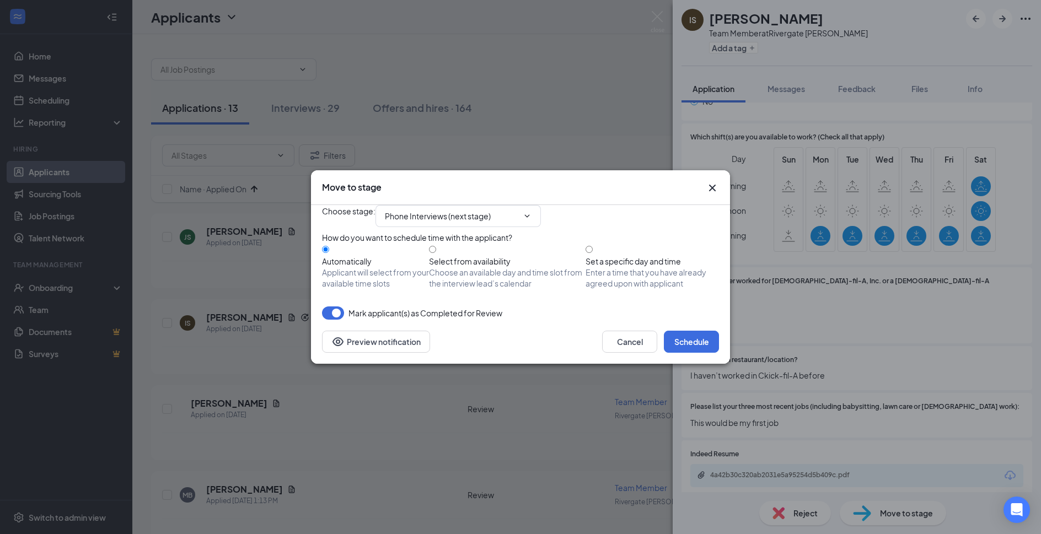
click at [708, 364] on div "Cancel Schedule Preview notification" at bounding box center [520, 342] width 419 height 44
click at [706, 353] on button "Schedule" at bounding box center [691, 342] width 55 height 22
click at [654, 21] on div "Move to stage Choose stage : Phone Interviews (next stage) How do you want to s…" at bounding box center [520, 267] width 1041 height 534
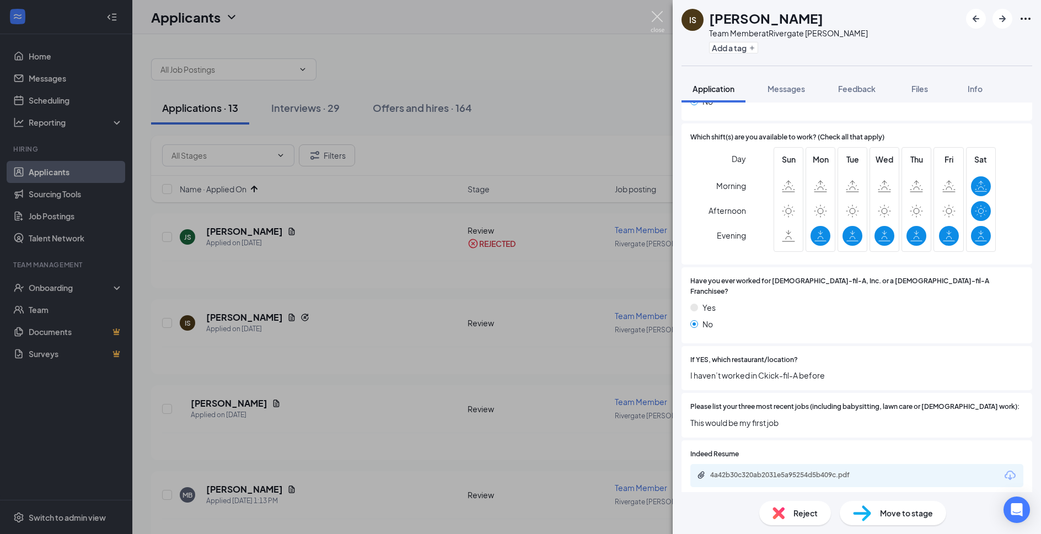
click at [656, 16] on img at bounding box center [658, 22] width 14 height 22
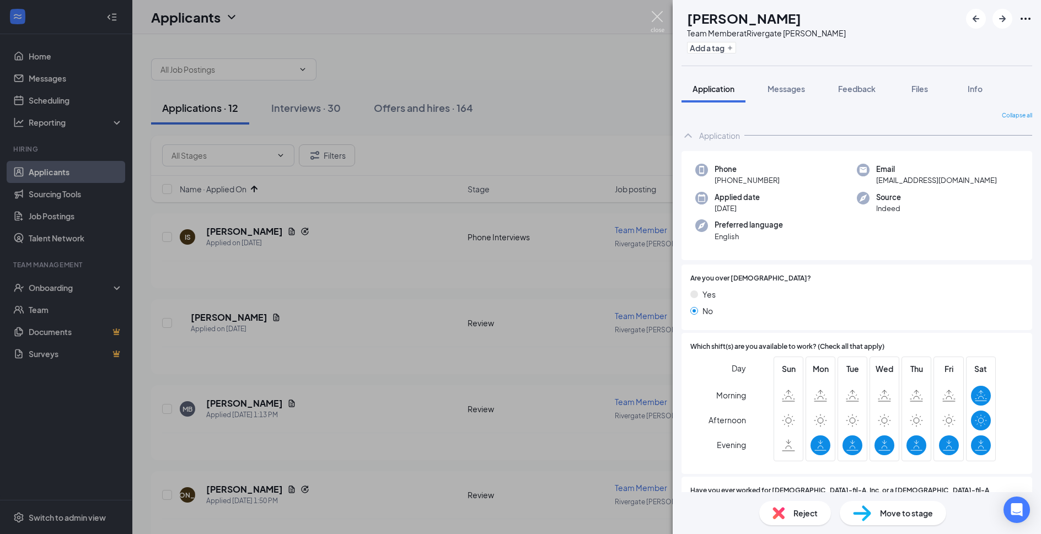
click at [651, 15] on img at bounding box center [658, 22] width 14 height 22
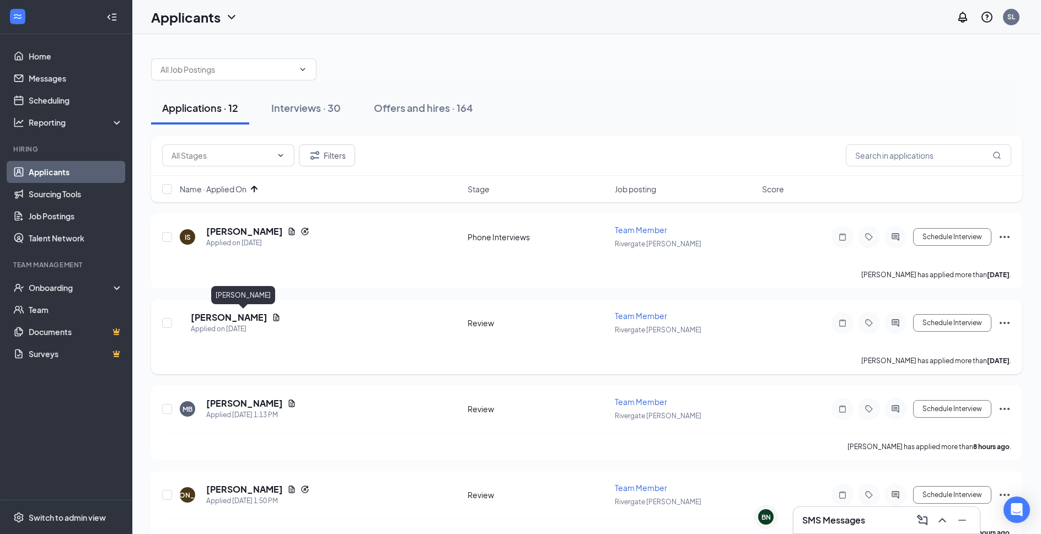
click at [243, 326] on div "Applied on Sep 13" at bounding box center [236, 329] width 90 height 11
click at [249, 315] on h5 "Marrisa Brockley" at bounding box center [244, 318] width 77 height 12
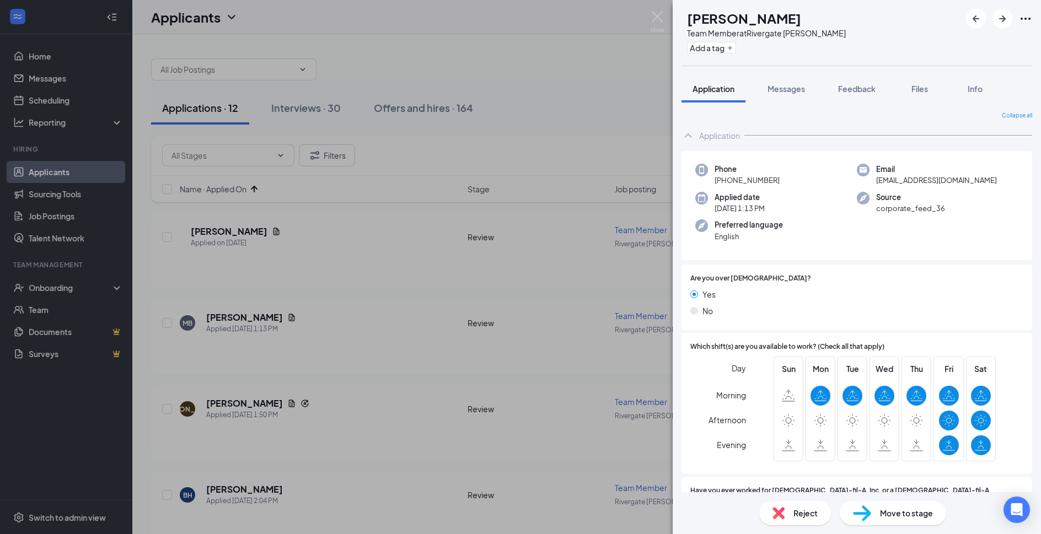
scroll to position [238, 0]
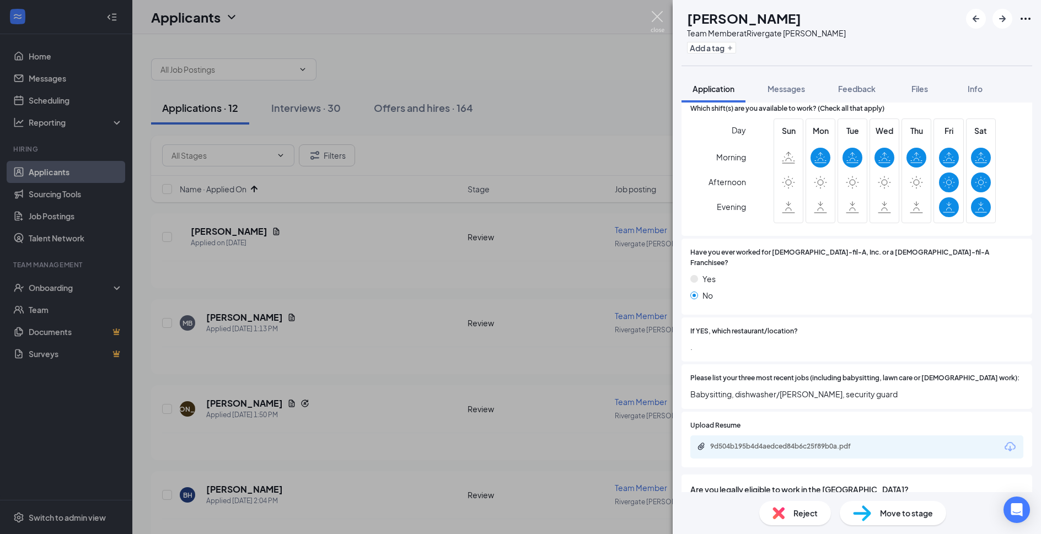
click at [659, 18] on img at bounding box center [658, 22] width 14 height 22
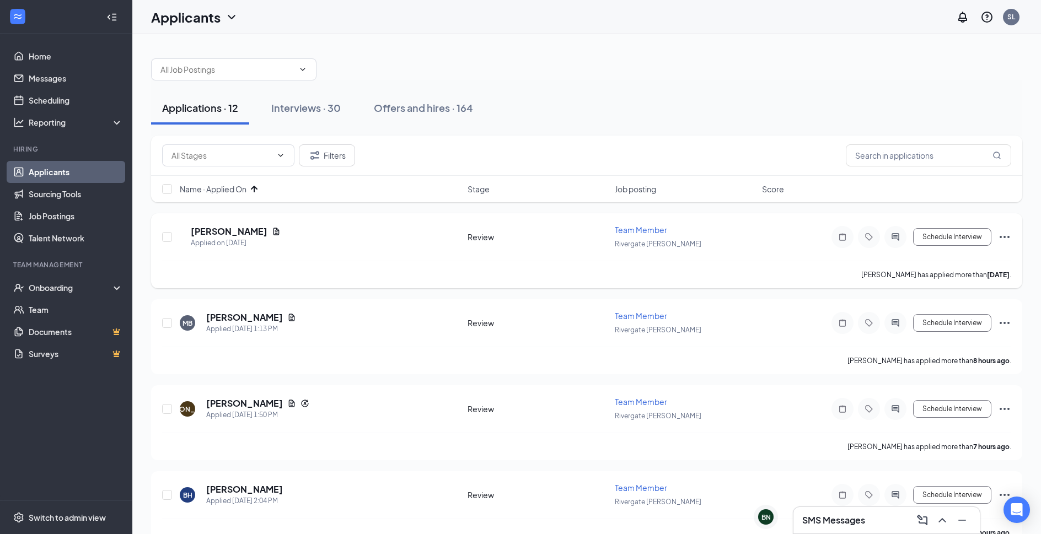
click at [244, 235] on h5 "Jacob Thompson" at bounding box center [229, 232] width 77 height 12
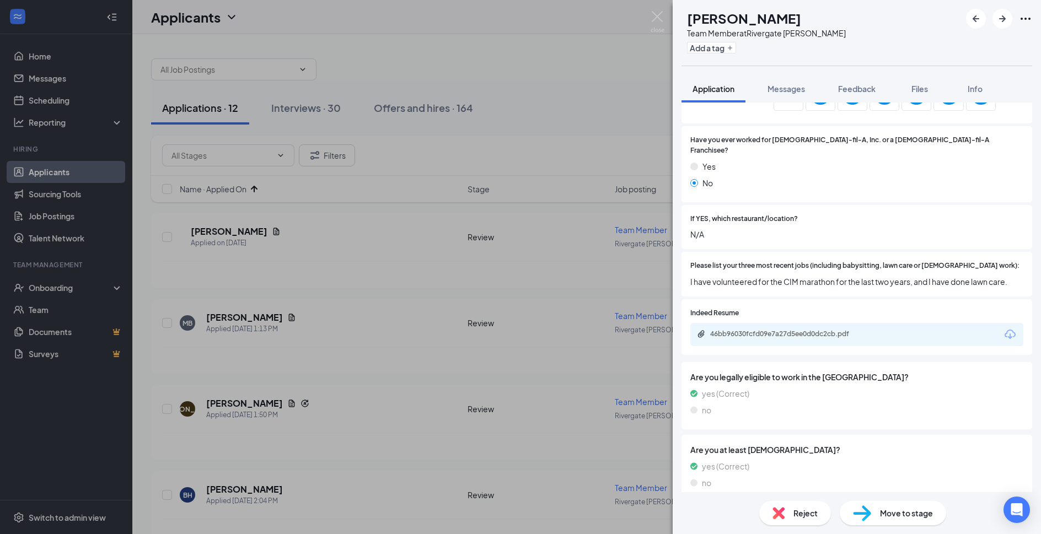
scroll to position [357, 0]
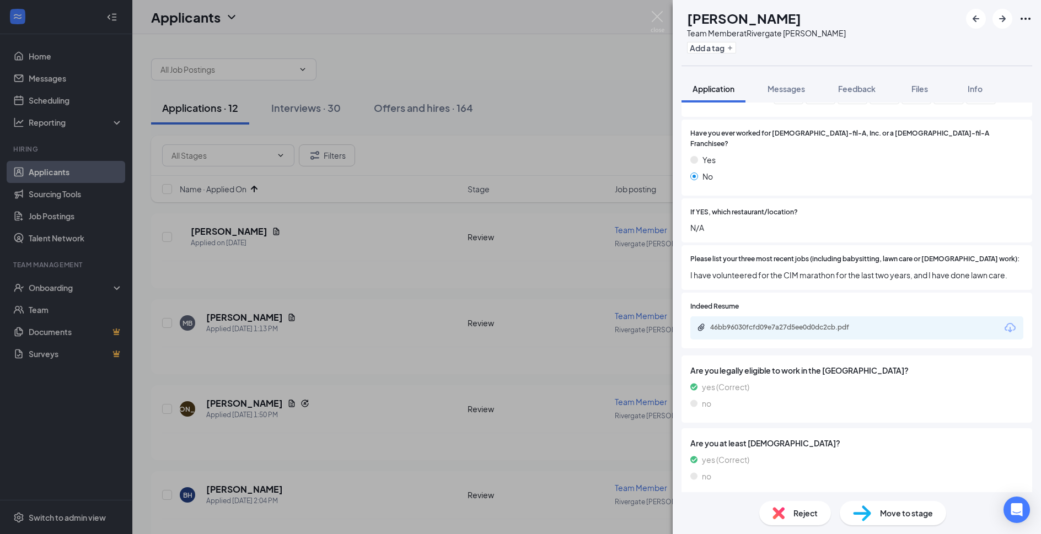
click at [849, 323] on div "46bb96030fcfd09e7a27d5ee0d0dc2cb.pdf" at bounding box center [787, 327] width 154 height 9
click at [797, 529] on div "Reject Move to stage" at bounding box center [857, 513] width 368 height 42
click at [794, 516] on span "Reject" at bounding box center [806, 513] width 24 height 12
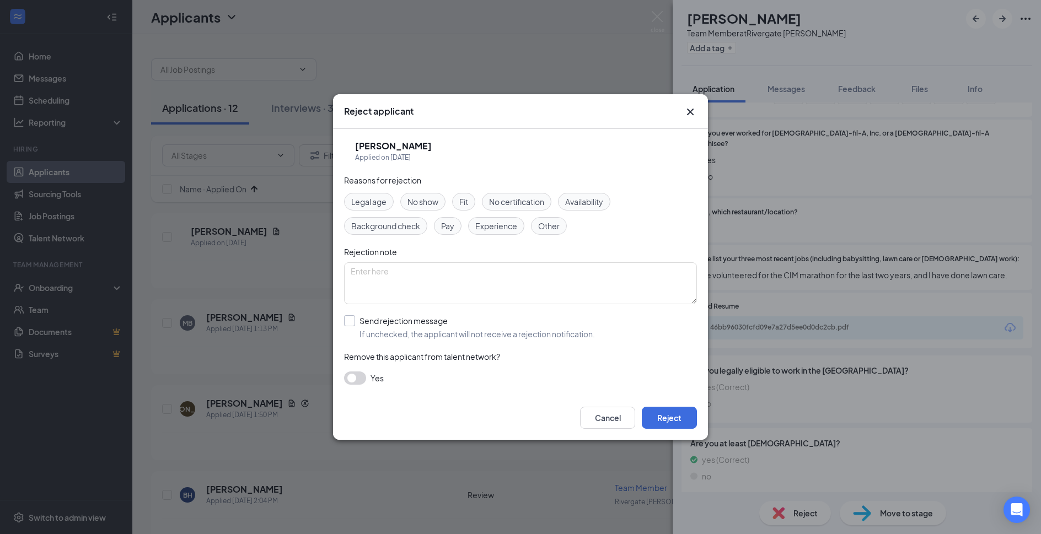
click at [422, 326] on input "Send rejection message If unchecked, the applicant will not receive a rejection…" at bounding box center [469, 327] width 251 height 24
checkbox input "true"
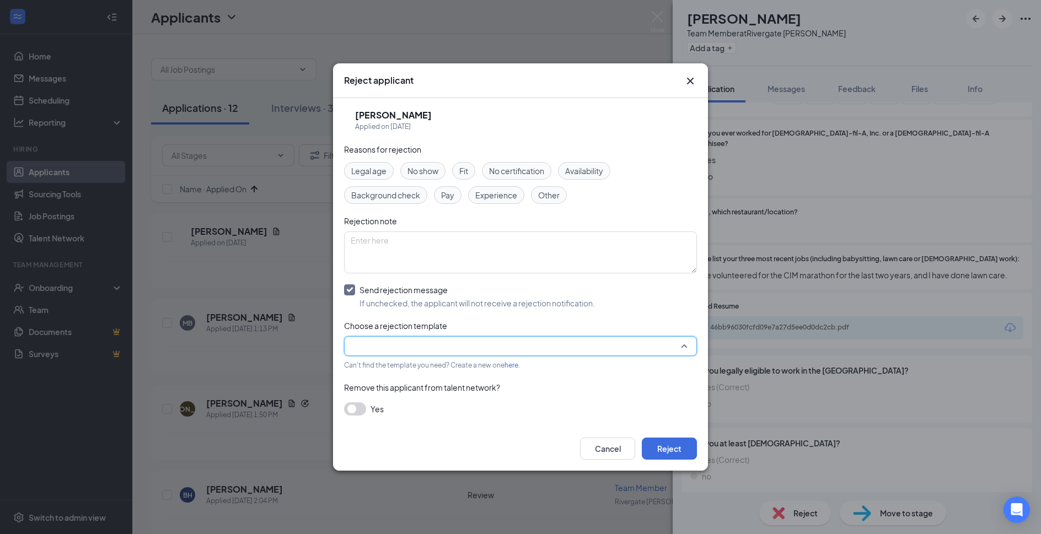
click at [422, 340] on input "search" at bounding box center [517, 346] width 332 height 19
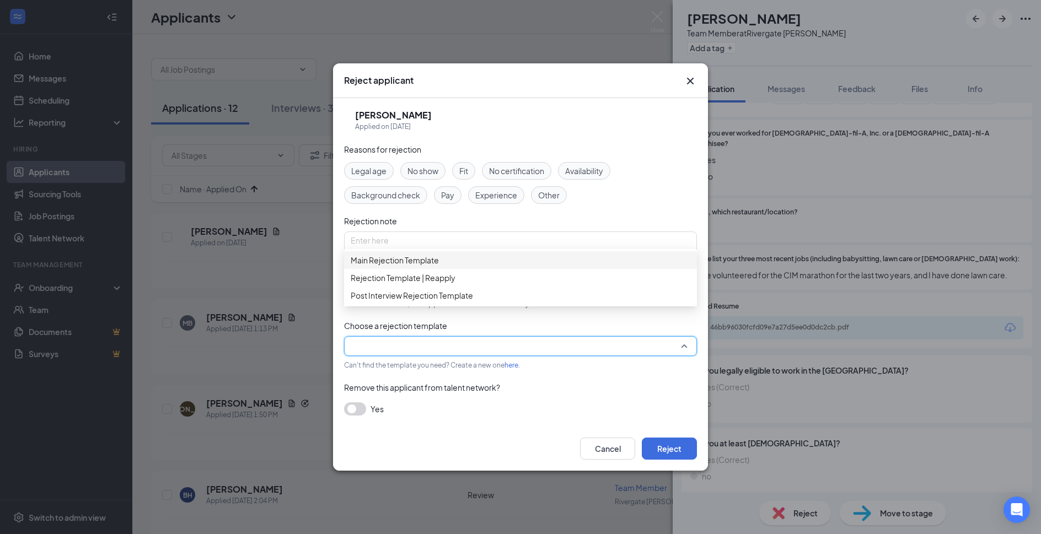
click at [463, 257] on div "Main Rejection Template" at bounding box center [520, 260] width 353 height 18
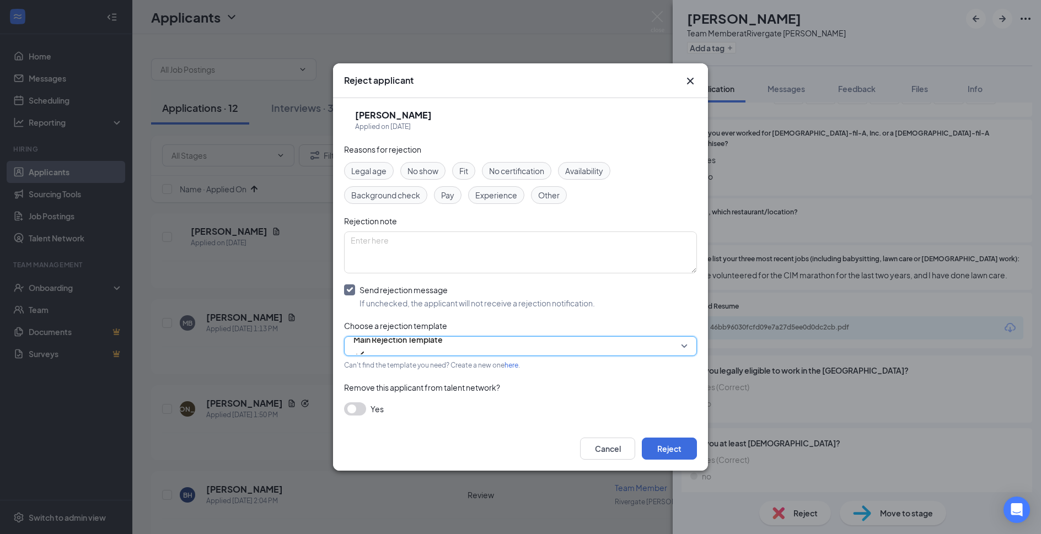
click at [648, 435] on div "Cancel Reject" at bounding box center [520, 449] width 375 height 44
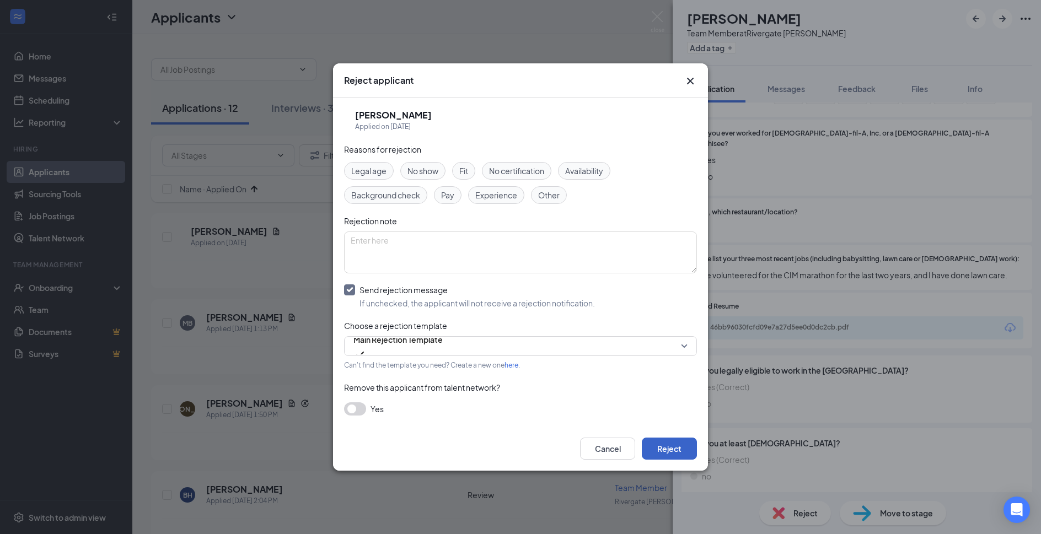
click at [661, 452] on button "Reject" at bounding box center [669, 449] width 55 height 22
click at [661, 13] on img at bounding box center [658, 22] width 14 height 22
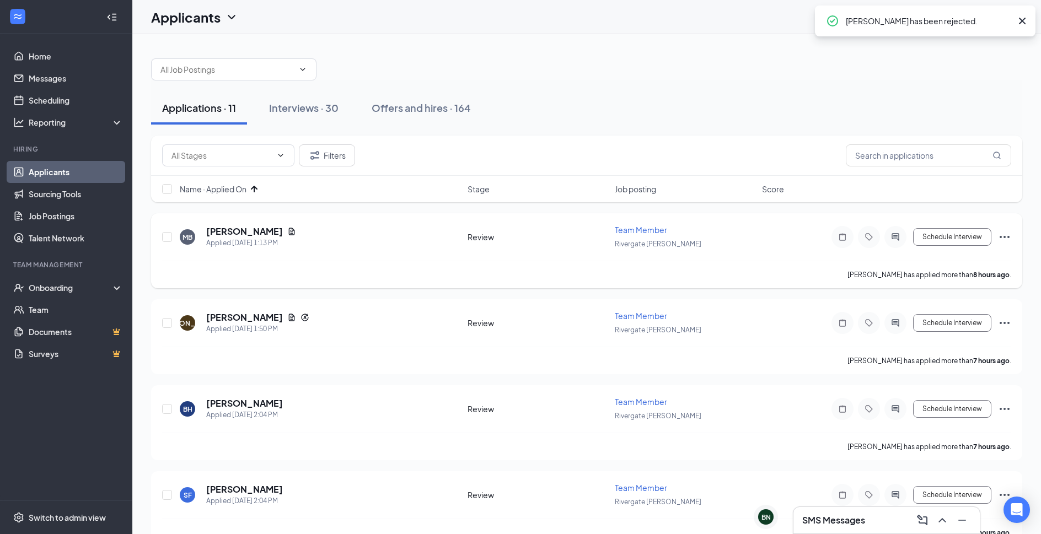
click at [219, 244] on div "Applied Today 1:13 PM" at bounding box center [251, 243] width 90 height 11
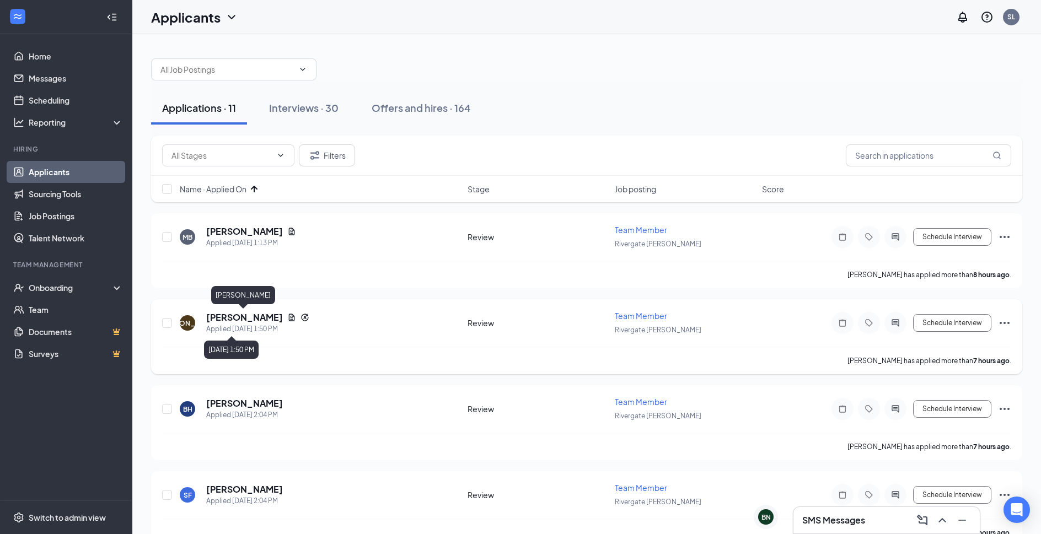
click at [255, 313] on h5 "Javier Alejandre" at bounding box center [244, 318] width 77 height 12
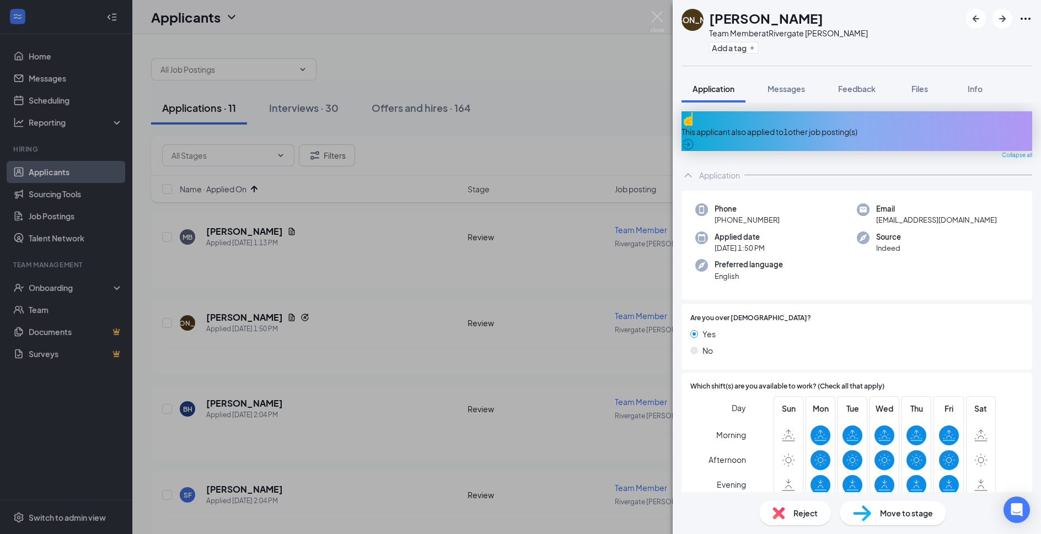
click at [850, 126] on div "This applicant also applied to 1 other job posting(s)" at bounding box center [857, 132] width 351 height 12
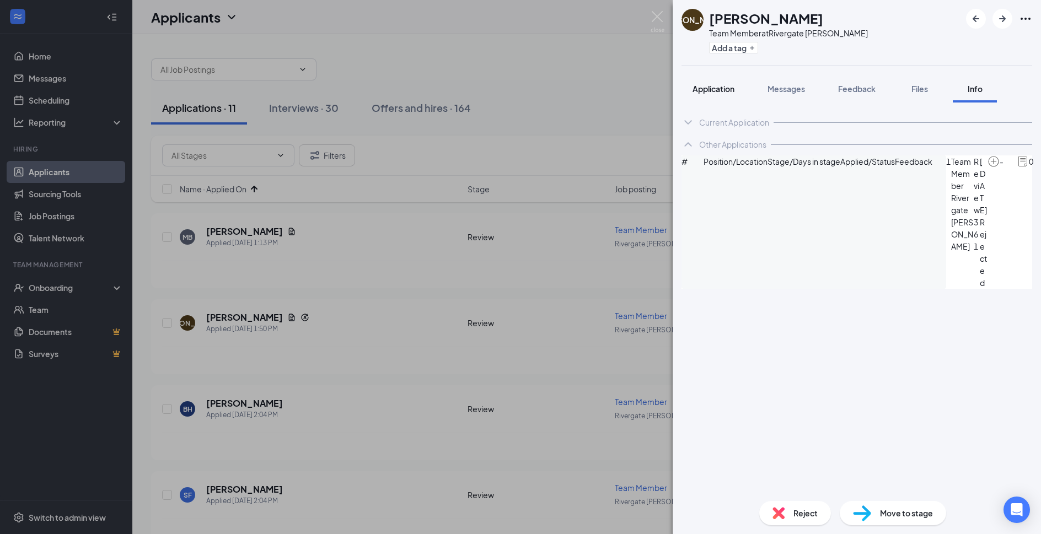
click at [704, 82] on button "Application" at bounding box center [714, 89] width 64 height 28
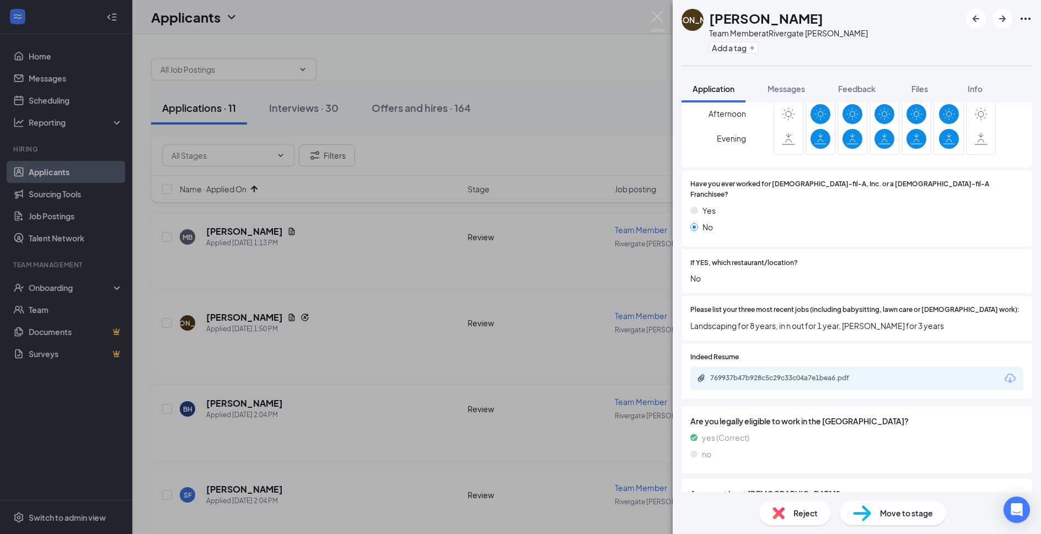
scroll to position [357, 0]
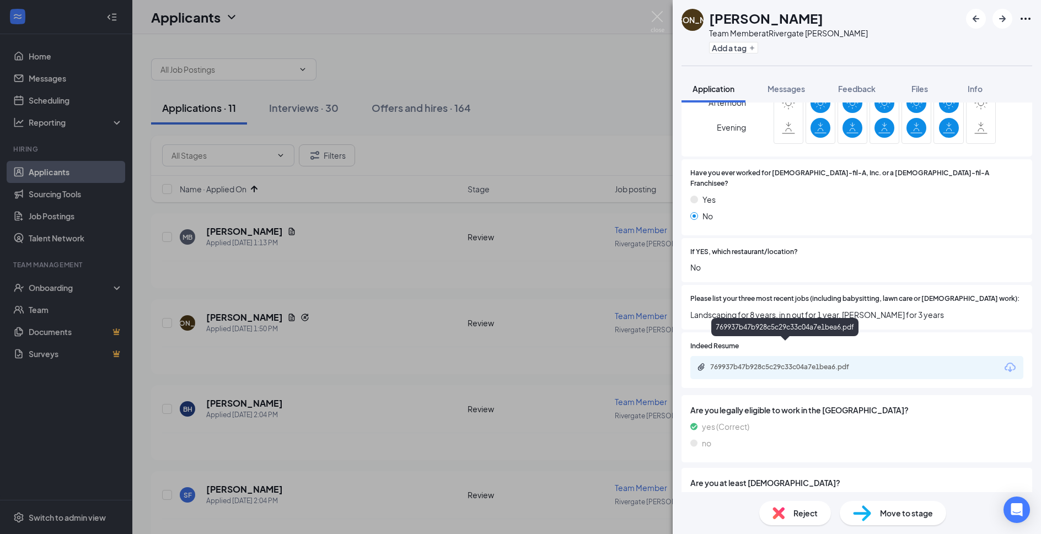
click at [830, 363] on div "769937b47b928c5c29c33c04a7e1bea6.pdf" at bounding box center [786, 368] width 179 height 10
click at [793, 506] on div "Reject" at bounding box center [795, 513] width 72 height 24
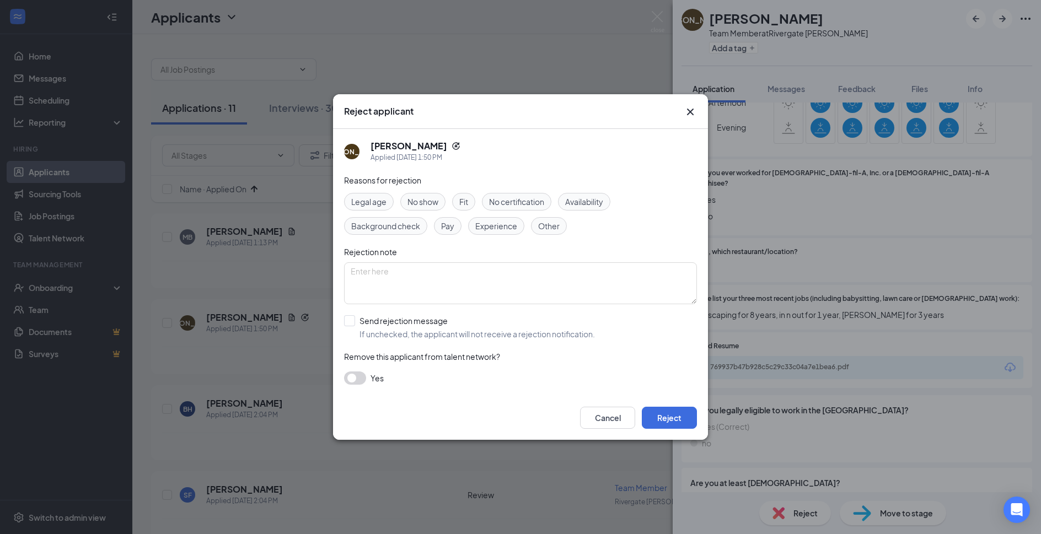
drag, startPoint x: 432, startPoint y: 313, endPoint x: 429, endPoint y: 342, distance: 29.4
click at [432, 313] on div "Reasons for rejection Legal age No show Fit No certification Availability Backg…" at bounding box center [520, 285] width 353 height 222
click at [433, 328] on input "Send rejection message If unchecked, the applicant will not receive a rejection…" at bounding box center [469, 327] width 251 height 24
checkbox input "true"
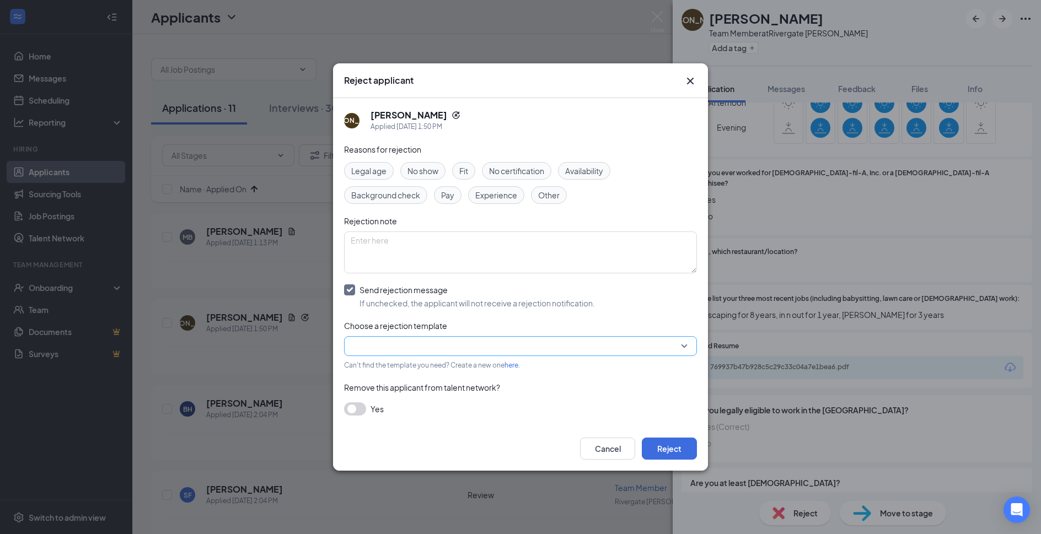
click at [432, 344] on input "search" at bounding box center [517, 346] width 332 height 19
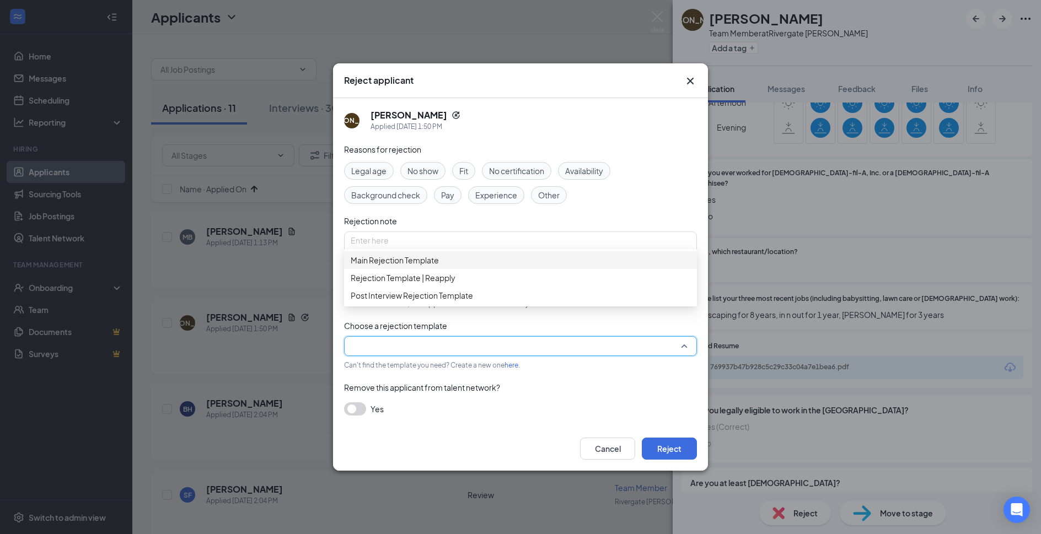
click at [477, 265] on span "Main Rejection Template" at bounding box center [521, 260] width 340 height 12
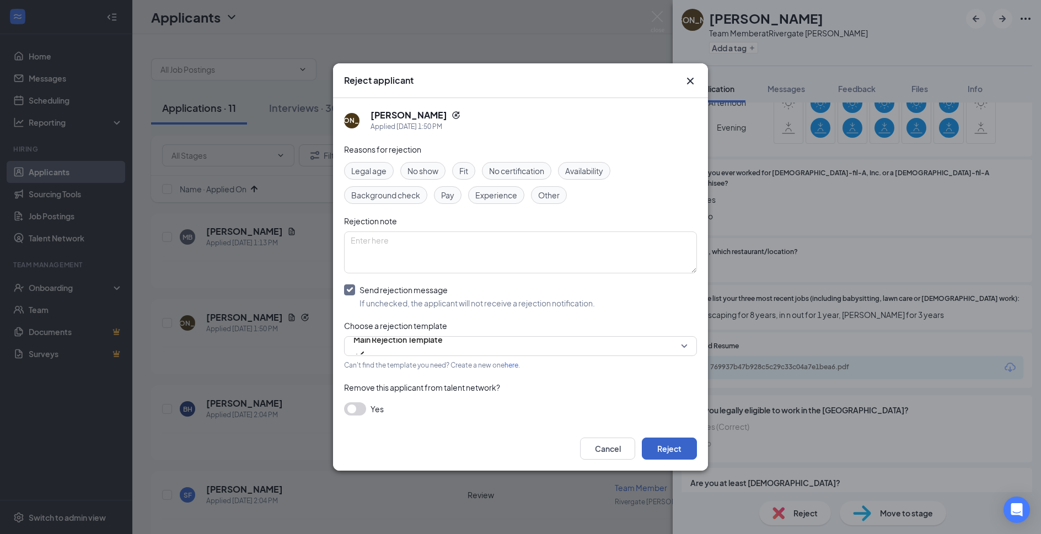
click at [666, 444] on button "Reject" at bounding box center [669, 449] width 55 height 22
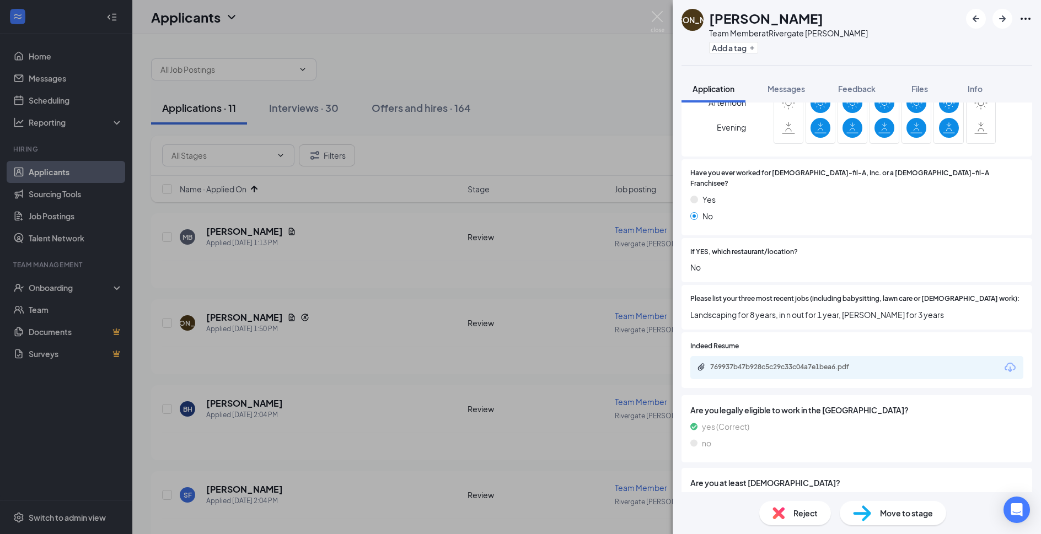
click at [655, 23] on img at bounding box center [658, 22] width 14 height 22
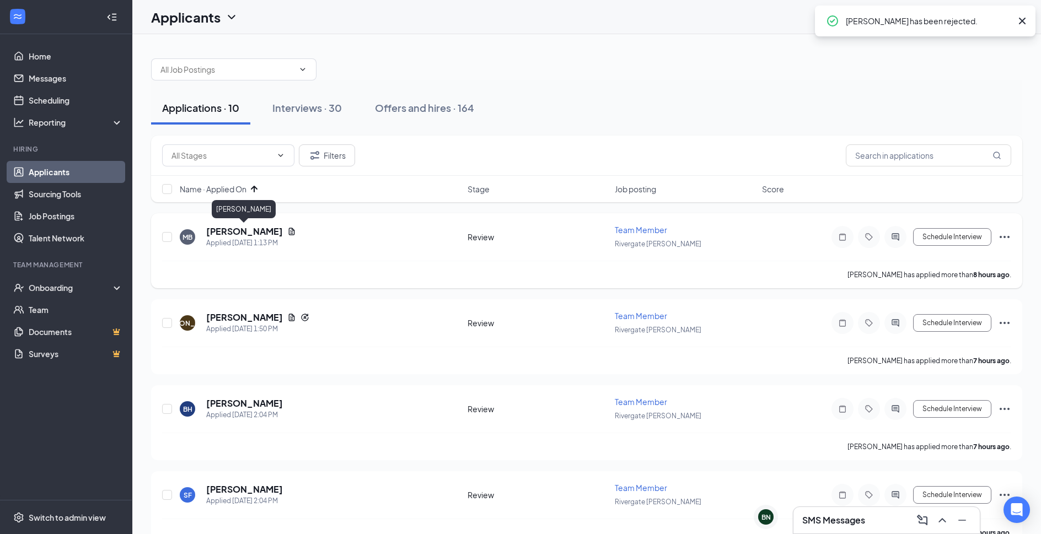
click at [235, 226] on h5 "Marrisa Brockley" at bounding box center [244, 232] width 77 height 12
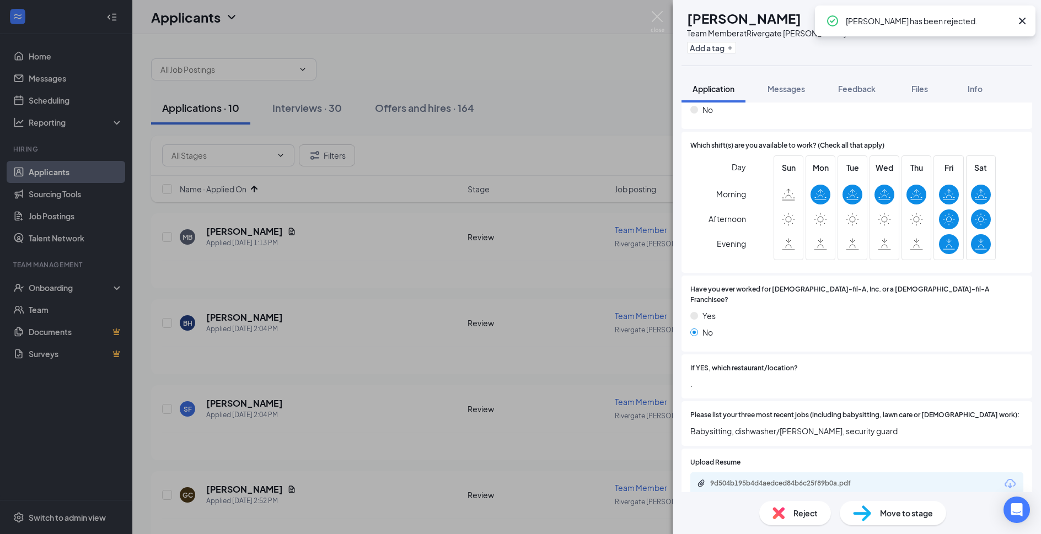
scroll to position [298, 0]
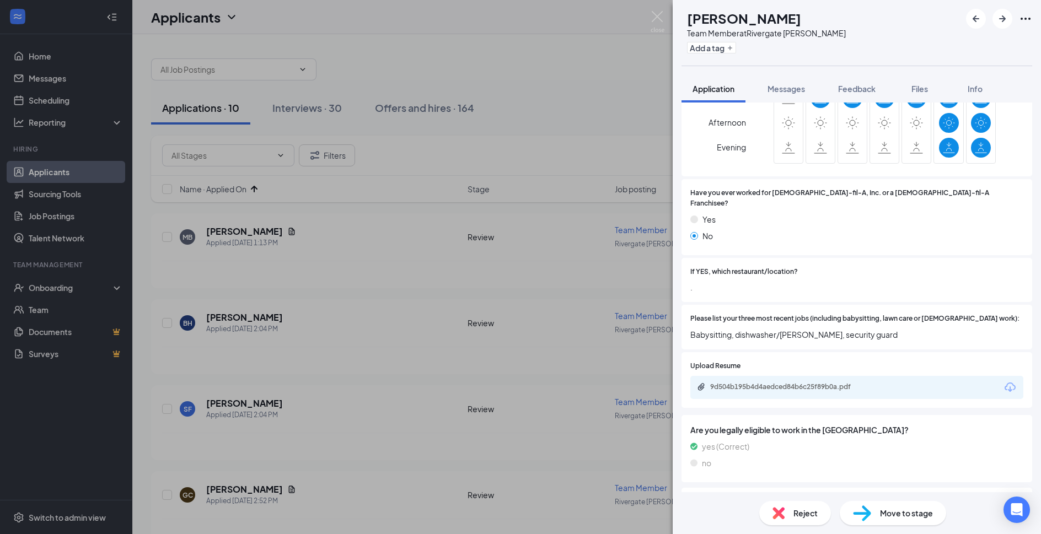
click at [831, 383] on div "9d504b195b4d4aedced84b6c25f89b0a.pdf" at bounding box center [787, 387] width 154 height 9
click at [790, 509] on div "Reject" at bounding box center [795, 513] width 72 height 24
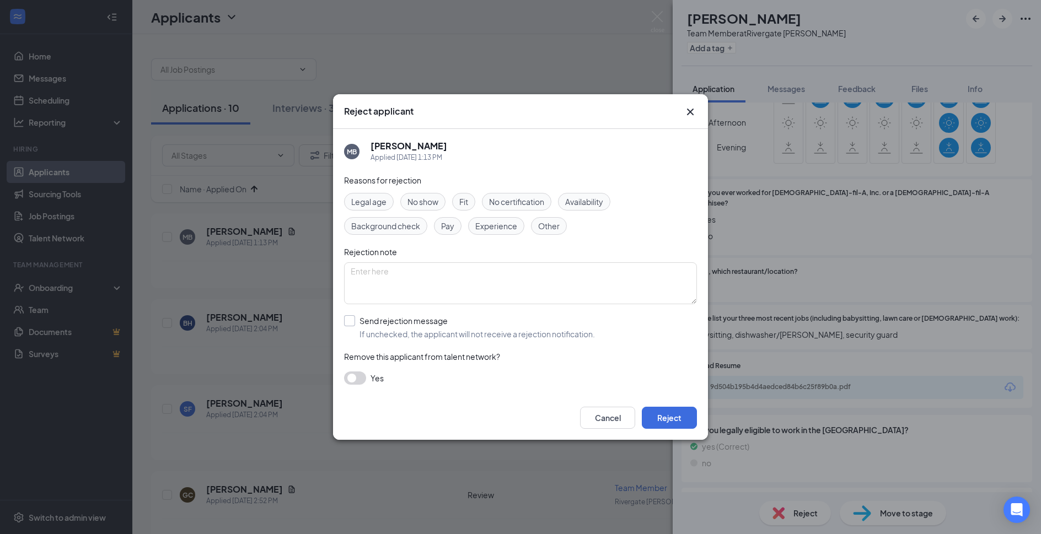
click at [427, 330] on input "Send rejection message If unchecked, the applicant will not receive a rejection…" at bounding box center [469, 327] width 251 height 24
checkbox input "true"
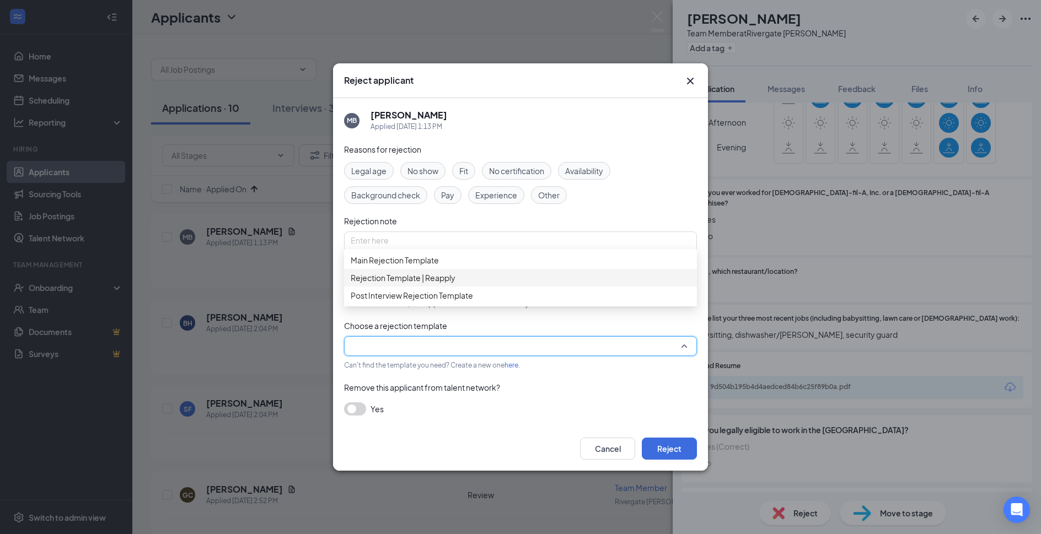
click at [474, 265] on span "Main Rejection Template" at bounding box center [521, 260] width 340 height 12
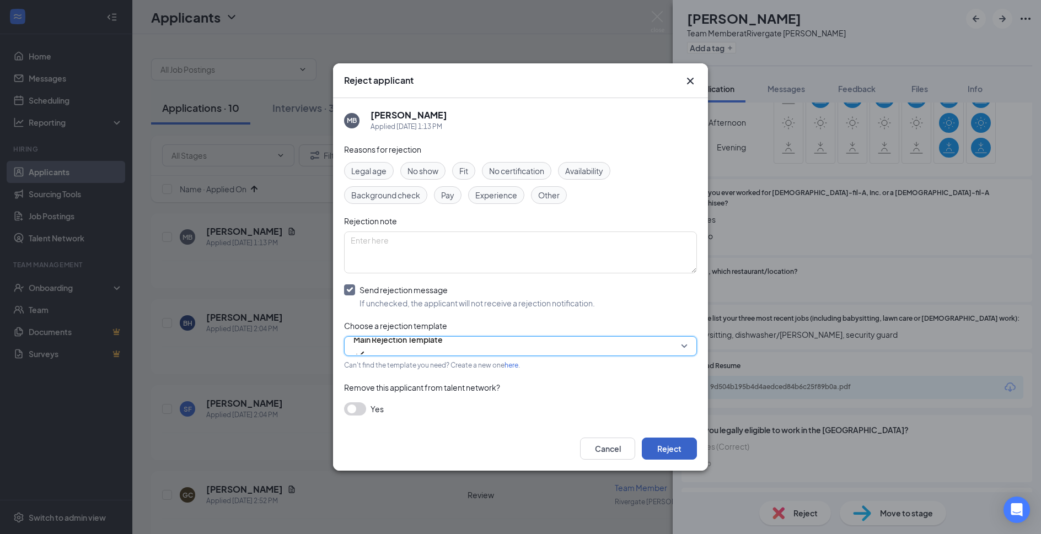
click at [671, 447] on button "Reject" at bounding box center [669, 449] width 55 height 22
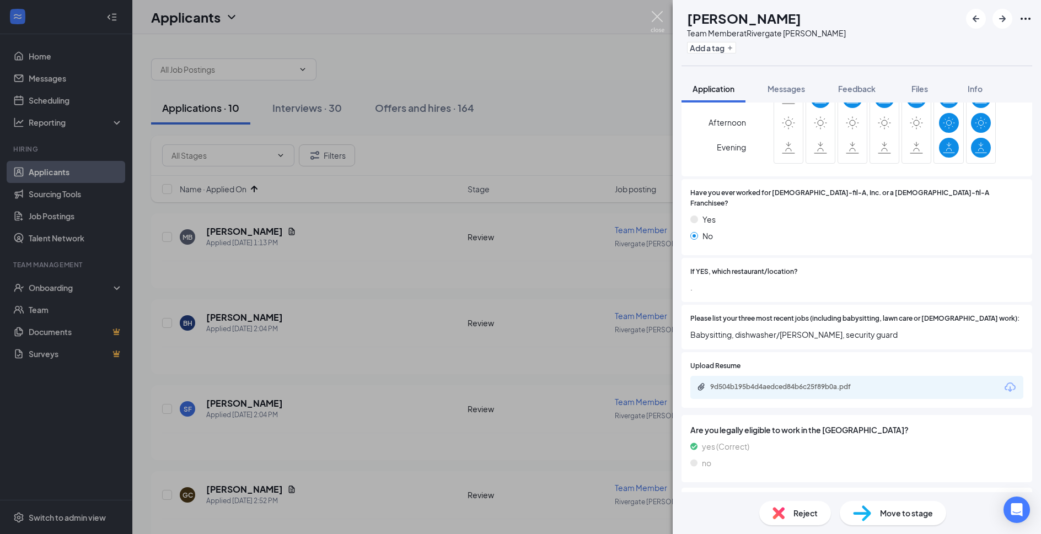
click at [659, 13] on img at bounding box center [658, 22] width 14 height 22
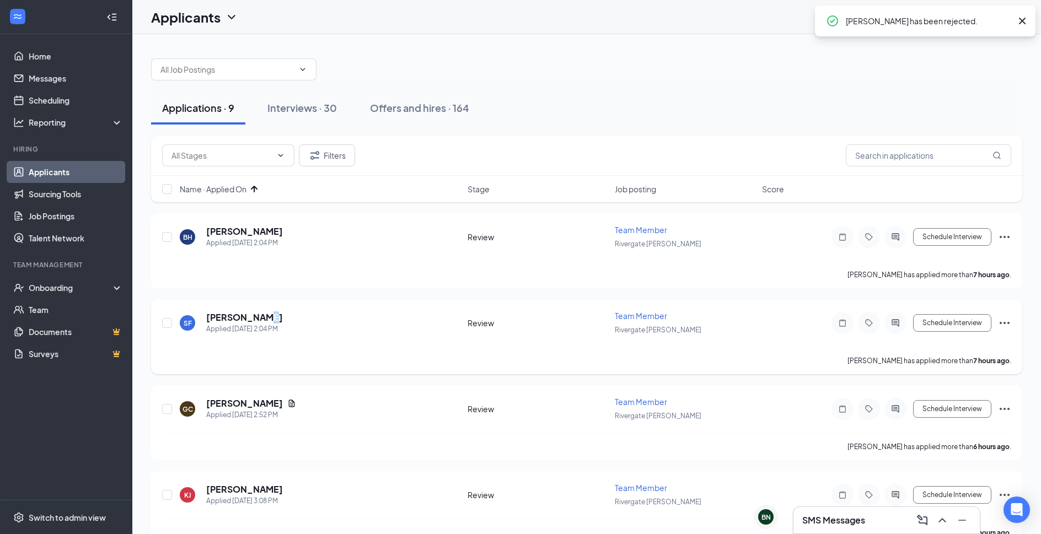
click at [261, 314] on h5 "Sabauddin Fazli" at bounding box center [244, 318] width 77 height 12
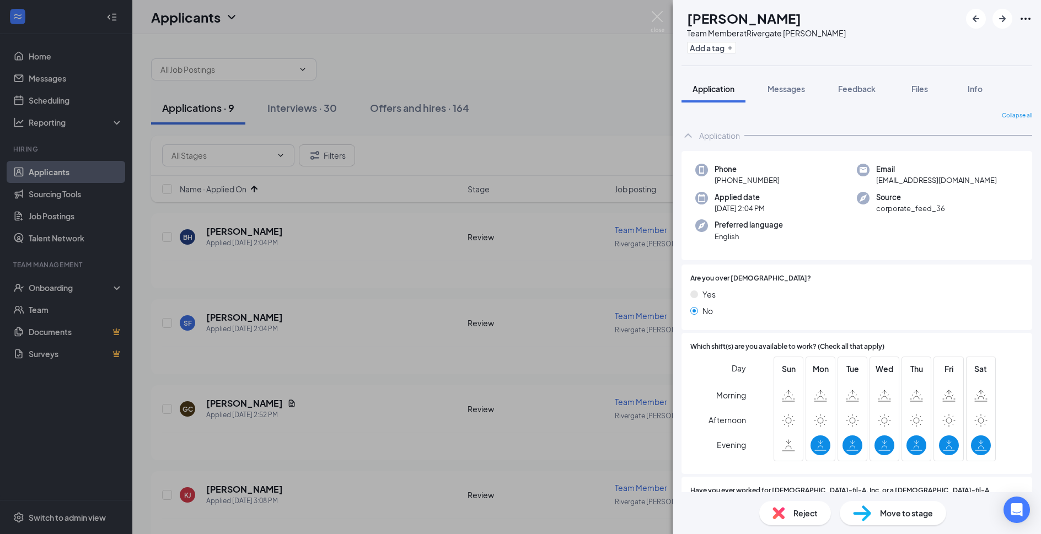
click at [809, 526] on div "Reject Move to stage" at bounding box center [857, 513] width 368 height 42
click at [799, 517] on span "Reject" at bounding box center [806, 513] width 24 height 12
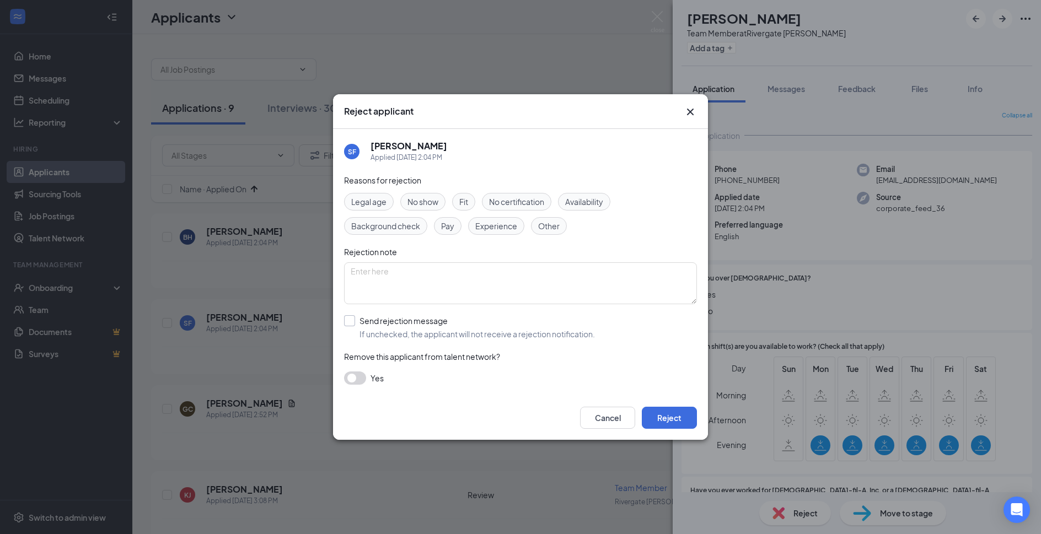
click at [441, 331] on input "Send rejection message If unchecked, the applicant will not receive a rejection…" at bounding box center [469, 327] width 251 height 24
checkbox input "true"
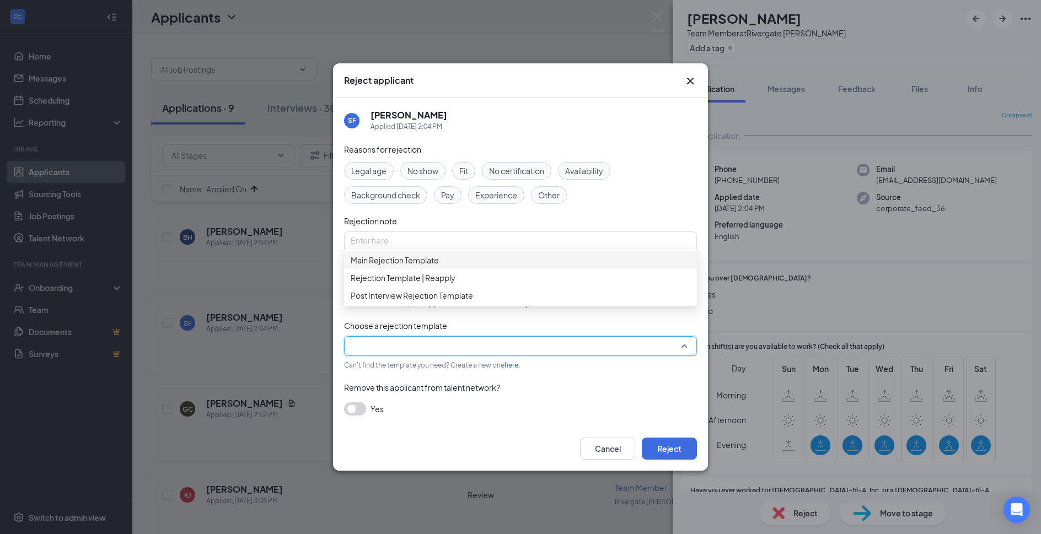
drag, startPoint x: 477, startPoint y: 261, endPoint x: 601, endPoint y: 376, distance: 169.0
click at [478, 263] on span "Main Rejection Template" at bounding box center [521, 260] width 340 height 12
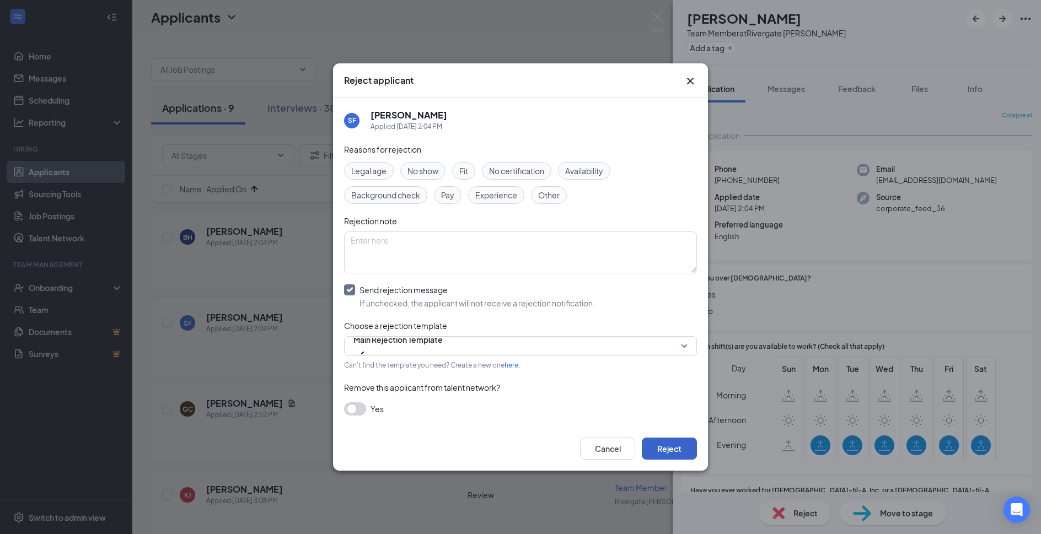
click at [660, 449] on button "Reject" at bounding box center [669, 449] width 55 height 22
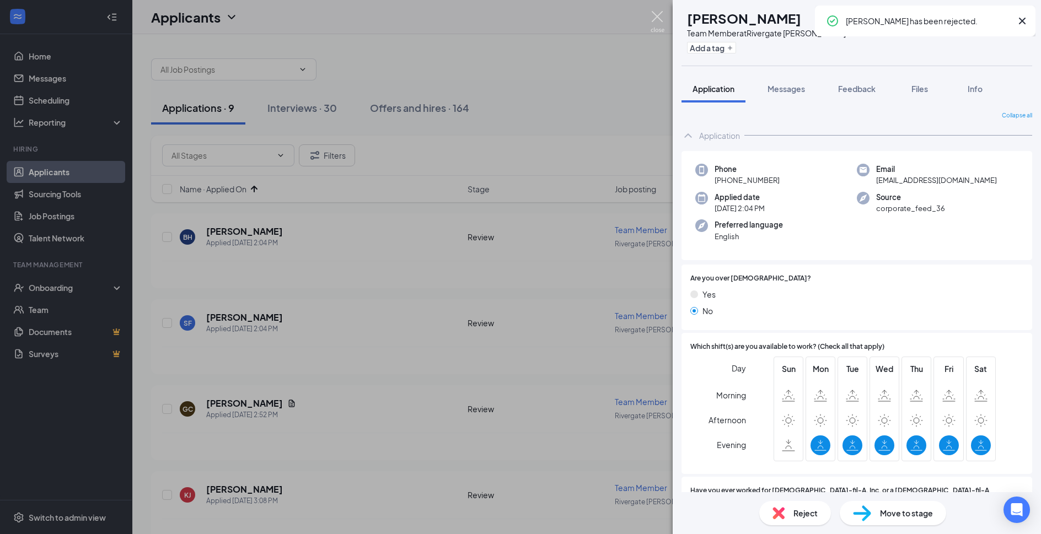
click at [654, 20] on img at bounding box center [658, 22] width 14 height 22
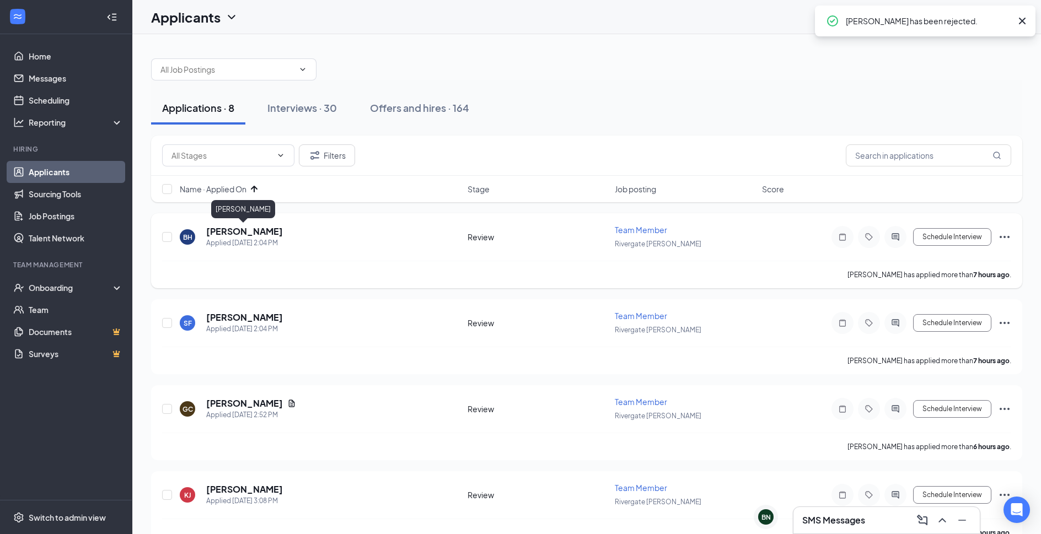
click at [264, 228] on h5 "Basheer Hashimi" at bounding box center [244, 232] width 77 height 12
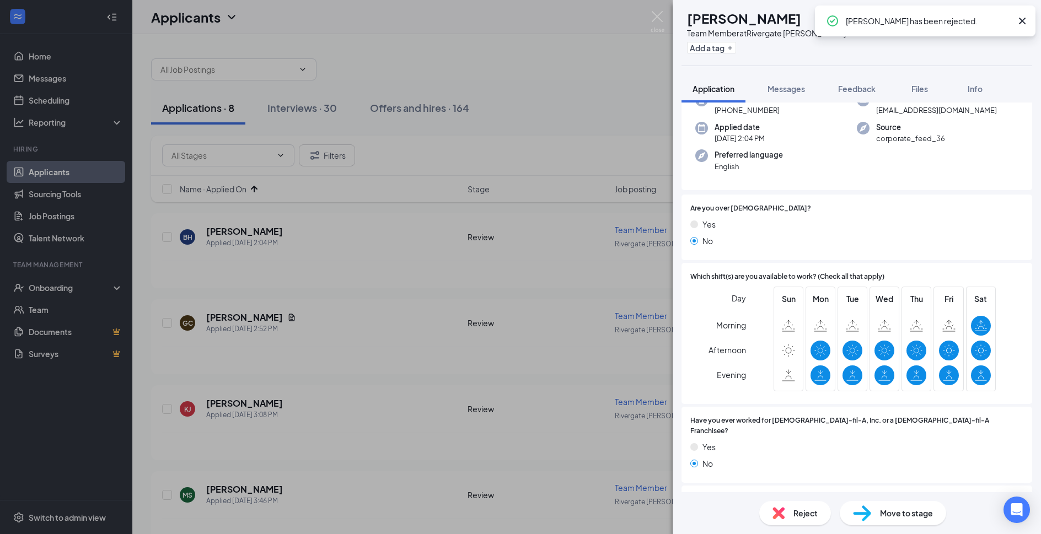
scroll to position [298, 0]
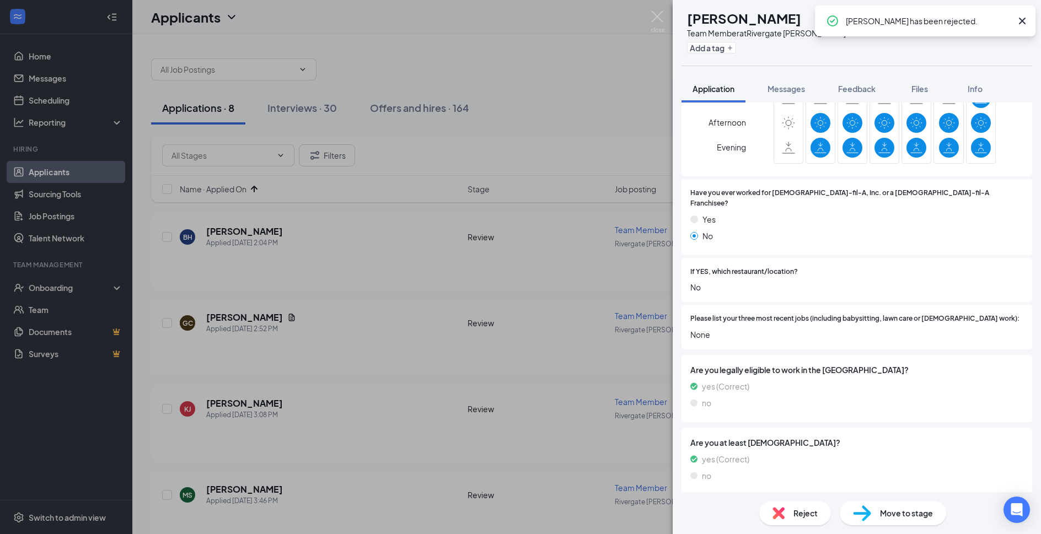
click at [807, 508] on span "Reject" at bounding box center [806, 513] width 24 height 12
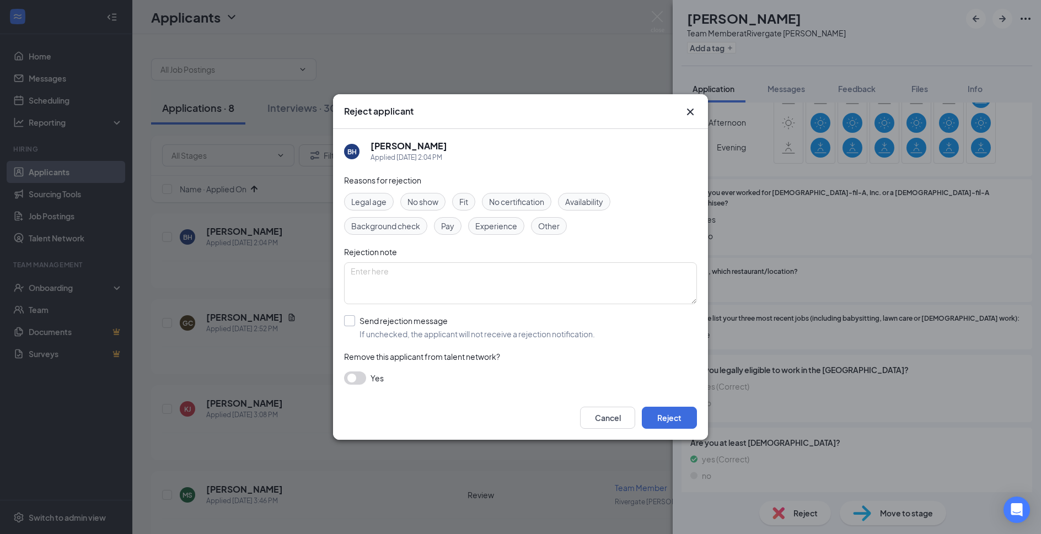
click at [443, 324] on input "Send rejection message If unchecked, the applicant will not receive a rejection…" at bounding box center [469, 327] width 251 height 24
checkbox input "true"
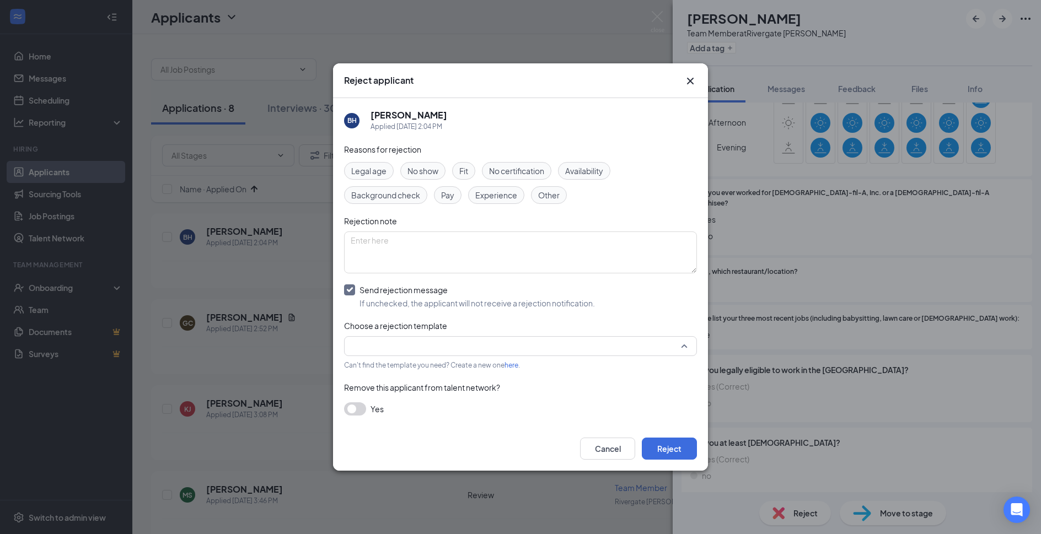
click at [442, 338] on input "search" at bounding box center [517, 346] width 332 height 19
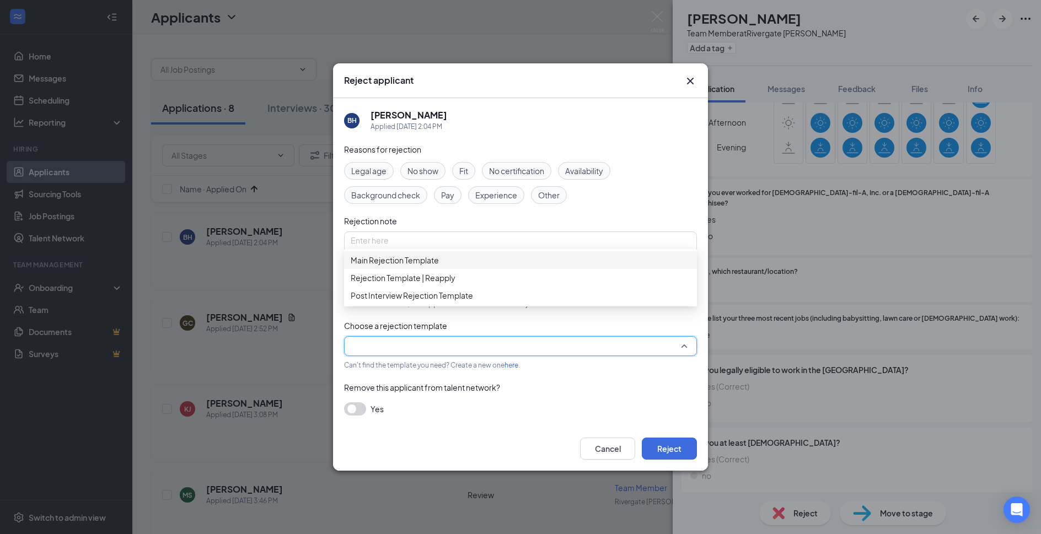
click at [464, 266] on span "Main Rejection Template" at bounding box center [521, 260] width 340 height 12
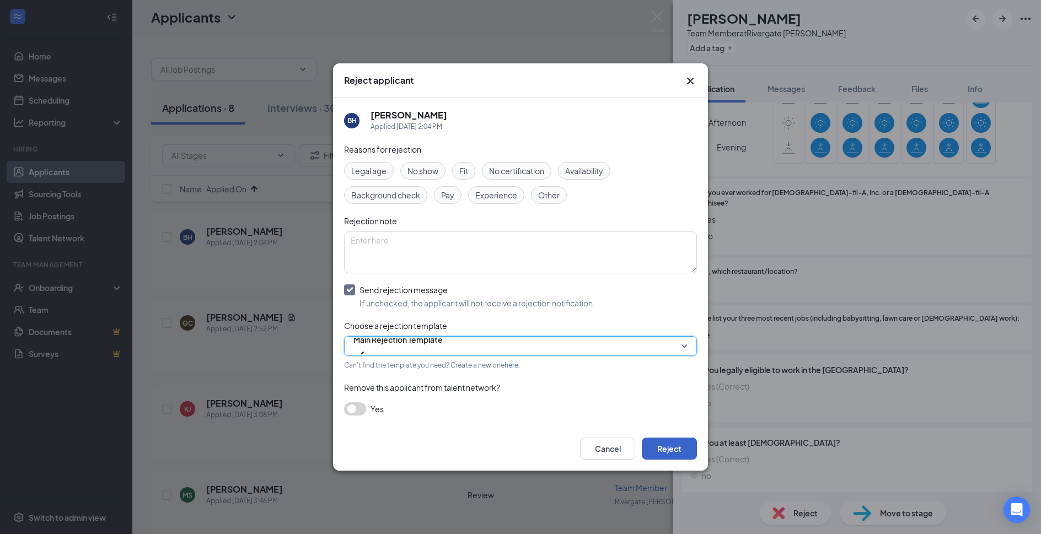
click at [653, 449] on button "Reject" at bounding box center [669, 449] width 55 height 22
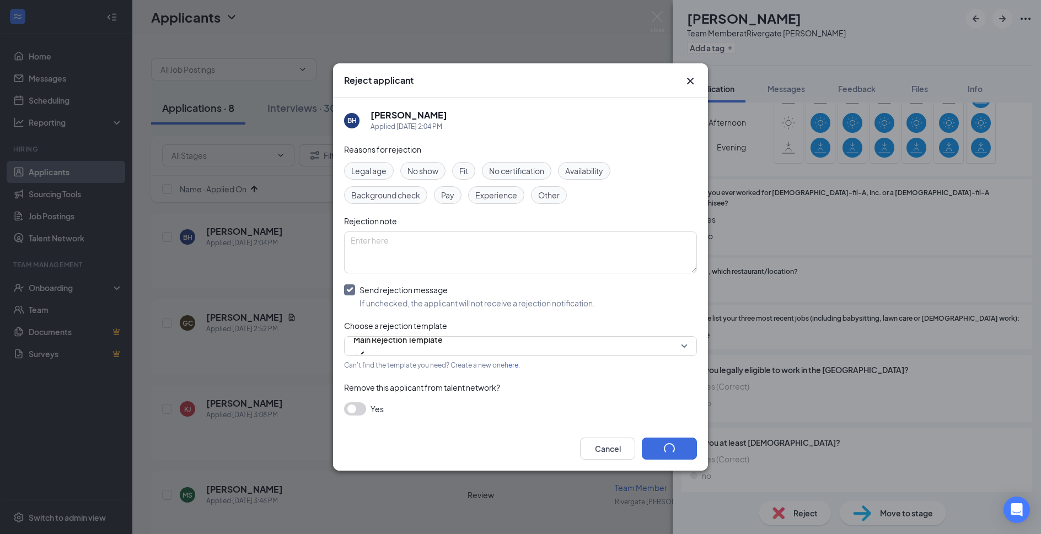
click at [661, 13] on img at bounding box center [658, 22] width 14 height 22
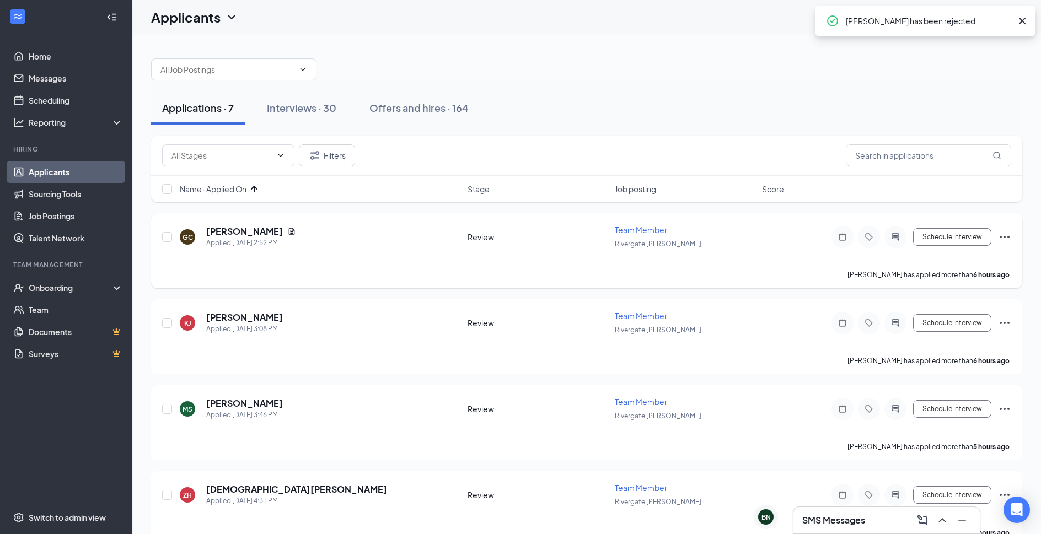
click at [271, 233] on h5 "GUADALUPE CORNEJO" at bounding box center [244, 232] width 77 height 12
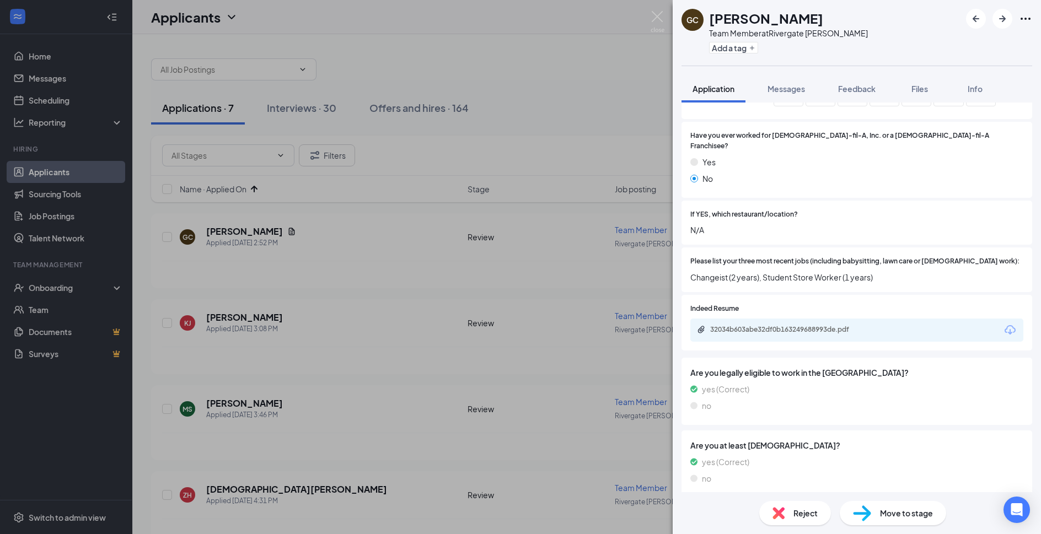
scroll to position [357, 0]
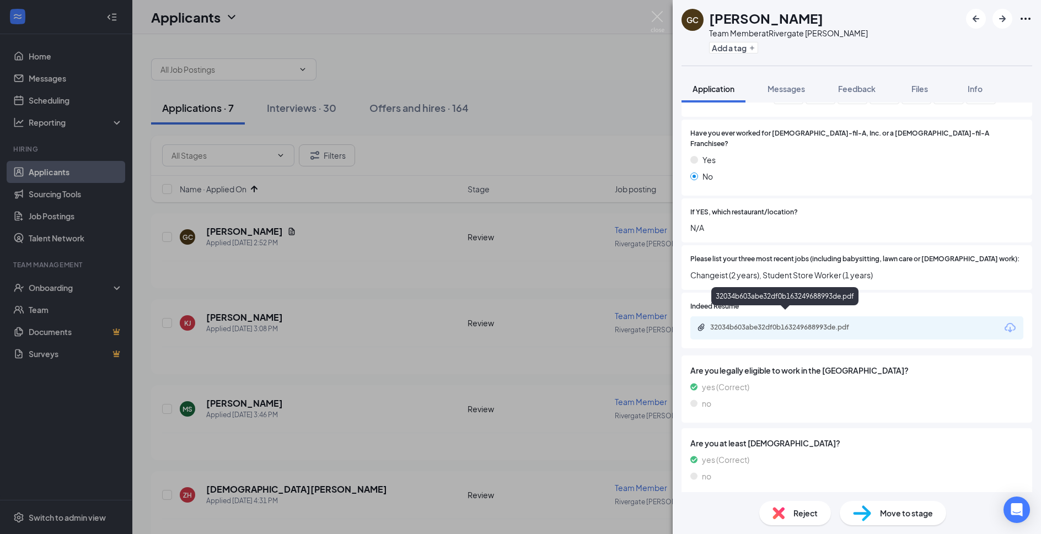
click at [821, 323] on div "32034b603abe32df0b163249688993de.pdf" at bounding box center [786, 328] width 179 height 10
click at [794, 507] on span "Reject" at bounding box center [806, 513] width 24 height 12
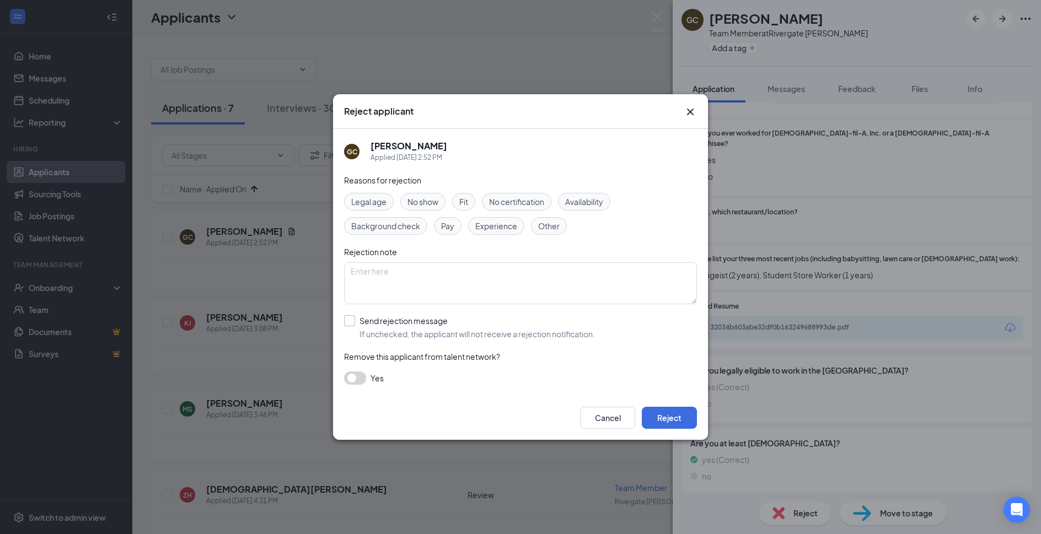
click at [425, 320] on input "Send rejection message If unchecked, the applicant will not receive a rejection…" at bounding box center [469, 327] width 251 height 24
checkbox input "true"
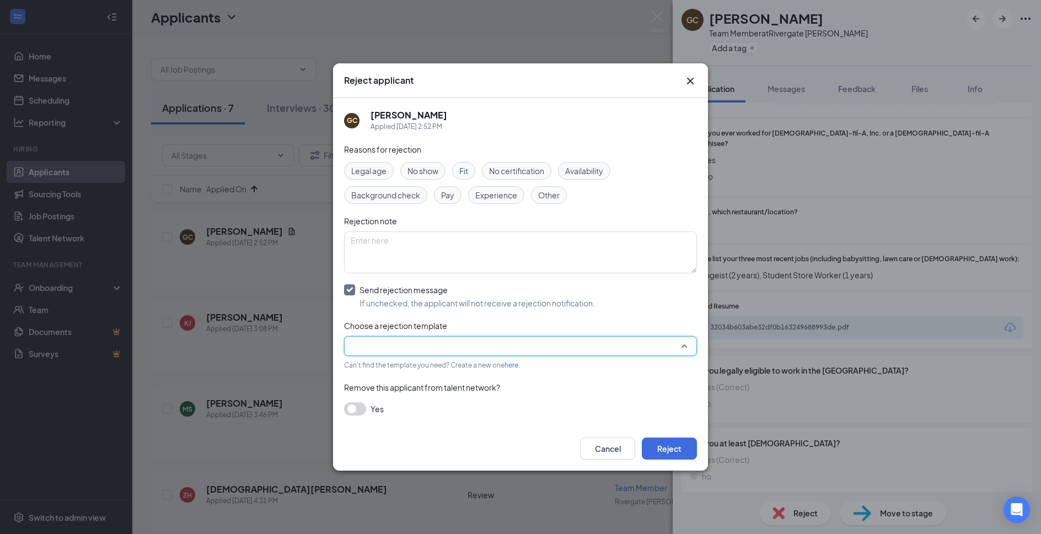
click at [425, 340] on input "search" at bounding box center [517, 346] width 332 height 19
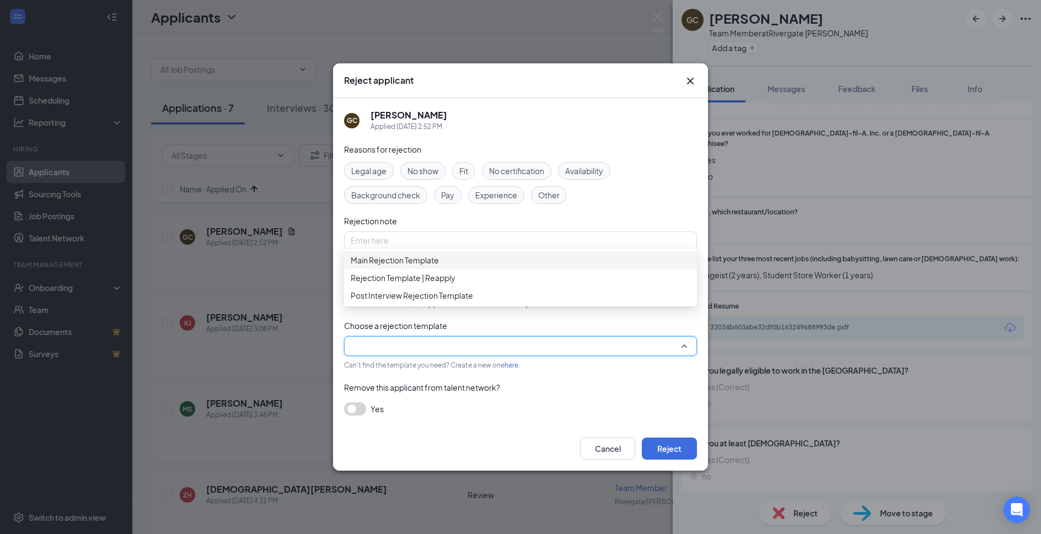
click at [465, 257] on div "Main Rejection Template" at bounding box center [520, 260] width 353 height 18
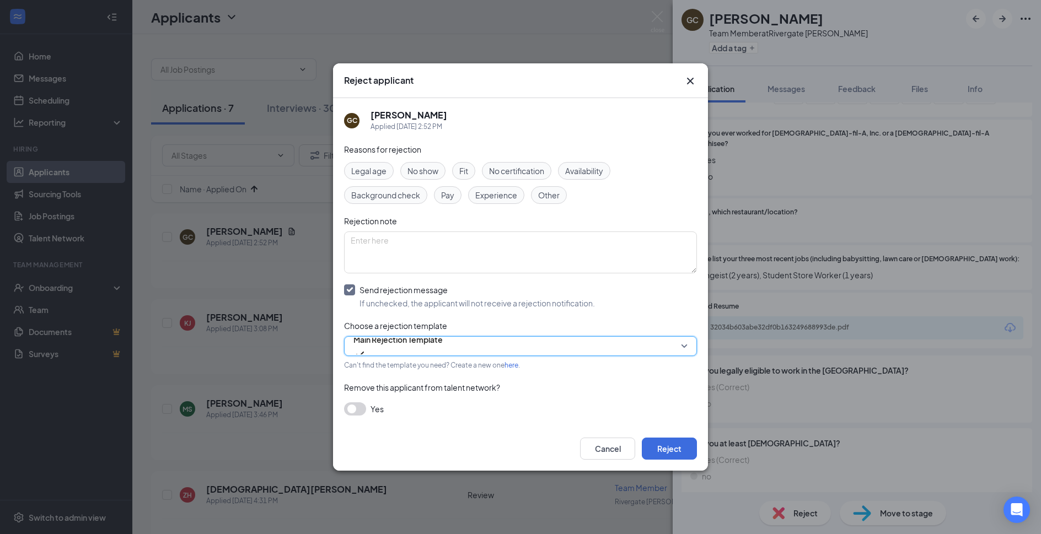
click at [672, 434] on div "Cancel Reject" at bounding box center [520, 449] width 375 height 44
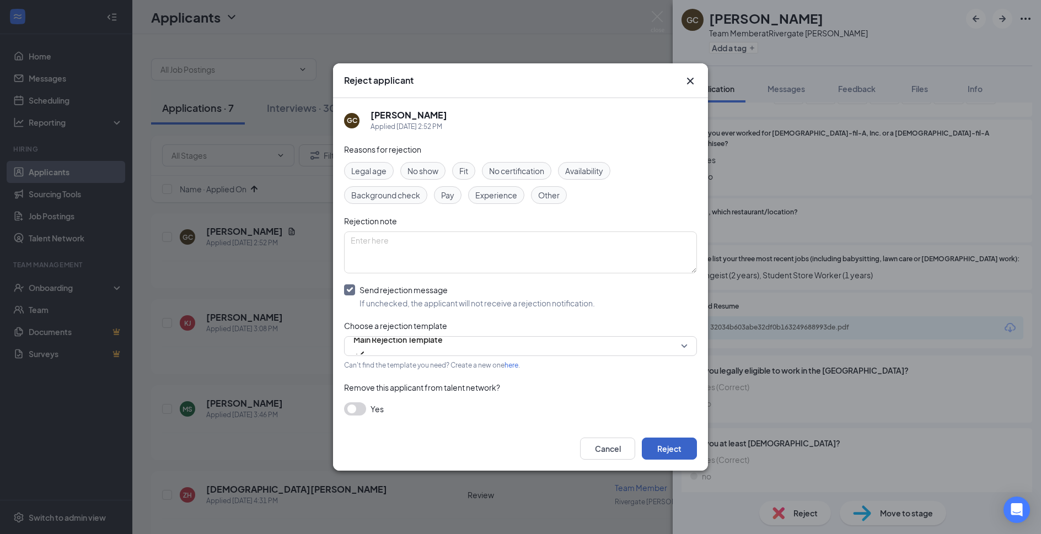
click at [676, 441] on button "Reject" at bounding box center [669, 449] width 55 height 22
click at [658, 14] on img at bounding box center [658, 22] width 14 height 22
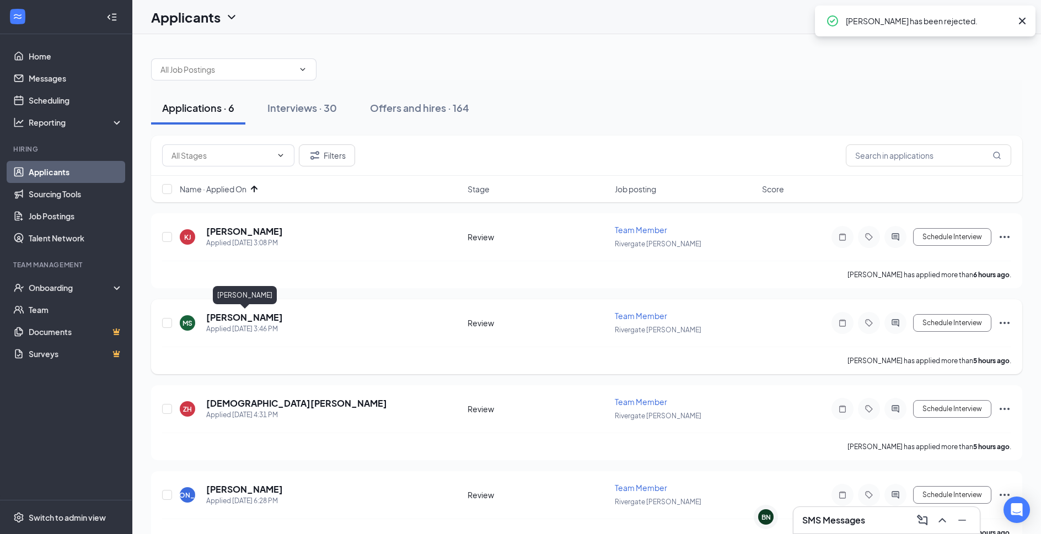
click at [259, 317] on h5 "Michael Salamanca" at bounding box center [244, 318] width 77 height 12
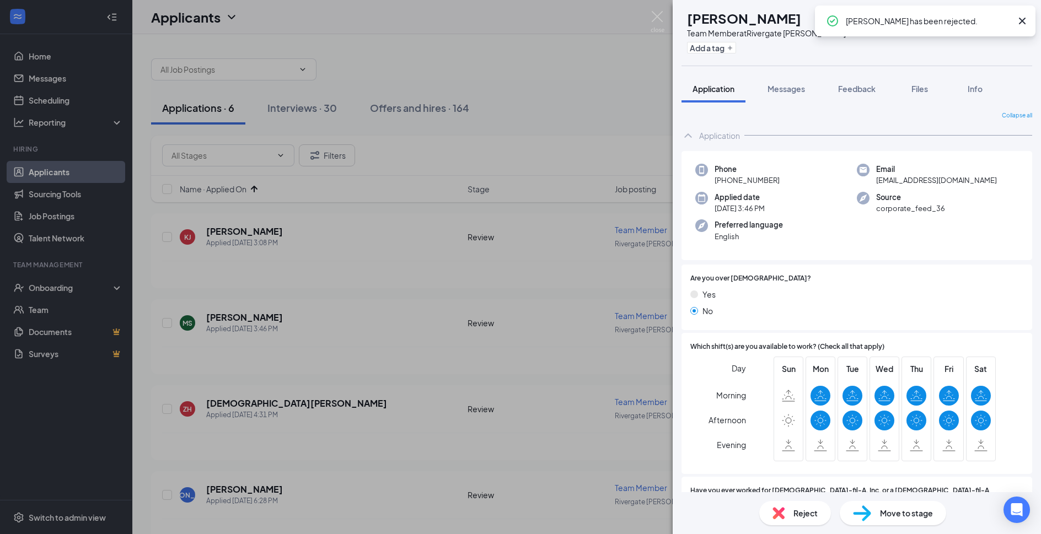
click at [792, 513] on div "Reject" at bounding box center [795, 513] width 72 height 24
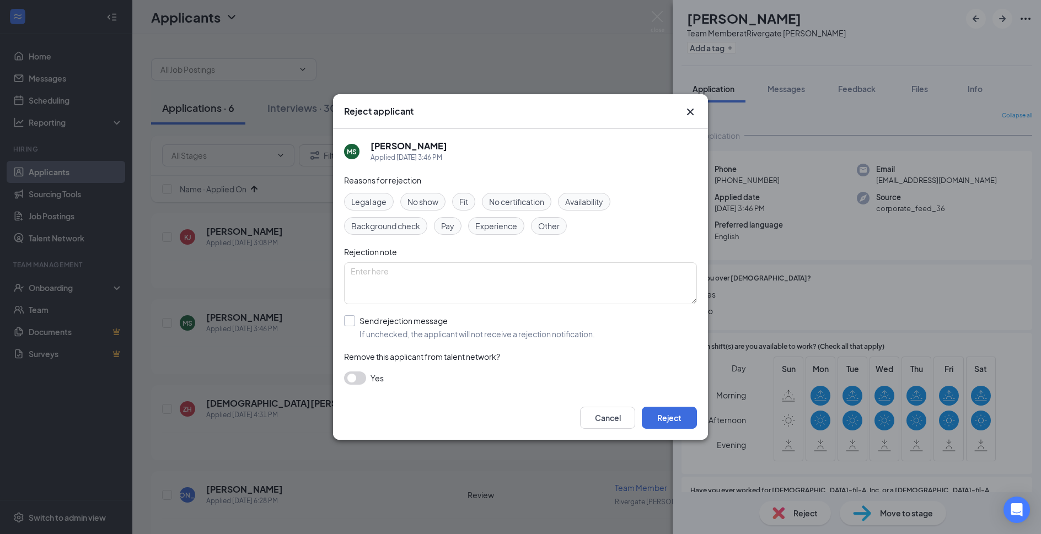
click at [434, 336] on input "Send rejection message If unchecked, the applicant will not receive a rejection…" at bounding box center [469, 327] width 251 height 24
checkbox input "true"
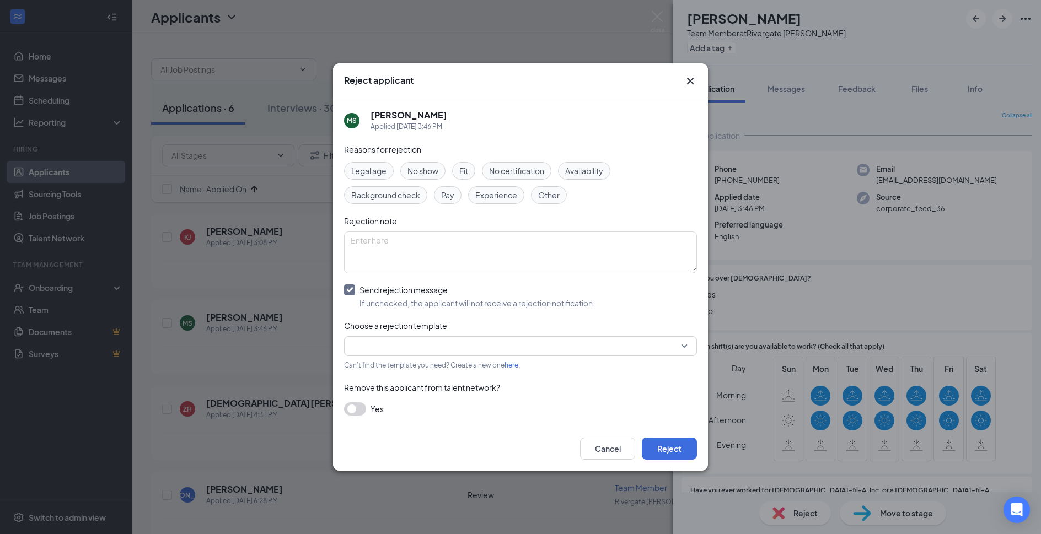
click at [434, 341] on input "search" at bounding box center [517, 346] width 332 height 19
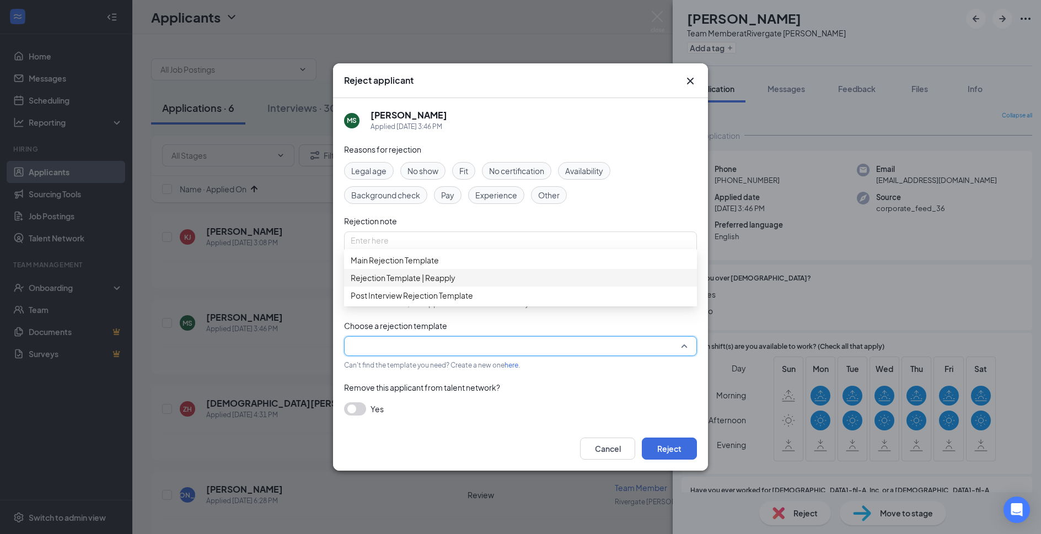
click at [447, 266] on span "Main Rejection Template" at bounding box center [521, 260] width 340 height 12
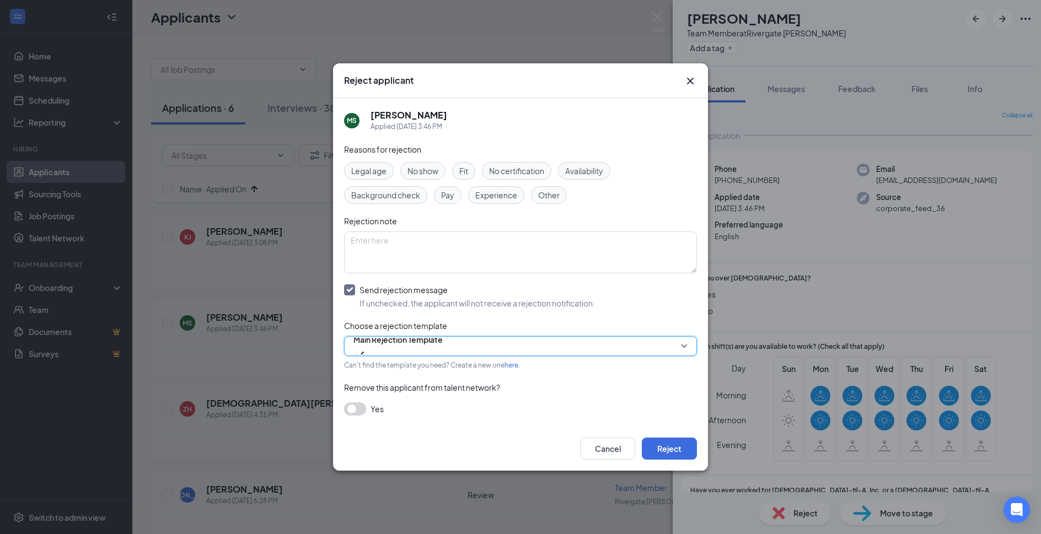
click at [672, 435] on div "Cancel Reject" at bounding box center [520, 449] width 375 height 44
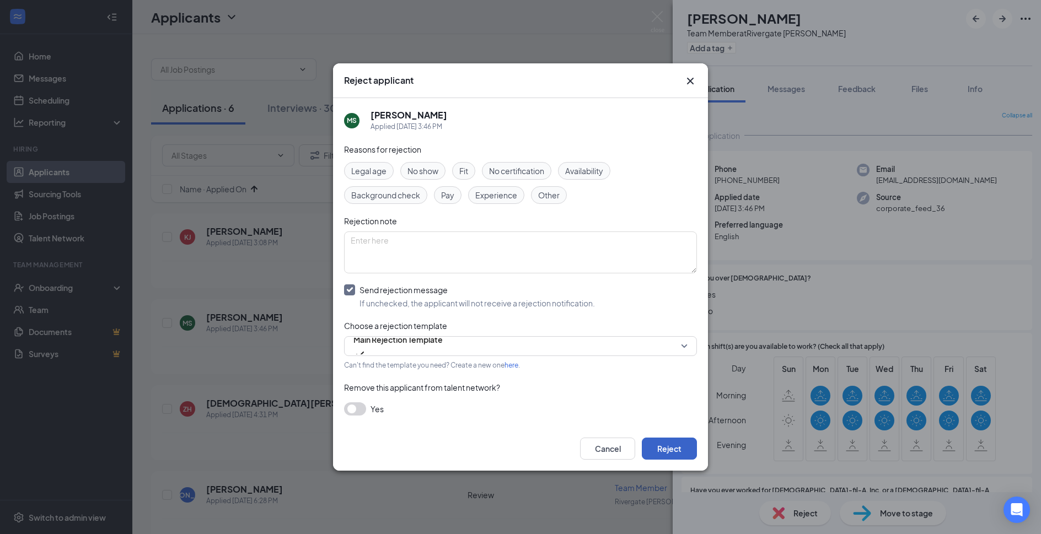
click at [672, 443] on button "Reject" at bounding box center [669, 449] width 55 height 22
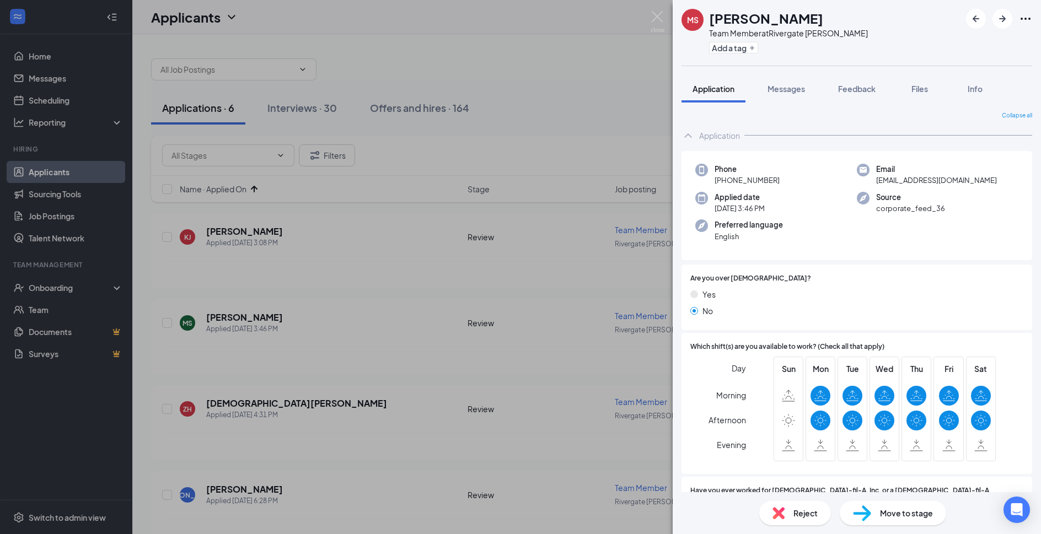
click at [661, 15] on img at bounding box center [658, 22] width 14 height 22
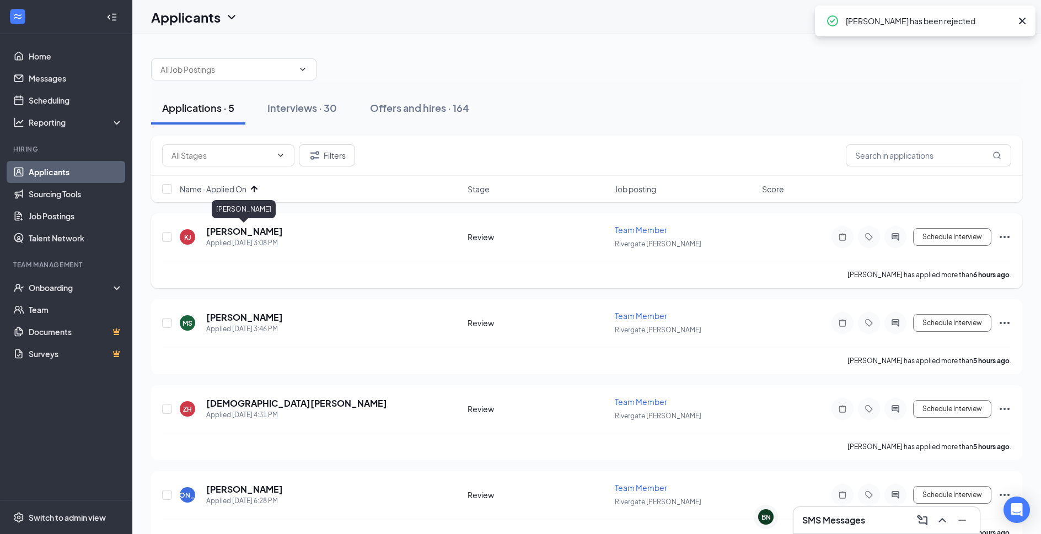
click at [230, 228] on h5 "Kayloney Joseph" at bounding box center [244, 232] width 77 height 12
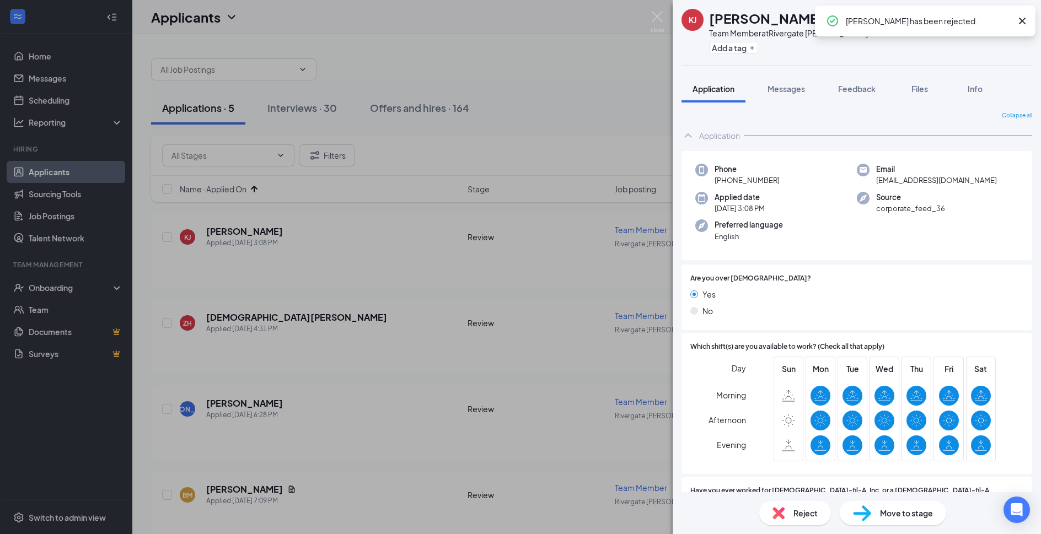
scroll to position [238, 0]
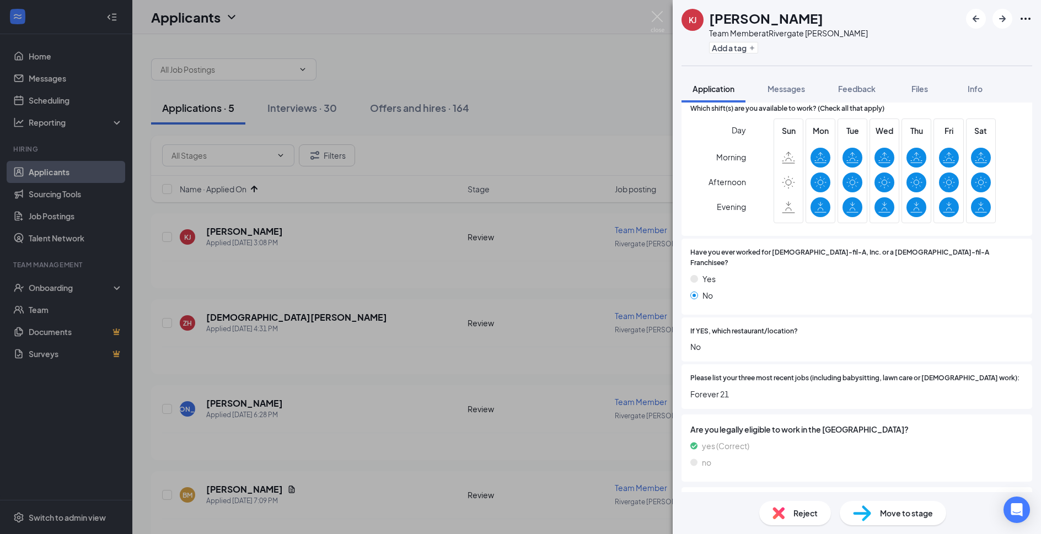
click at [808, 516] on span "Reject" at bounding box center [806, 513] width 24 height 12
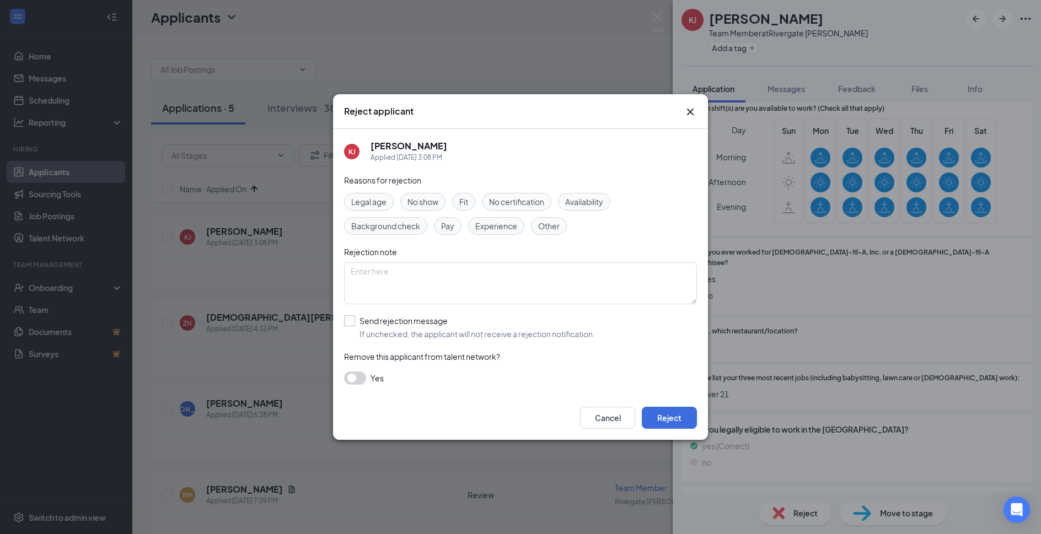
click at [444, 338] on input "Send rejection message If unchecked, the applicant will not receive a rejection…" at bounding box center [469, 327] width 251 height 24
checkbox input "true"
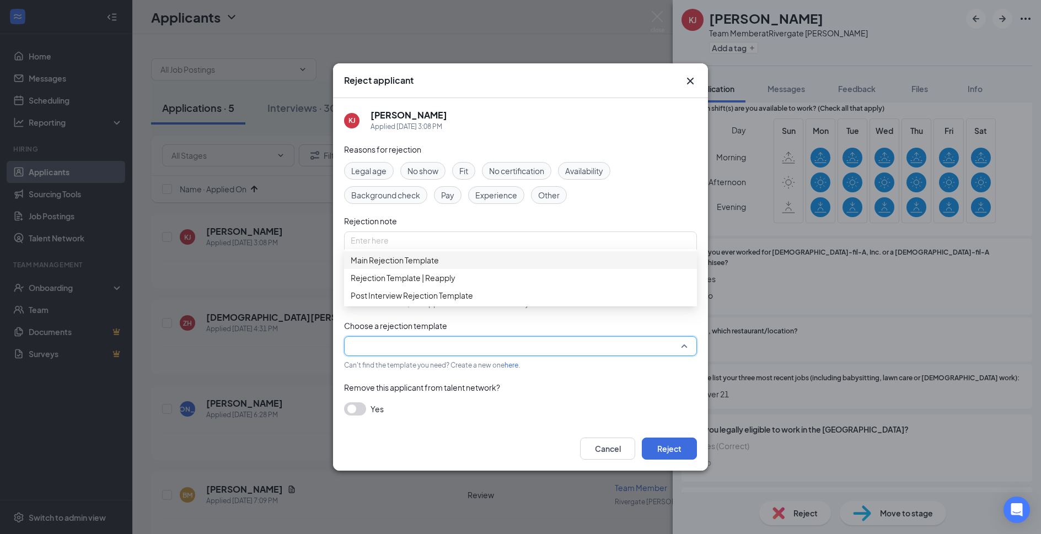
click at [443, 344] on input "search" at bounding box center [517, 346] width 332 height 19
click at [456, 266] on span "Main Rejection Template" at bounding box center [521, 260] width 340 height 12
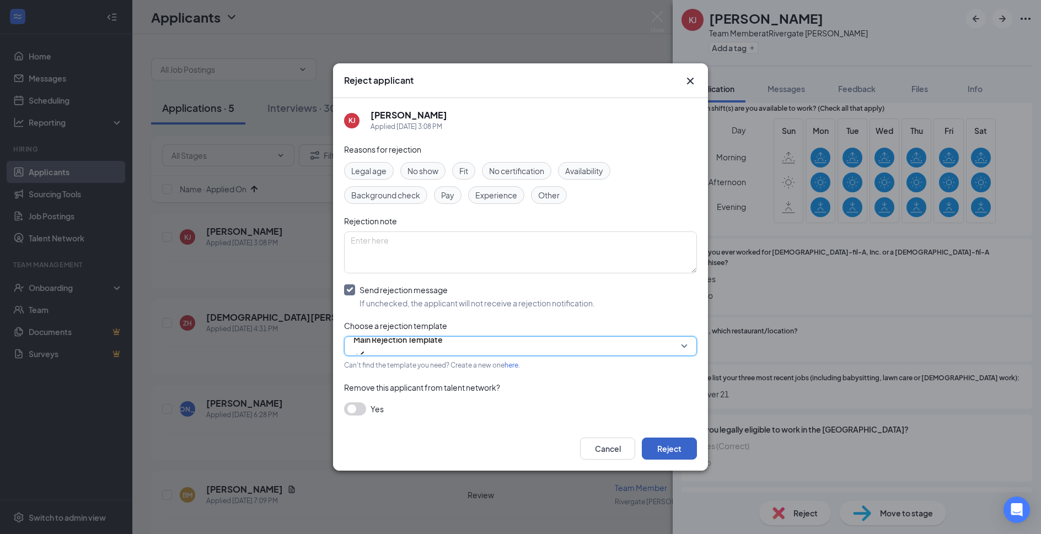
click at [657, 451] on button "Reject" at bounding box center [669, 449] width 55 height 22
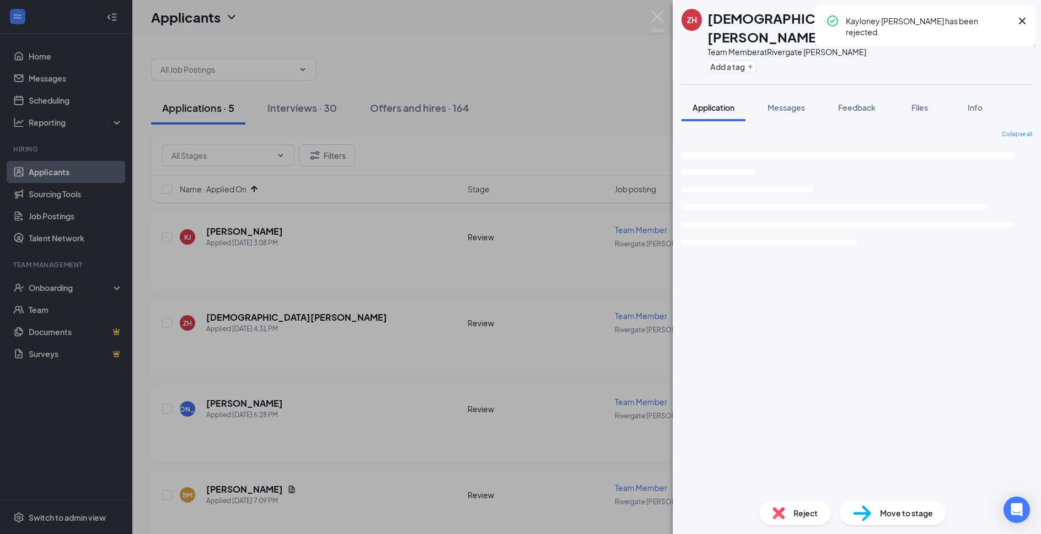
click at [665, 20] on div "ZH [PERSON_NAME] Team Member at Rivergate [PERSON_NAME] Add a tag Application M…" at bounding box center [520, 267] width 1041 height 534
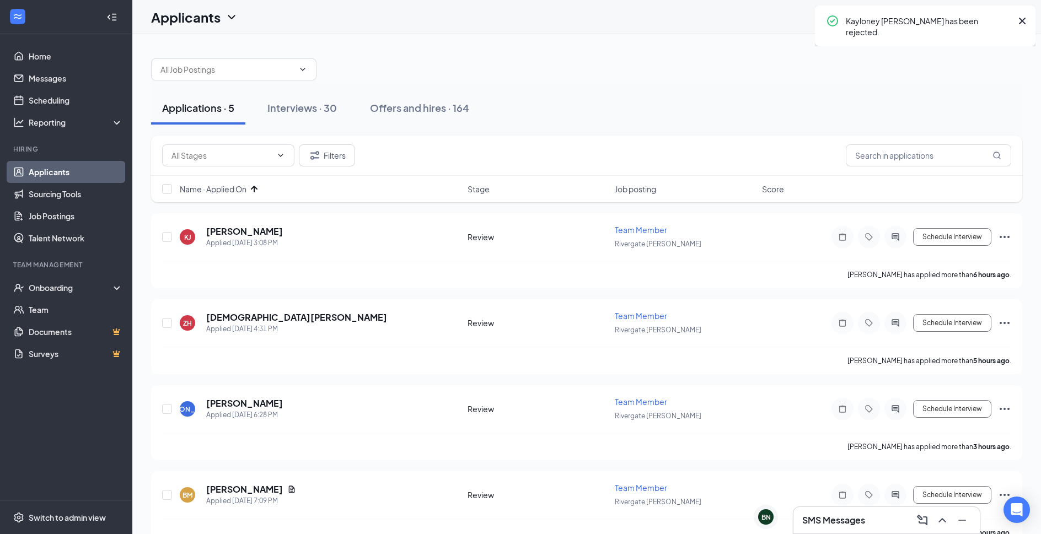
click at [658, 23] on div "Applicants SL" at bounding box center [586, 17] width 909 height 34
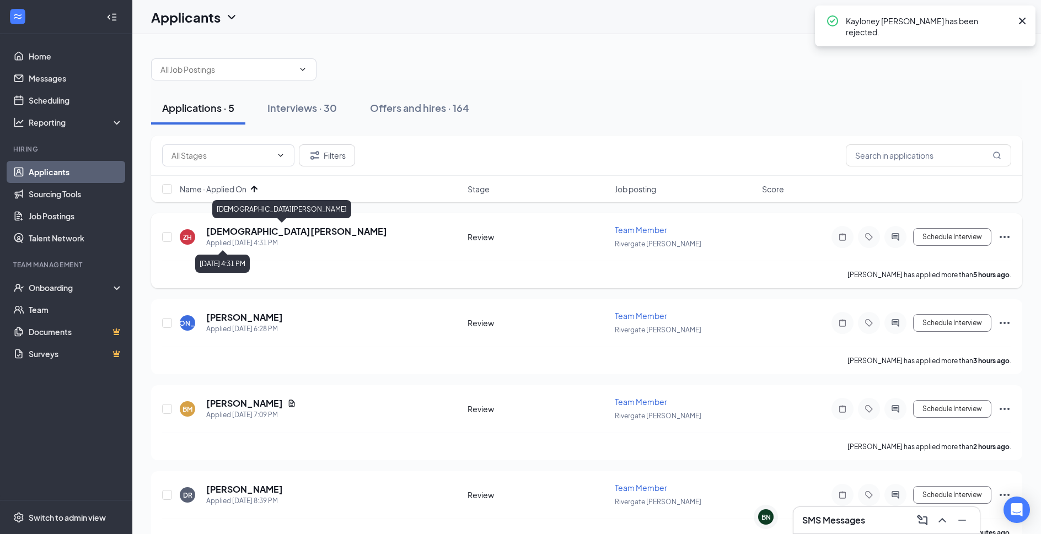
click at [269, 236] on h5 "[DEMOGRAPHIC_DATA][PERSON_NAME]" at bounding box center [296, 232] width 181 height 12
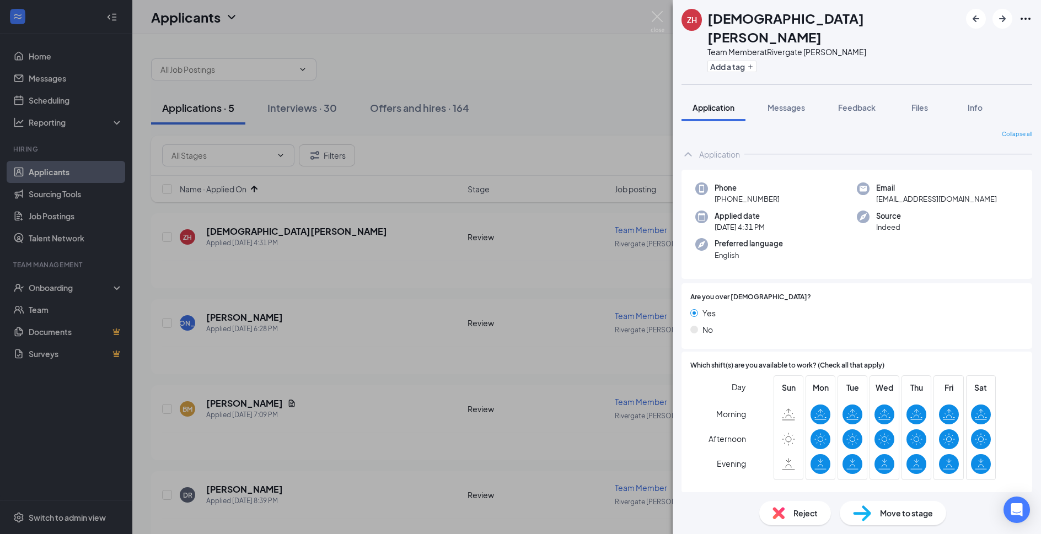
click at [657, 18] on img at bounding box center [658, 22] width 14 height 22
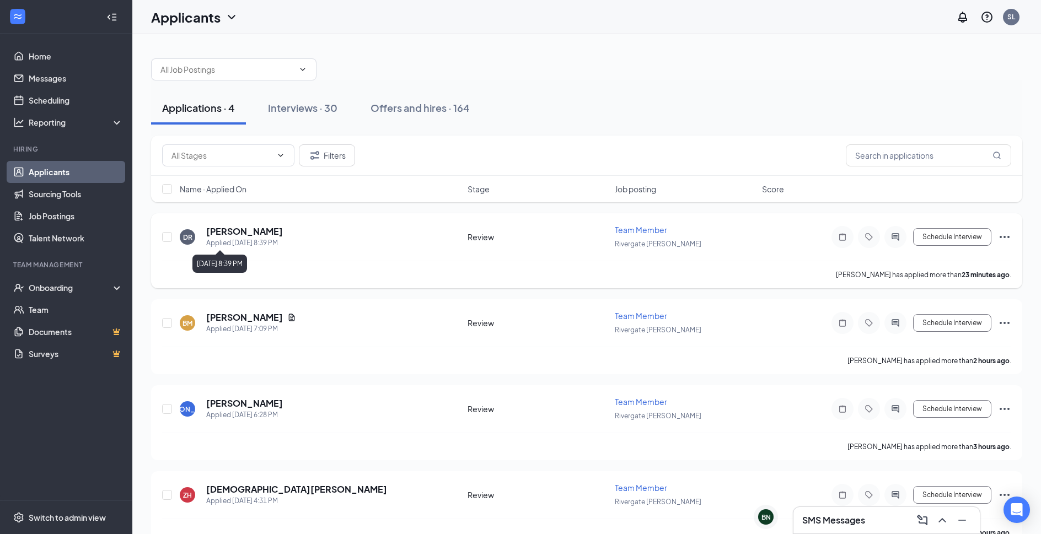
click at [242, 232] on h5 "[PERSON_NAME]" at bounding box center [244, 232] width 77 height 12
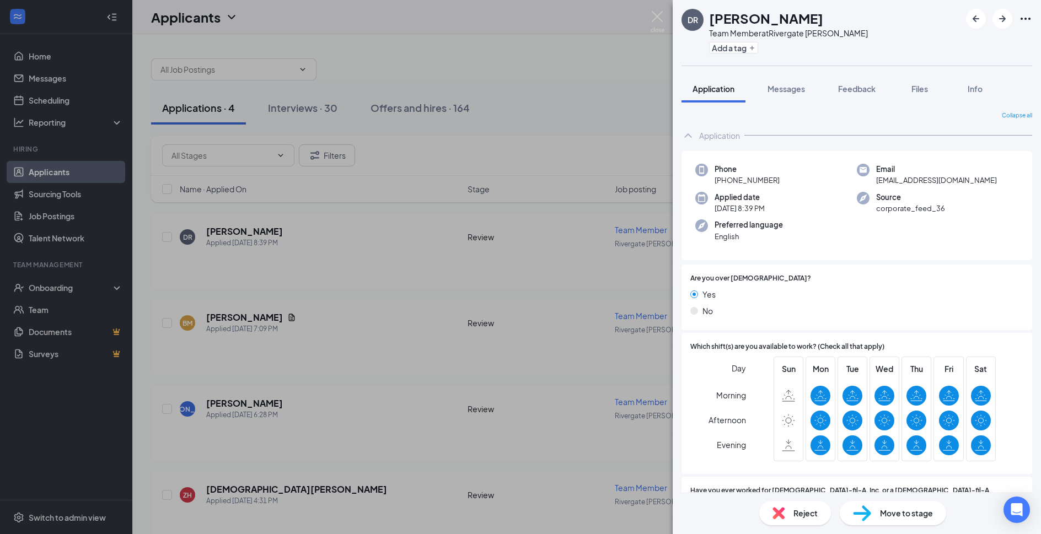
click at [783, 520] on div "Reject" at bounding box center [795, 513] width 72 height 24
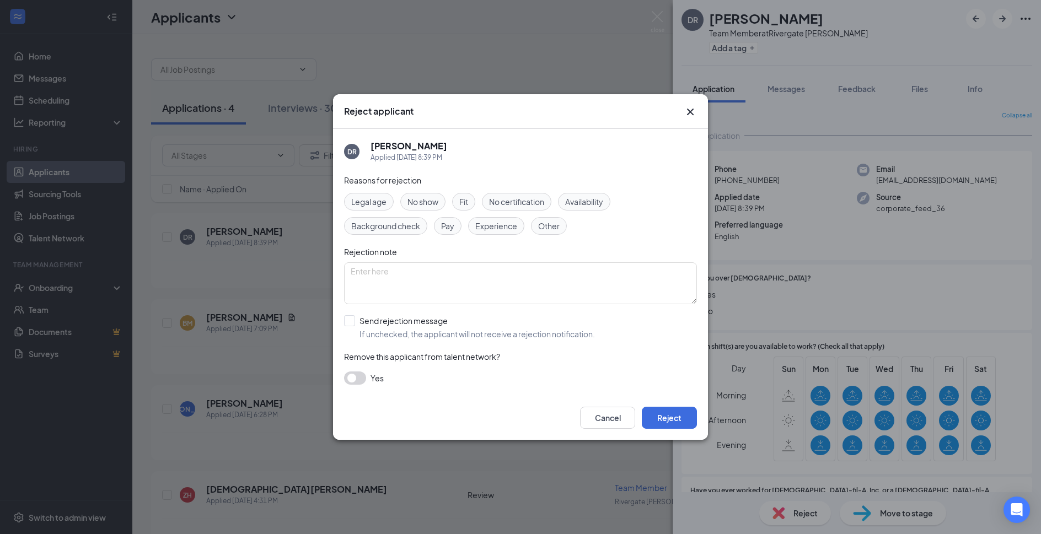
click at [480, 340] on div "Reasons for rejection Legal age No show Fit No certification Availability Backg…" at bounding box center [520, 285] width 353 height 222
click at [479, 340] on div "Reasons for rejection Legal age No show Fit No certification Availability Backg…" at bounding box center [520, 285] width 353 height 222
click at [480, 335] on input "Send rejection message If unchecked, the applicant will not receive a rejection…" at bounding box center [469, 327] width 251 height 24
checkbox input "true"
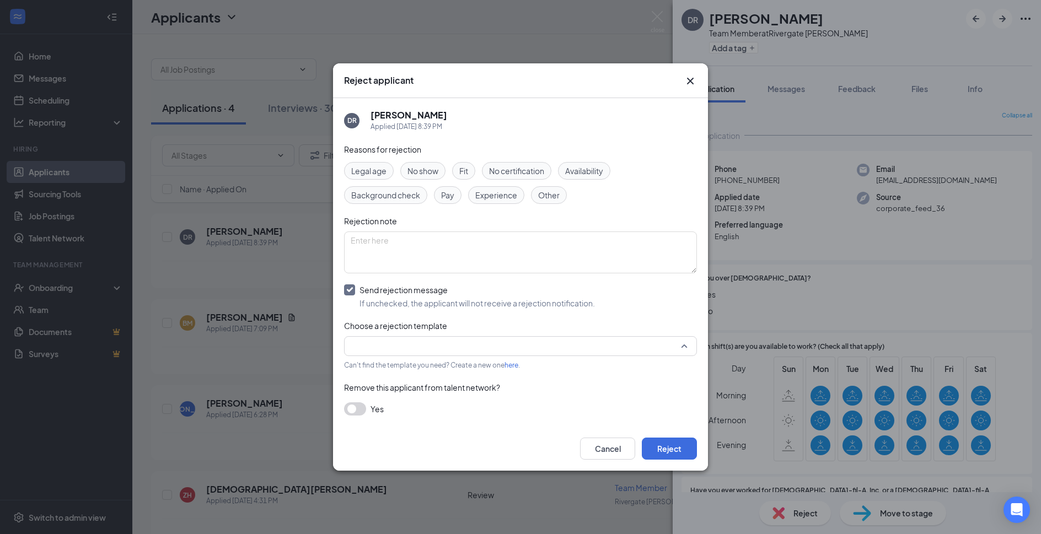
click at [481, 346] on input "search" at bounding box center [517, 346] width 332 height 19
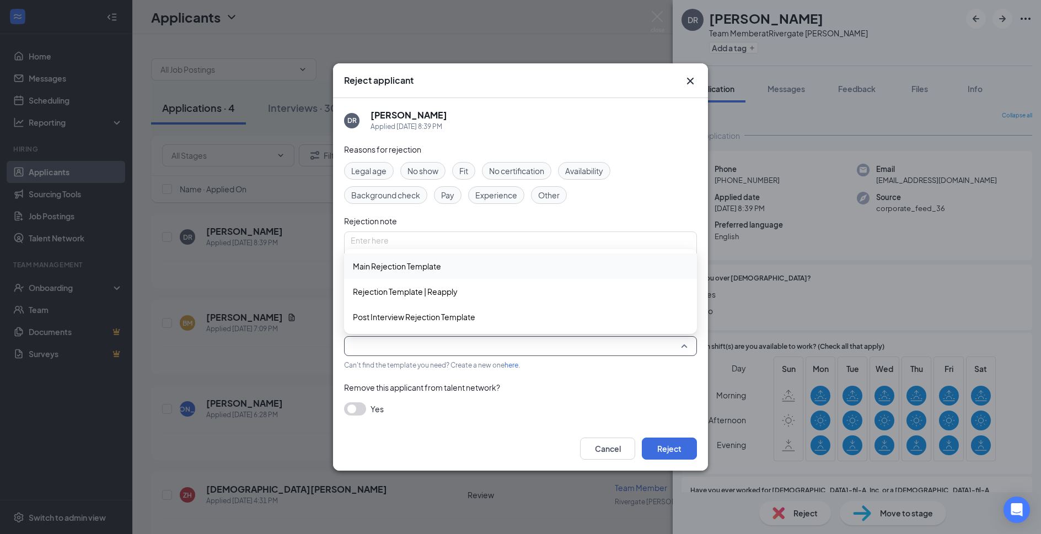
click at [501, 258] on div "Main Rejection Template" at bounding box center [520, 266] width 353 height 25
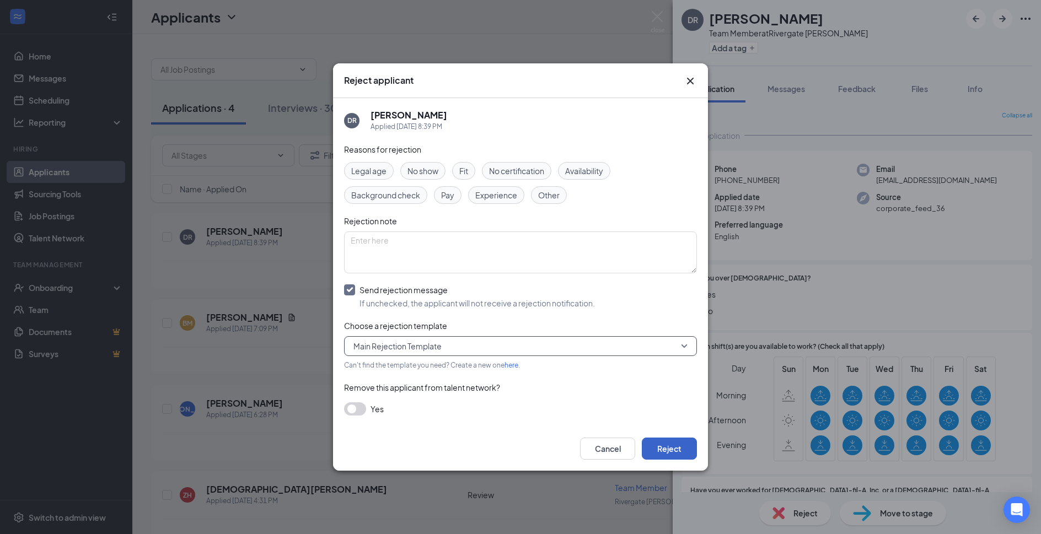
click at [676, 444] on button "Reject" at bounding box center [669, 449] width 55 height 22
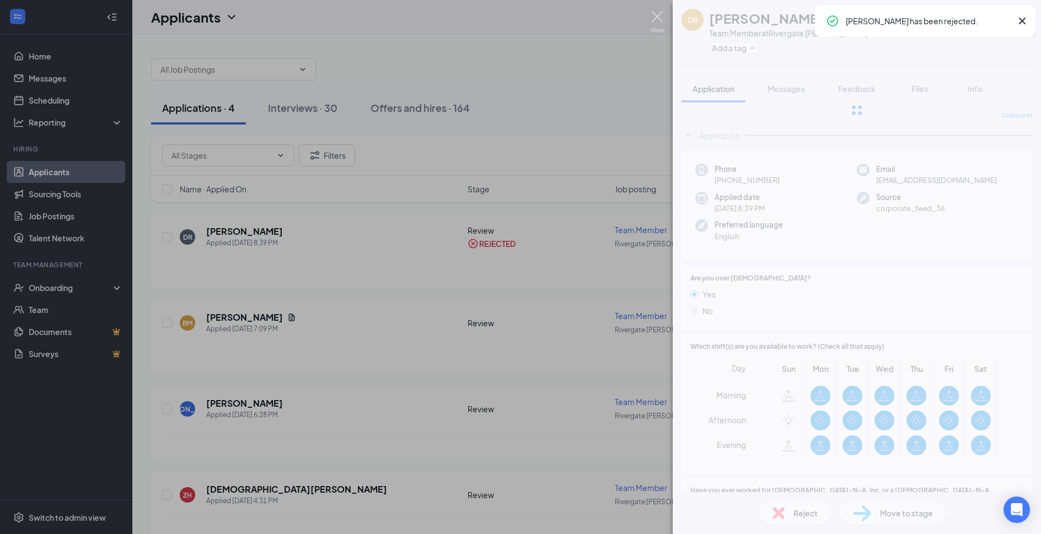
click at [658, 16] on img at bounding box center [658, 22] width 14 height 22
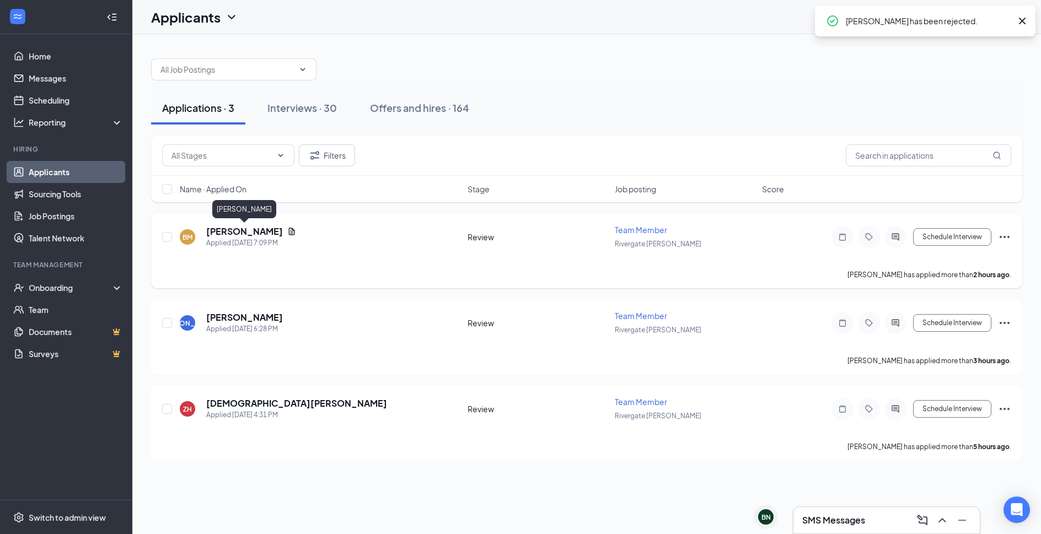
click at [270, 228] on h5 "[PERSON_NAME]" at bounding box center [244, 232] width 77 height 12
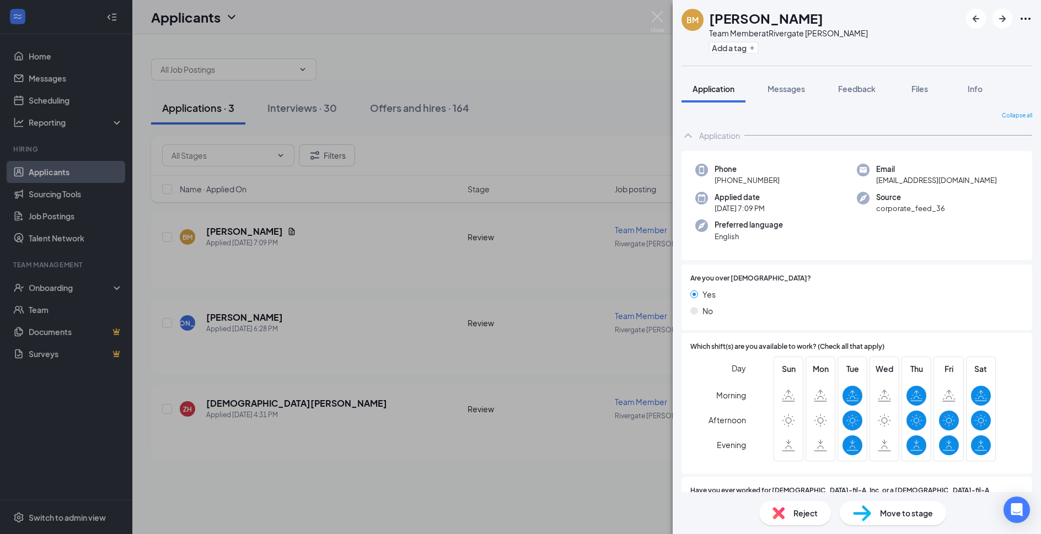
scroll to position [357, 0]
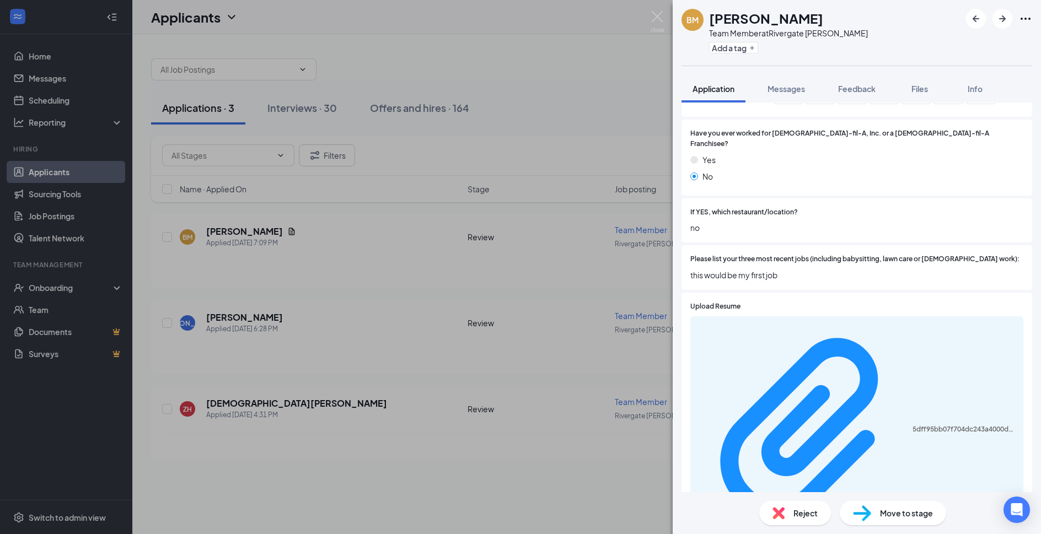
click at [839, 324] on div "5dff95bb07f704dc243a4000dbdb34c7.pdf" at bounding box center [856, 430] width 333 height 227
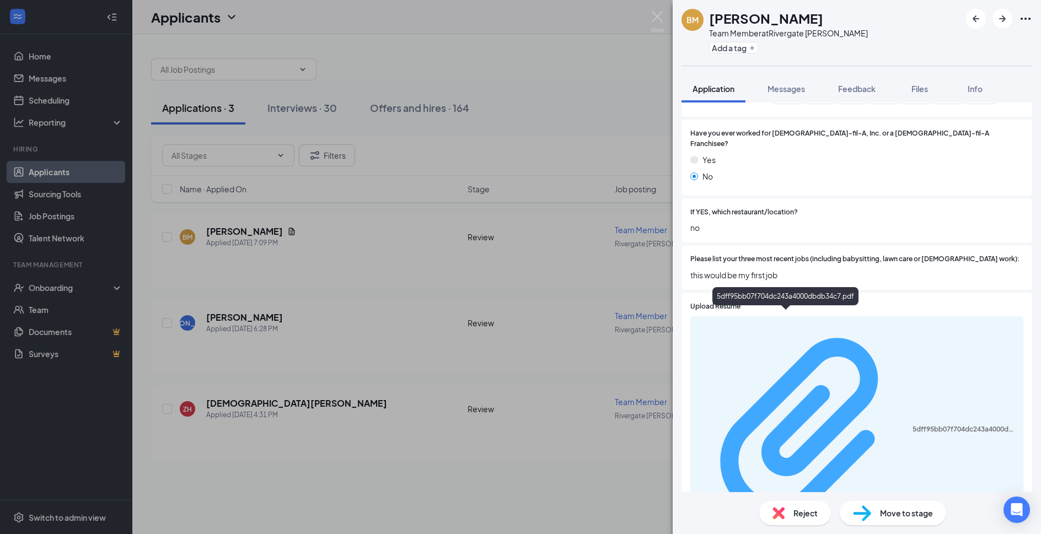
click at [913, 425] on div "5dff95bb07f704dc243a4000dbdb34c7.pdf" at bounding box center [965, 429] width 104 height 9
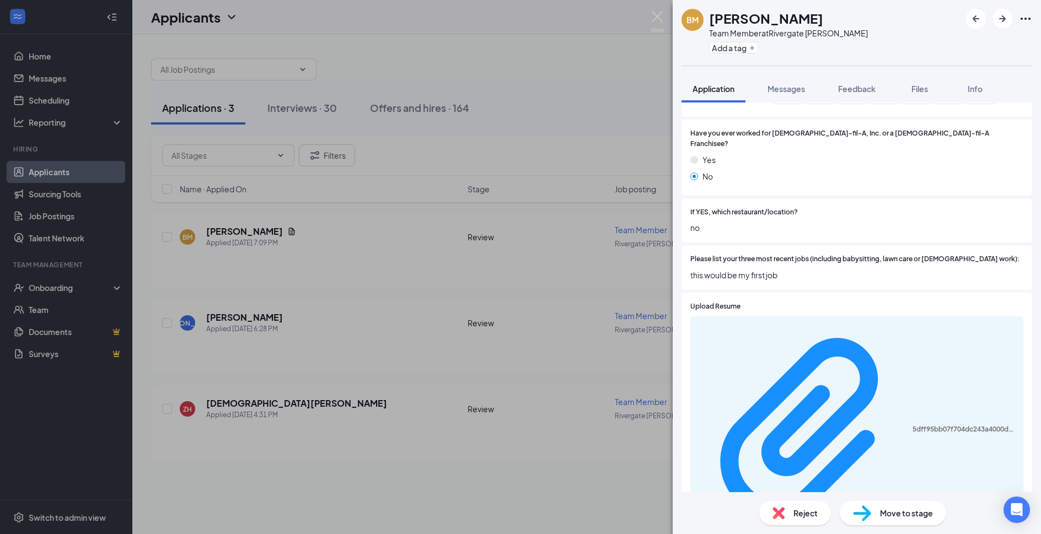
scroll to position [60, 0]
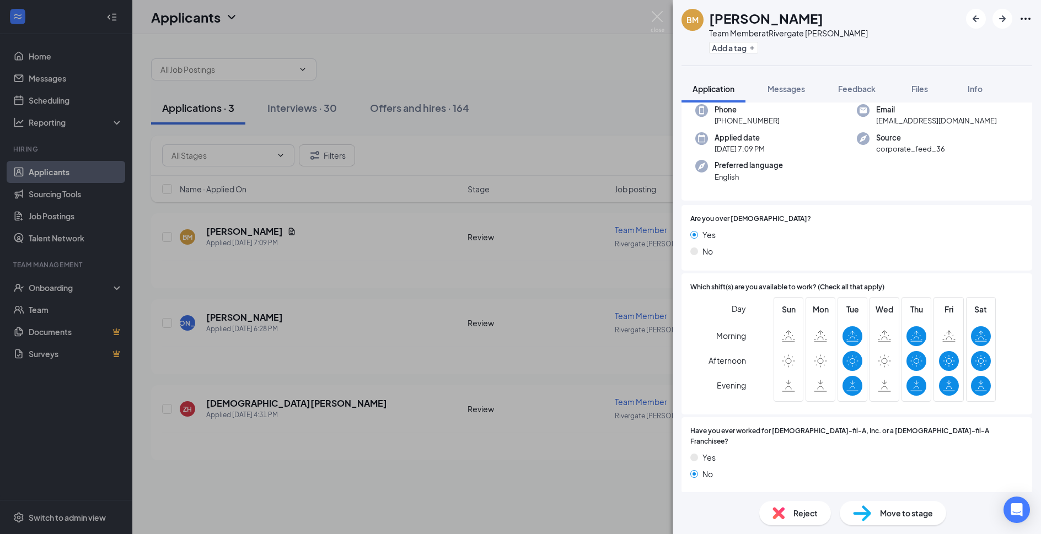
click at [876, 513] on div "Move to stage" at bounding box center [893, 513] width 106 height 24
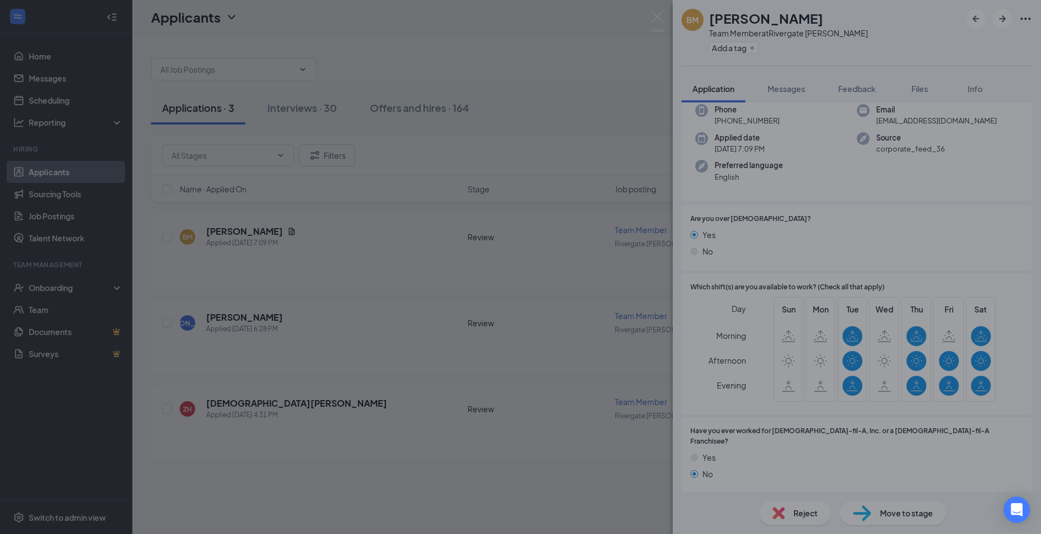
type input "Phone Interviews (next stage)"
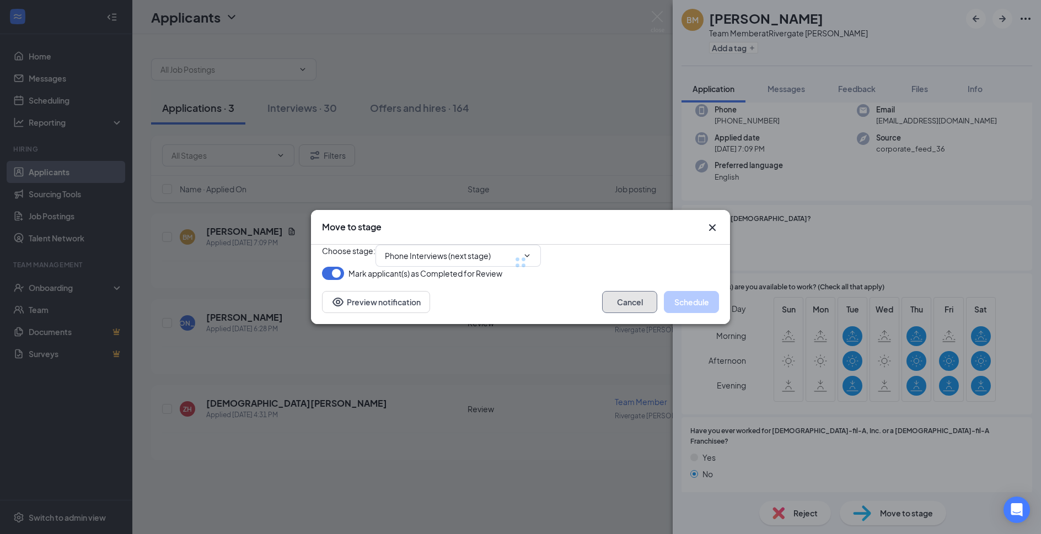
click at [630, 313] on button "Cancel" at bounding box center [629, 302] width 55 height 22
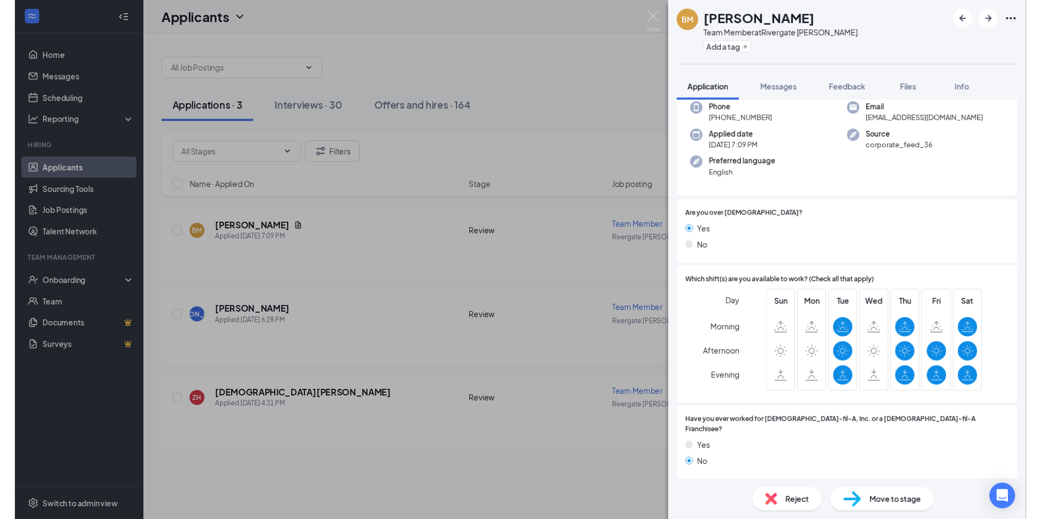
scroll to position [357, 0]
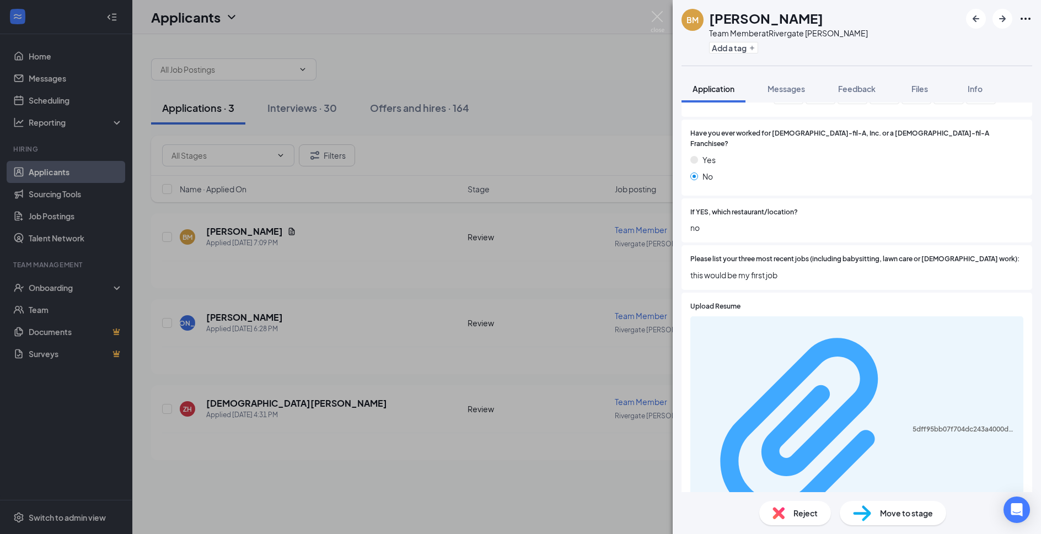
click at [913, 425] on div "5dff95bb07f704dc243a4000dbdb34c7.pdf" at bounding box center [965, 429] width 104 height 9
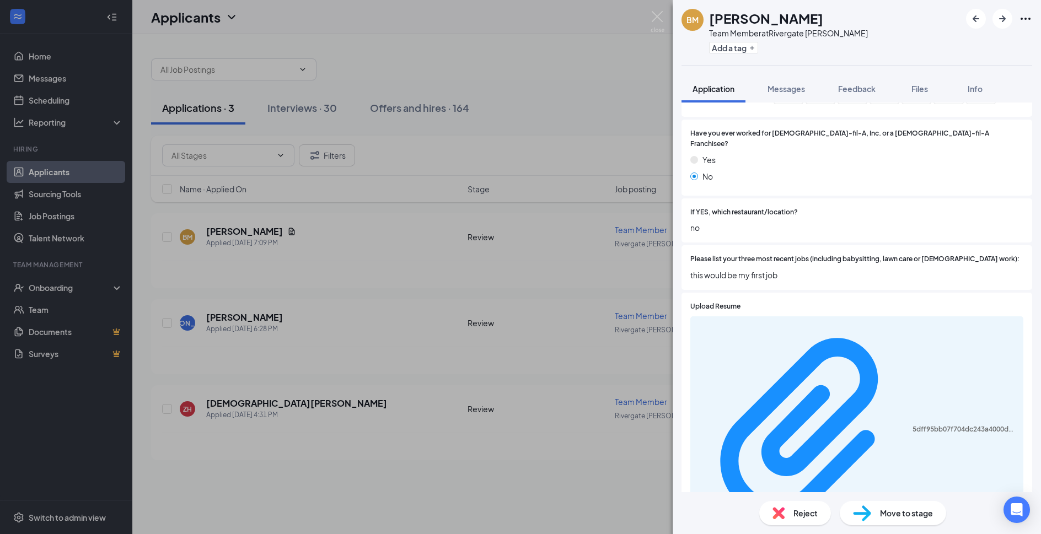
click at [881, 507] on span "Move to stage" at bounding box center [906, 513] width 53 height 12
type input "Phone Interviews (next stage)"
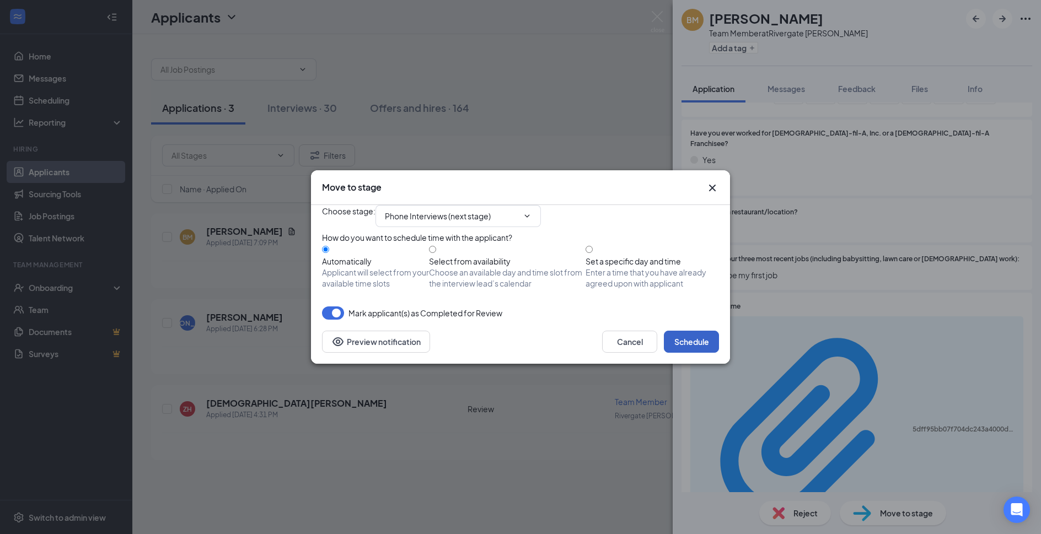
click at [686, 353] on button "Schedule" at bounding box center [691, 342] width 55 height 22
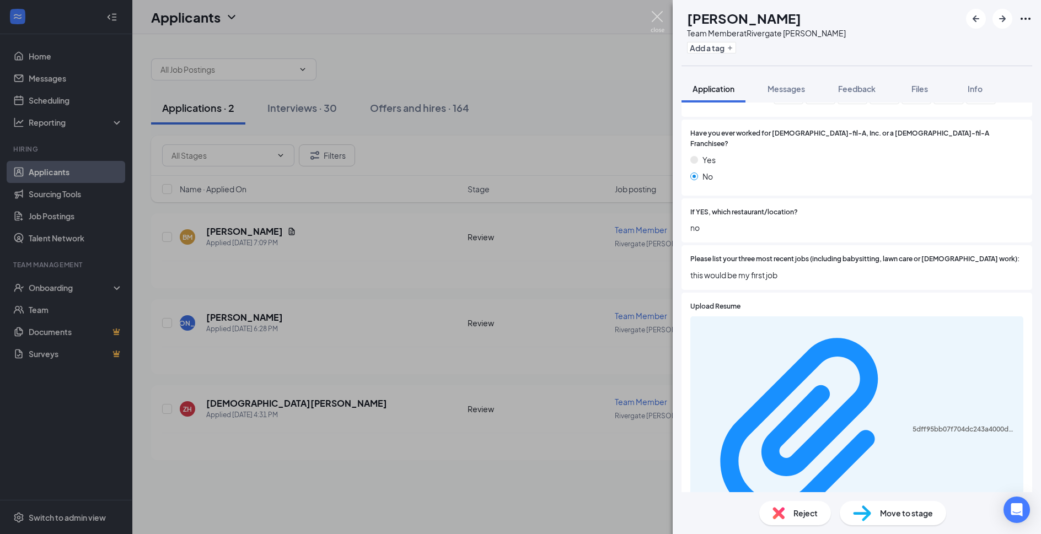
click at [658, 19] on img at bounding box center [658, 22] width 14 height 22
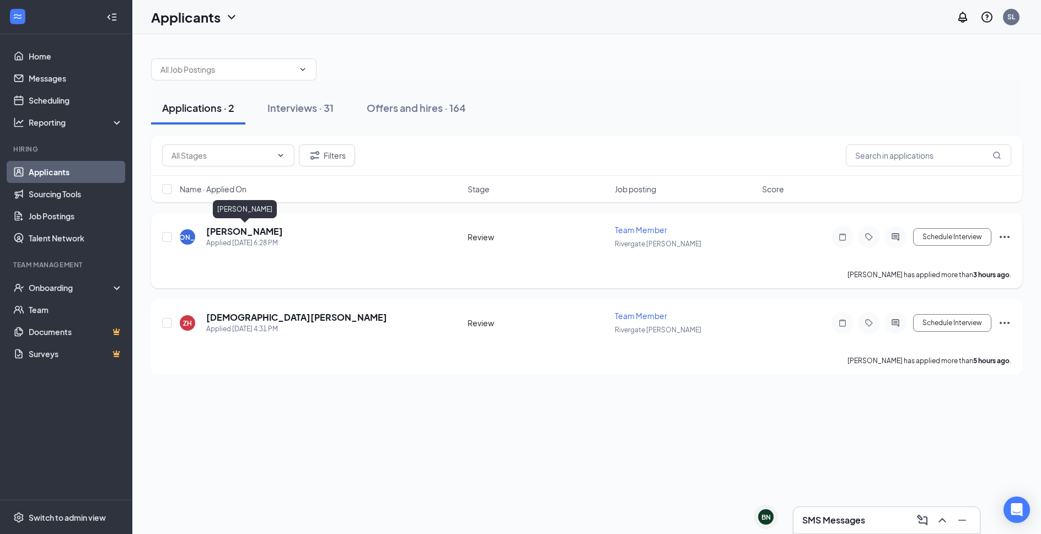
click at [258, 229] on h5 "[PERSON_NAME]" at bounding box center [244, 232] width 77 height 12
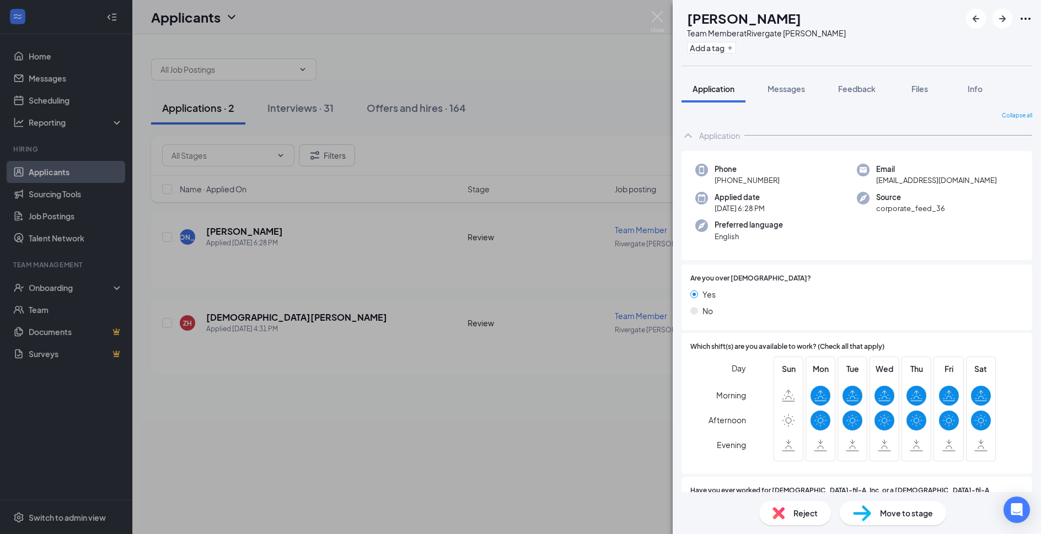
click at [792, 515] on div "Reject" at bounding box center [795, 513] width 72 height 24
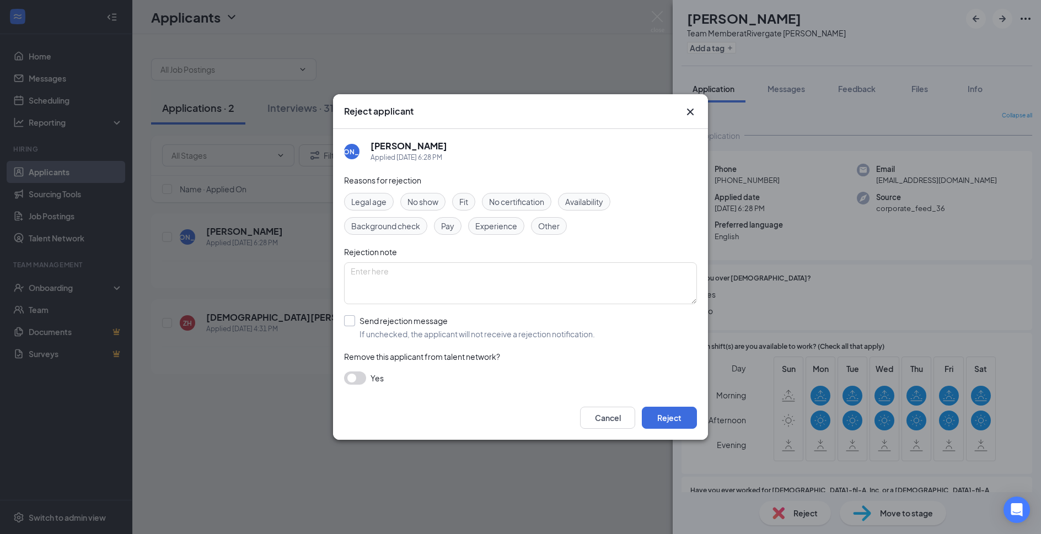
click at [429, 322] on input "Send rejection message If unchecked, the applicant will not receive a rejection…" at bounding box center [469, 327] width 251 height 24
checkbox input "true"
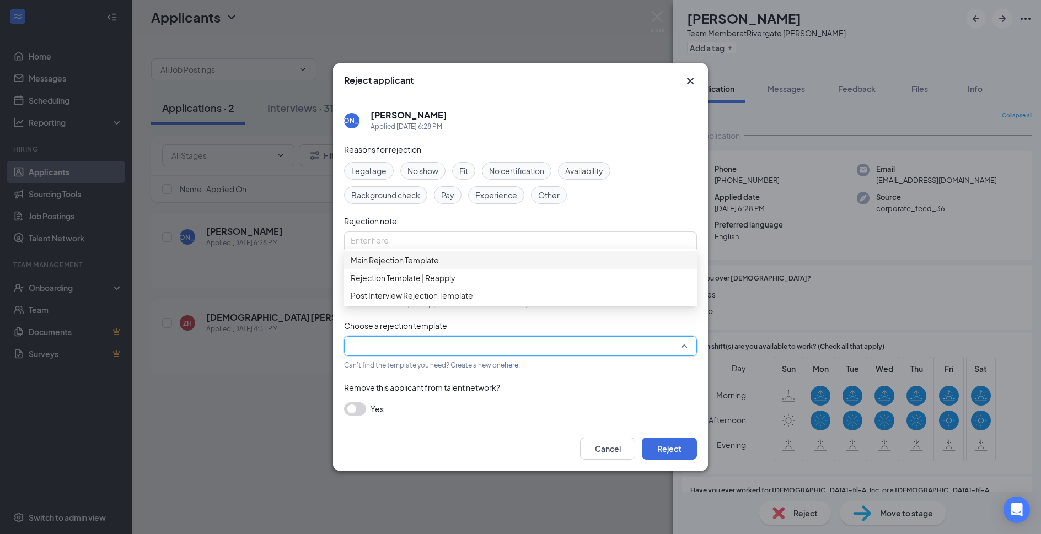
click at [459, 266] on span "Main Rejection Template" at bounding box center [521, 260] width 340 height 12
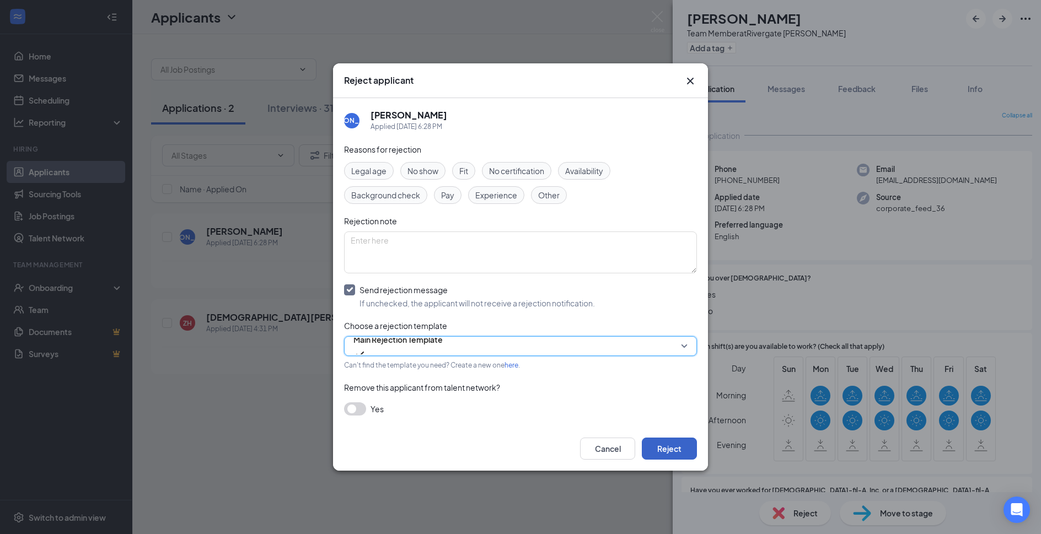
click at [658, 449] on button "Reject" at bounding box center [669, 449] width 55 height 22
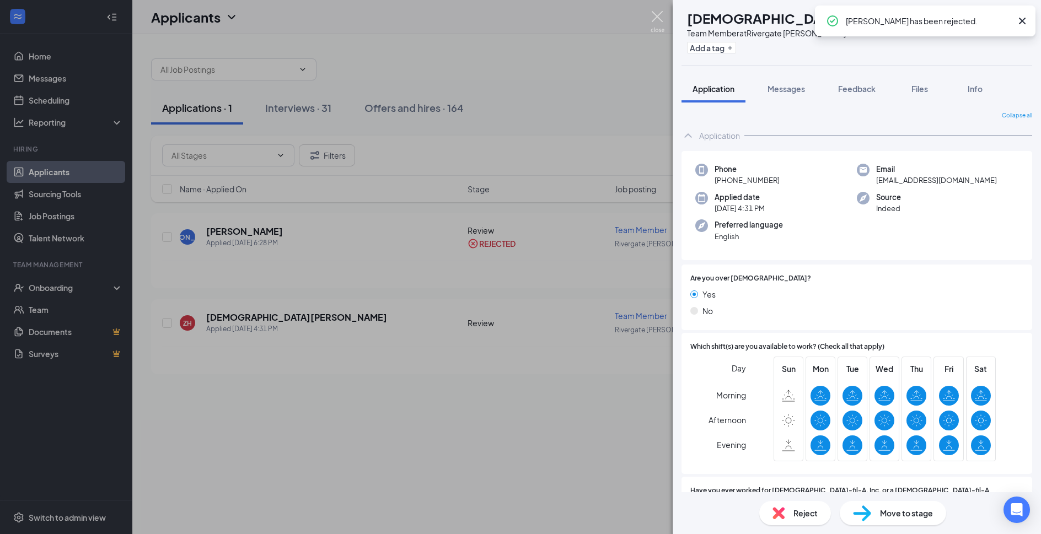
click at [655, 27] on img at bounding box center [658, 22] width 14 height 22
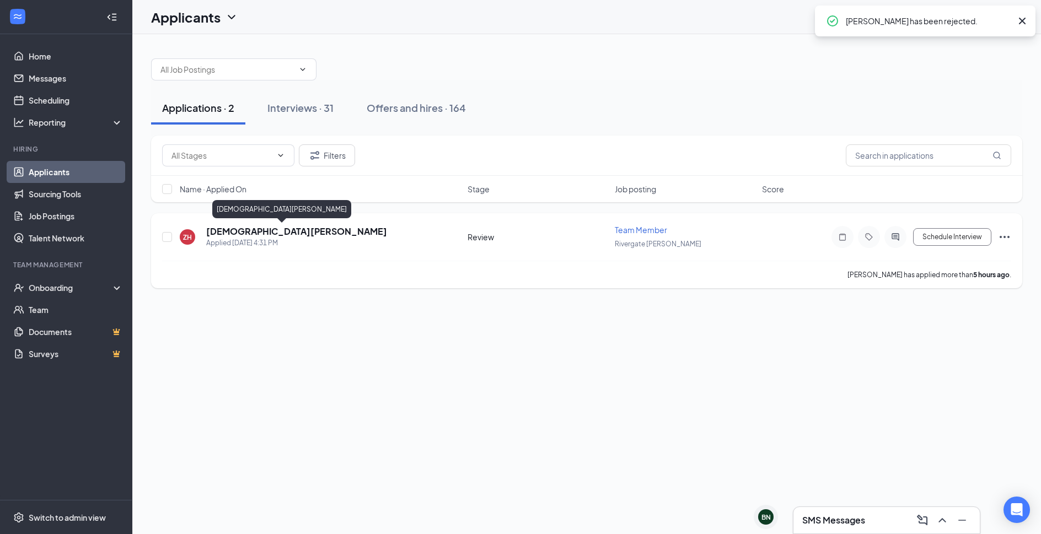
click at [267, 231] on h5 "[DEMOGRAPHIC_DATA][PERSON_NAME]" at bounding box center [296, 232] width 181 height 12
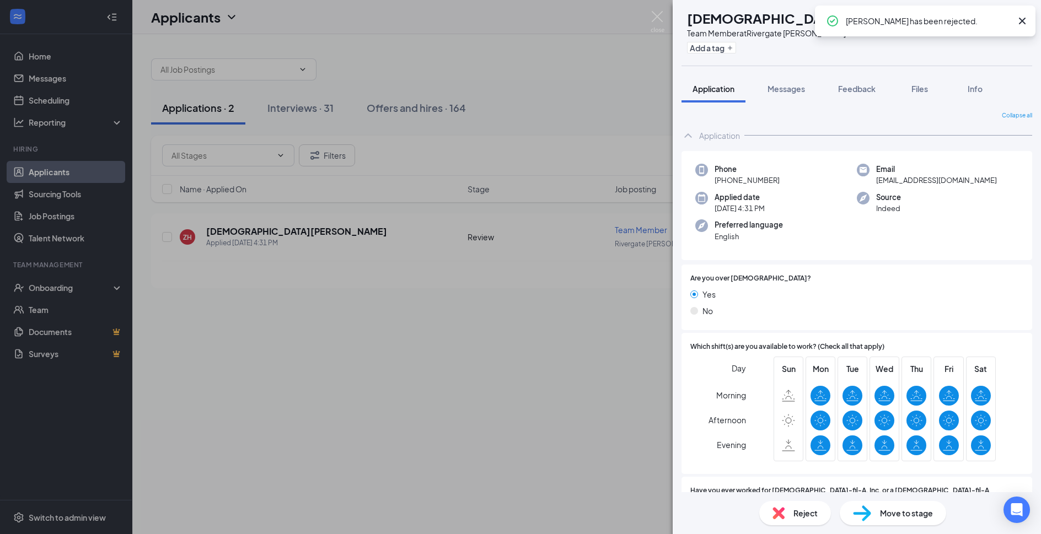
click at [801, 511] on span "Reject" at bounding box center [806, 513] width 24 height 12
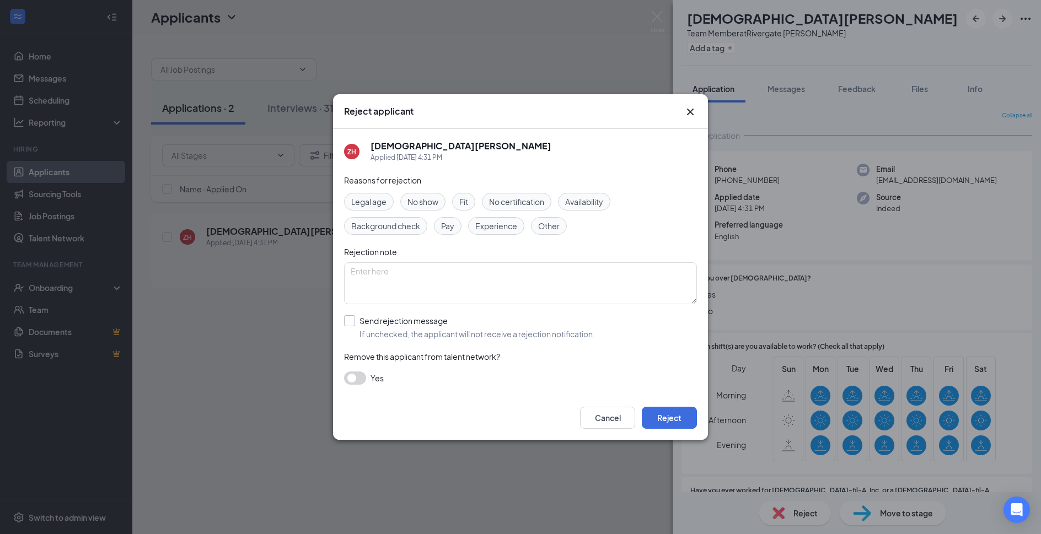
click at [440, 331] on input "Send rejection message If unchecked, the applicant will not receive a rejection…" at bounding box center [469, 327] width 251 height 24
checkbox input "true"
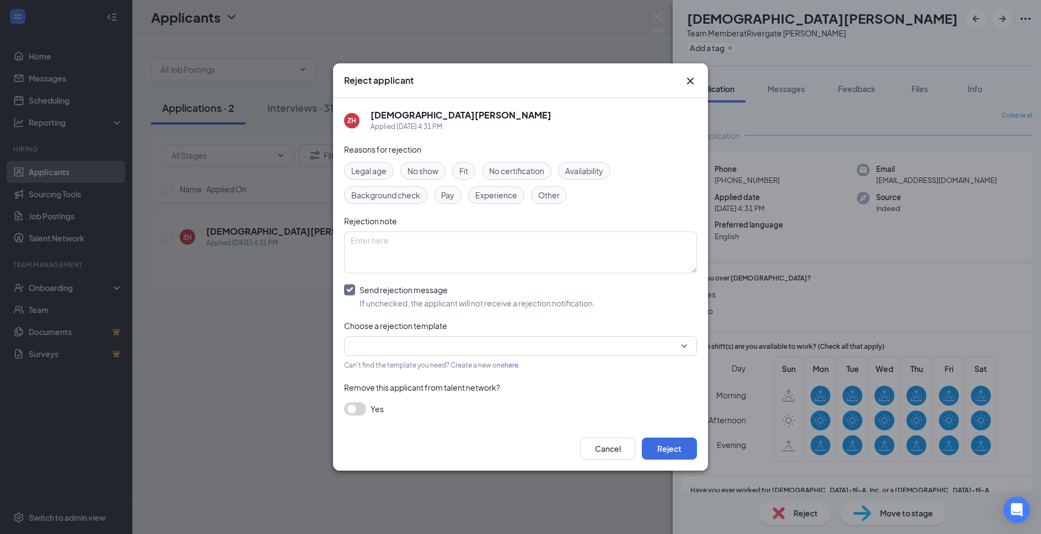
click at [440, 346] on input "search" at bounding box center [517, 346] width 332 height 19
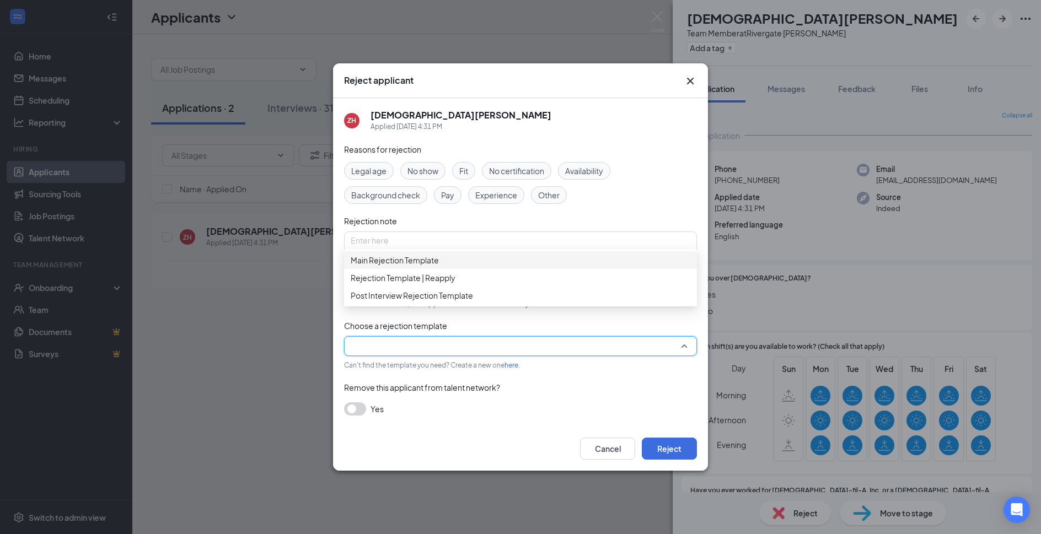
click at [478, 269] on div "Main Rejection Template" at bounding box center [520, 260] width 353 height 18
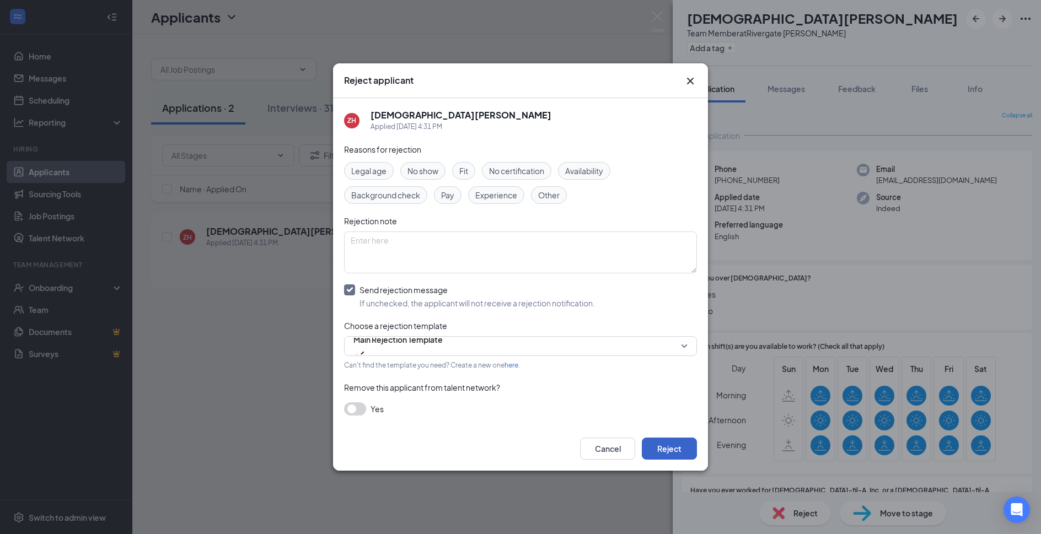
click at [654, 438] on button "Reject" at bounding box center [669, 449] width 55 height 22
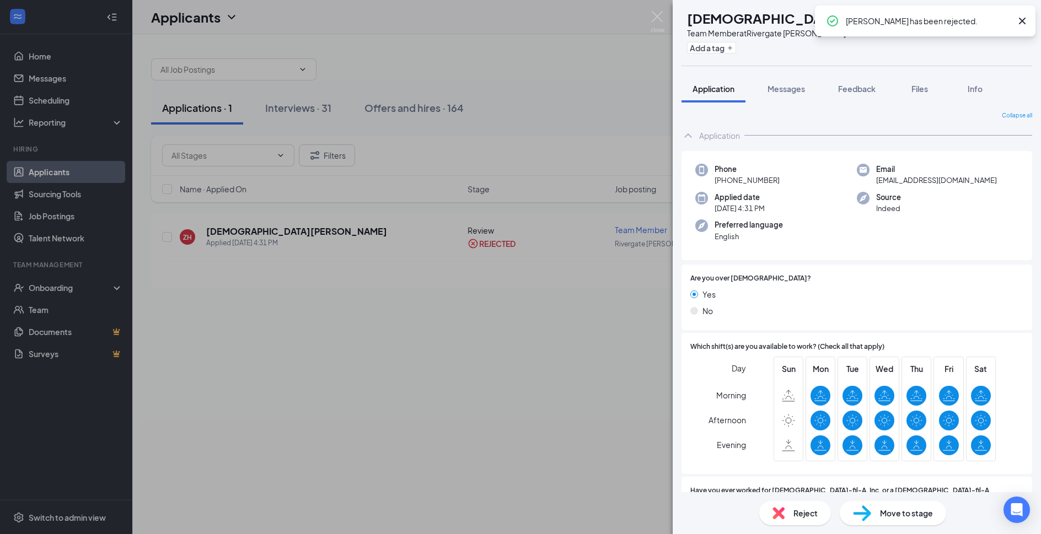
click at [652, 15] on img at bounding box center [658, 22] width 14 height 22
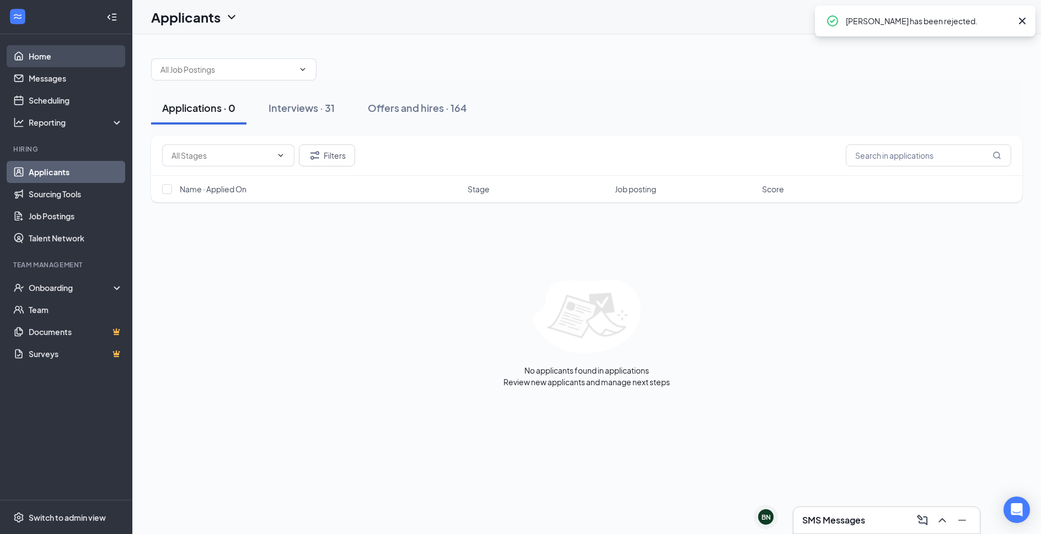
click at [34, 64] on link "Home" at bounding box center [76, 56] width 94 height 22
